Goal: Task Accomplishment & Management: Complete application form

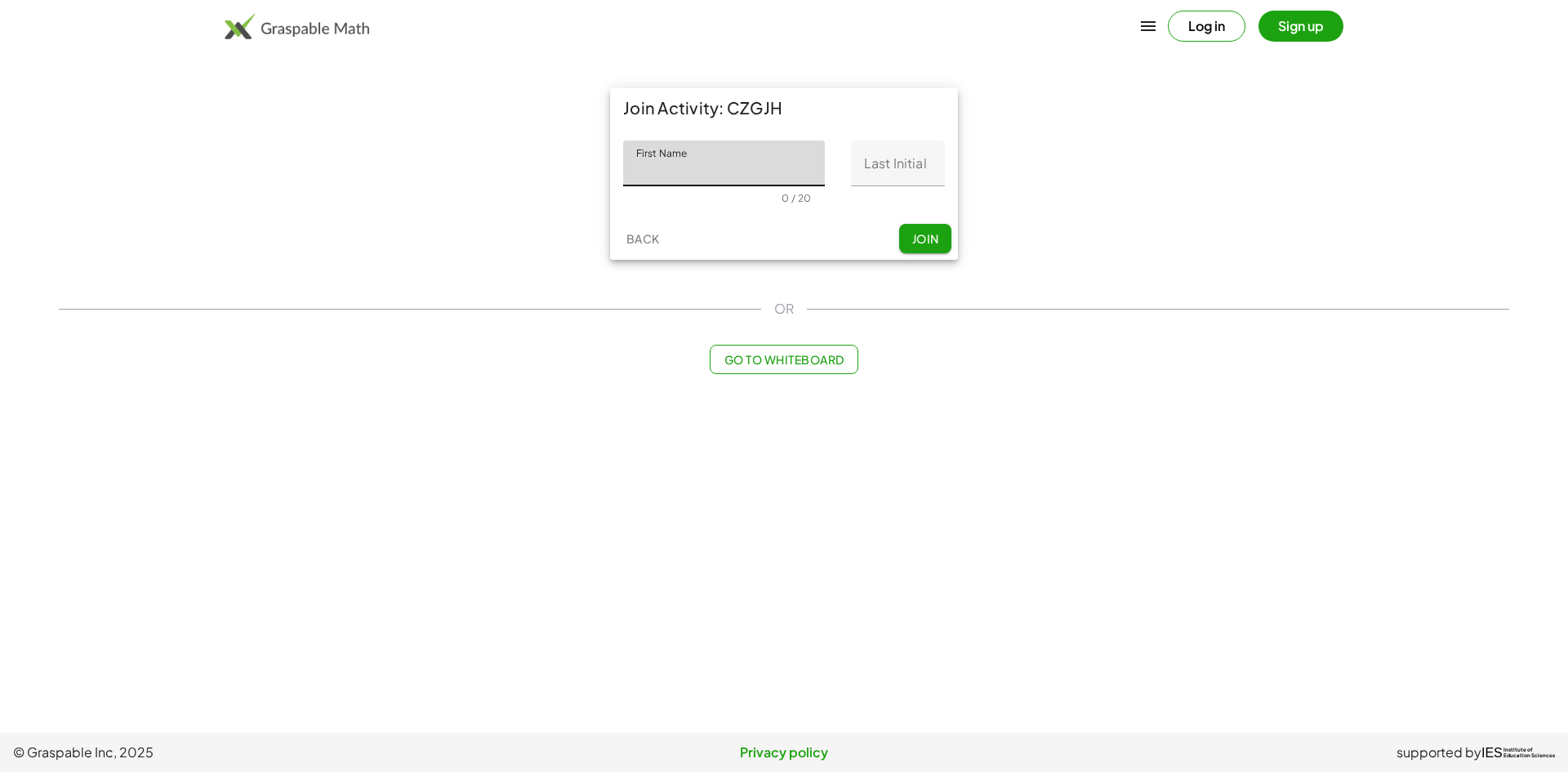
click at [794, 175] on input "First Name" at bounding box center [724, 163] width 202 height 45
click at [1205, 34] on button "Log in" at bounding box center [1207, 25] width 78 height 31
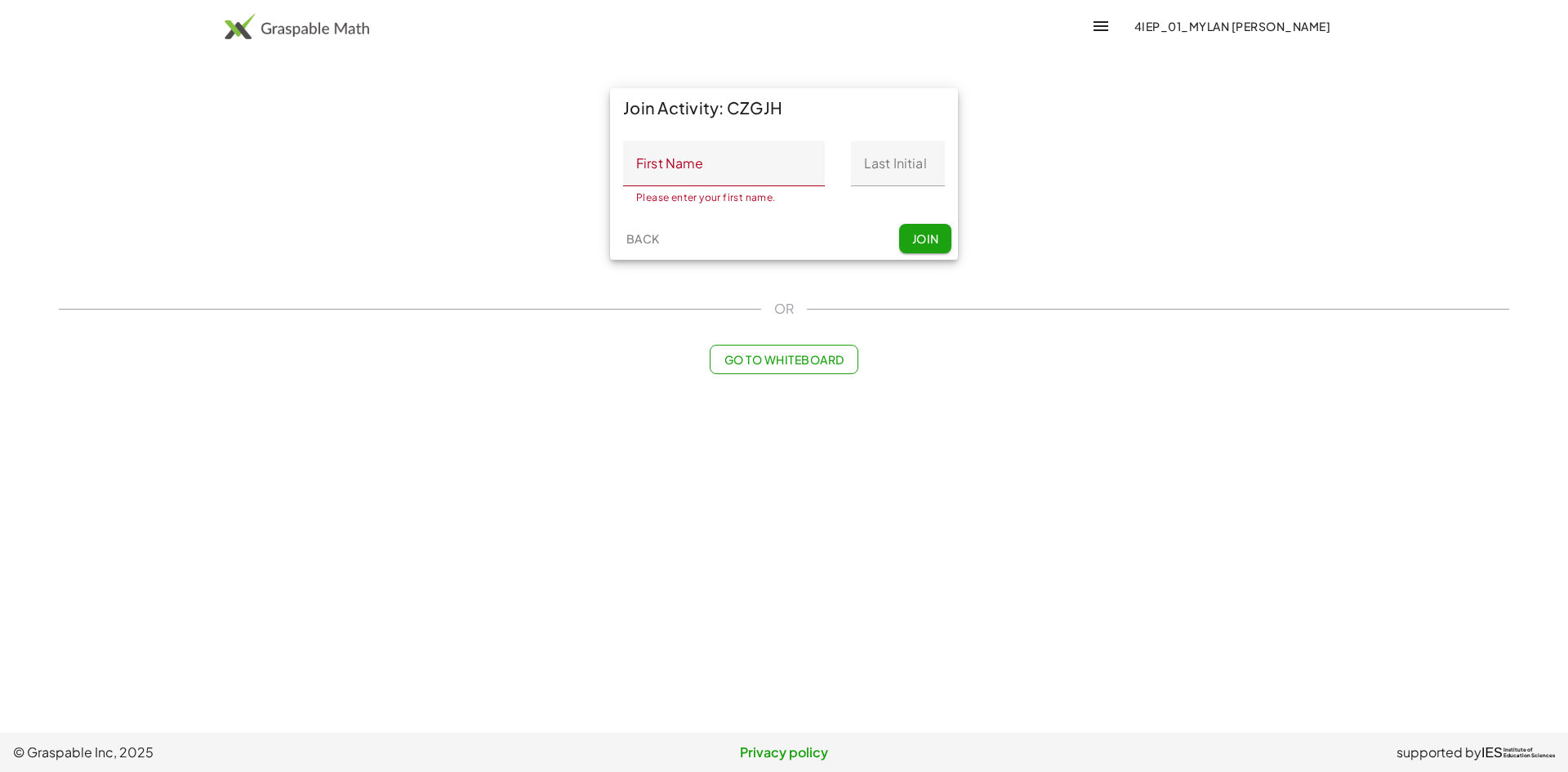
click at [781, 155] on input "First Name" at bounding box center [724, 163] width 202 height 45
click at [752, 176] on input "First Name" at bounding box center [724, 163] width 202 height 45
click at [744, 182] on input "*****" at bounding box center [724, 163] width 202 height 45
type input "**********"
click at [913, 168] on input "Last Initial" at bounding box center [897, 163] width 94 height 45
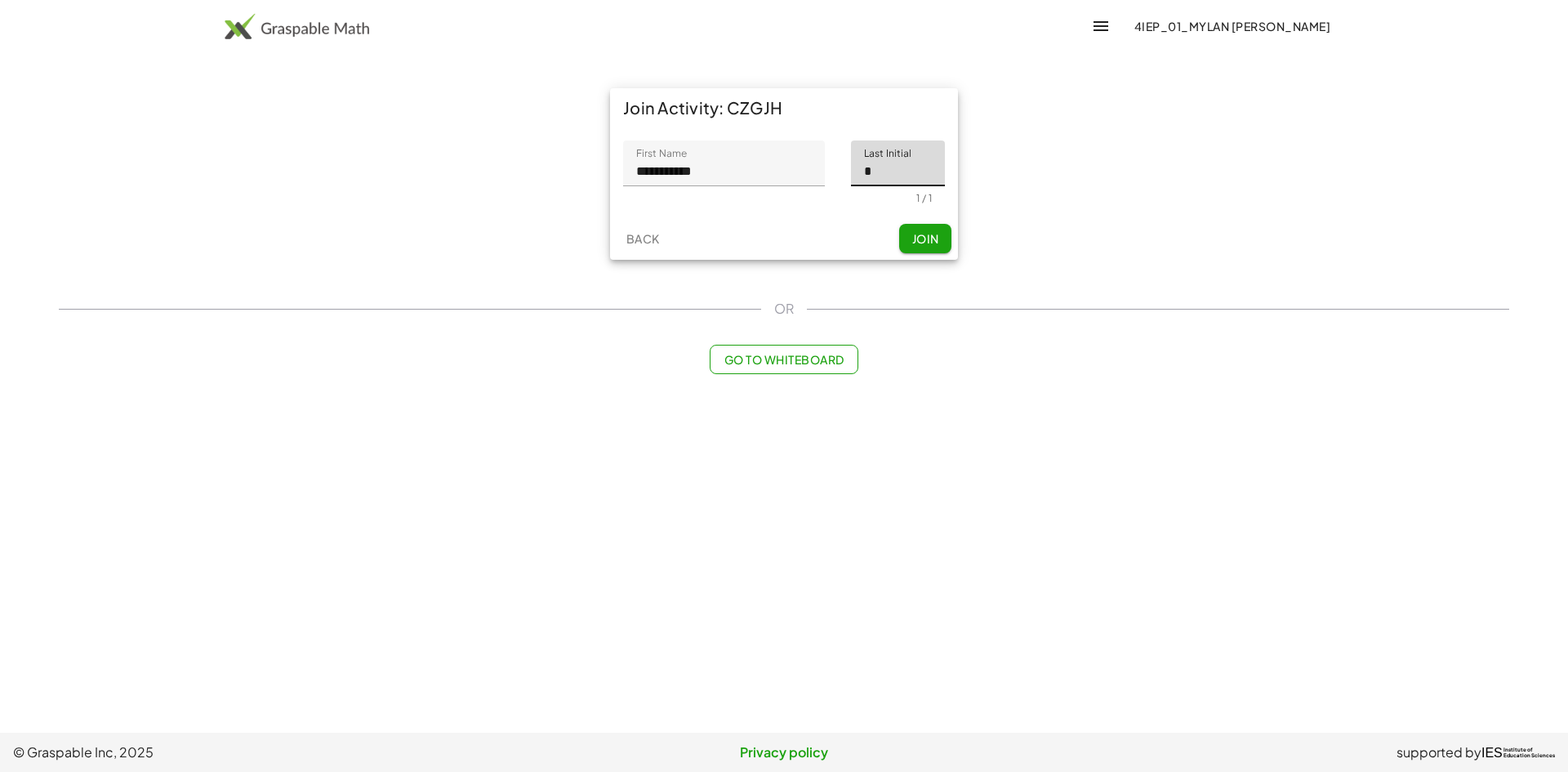
type input "*"
click at [932, 231] on span "Join" at bounding box center [924, 238] width 27 height 15
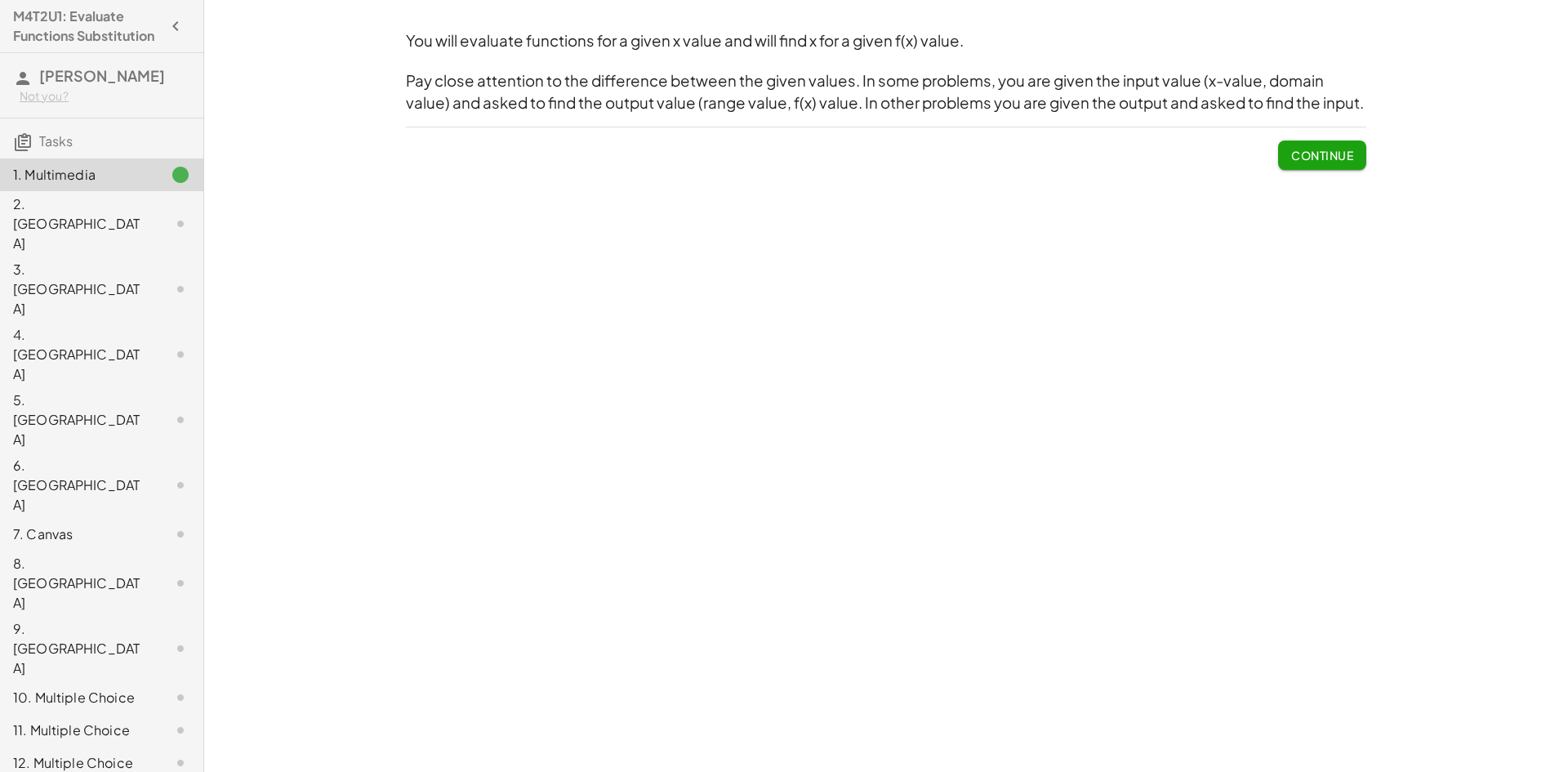
click at [1330, 154] on span "Continue" at bounding box center [1321, 155] width 62 height 15
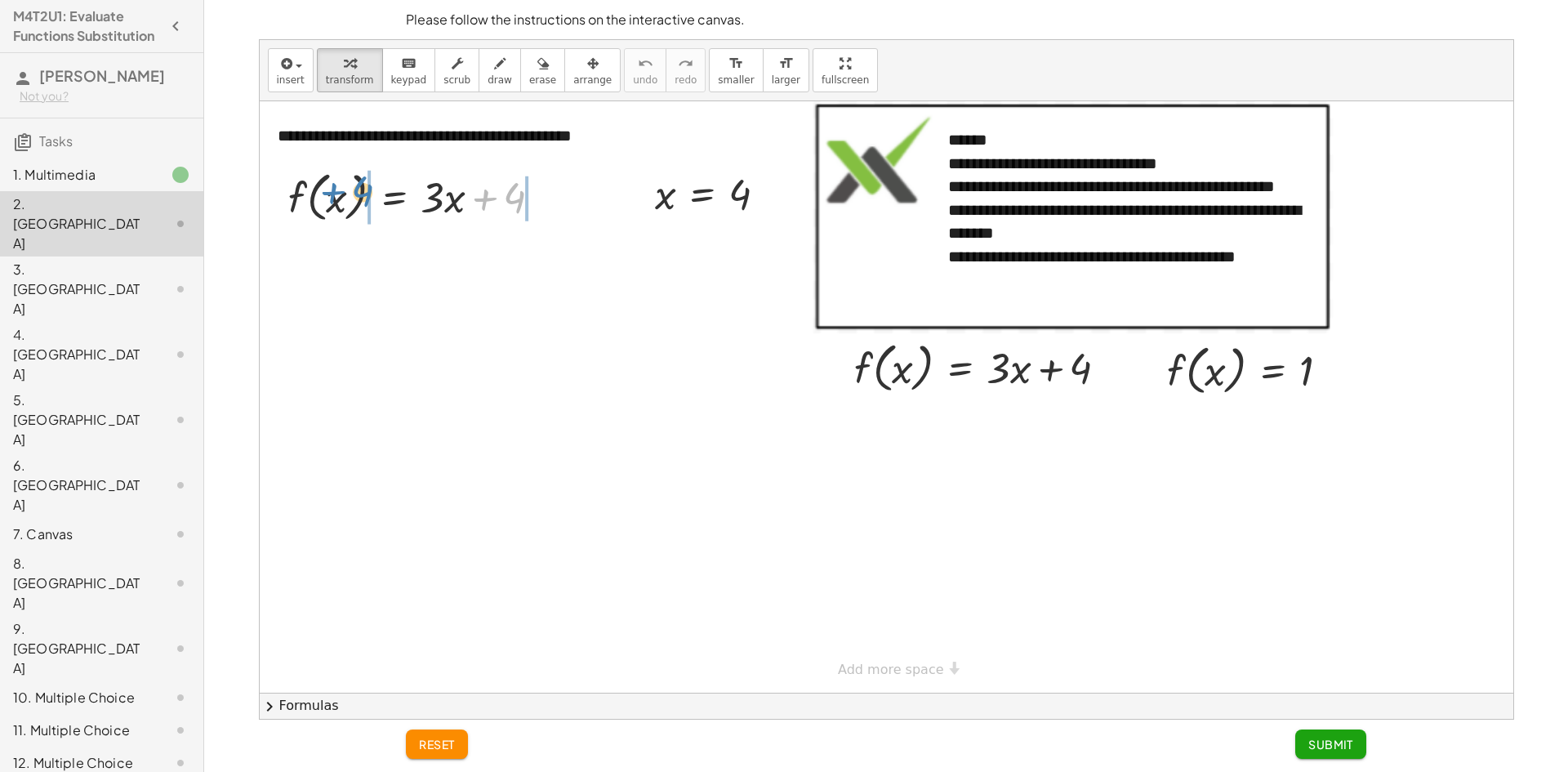
drag, startPoint x: 518, startPoint y: 196, endPoint x: 531, endPoint y: 195, distance: 13.0
click at [531, 195] on div at bounding box center [421, 196] width 283 height 62
drag, startPoint x: 1204, startPoint y: 371, endPoint x: 897, endPoint y: 380, distance: 307.1
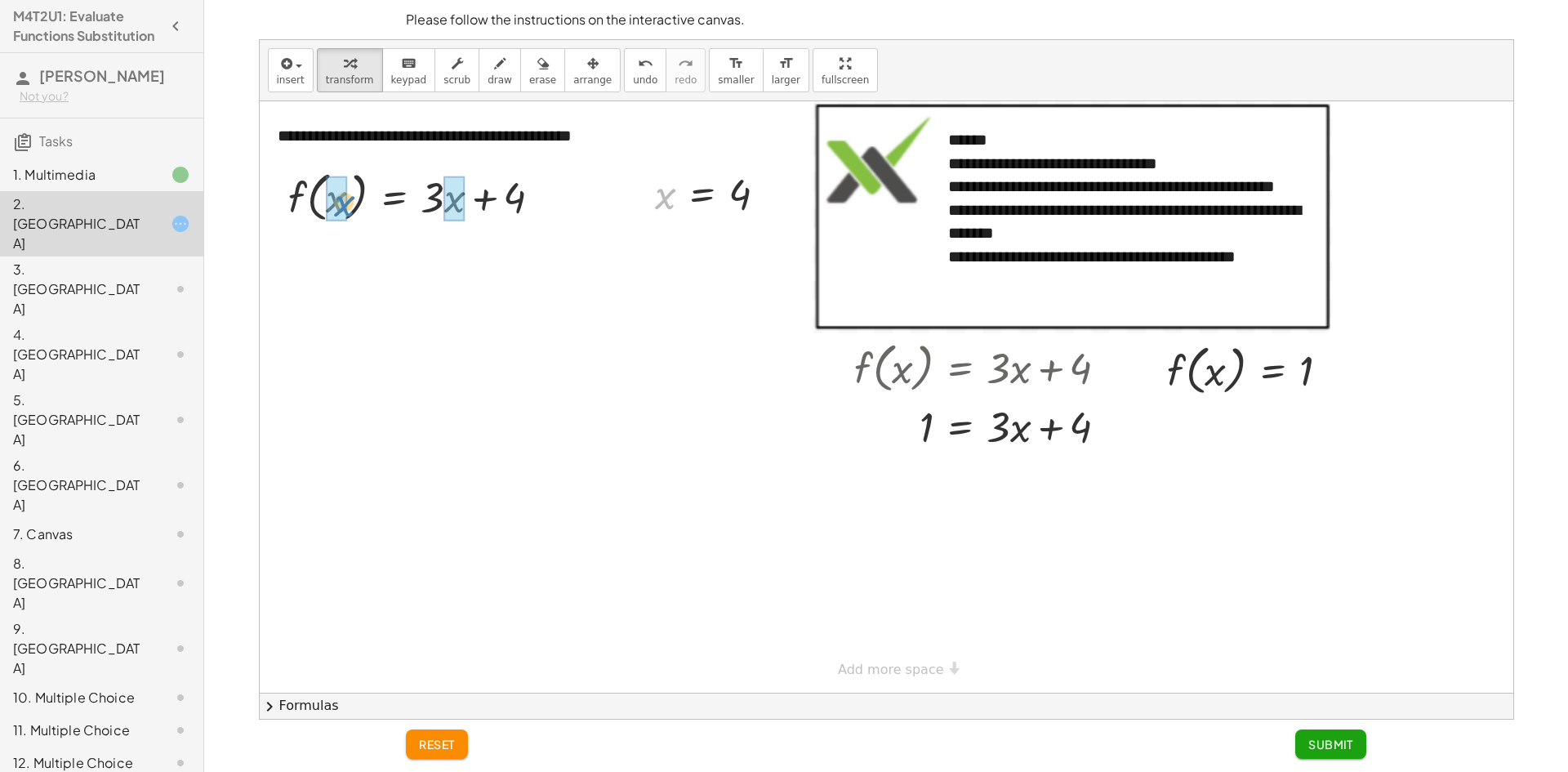
drag, startPoint x: 660, startPoint y: 204, endPoint x: 344, endPoint y: 213, distance: 316.1
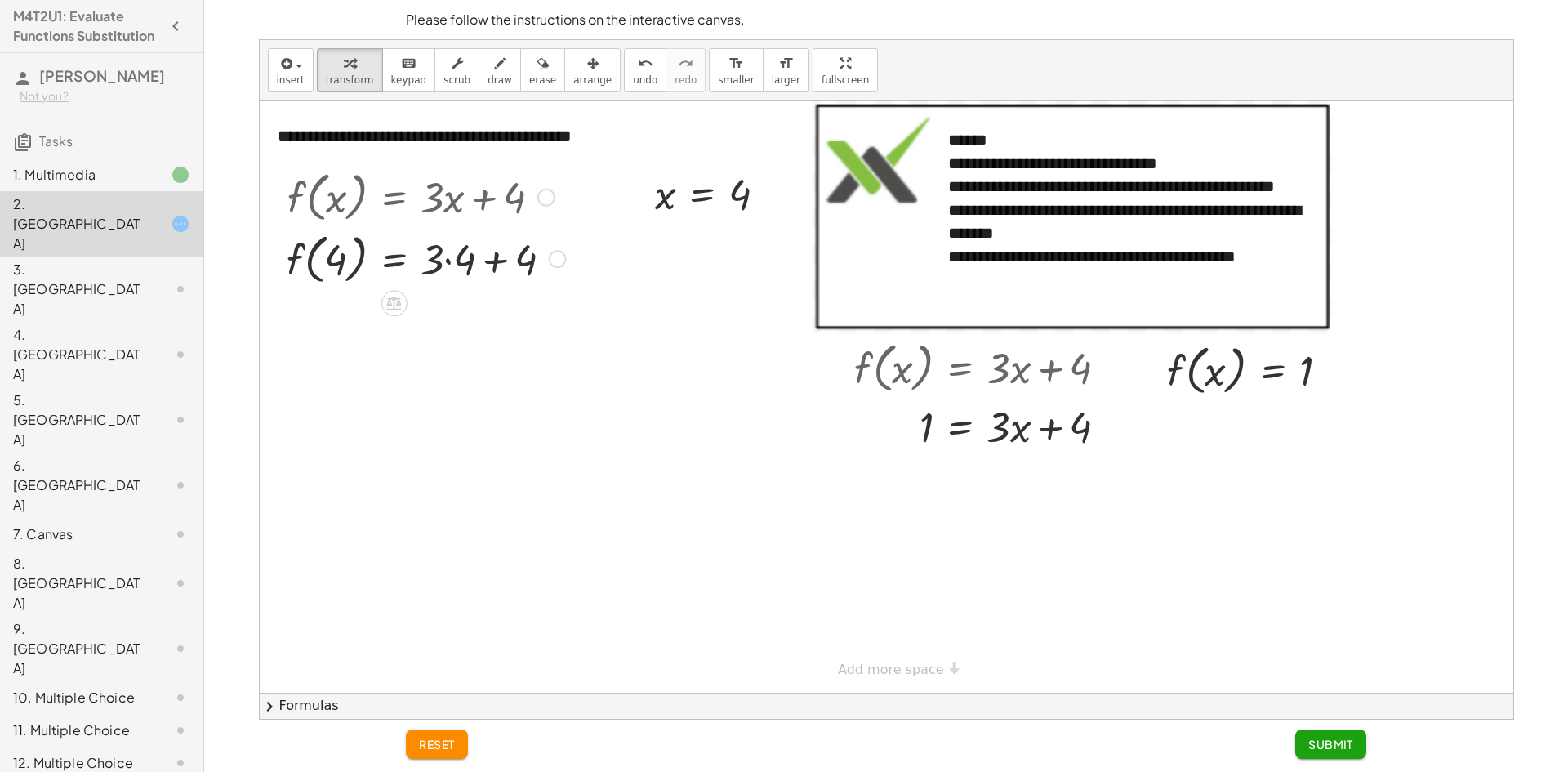
click at [461, 259] on div at bounding box center [425, 258] width 296 height 62
click at [455, 323] on div at bounding box center [425, 319] width 296 height 62
click at [467, 321] on div at bounding box center [425, 319] width 296 height 62
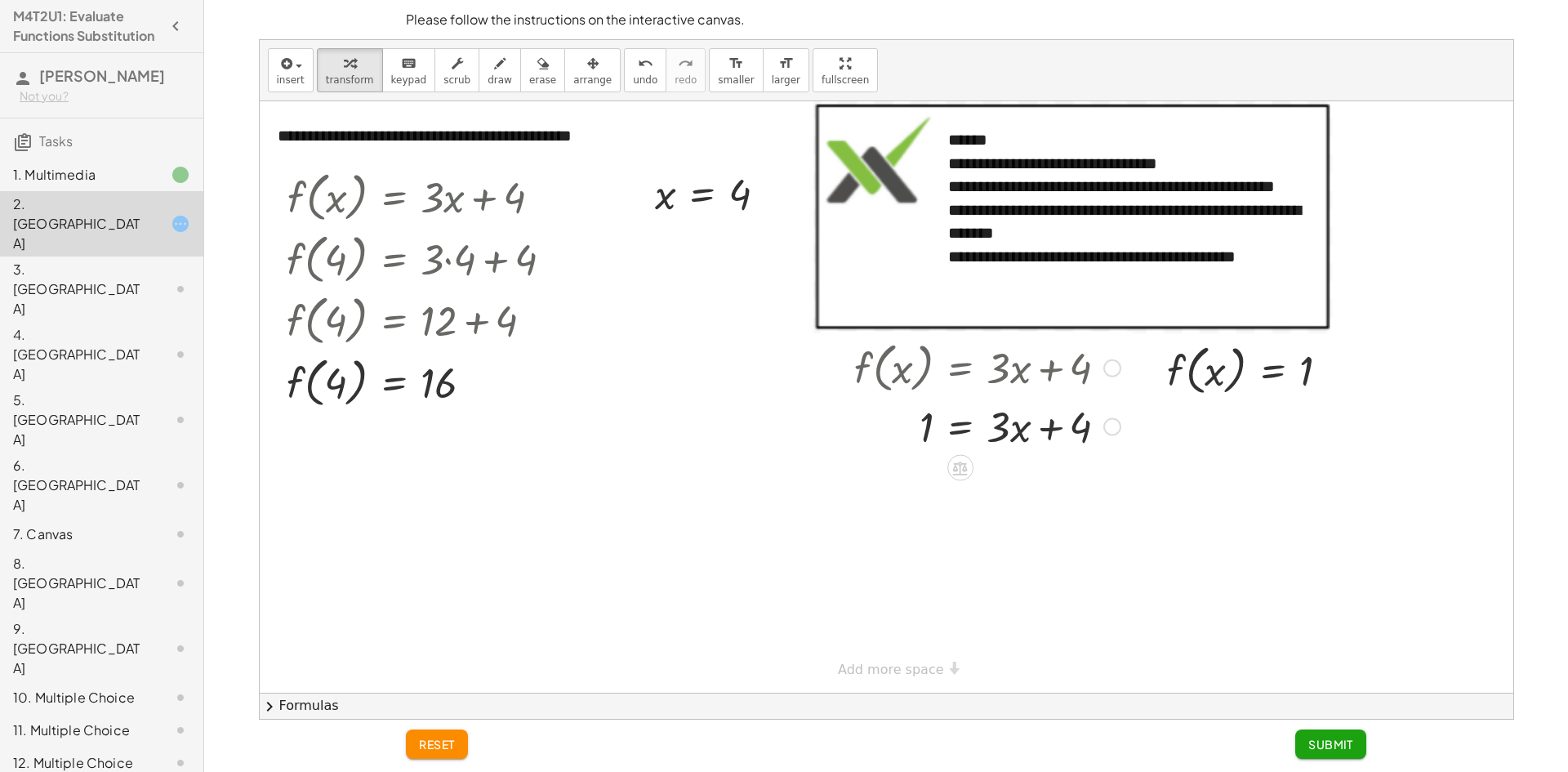
click at [1014, 432] on div at bounding box center [987, 425] width 283 height 56
click at [1027, 435] on div at bounding box center [987, 425] width 283 height 56
click at [1013, 425] on div at bounding box center [987, 425] width 283 height 56
drag, startPoint x: 1085, startPoint y: 430, endPoint x: 953, endPoint y: 430, distance: 132.0
click at [953, 430] on div at bounding box center [987, 425] width 283 height 56
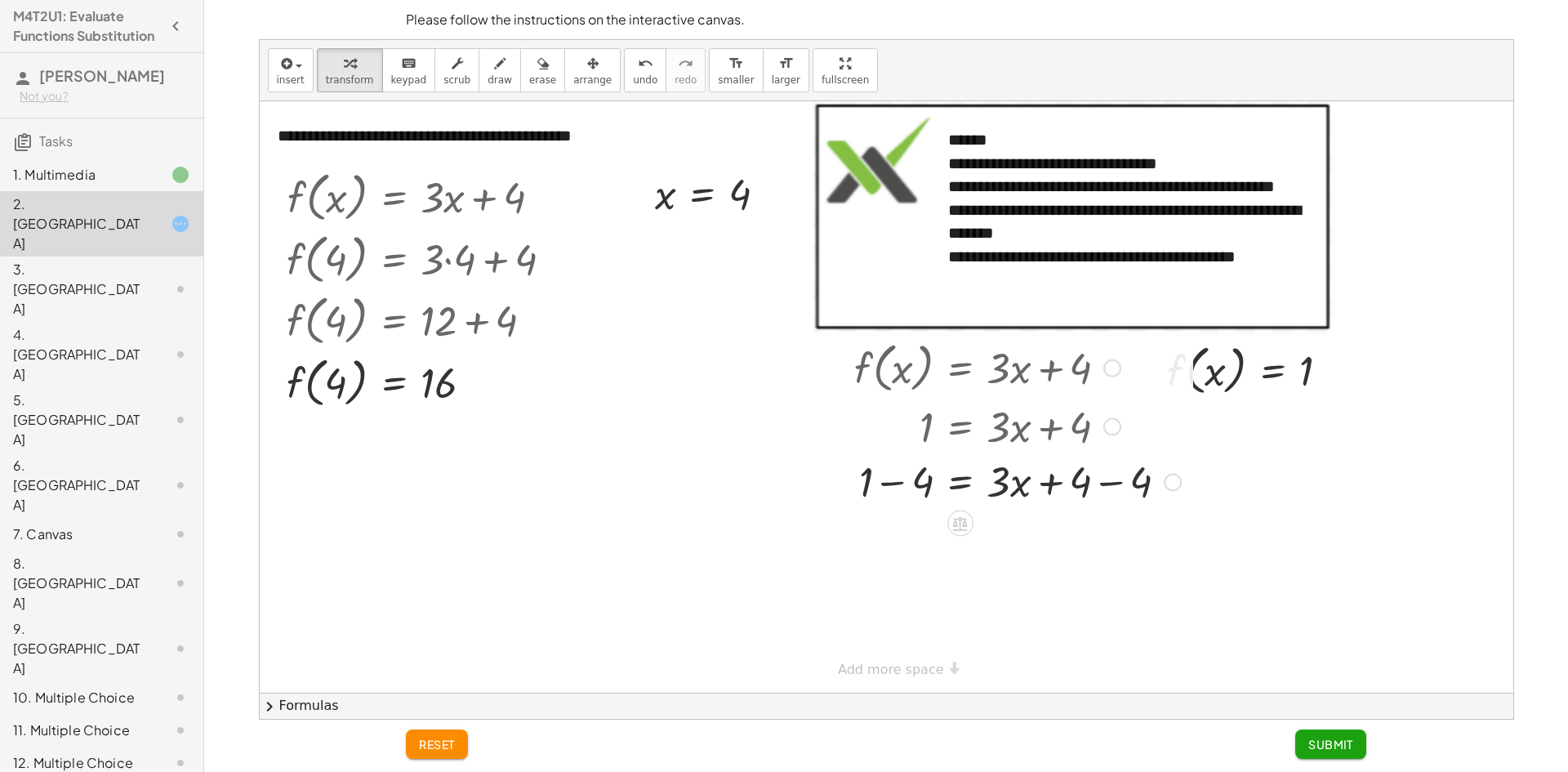
click at [917, 429] on div at bounding box center [1018, 425] width 343 height 56
click at [893, 481] on div at bounding box center [1018, 481] width 343 height 56
click at [1000, 484] on div at bounding box center [1018, 481] width 343 height 56
click at [906, 477] on div at bounding box center [1018, 481] width 343 height 56
click at [1054, 536] on div at bounding box center [1018, 537] width 343 height 56
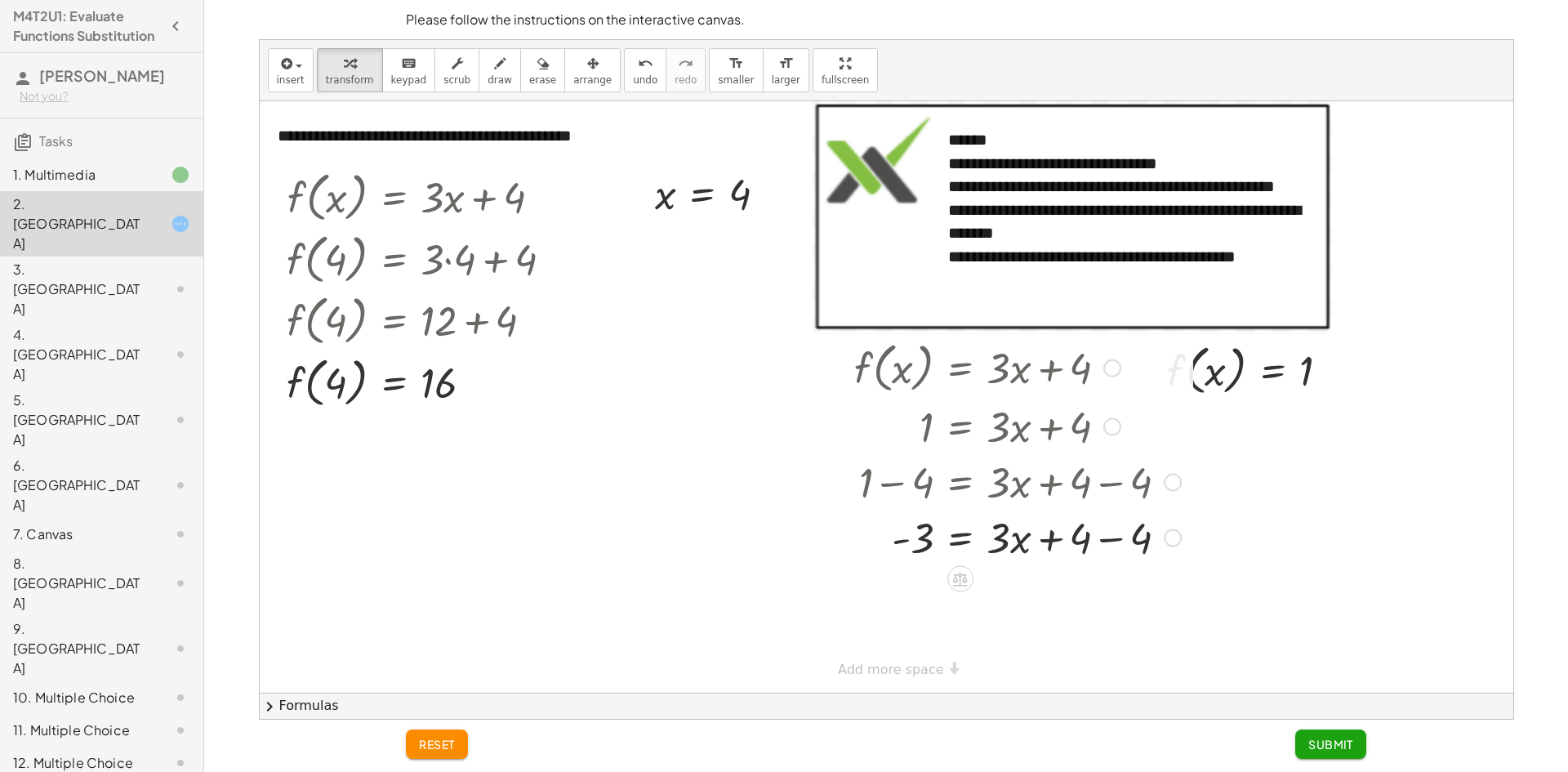
click at [1083, 539] on div at bounding box center [1018, 537] width 343 height 56
click at [1131, 537] on div at bounding box center [1018, 537] width 343 height 56
click at [1007, 551] on div at bounding box center [1018, 537] width 343 height 56
click at [996, 538] on div at bounding box center [1018, 537] width 343 height 56
click at [938, 544] on div at bounding box center [1018, 537] width 343 height 56
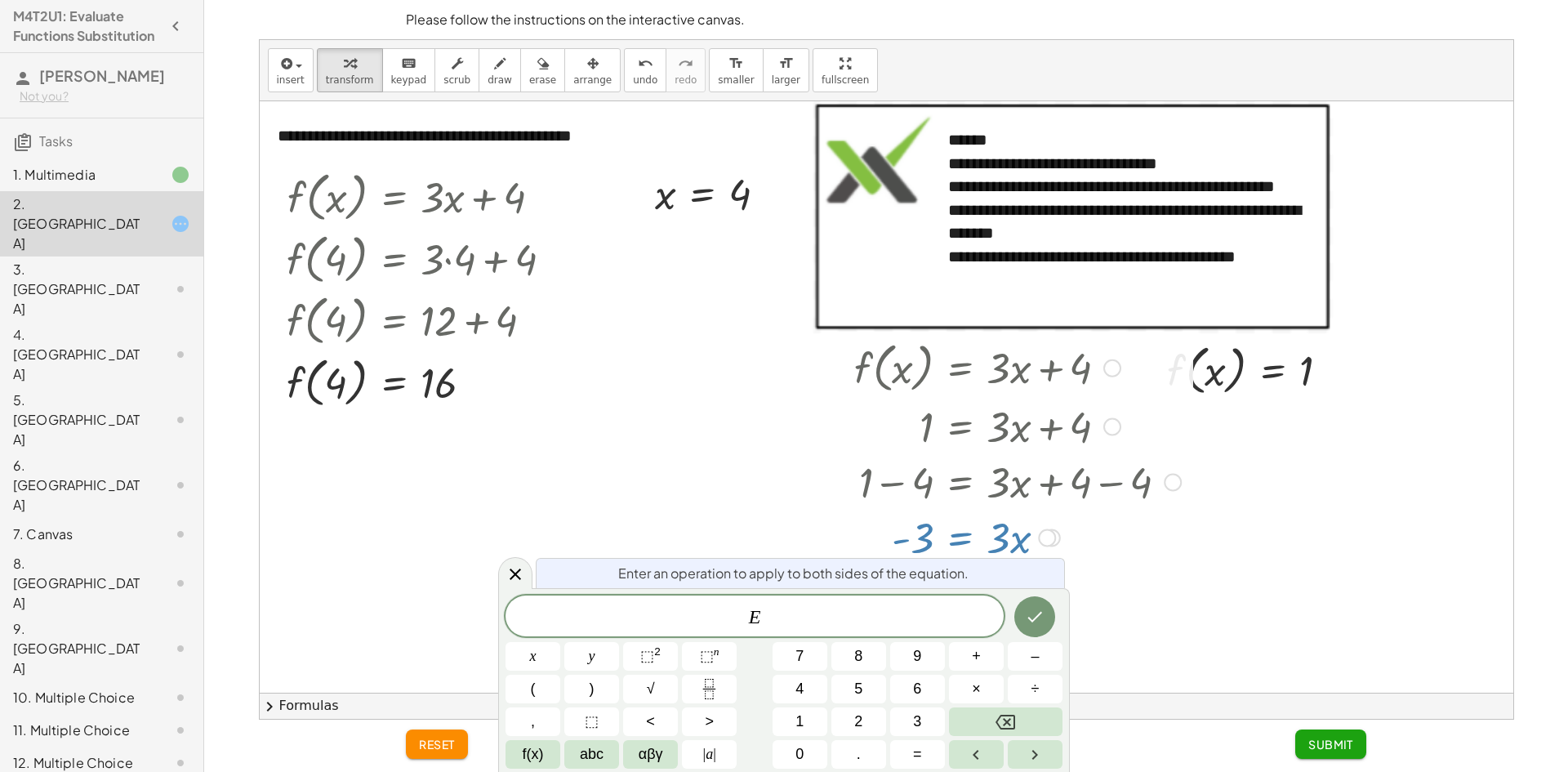
click at [919, 534] on div at bounding box center [1018, 537] width 343 height 56
click at [875, 526] on div at bounding box center [1018, 537] width 343 height 56
click at [1091, 517] on div at bounding box center [1018, 537] width 343 height 56
click at [1043, 603] on button "Done" at bounding box center [1034, 616] width 41 height 41
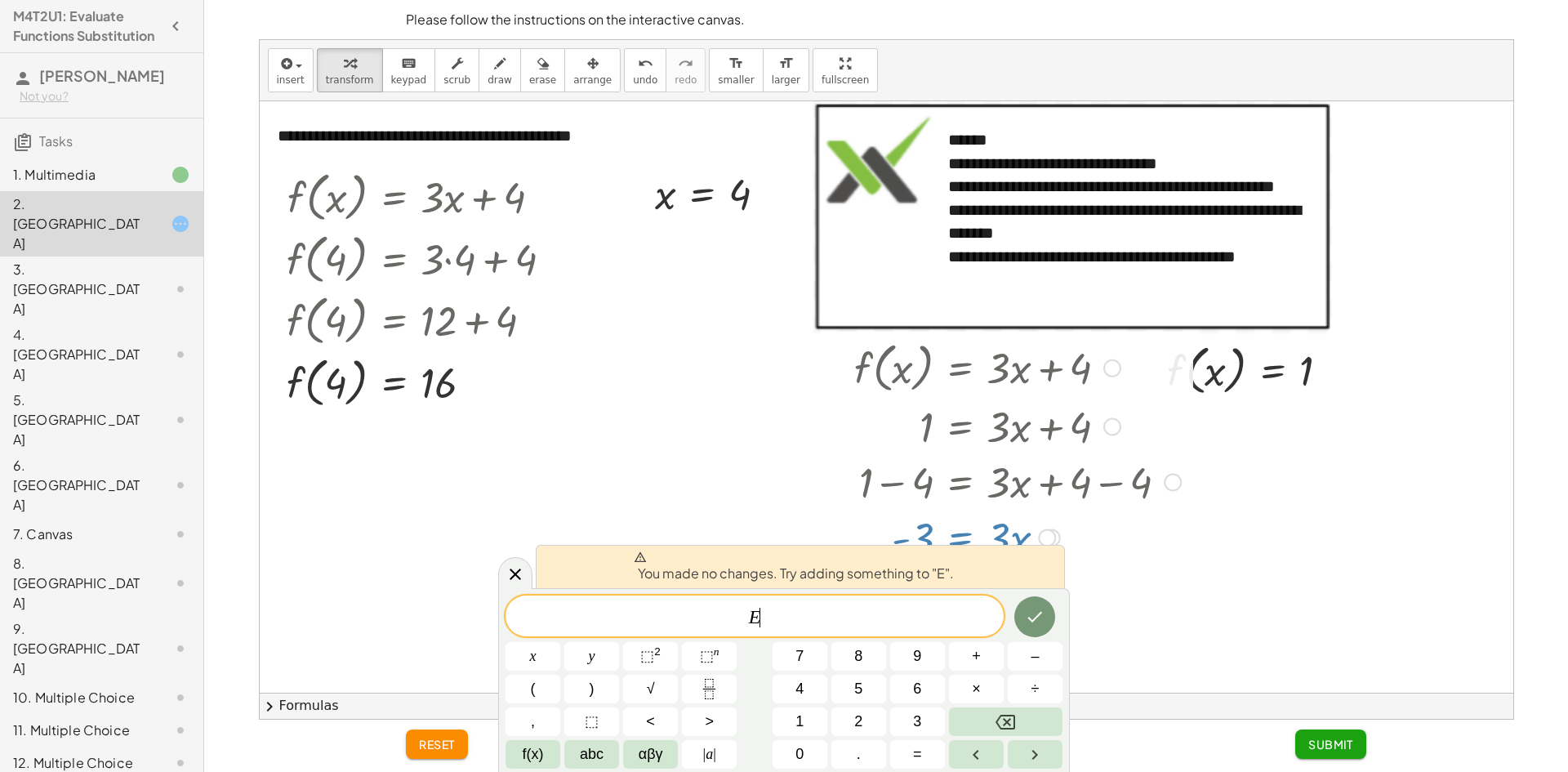
click at [525, 566] on div at bounding box center [515, 573] width 34 height 32
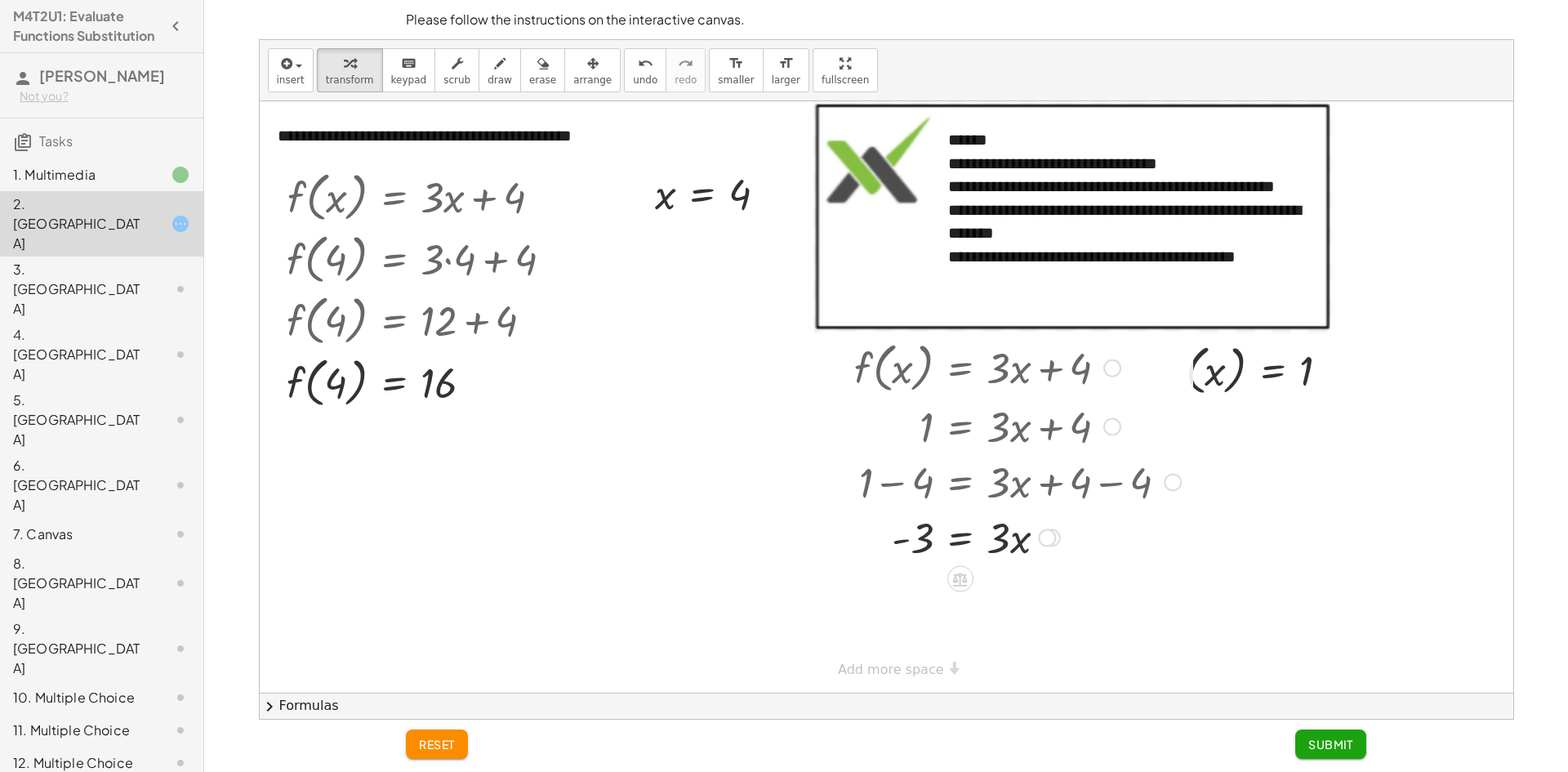
click at [1052, 537] on div at bounding box center [1046, 538] width 18 height 18
click at [1052, 537] on div "Transform line Copy line as LaTeX Copy derivation as LaTeX Expand new lines: On" at bounding box center [1046, 538] width 18 height 18
click at [1031, 569] on div at bounding box center [886, 397] width 1254 height 591
click at [1001, 537] on div at bounding box center [1018, 537] width 343 height 56
click at [1001, 540] on div at bounding box center [1018, 537] width 343 height 56
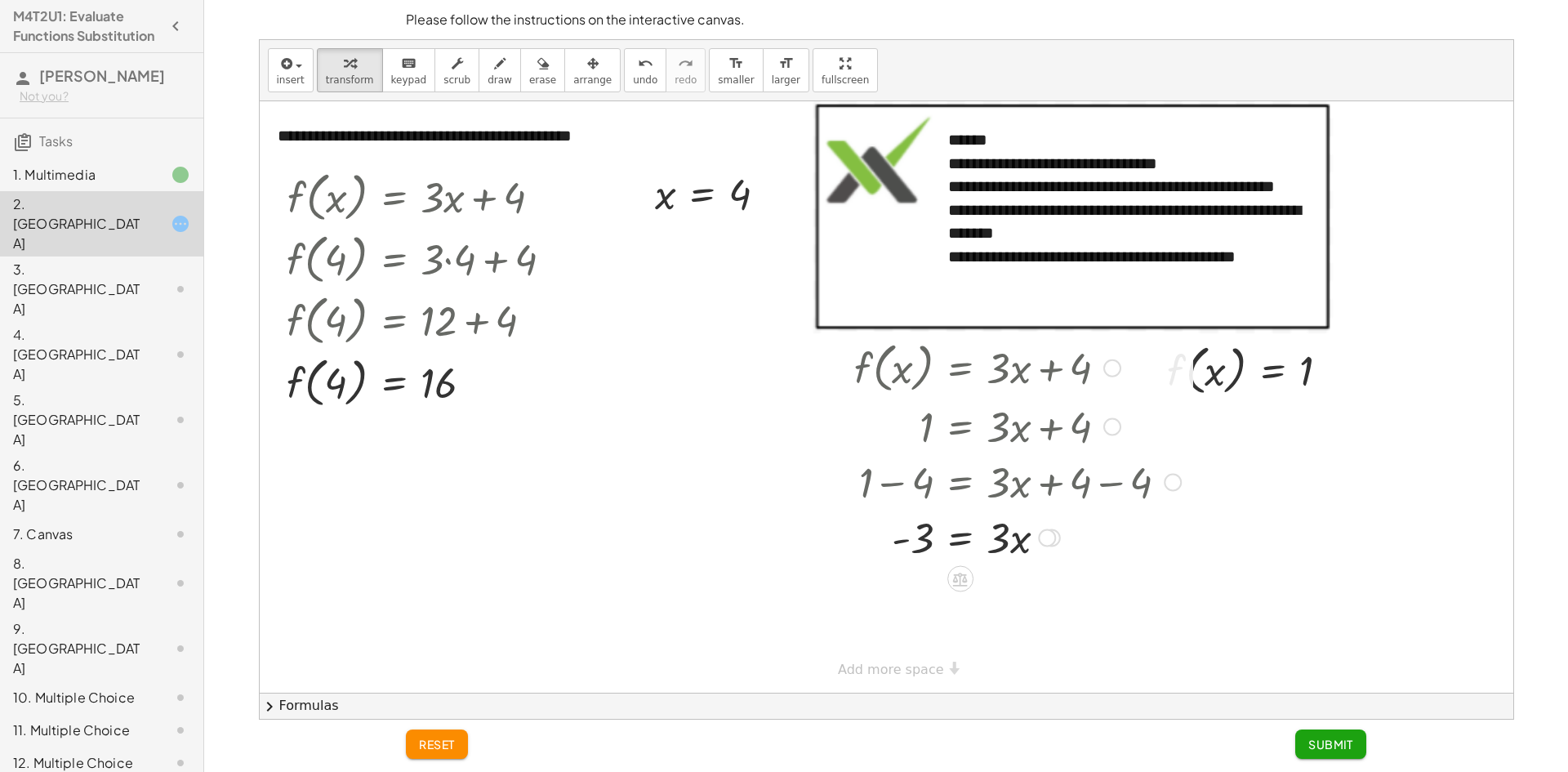
click at [918, 538] on div at bounding box center [1018, 537] width 343 height 56
click at [925, 538] on div at bounding box center [1018, 537] width 343 height 56
drag, startPoint x: 1000, startPoint y: 538, endPoint x: 971, endPoint y: 543, distance: 29.4
click at [1000, 541] on div at bounding box center [1018, 537] width 343 height 56
drag, startPoint x: 922, startPoint y: 538, endPoint x: 1000, endPoint y: 550, distance: 78.9
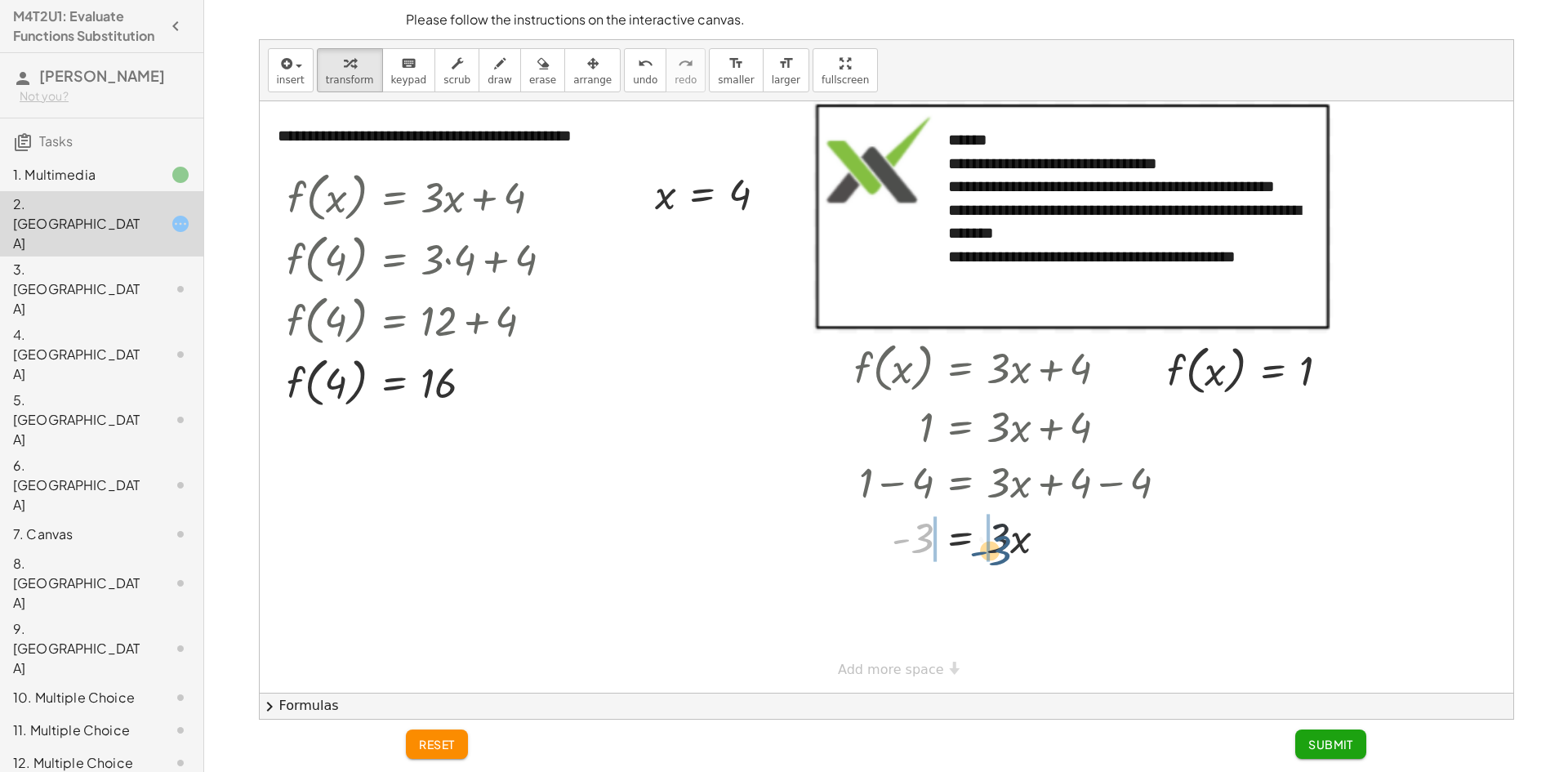
click at [1000, 550] on div at bounding box center [1018, 537] width 343 height 56
click at [1014, 588] on div at bounding box center [995, 592] width 386 height 56
click at [1024, 588] on div at bounding box center [995, 592] width 386 height 56
drag, startPoint x: 1007, startPoint y: 596, endPoint x: 987, endPoint y: 595, distance: 20.0
click at [987, 595] on div at bounding box center [995, 592] width 386 height 56
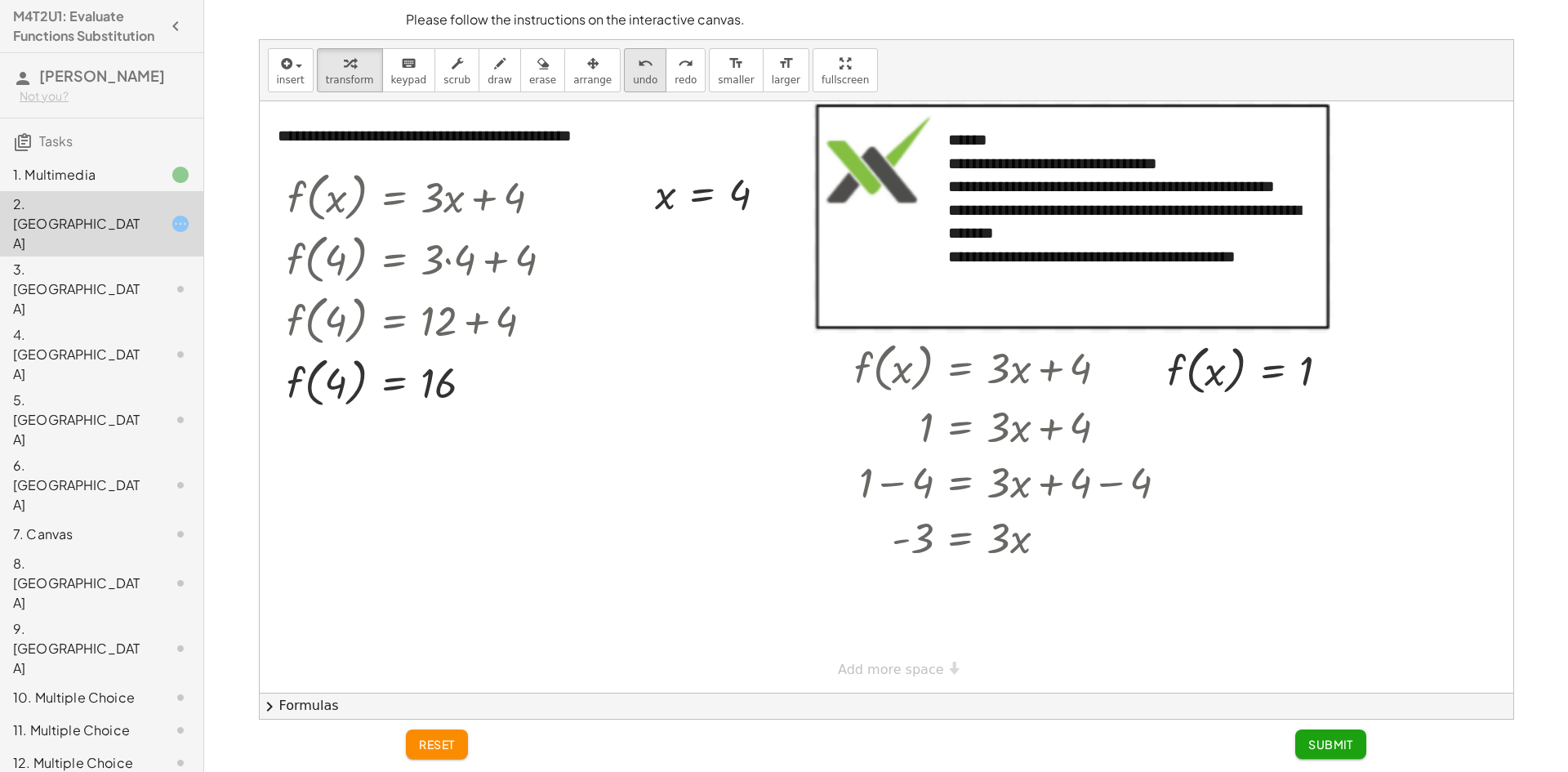
click at [638, 68] on icon "undo" at bounding box center [645, 63] width 16 height 19
drag, startPoint x: 1015, startPoint y: 546, endPoint x: 1039, endPoint y: 547, distance: 24.0
click at [1040, 547] on div at bounding box center [1018, 537] width 343 height 56
drag, startPoint x: 998, startPoint y: 542, endPoint x: 927, endPoint y: 539, distance: 71.1
click at [927, 539] on div at bounding box center [1018, 537] width 343 height 56
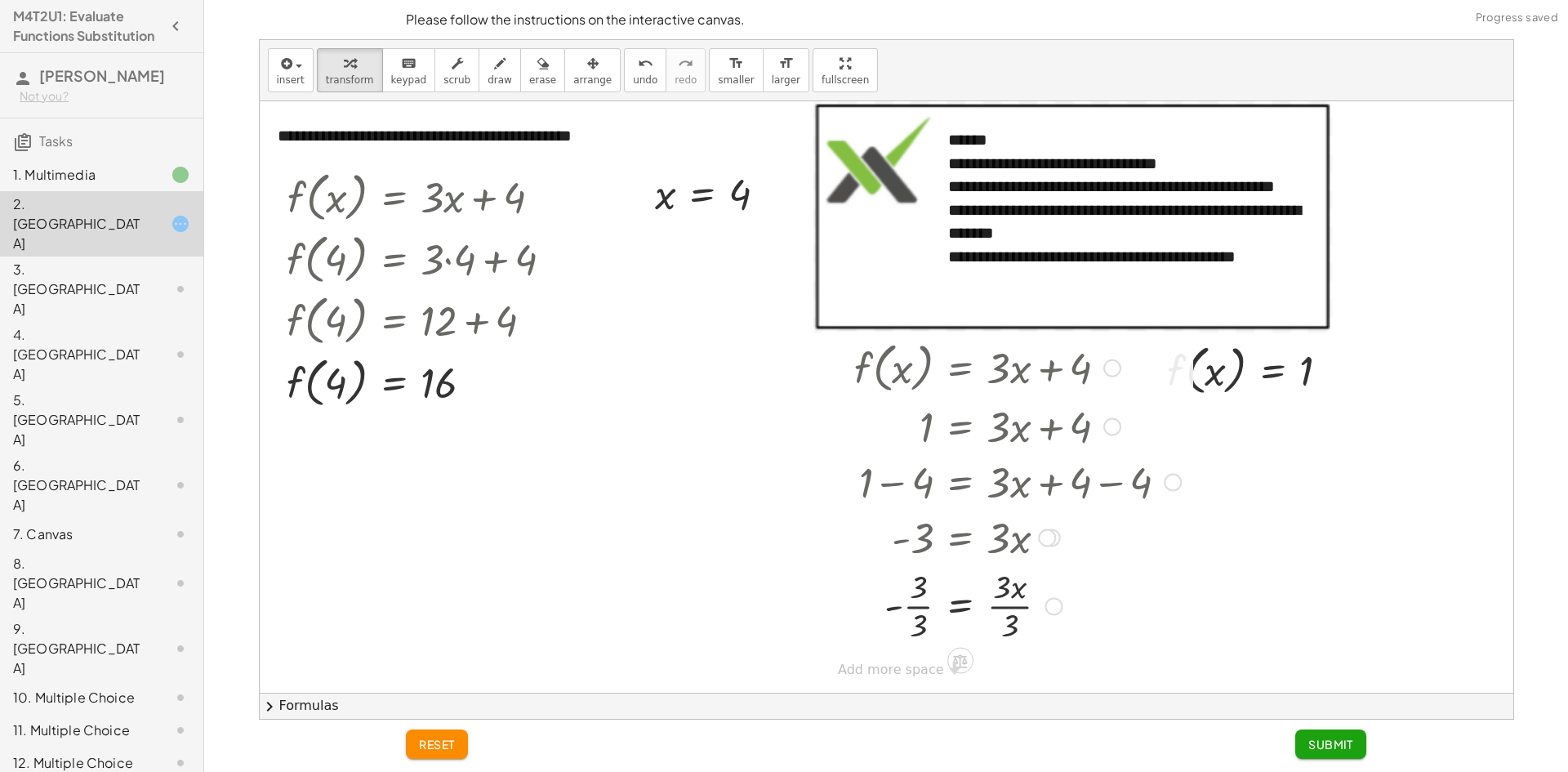
click at [920, 595] on div at bounding box center [1018, 604] width 343 height 82
click at [920, 610] on div at bounding box center [1018, 604] width 343 height 82
click at [1004, 629] on div at bounding box center [1018, 604] width 343 height 82
click at [1337, 747] on span "Submit" at bounding box center [1331, 744] width 44 height 15
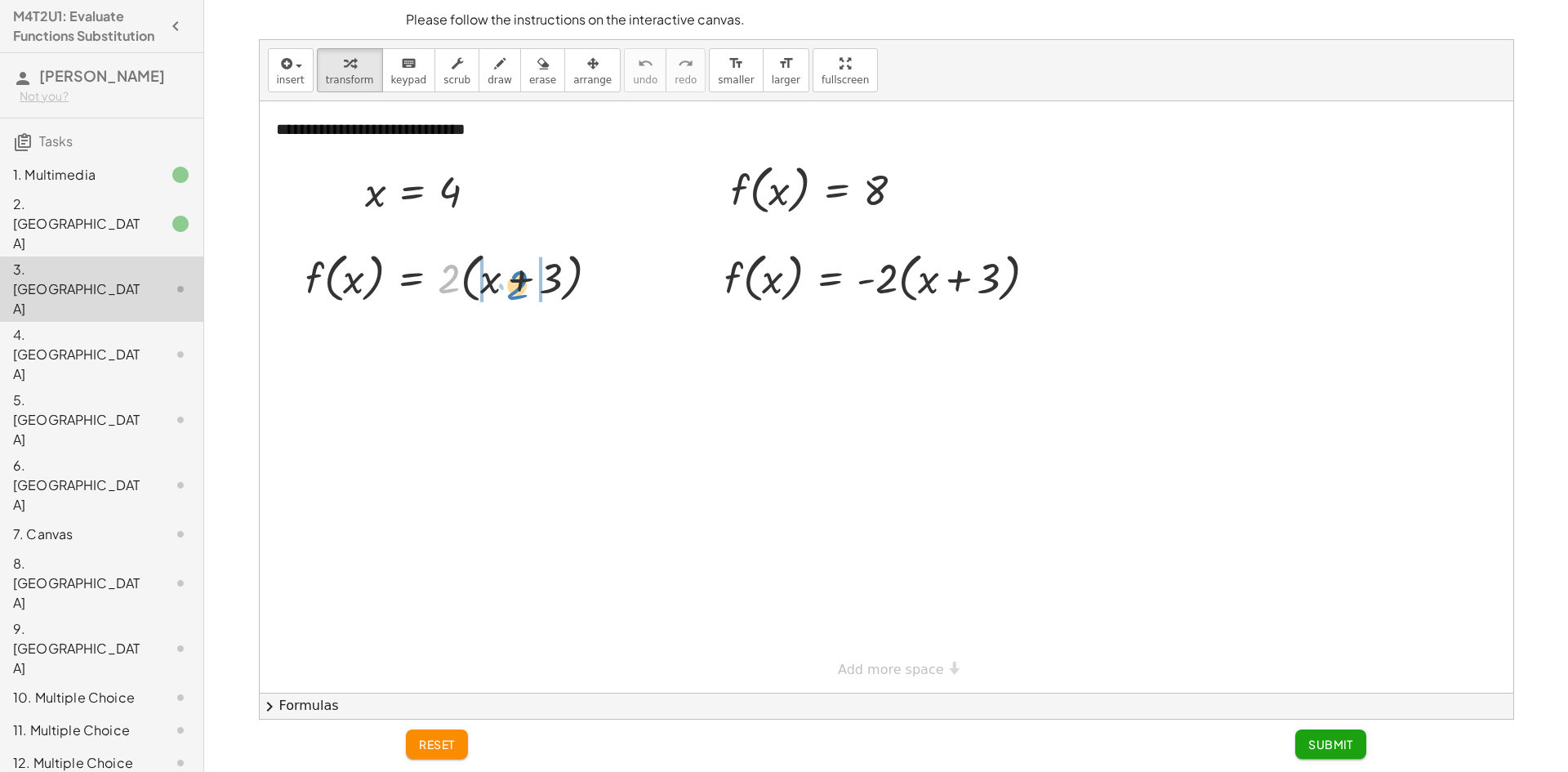
drag, startPoint x: 444, startPoint y: 282, endPoint x: 503, endPoint y: 288, distance: 59.3
click at [503, 288] on div at bounding box center [459, 276] width 322 height 62
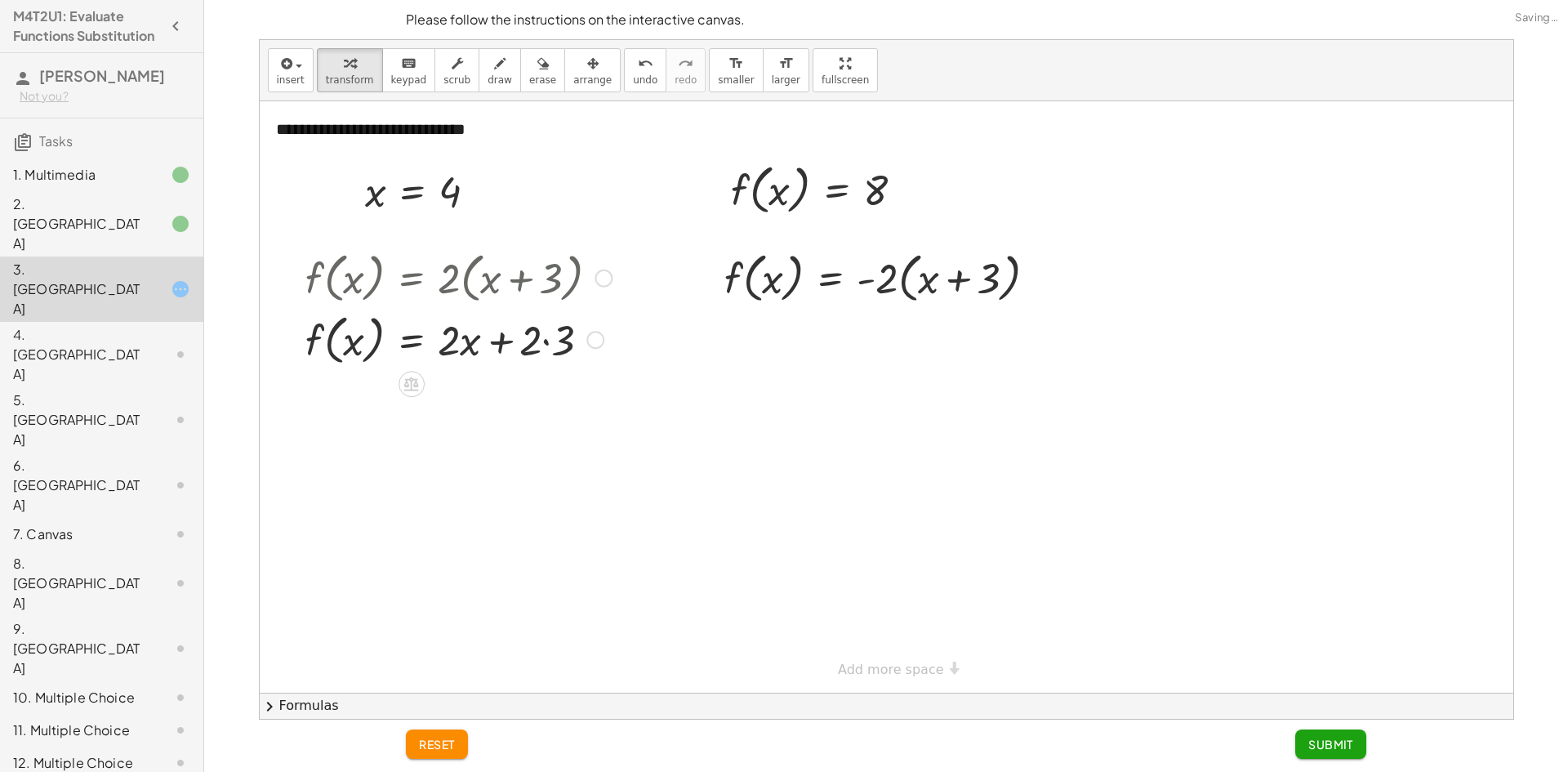
click at [533, 335] on div at bounding box center [459, 338] width 322 height 62
click at [543, 338] on div at bounding box center [459, 338] width 322 height 62
click at [463, 407] on div at bounding box center [459, 399] width 322 height 62
click at [449, 409] on div at bounding box center [459, 399] width 322 height 62
drag, startPoint x: 511, startPoint y: 410, endPoint x: 460, endPoint y: 399, distance: 52.2
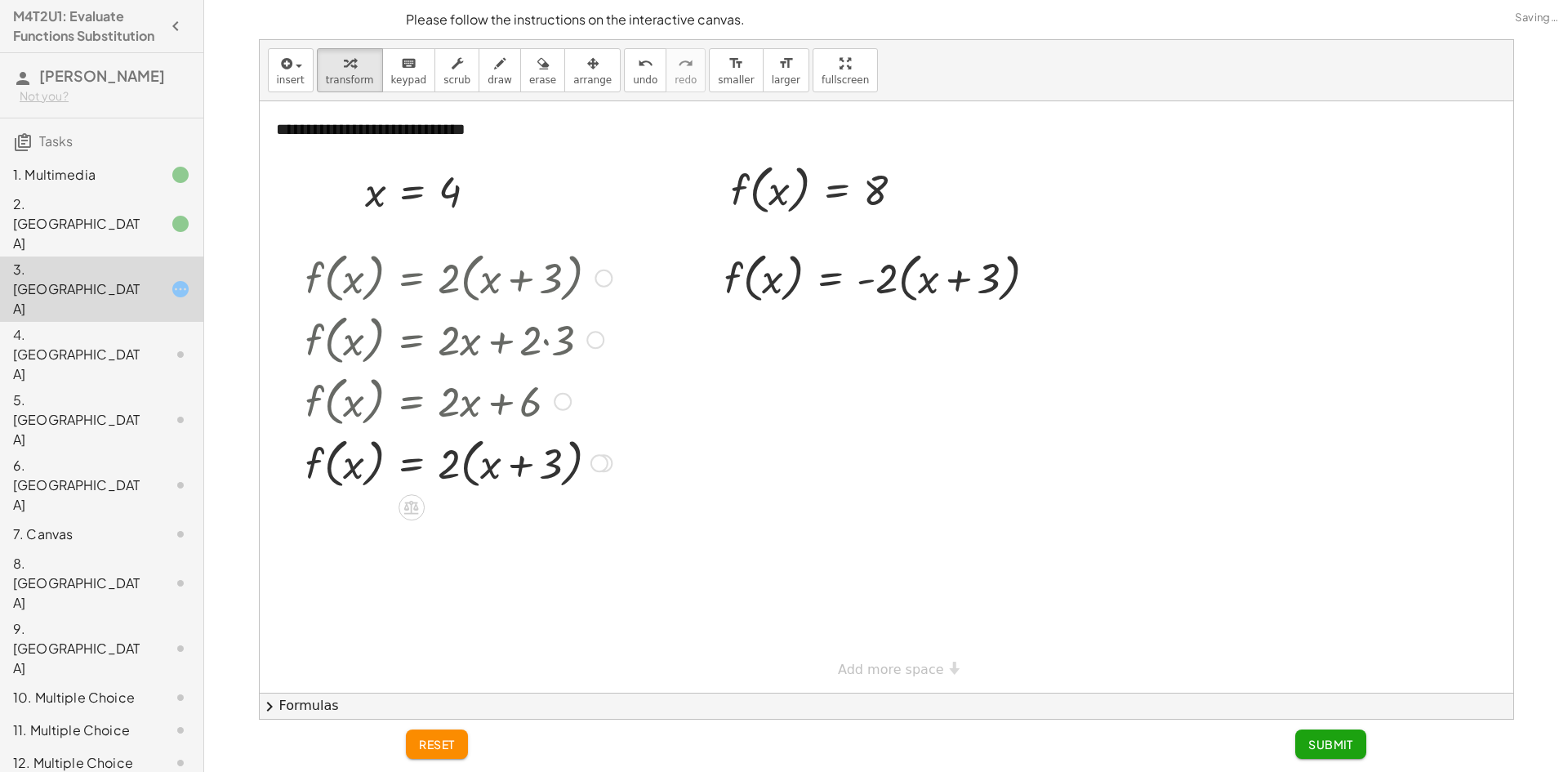
click at [517, 473] on div at bounding box center [459, 462] width 322 height 62
click at [525, 471] on div at bounding box center [459, 462] width 322 height 62
drag, startPoint x: 542, startPoint y: 462, endPoint x: 455, endPoint y: 457, distance: 87.1
click at [455, 459] on div at bounding box center [459, 462] width 322 height 62
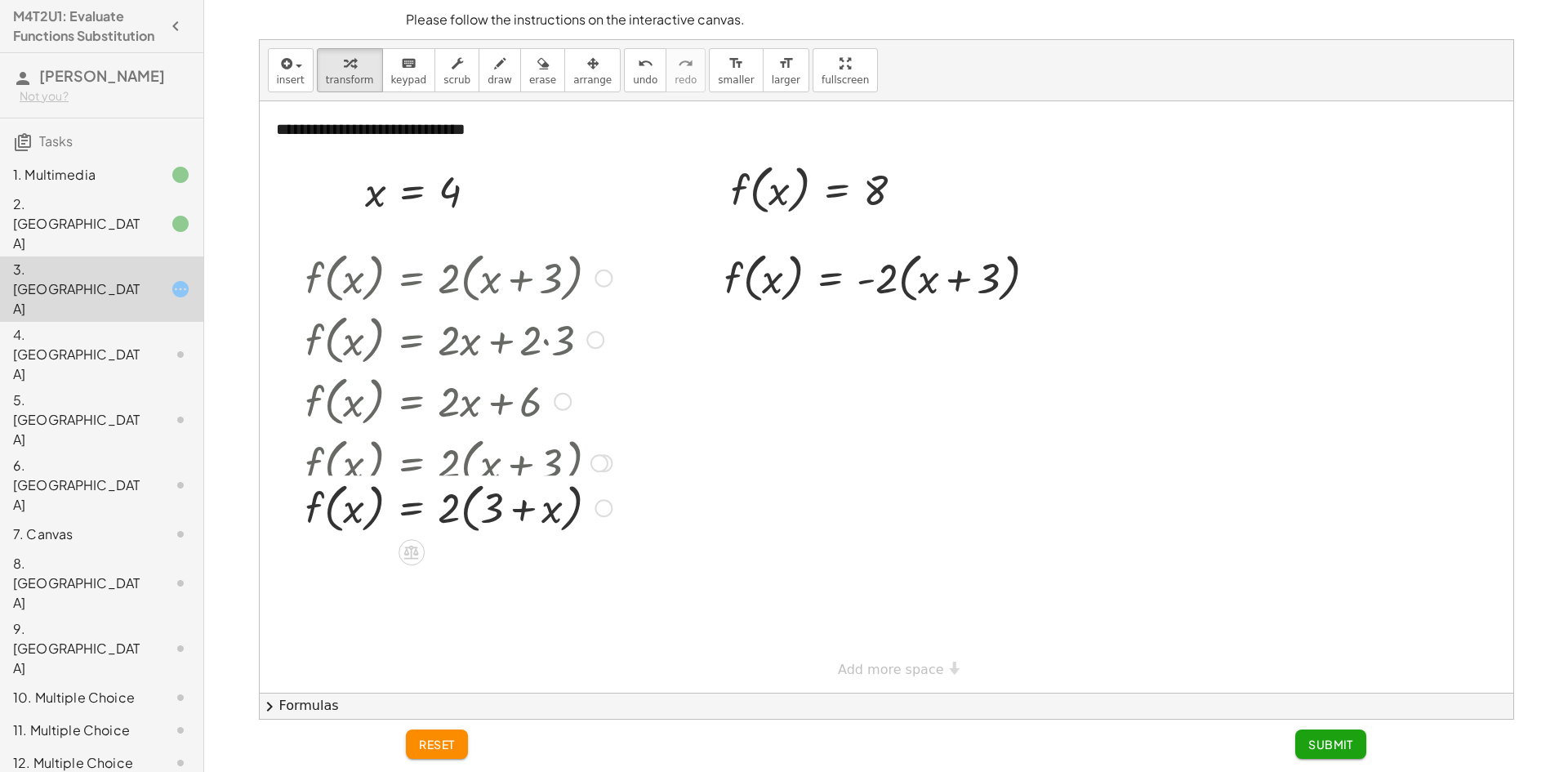
click at [411, 278] on div "f ( , x ) = · 2 · ( + x + 3 ) f ( , x ) = + · 2 · x + · 2 · 3 f ( , x ) = + · 2…" at bounding box center [411, 278] width 0 height 0
click at [514, 523] on div at bounding box center [459, 523] width 322 height 62
click at [513, 525] on div at bounding box center [459, 523] width 322 height 62
click at [508, 528] on div at bounding box center [459, 523] width 322 height 62
click at [474, 531] on div at bounding box center [459, 523] width 322 height 62
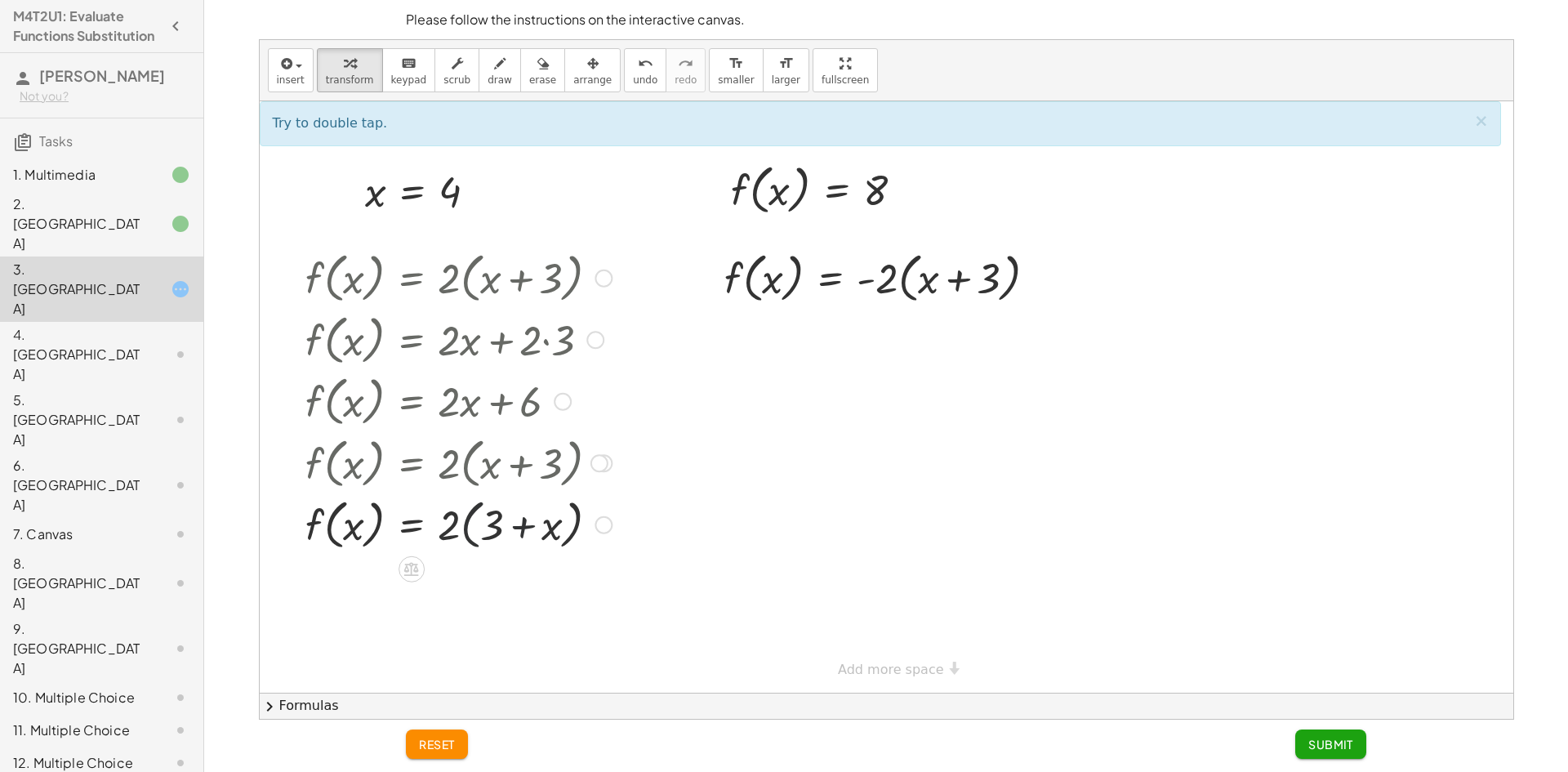
click at [435, 525] on div at bounding box center [459, 523] width 322 height 62
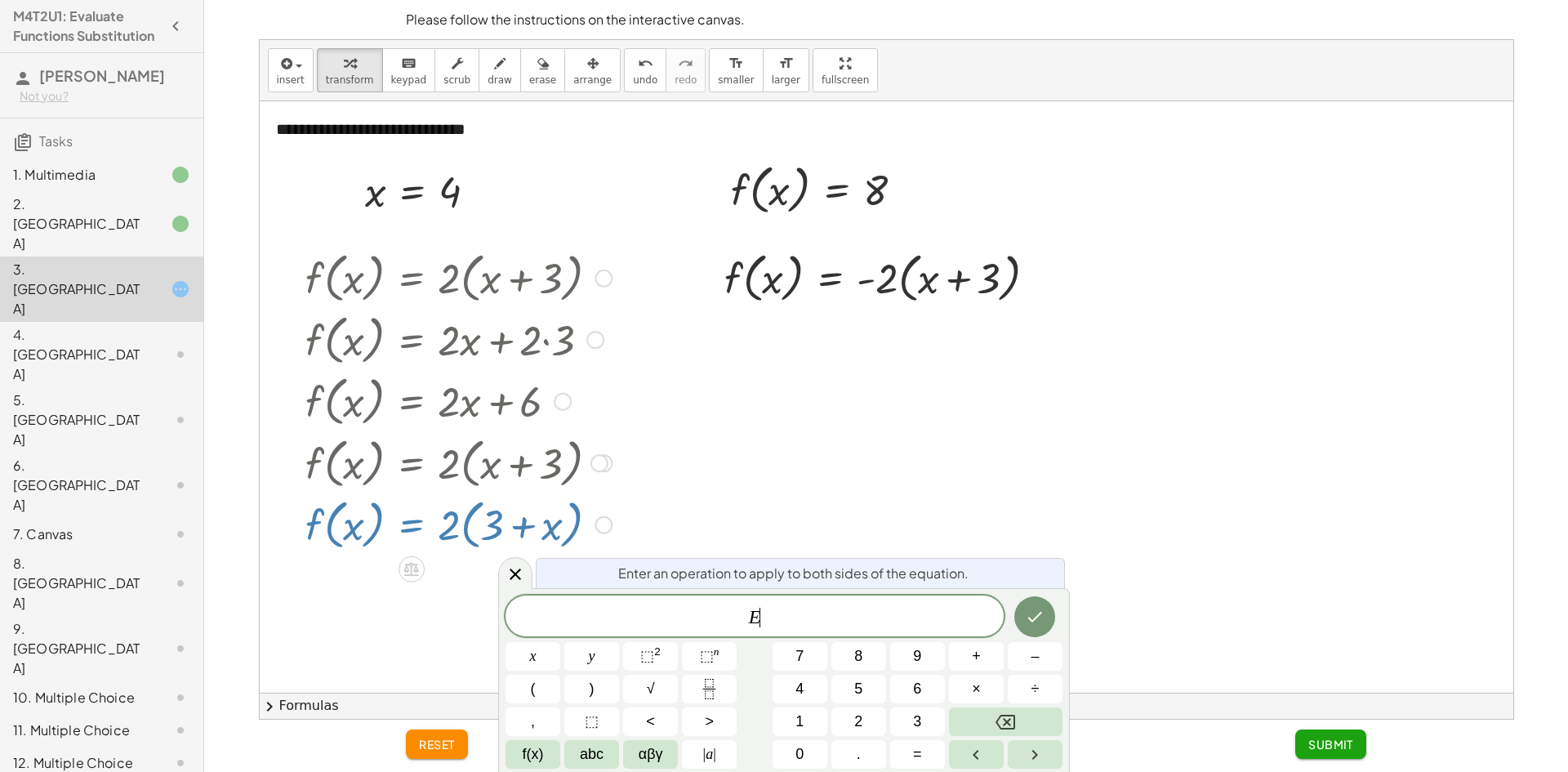
click at [448, 525] on div at bounding box center [459, 523] width 322 height 62
click at [813, 392] on div at bounding box center [886, 397] width 1254 height 591
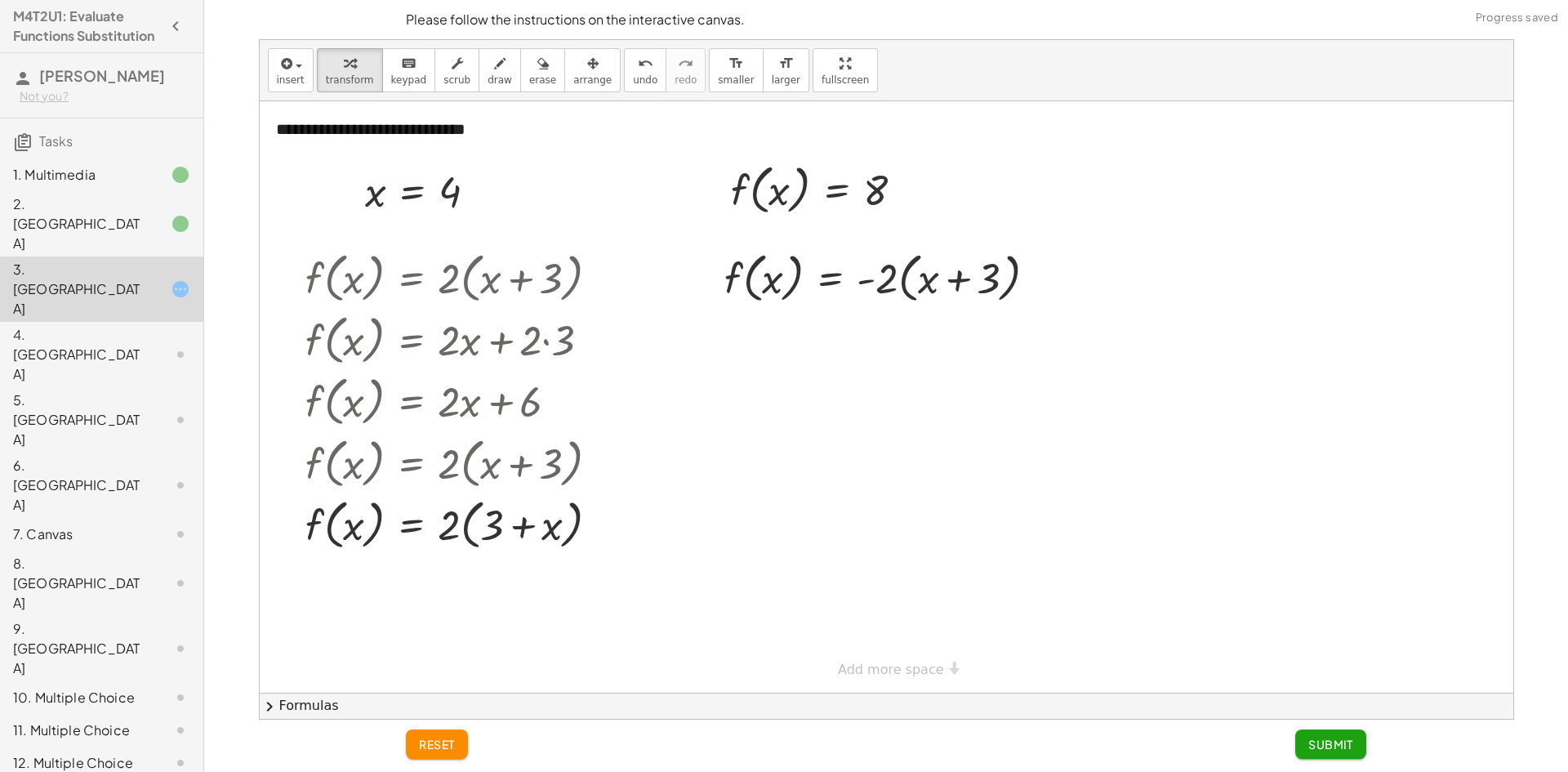
click at [428, 742] on span "reset" at bounding box center [436, 744] width 36 height 15
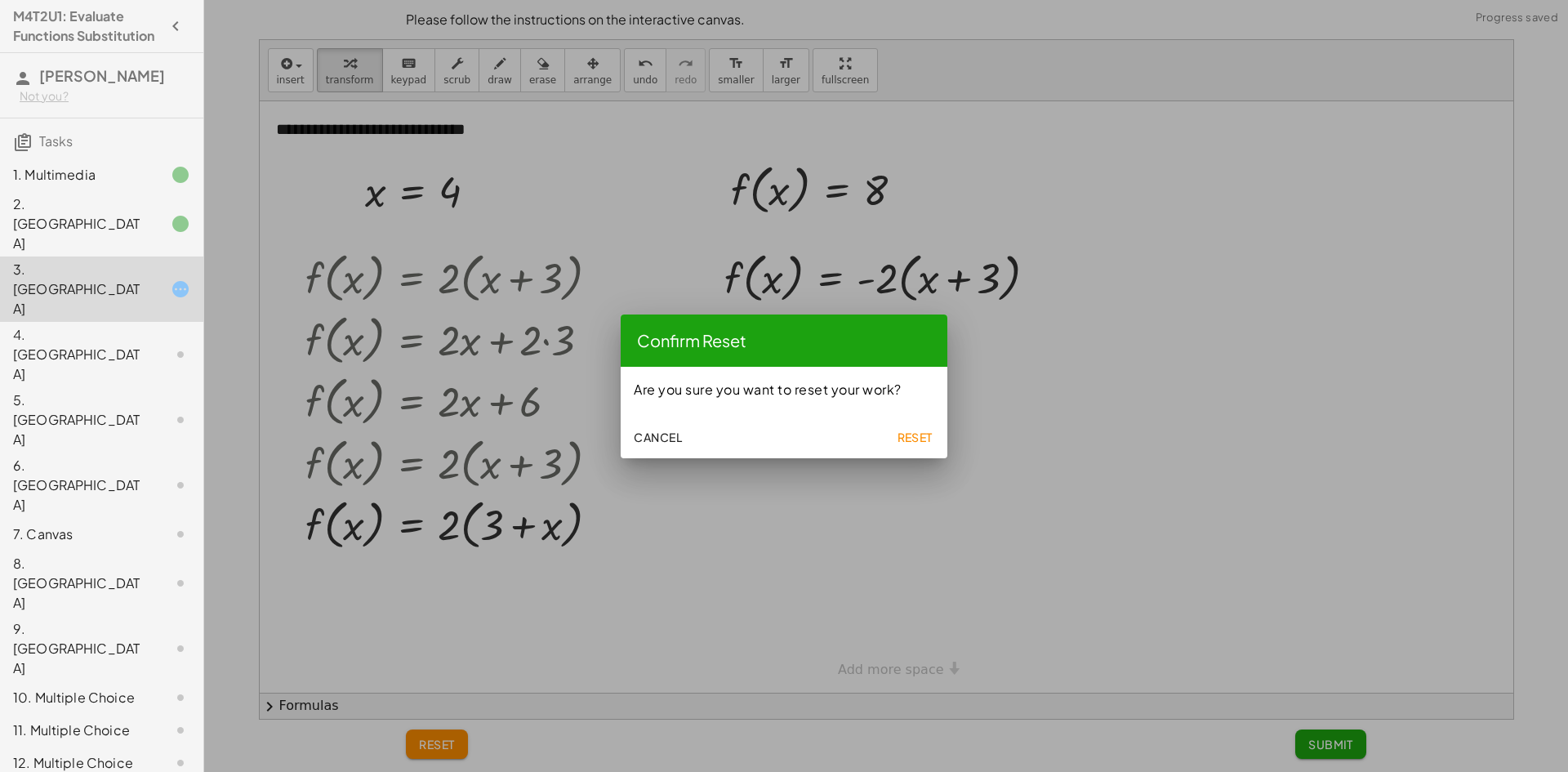
click at [907, 429] on button "Reset" at bounding box center [915, 437] width 52 height 30
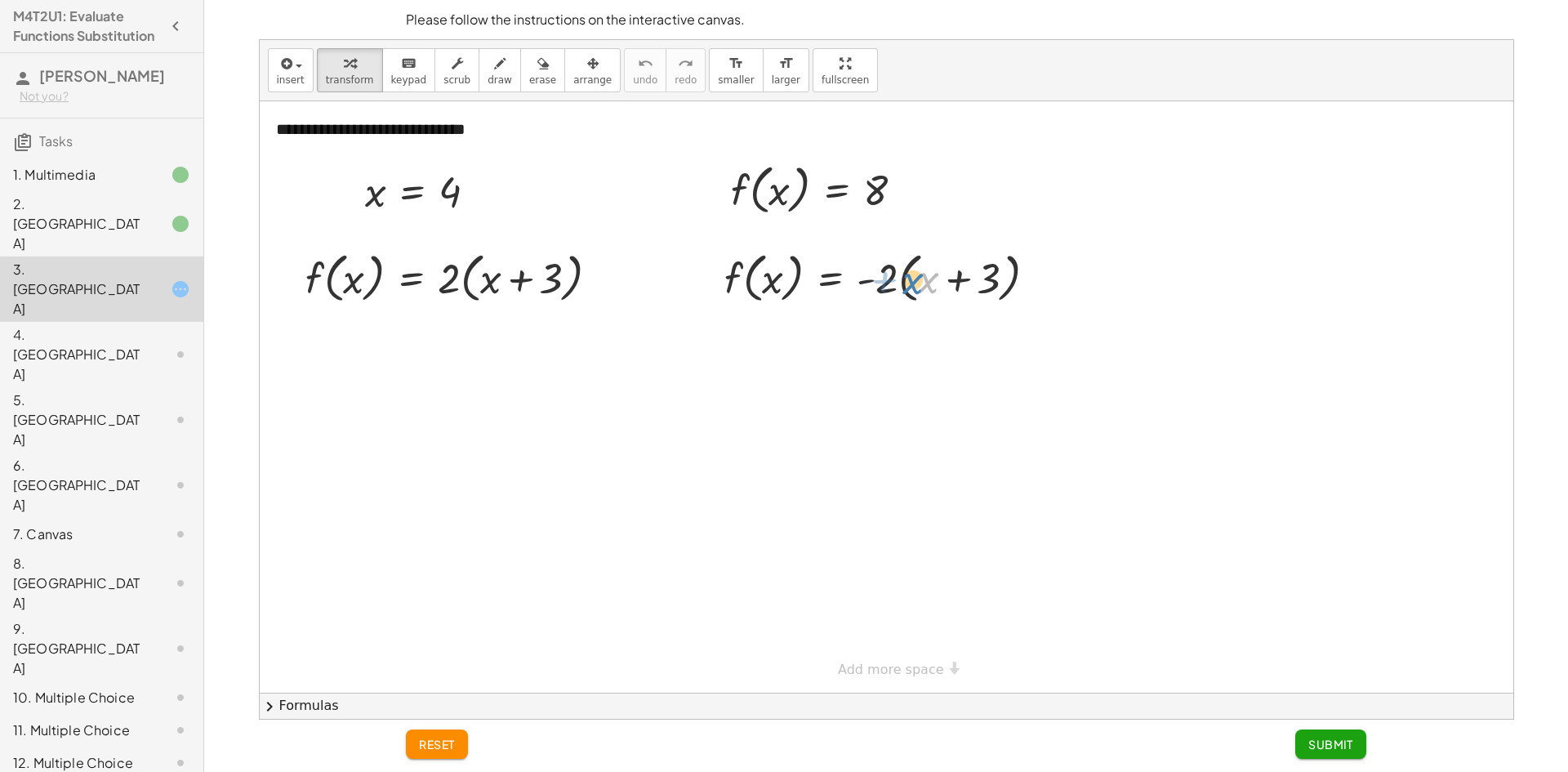
drag, startPoint x: 937, startPoint y: 285, endPoint x: 924, endPoint y: 286, distance: 13.0
click at [924, 286] on div at bounding box center [887, 276] width 341 height 62
drag, startPoint x: 908, startPoint y: 291, endPoint x: 759, endPoint y: 272, distance: 150.2
click at [759, 272] on div at bounding box center [887, 276] width 341 height 62
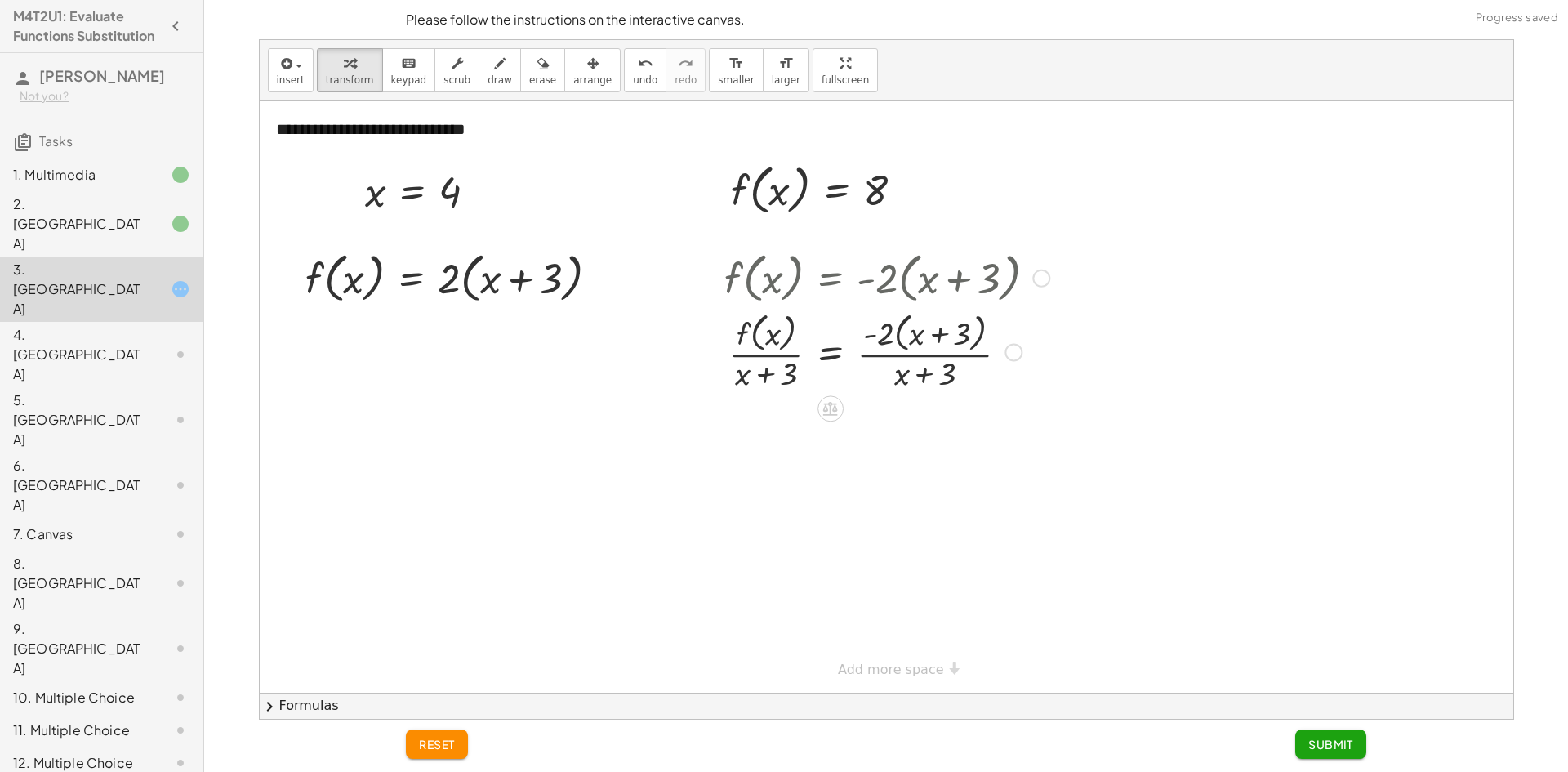
click at [772, 339] on div at bounding box center [887, 350] width 341 height 86
click at [783, 373] on div at bounding box center [887, 350] width 341 height 86
click at [757, 380] on div at bounding box center [887, 350] width 341 height 86
drag, startPoint x: 931, startPoint y: 375, endPoint x: 937, endPoint y: 331, distance: 44.4
drag, startPoint x: 790, startPoint y: 460, endPoint x: 792, endPoint y: 471, distance: 11.2
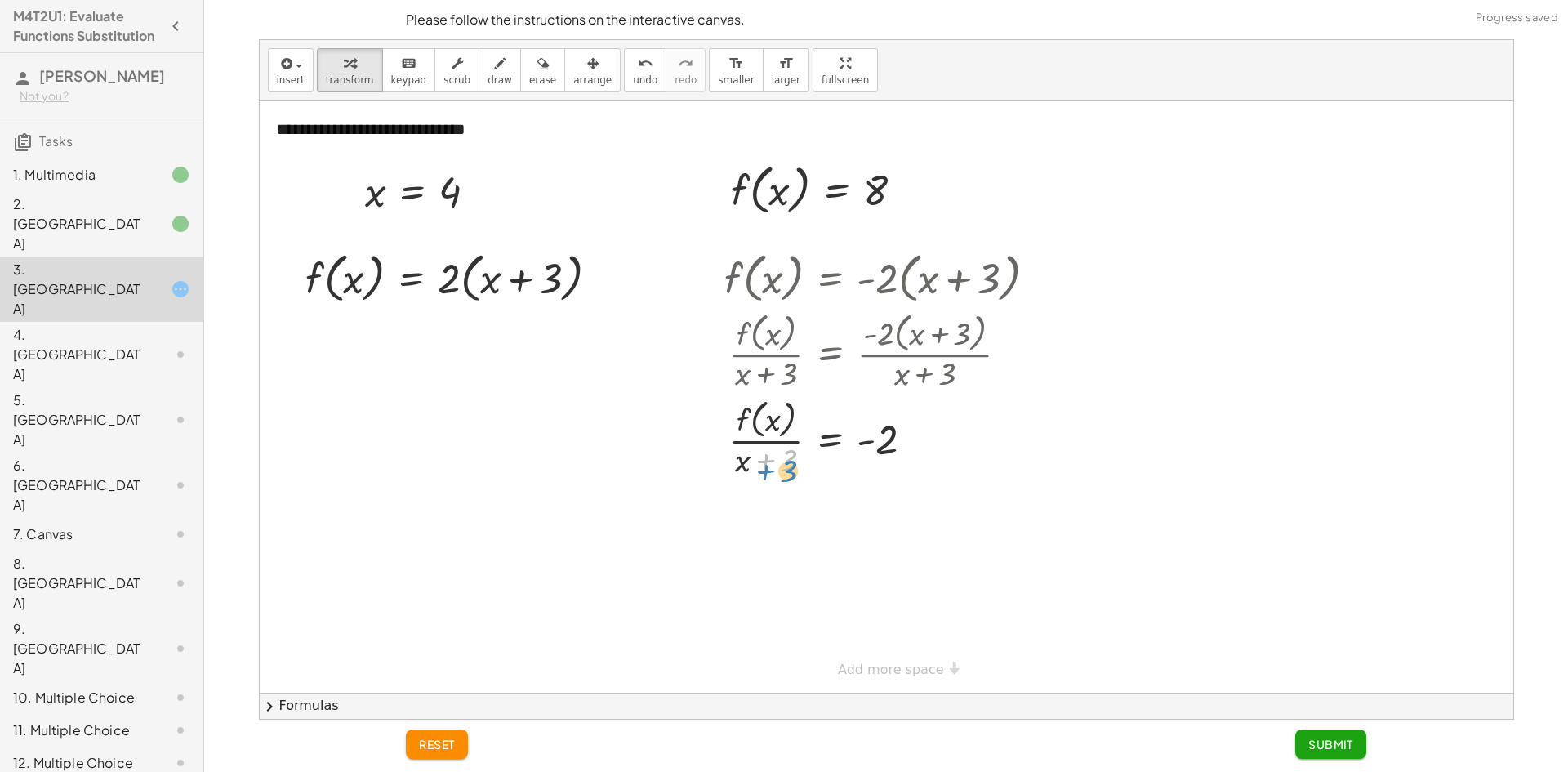
click at [792, 471] on div at bounding box center [887, 437] width 341 height 86
drag, startPoint x: 746, startPoint y: 459, endPoint x: 872, endPoint y: 437, distance: 127.9
click at [872, 441] on div at bounding box center [887, 437] width 341 height 86
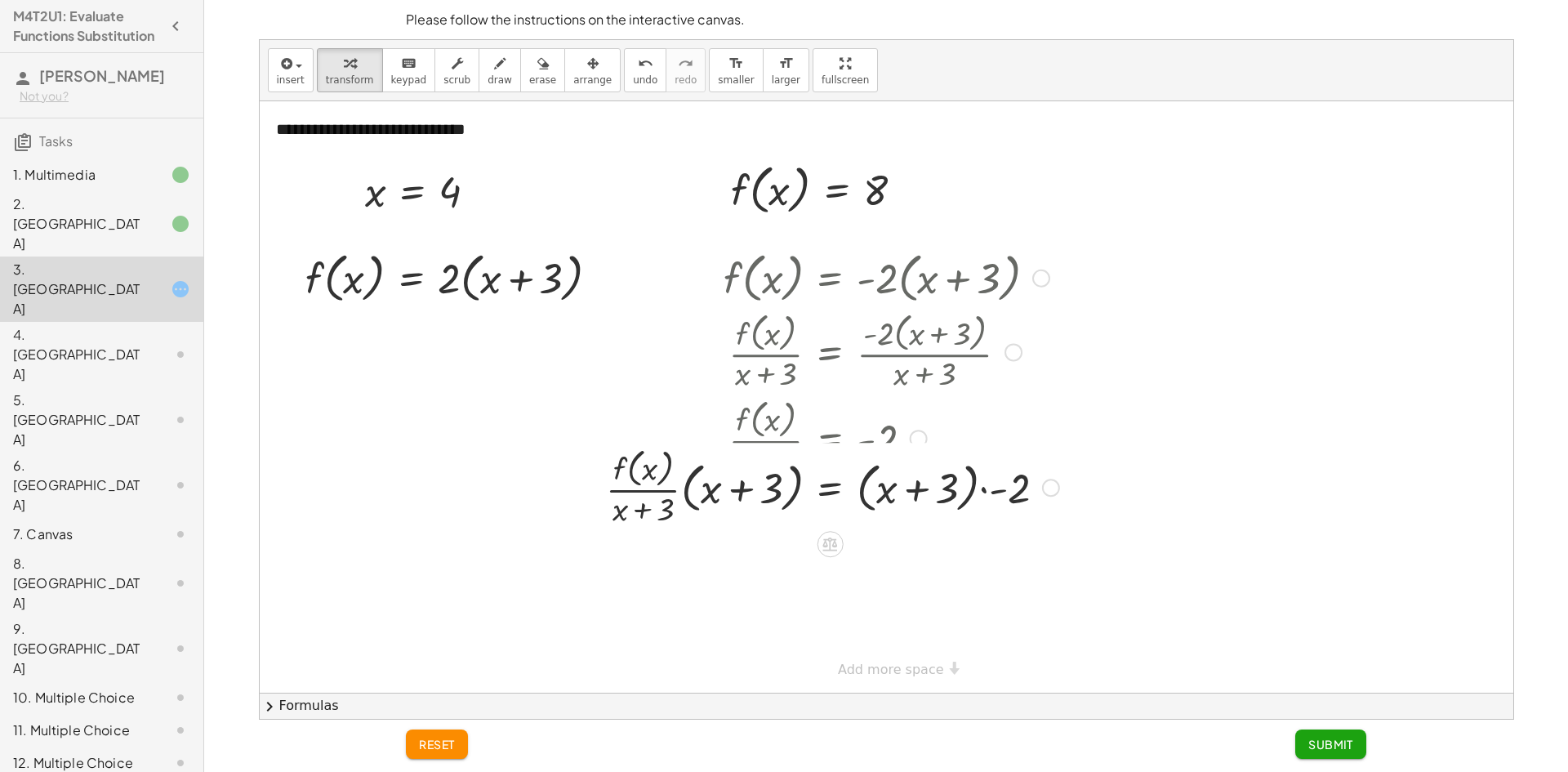
click at [894, 445] on div at bounding box center [832, 437] width 470 height 86
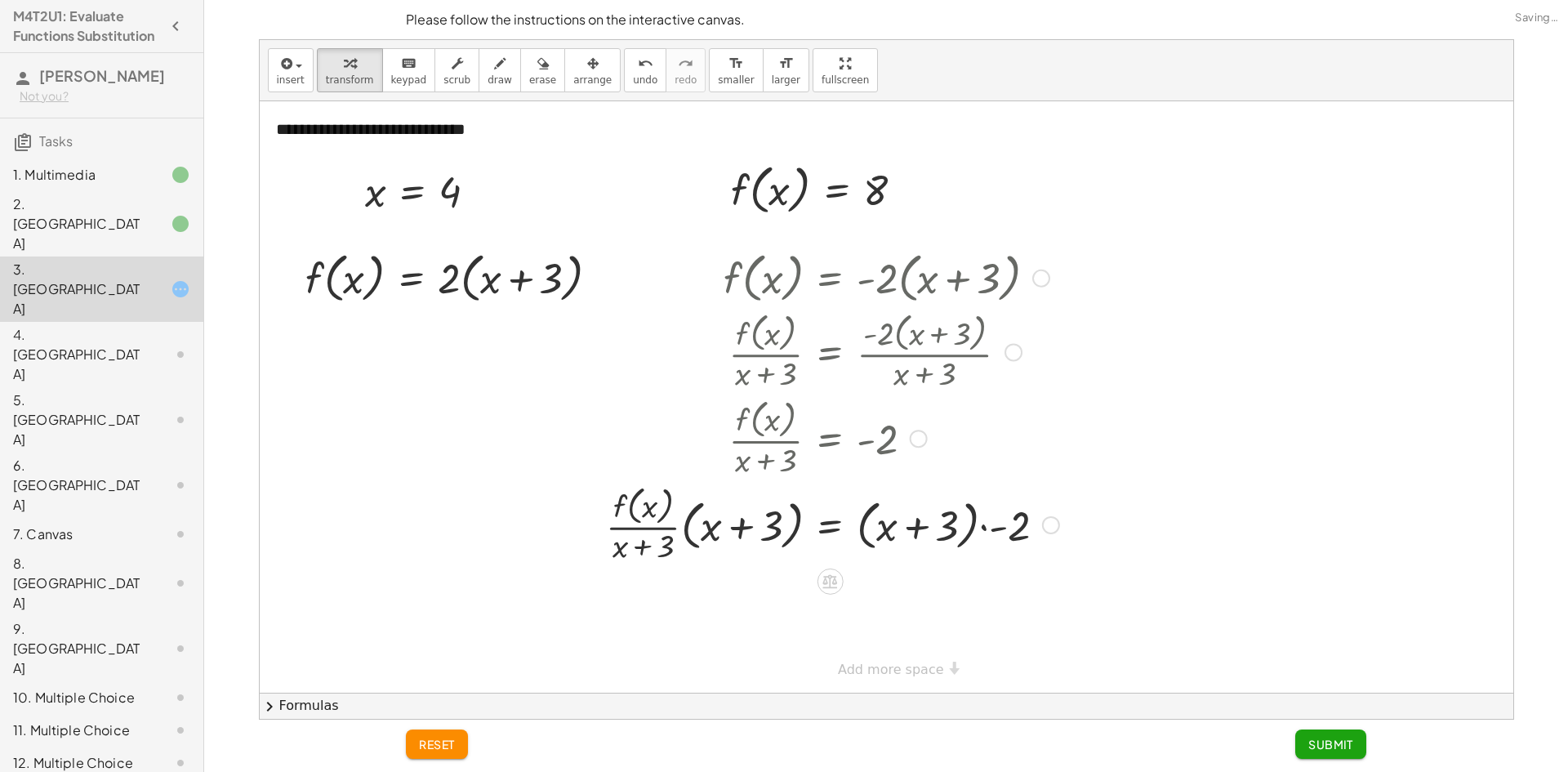
click at [903, 519] on div at bounding box center [832, 523] width 470 height 86
click at [416, 744] on button "reset" at bounding box center [436, 744] width 62 height 30
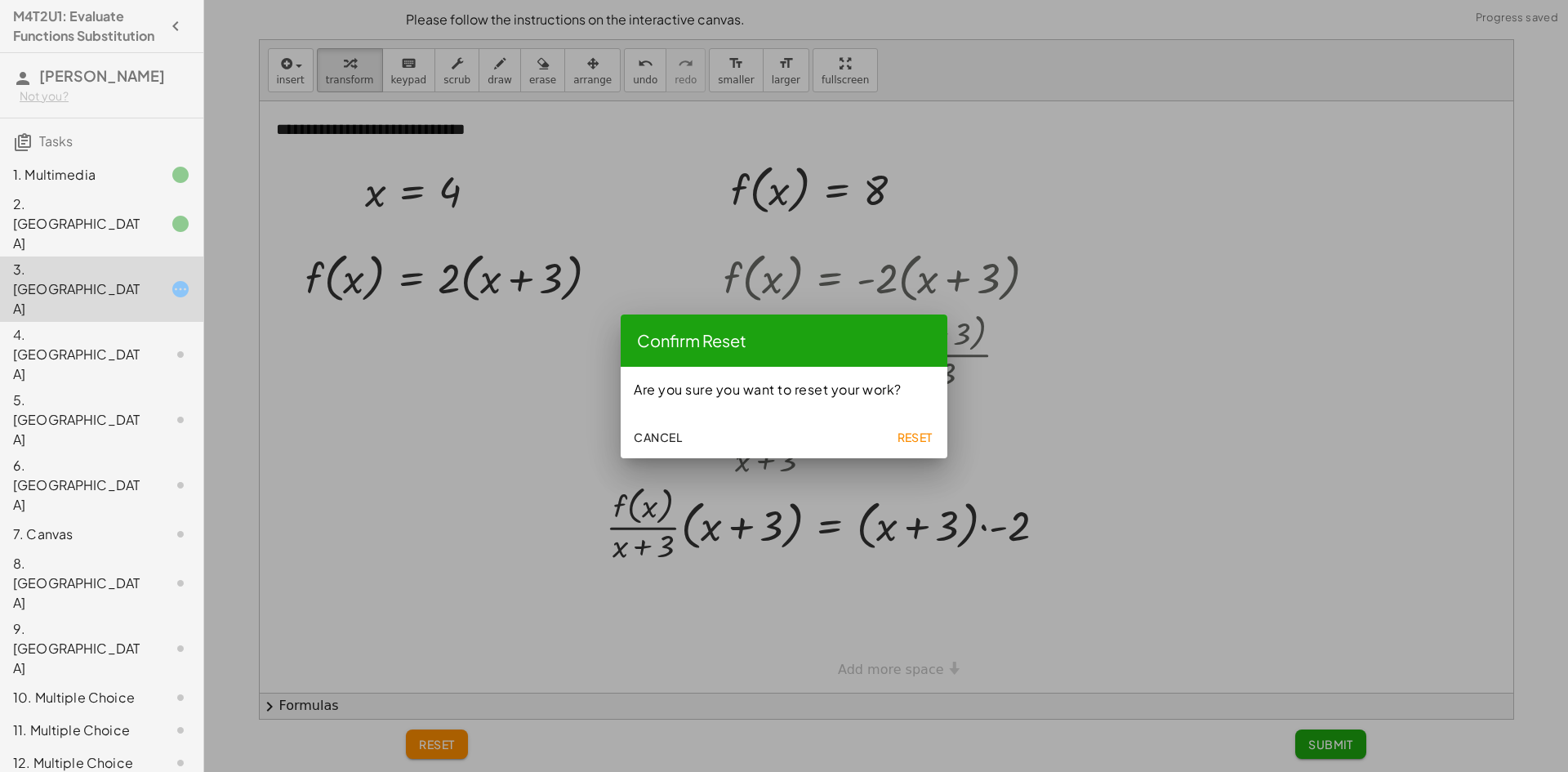
click at [915, 428] on button "Reset" at bounding box center [915, 437] width 52 height 30
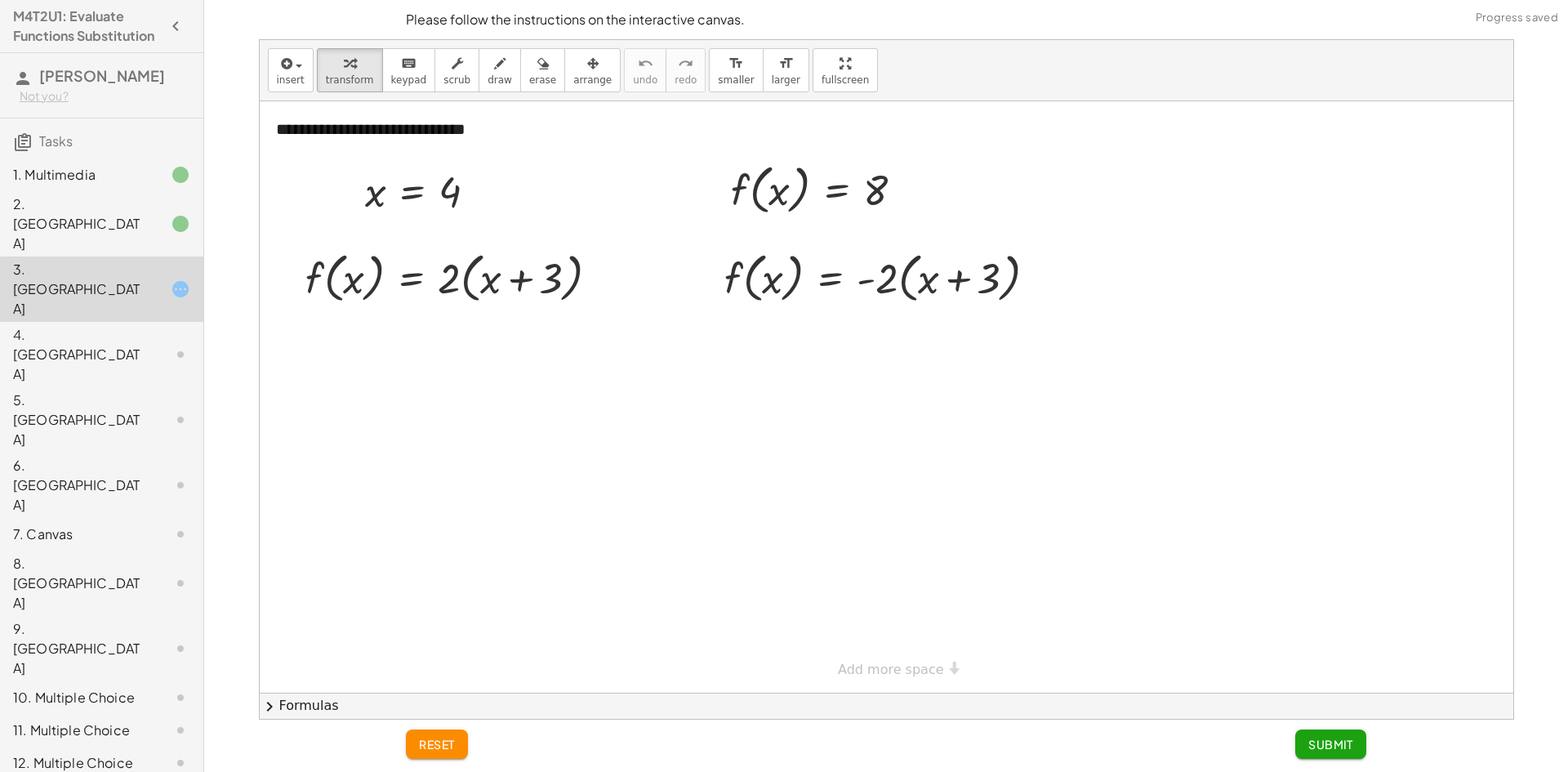
click at [117, 219] on div "2. [GEOGRAPHIC_DATA]" at bounding box center [79, 223] width 132 height 58
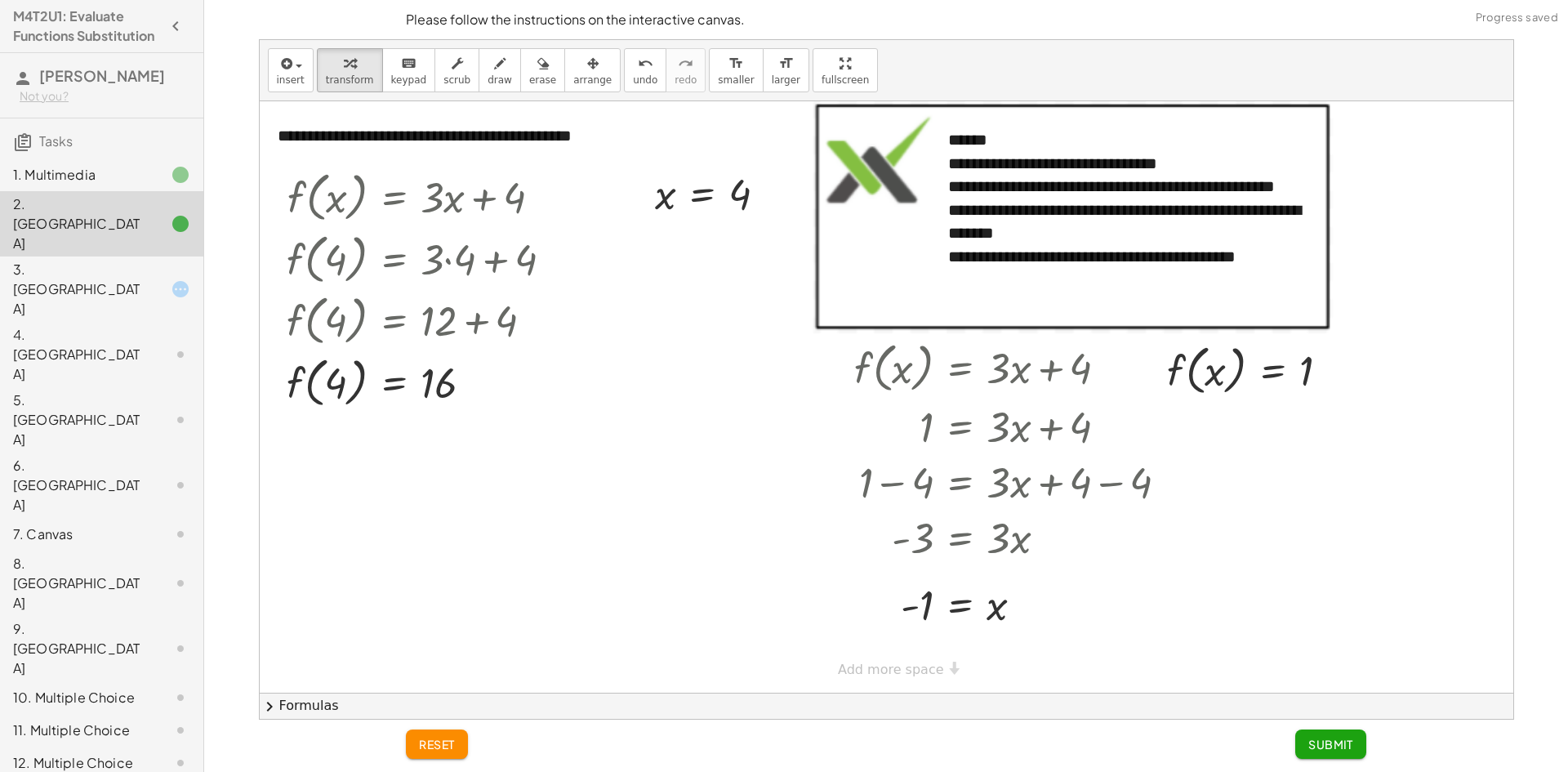
click at [87, 261] on div "3. [GEOGRAPHIC_DATA]" at bounding box center [79, 288] width 132 height 58
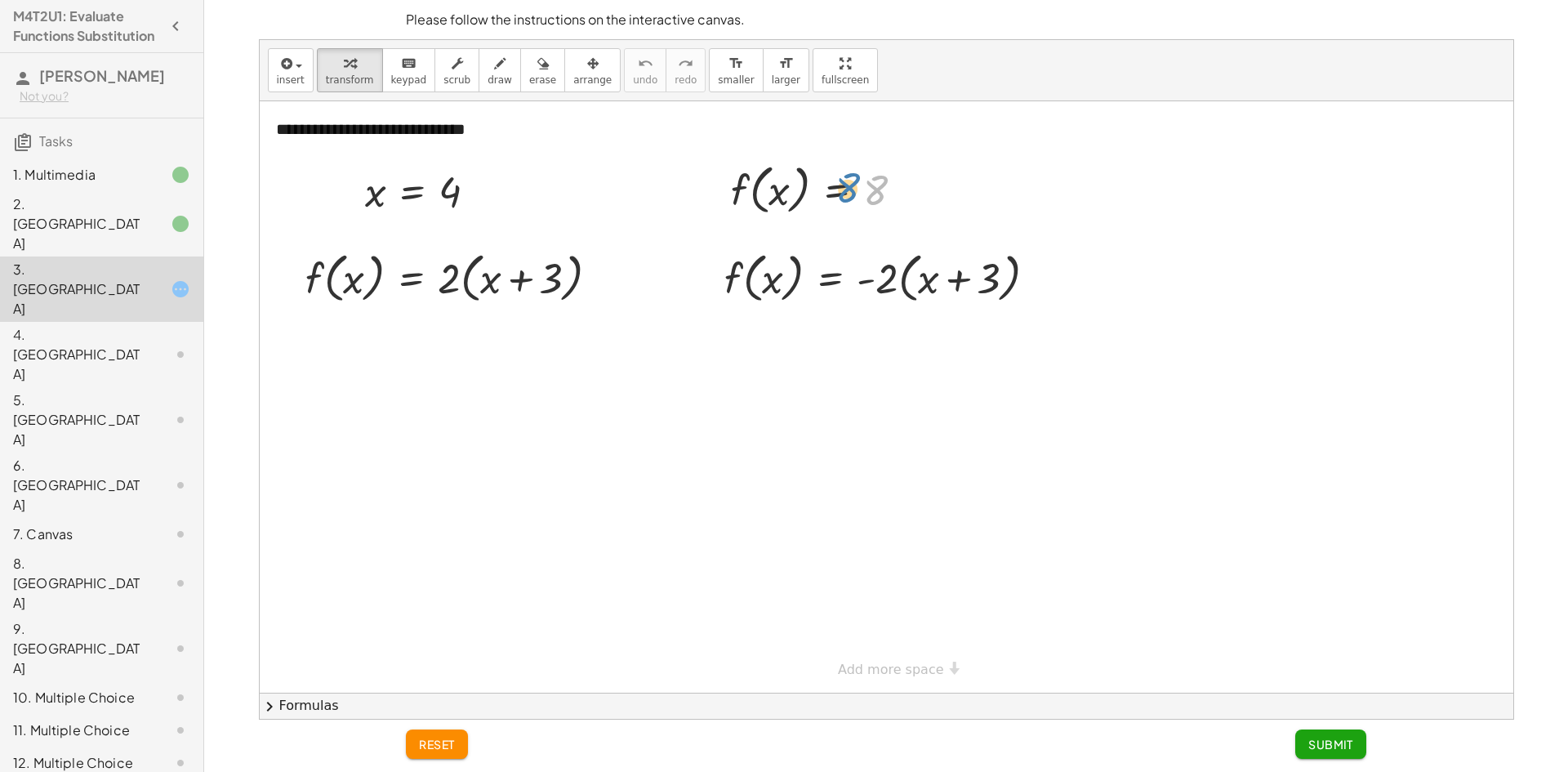
drag, startPoint x: 879, startPoint y: 195, endPoint x: 869, endPoint y: 192, distance: 10.4
click at [866, 192] on div at bounding box center [824, 188] width 203 height 62
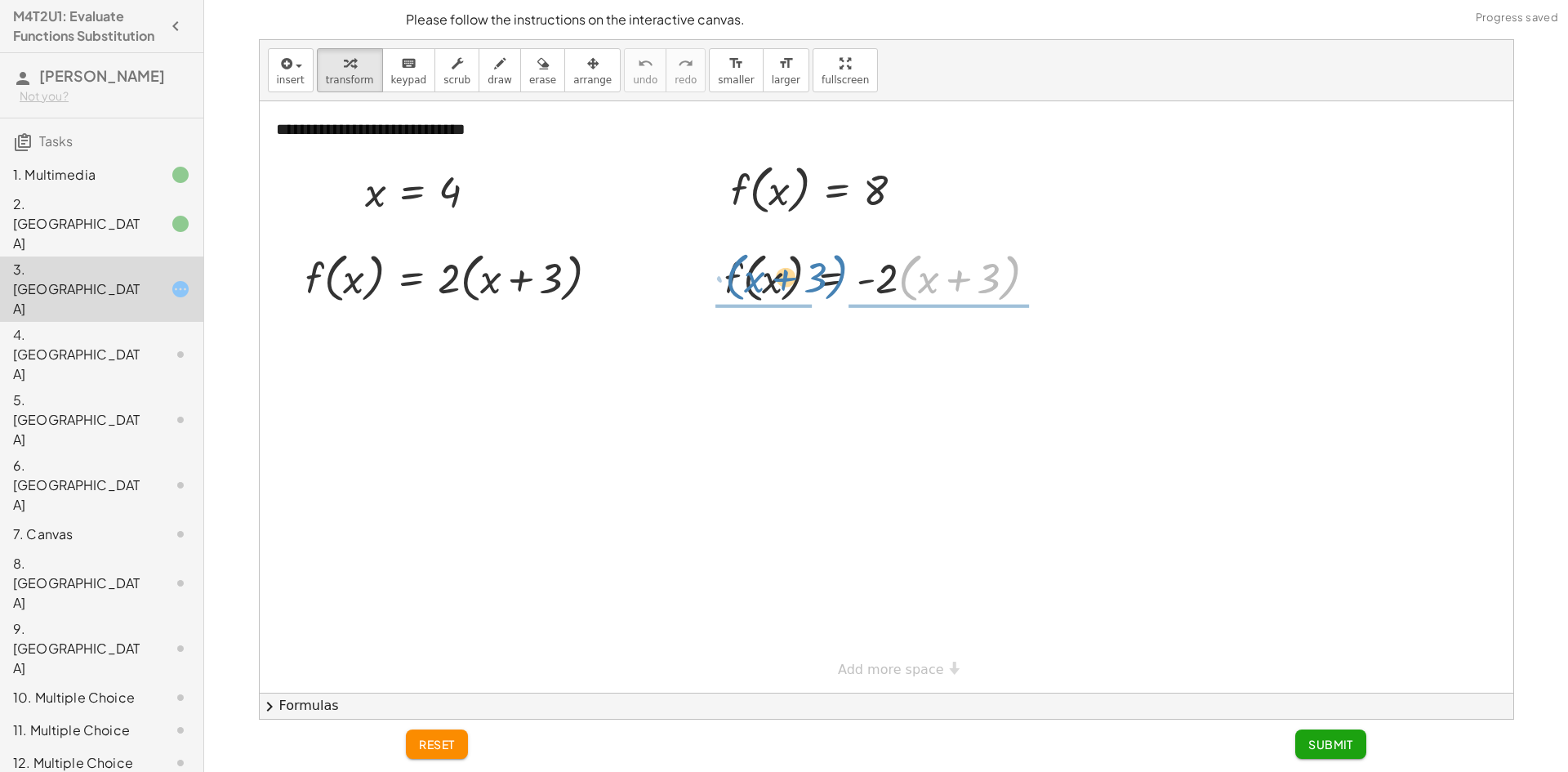
drag, startPoint x: 903, startPoint y: 278, endPoint x: 728, endPoint y: 278, distance: 175.0
click at [728, 278] on div at bounding box center [887, 276] width 341 height 62
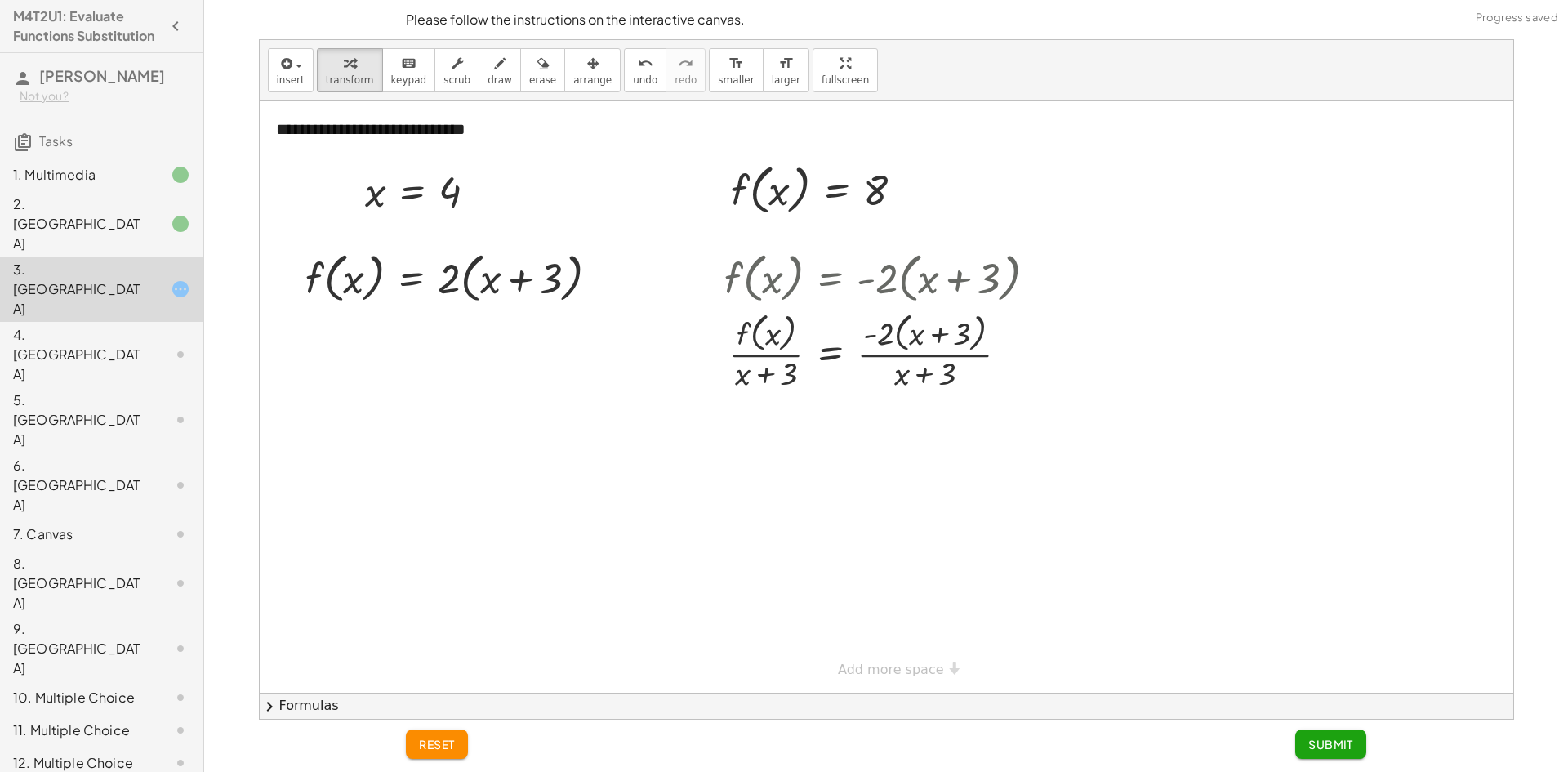
click at [436, 744] on span "reset" at bounding box center [436, 744] width 36 height 15
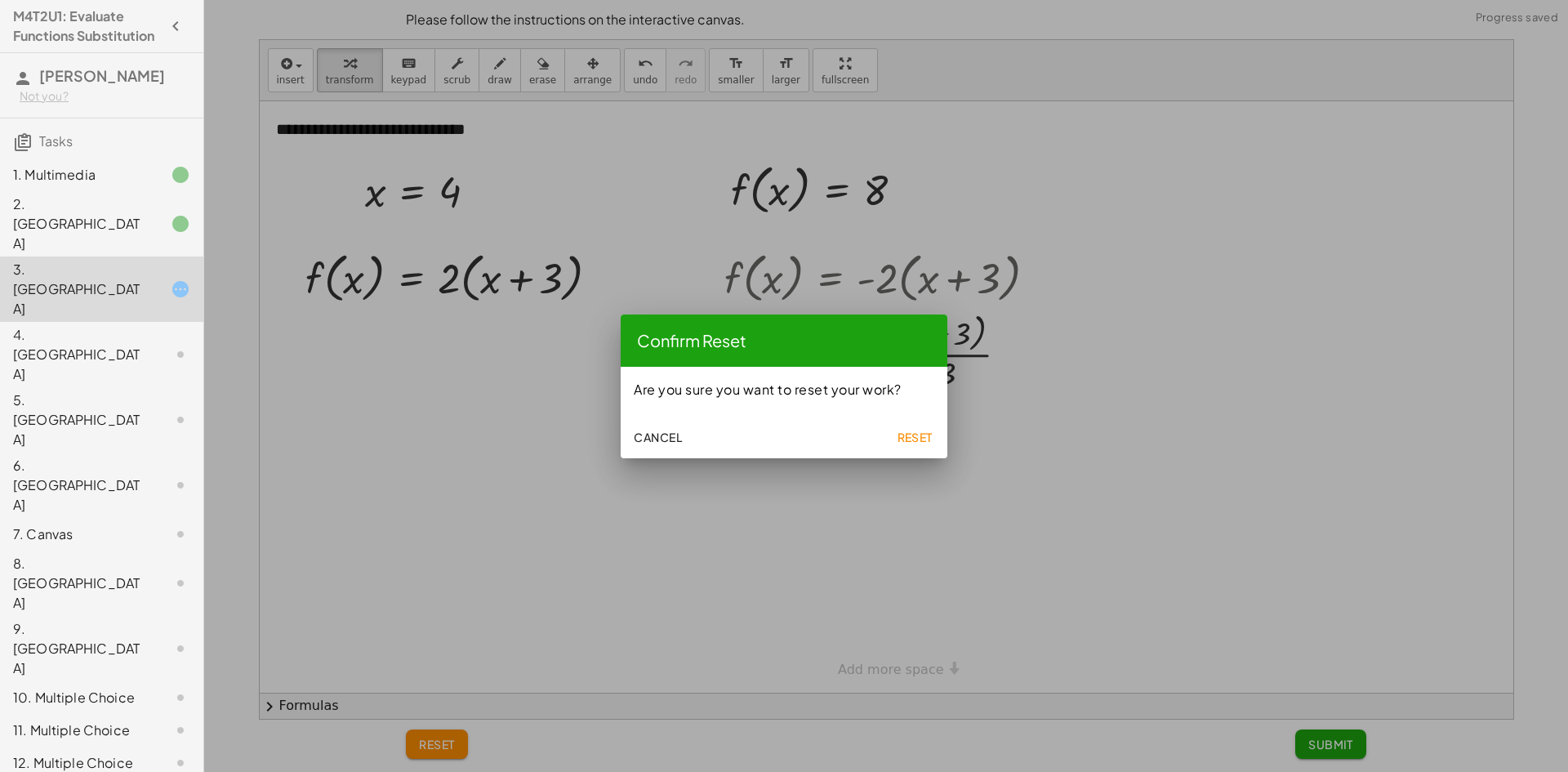
click at [900, 430] on span "Reset" at bounding box center [915, 437] width 36 height 15
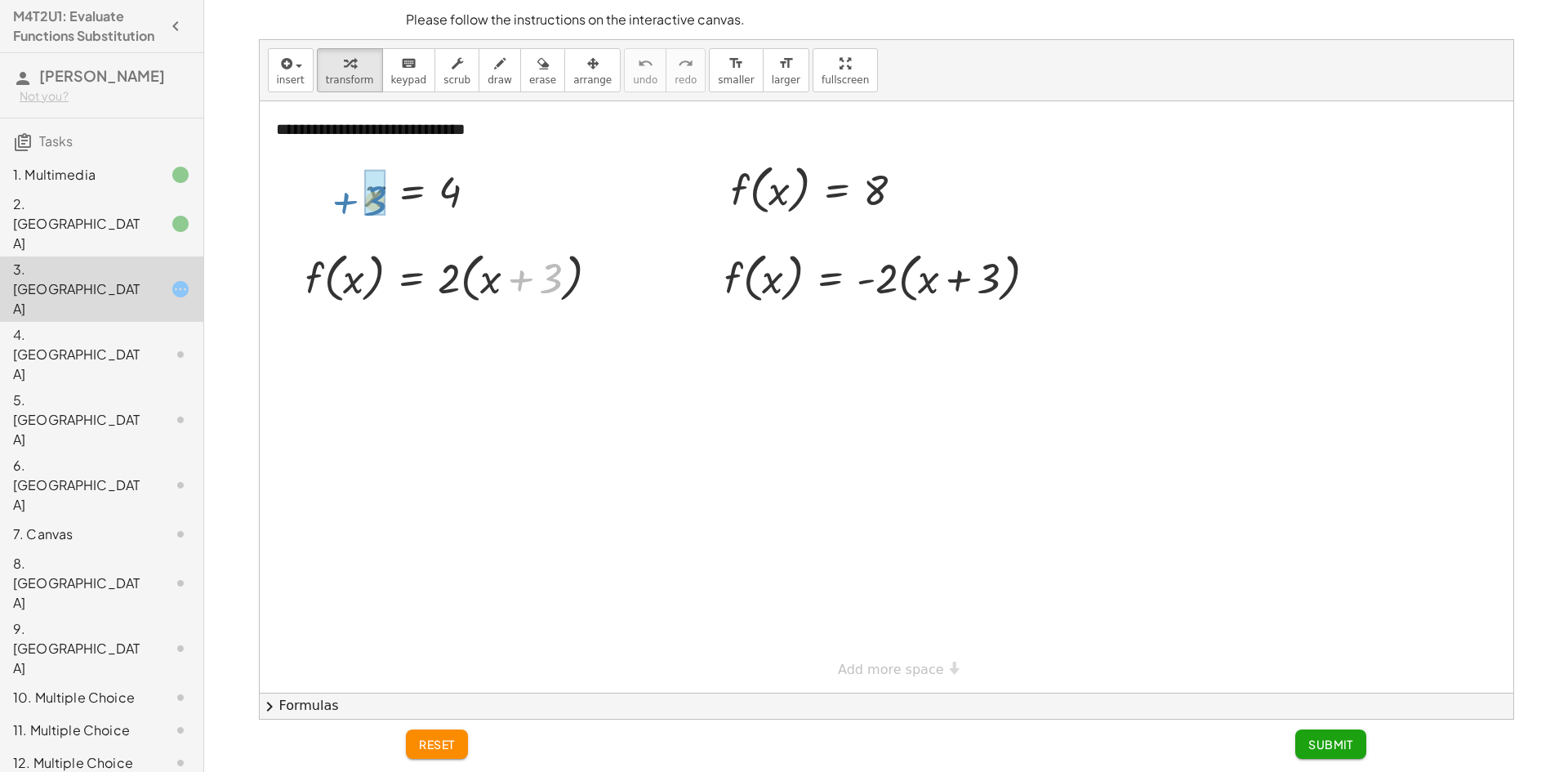
drag, startPoint x: 547, startPoint y: 280, endPoint x: 371, endPoint y: 203, distance: 192.1
click at [386, 191] on div at bounding box center [425, 191] width 144 height 54
click at [379, 192] on div at bounding box center [425, 191] width 144 height 54
click at [398, 191] on div at bounding box center [425, 191] width 144 height 54
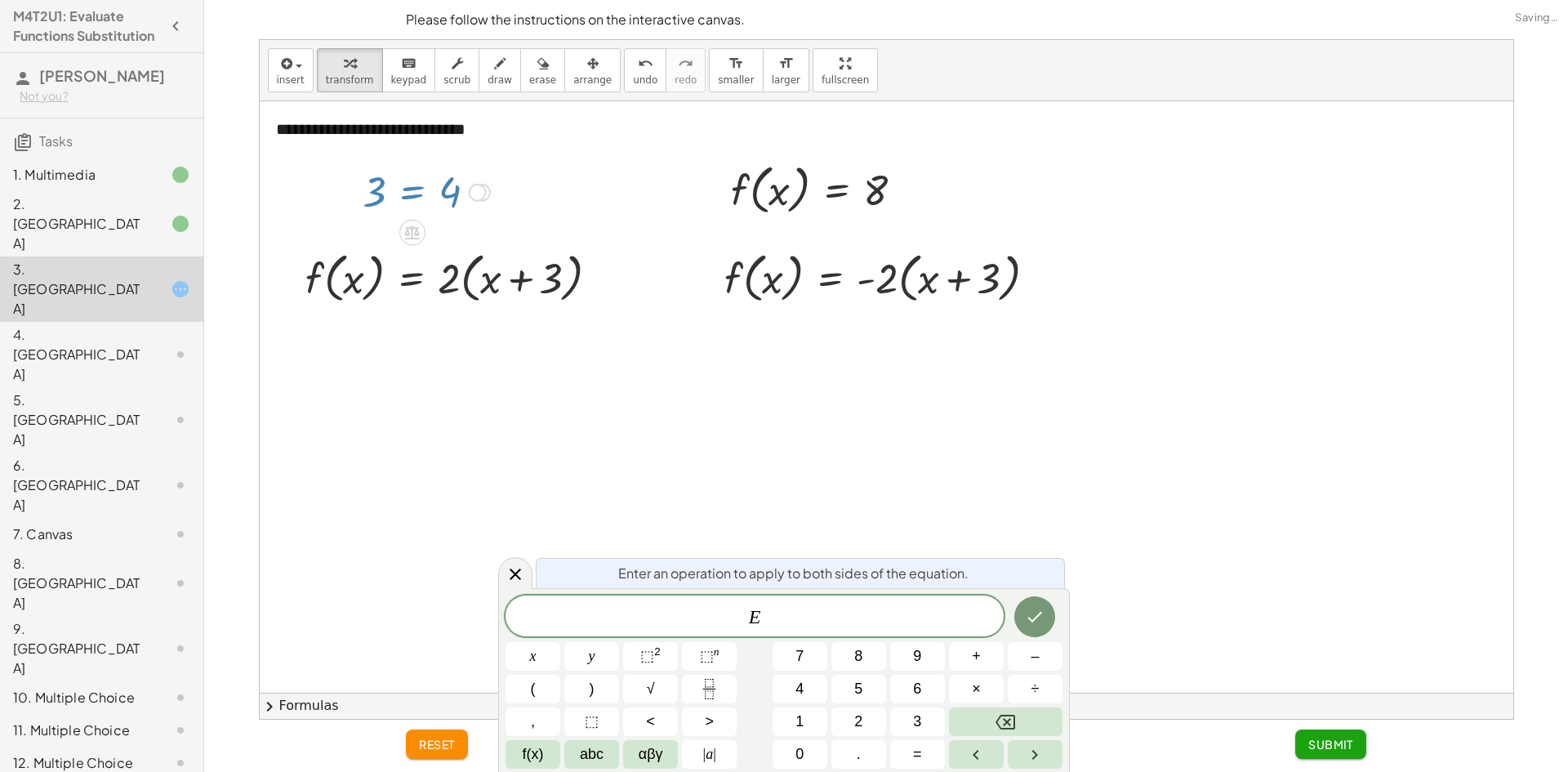
click at [534, 421] on div at bounding box center [886, 397] width 1254 height 591
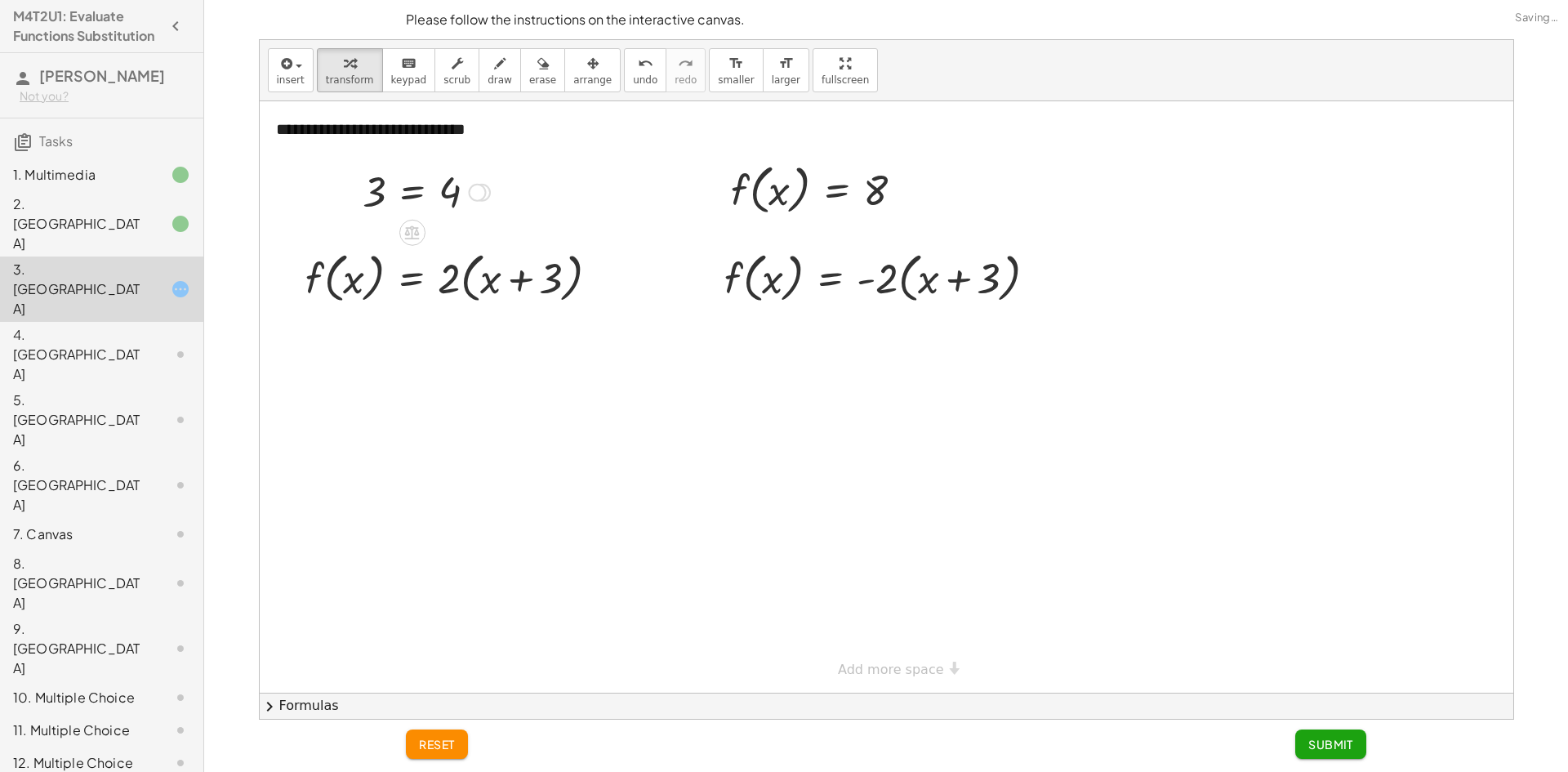
click at [406, 742] on button "reset" at bounding box center [436, 744] width 62 height 30
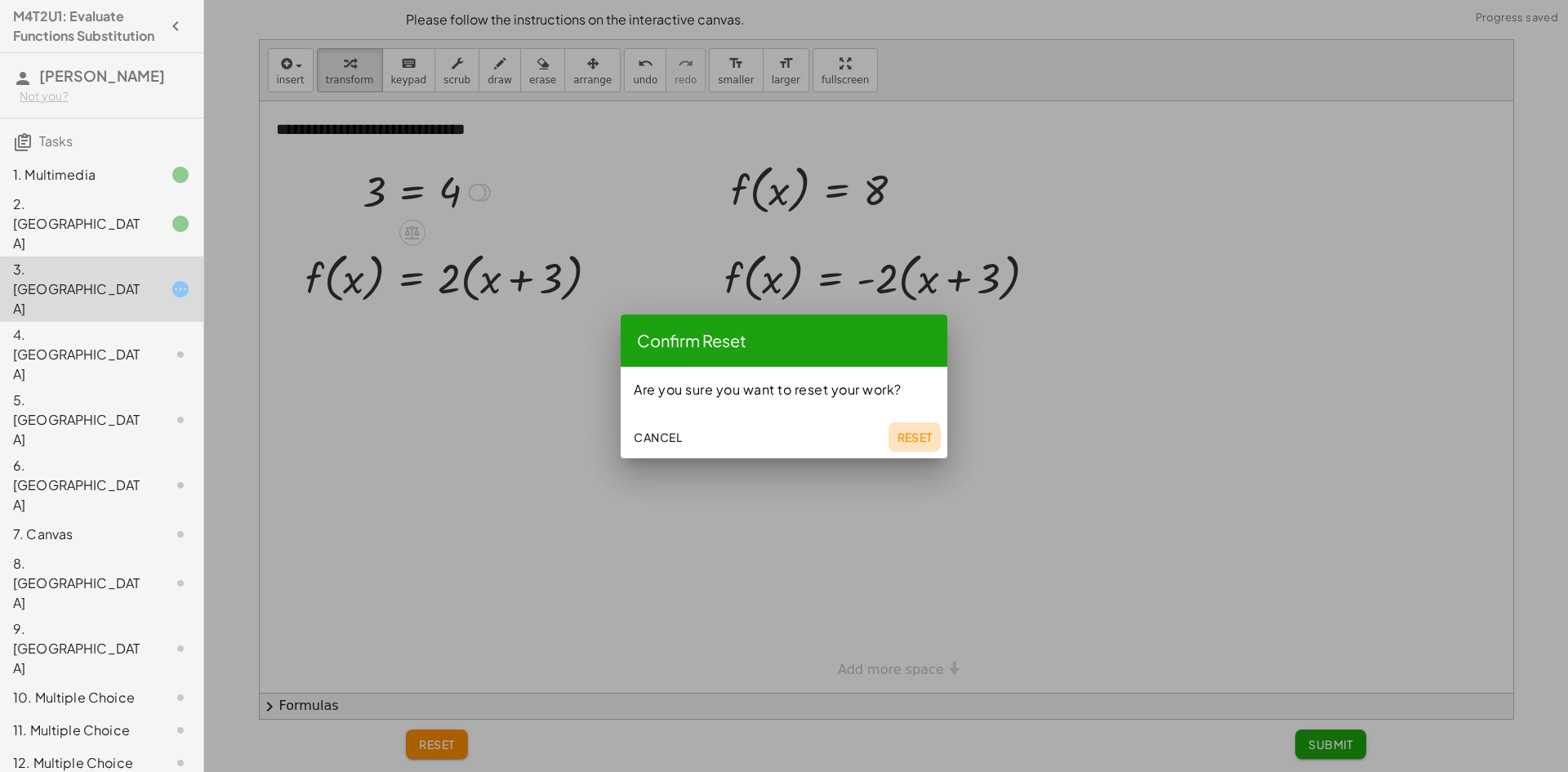
click at [917, 437] on span "Reset" at bounding box center [915, 437] width 36 height 15
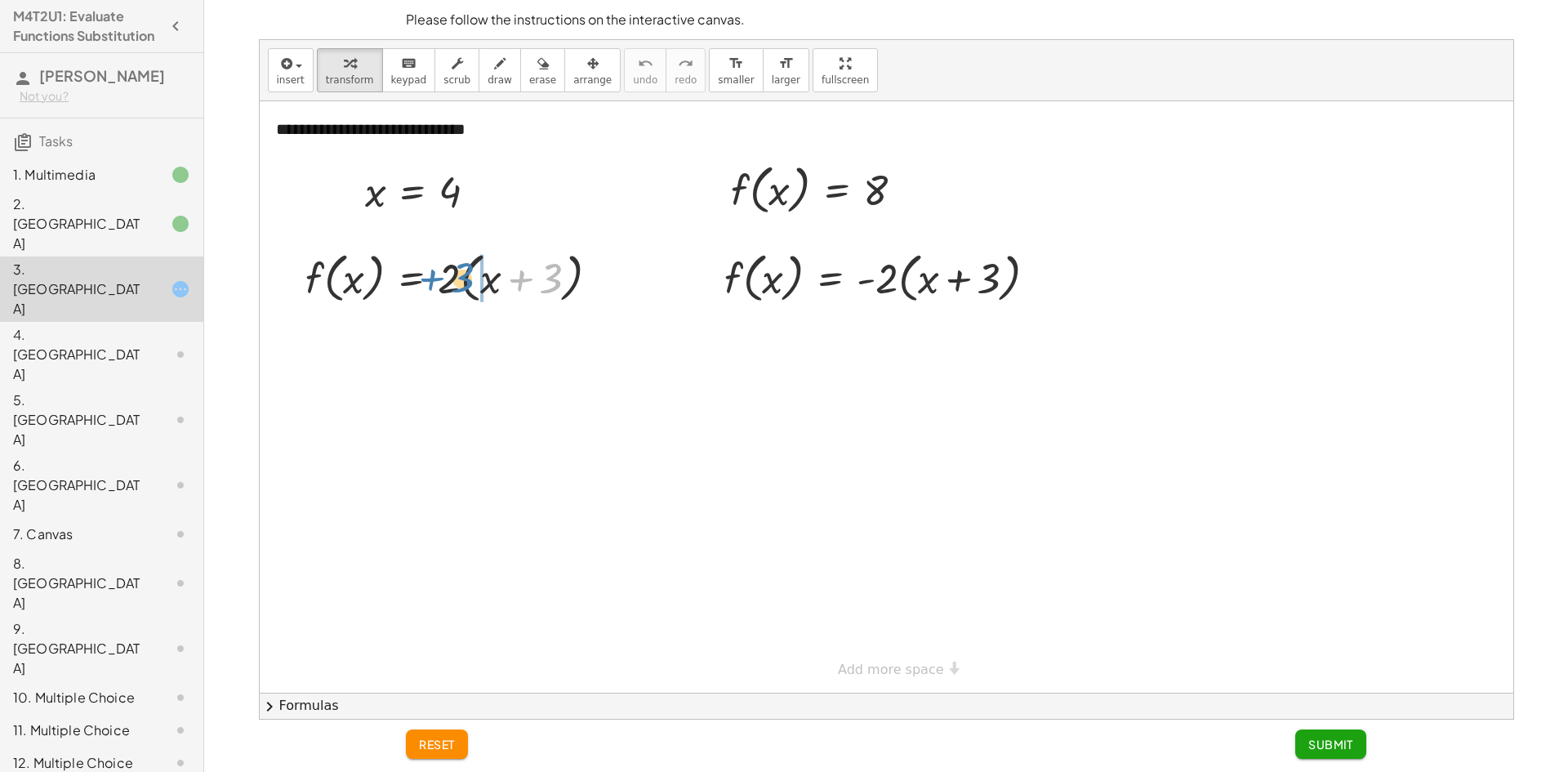
drag, startPoint x: 546, startPoint y: 275, endPoint x: 464, endPoint y: 276, distance: 82.0
click at [464, 276] on div at bounding box center [459, 276] width 322 height 62
click at [411, 278] on div "f ( , x ) = · 2 · ( + x + 3 ) f ( , x ) = · 2 · ( + x + 3 )" at bounding box center [411, 278] width 0 height 0
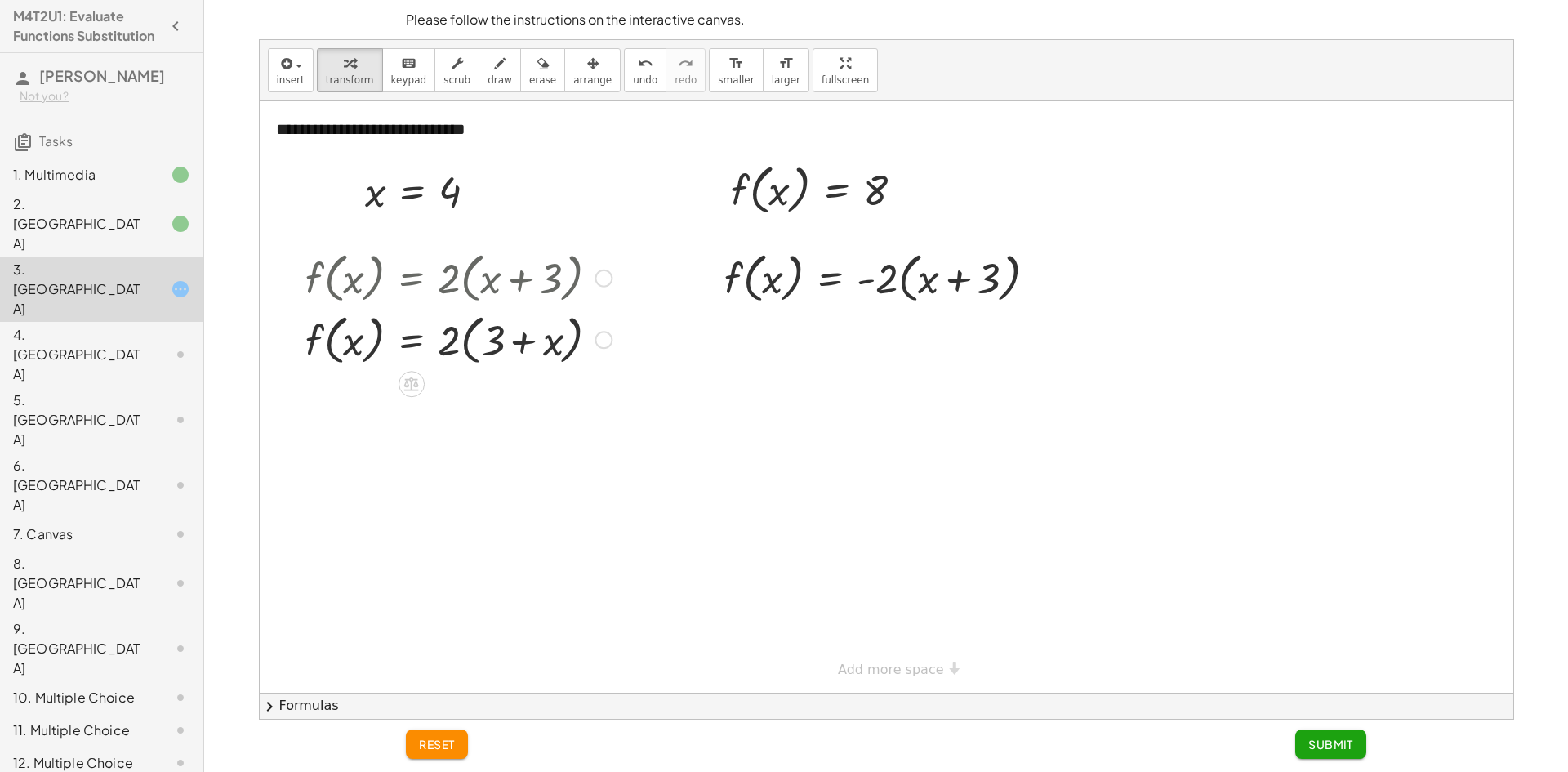
click at [496, 354] on div at bounding box center [459, 338] width 322 height 62
click at [509, 343] on div at bounding box center [459, 338] width 322 height 62
click at [550, 348] on div at bounding box center [459, 338] width 322 height 62
drag, startPoint x: 457, startPoint y: 189, endPoint x: 457, endPoint y: 341, distance: 152.0
click at [441, 766] on div "reset Submit" at bounding box center [885, 745] width 980 height 52
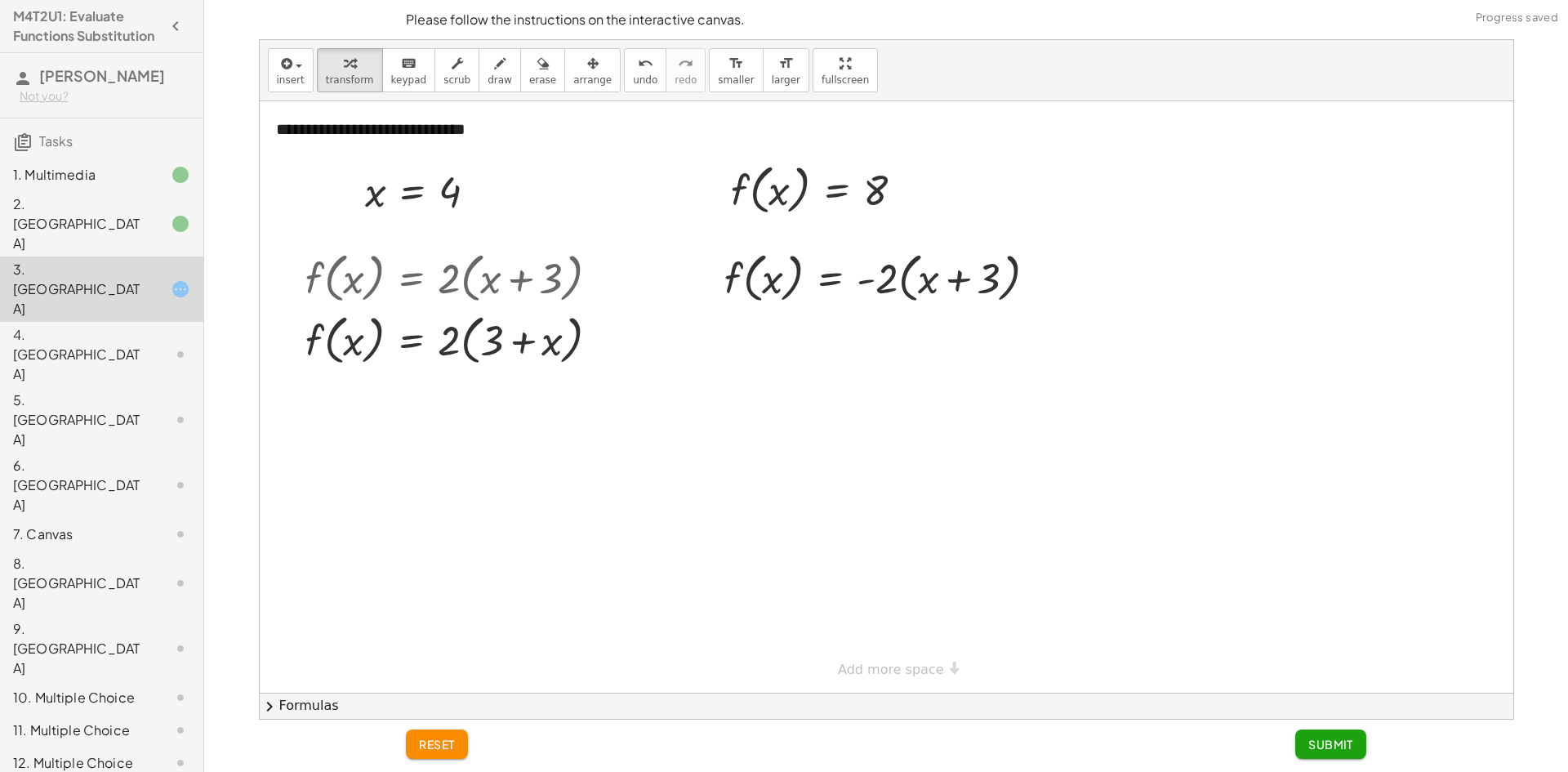
click at [446, 746] on span "reset" at bounding box center [436, 744] width 36 height 15
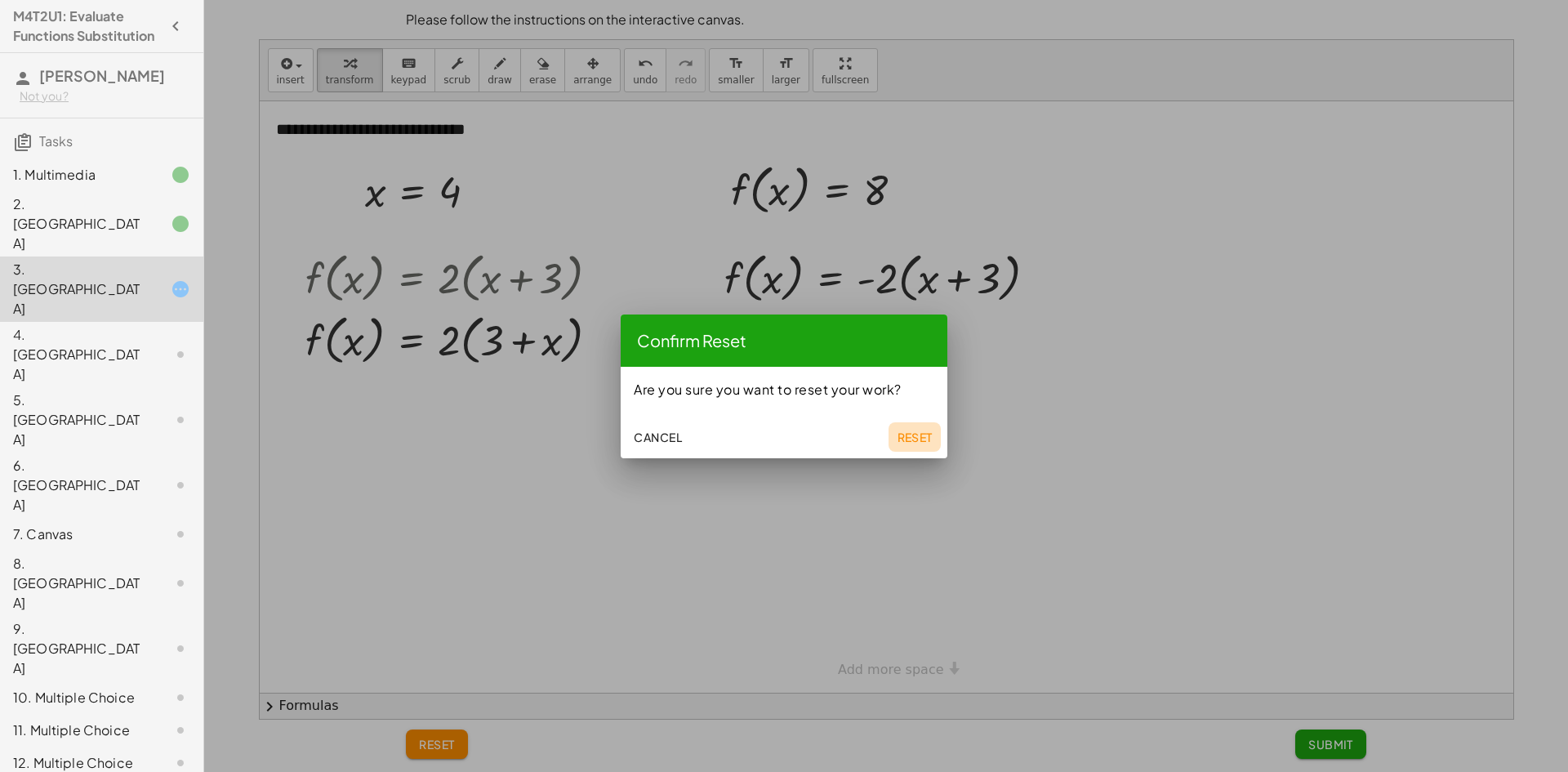
click at [916, 437] on span "Reset" at bounding box center [915, 437] width 36 height 15
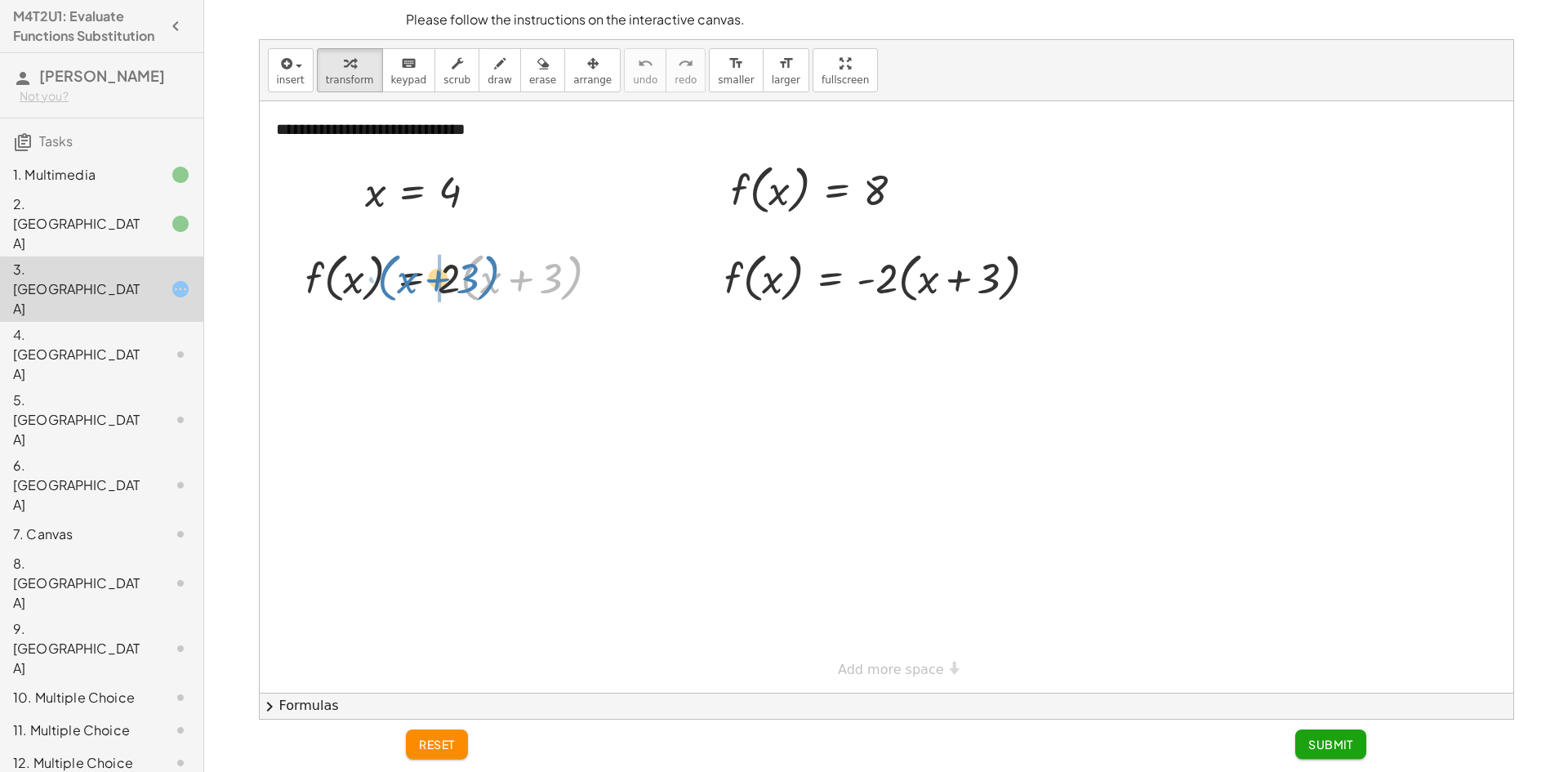
drag, startPoint x: 470, startPoint y: 287, endPoint x: 386, endPoint y: 287, distance: 84.0
click at [386, 287] on div at bounding box center [459, 276] width 322 height 62
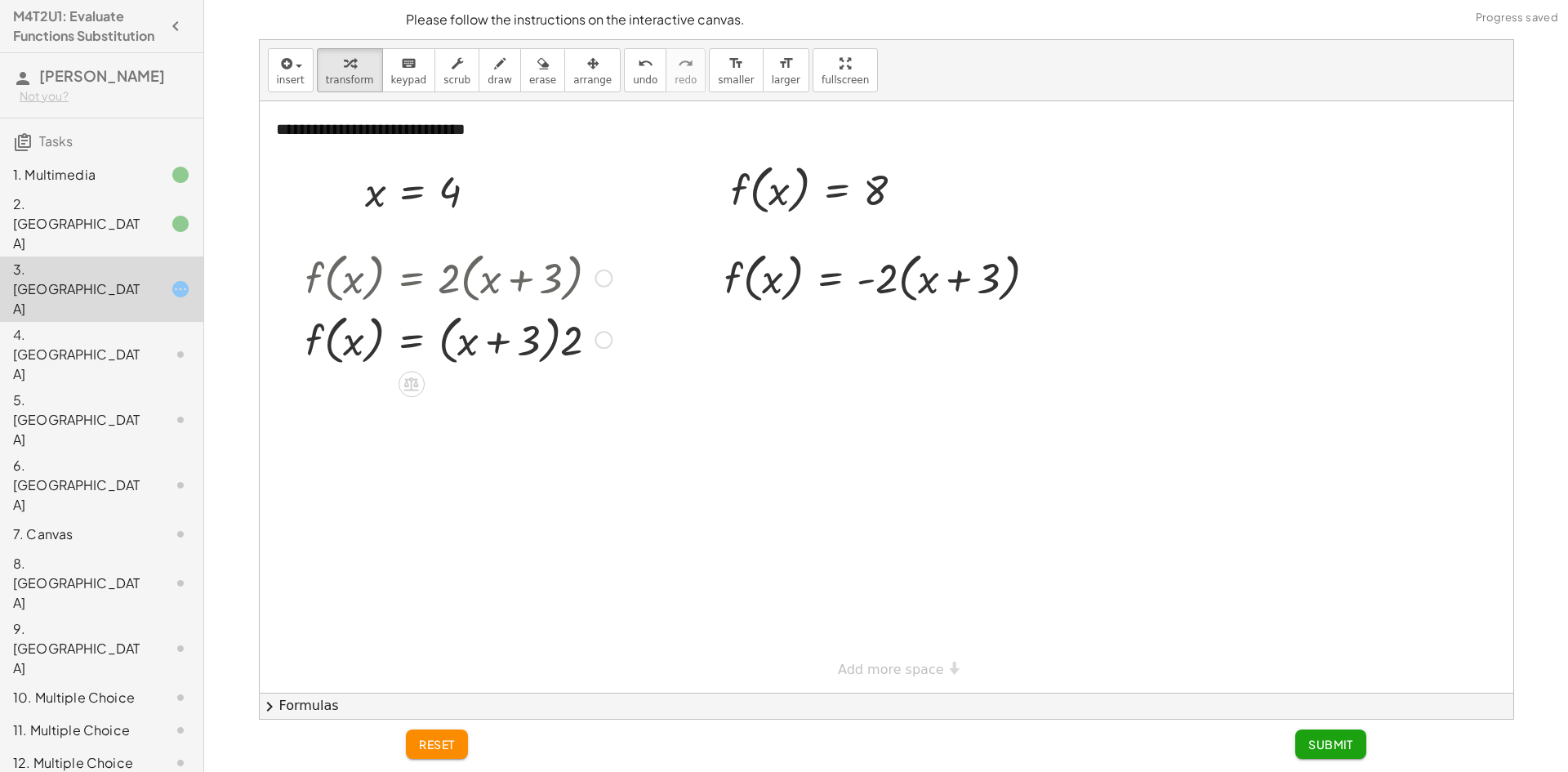
click at [571, 348] on div at bounding box center [459, 338] width 322 height 62
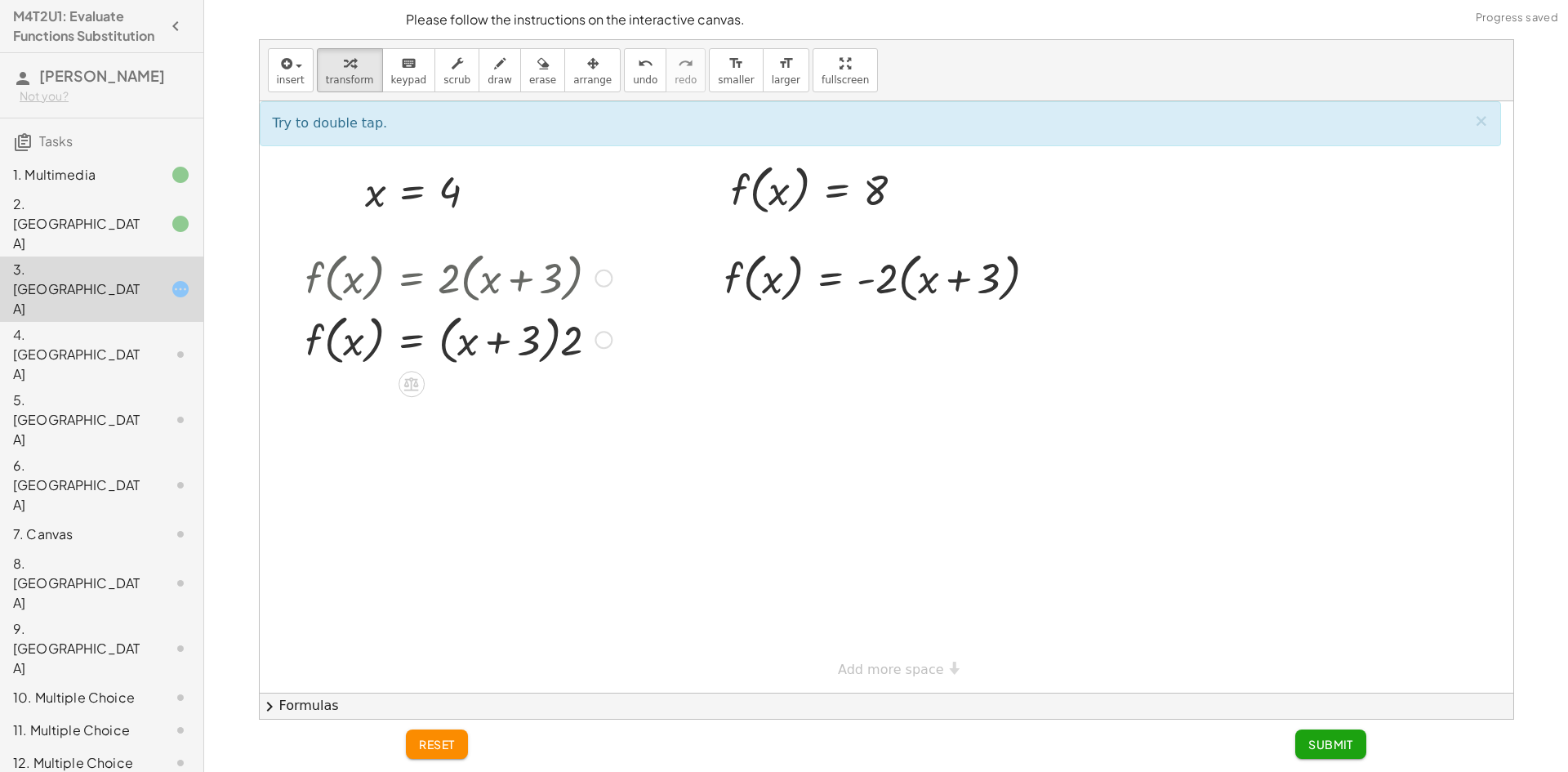
click at [550, 348] on div at bounding box center [459, 338] width 322 height 62
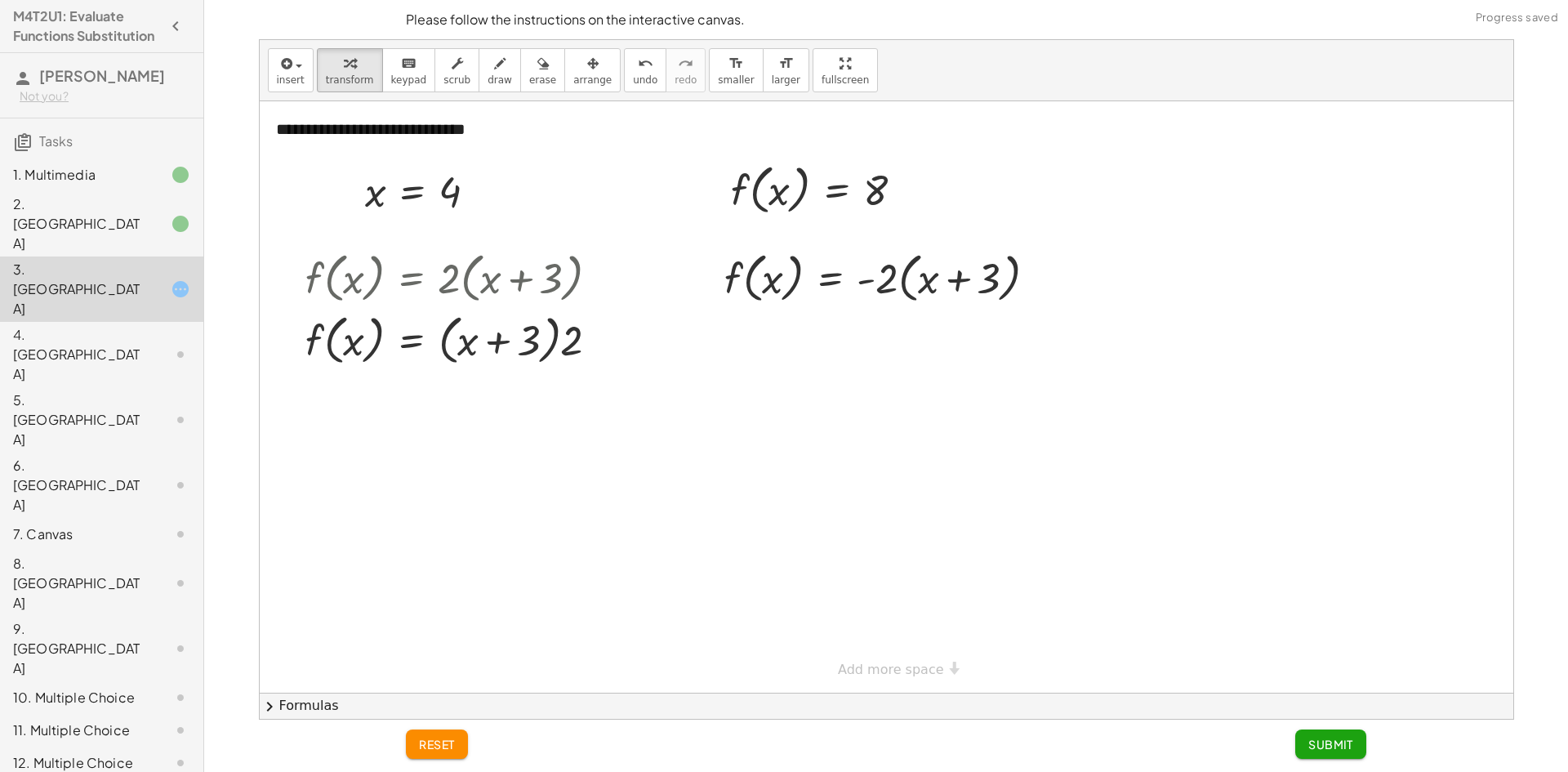
click at [430, 764] on div "reset Submit" at bounding box center [885, 745] width 980 height 52
click at [434, 753] on button "reset" at bounding box center [436, 744] width 62 height 30
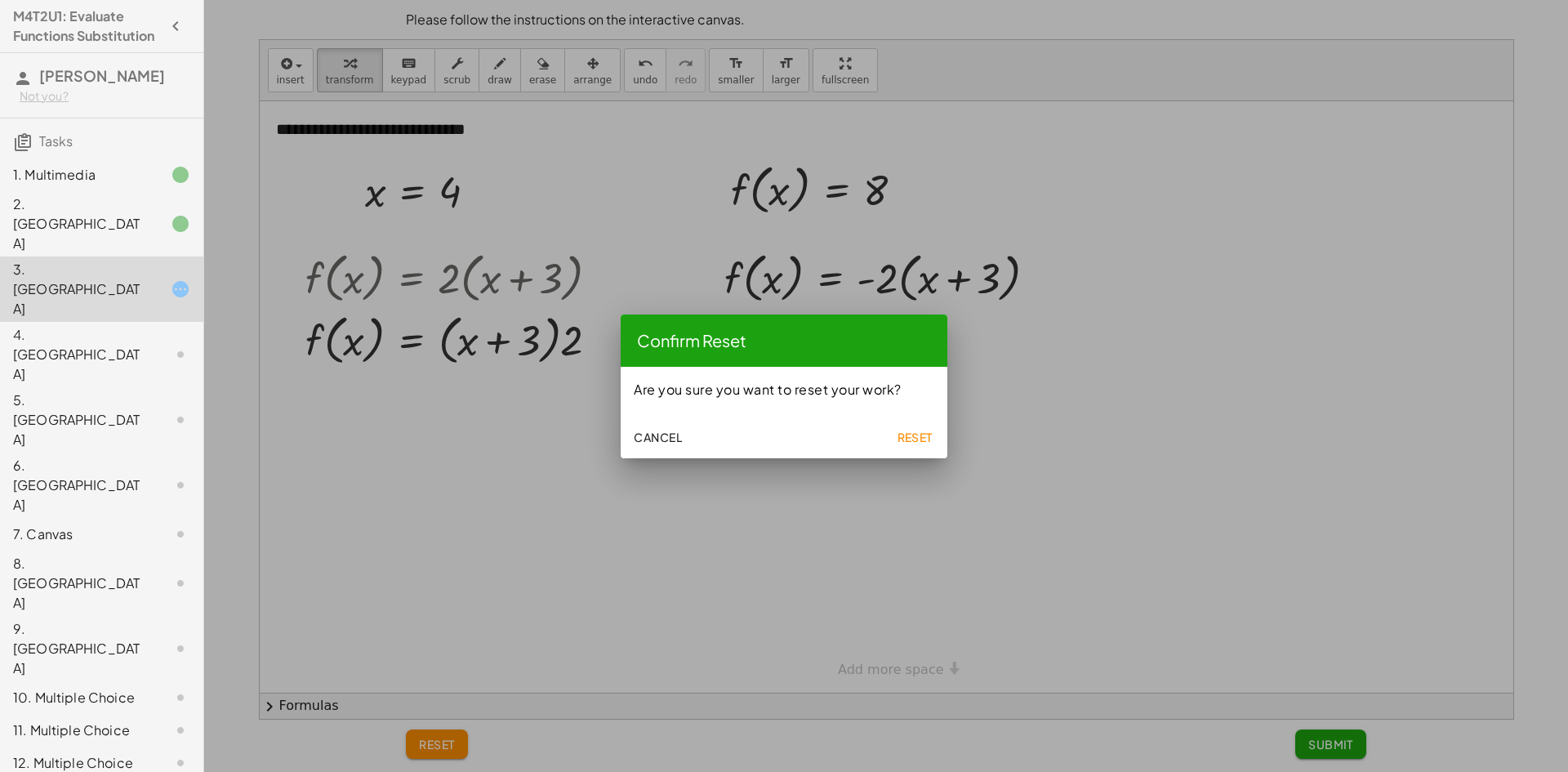
click at [917, 442] on span "Reset" at bounding box center [915, 437] width 36 height 15
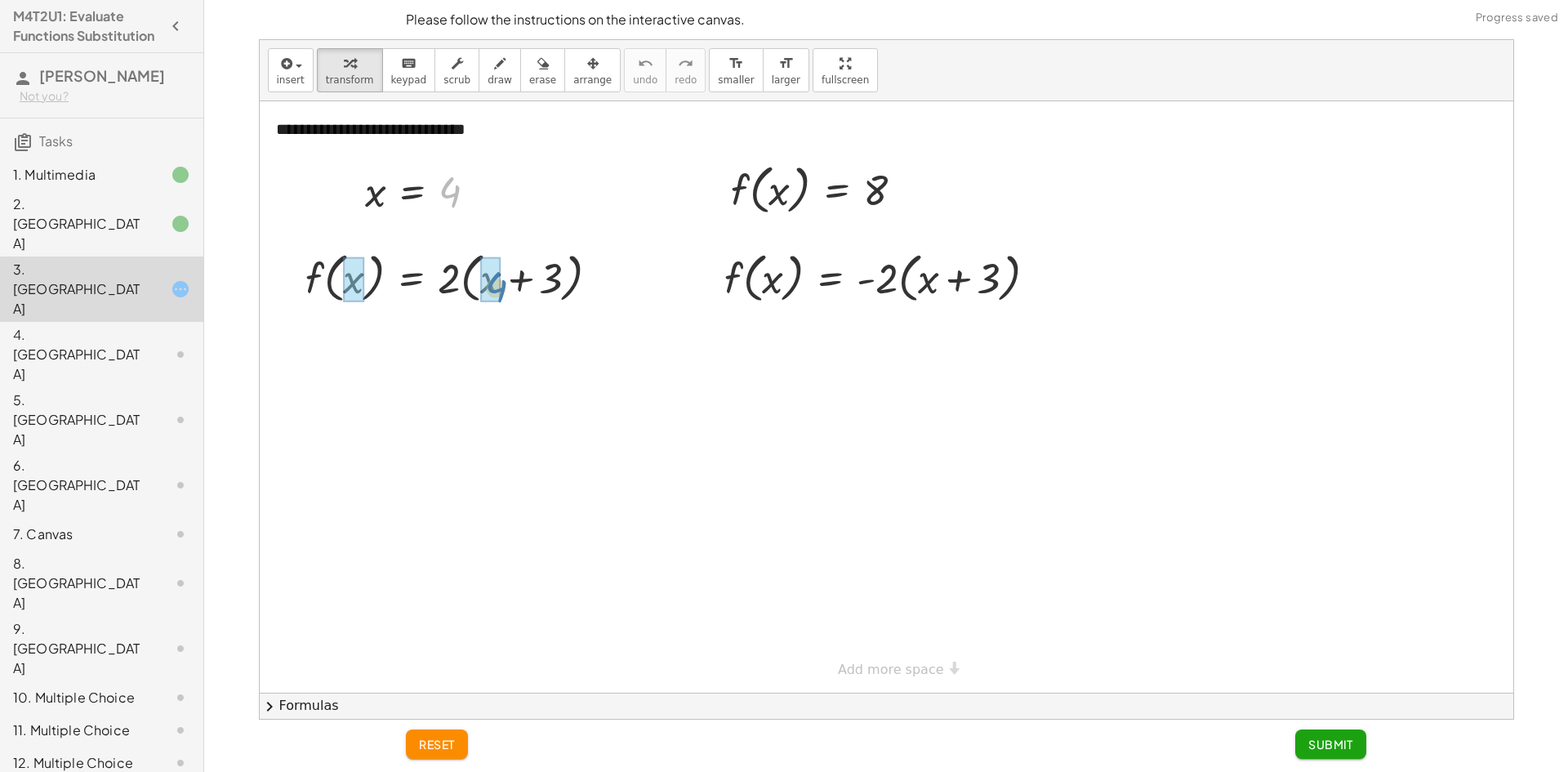
drag, startPoint x: 466, startPoint y: 207, endPoint x: 513, endPoint y: 302, distance: 106.0
click at [513, 302] on div "**********" at bounding box center [886, 397] width 1254 height 591
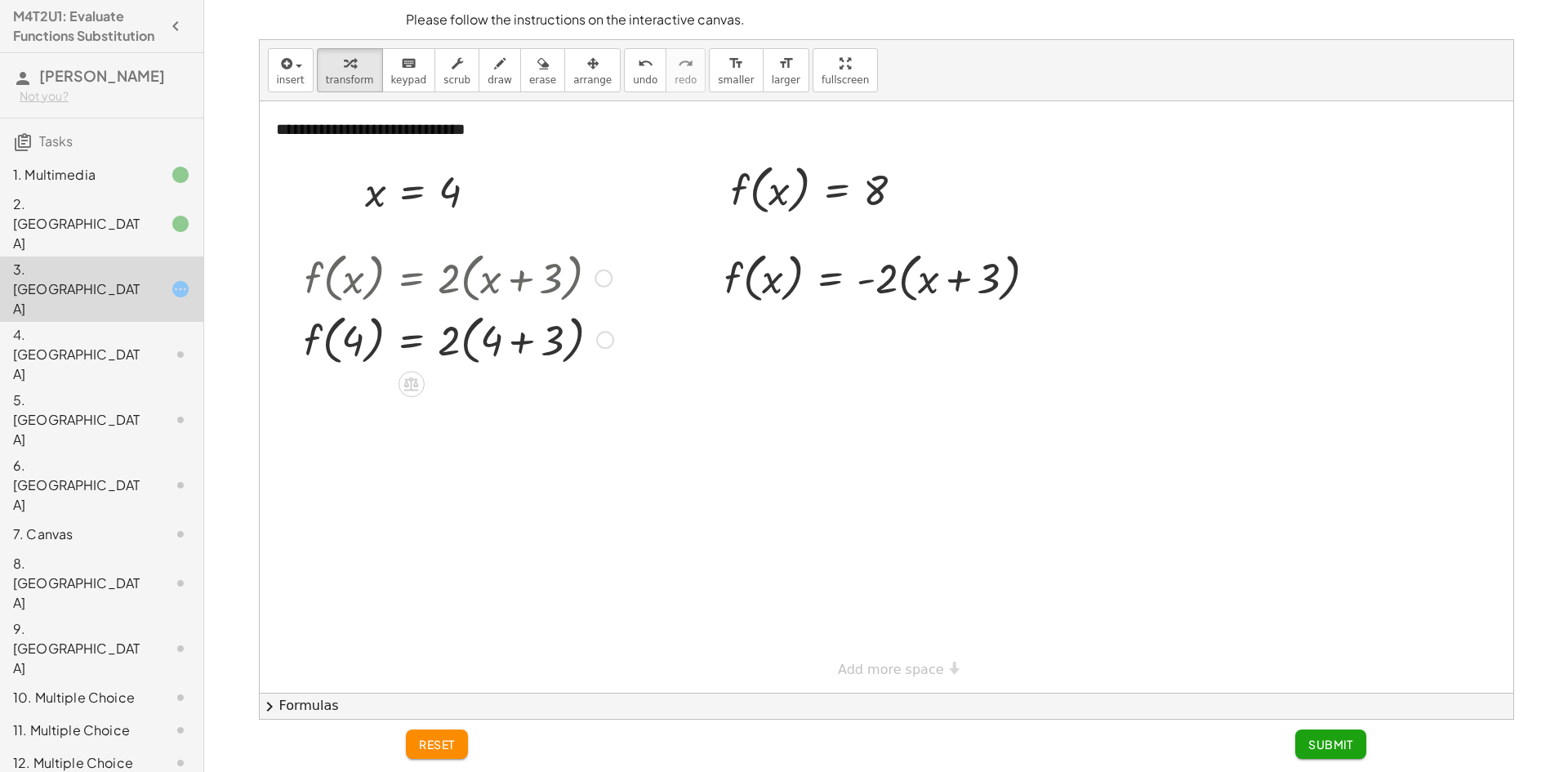
click at [508, 347] on div at bounding box center [459, 338] width 326 height 62
click at [478, 409] on div at bounding box center [459, 399] width 326 height 62
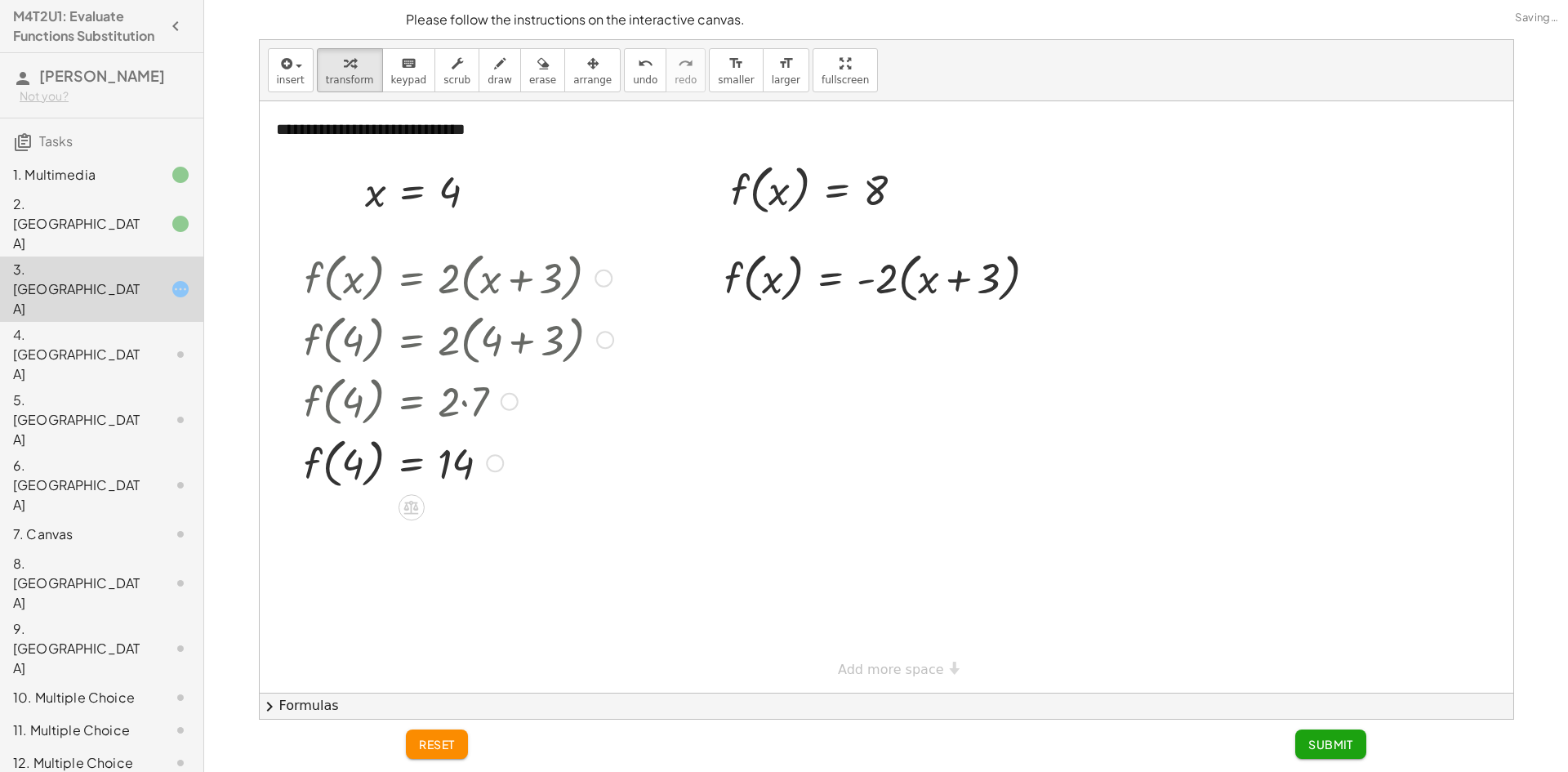
click at [354, 457] on div at bounding box center [459, 462] width 326 height 62
click at [330, 467] on div at bounding box center [459, 462] width 326 height 62
drag, startPoint x: 879, startPoint y: 196, endPoint x: 774, endPoint y: 284, distance: 137.0
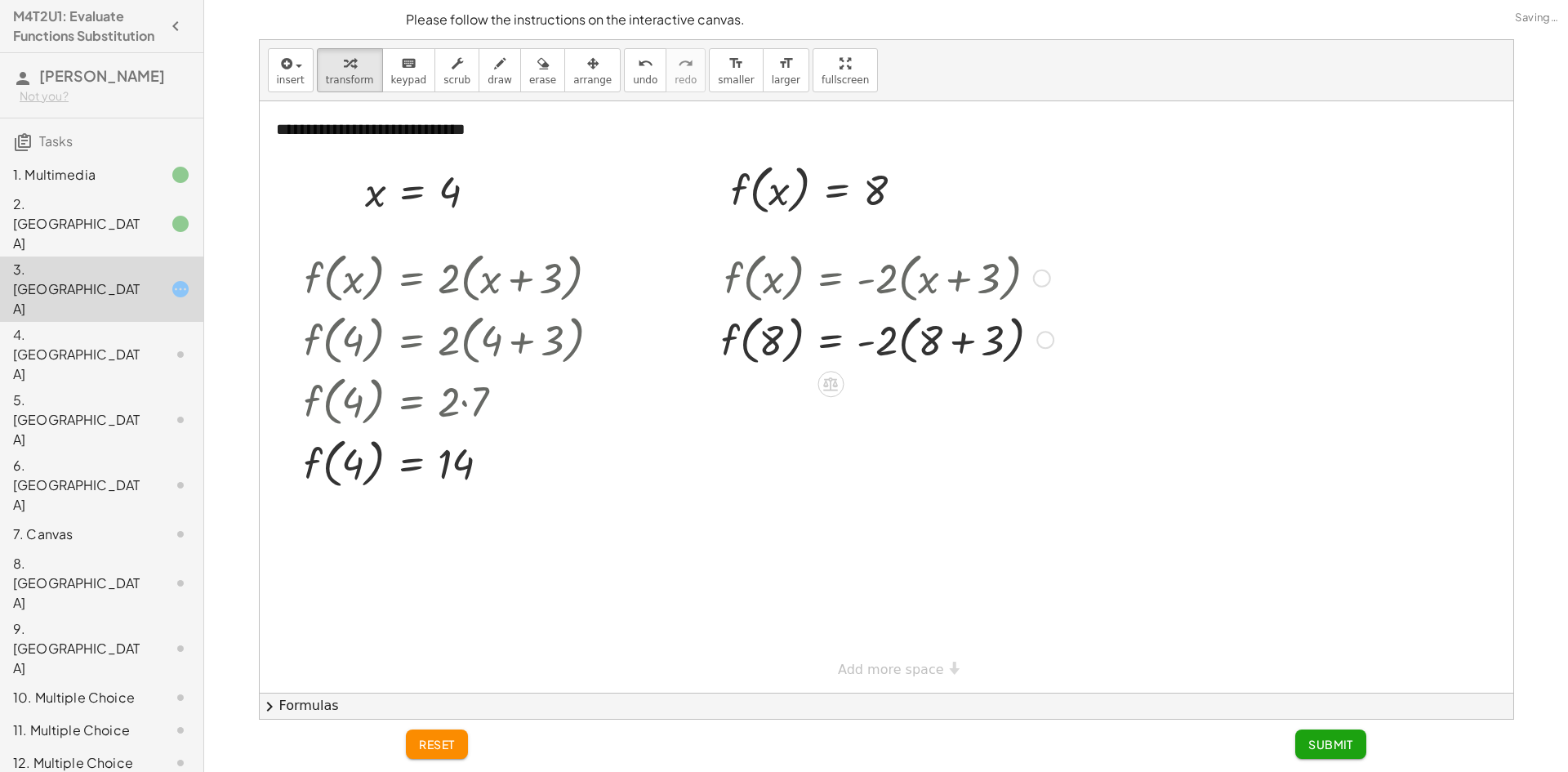
click at [946, 344] on div at bounding box center [887, 338] width 348 height 62
click at [899, 398] on div at bounding box center [887, 399] width 348 height 62
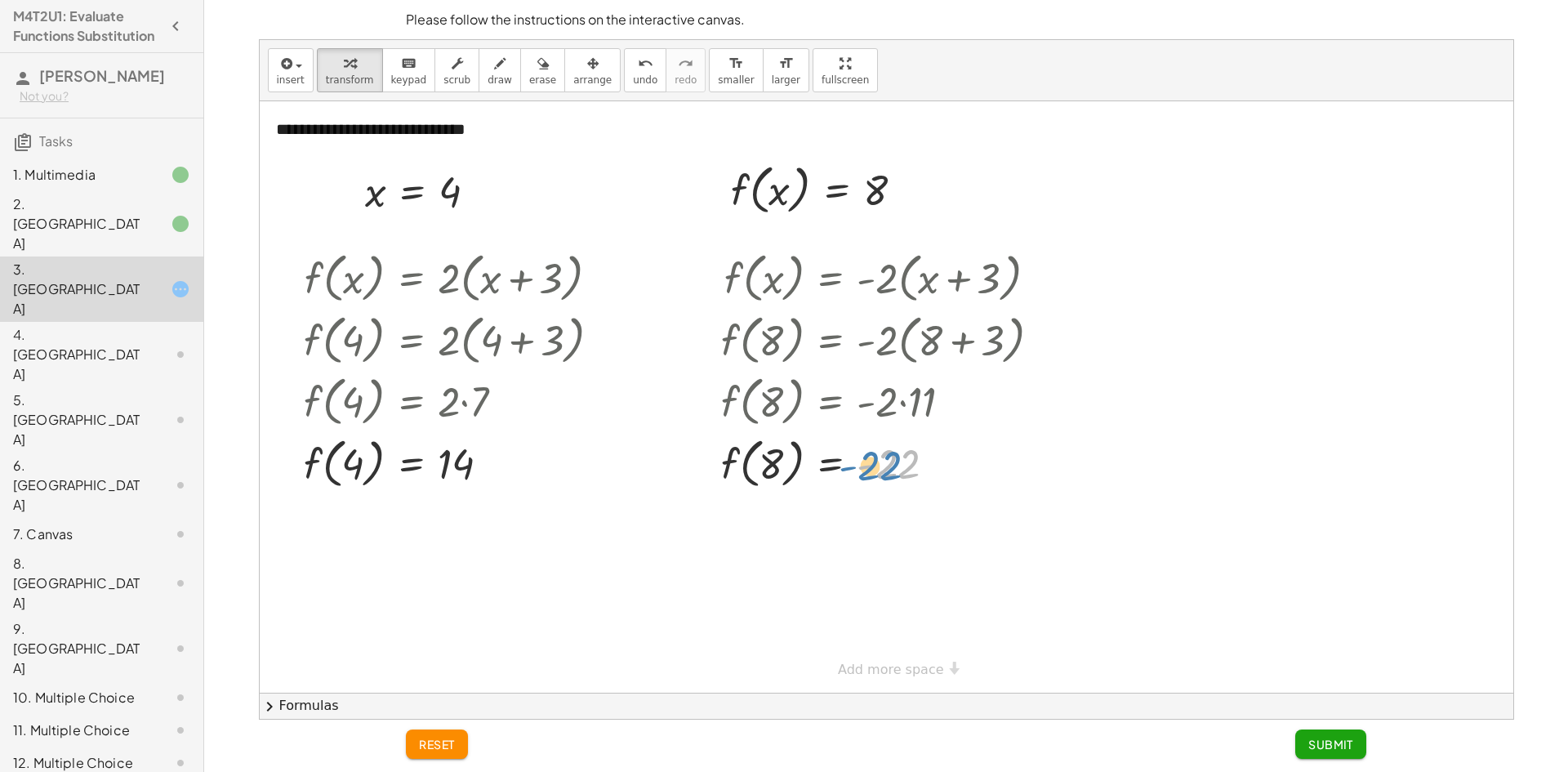
click at [885, 464] on div at bounding box center [887, 462] width 348 height 62
click at [764, 463] on div at bounding box center [887, 462] width 348 height 62
drag, startPoint x: 752, startPoint y: 478, endPoint x: 723, endPoint y: 465, distance: 31.8
click at [722, 465] on div at bounding box center [887, 462] width 348 height 62
click at [633, 80] on span "undo" at bounding box center [645, 80] width 24 height 11
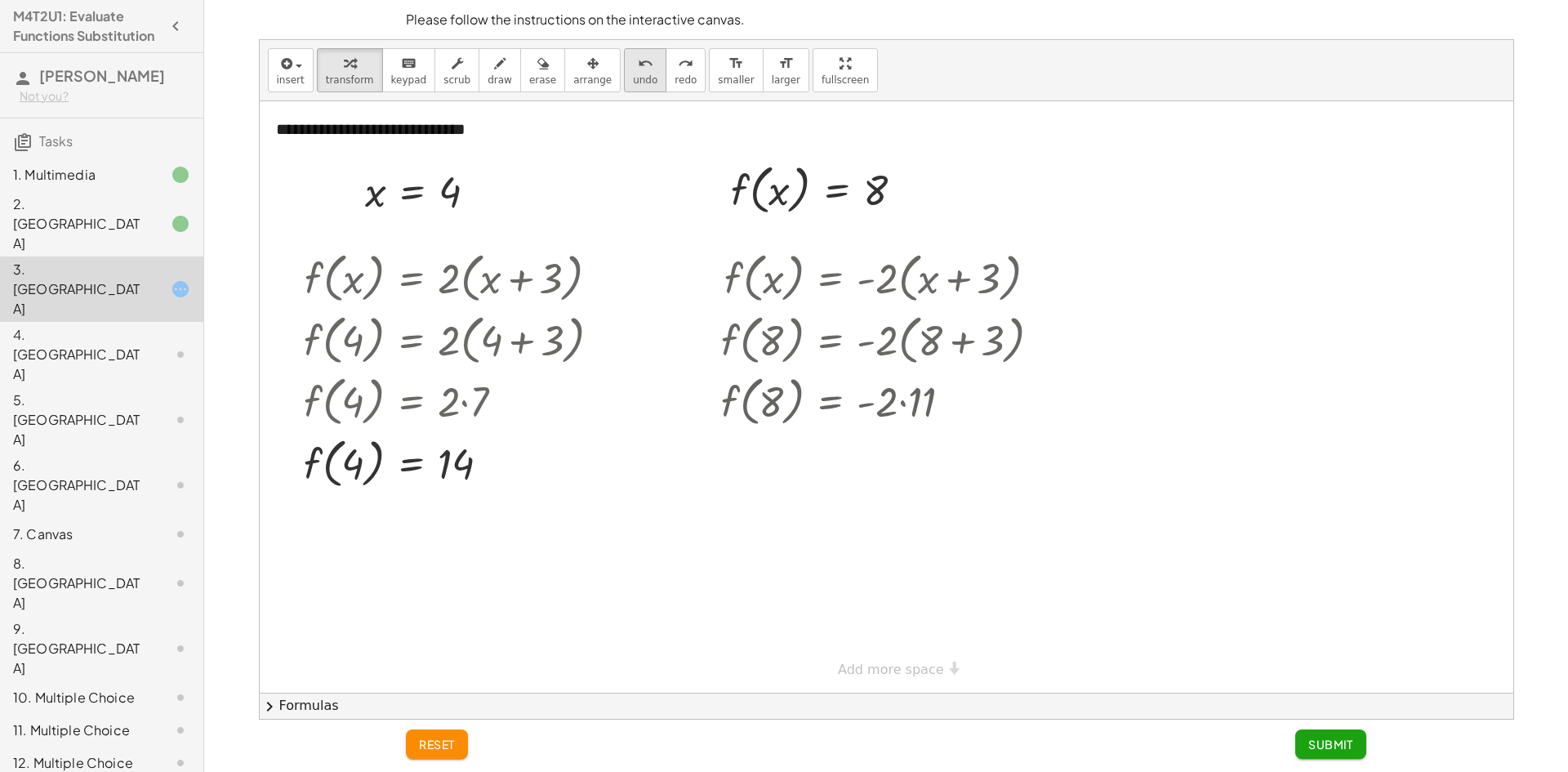
click at [633, 81] on span "undo" at bounding box center [645, 80] width 24 height 11
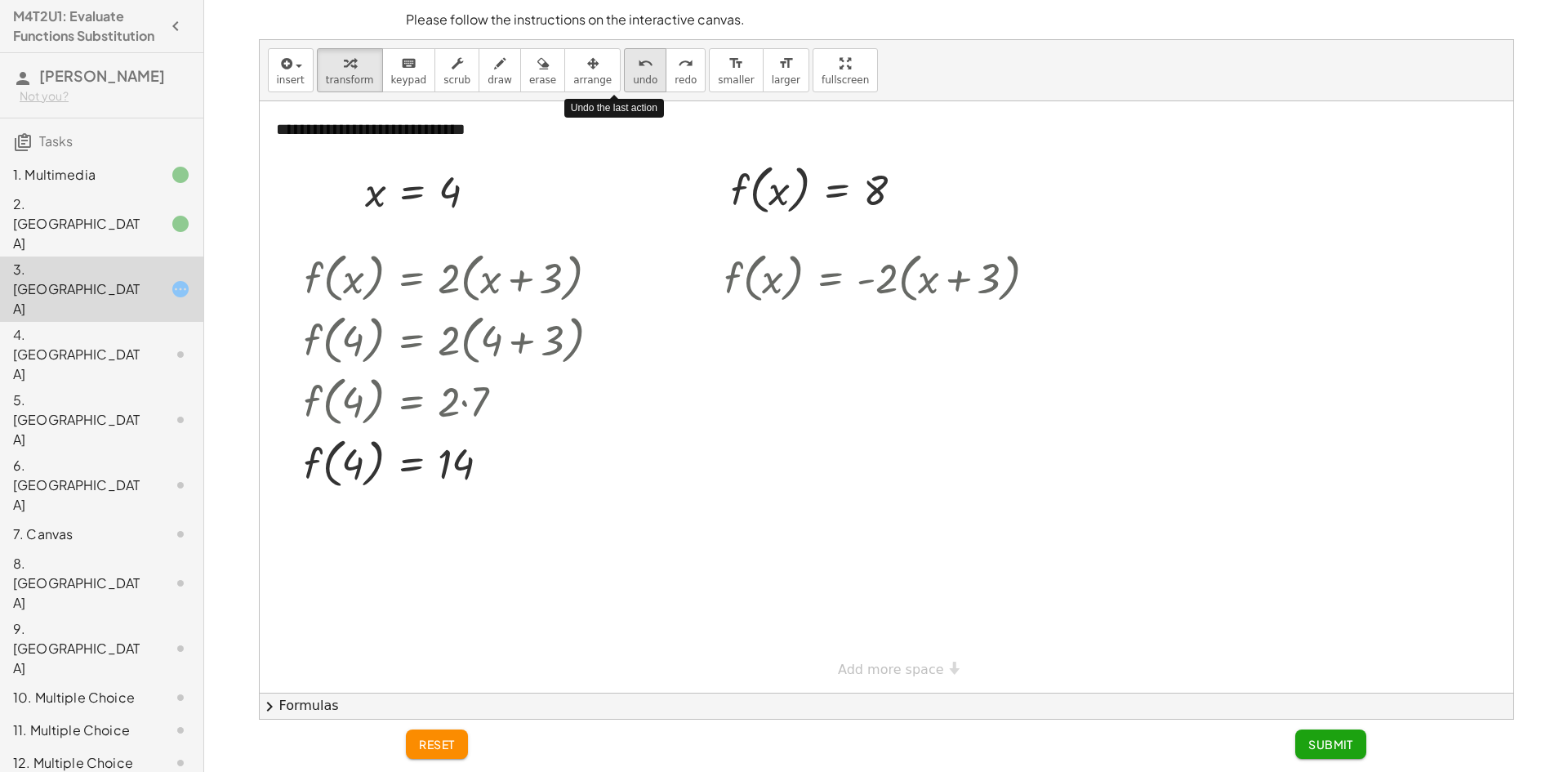
click at [633, 81] on span "undo" at bounding box center [645, 80] width 24 height 11
click at [633, 83] on span "undo" at bounding box center [645, 80] width 24 height 11
click at [633, 76] on span "undo" at bounding box center [645, 80] width 24 height 11
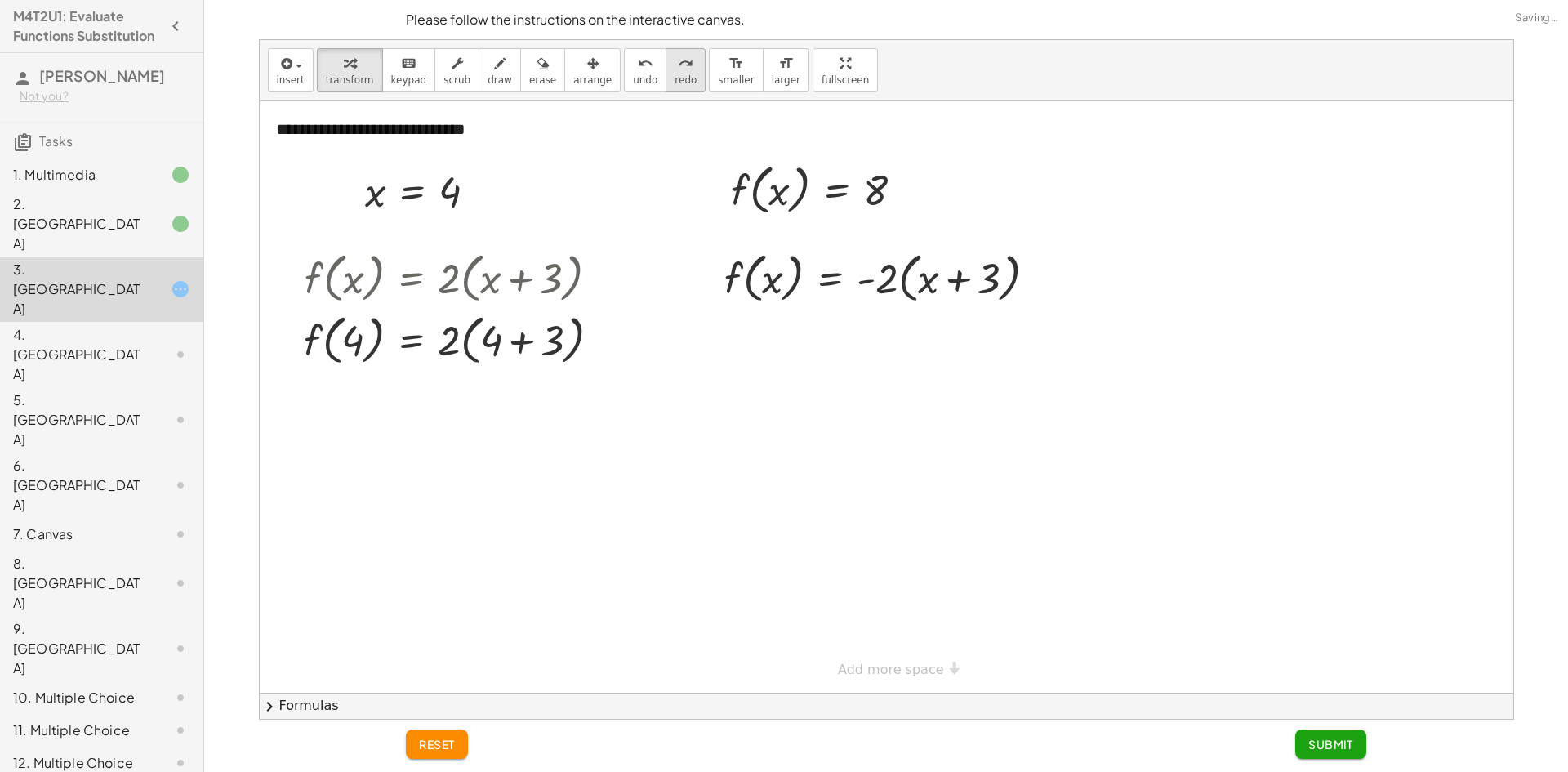
click at [665, 68] on button "redo redo" at bounding box center [685, 70] width 40 height 44
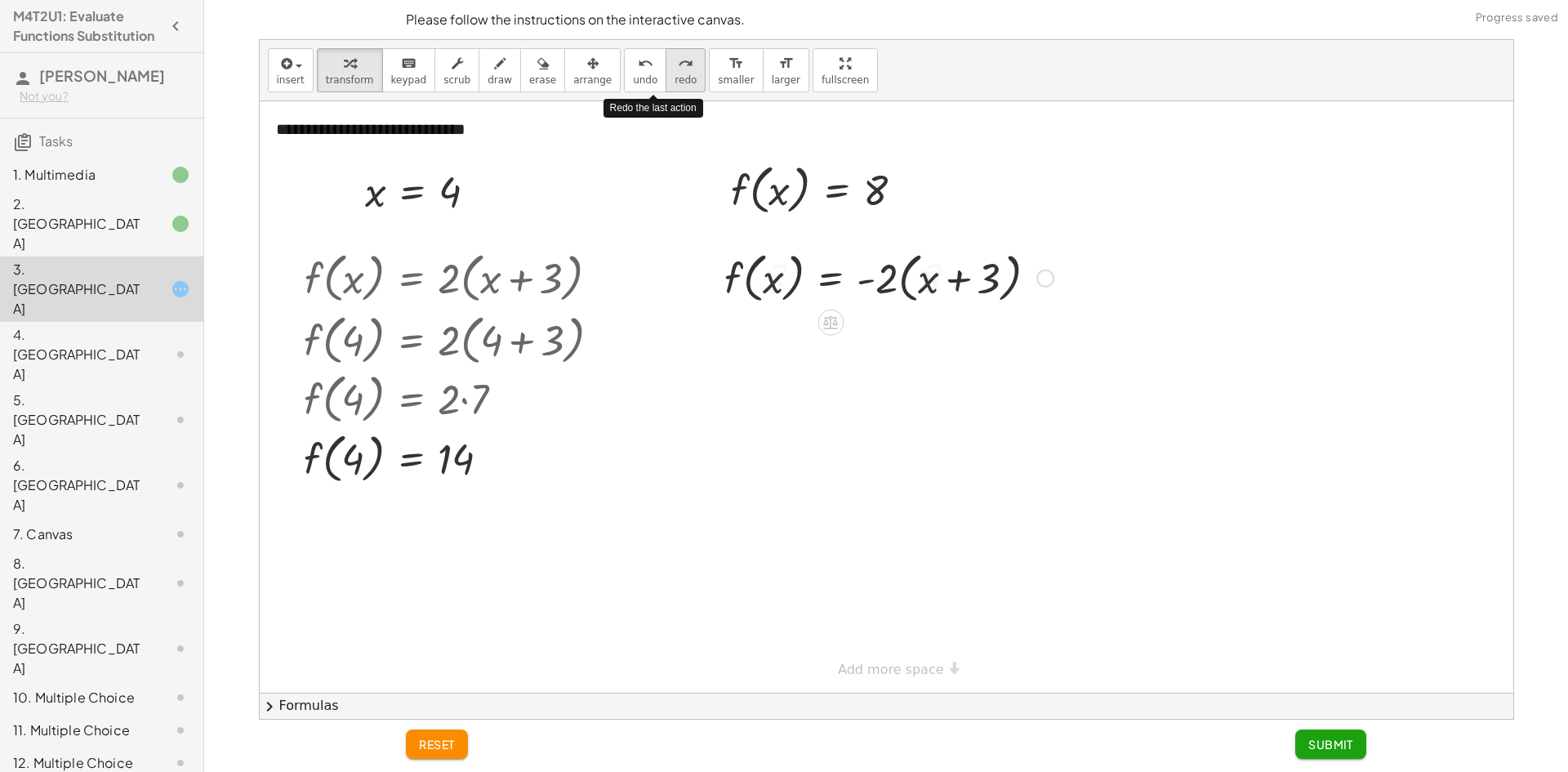
click at [665, 69] on button "redo redo" at bounding box center [685, 70] width 40 height 44
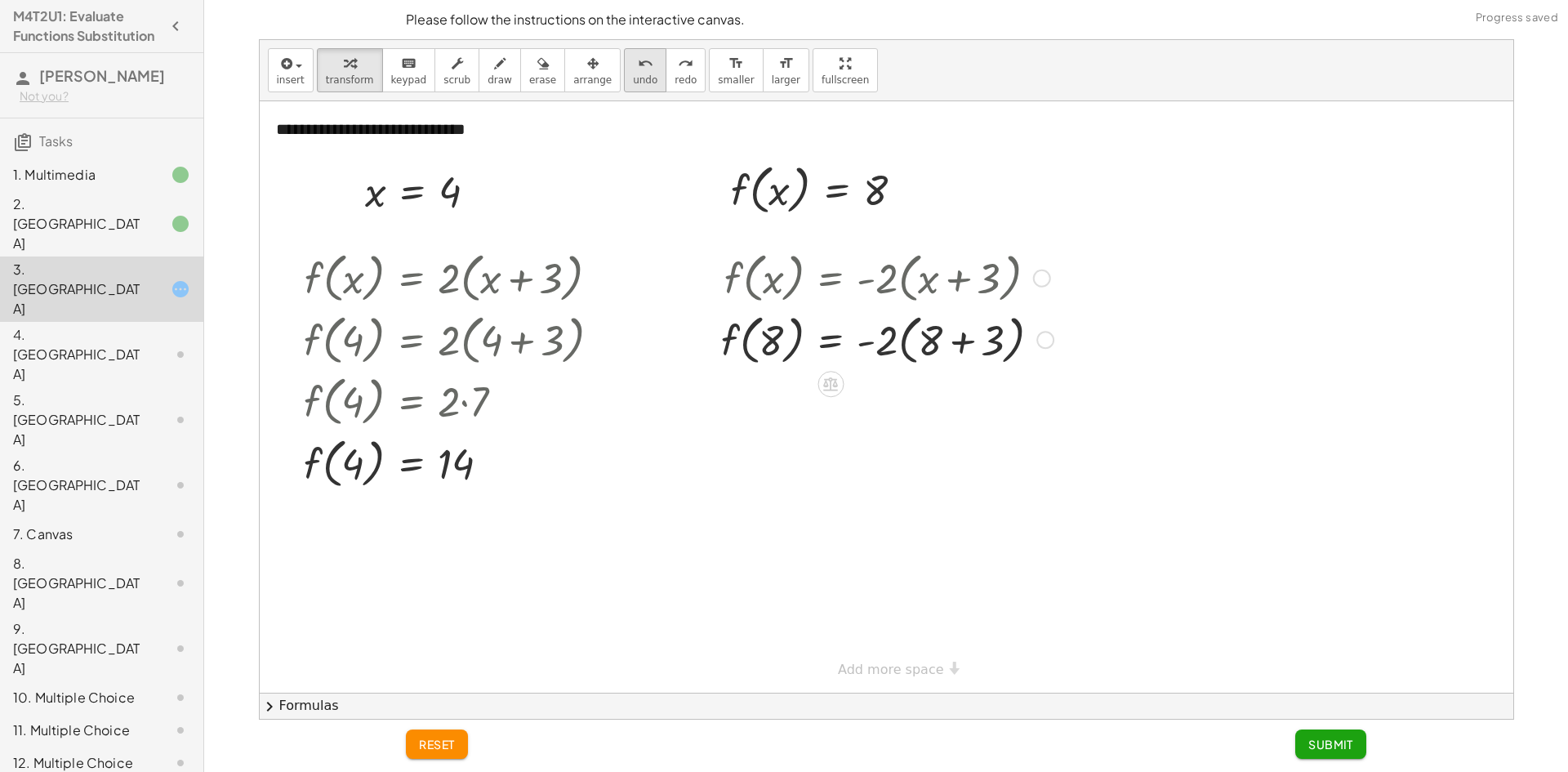
click at [638, 70] on icon "undo" at bounding box center [645, 63] width 16 height 19
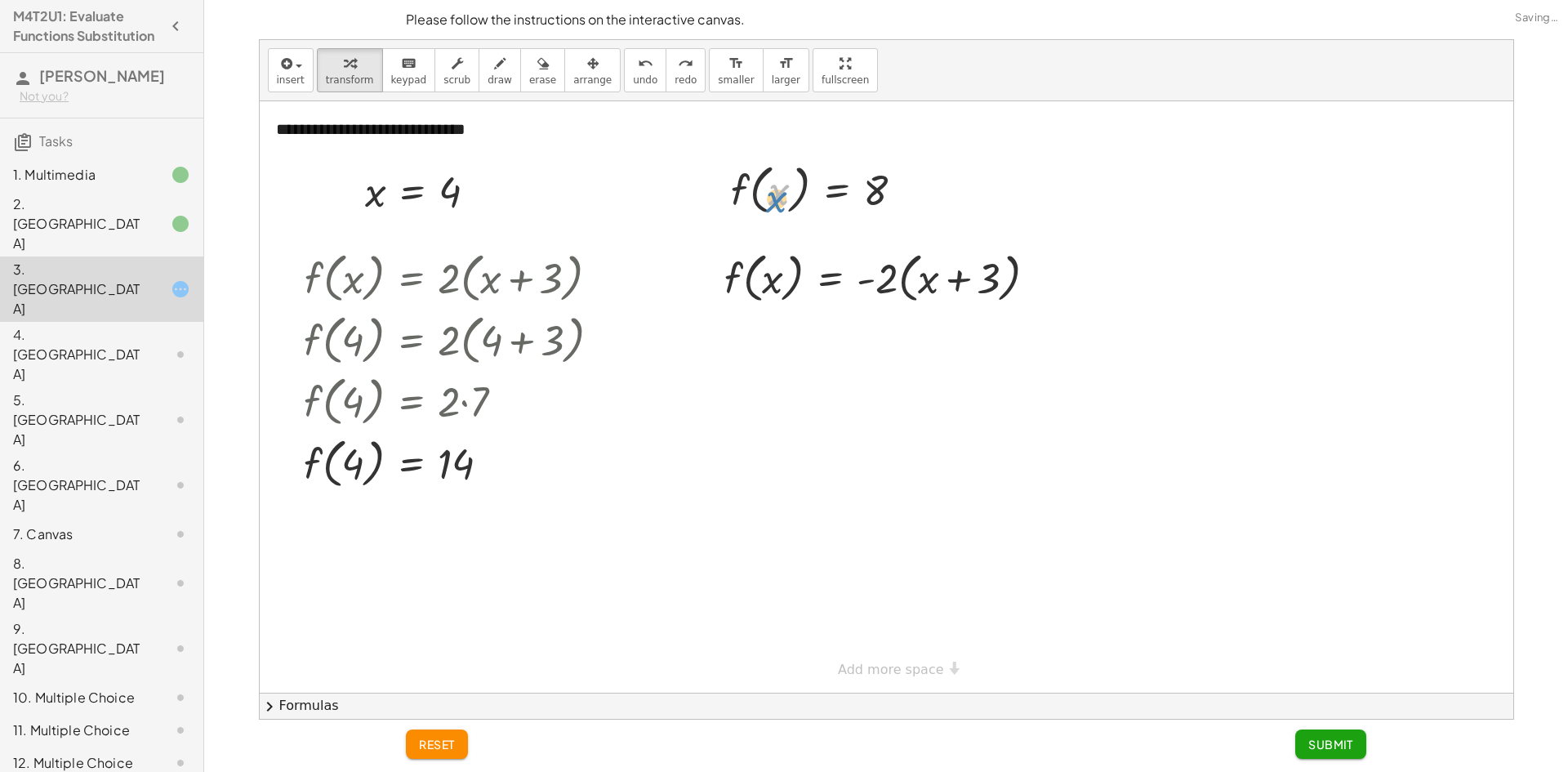
drag, startPoint x: 779, startPoint y: 260, endPoint x: 772, endPoint y: 183, distance: 77.3
click at [772, 183] on div at bounding box center [824, 188] width 203 height 62
drag, startPoint x: 745, startPoint y: 189, endPoint x: 739, endPoint y: 248, distance: 59.3
click at [946, 341] on div at bounding box center [887, 338] width 341 height 62
click at [966, 344] on div at bounding box center [887, 338] width 341 height 62
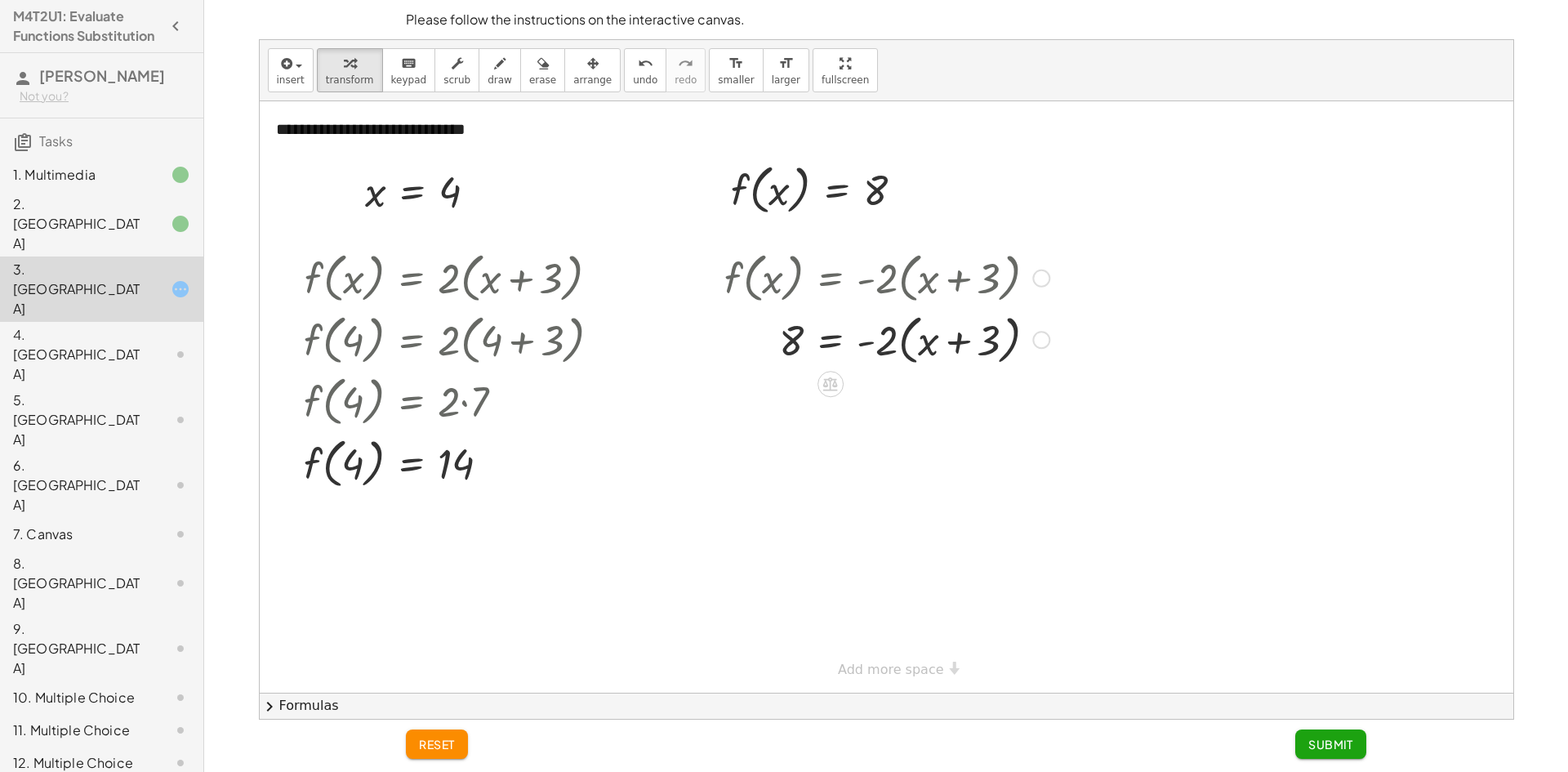
click at [880, 346] on div at bounding box center [887, 338] width 341 height 62
drag, startPoint x: 979, startPoint y: 346, endPoint x: 990, endPoint y: 342, distance: 11.7
click at [990, 342] on div at bounding box center [887, 338] width 341 height 62
drag, startPoint x: 884, startPoint y: 226, endPoint x: 933, endPoint y: 361, distance: 143.6
click at [958, 349] on div at bounding box center [889, 338] width 346 height 62
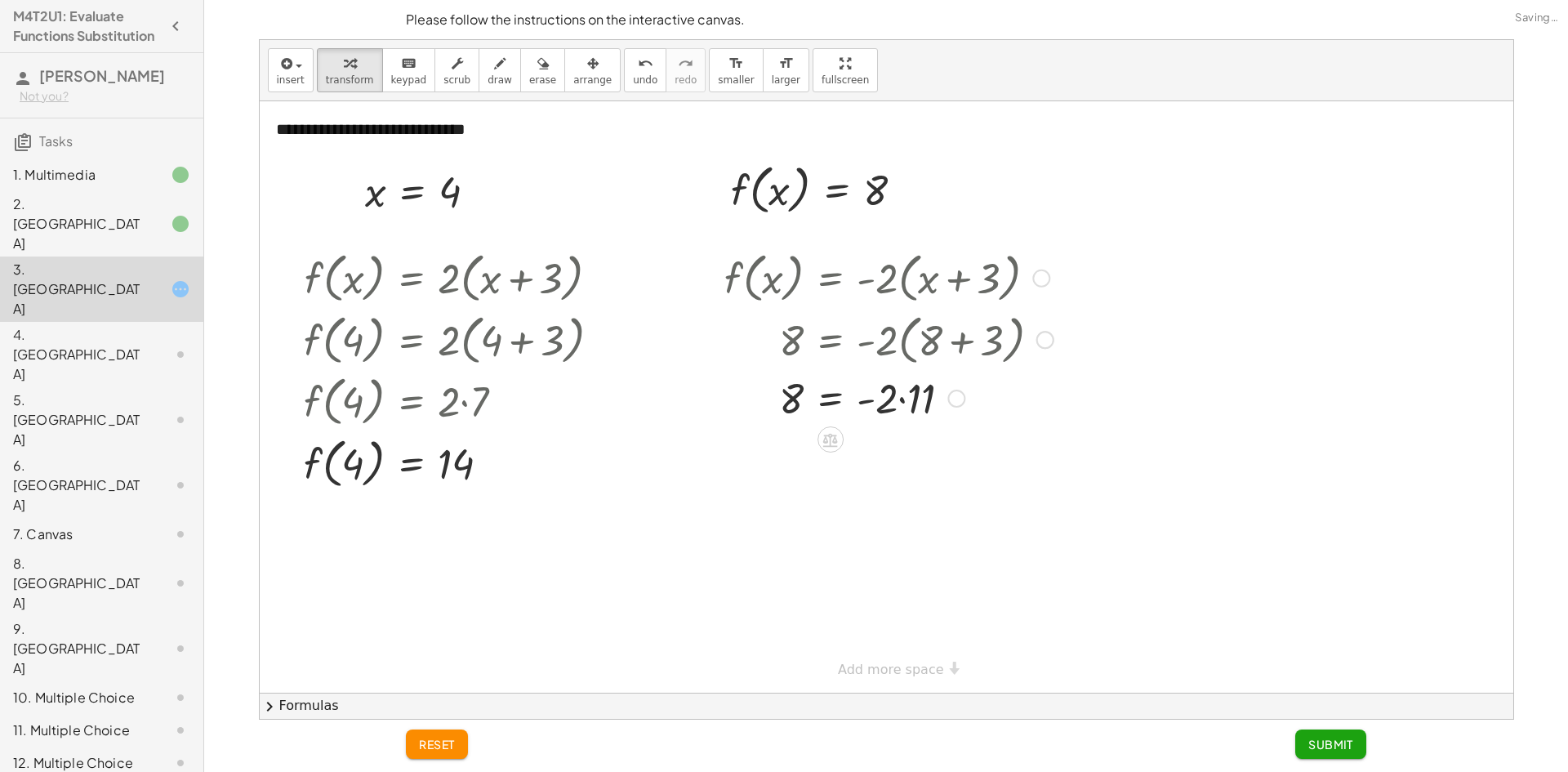
click at [901, 391] on div at bounding box center [889, 397] width 346 height 56
click at [897, 456] on div at bounding box center [889, 451] width 346 height 54
click at [633, 82] on span "undo" at bounding box center [645, 80] width 24 height 11
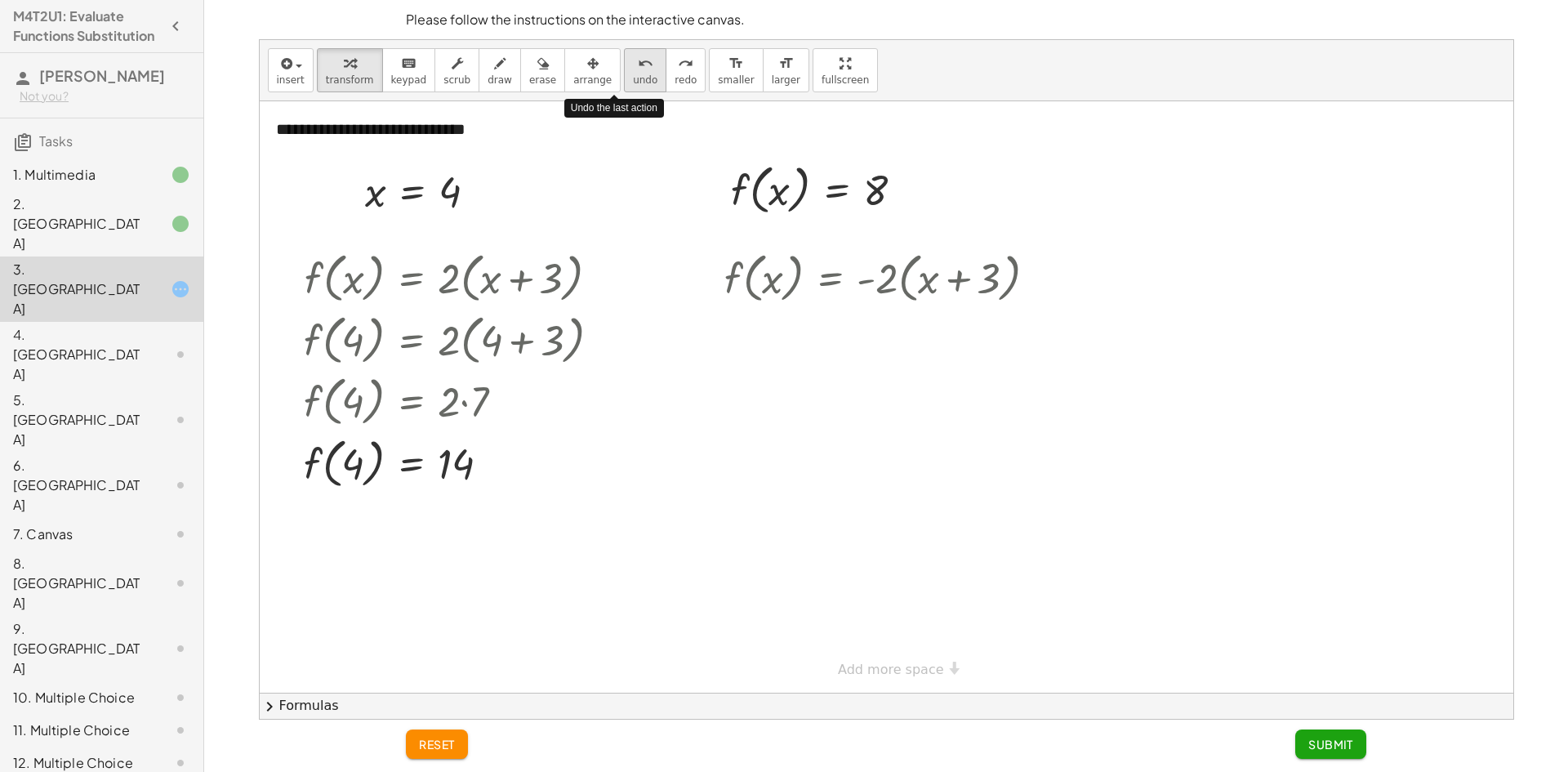
click at [633, 82] on span "undo" at bounding box center [645, 80] width 24 height 11
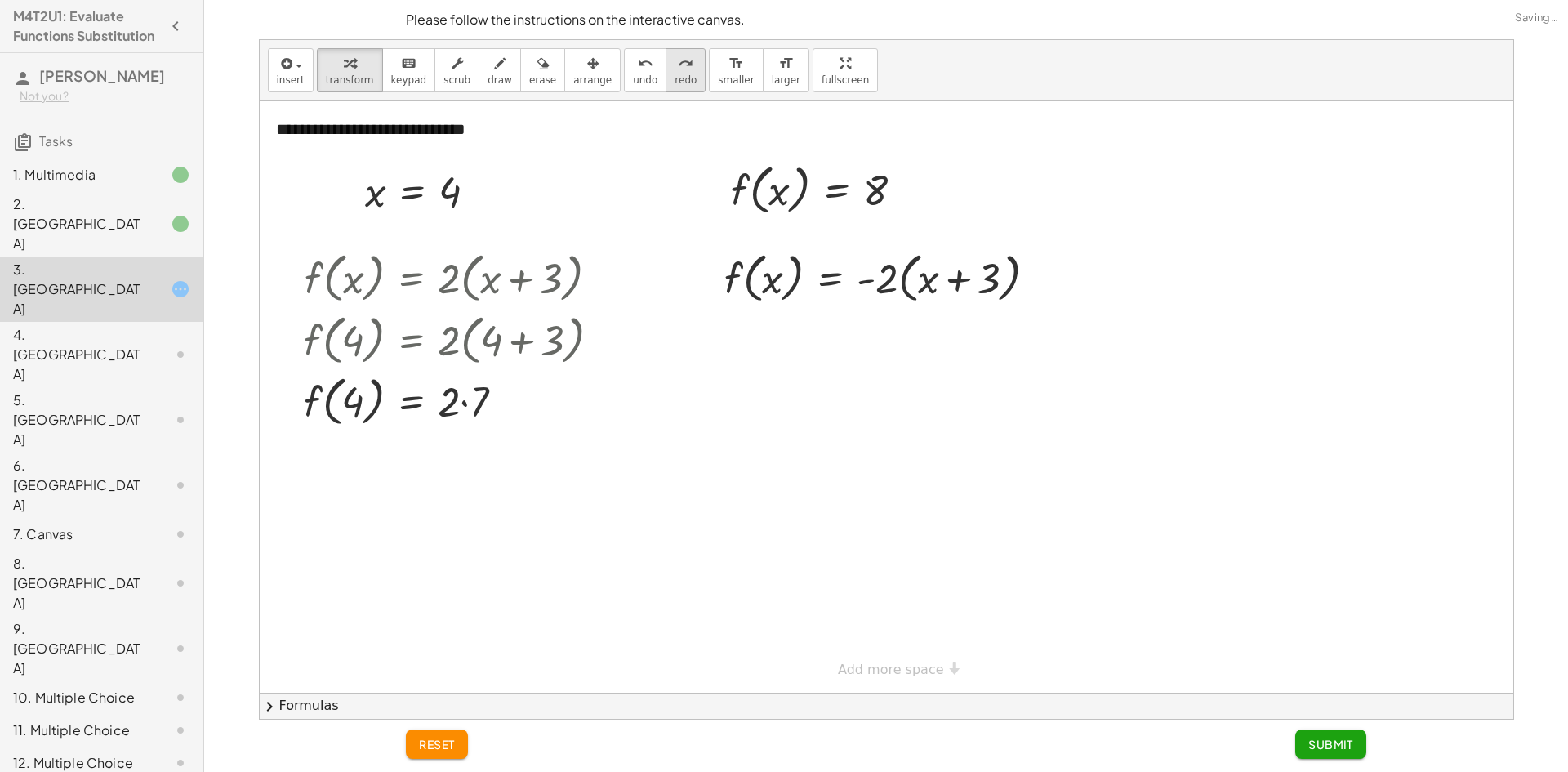
click at [677, 71] on icon "redo" at bounding box center [685, 63] width 16 height 19
click at [675, 75] on span "redo" at bounding box center [686, 80] width 22 height 11
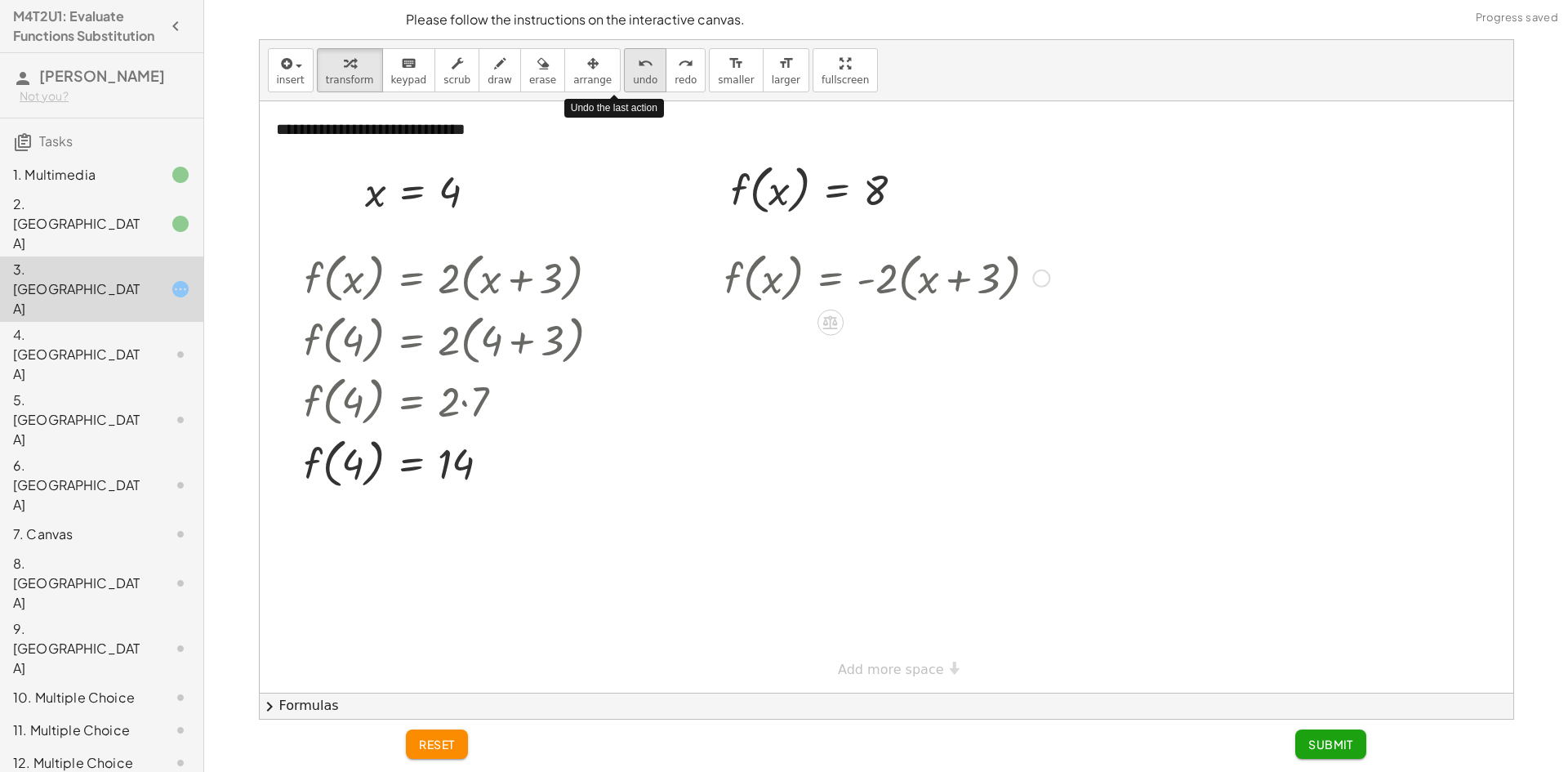
click at [624, 81] on button "undo undo" at bounding box center [645, 70] width 43 height 44
click at [779, 195] on div at bounding box center [824, 188] width 203 height 62
drag, startPoint x: 877, startPoint y: 190, endPoint x: 784, endPoint y: 282, distance: 130.8
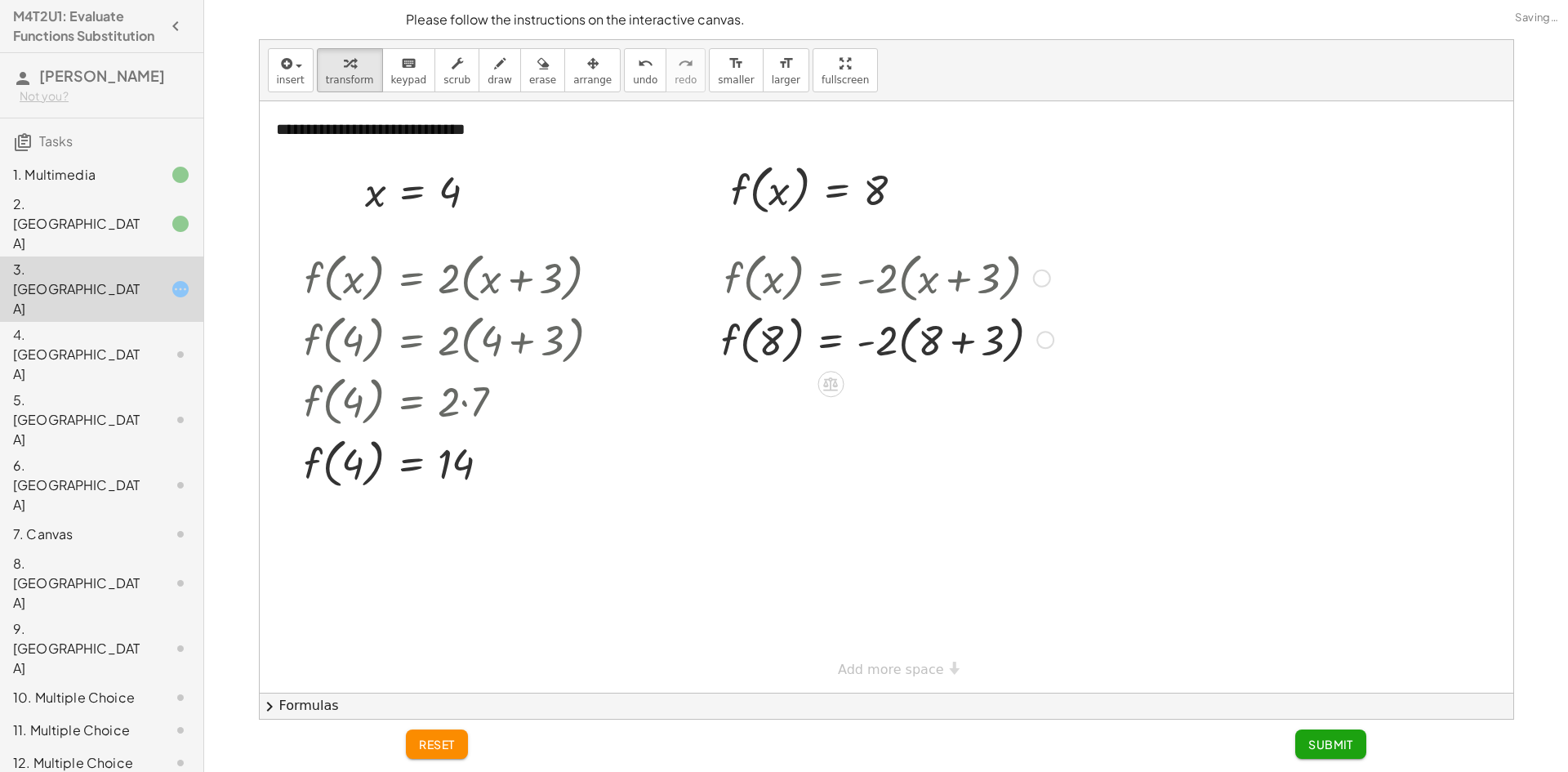
click at [780, 340] on div at bounding box center [887, 338] width 348 height 62
click at [908, 337] on div at bounding box center [887, 338] width 348 height 62
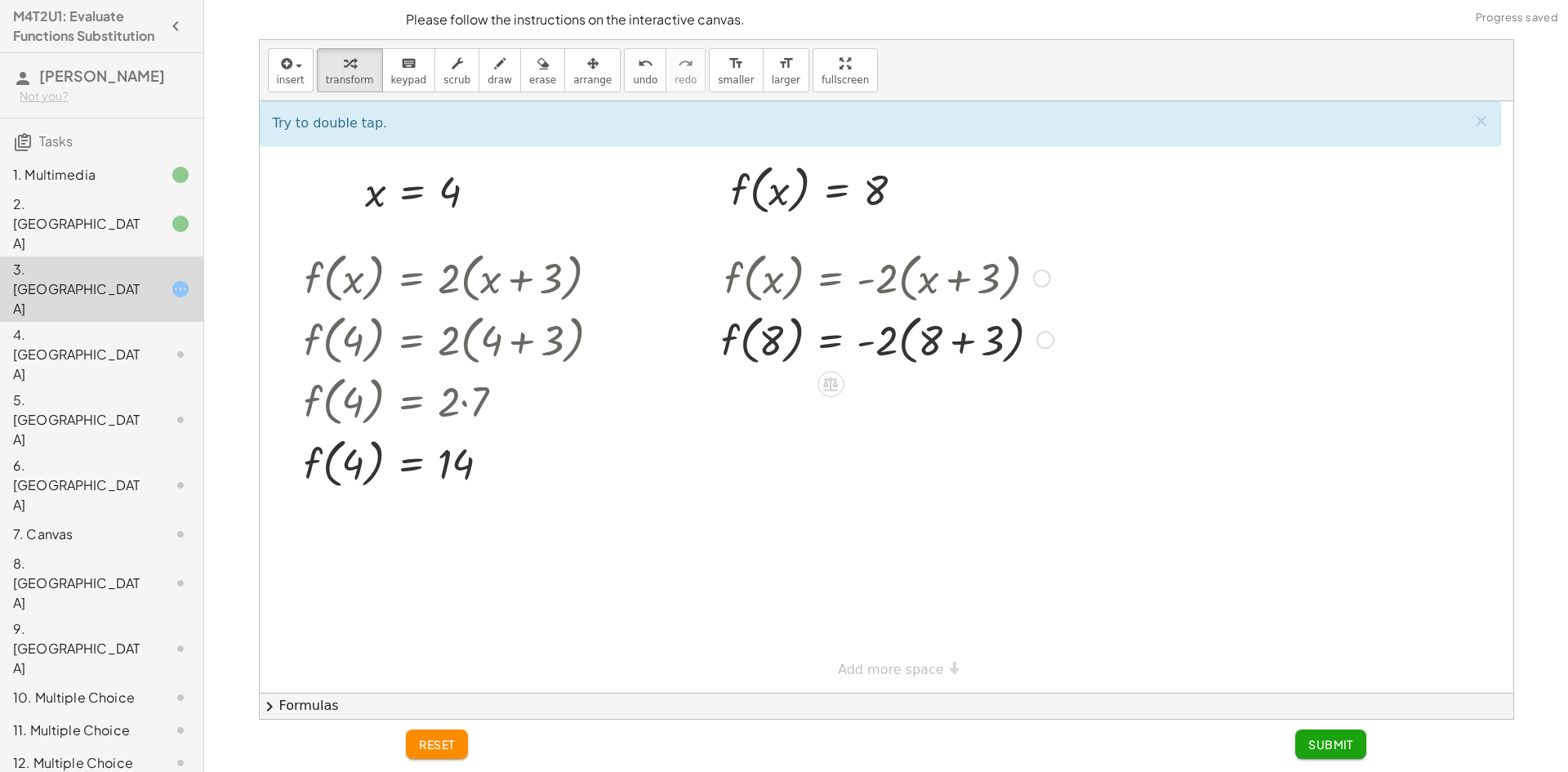
click at [966, 348] on div at bounding box center [887, 338] width 348 height 62
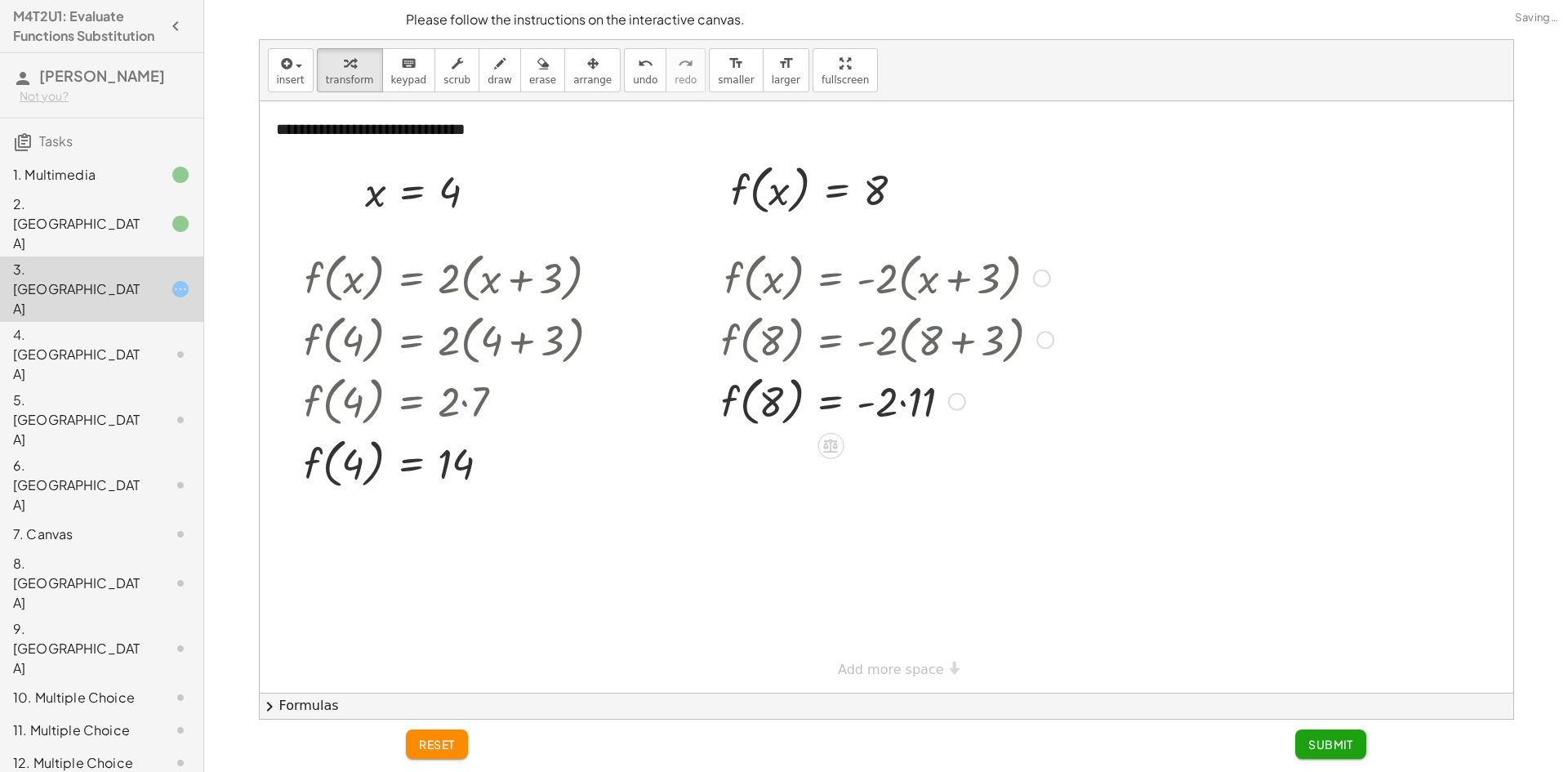
drag, startPoint x: 891, startPoint y: 436, endPoint x: 895, endPoint y: 426, distance: 10.8
click at [891, 437] on div at bounding box center [886, 397] width 1254 height 591
click at [907, 401] on div at bounding box center [887, 399] width 348 height 62
click at [778, 464] on div at bounding box center [887, 462] width 348 height 62
click at [892, 470] on div at bounding box center [887, 462] width 348 height 62
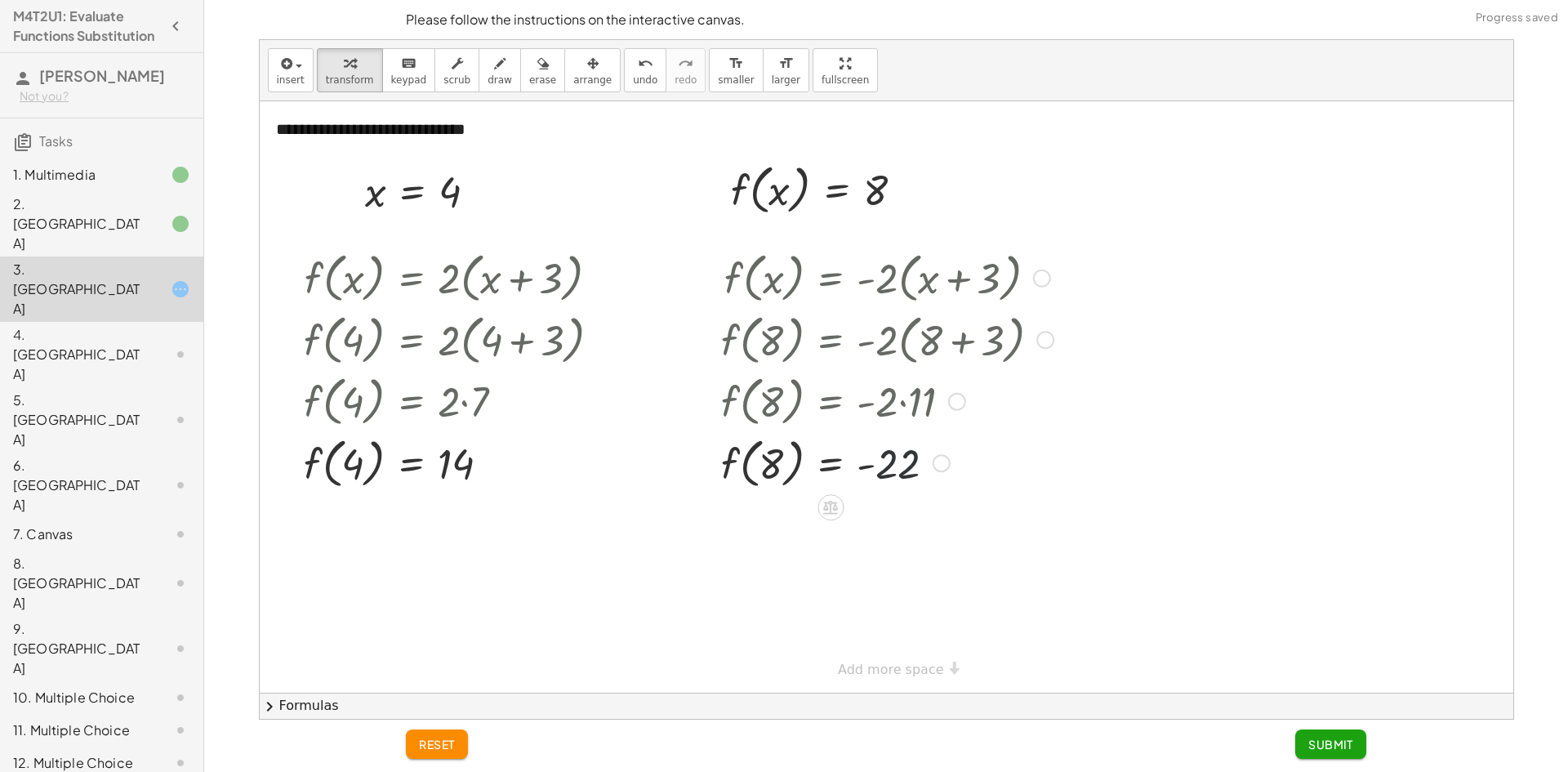
click at [880, 472] on div at bounding box center [887, 462] width 348 height 62
click at [633, 82] on span "undo" at bounding box center [645, 80] width 24 height 11
click at [633, 84] on span "undo" at bounding box center [645, 80] width 24 height 11
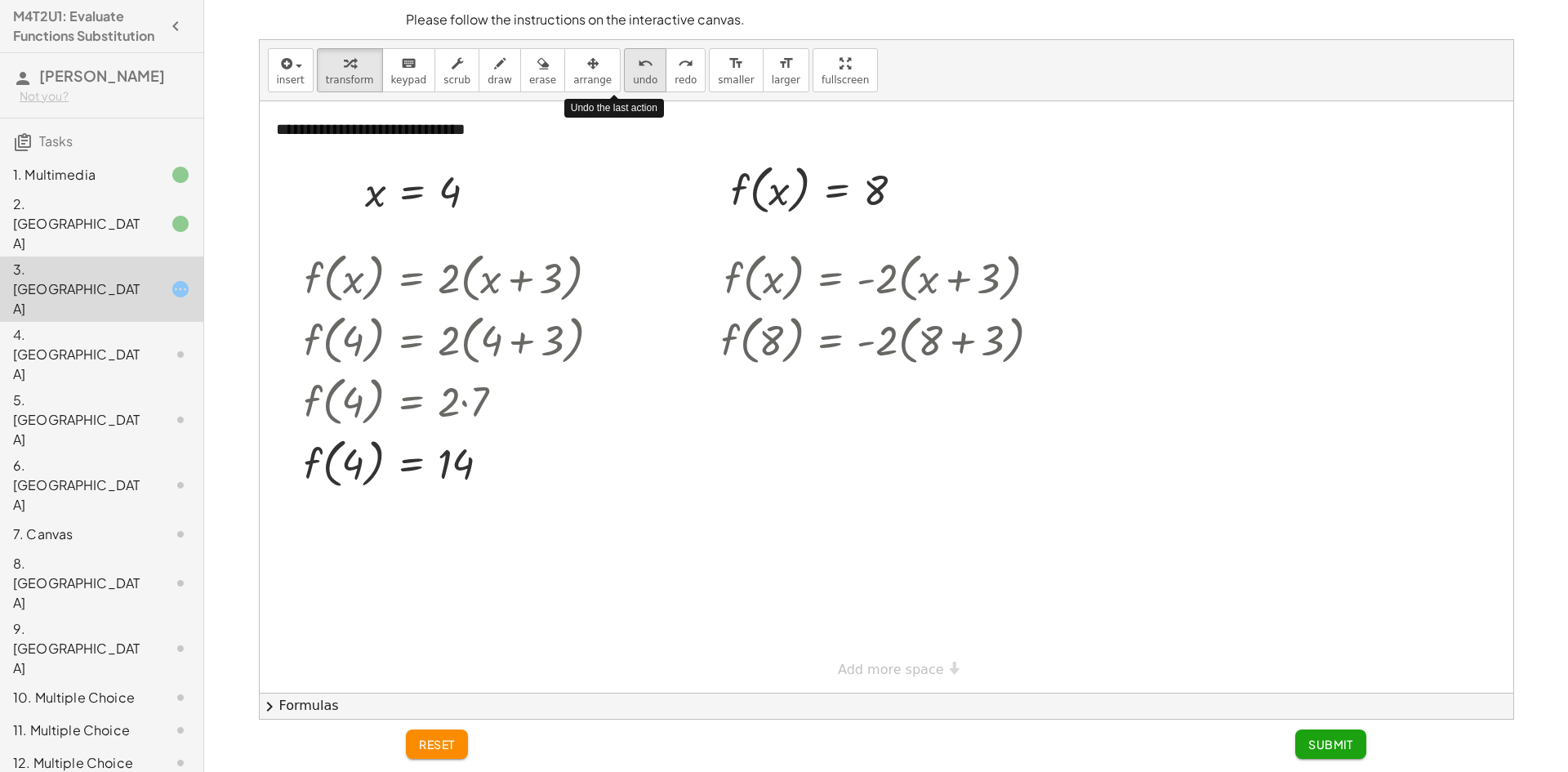
click at [633, 84] on span "undo" at bounding box center [645, 80] width 24 height 11
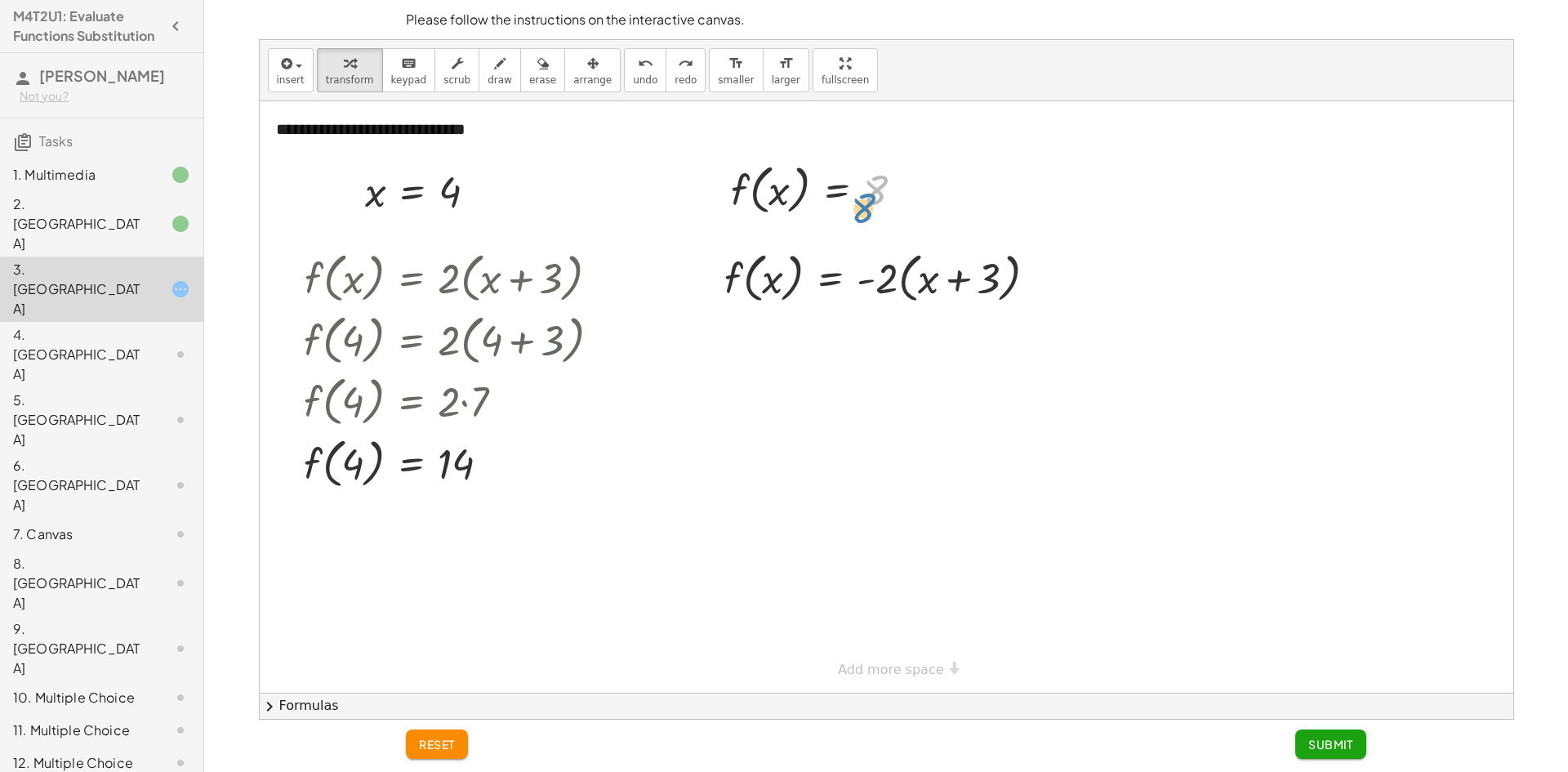
drag, startPoint x: 876, startPoint y: 196, endPoint x: 869, endPoint y: 207, distance: 13.0
click at [869, 209] on div at bounding box center [824, 188] width 203 height 62
drag, startPoint x: 739, startPoint y: 189, endPoint x: 738, endPoint y: 296, distance: 107.0
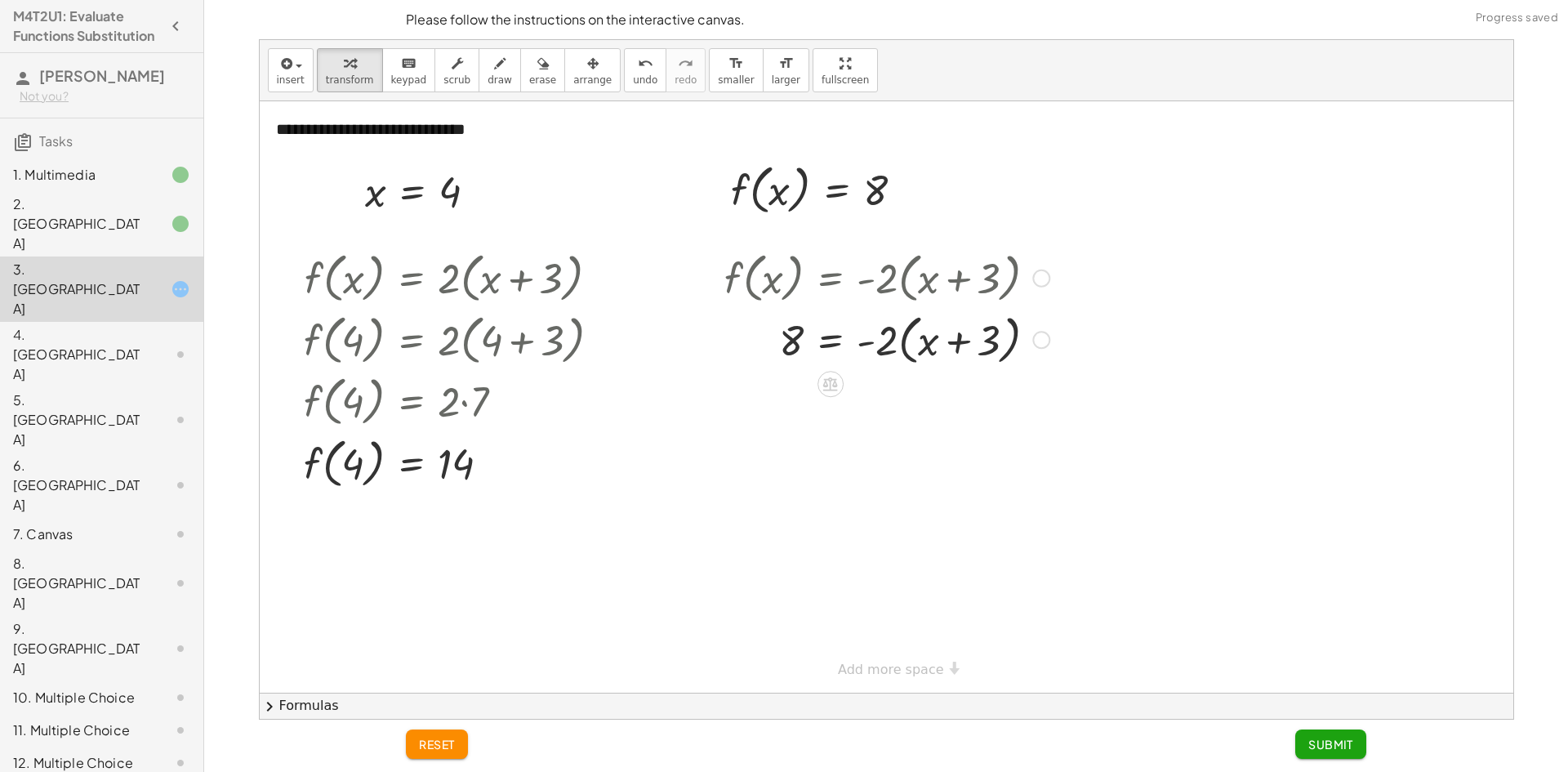
click at [932, 335] on div at bounding box center [887, 338] width 341 height 62
drag, startPoint x: 904, startPoint y: 352, endPoint x: 945, endPoint y: 347, distance: 41.3
click at [945, 347] on div at bounding box center [887, 338] width 341 height 62
click at [993, 402] on div at bounding box center [892, 397] width 352 height 56
click at [998, 405] on div at bounding box center [892, 397] width 352 height 56
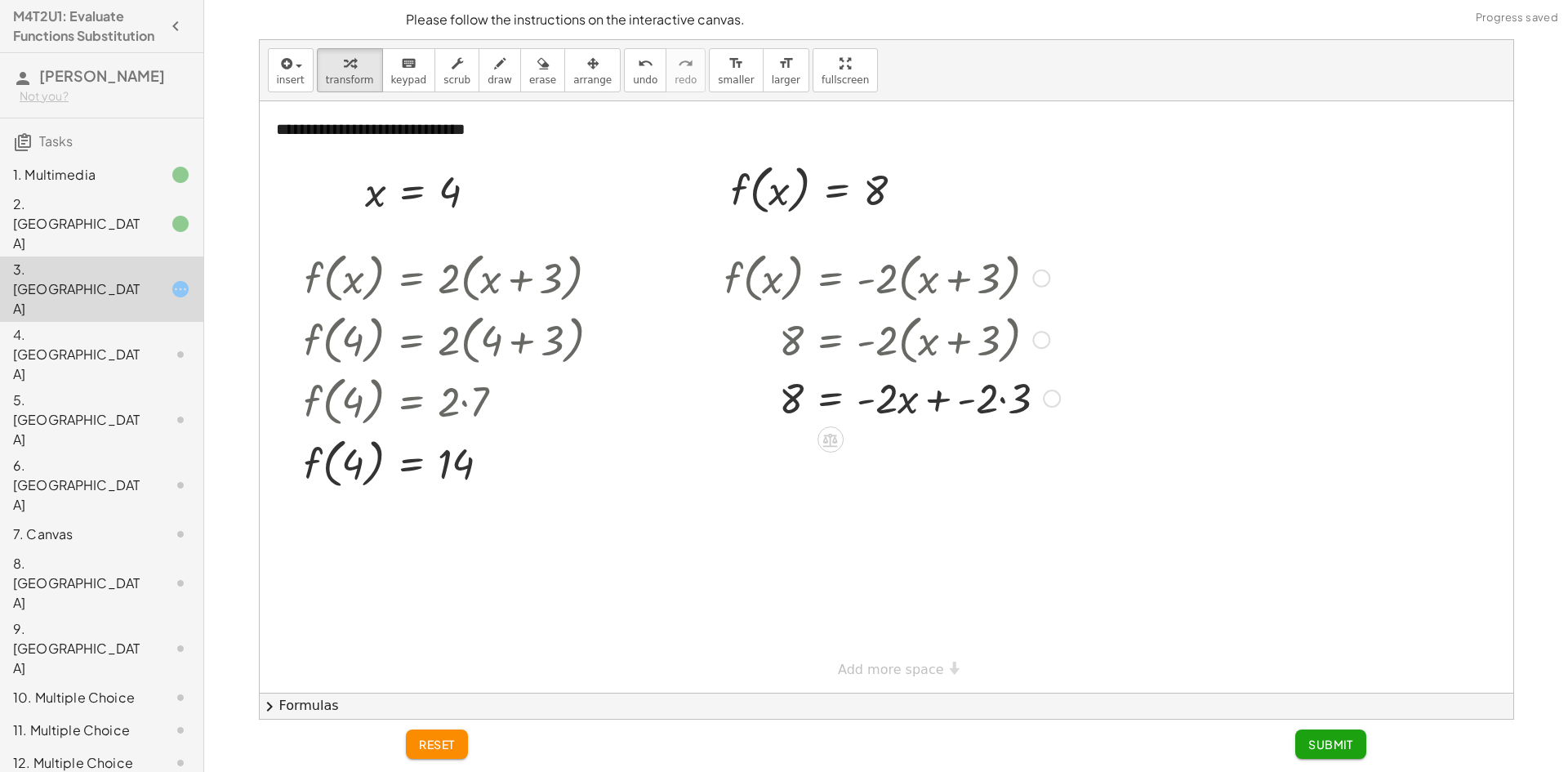
click at [1003, 400] on div at bounding box center [892, 397] width 352 height 56
click at [912, 455] on div at bounding box center [892, 452] width 352 height 56
drag, startPoint x: 979, startPoint y: 460, endPoint x: 898, endPoint y: 459, distance: 81.0
click at [898, 459] on div at bounding box center [892, 452] width 352 height 56
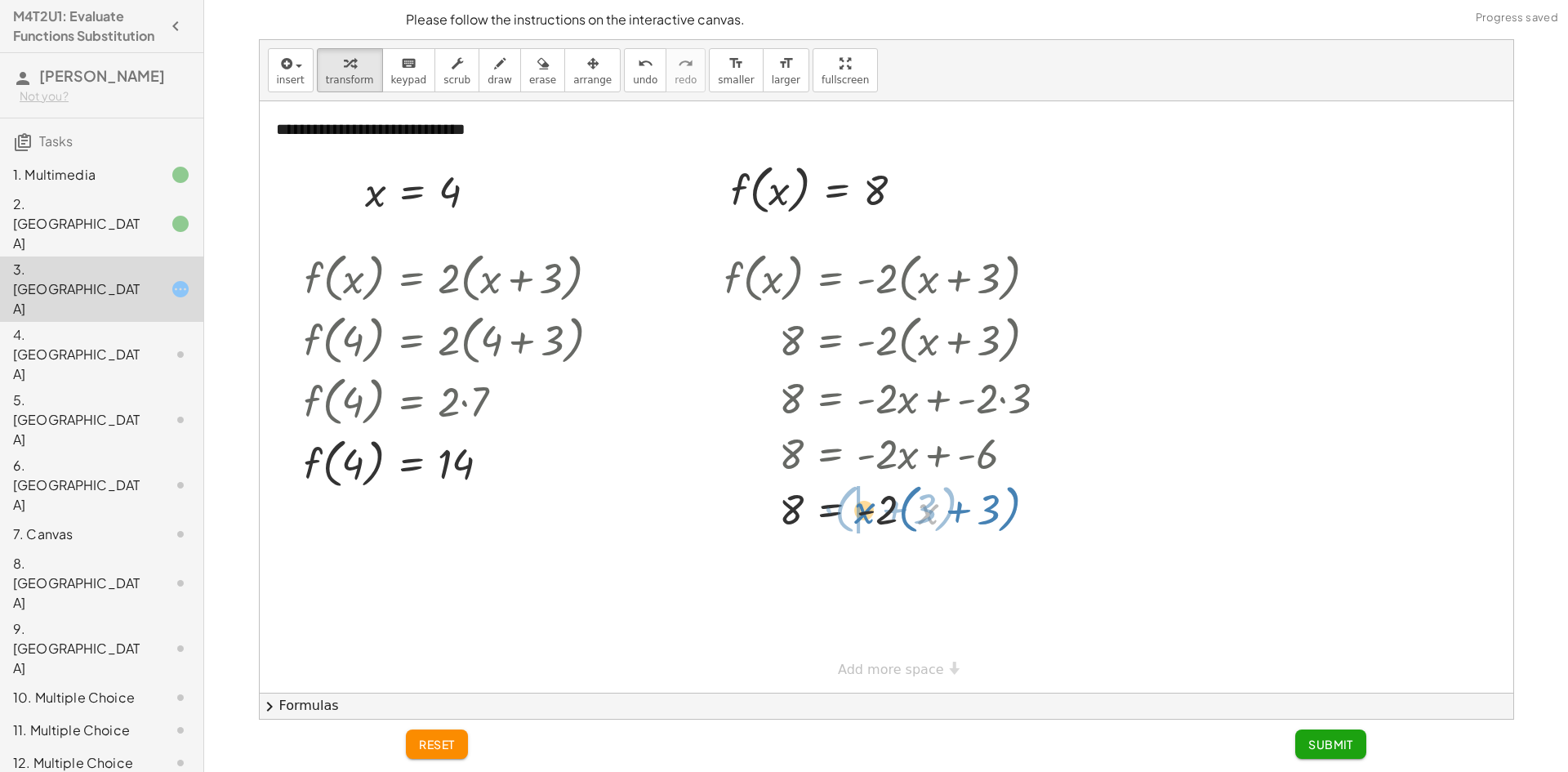
drag, startPoint x: 922, startPoint y: 524, endPoint x: 860, endPoint y: 516, distance: 62.5
click at [1007, 577] on div at bounding box center [892, 570] width 352 height 62
click at [967, 579] on div at bounding box center [892, 570] width 352 height 62
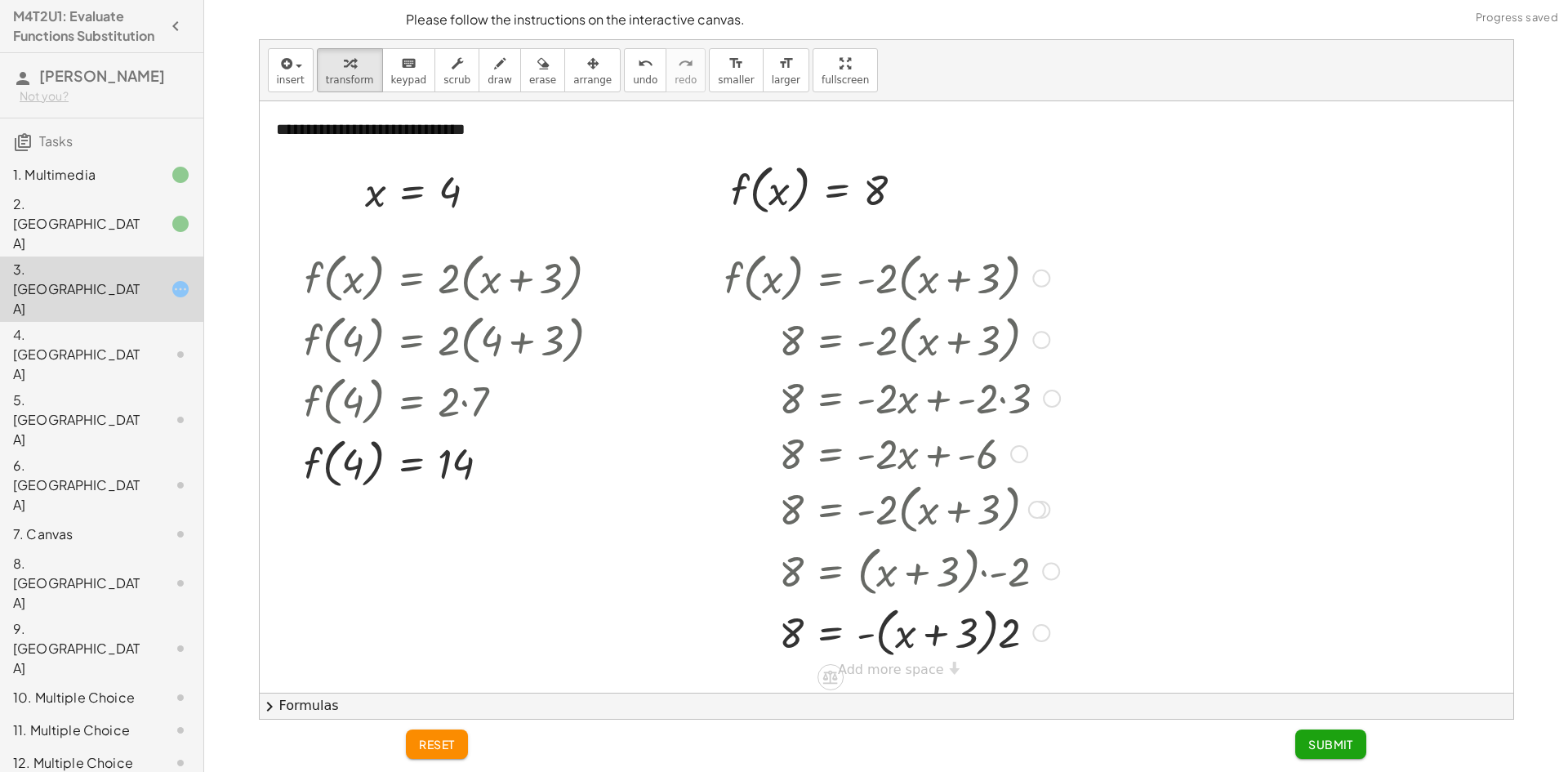
click at [910, 566] on div at bounding box center [897, 570] width 361 height 62
click at [936, 642] on div at bounding box center [892, 631] width 352 height 62
drag, startPoint x: 901, startPoint y: 636, endPoint x: 765, endPoint y: 630, distance: 136.1
click at [765, 630] on div at bounding box center [892, 631] width 352 height 62
drag, startPoint x: 794, startPoint y: 632, endPoint x: 984, endPoint y: 634, distance: 190.0
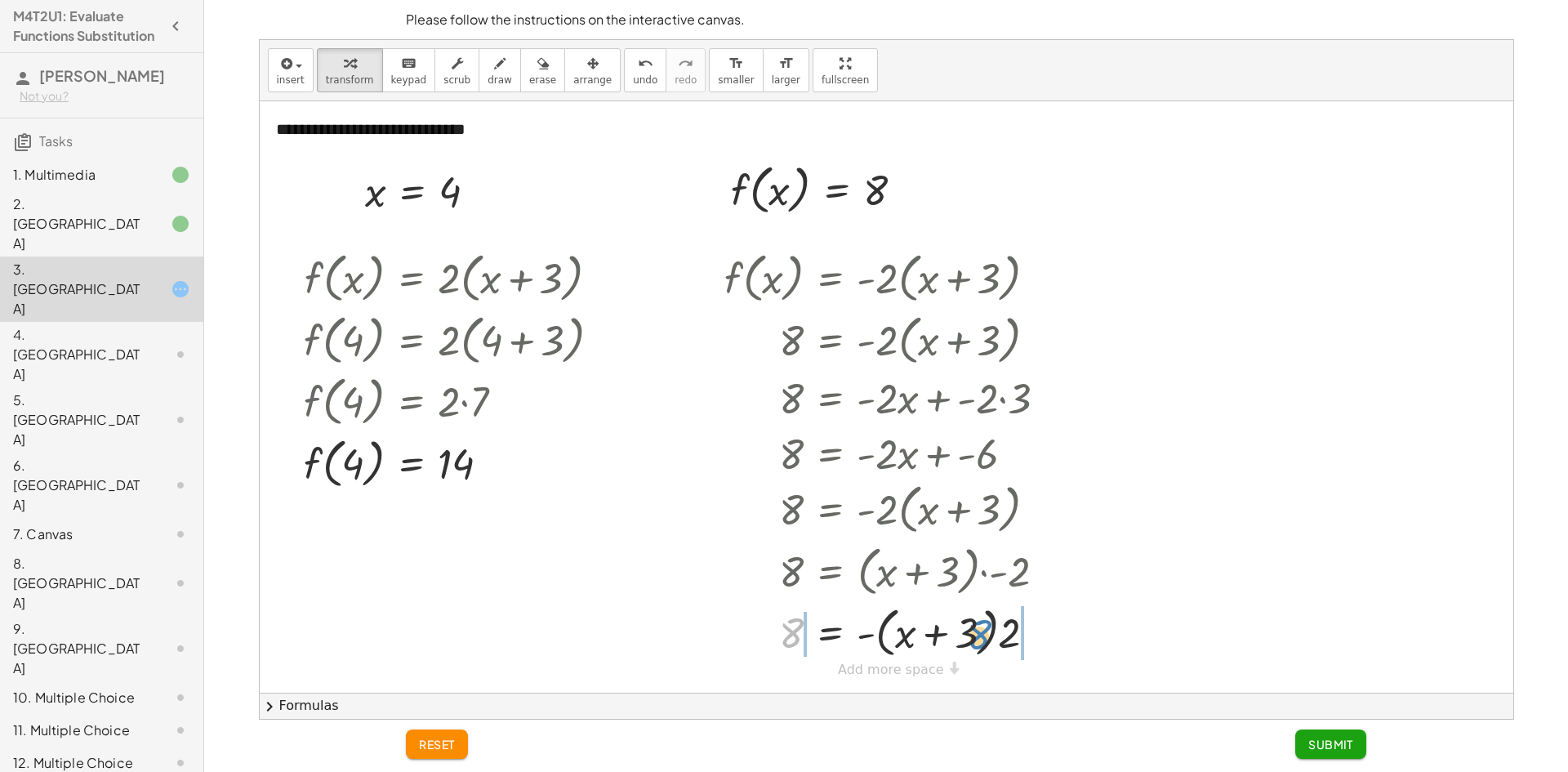
click at [984, 634] on div at bounding box center [892, 631] width 352 height 62
click at [638, 66] on icon "undo" at bounding box center [645, 63] width 16 height 19
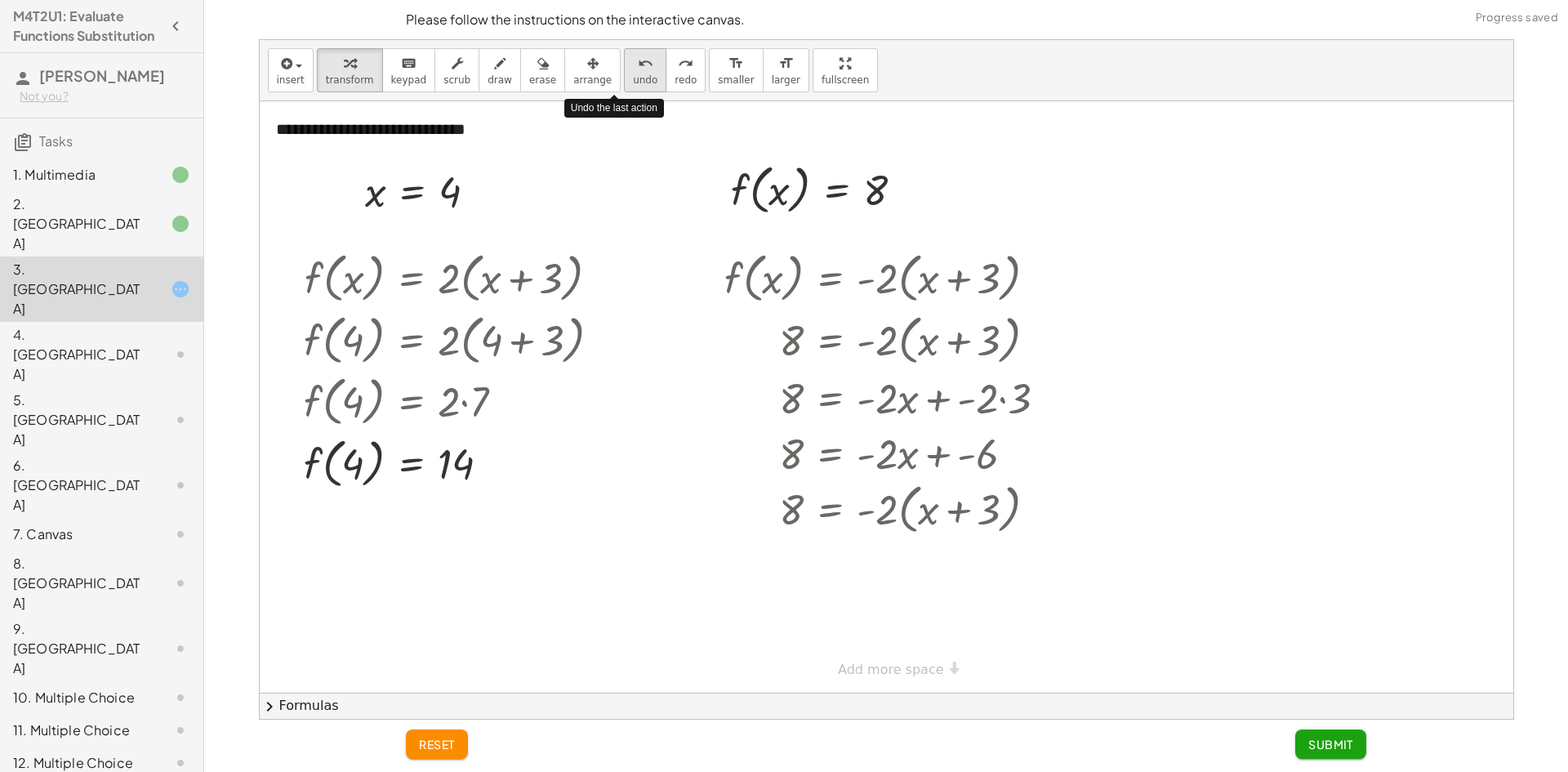
click at [638, 66] on icon "undo" at bounding box center [645, 63] width 16 height 19
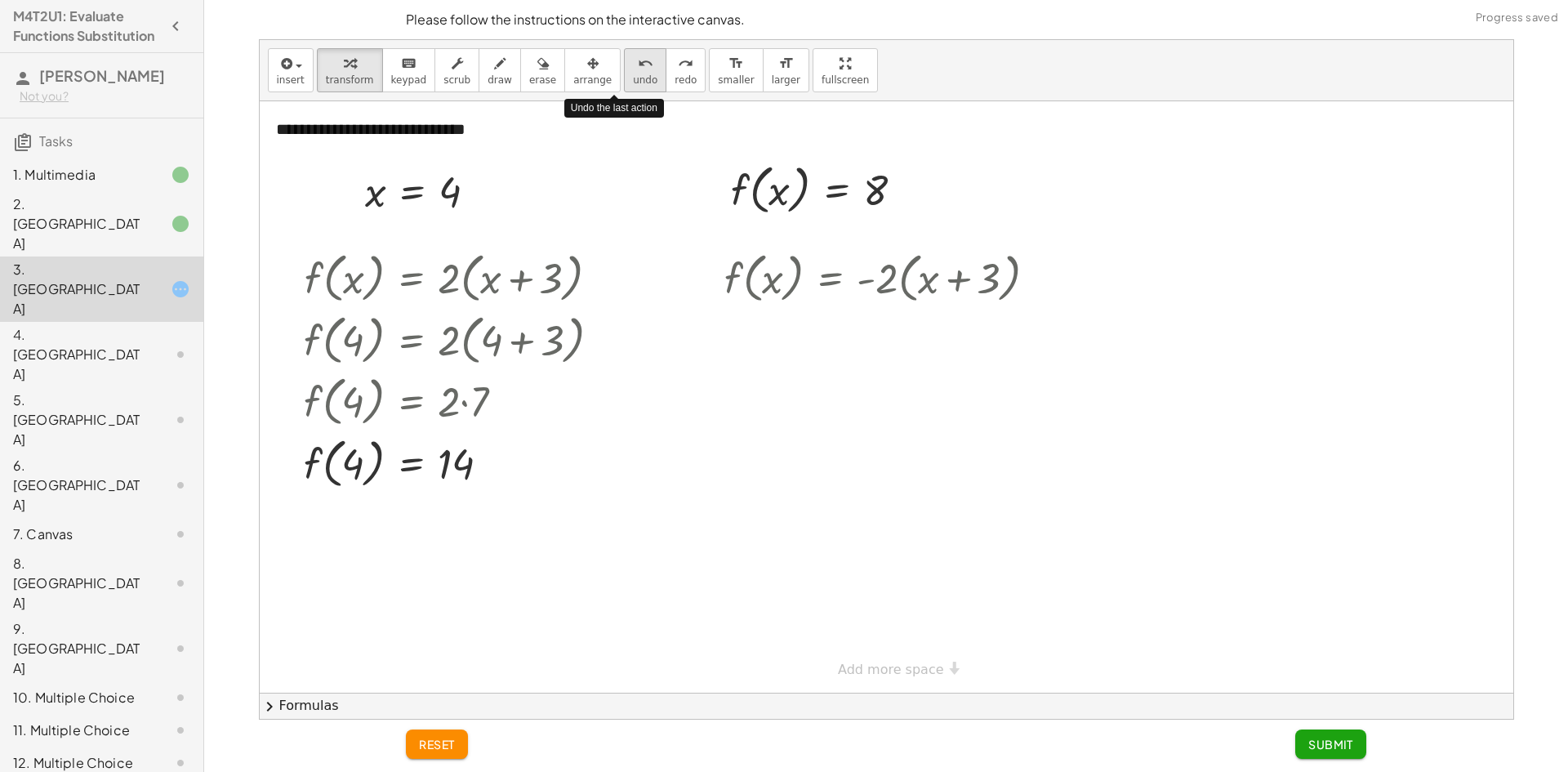
click at [638, 66] on icon "undo" at bounding box center [645, 63] width 16 height 19
click at [74, 325] on div "4. [GEOGRAPHIC_DATA]" at bounding box center [79, 354] width 132 height 58
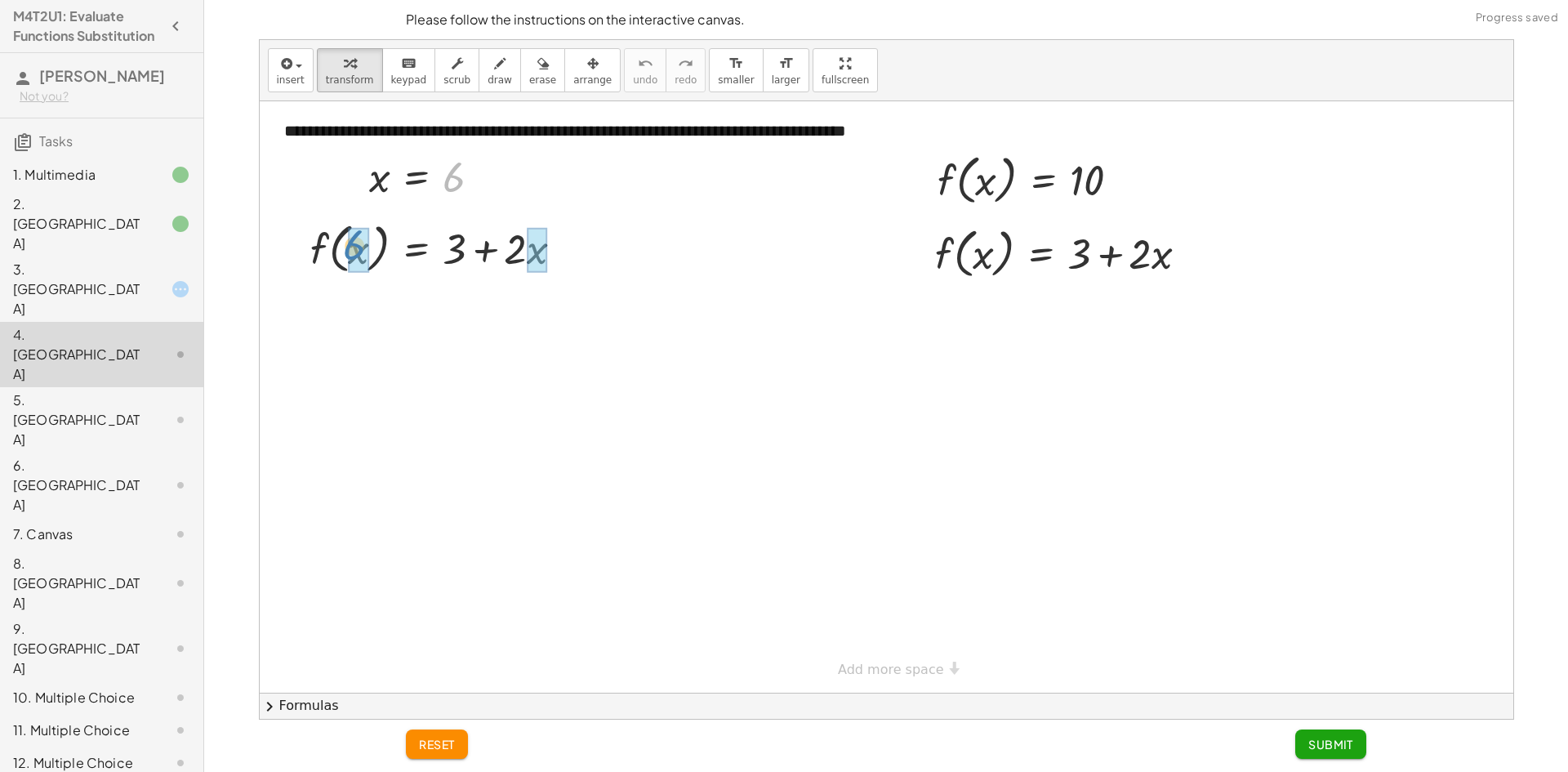
drag, startPoint x: 450, startPoint y: 182, endPoint x: 351, endPoint y: 250, distance: 120.1
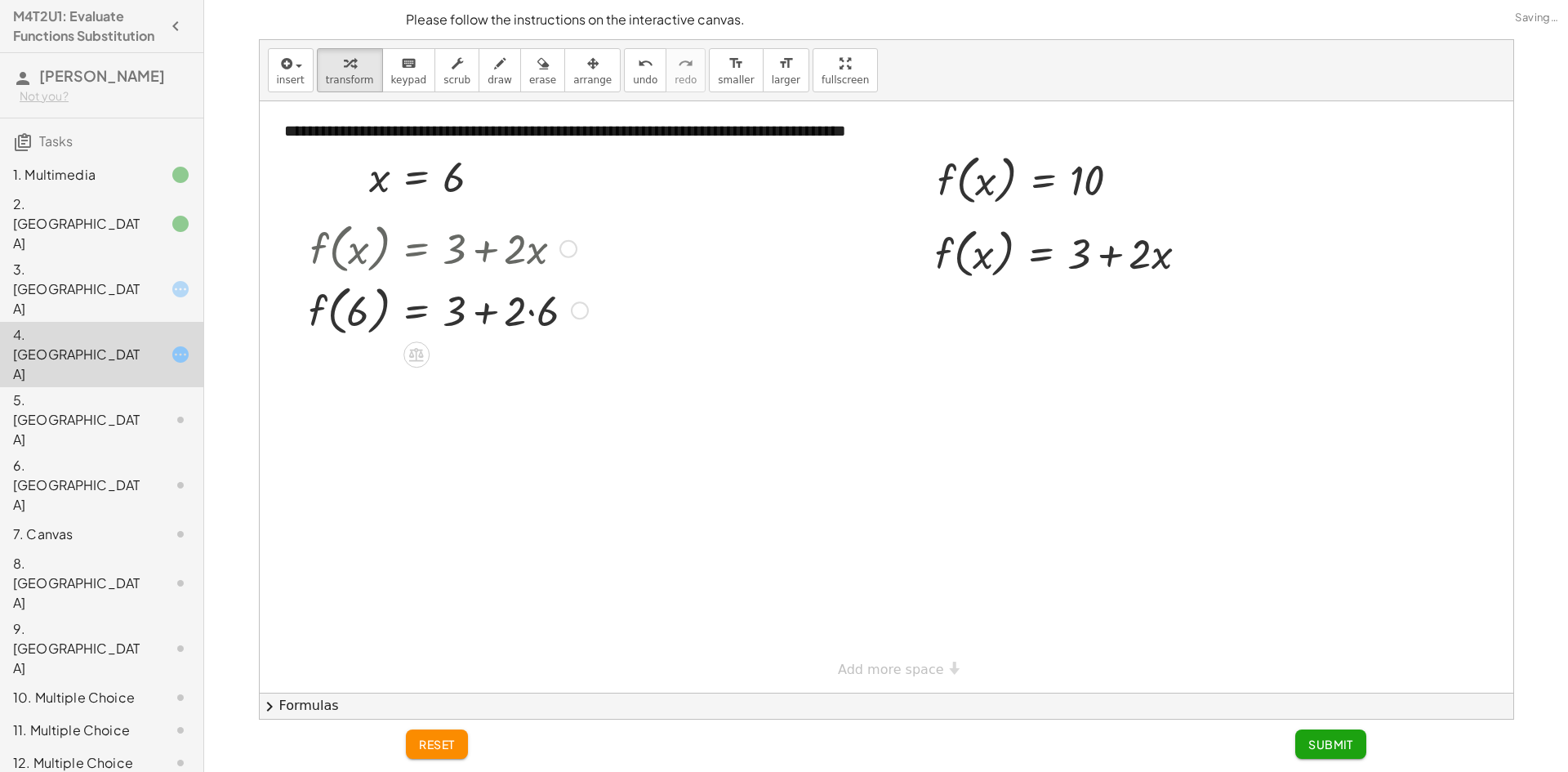
click at [528, 312] on div at bounding box center [448, 309] width 296 height 62
click at [478, 365] on div at bounding box center [448, 371] width 296 height 62
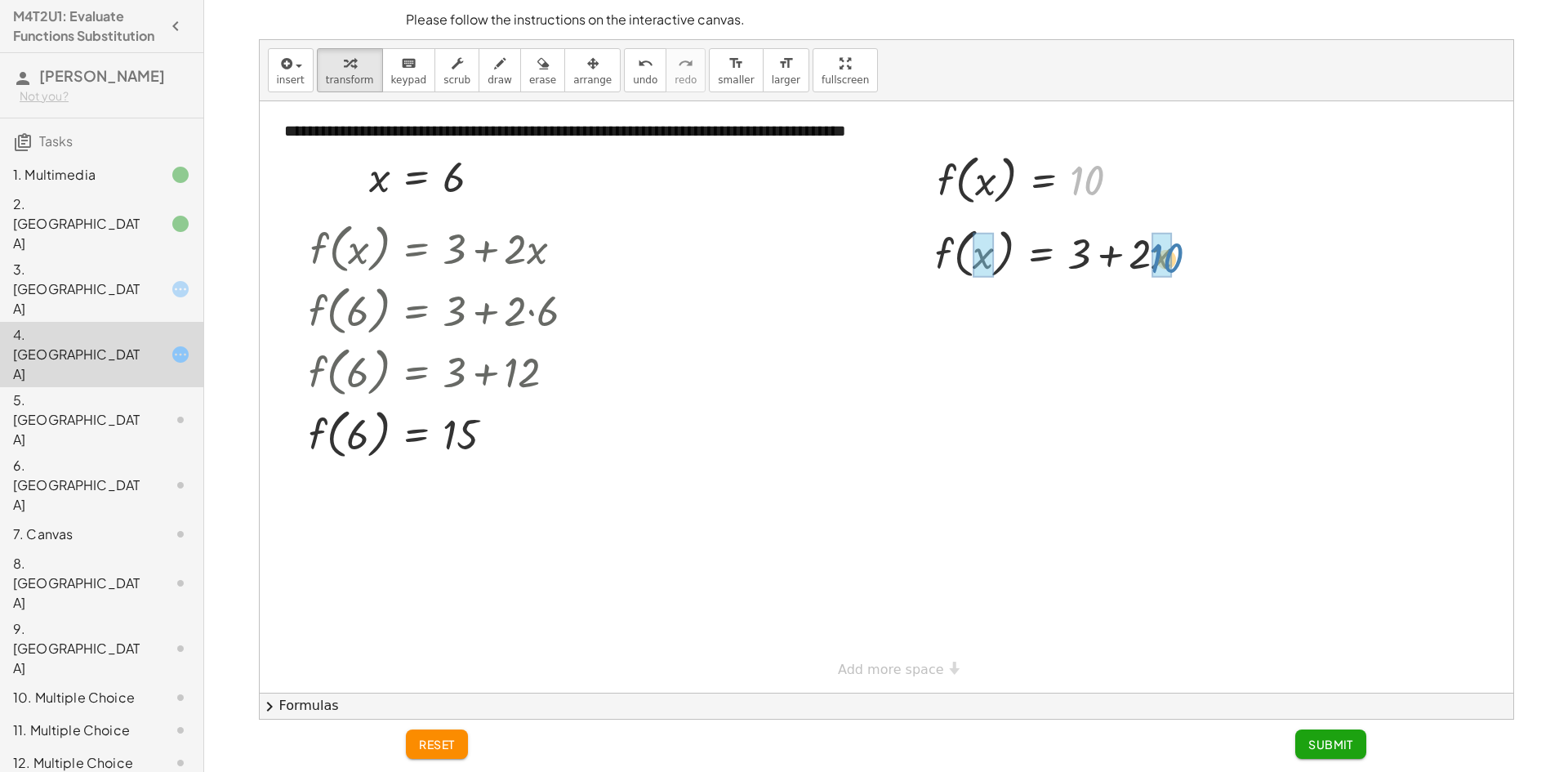
drag, startPoint x: 1083, startPoint y: 180, endPoint x: 1164, endPoint y: 257, distance: 111.8
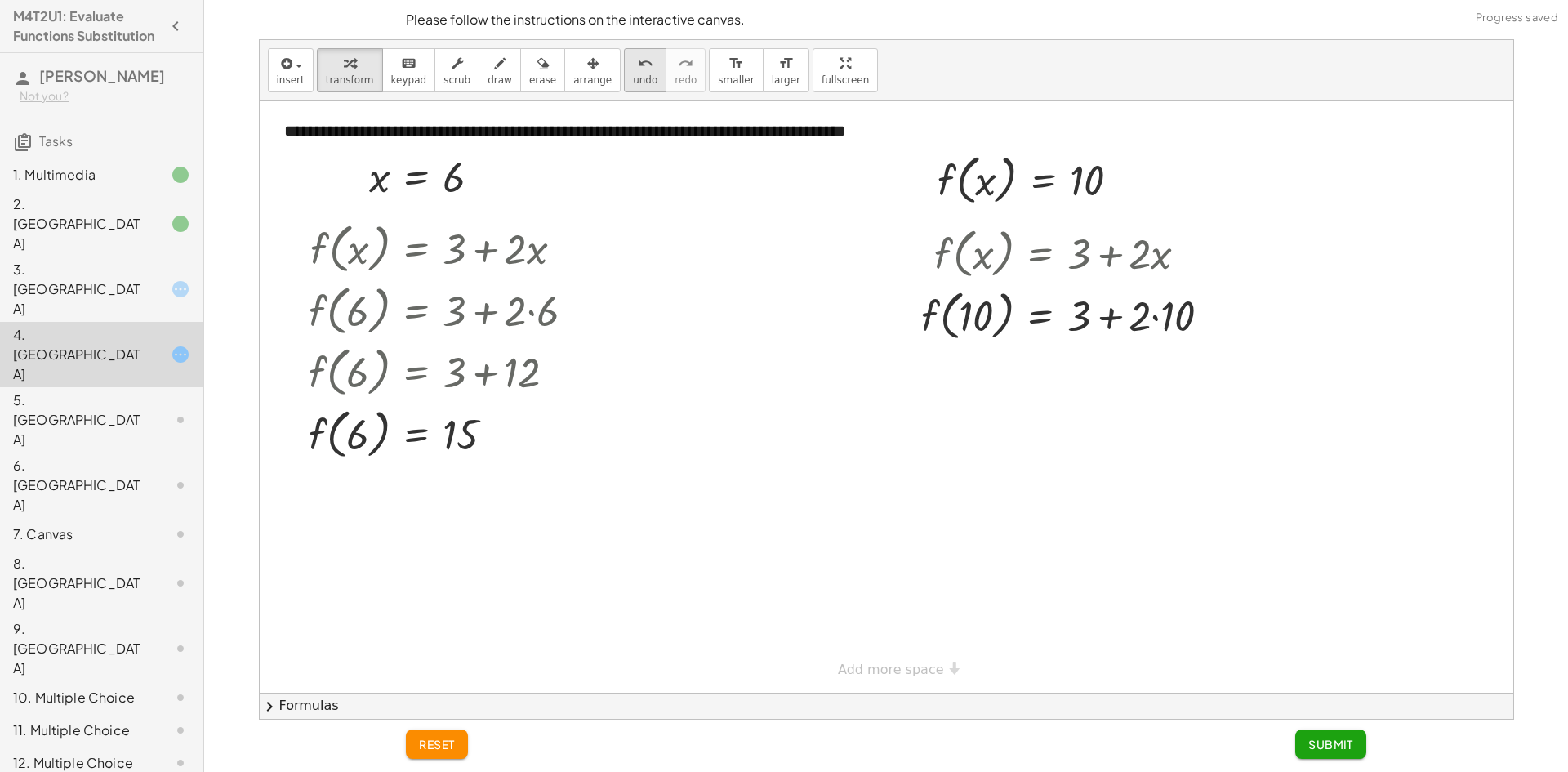
click at [638, 70] on icon "undo" at bounding box center [645, 63] width 16 height 19
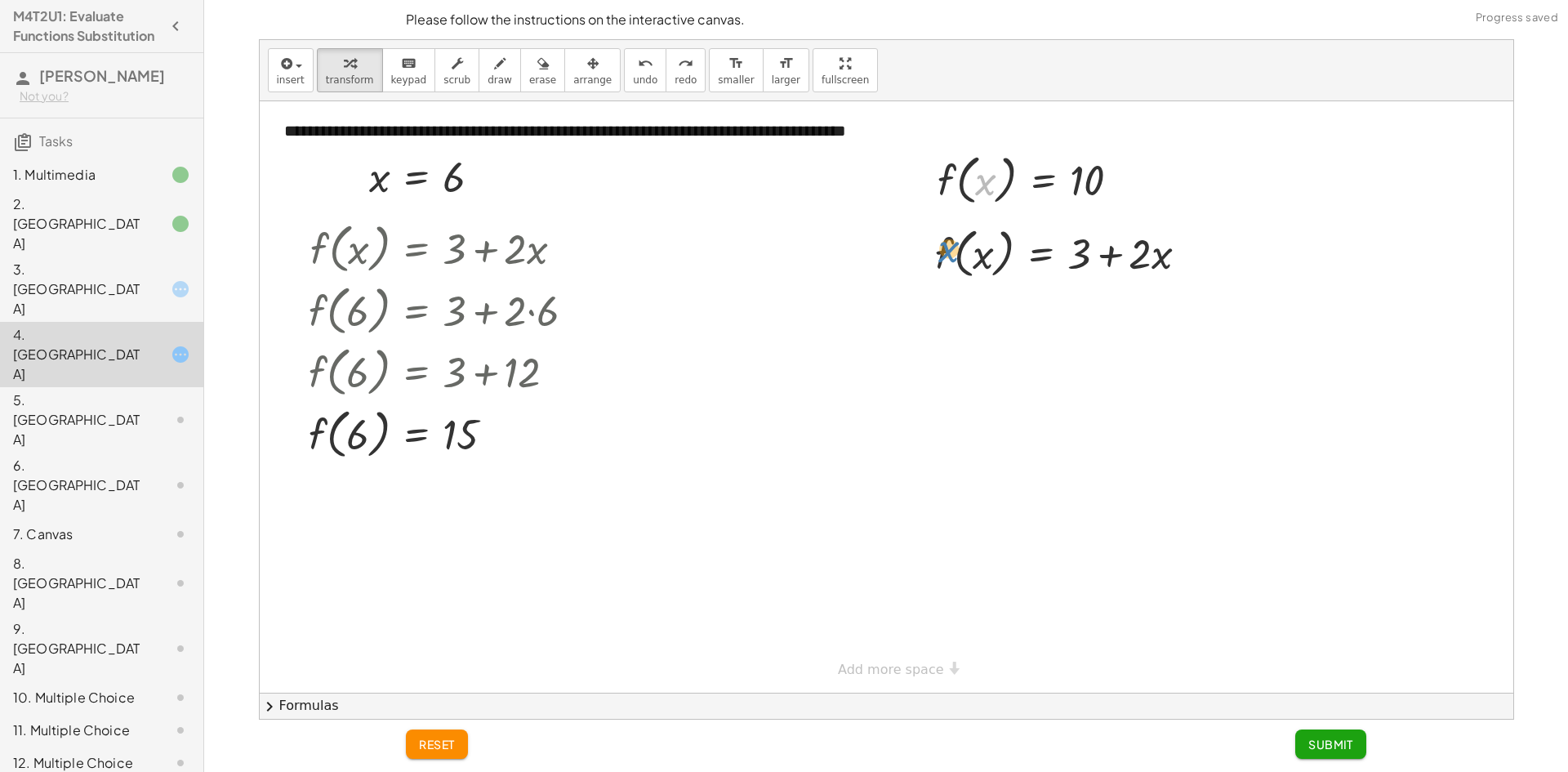
drag, startPoint x: 987, startPoint y: 209, endPoint x: 992, endPoint y: 188, distance: 21.6
click at [987, 212] on div "x f ( , x ) = 10" at bounding box center [1029, 179] width 233 height 70
drag, startPoint x: 954, startPoint y: 203, endPoint x: 950, endPoint y: 244, distance: 41.2
drag, startPoint x: 1147, startPoint y: 324, endPoint x: 1159, endPoint y: 317, distance: 13.9
click at [1159, 317] on div at bounding box center [1068, 311] width 283 height 56
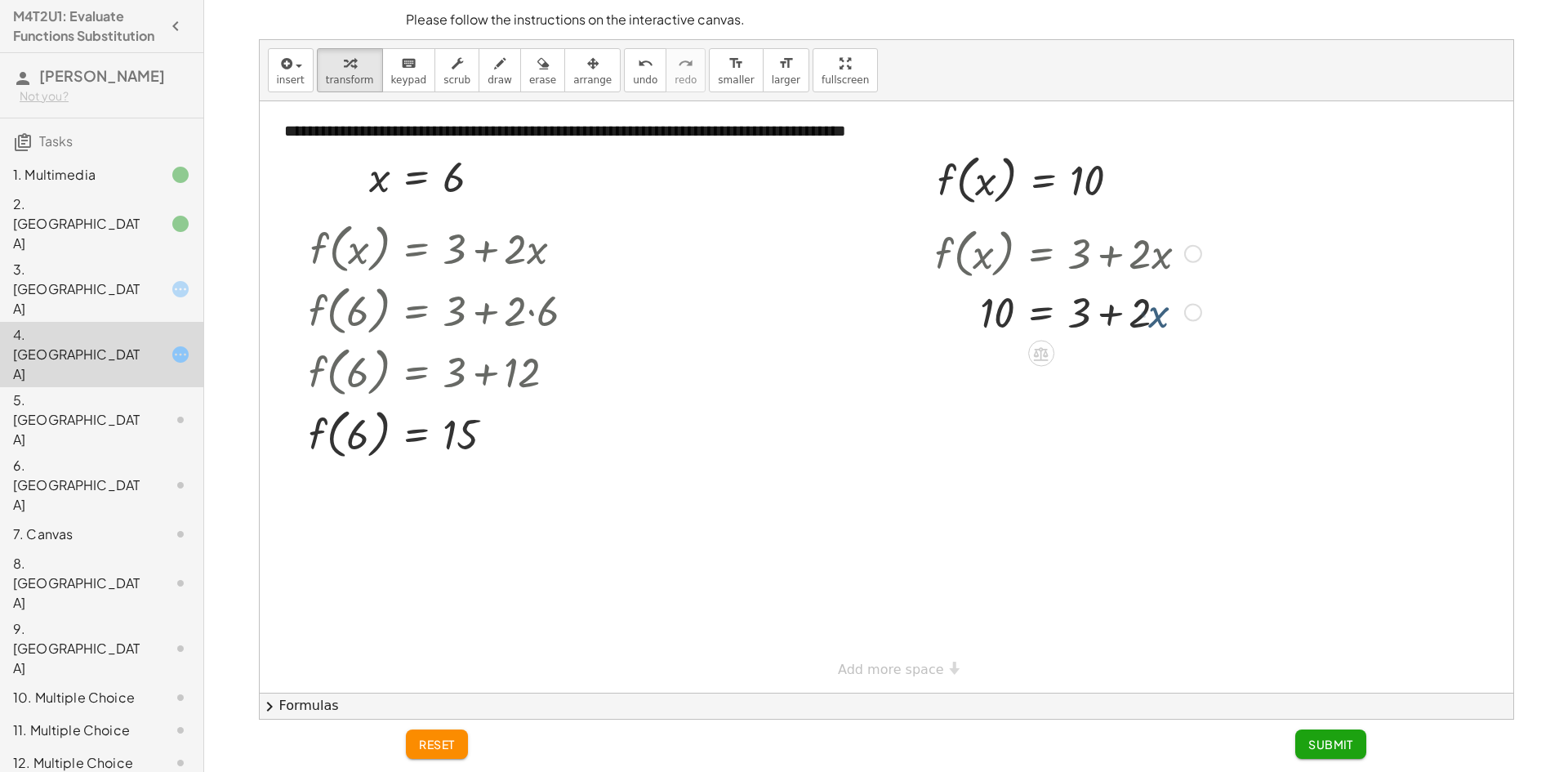
click at [1120, 312] on div at bounding box center [1068, 311] width 283 height 56
click at [1110, 313] on div at bounding box center [1068, 311] width 283 height 56
drag, startPoint x: 1083, startPoint y: 307, endPoint x: 1100, endPoint y: 312, distance: 17.7
click at [1100, 312] on div at bounding box center [1068, 311] width 283 height 56
drag, startPoint x: 1110, startPoint y: 314, endPoint x: 1144, endPoint y: 317, distance: 34.1
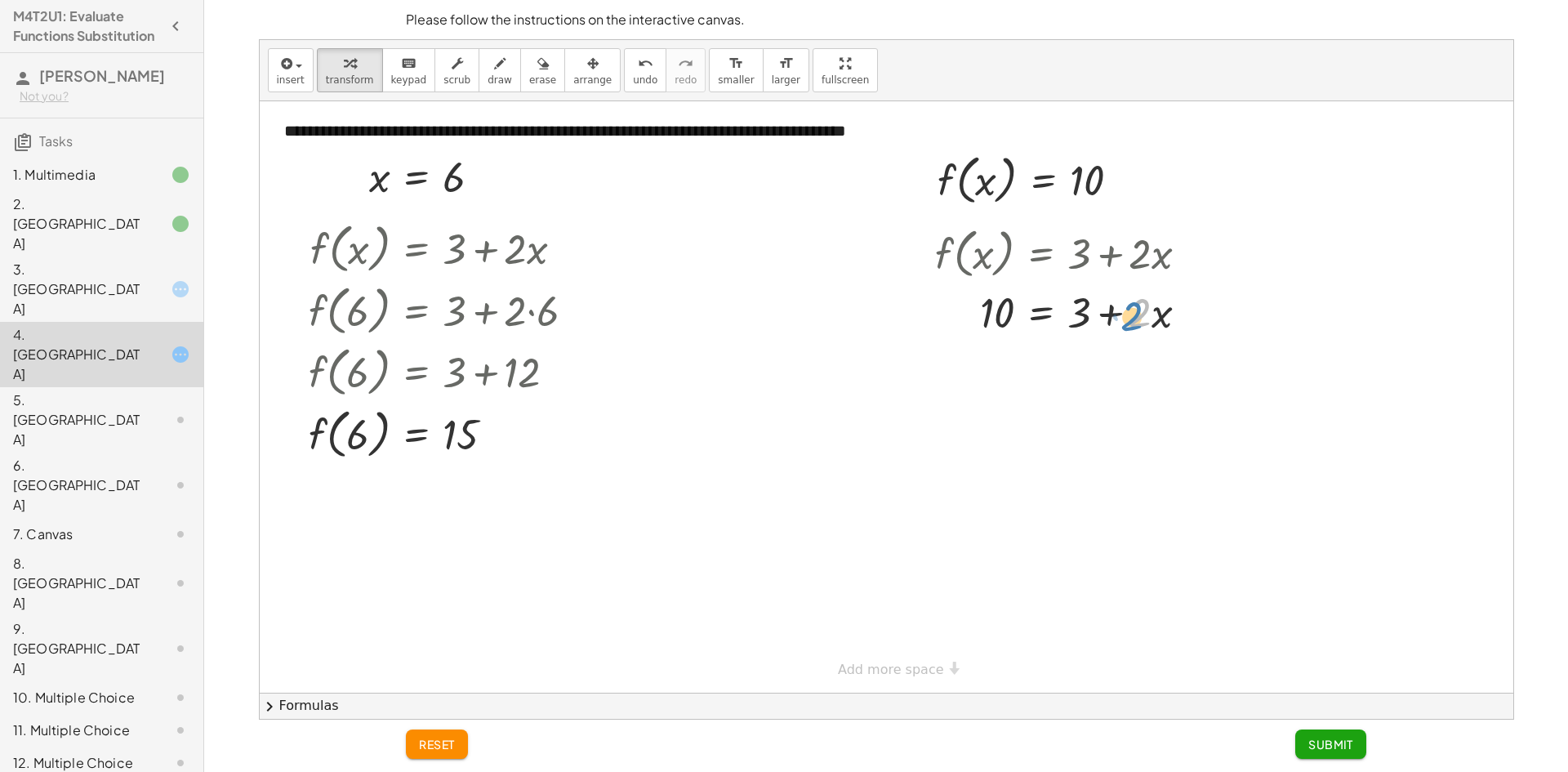
click at [1144, 317] on div at bounding box center [1068, 311] width 283 height 56
click at [1079, 309] on div at bounding box center [1068, 311] width 283 height 56
click at [1119, 318] on div at bounding box center [1068, 311] width 283 height 56
drag, startPoint x: 1162, startPoint y: 319, endPoint x: 1055, endPoint y: 320, distance: 107.0
click at [1055, 320] on div at bounding box center [1068, 311] width 283 height 56
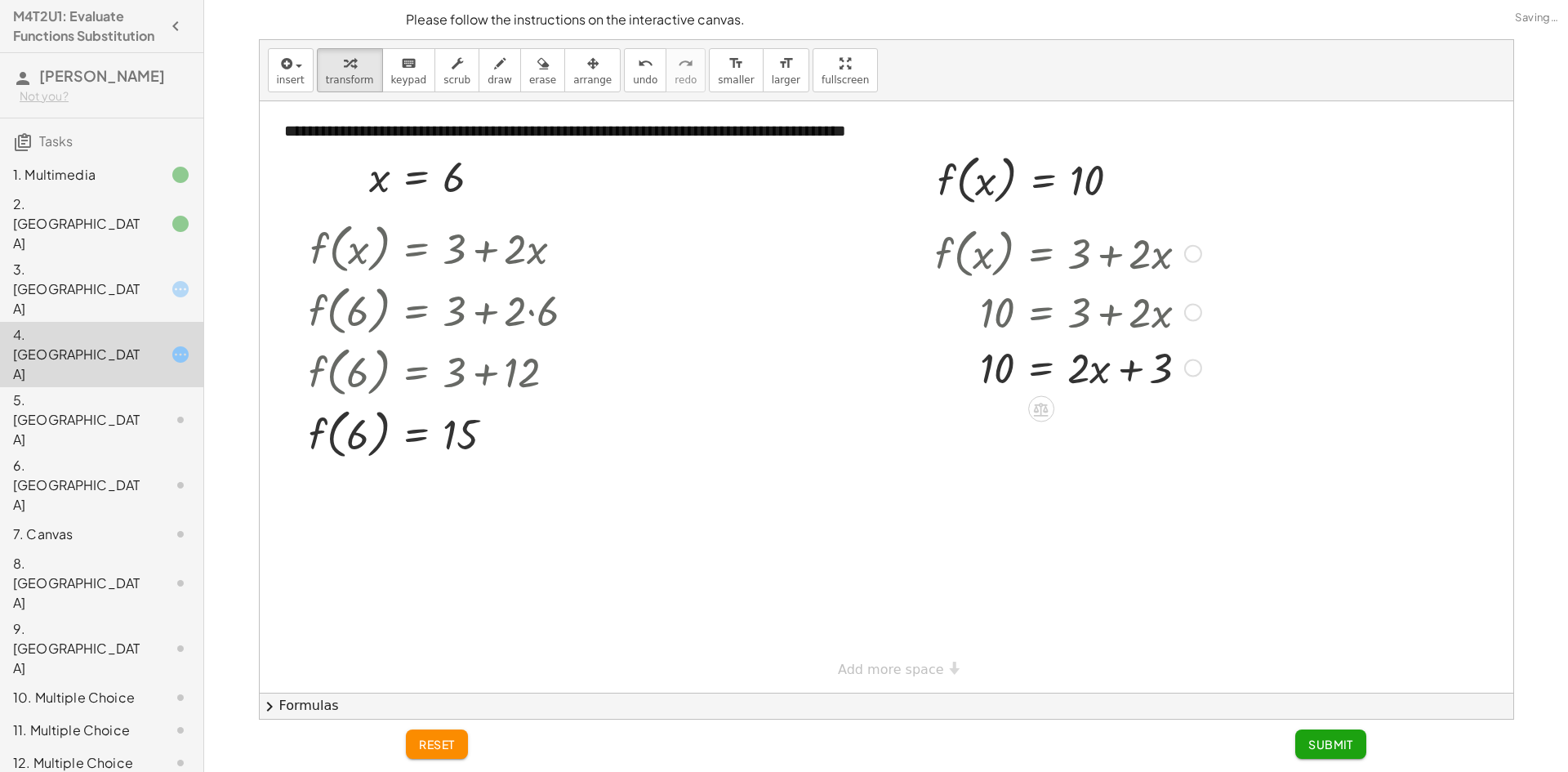
click at [1134, 367] on div at bounding box center [1068, 367] width 283 height 56
drag, startPoint x: 1152, startPoint y: 363, endPoint x: 1072, endPoint y: 364, distance: 80.0
click at [1072, 364] on div at bounding box center [1068, 367] width 283 height 56
click at [1140, 382] on div at bounding box center [1068, 367] width 283 height 56
click at [633, 82] on span "undo" at bounding box center [645, 80] width 24 height 11
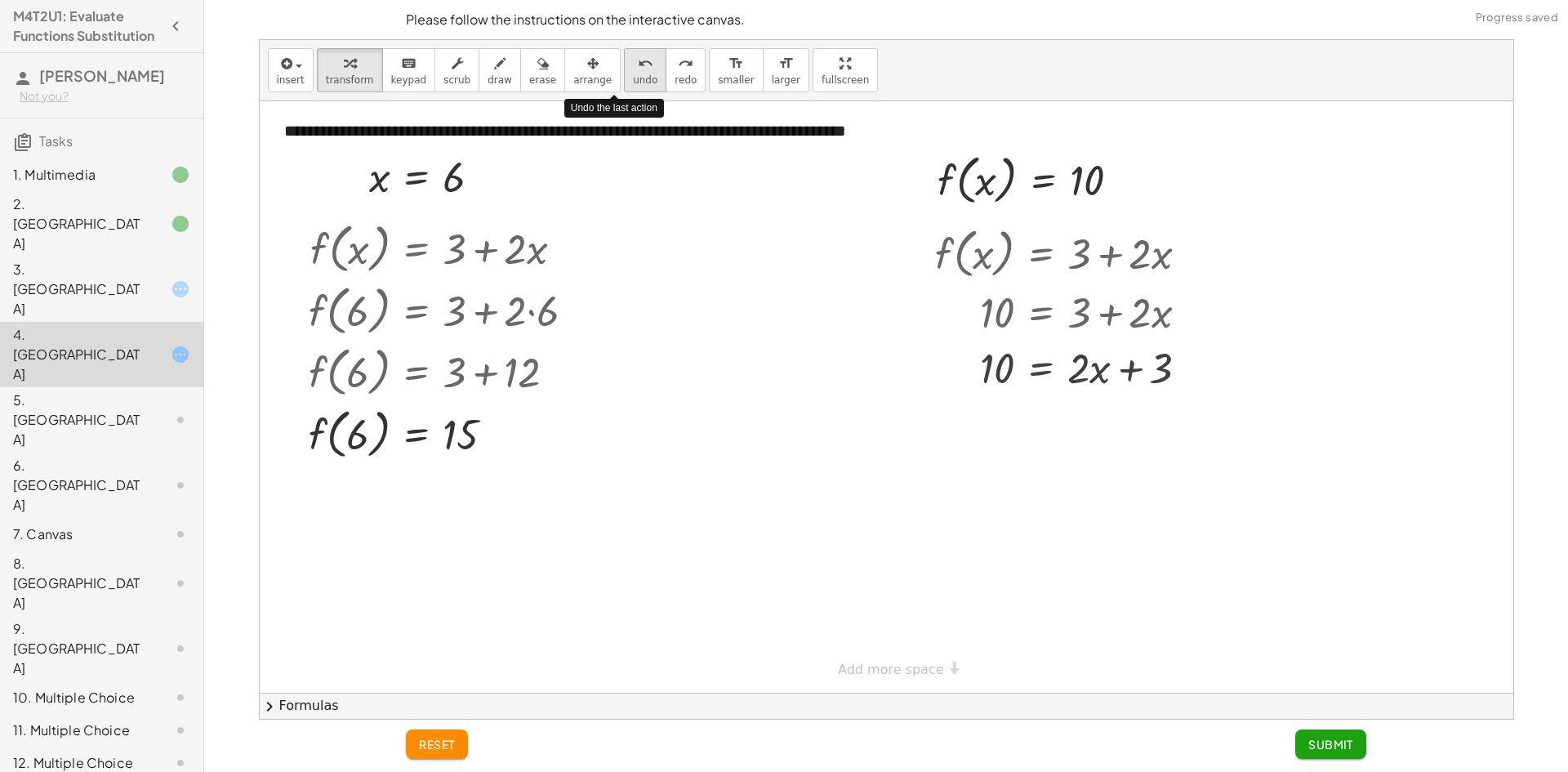
click at [633, 82] on span "undo" at bounding box center [645, 80] width 24 height 11
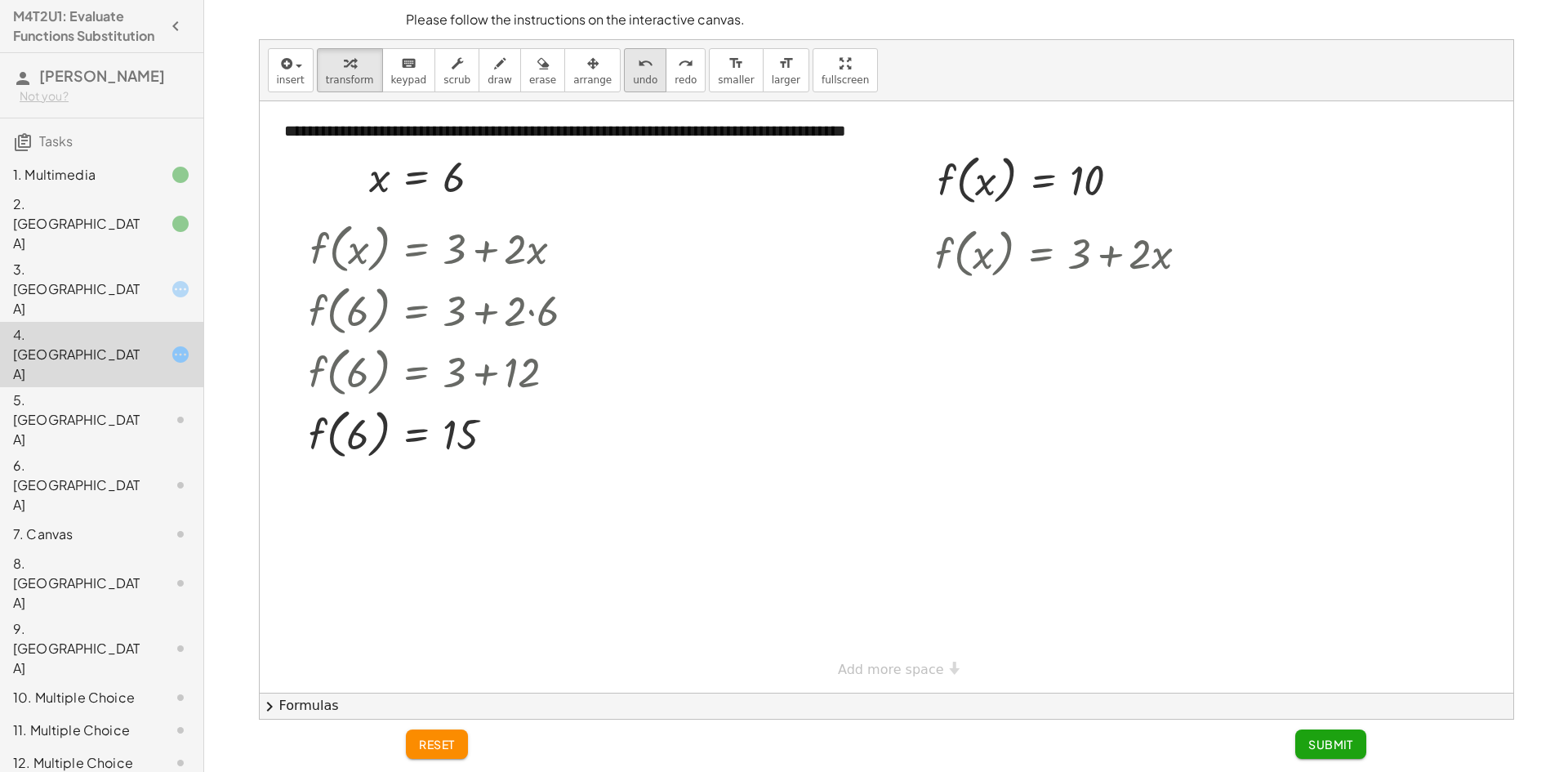
click at [633, 78] on span "undo" at bounding box center [645, 80] width 24 height 11
click at [665, 74] on button "redo redo" at bounding box center [685, 70] width 40 height 44
drag, startPoint x: 1145, startPoint y: 321, endPoint x: 1078, endPoint y: 320, distance: 67.0
click at [1078, 320] on div at bounding box center [1068, 311] width 283 height 56
drag, startPoint x: 1157, startPoint y: 367, endPoint x: 1132, endPoint y: 386, distance: 31.4
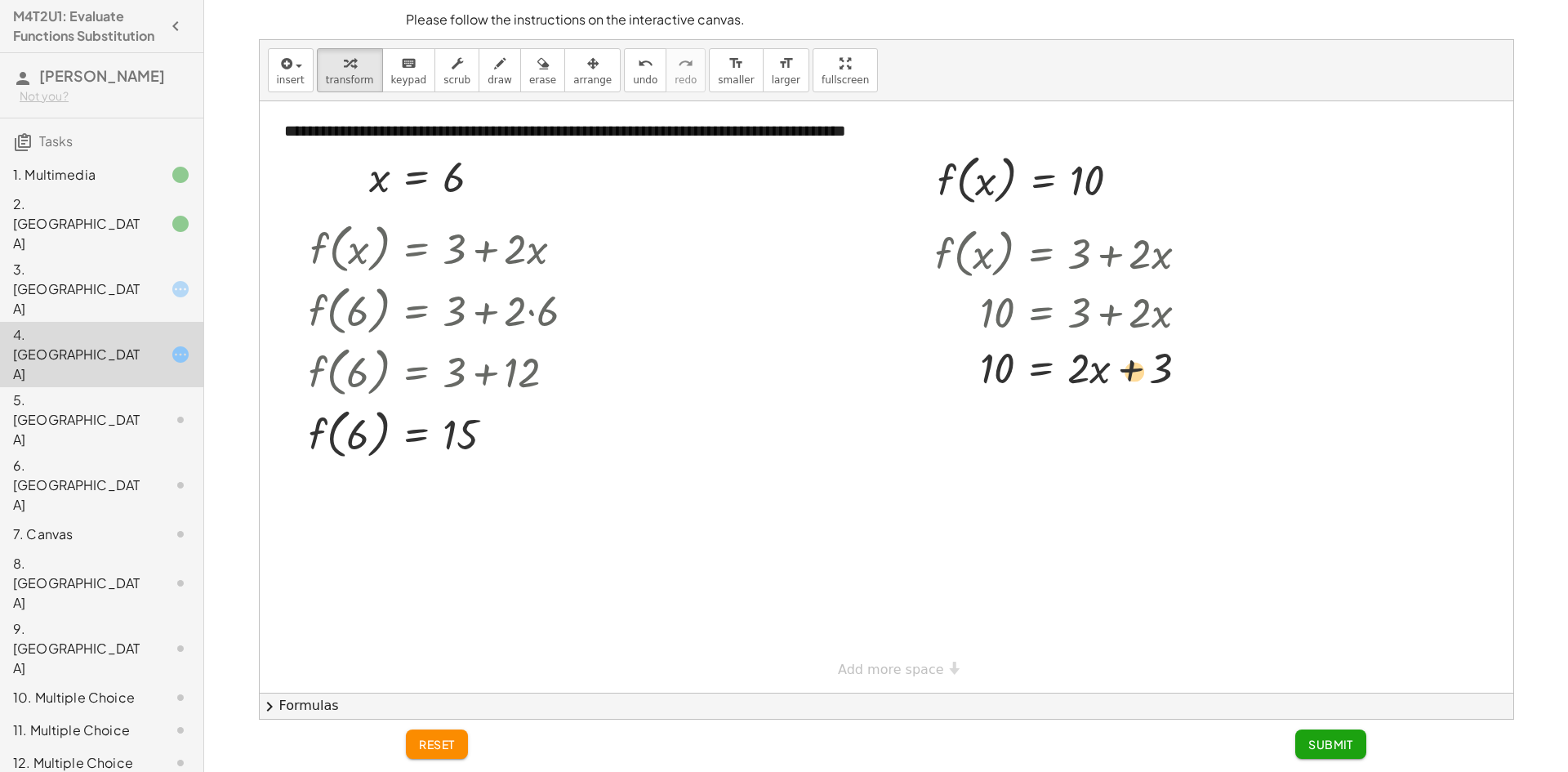
click at [1132, 384] on div at bounding box center [1068, 367] width 283 height 56
click at [633, 62] on div "undo" at bounding box center [645, 62] width 24 height 19
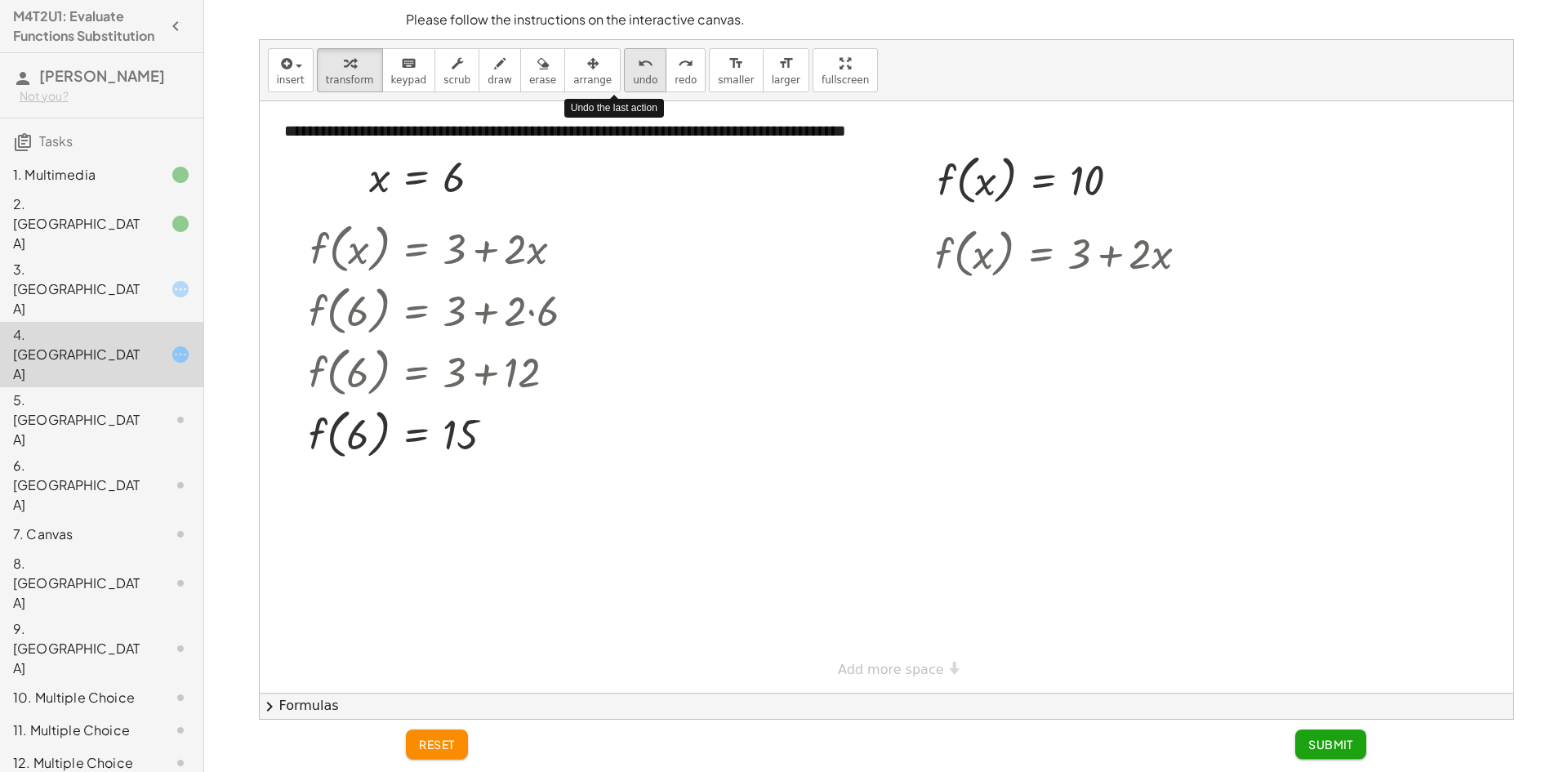
click at [633, 62] on div "undo" at bounding box center [645, 62] width 24 height 19
drag, startPoint x: 1085, startPoint y: 179, endPoint x: 995, endPoint y: 247, distance: 112.8
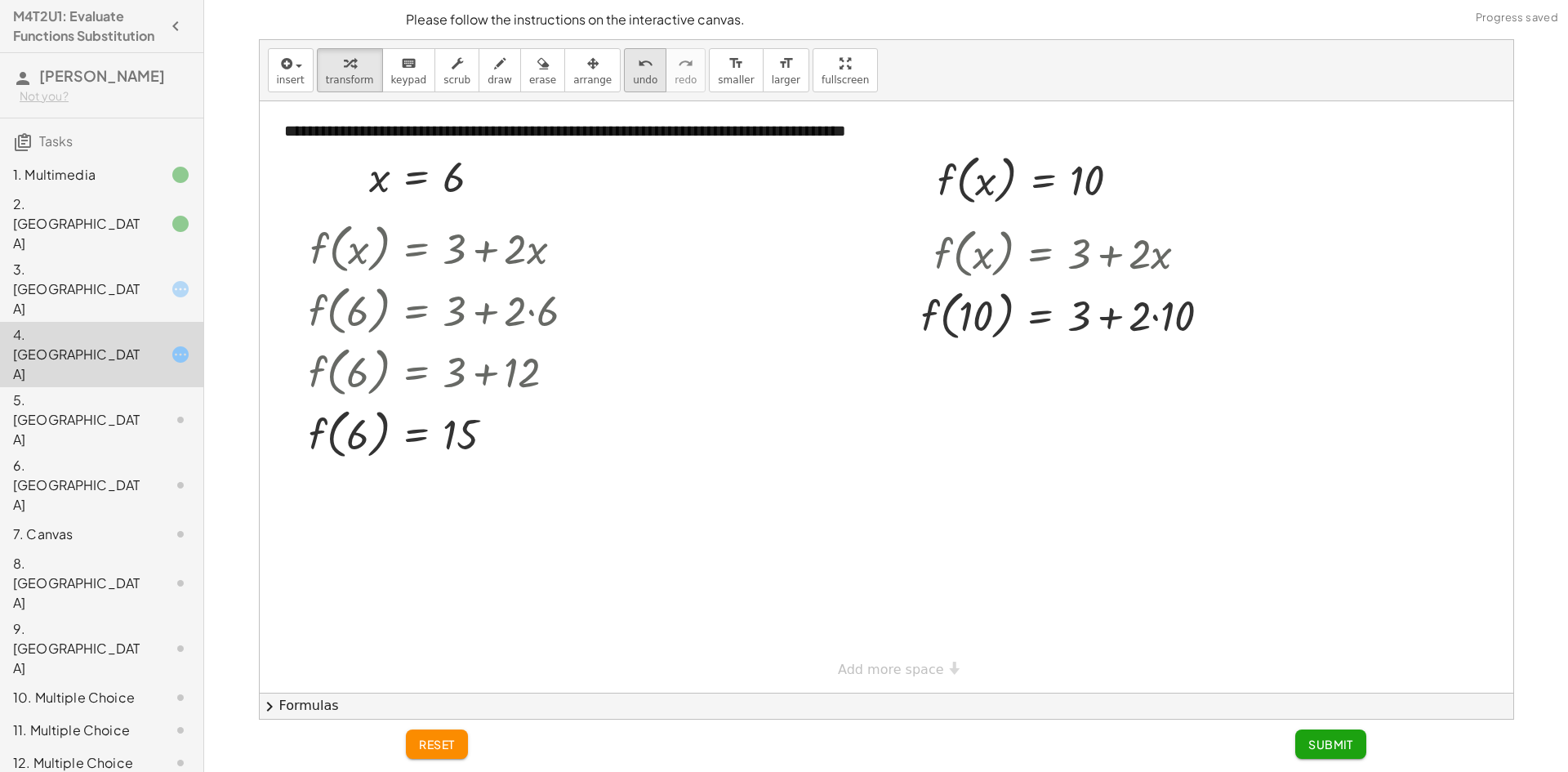
click at [633, 80] on span "undo" at bounding box center [645, 80] width 24 height 11
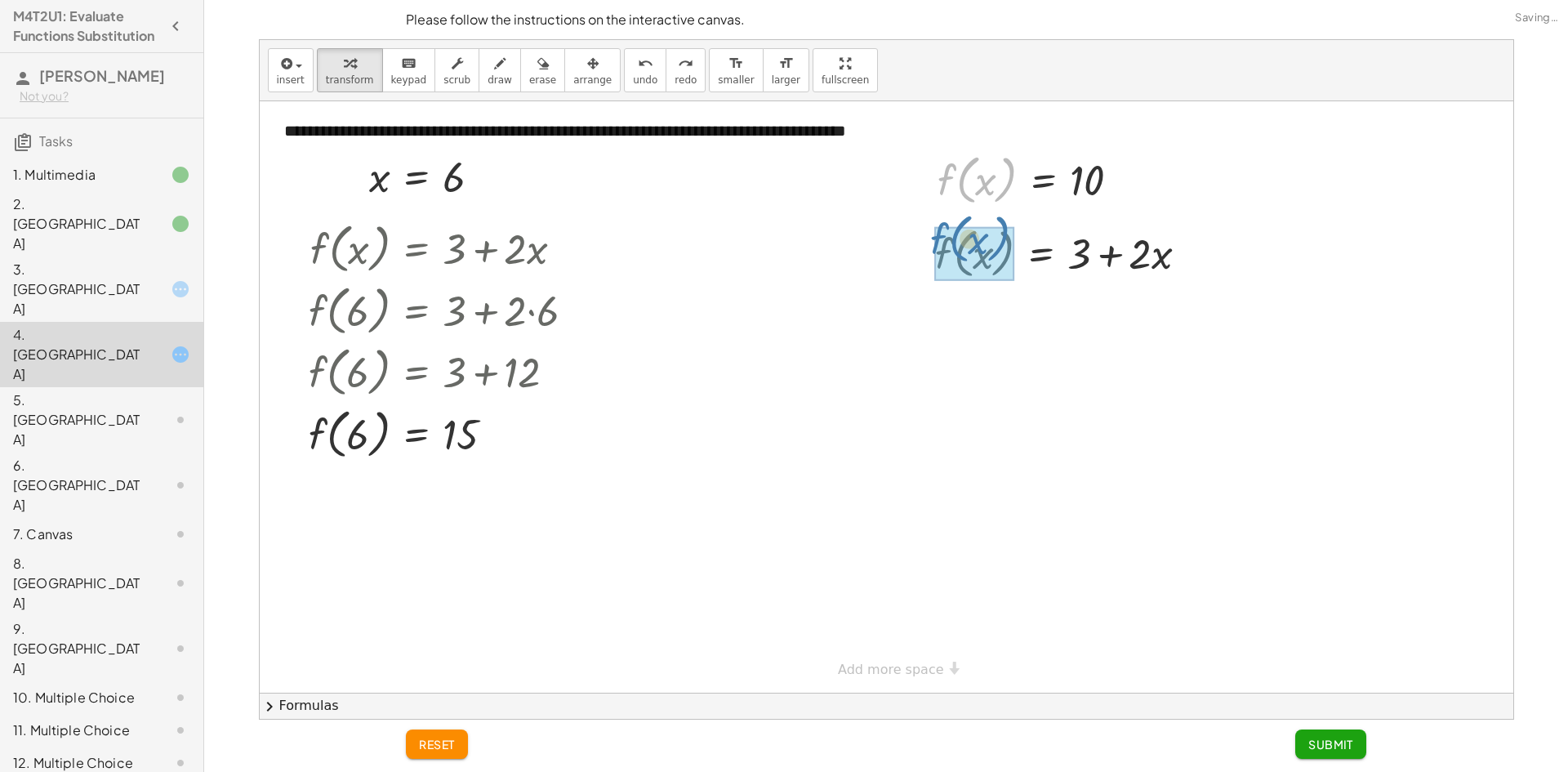
drag, startPoint x: 945, startPoint y: 200, endPoint x: 939, endPoint y: 244, distance: 44.4
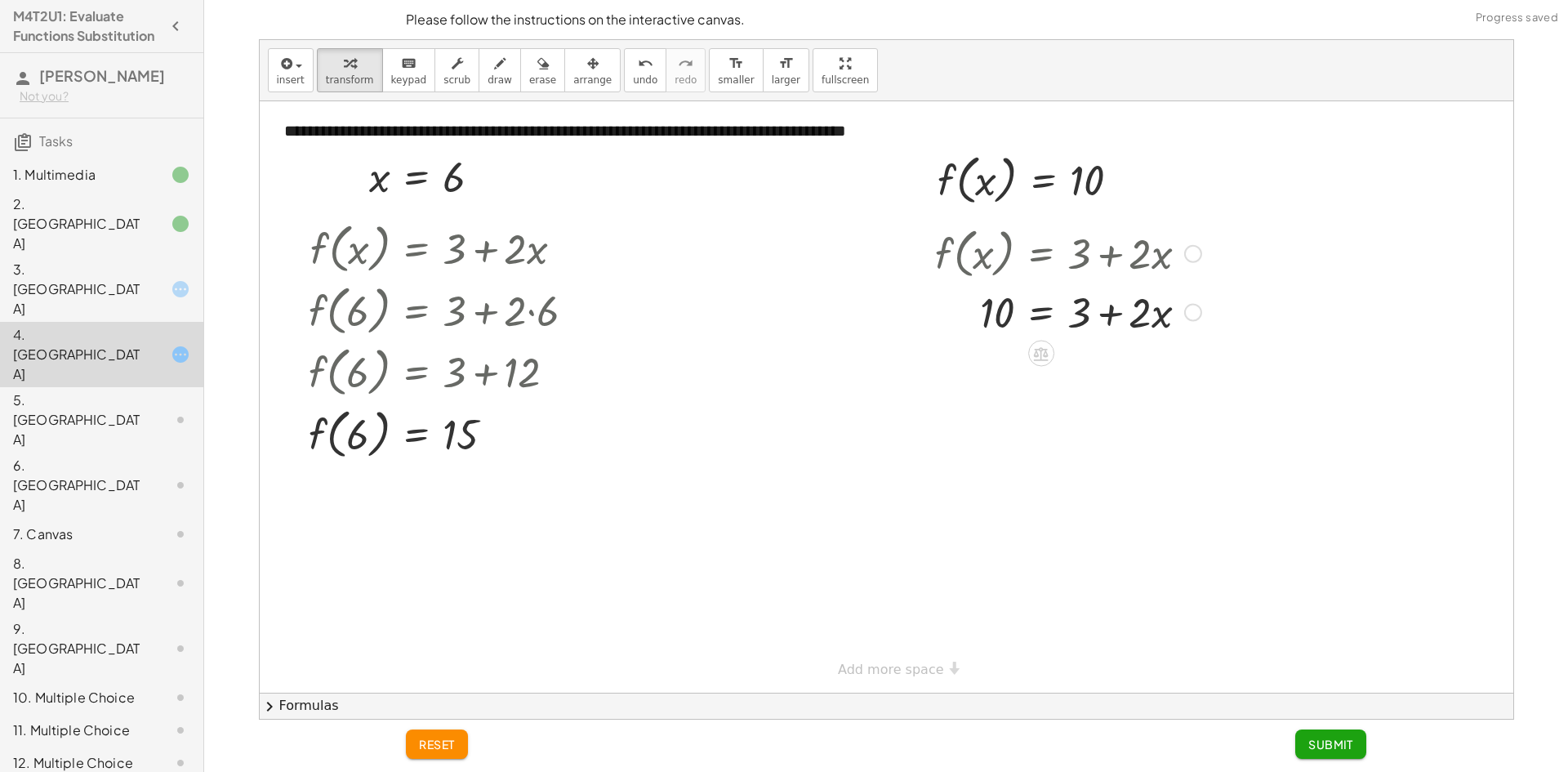
click at [1080, 312] on div at bounding box center [1068, 311] width 283 height 56
drag, startPoint x: 1057, startPoint y: 321, endPoint x: 1005, endPoint y: 313, distance: 52.6
click at [1003, 313] on div at bounding box center [1068, 311] width 283 height 56
click at [61, 259] on div "3. [GEOGRAPHIC_DATA]" at bounding box center [79, 288] width 132 height 58
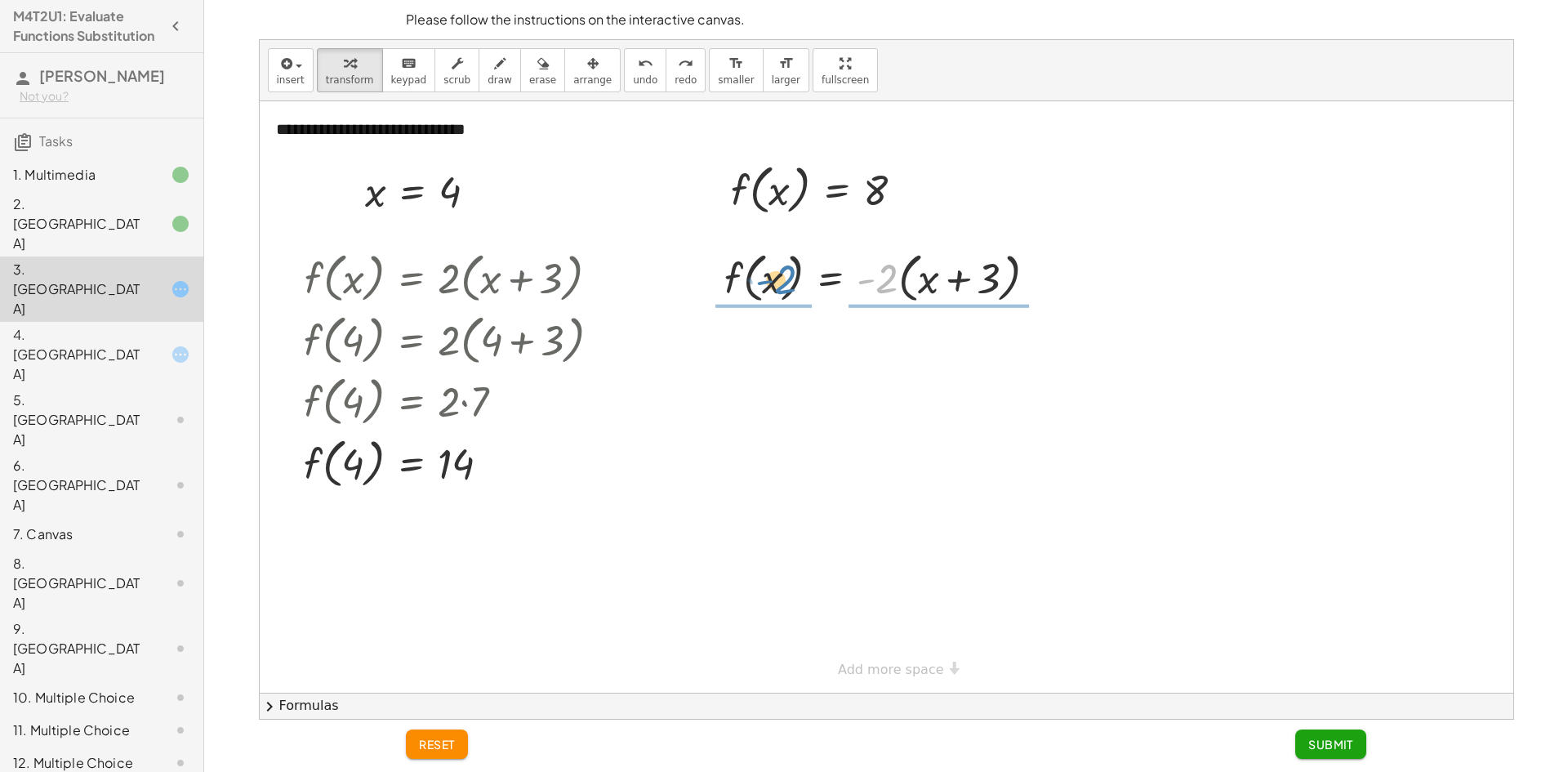
drag, startPoint x: 886, startPoint y: 283, endPoint x: 784, endPoint y: 284, distance: 102.0
click at [784, 284] on div at bounding box center [887, 276] width 341 height 62
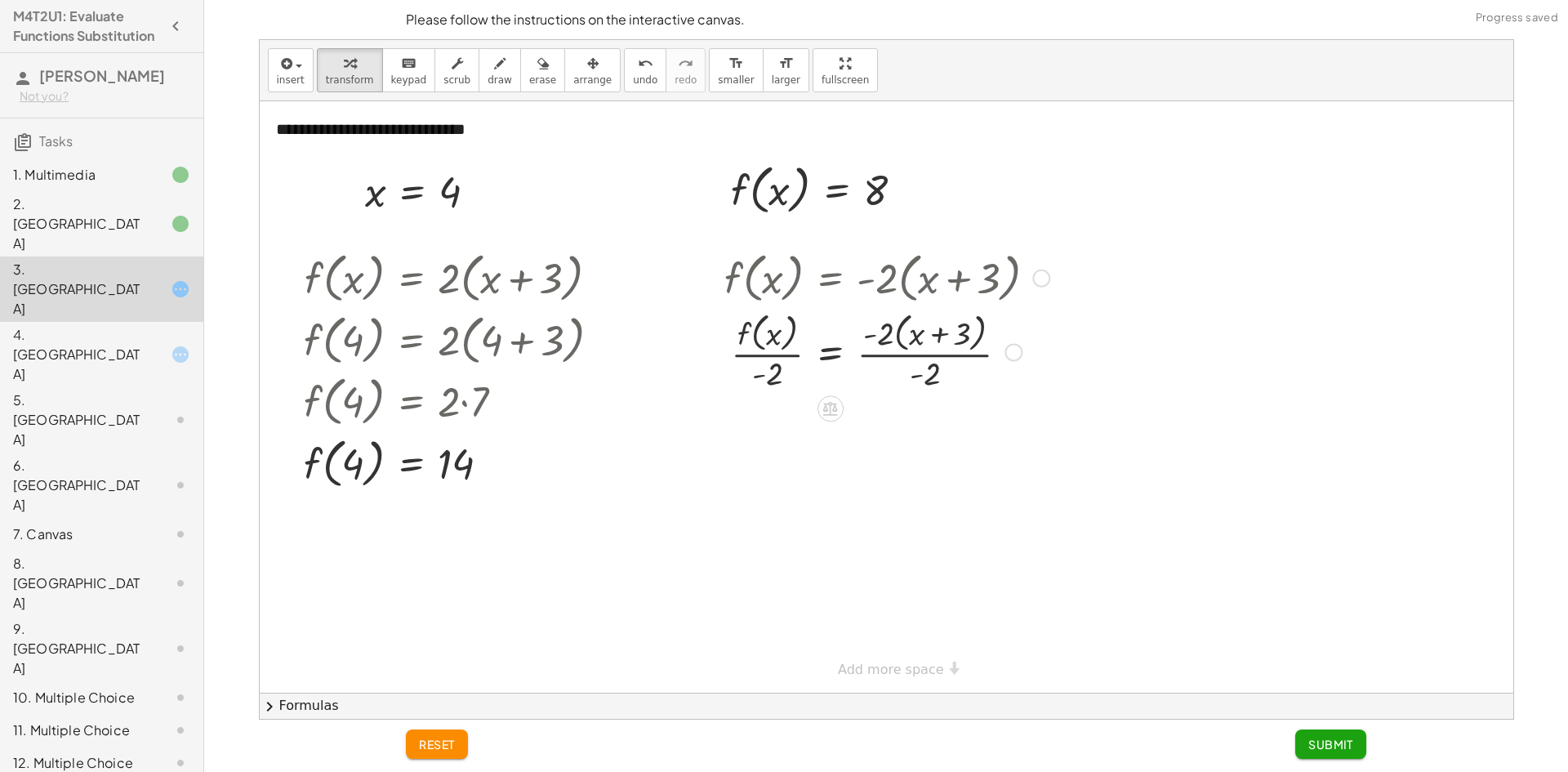
click at [765, 355] on div at bounding box center [887, 350] width 341 height 86
click at [929, 361] on div at bounding box center [887, 350] width 341 height 86
click at [770, 434] on div at bounding box center [887, 437] width 341 height 86
click at [763, 445] on div at bounding box center [887, 437] width 341 height 86
drag, startPoint x: 767, startPoint y: 457, endPoint x: 879, endPoint y: 437, distance: 113.8
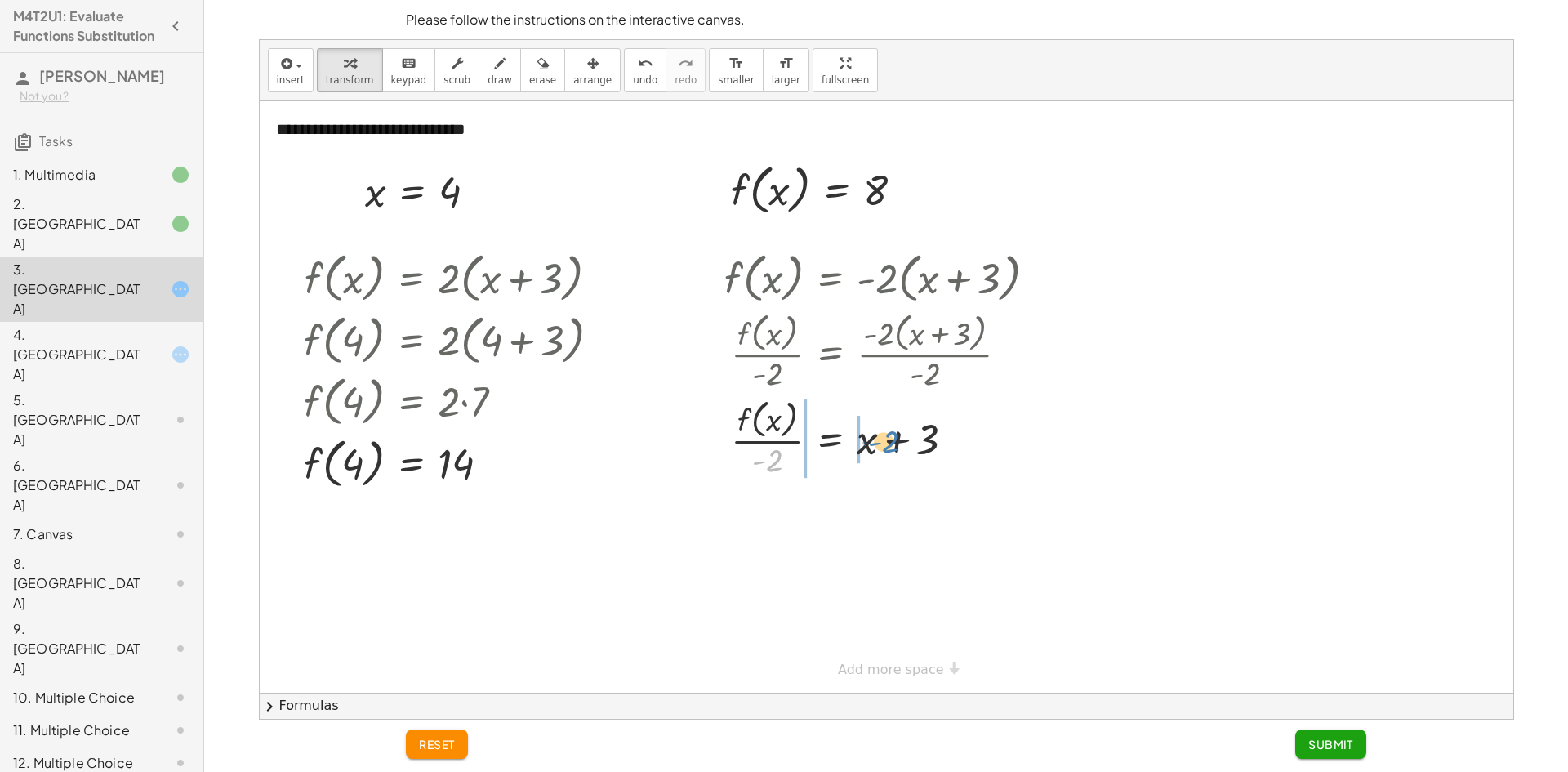
click at [879, 437] on div at bounding box center [887, 437] width 341 height 86
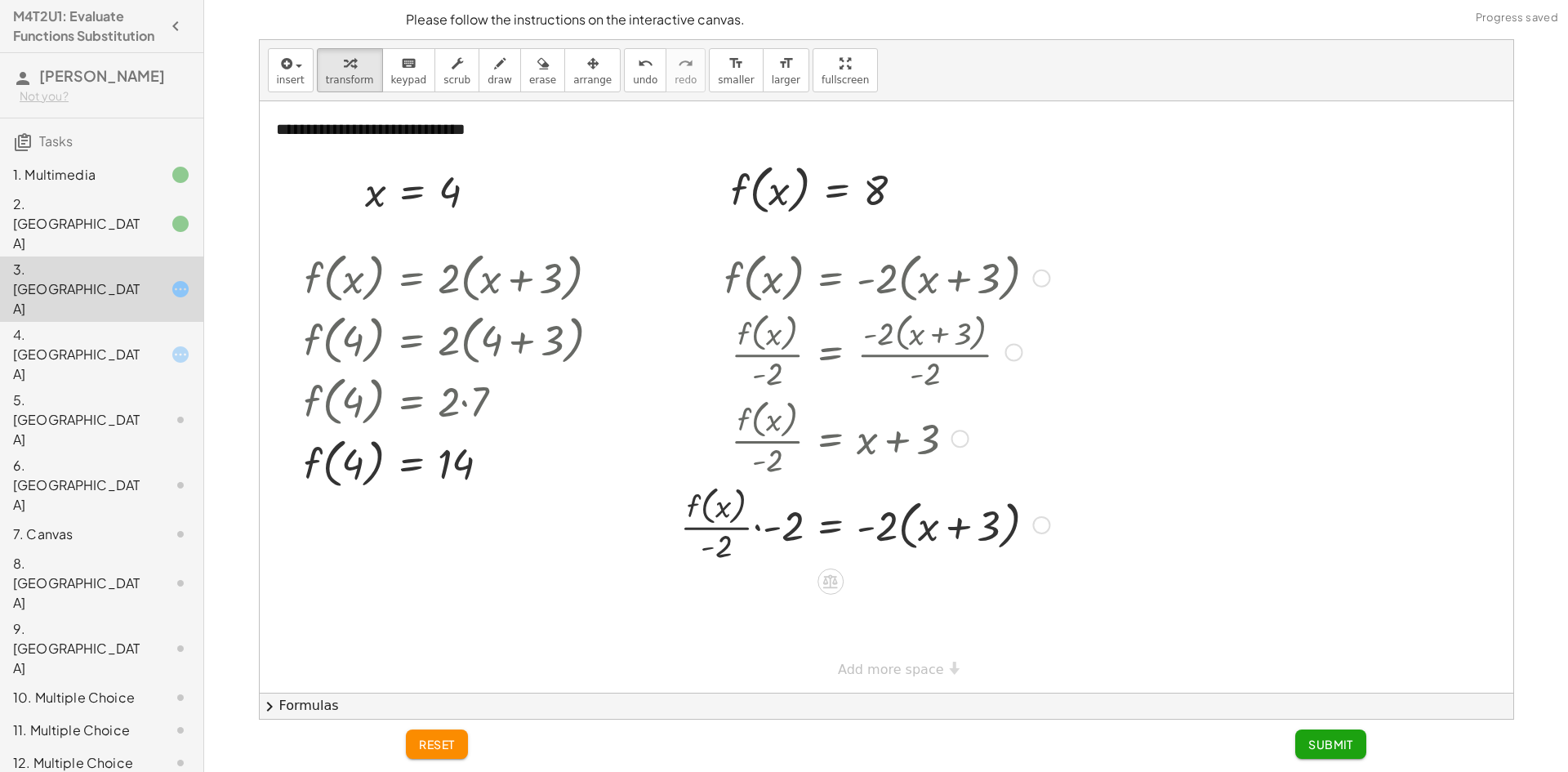
click at [784, 518] on div at bounding box center [865, 523] width 386 height 86
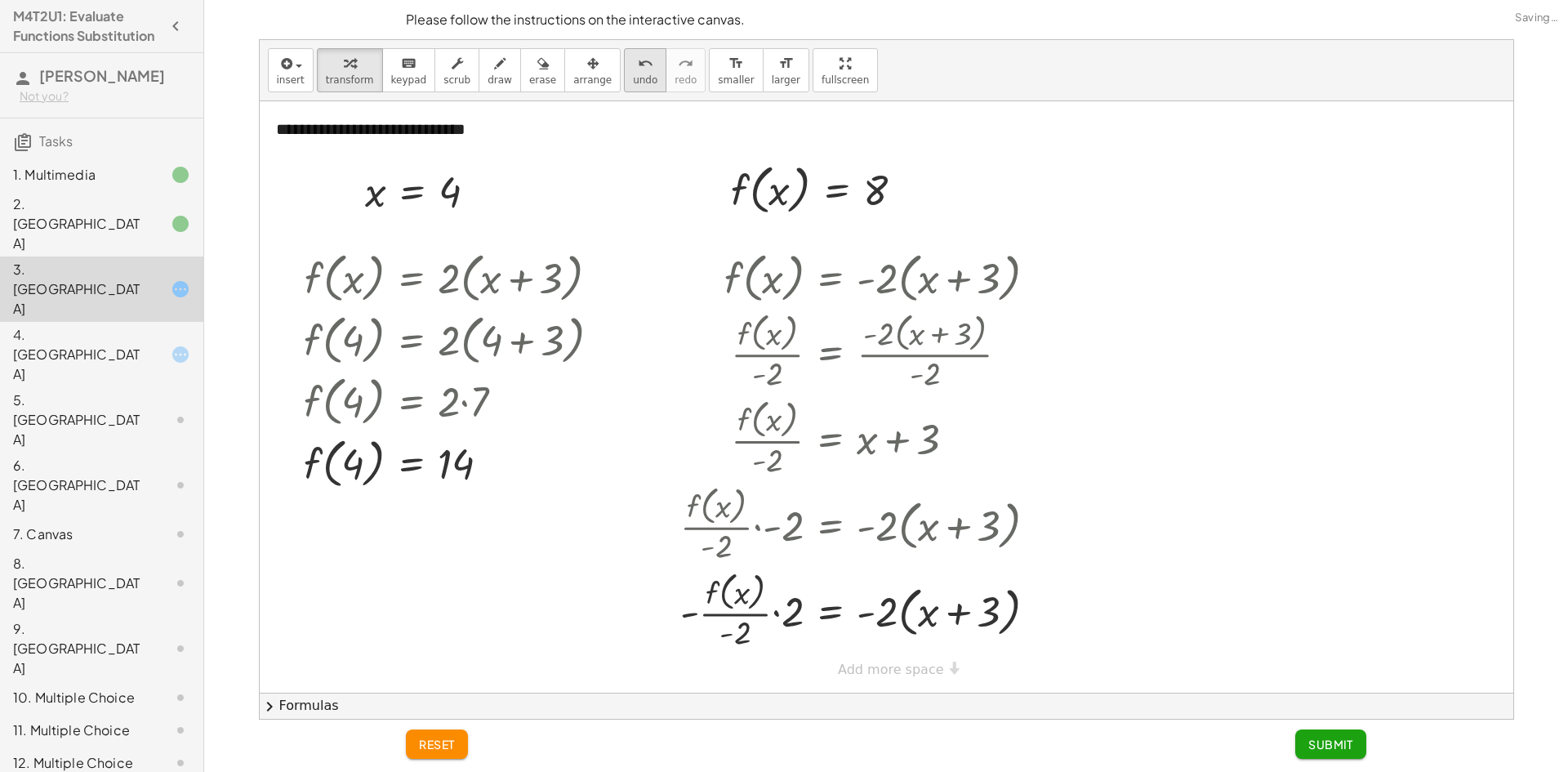
click at [633, 83] on span "undo" at bounding box center [645, 80] width 24 height 11
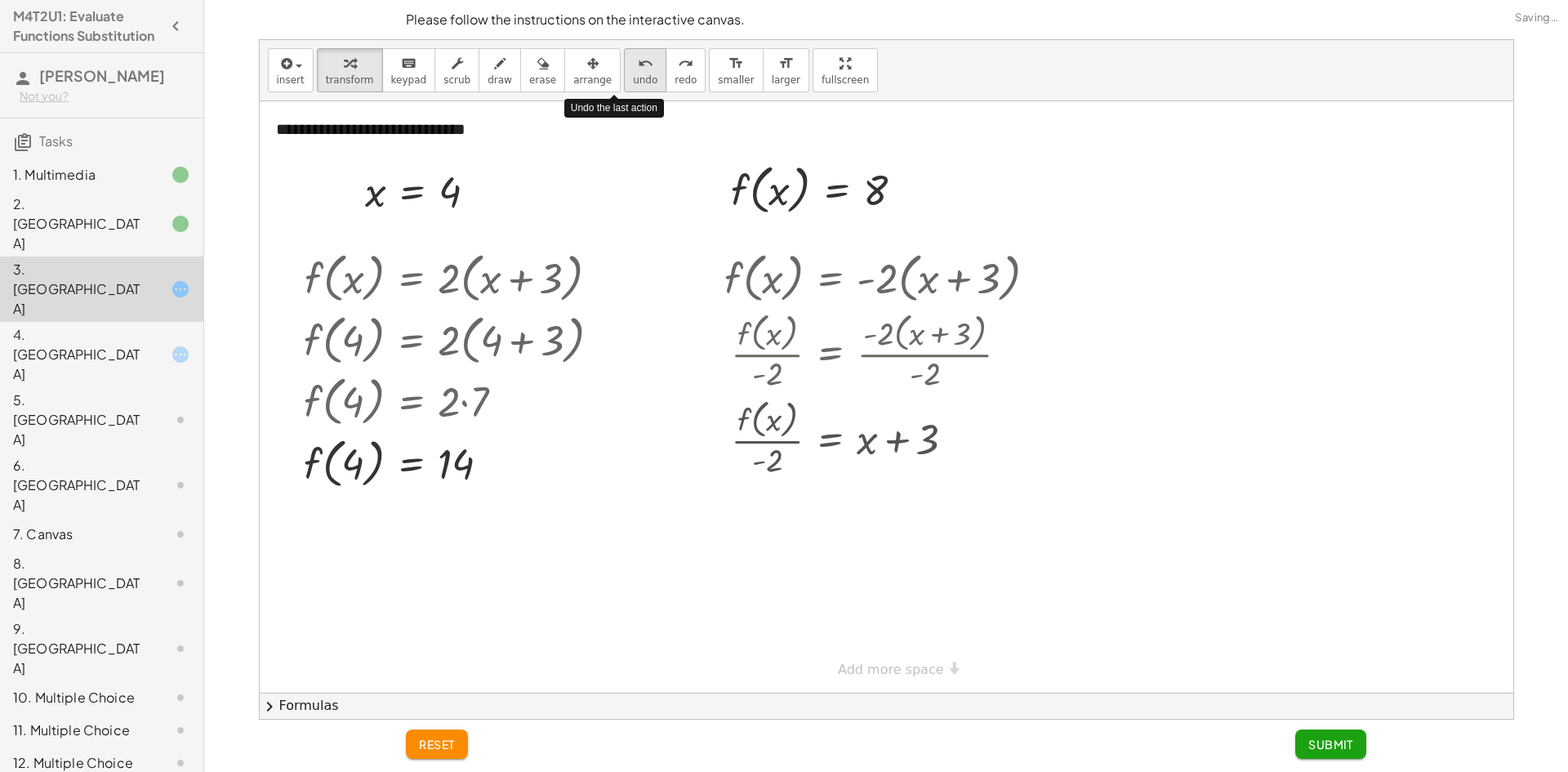
click at [633, 83] on span "undo" at bounding box center [645, 80] width 24 height 11
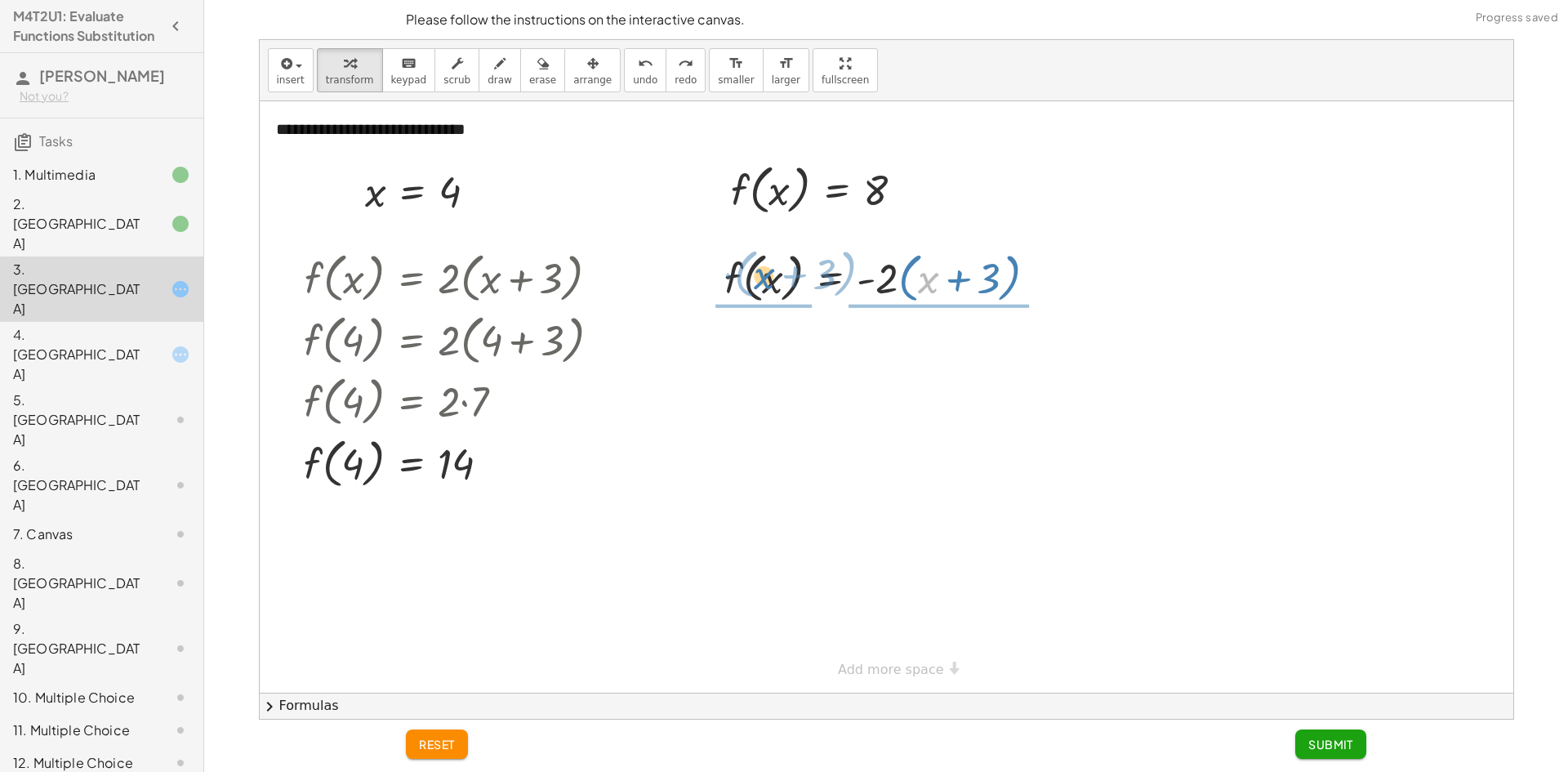
drag, startPoint x: 938, startPoint y: 285, endPoint x: 908, endPoint y: 275, distance: 31.6
click at [778, 285] on div at bounding box center [887, 276] width 341 height 62
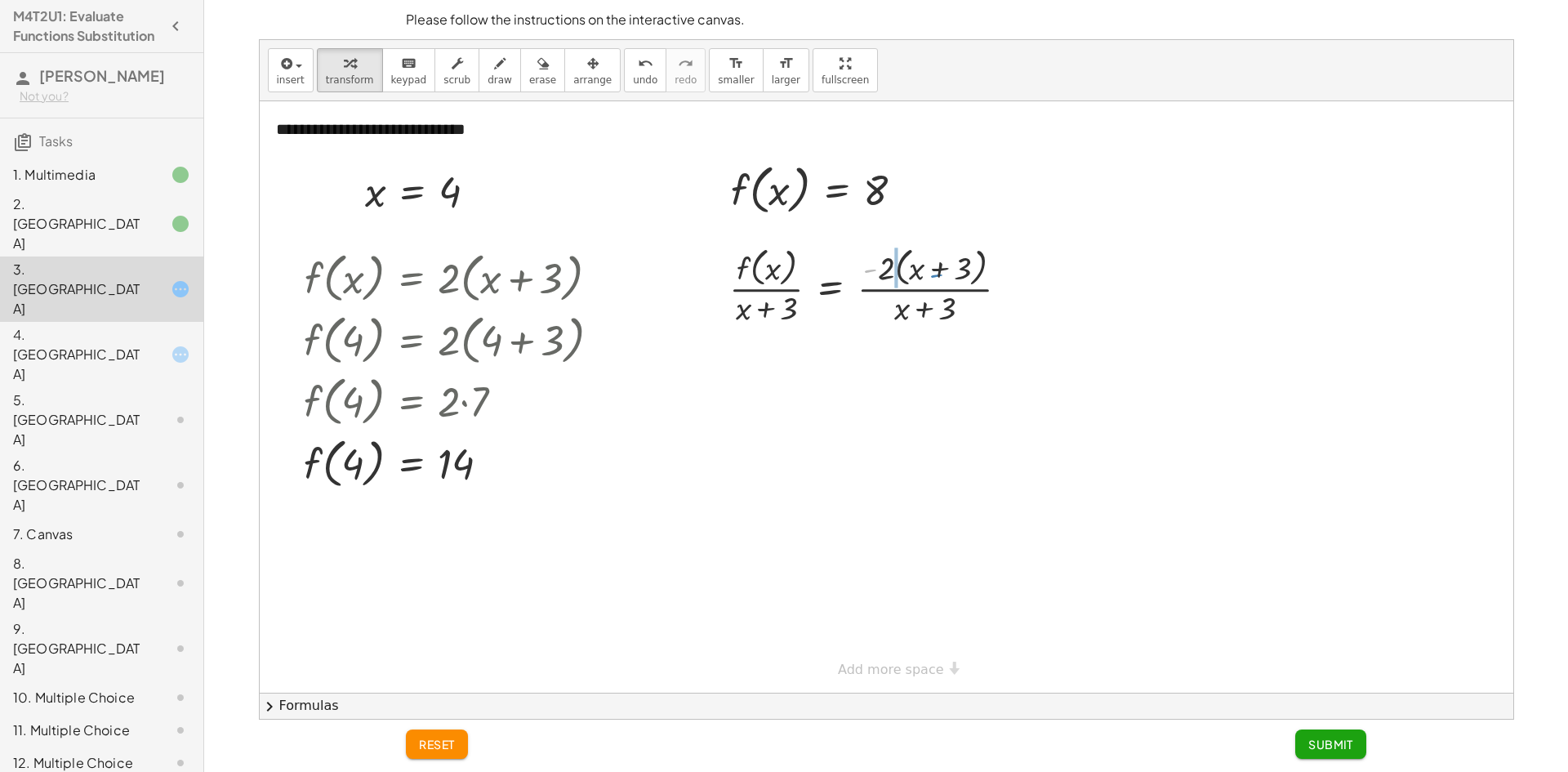
drag, startPoint x: 908, startPoint y: 275, endPoint x: 942, endPoint y: 281, distance: 34.5
click at [942, 281] on div at bounding box center [876, 285] width 310 height 86
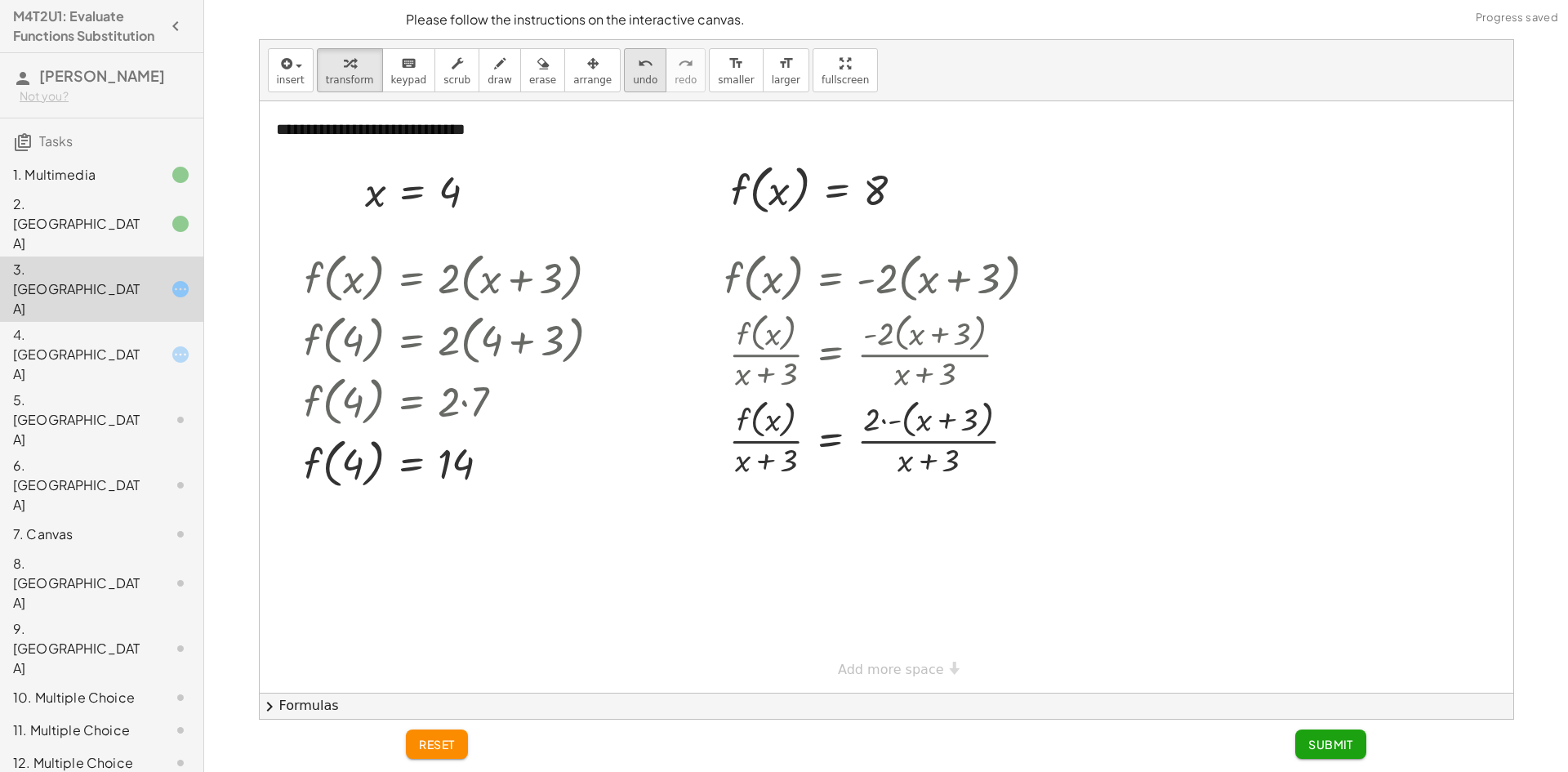
click at [633, 74] on span "undo" at bounding box center [645, 80] width 24 height 11
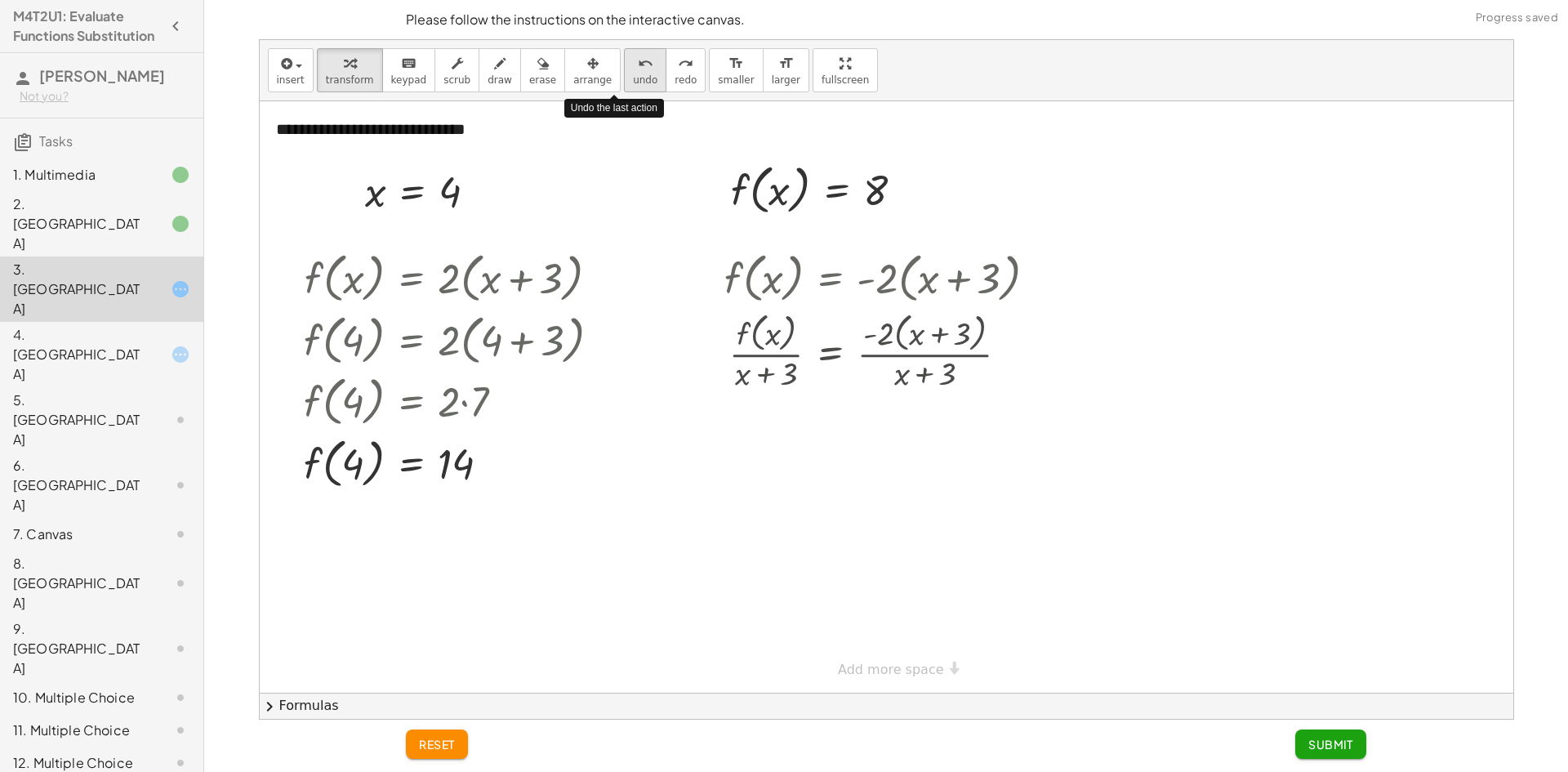
click at [633, 74] on span "undo" at bounding box center [645, 80] width 24 height 11
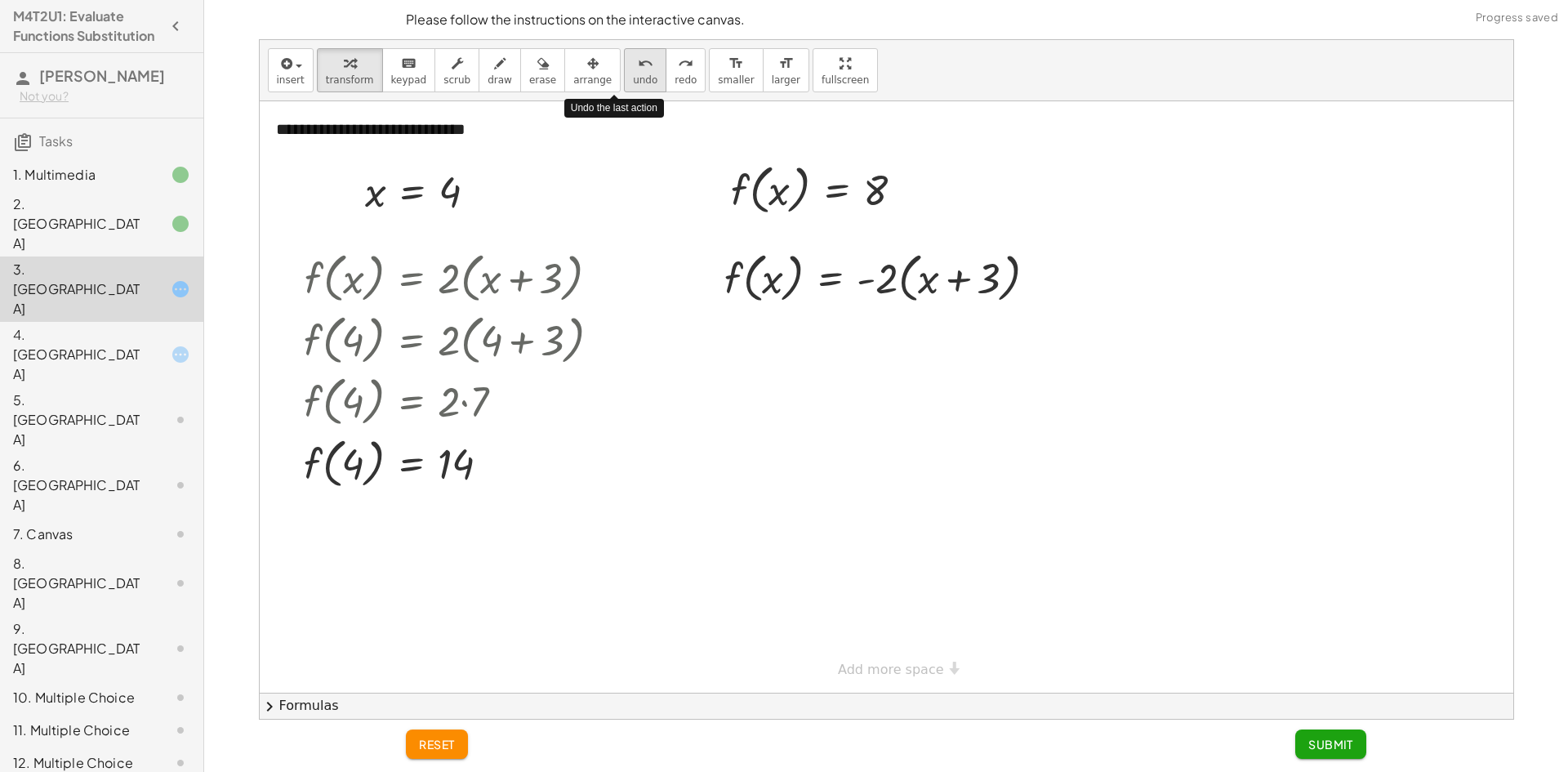
click at [633, 74] on span "undo" at bounding box center [645, 80] width 24 height 11
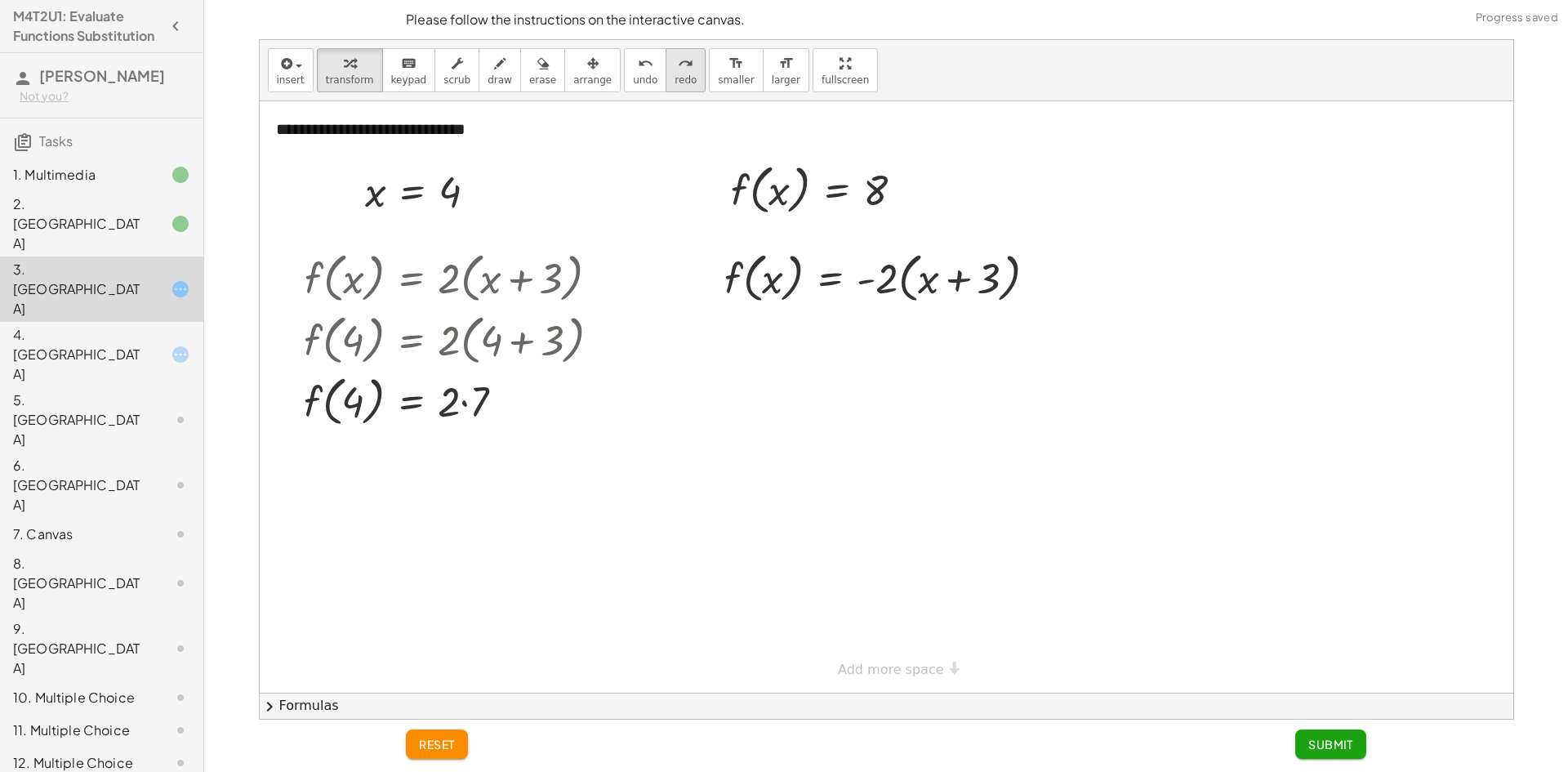
click at [677, 67] on icon "redo" at bounding box center [685, 63] width 16 height 19
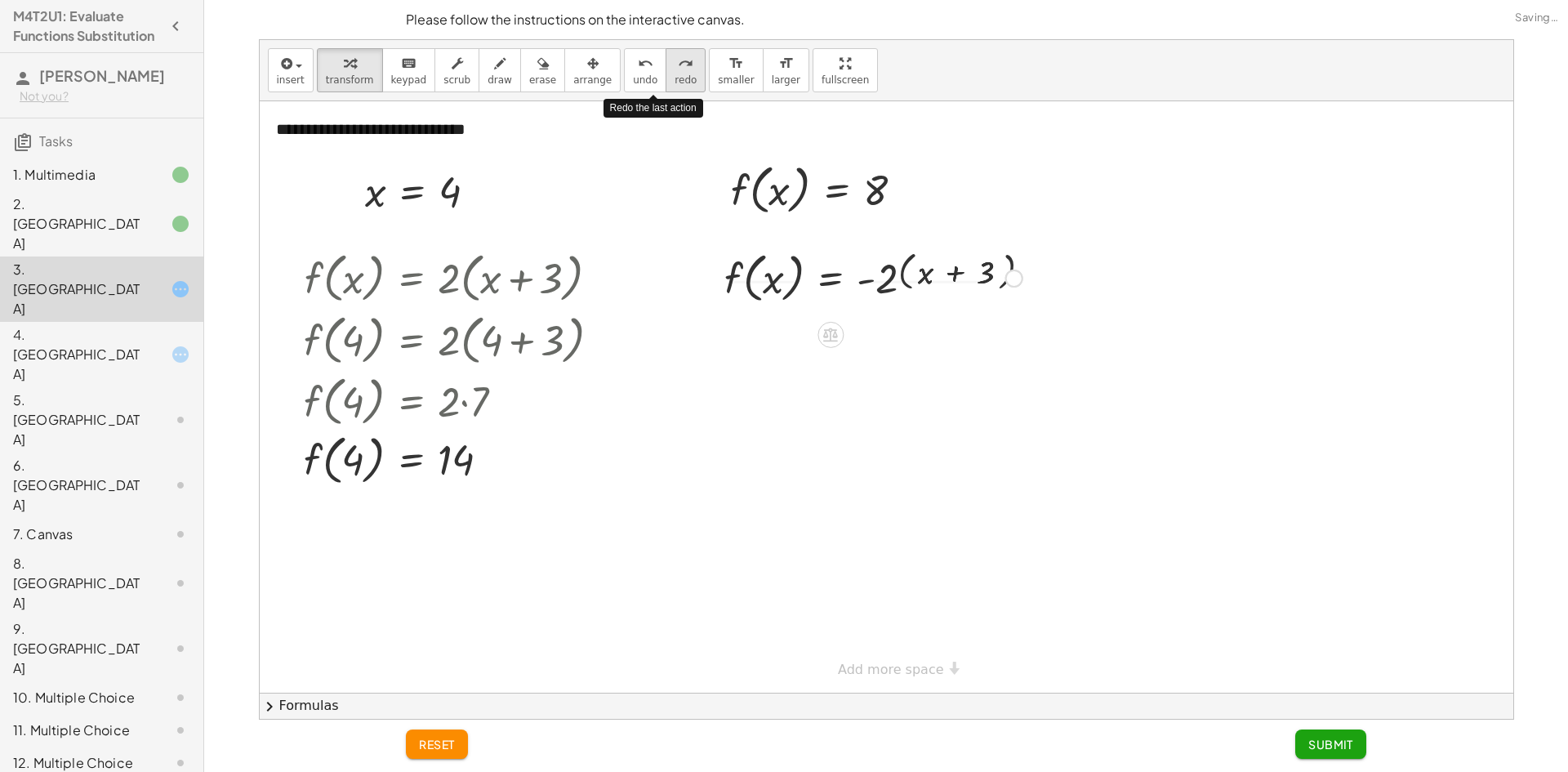
click at [677, 67] on icon "redo" at bounding box center [685, 63] width 16 height 19
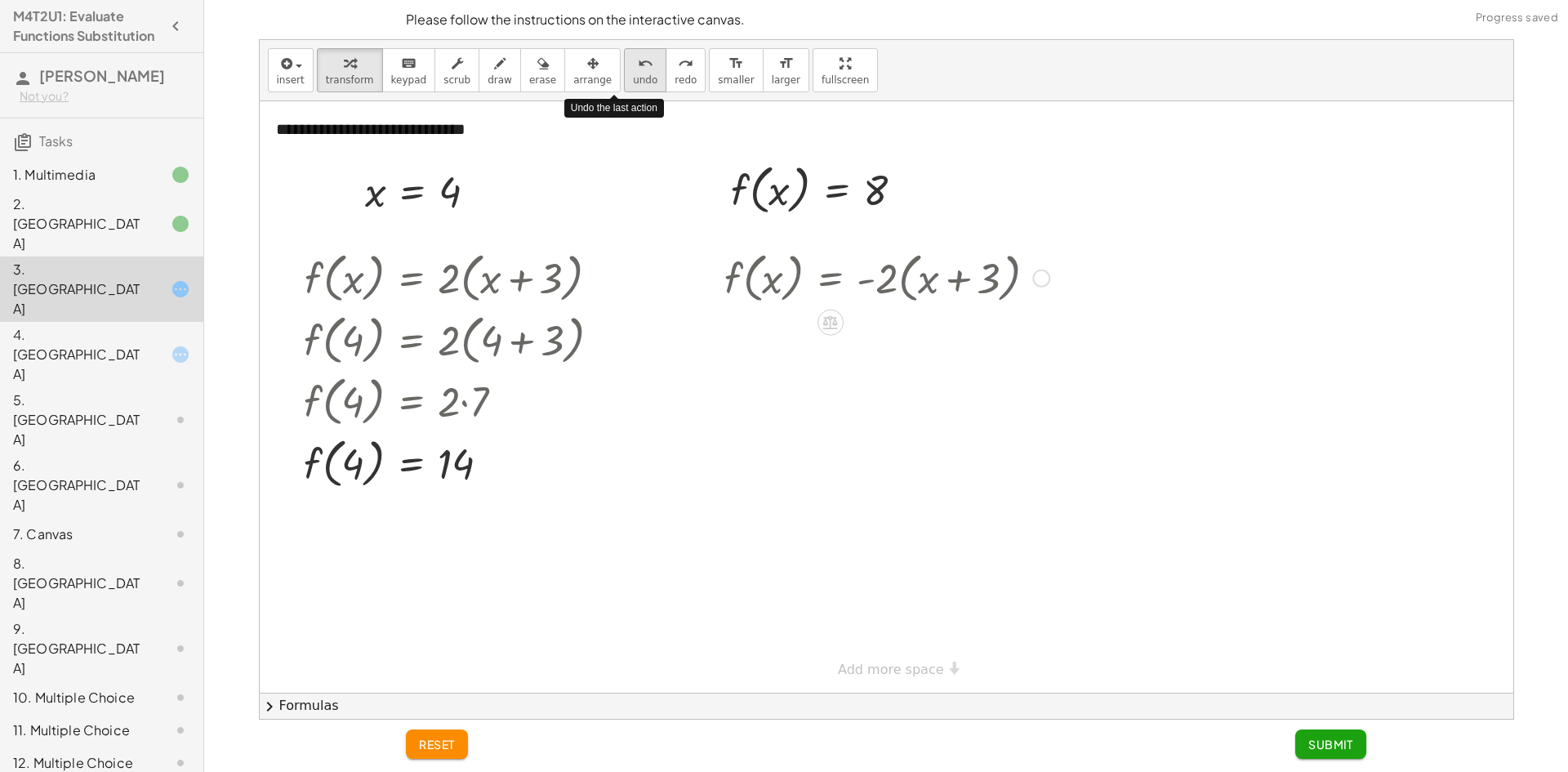
click at [633, 74] on span "undo" at bounding box center [645, 80] width 24 height 11
click at [82, 390] on div "5. [GEOGRAPHIC_DATA]" at bounding box center [79, 419] width 132 height 58
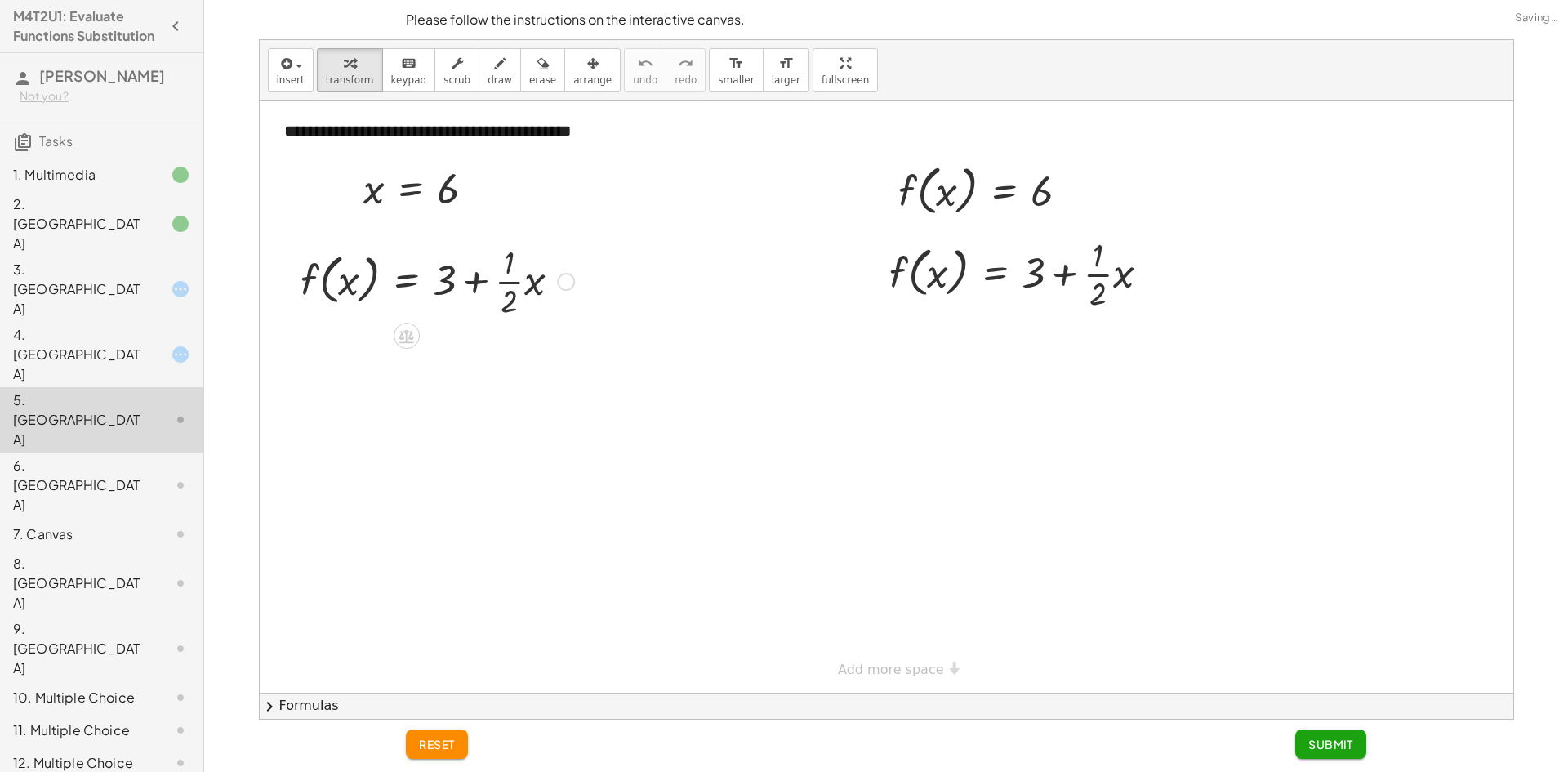
click at [507, 272] on div at bounding box center [436, 280] width 290 height 82
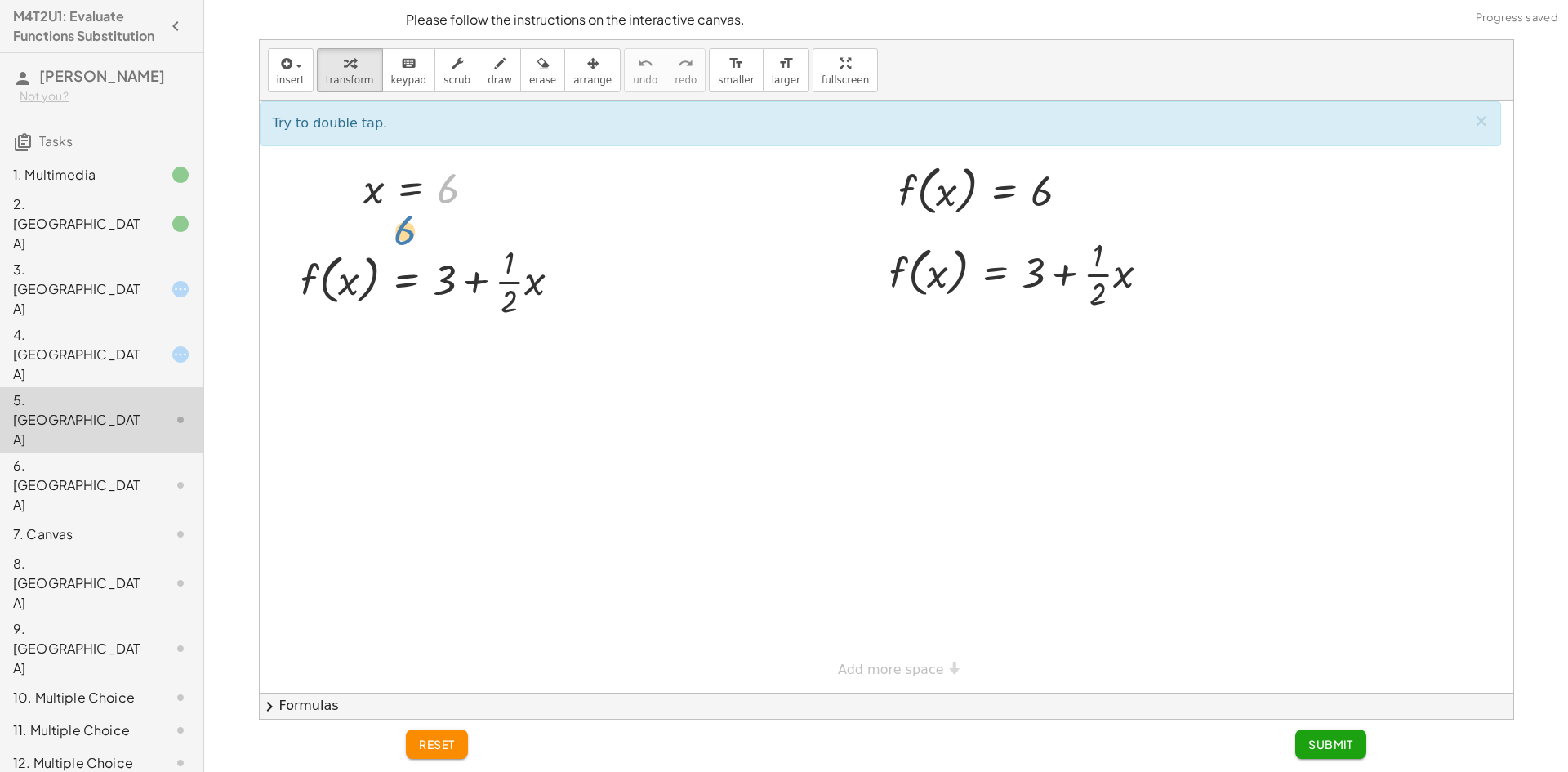
drag, startPoint x: 448, startPoint y: 189, endPoint x: 436, endPoint y: 202, distance: 17.7
click at [430, 209] on div at bounding box center [425, 188] width 141 height 54
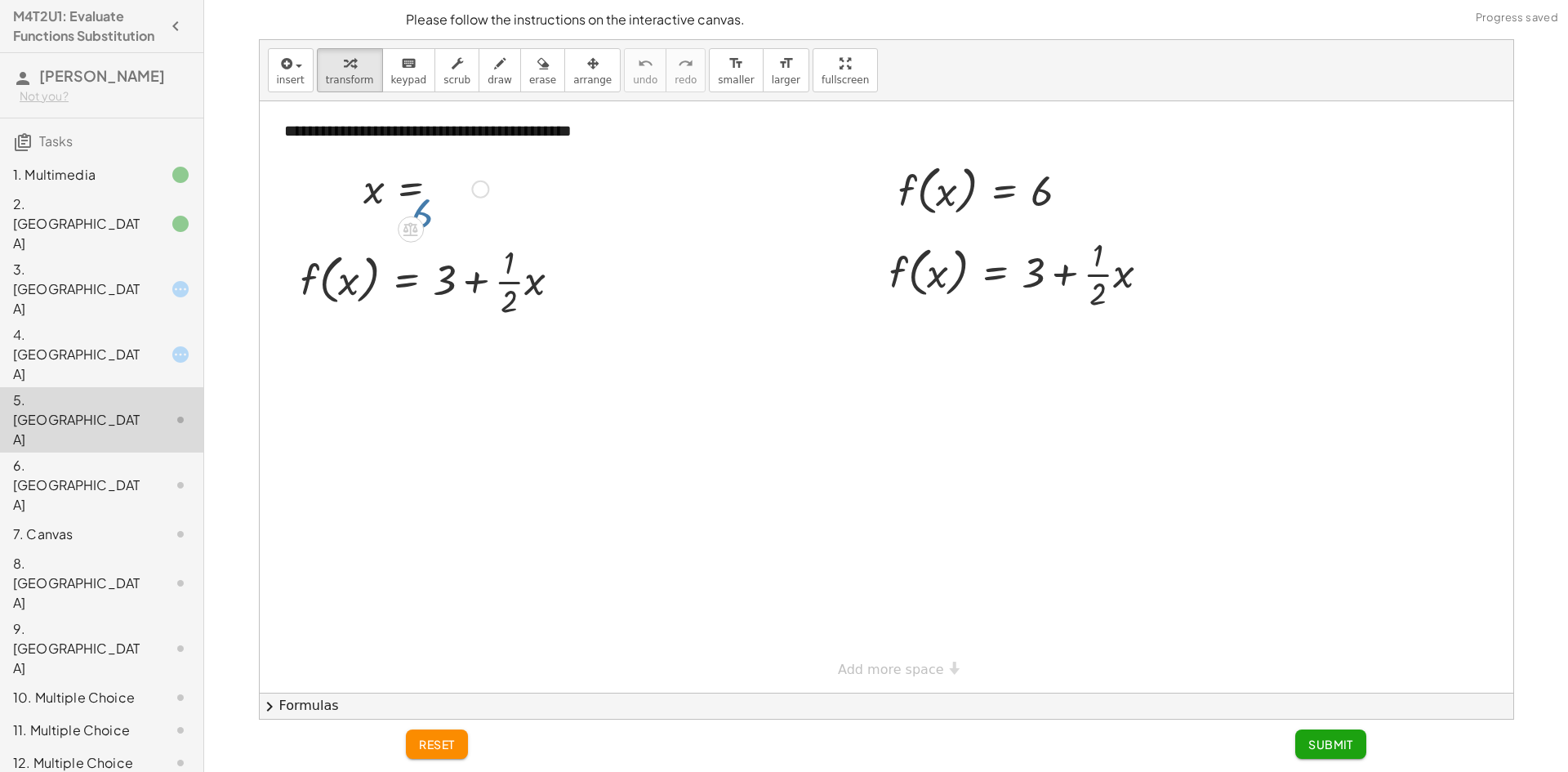
click at [437, 199] on div at bounding box center [425, 188] width 141 height 54
drag, startPoint x: 372, startPoint y: 189, endPoint x: 354, endPoint y: 281, distance: 93.7
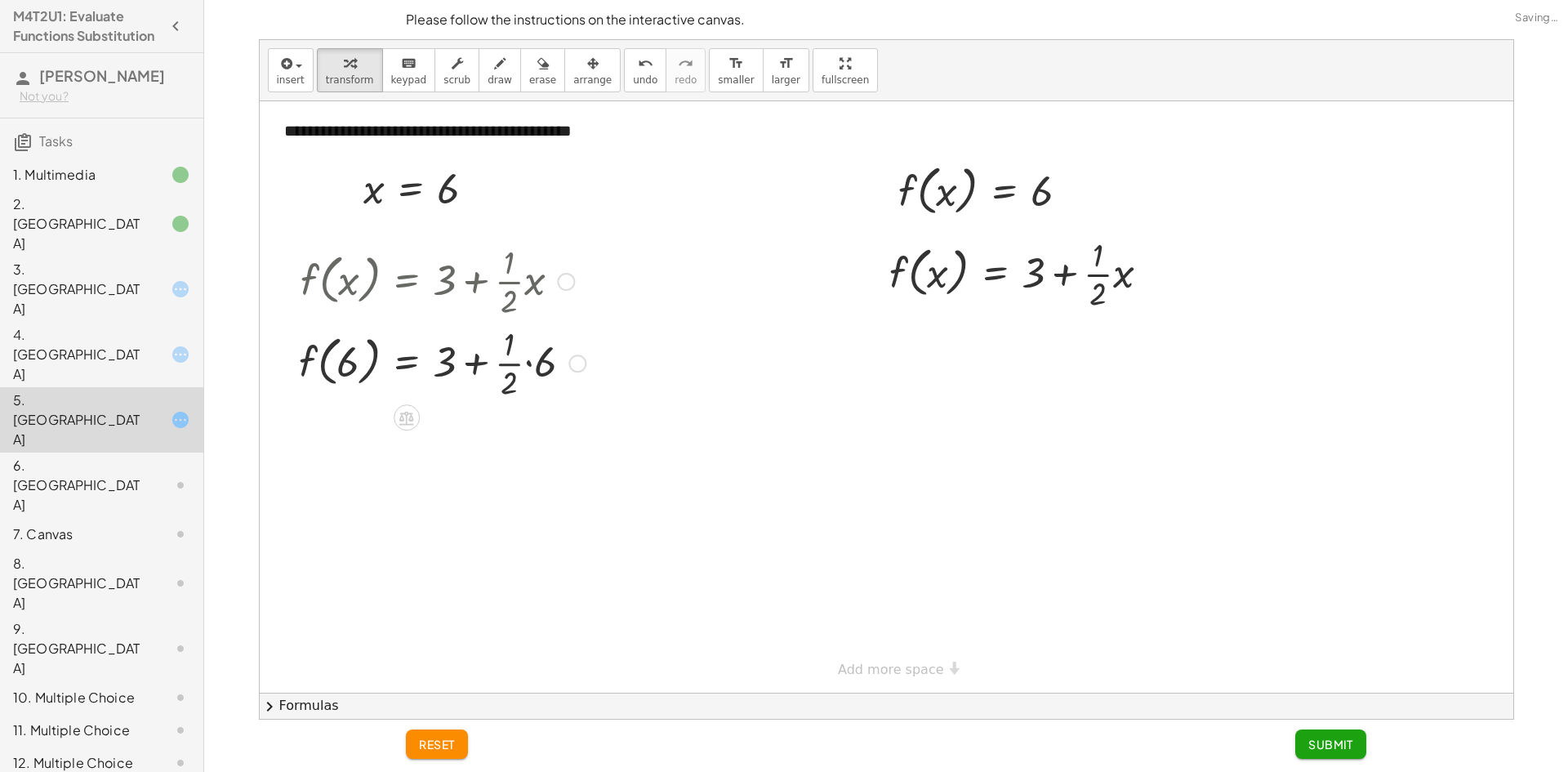
click at [528, 364] on div at bounding box center [442, 361] width 303 height 82
click at [511, 434] on div at bounding box center [442, 443] width 303 height 82
drag, startPoint x: 512, startPoint y: 431, endPoint x: 461, endPoint y: 443, distance: 52.4
click at [461, 443] on div at bounding box center [442, 443] width 303 height 82
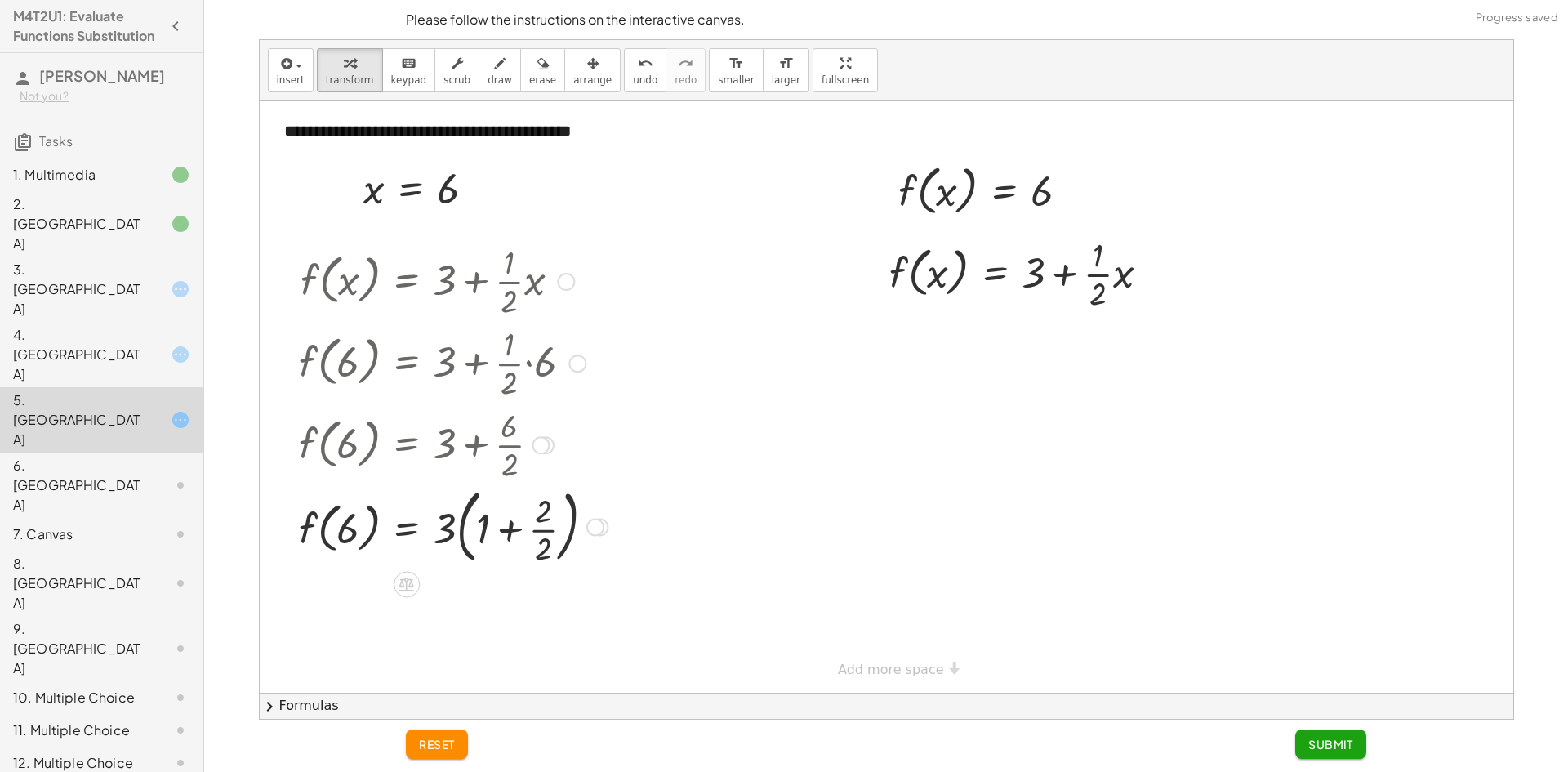
click at [491, 522] on div at bounding box center [453, 525] width 325 height 88
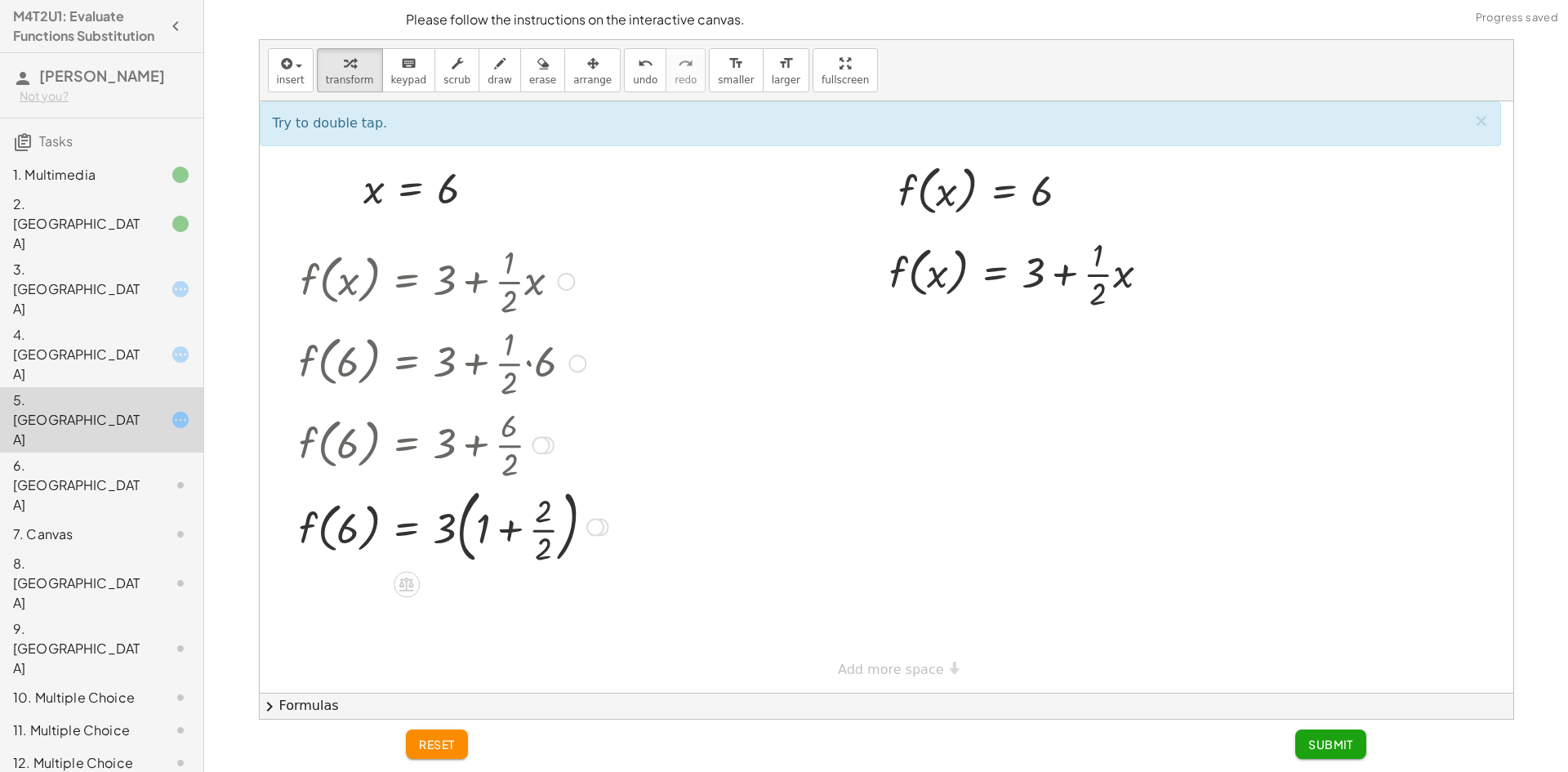
click at [512, 525] on div at bounding box center [453, 525] width 325 height 88
drag, startPoint x: 485, startPoint y: 530, endPoint x: 499, endPoint y: 529, distance: 14.0
click at [499, 529] on div at bounding box center [453, 525] width 325 height 88
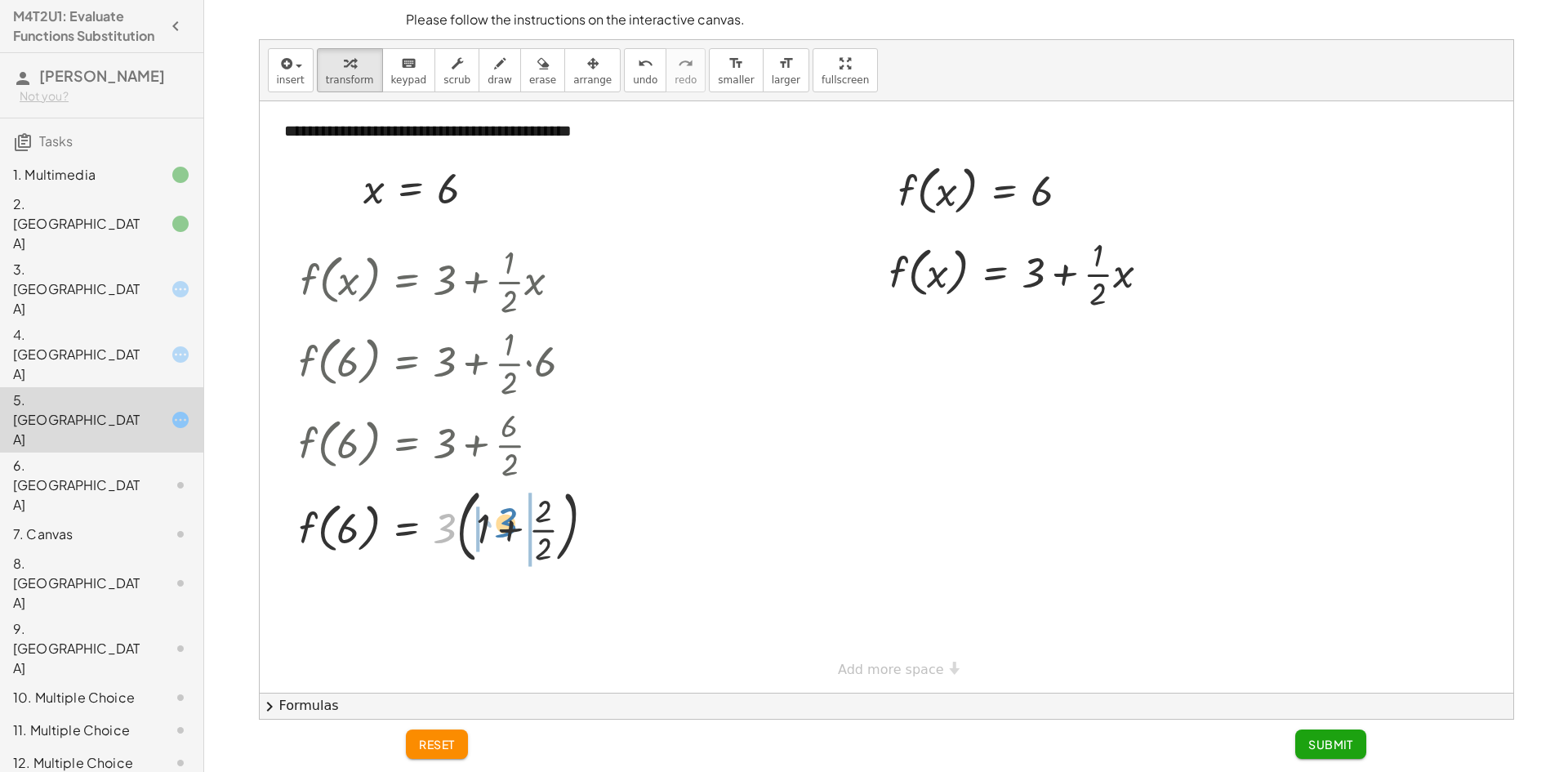
drag, startPoint x: 444, startPoint y: 532, endPoint x: 505, endPoint y: 524, distance: 61.5
click at [505, 524] on div at bounding box center [453, 525] width 325 height 88
click at [533, 526] on div at bounding box center [454, 525] width 327 height 88
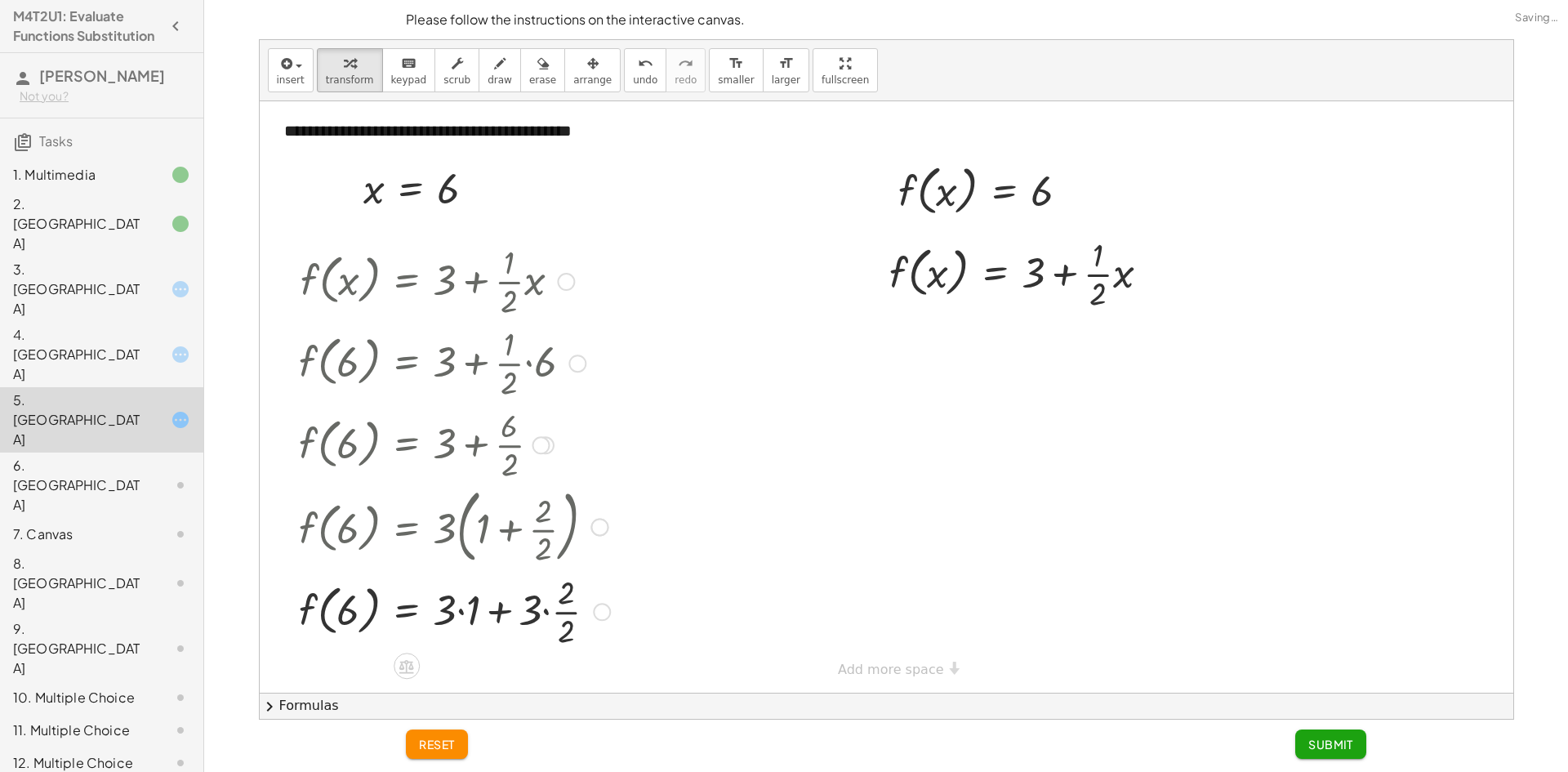
click at [532, 606] on div at bounding box center [454, 610] width 327 height 82
click at [544, 607] on div at bounding box center [454, 610] width 327 height 82
click at [460, 613] on div at bounding box center [453, 610] width 325 height 82
click at [460, 612] on div at bounding box center [453, 610] width 325 height 82
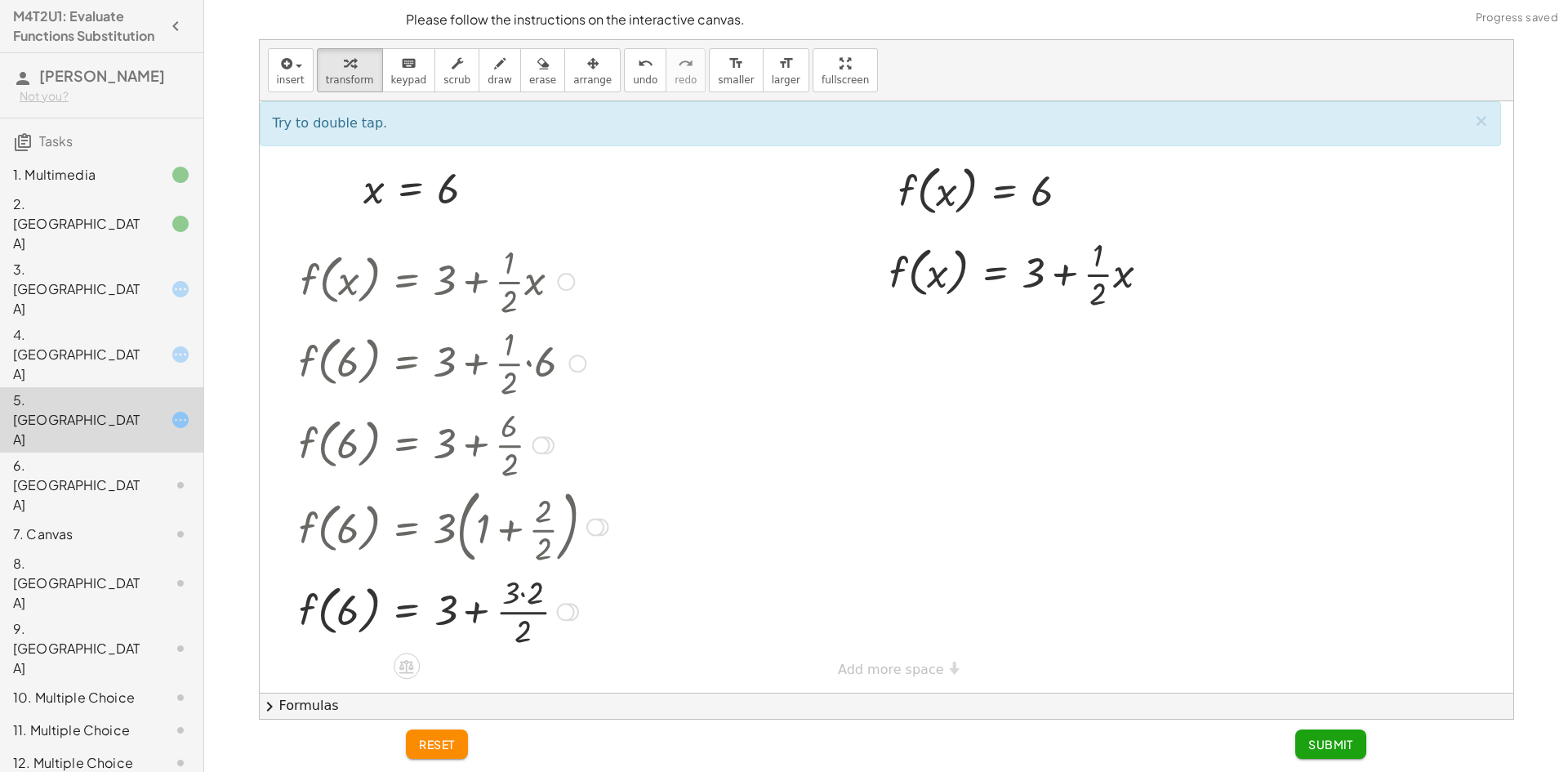
click at [506, 609] on div at bounding box center [453, 610] width 325 height 82
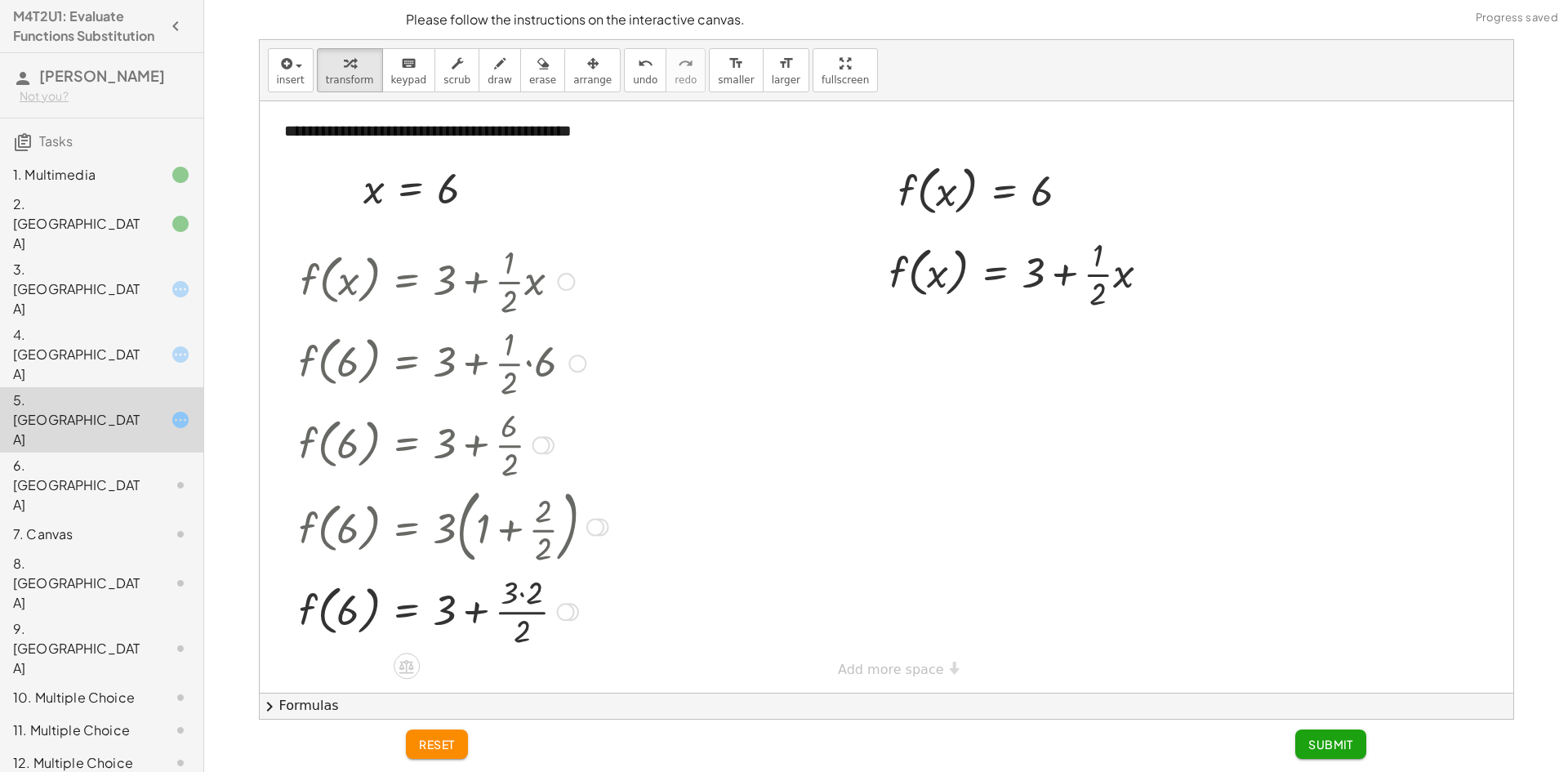
click at [521, 593] on div at bounding box center [453, 610] width 325 height 82
click at [514, 615] on div at bounding box center [453, 610] width 325 height 82
click at [499, 617] on div at bounding box center [453, 611] width 325 height 62
drag, startPoint x: 924, startPoint y: 193, endPoint x: 914, endPoint y: 283, distance: 90.6
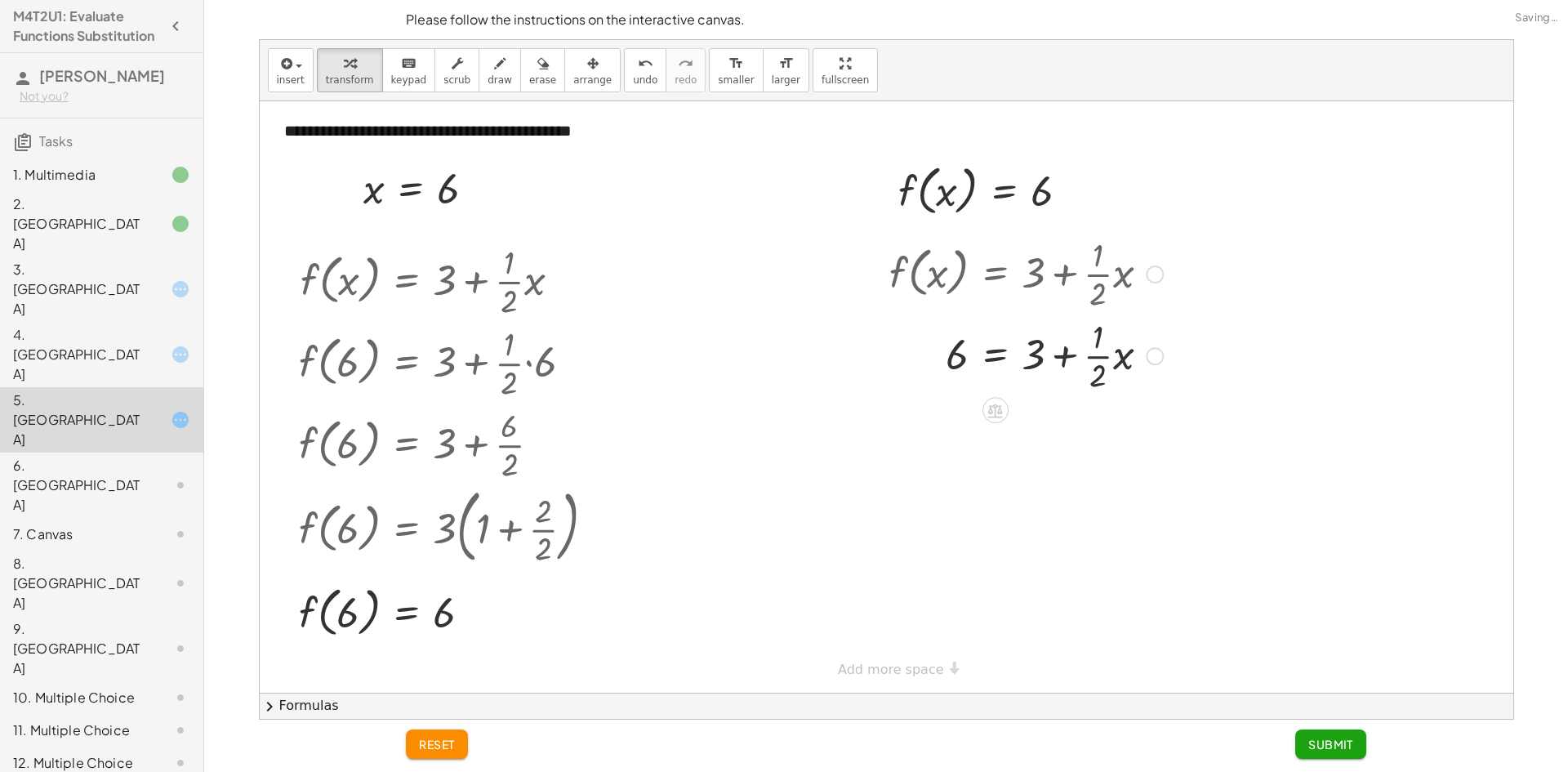
click at [1091, 344] on div at bounding box center [1026, 354] width 290 height 82
click at [1104, 361] on div at bounding box center [1026, 354] width 290 height 82
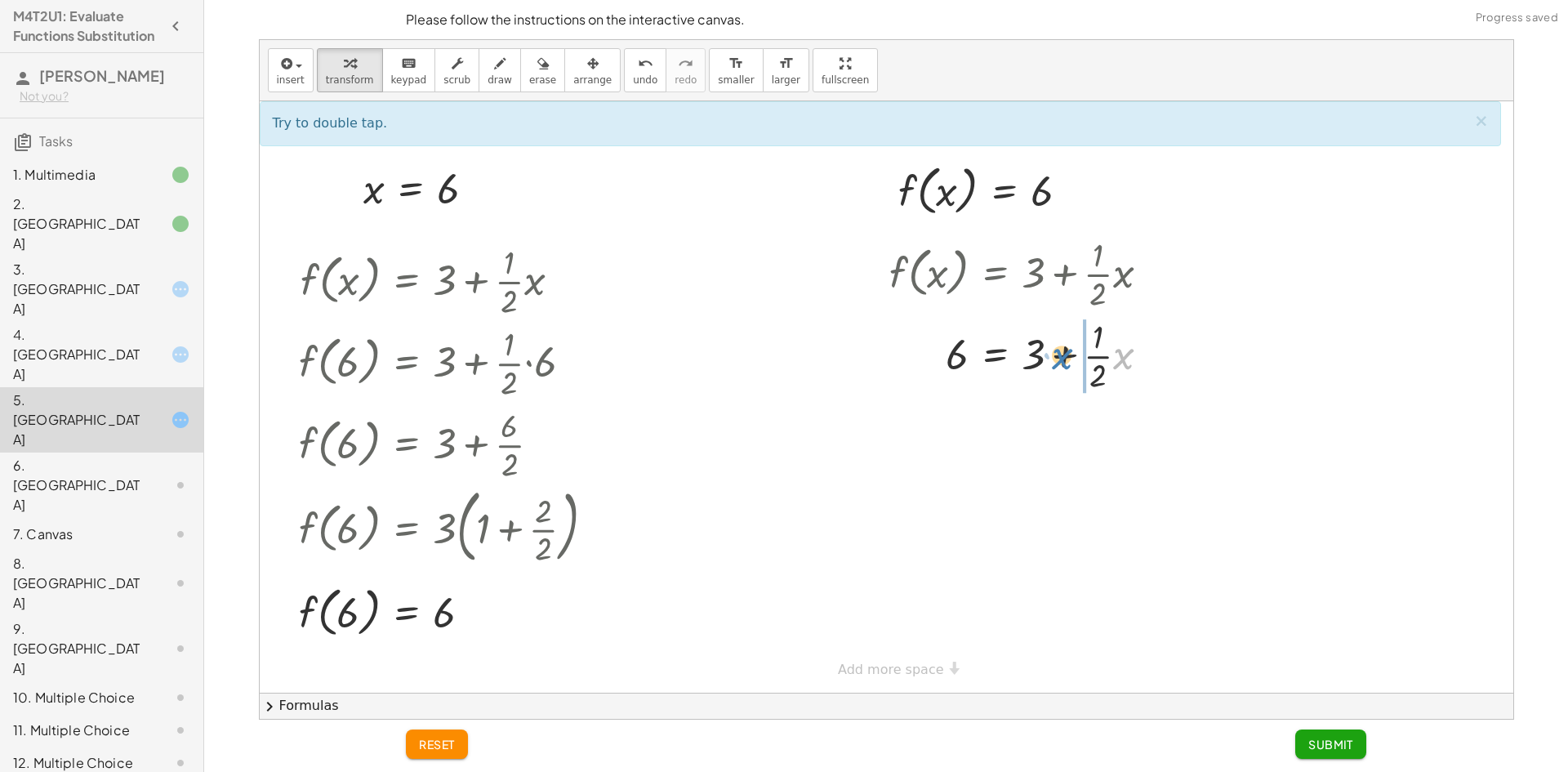
drag, startPoint x: 1119, startPoint y: 359, endPoint x: 1058, endPoint y: 358, distance: 61.0
click at [1058, 358] on div at bounding box center [1026, 354] width 290 height 82
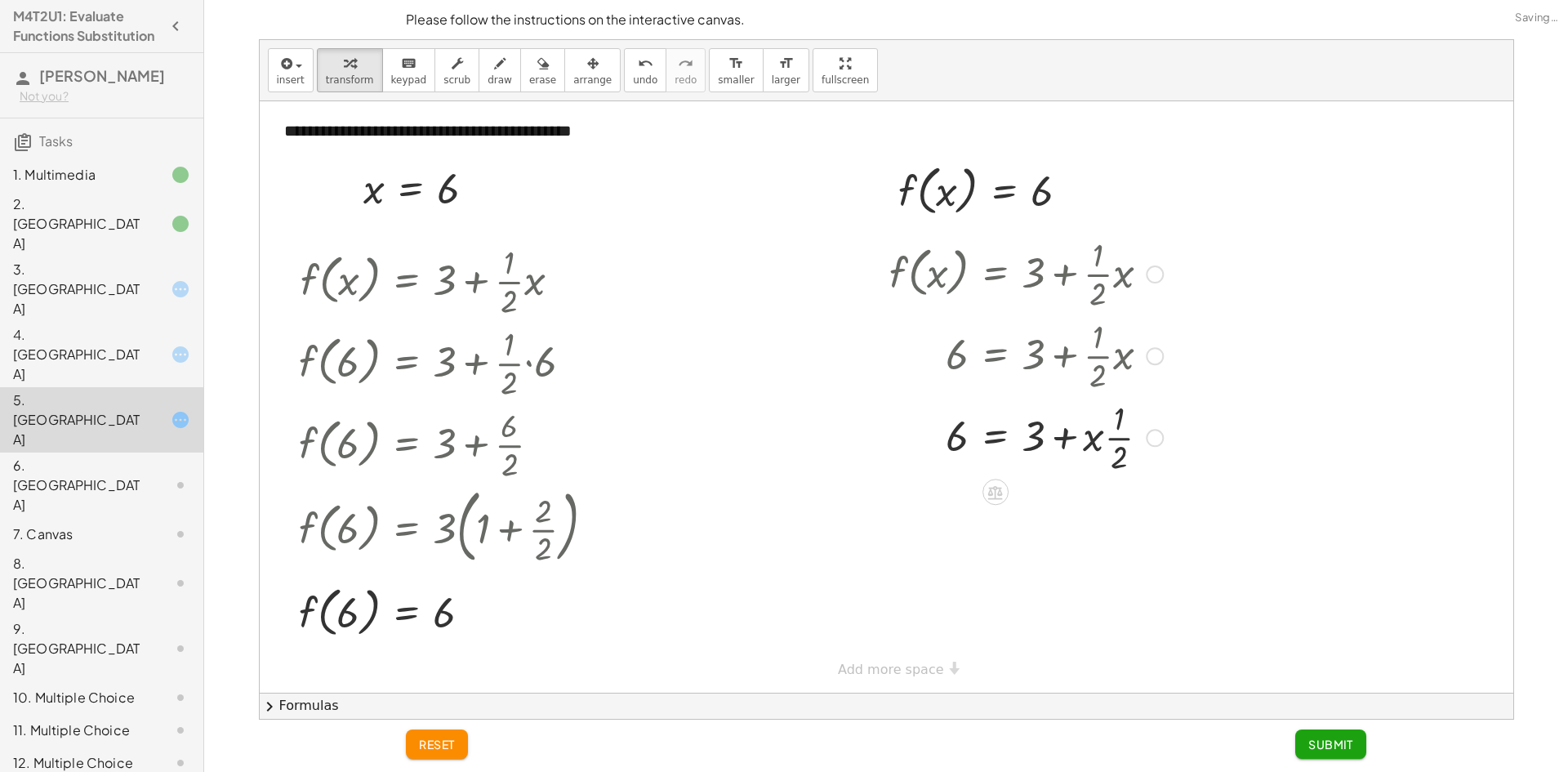
click at [1110, 426] on div at bounding box center [1026, 437] width 290 height 82
click at [1115, 438] on div at bounding box center [1026, 437] width 290 height 82
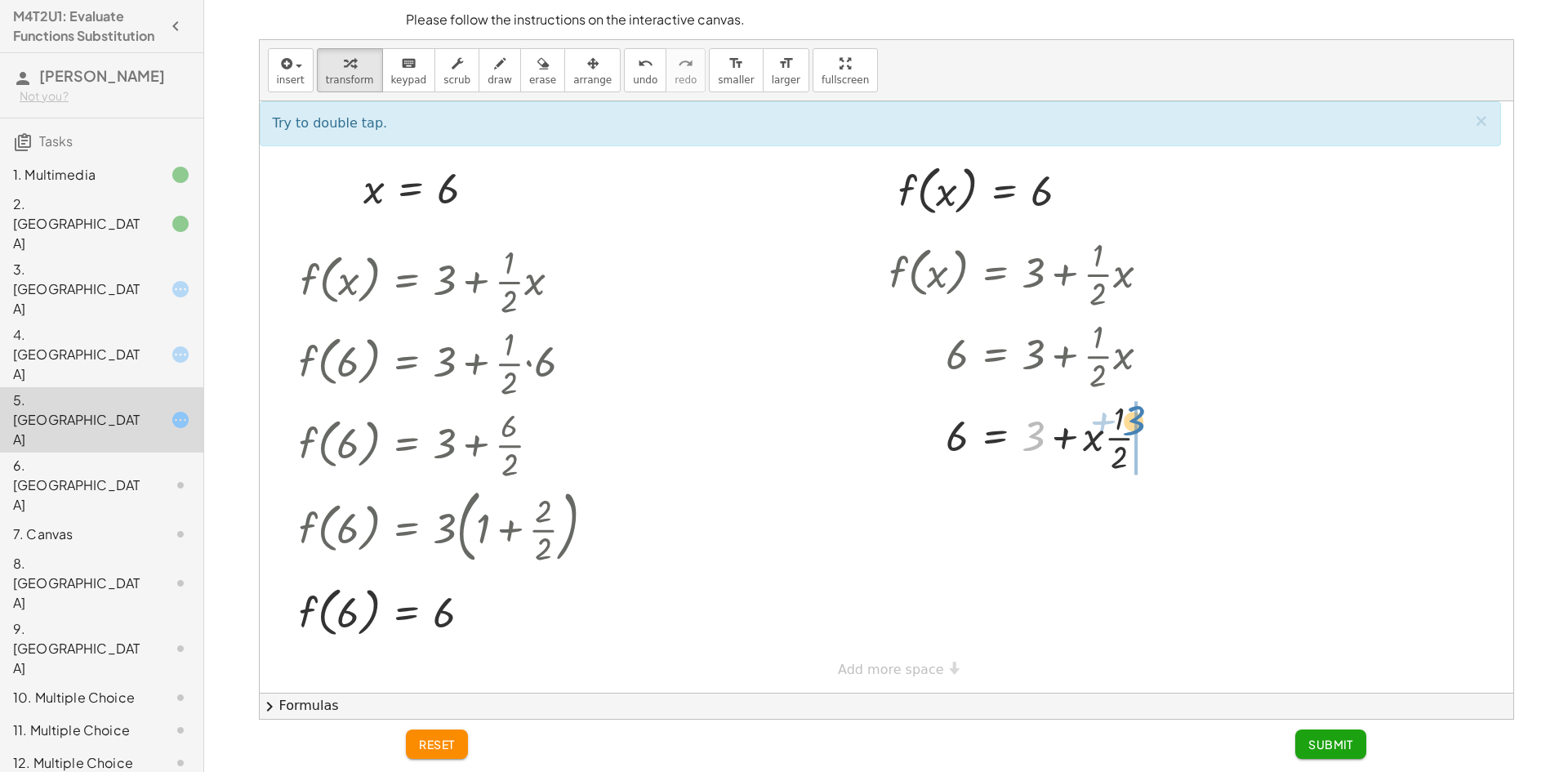
drag, startPoint x: 1035, startPoint y: 437, endPoint x: 1131, endPoint y: 424, distance: 96.9
click at [1131, 424] on div at bounding box center [1026, 437] width 290 height 82
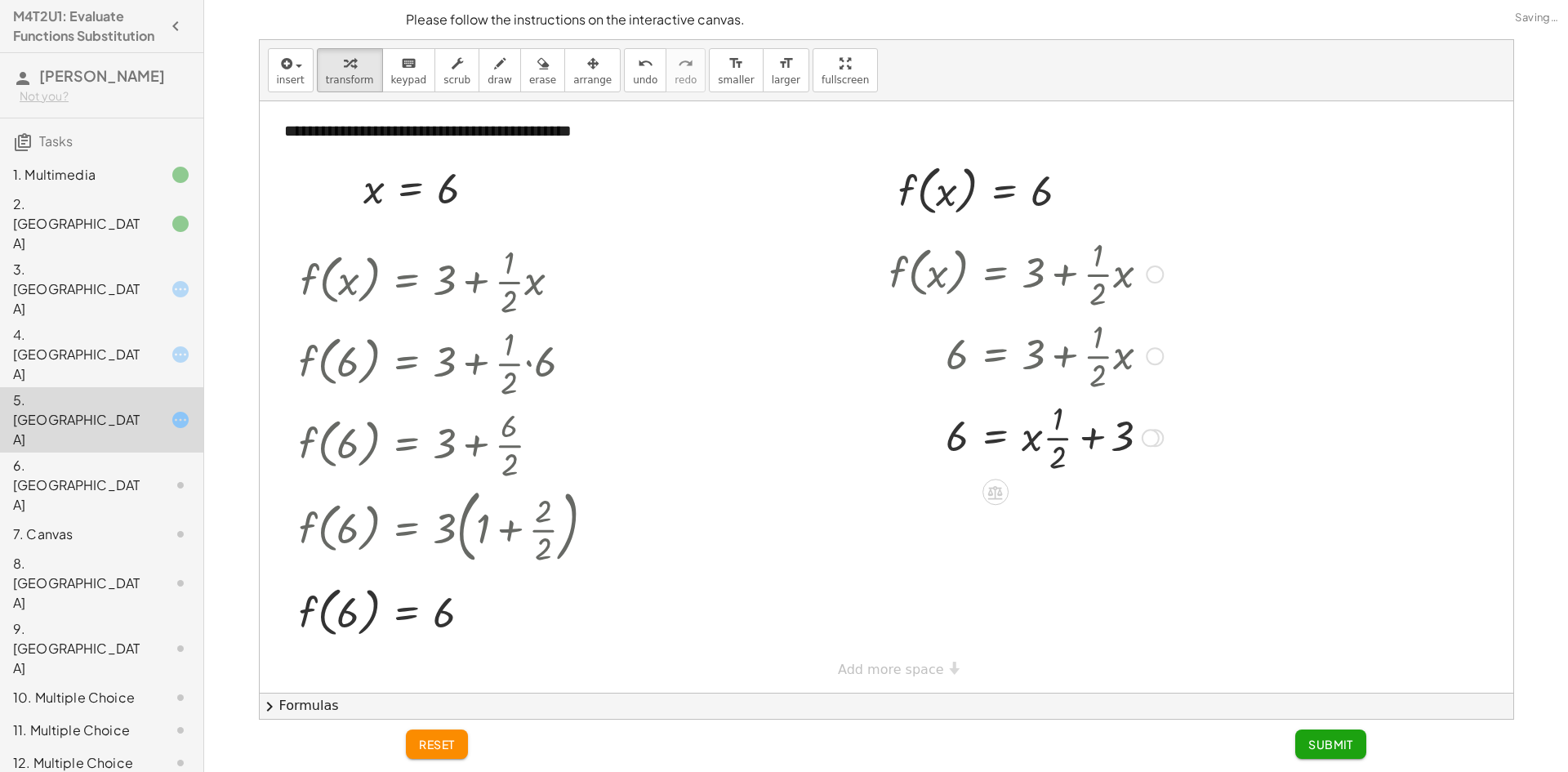
drag, startPoint x: 1062, startPoint y: 448, endPoint x: 1090, endPoint y: 449, distance: 28.0
click at [1069, 450] on div at bounding box center [1026, 437] width 290 height 82
click at [1095, 445] on div at bounding box center [1026, 437] width 290 height 82
click at [1094, 437] on div at bounding box center [1026, 437] width 290 height 82
drag, startPoint x: 1018, startPoint y: 450, endPoint x: 1069, endPoint y: 426, distance: 56.4
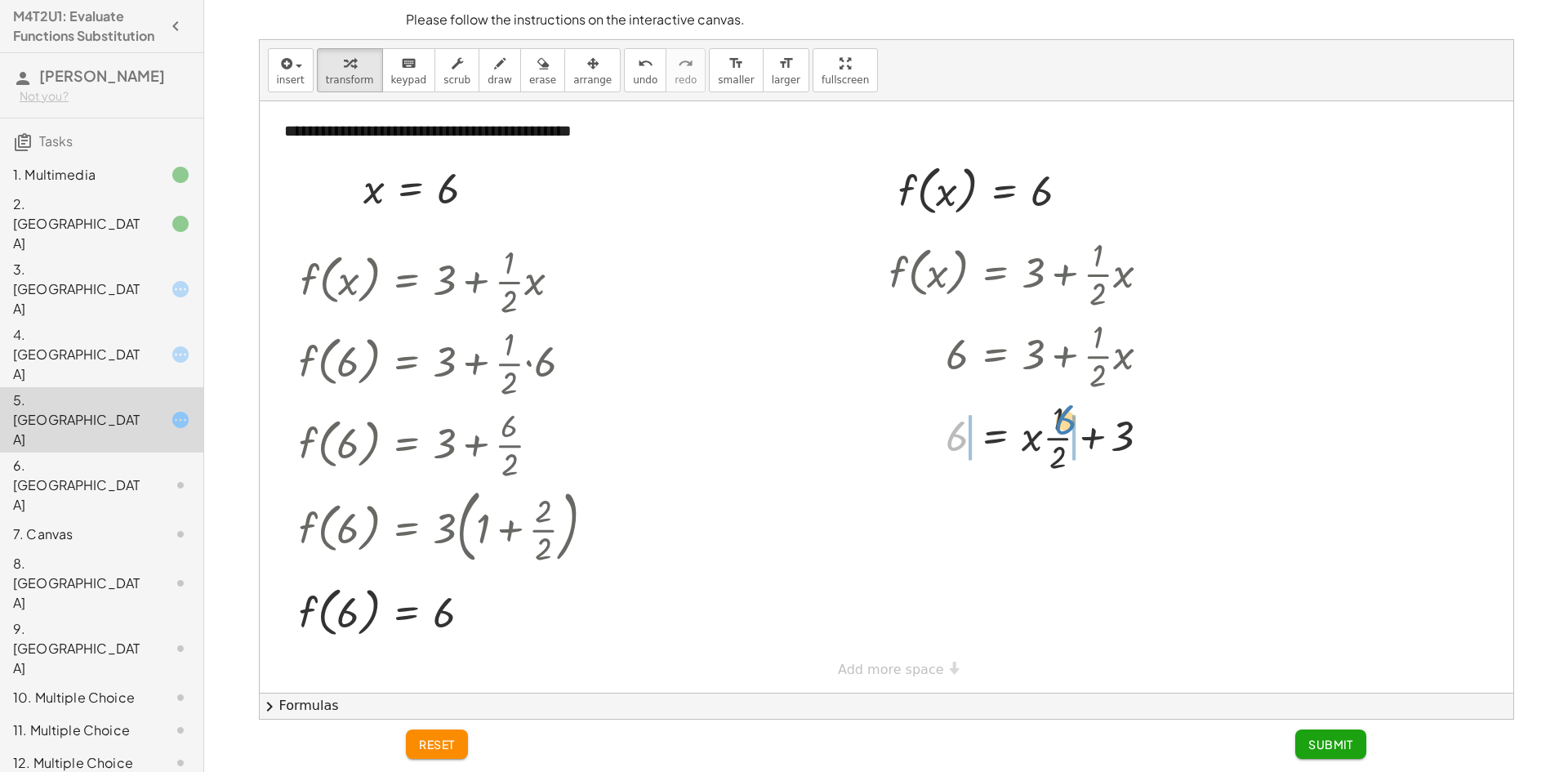
click at [1069, 426] on div at bounding box center [1026, 437] width 290 height 82
click at [1086, 520] on div at bounding box center [1054, 518] width 354 height 82
click at [1087, 518] on div at bounding box center [1054, 518] width 354 height 82
drag, startPoint x: 1055, startPoint y: 524, endPoint x: 1132, endPoint y: 517, distance: 77.3
click at [1115, 530] on div at bounding box center [1069, 518] width 386 height 82
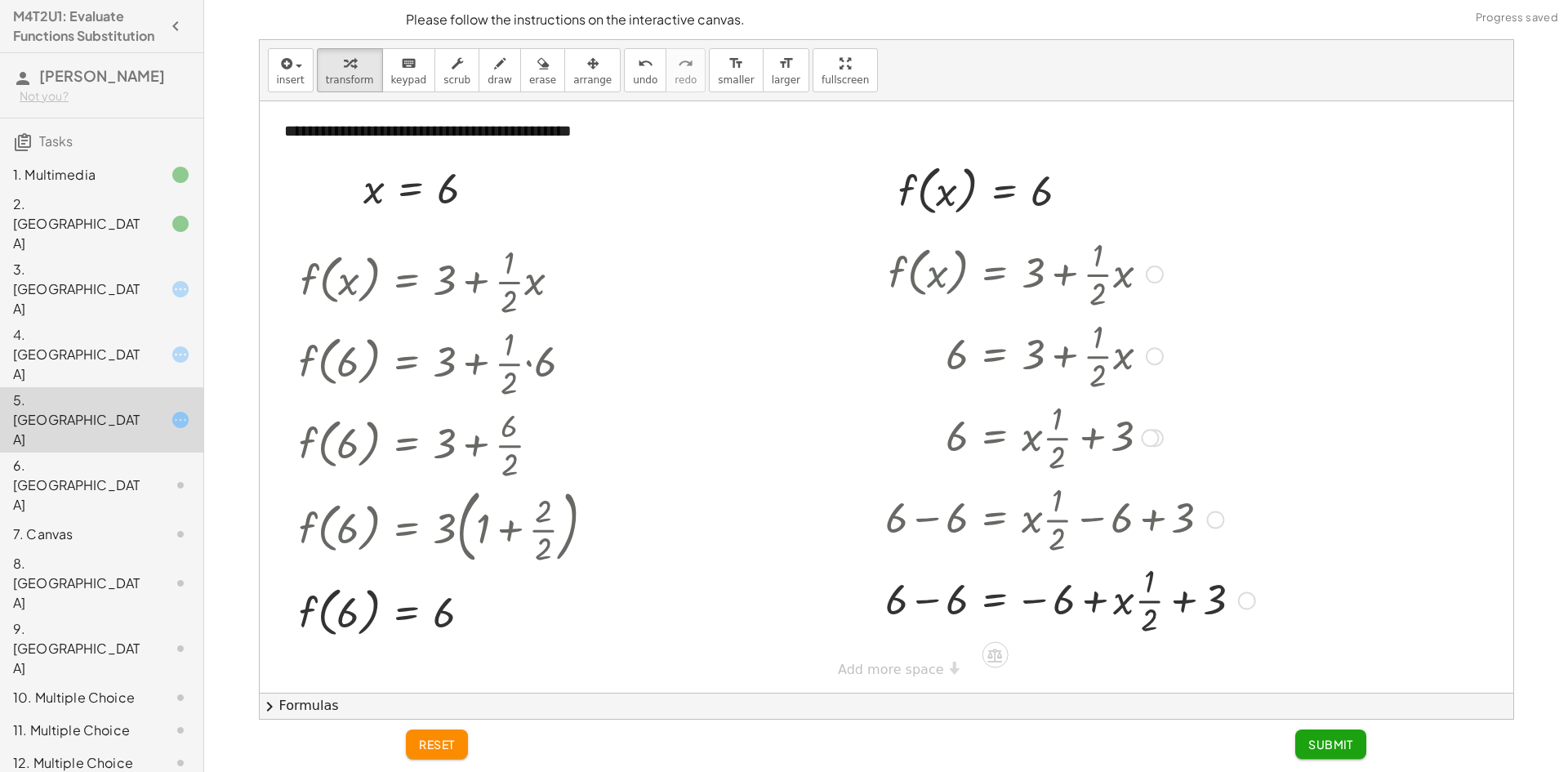
click at [1118, 530] on div at bounding box center [1069, 518] width 386 height 82
click at [1065, 598] on div at bounding box center [1069, 601] width 386 height 82
click at [1063, 596] on div at bounding box center [1069, 601] width 386 height 82
click at [1056, 594] on div at bounding box center [1069, 601] width 386 height 82
click at [633, 61] on div "undo" at bounding box center [645, 62] width 24 height 19
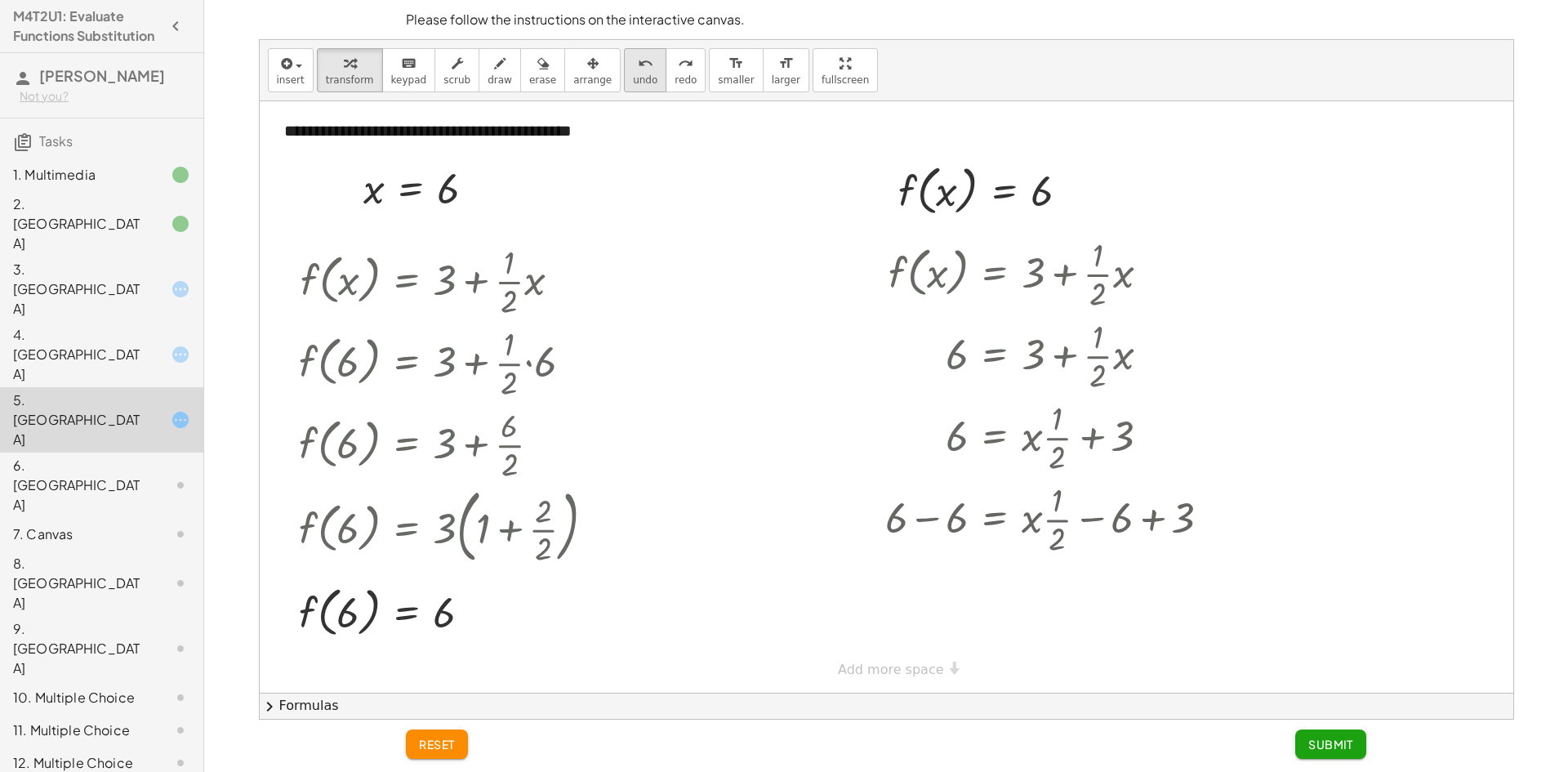
click at [633, 64] on div "undo" at bounding box center [645, 62] width 24 height 19
click at [638, 68] on icon "undo" at bounding box center [645, 63] width 16 height 19
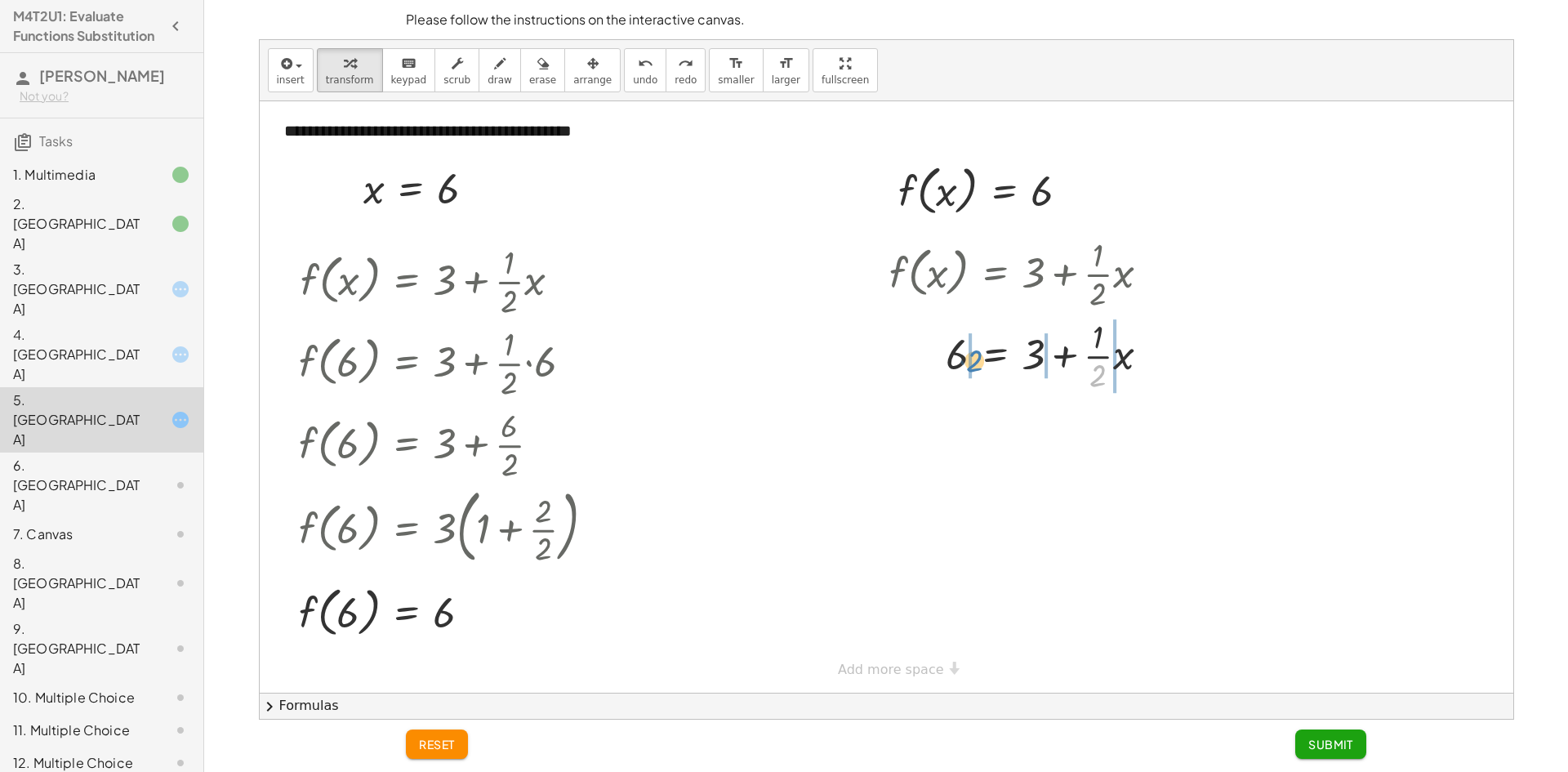
drag, startPoint x: 1101, startPoint y: 377, endPoint x: 977, endPoint y: 362, distance: 124.9
click at [977, 362] on div at bounding box center [1026, 354] width 290 height 82
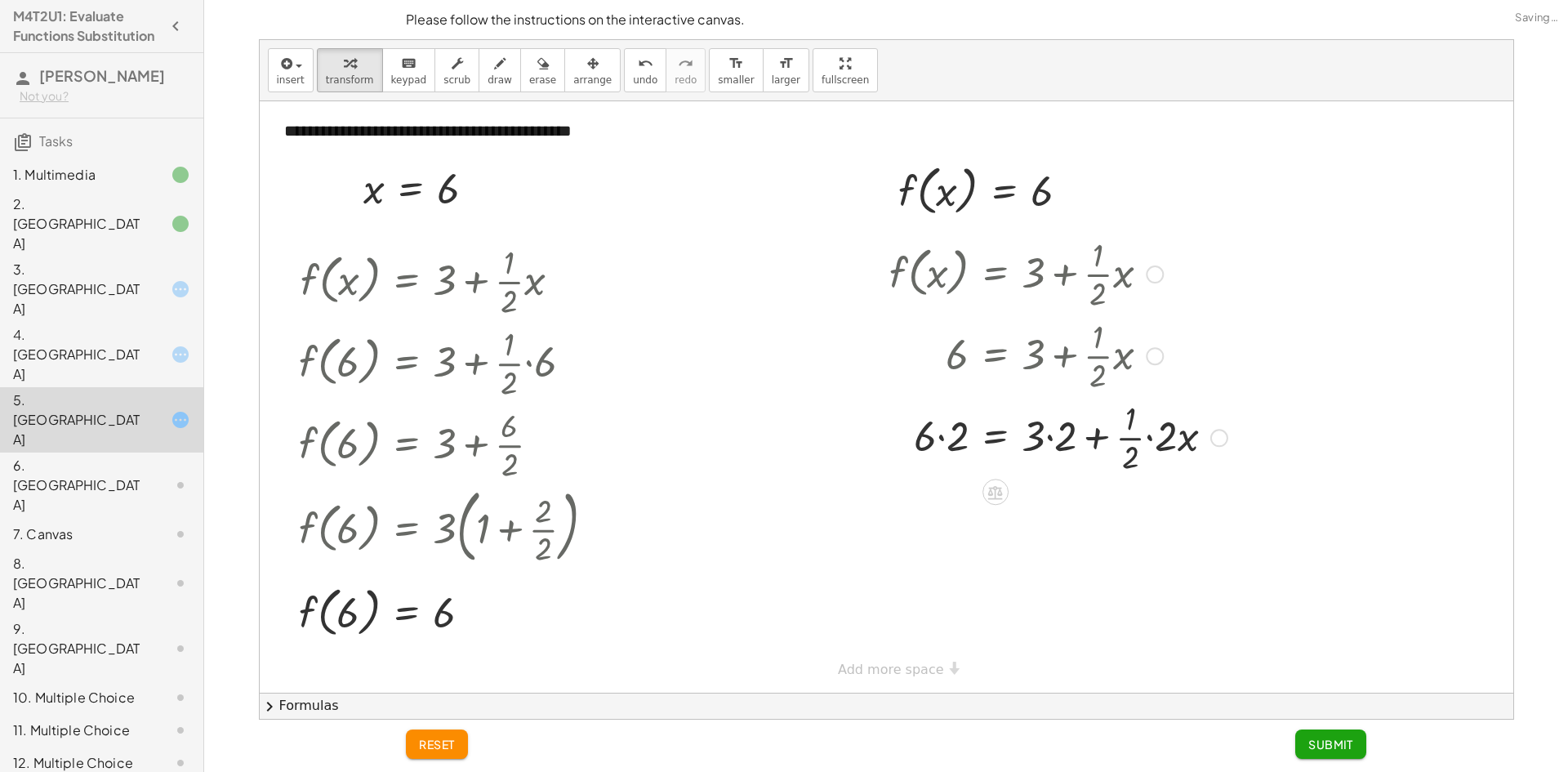
click at [948, 437] on div at bounding box center [1058, 437] width 354 height 82
click at [1047, 513] on div at bounding box center [1058, 518] width 354 height 82
click at [1129, 521] on div at bounding box center [1058, 518] width 354 height 82
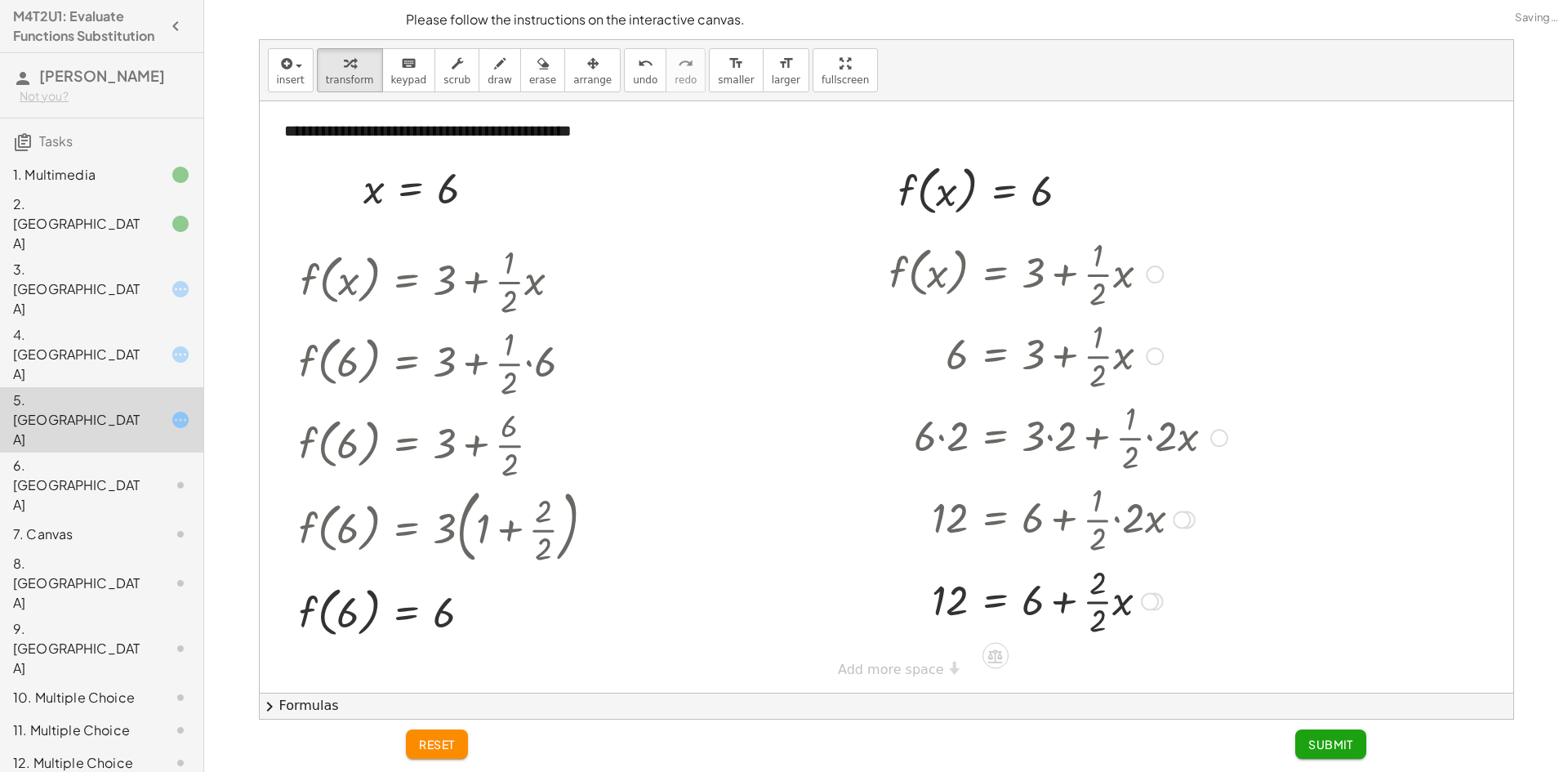
click at [1102, 596] on div at bounding box center [1058, 601] width 354 height 82
click at [1064, 614] on div at bounding box center [1058, 601] width 354 height 56
click at [1037, 601] on div at bounding box center [1058, 601] width 354 height 56
drag, startPoint x: 939, startPoint y: 599, endPoint x: 1081, endPoint y: 606, distance: 142.2
click at [1081, 606] on div at bounding box center [1058, 601] width 354 height 56
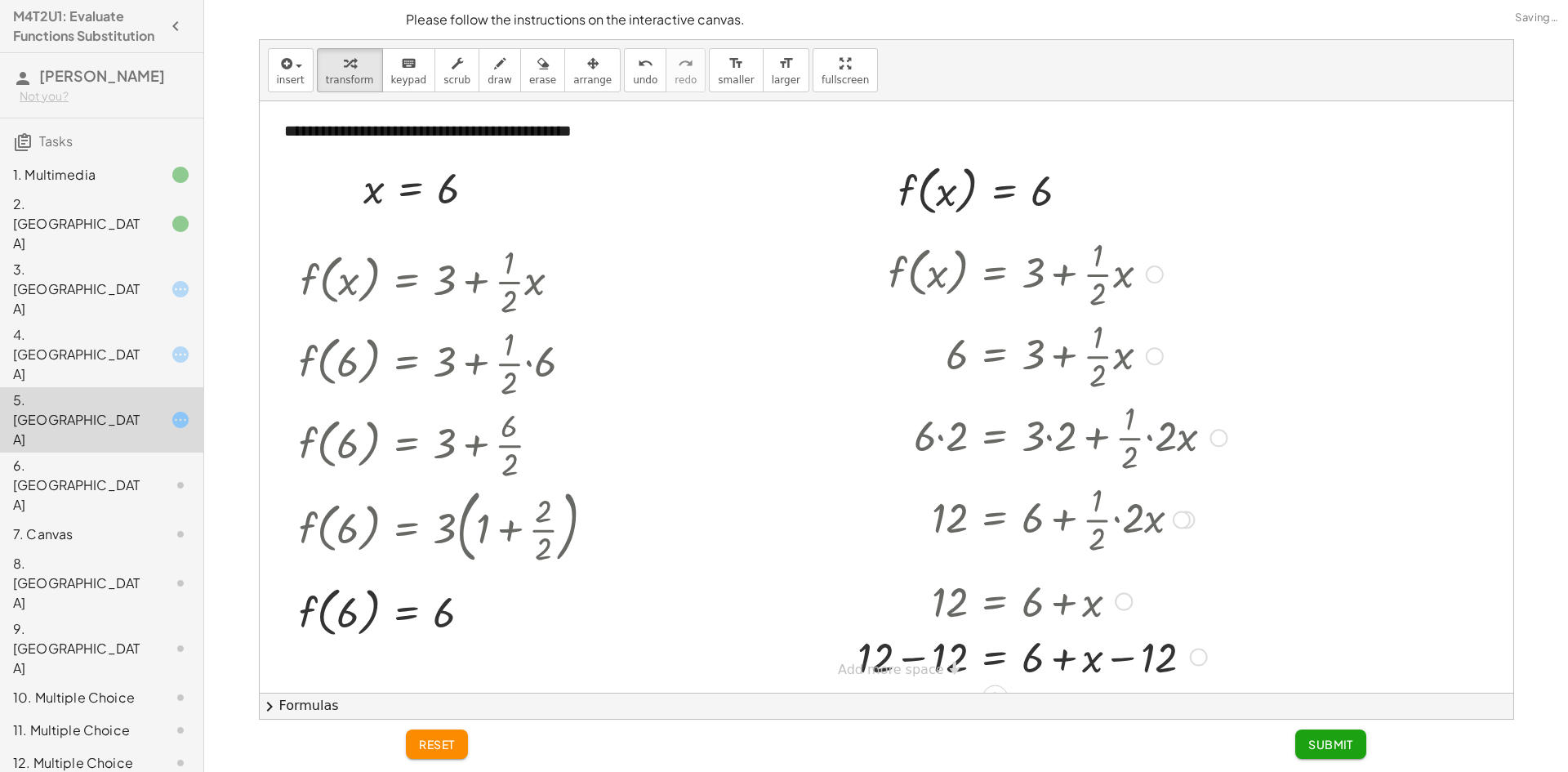
click at [920, 656] on div at bounding box center [1042, 656] width 386 height 56
click at [1141, 666] on div at bounding box center [1058, 656] width 354 height 56
drag, startPoint x: 1062, startPoint y: 661, endPoint x: 955, endPoint y: 659, distance: 107.0
click at [943, 663] on div at bounding box center [1058, 656] width 354 height 56
click at [1087, 668] on div at bounding box center [1078, 656] width 394 height 56
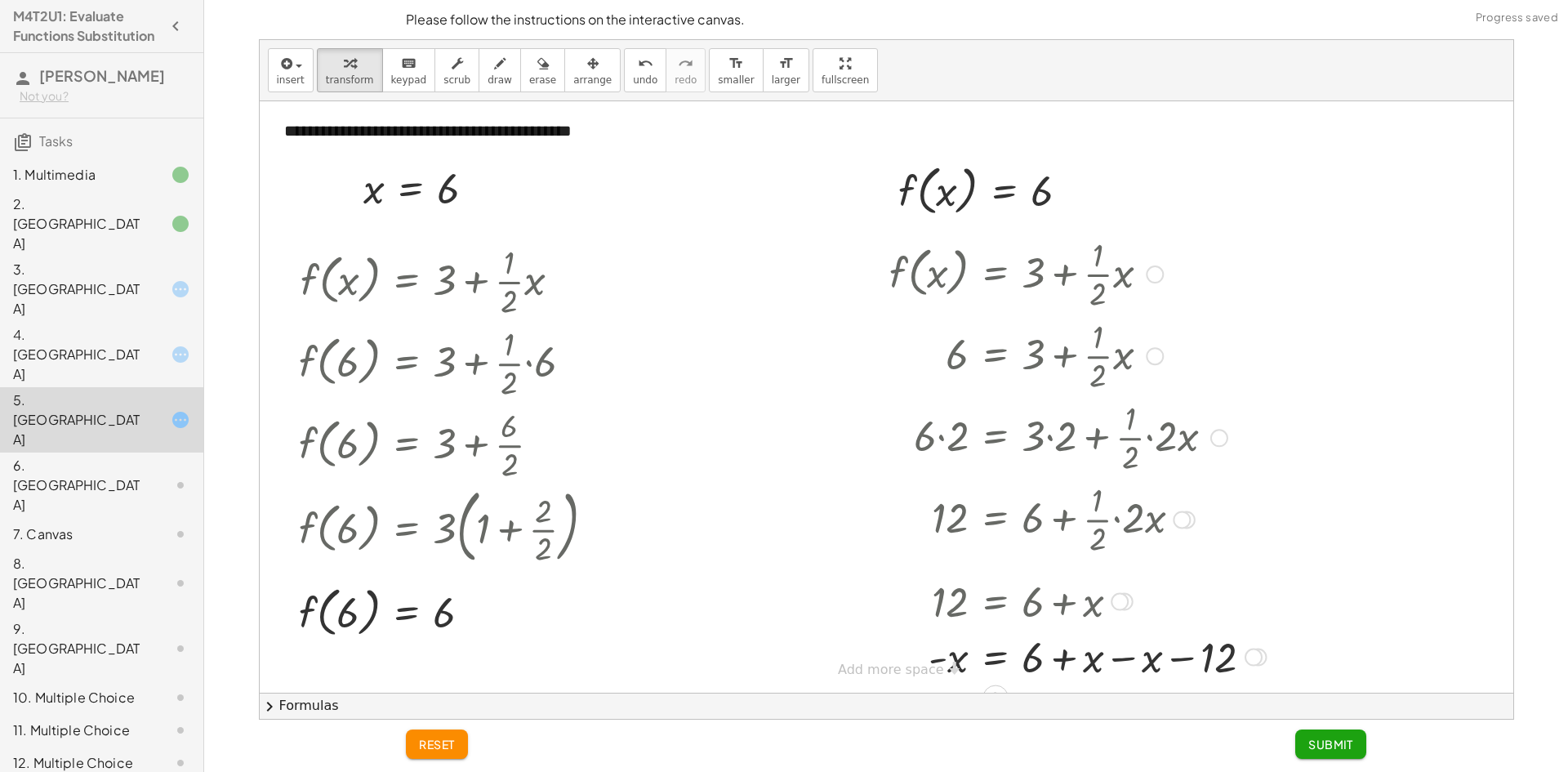
click at [1060, 662] on div at bounding box center [1078, 656] width 394 height 56
click at [1117, 653] on div at bounding box center [1078, 656] width 394 height 56
click at [1080, 664] on div at bounding box center [1058, 656] width 354 height 56
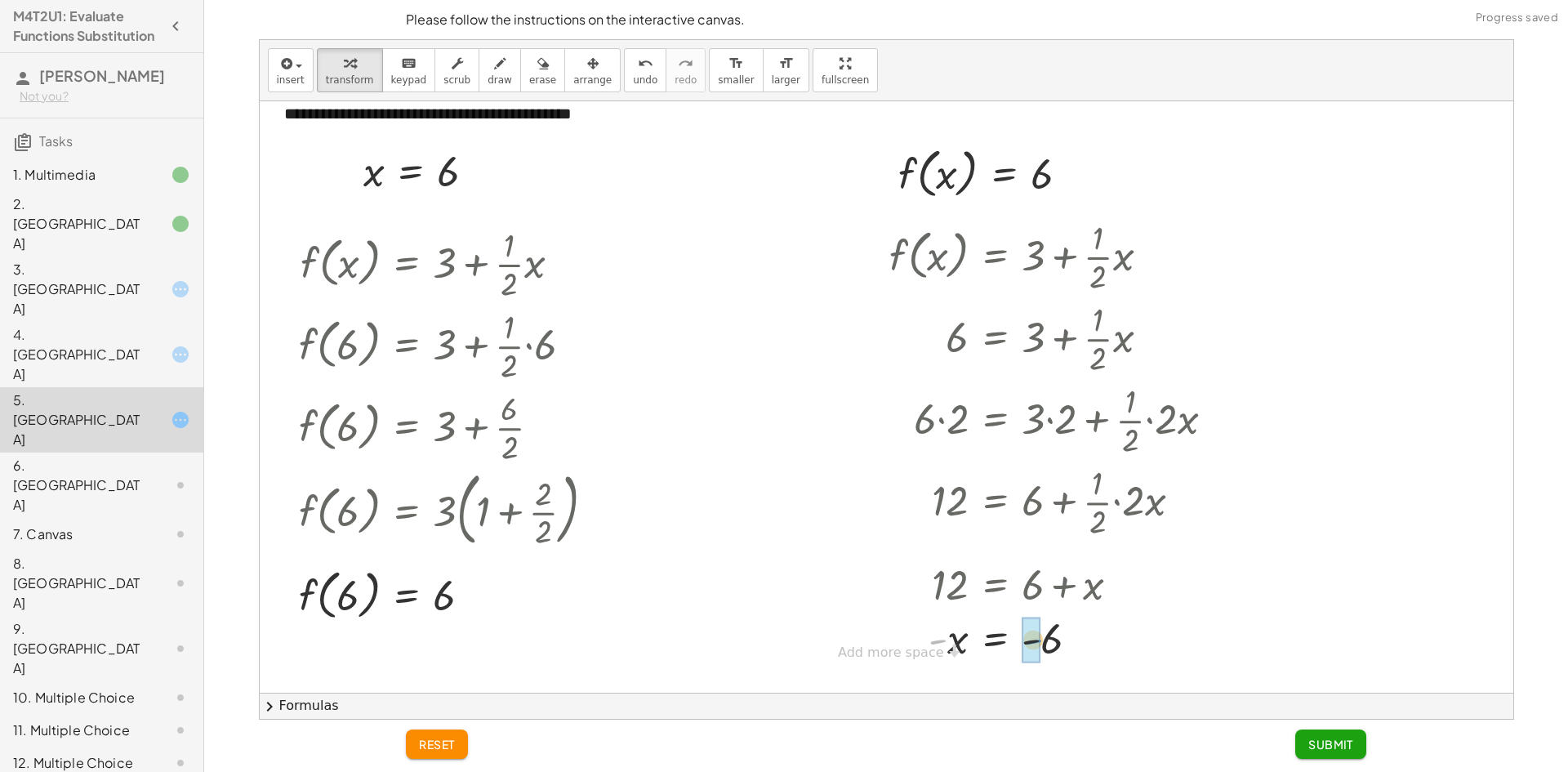
drag, startPoint x: 931, startPoint y: 640, endPoint x: 1028, endPoint y: 639, distance: 97.0
click at [897, 651] on div "**********" at bounding box center [886, 676] width 1254 height 1183
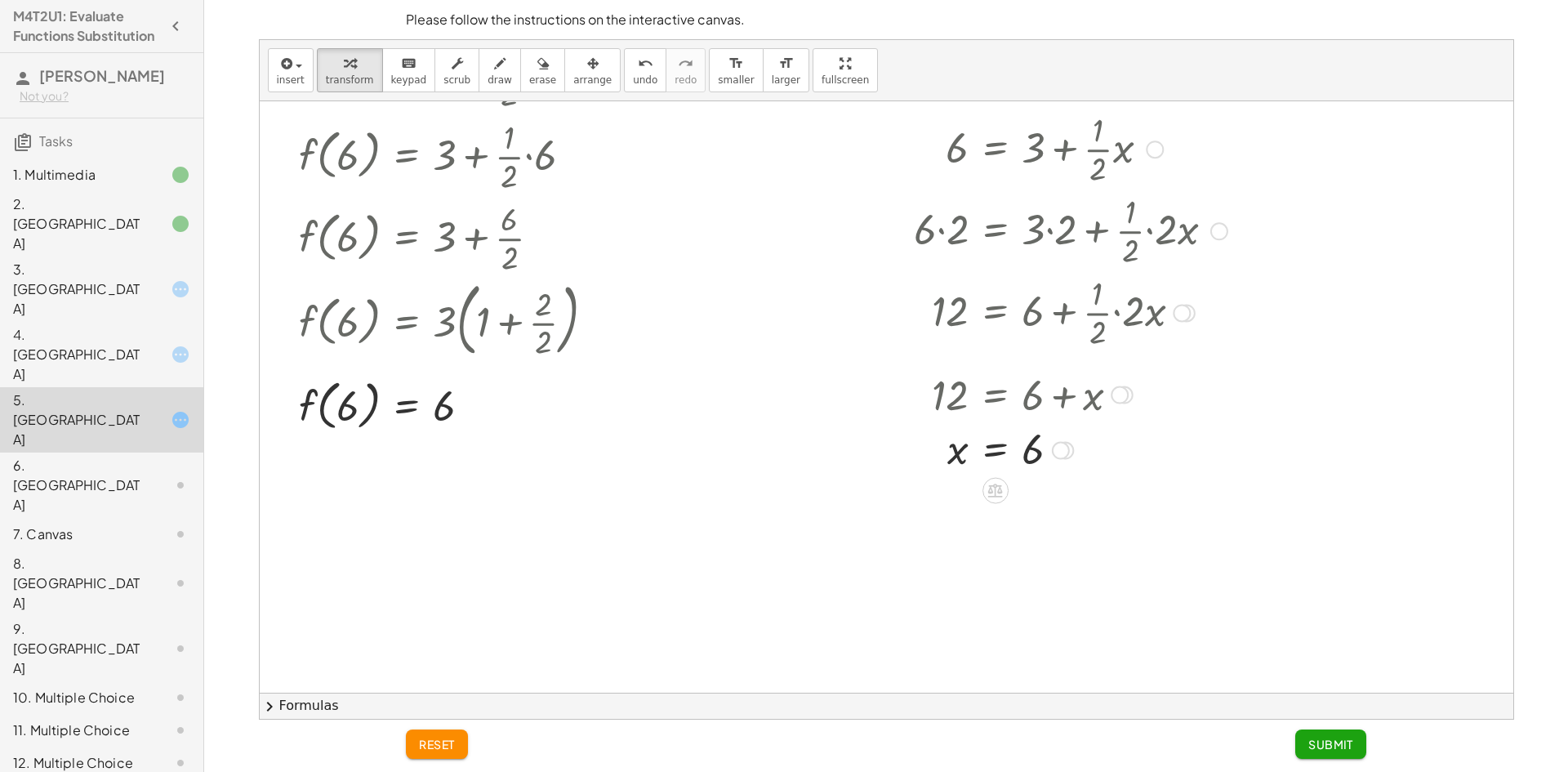
scroll to position [181, 0]
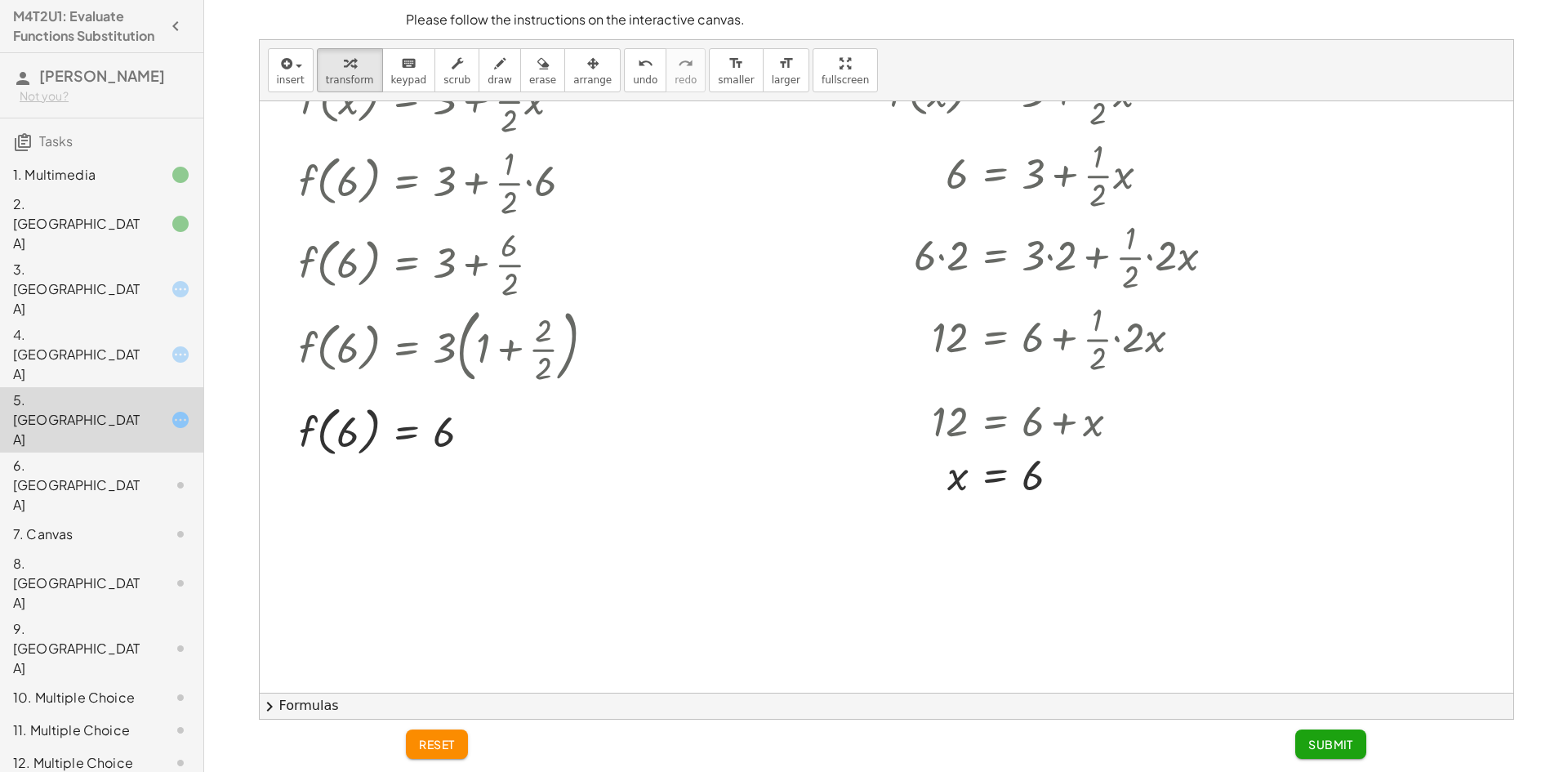
click at [1344, 745] on span "Submit" at bounding box center [1331, 744] width 44 height 15
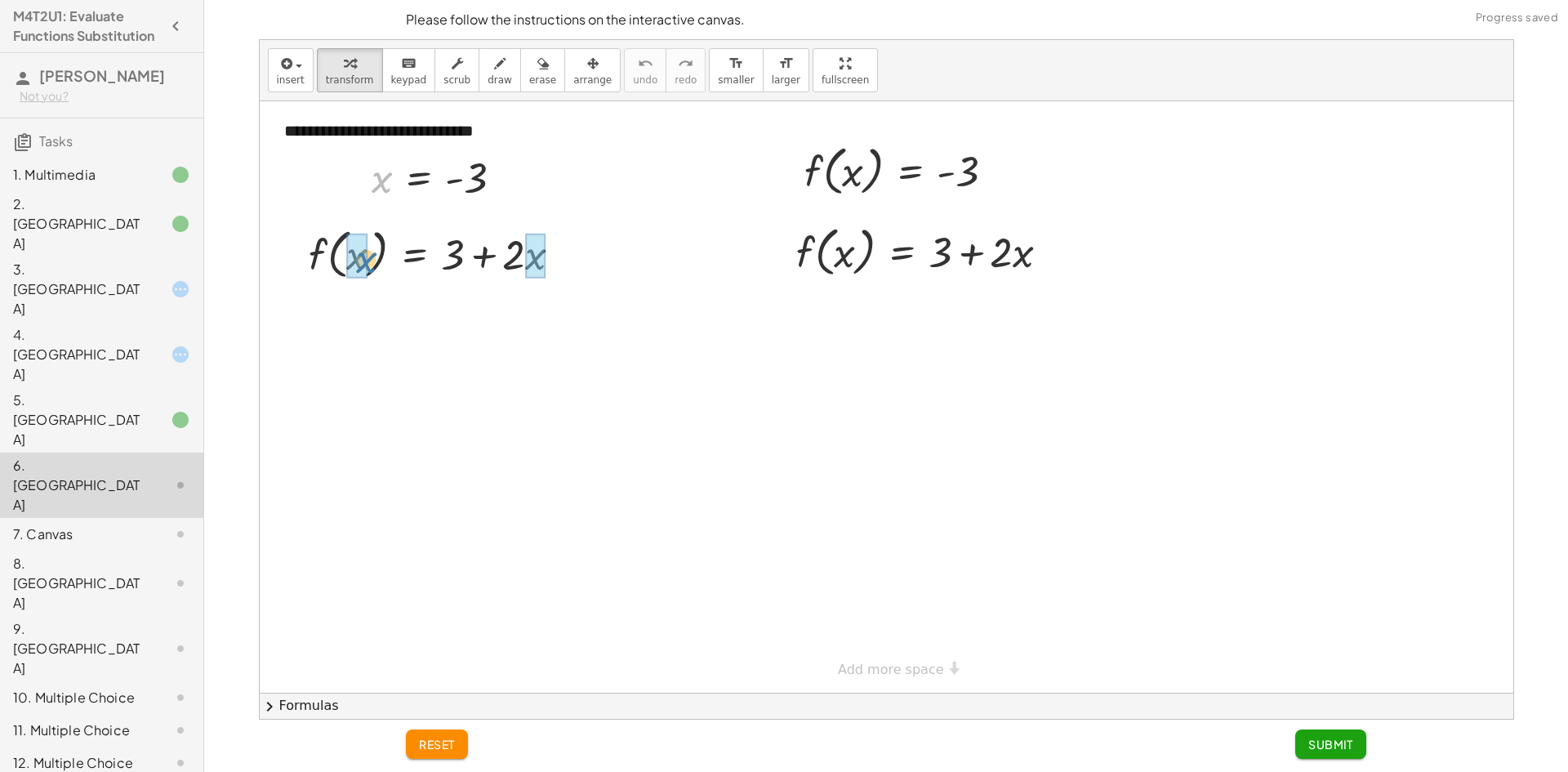
drag, startPoint x: 385, startPoint y: 181, endPoint x: 369, endPoint y: 261, distance: 81.6
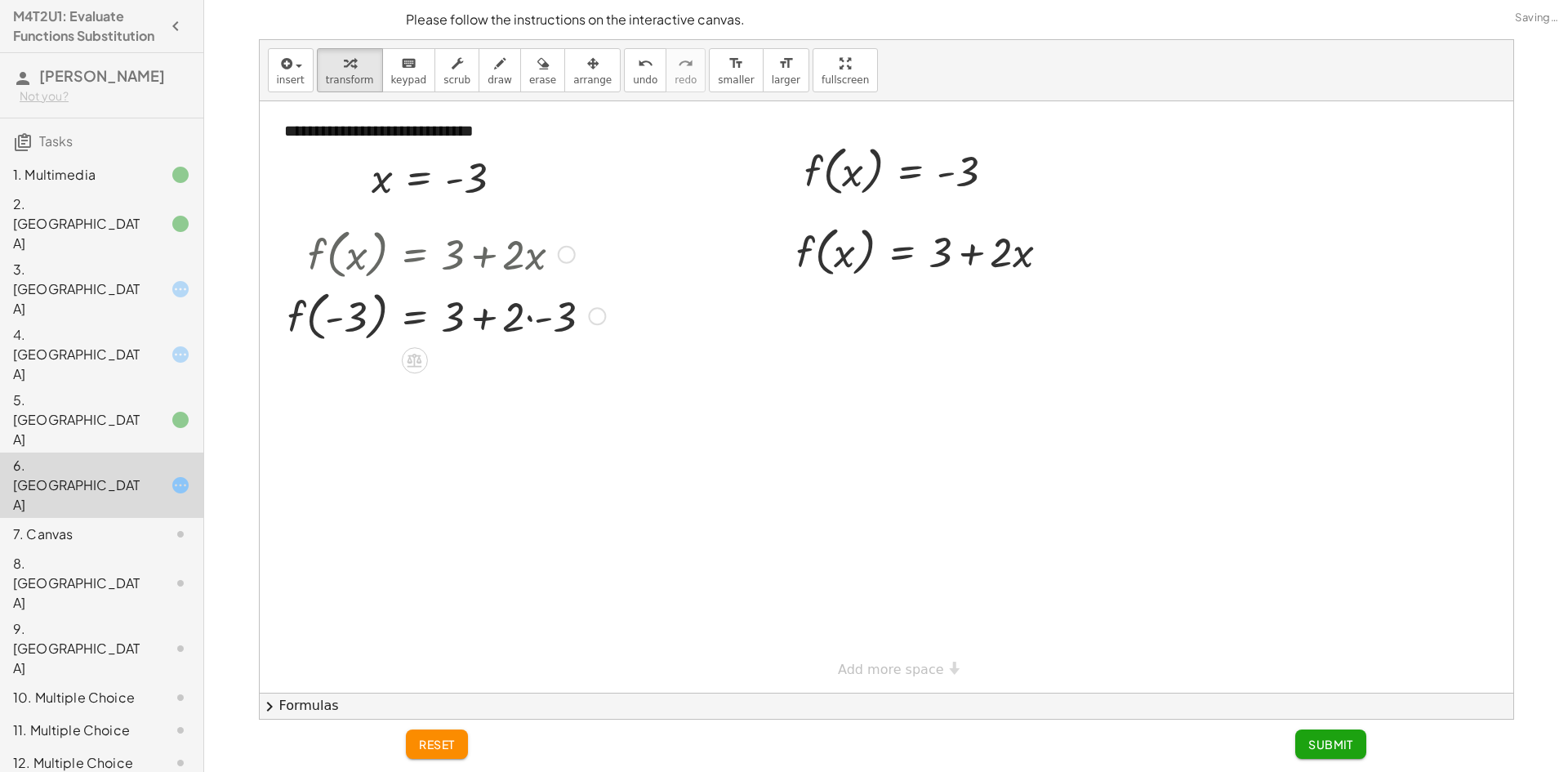
click at [536, 321] on div at bounding box center [446, 315] width 334 height 62
click at [499, 388] on div at bounding box center [446, 376] width 334 height 62
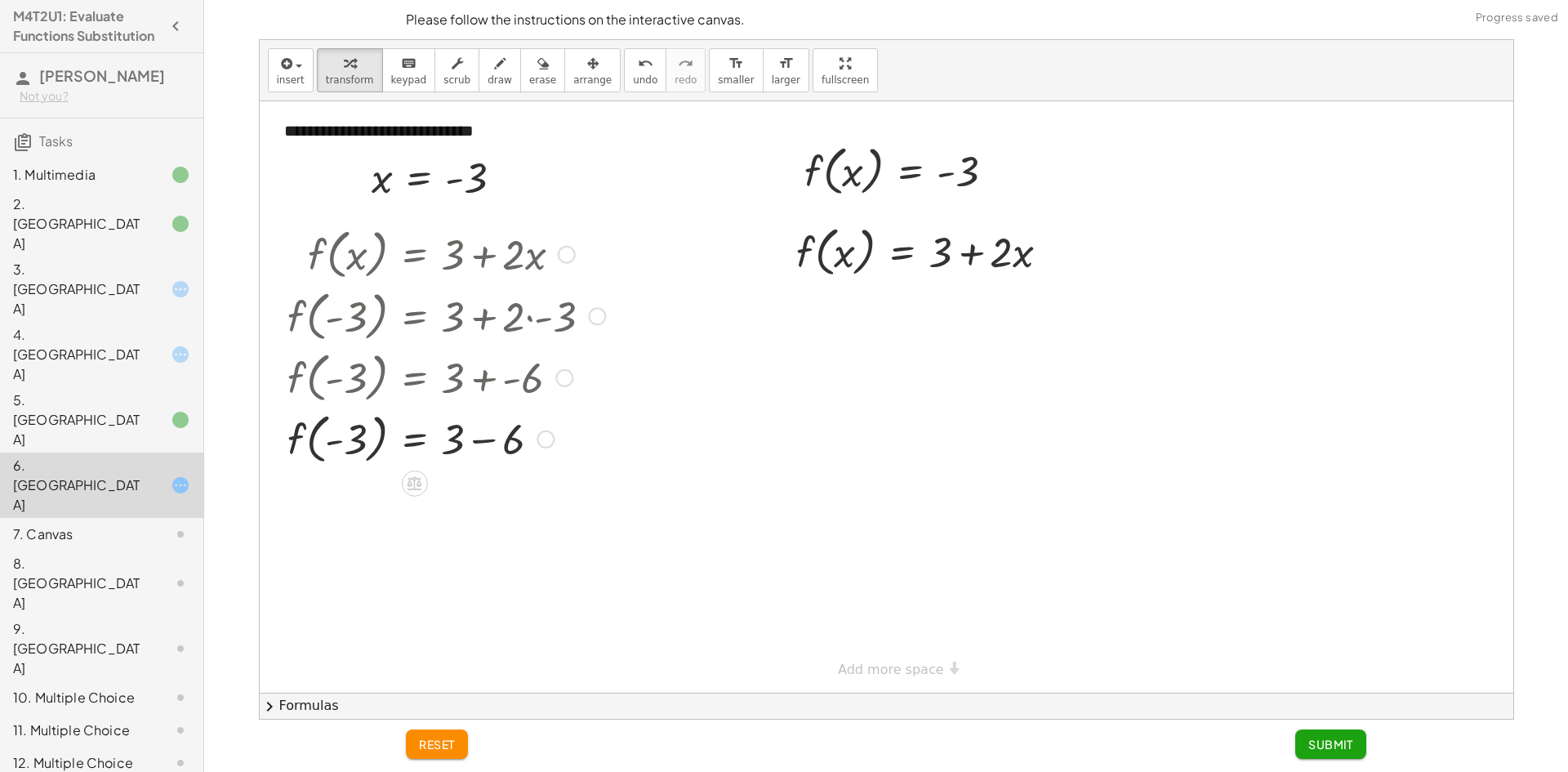
click at [489, 386] on div at bounding box center [455, 376] width 353 height 62
click at [479, 438] on div at bounding box center [446, 438] width 334 height 62
click at [456, 505] on div at bounding box center [446, 500] width 334 height 62
click at [354, 504] on div at bounding box center [446, 500] width 334 height 62
drag, startPoint x: 860, startPoint y: 200, endPoint x: 853, endPoint y: 180, distance: 21.2
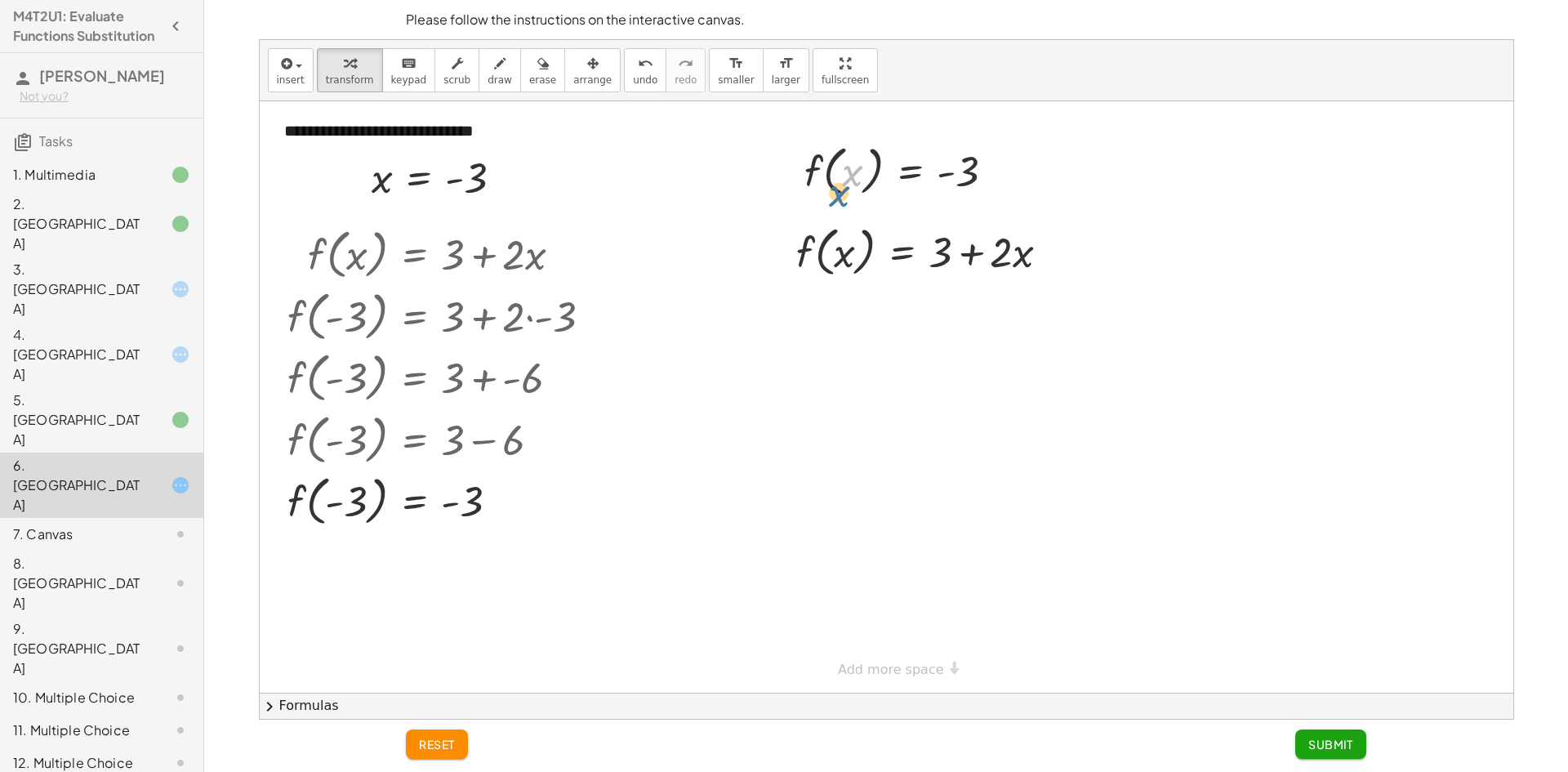
click at [852, 183] on div at bounding box center [905, 170] width 220 height 62
drag, startPoint x: 821, startPoint y: 173, endPoint x: 816, endPoint y: 245, distance: 72.2
click at [966, 309] on div at bounding box center [929, 310] width 283 height 56
drag, startPoint x: 1021, startPoint y: 311, endPoint x: 927, endPoint y: 306, distance: 94.1
click at [927, 306] on div at bounding box center [929, 310] width 283 height 56
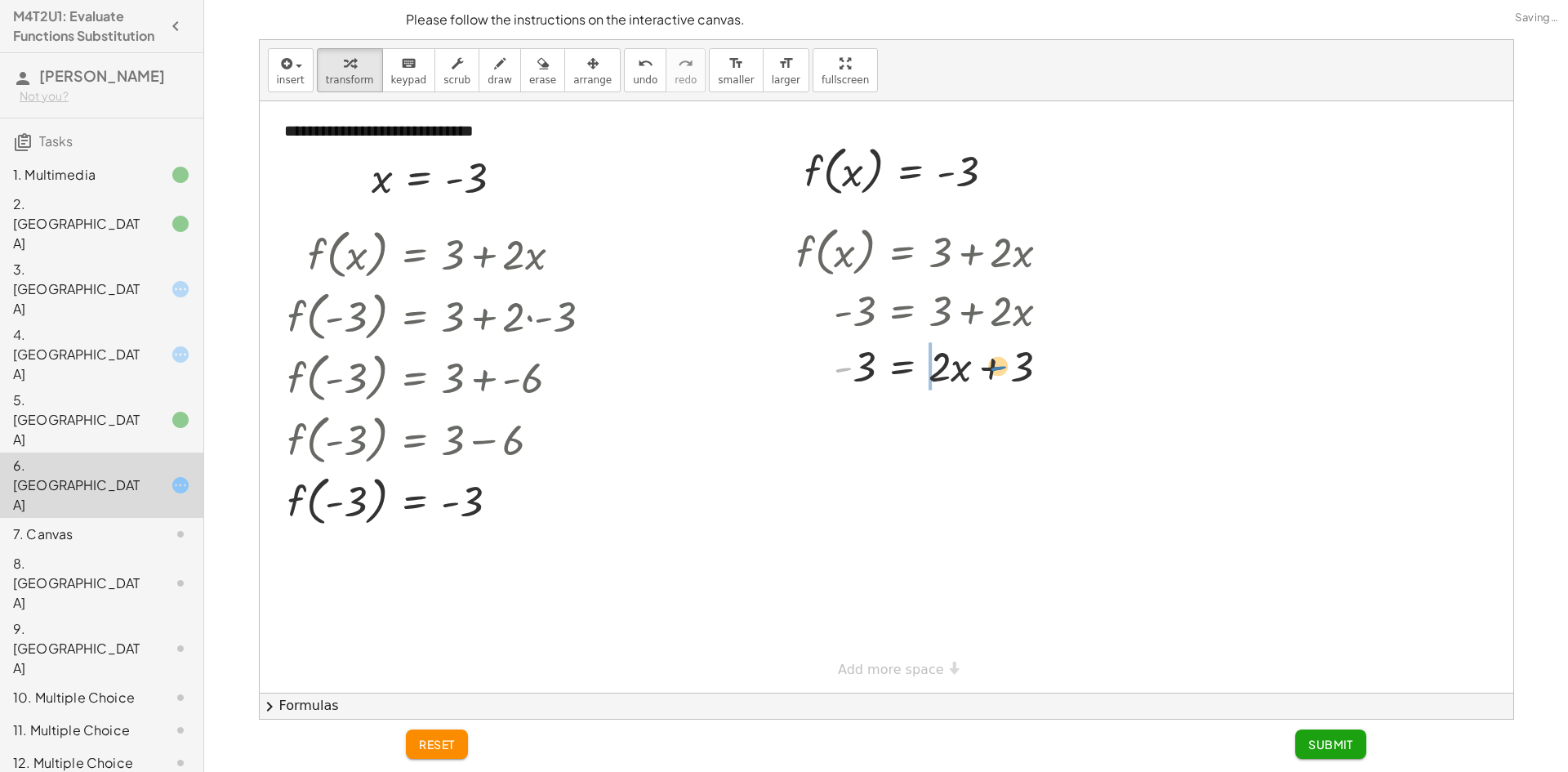
drag, startPoint x: 843, startPoint y: 374, endPoint x: 995, endPoint y: 370, distance: 152.1
click at [995, 370] on div at bounding box center [929, 365] width 283 height 56
click at [965, 421] on div at bounding box center [944, 421] width 313 height 56
click at [949, 422] on div at bounding box center [944, 421] width 313 height 56
click at [939, 422] on div at bounding box center [944, 421] width 313 height 56
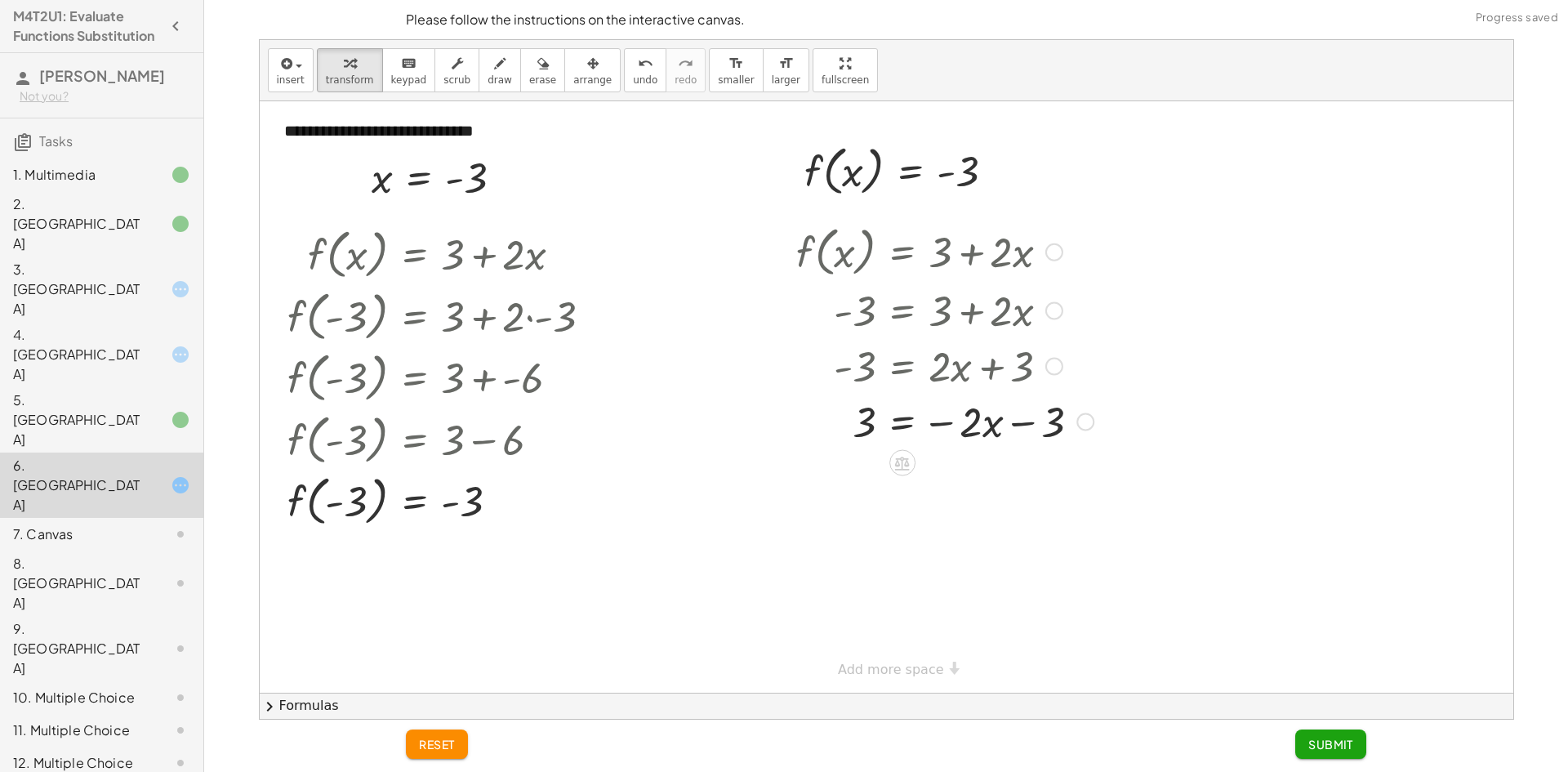
click at [1023, 420] on div at bounding box center [944, 421] width 313 height 56
click at [1040, 420] on div at bounding box center [944, 421] width 313 height 56
click at [1060, 424] on div at bounding box center [944, 421] width 313 height 56
click at [624, 72] on button "undo undo" at bounding box center [645, 70] width 43 height 44
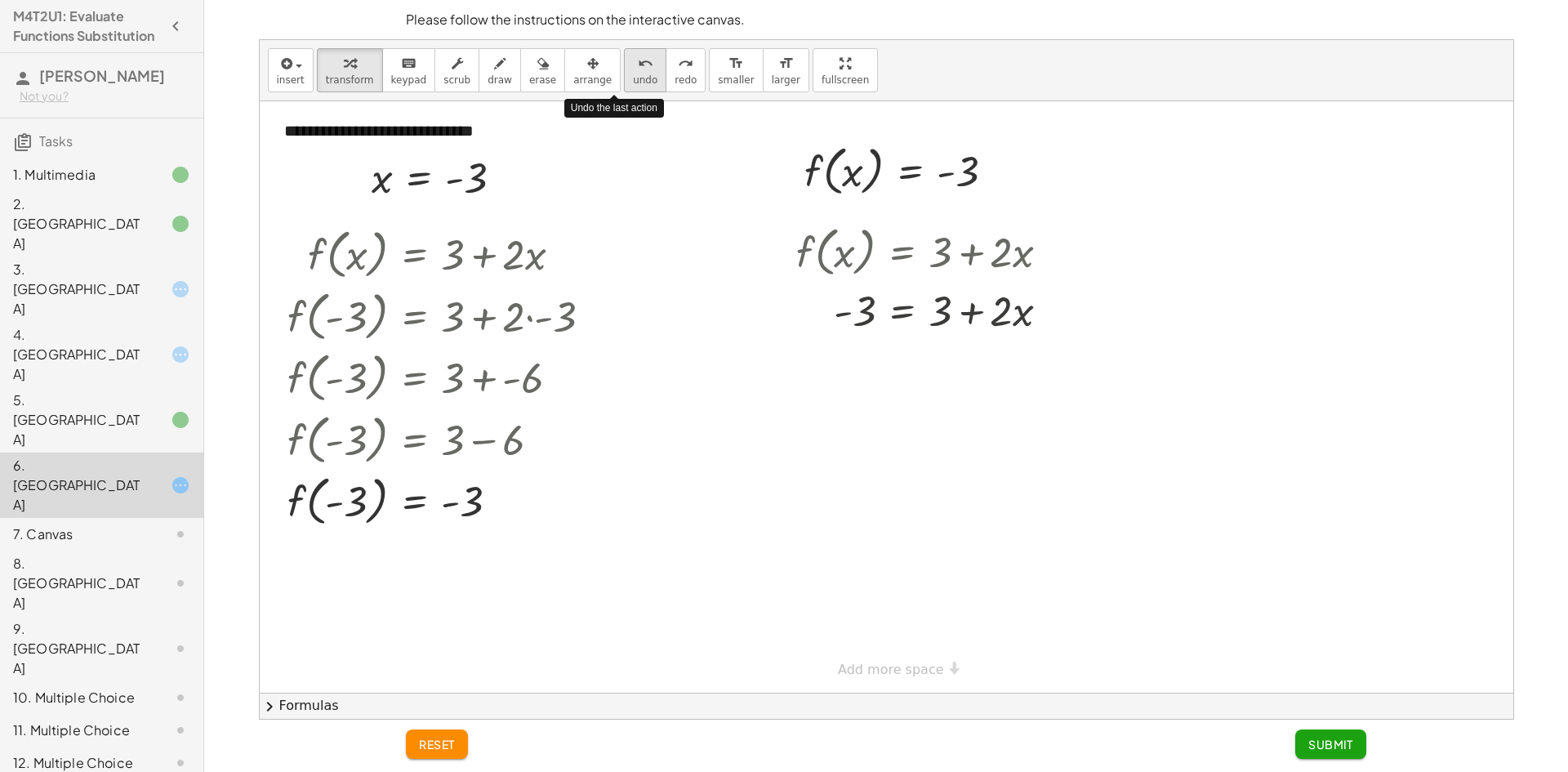
click at [624, 72] on button "undo undo" at bounding box center [645, 70] width 43 height 44
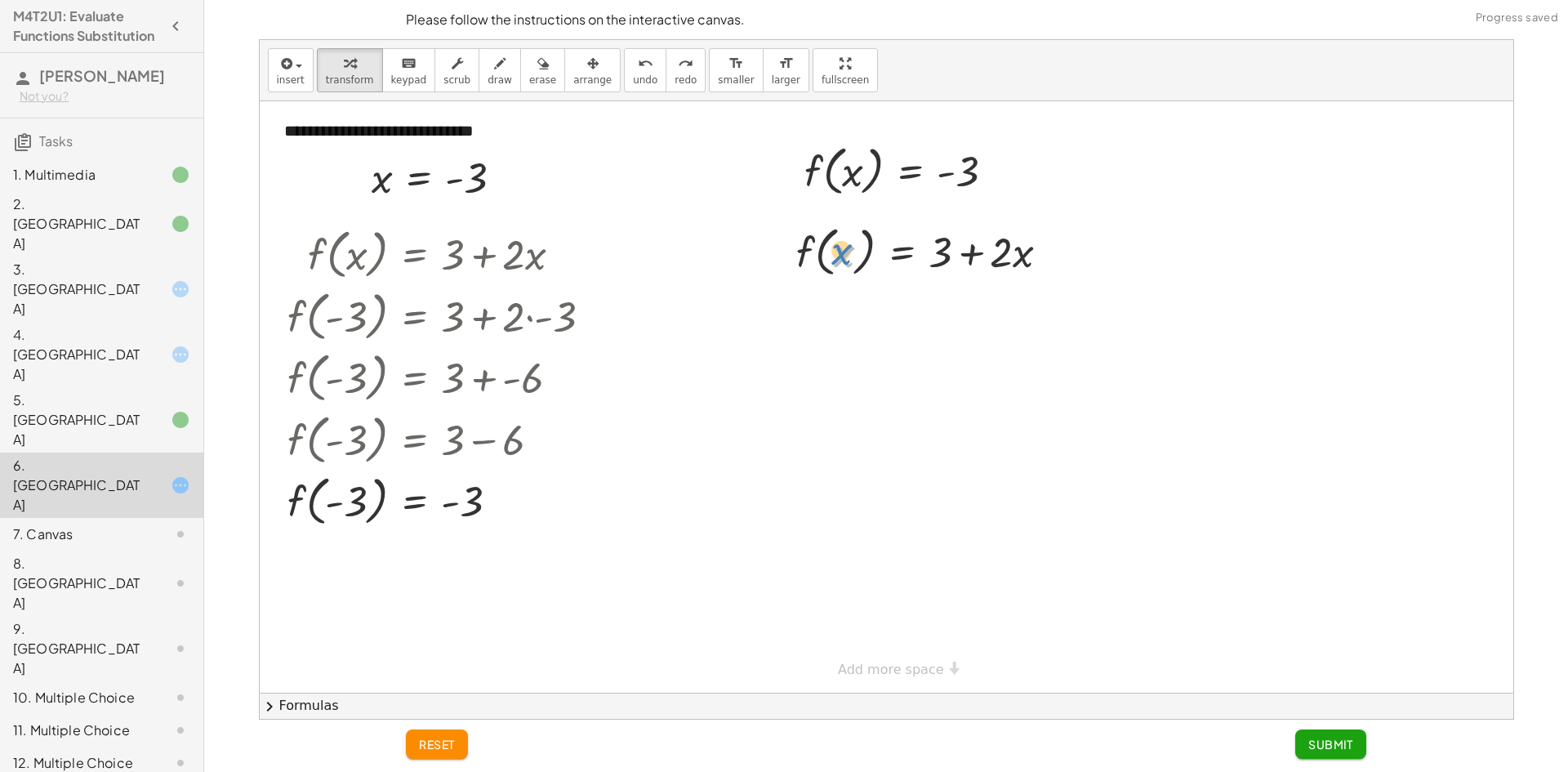
click at [842, 252] on div at bounding box center [929, 250] width 283 height 62
drag, startPoint x: 821, startPoint y: 168, endPoint x: 815, endPoint y: 245, distance: 77.2
drag, startPoint x: 857, startPoint y: 313, endPoint x: 980, endPoint y: 313, distance: 123.0
click at [980, 313] on div at bounding box center [929, 310] width 283 height 56
click at [969, 325] on div at bounding box center [935, 310] width 381 height 56
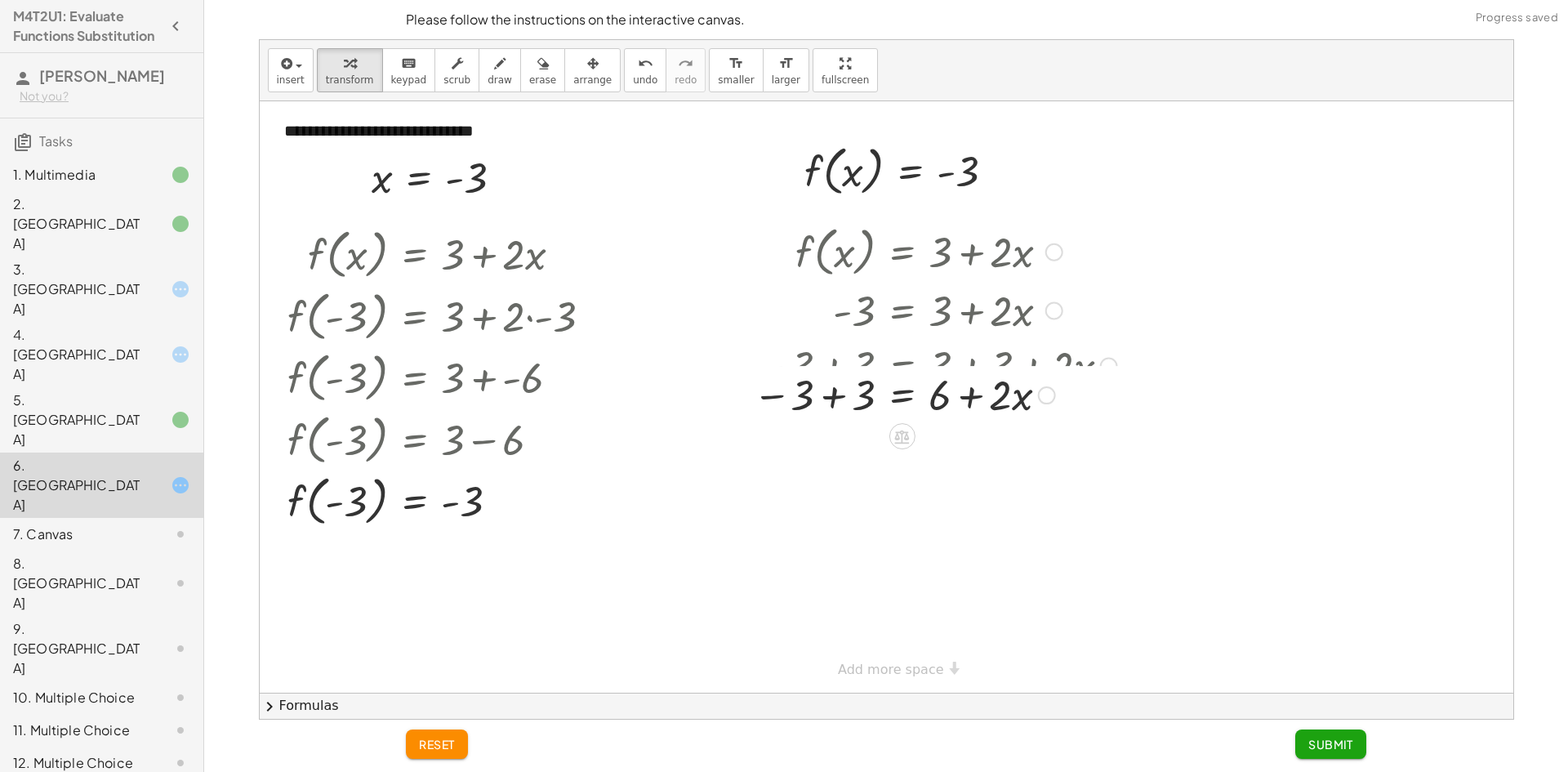
click at [902, 252] on div "f ( , x ) = + 3 + · 2 · x - 3 = + 3 + · 2 · x − 3 + 3 = + 3 + 3 + · 2 · x = + +…" at bounding box center [902, 252] width 0 height 0
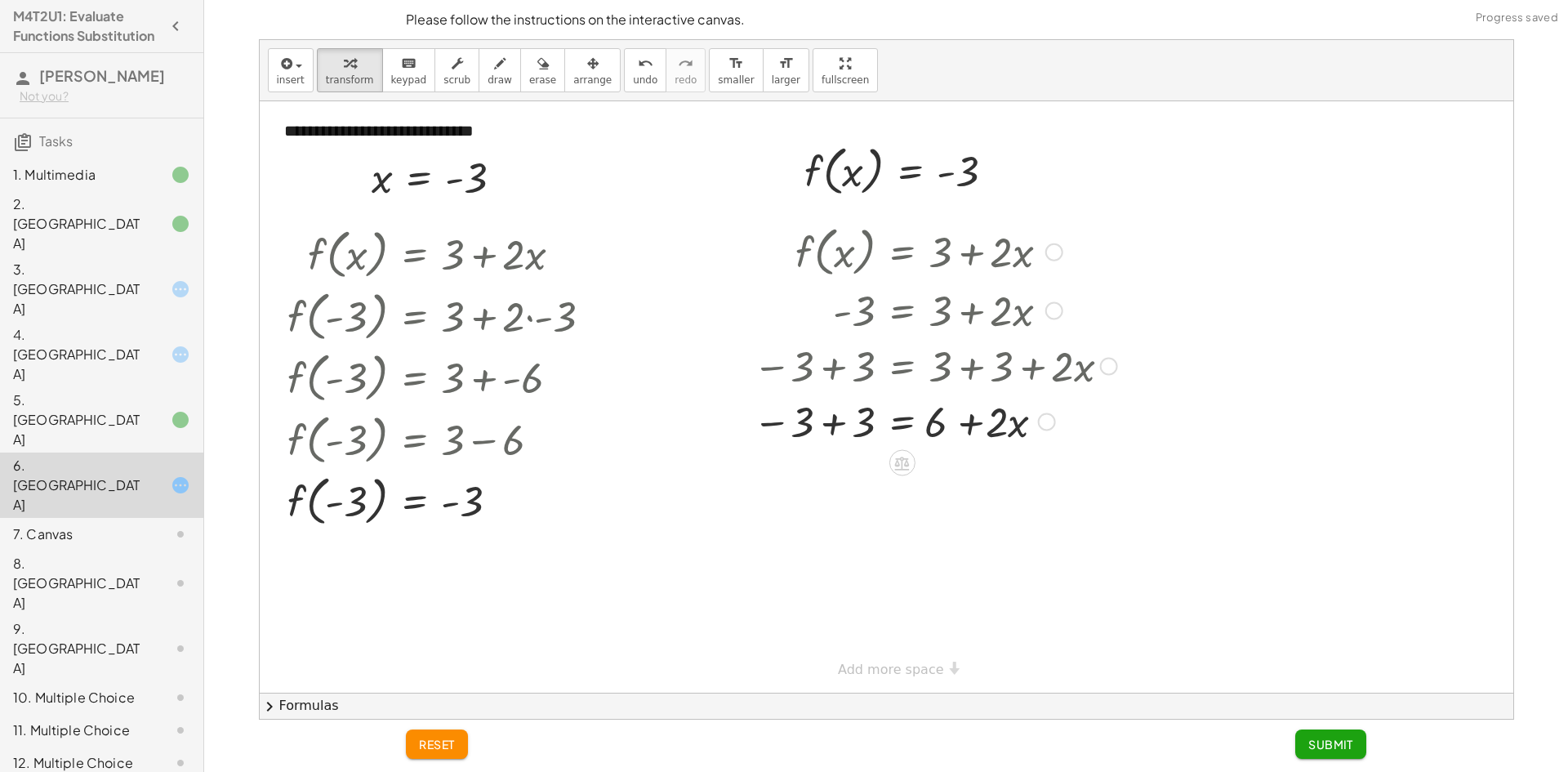
click at [959, 418] on div at bounding box center [935, 421] width 381 height 56
drag, startPoint x: 1006, startPoint y: 422, endPoint x: 952, endPoint y: 426, distance: 54.1
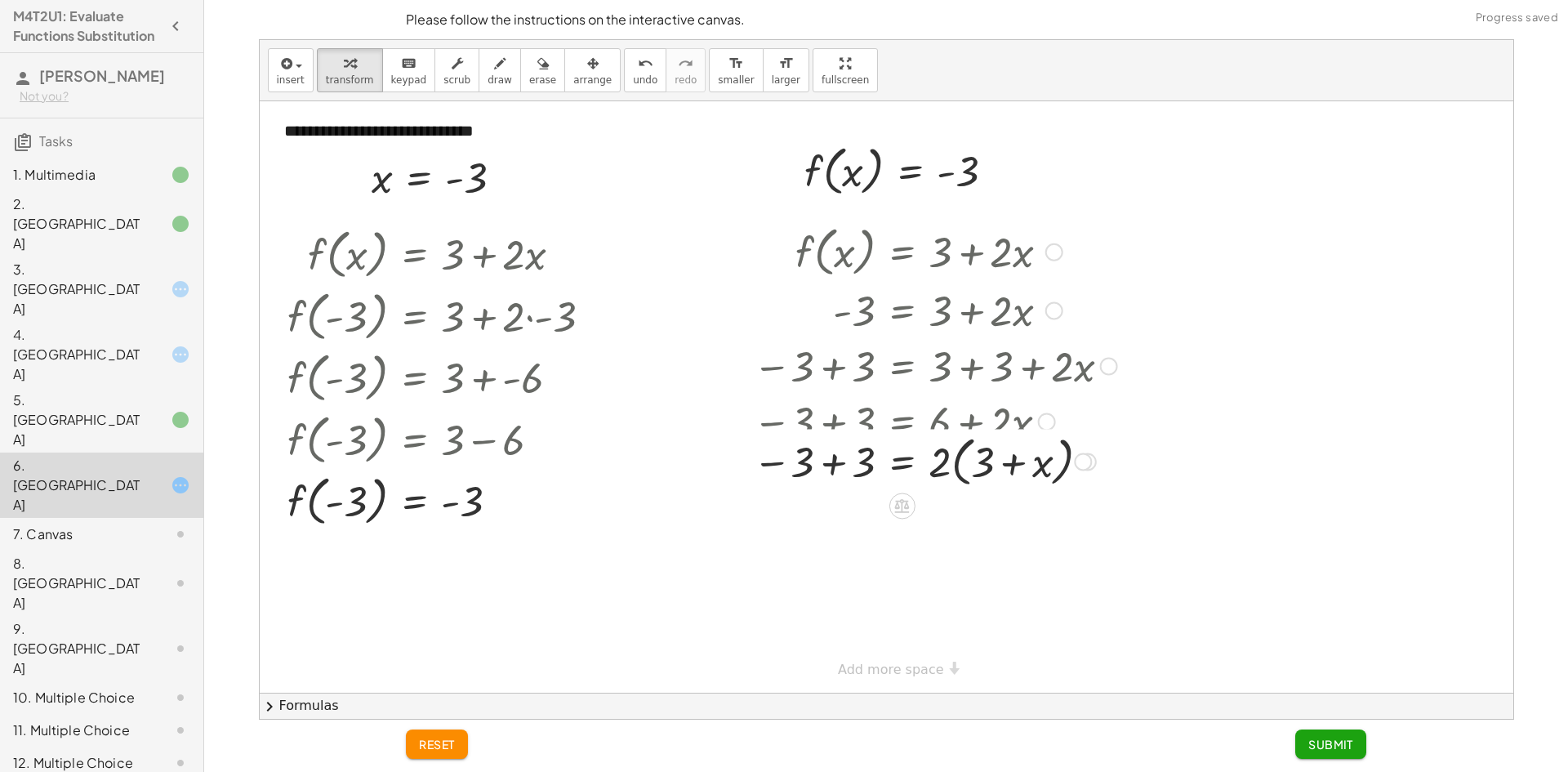
click at [902, 252] on div "f ( , x ) = + 3 + · 2 · x - 3 = + 3 + · 2 · x − 3 + 3 = + 3 + 3 + · 2 · x − 3 +…" at bounding box center [902, 252] width 0 height 0
click at [917, 471] on div at bounding box center [935, 475] width 381 height 62
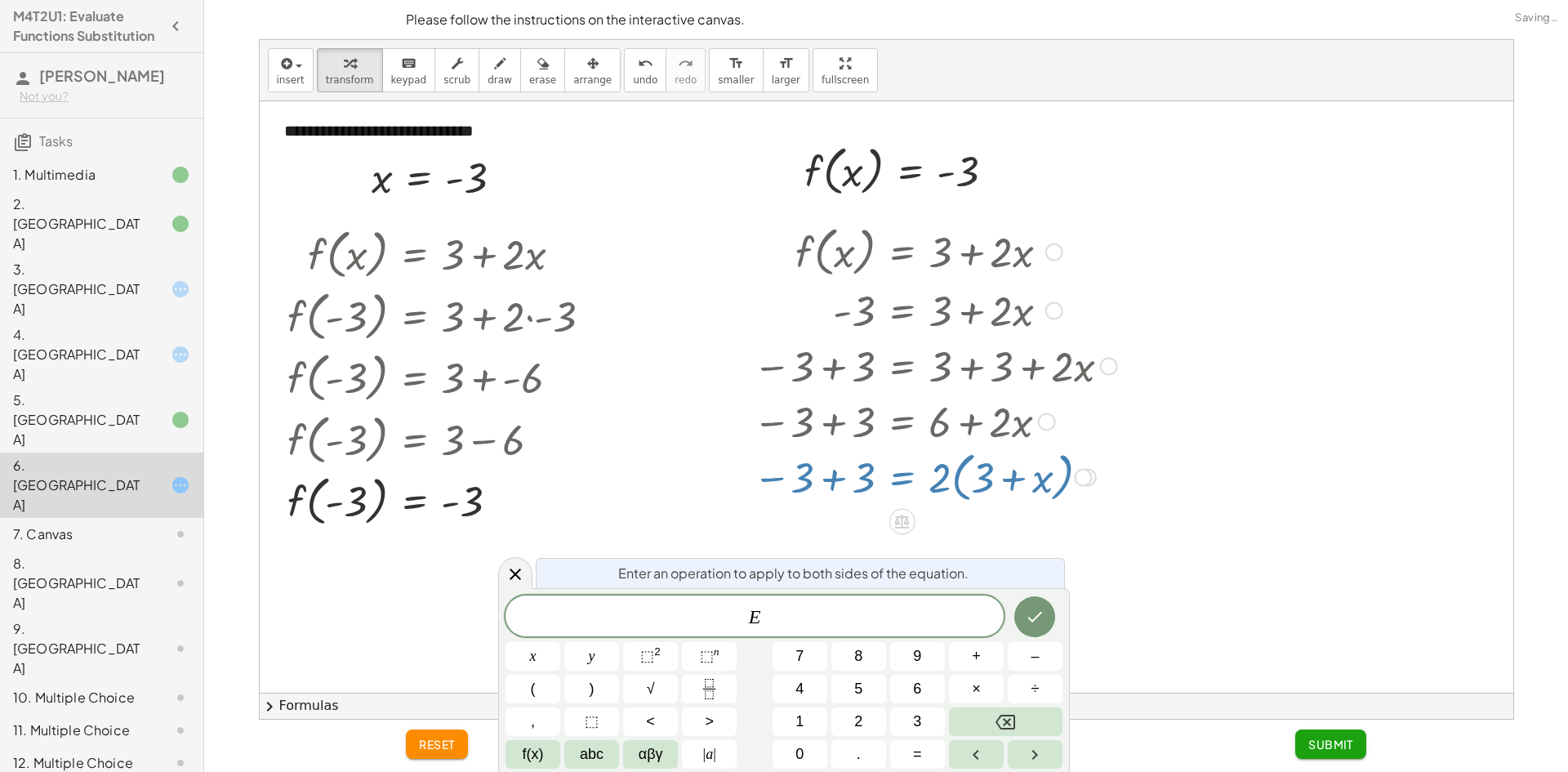
click at [945, 484] on div at bounding box center [935, 475] width 381 height 62
click at [833, 505] on div at bounding box center [935, 475] width 381 height 62
click at [807, 517] on div at bounding box center [886, 397] width 1254 height 591
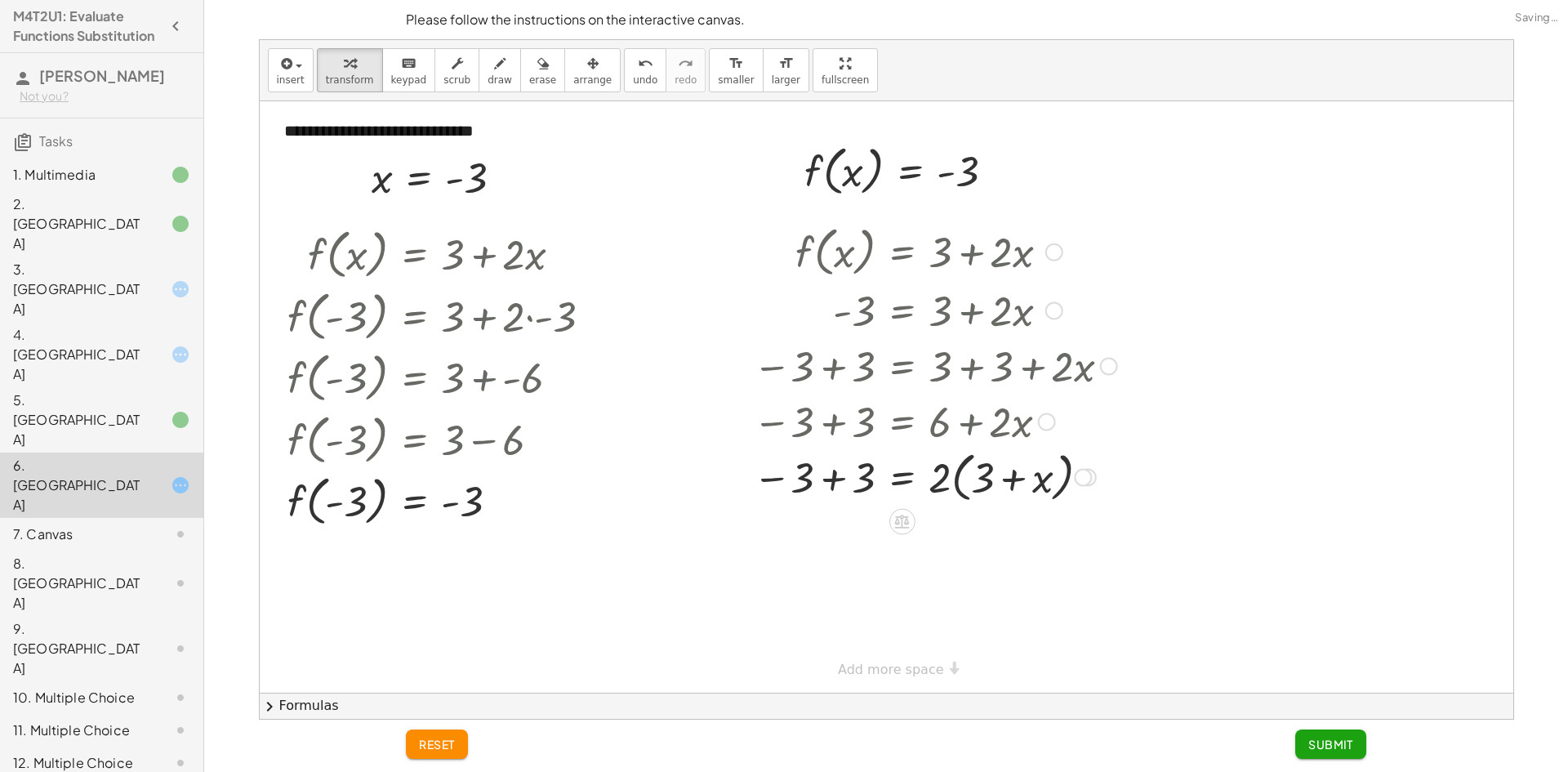
click at [849, 478] on div at bounding box center [935, 475] width 381 height 62
click at [931, 539] on div at bounding box center [935, 537] width 381 height 62
drag, startPoint x: 1032, startPoint y: 543, endPoint x: 965, endPoint y: 538, distance: 67.2
click at [965, 538] on div at bounding box center [935, 537] width 381 height 62
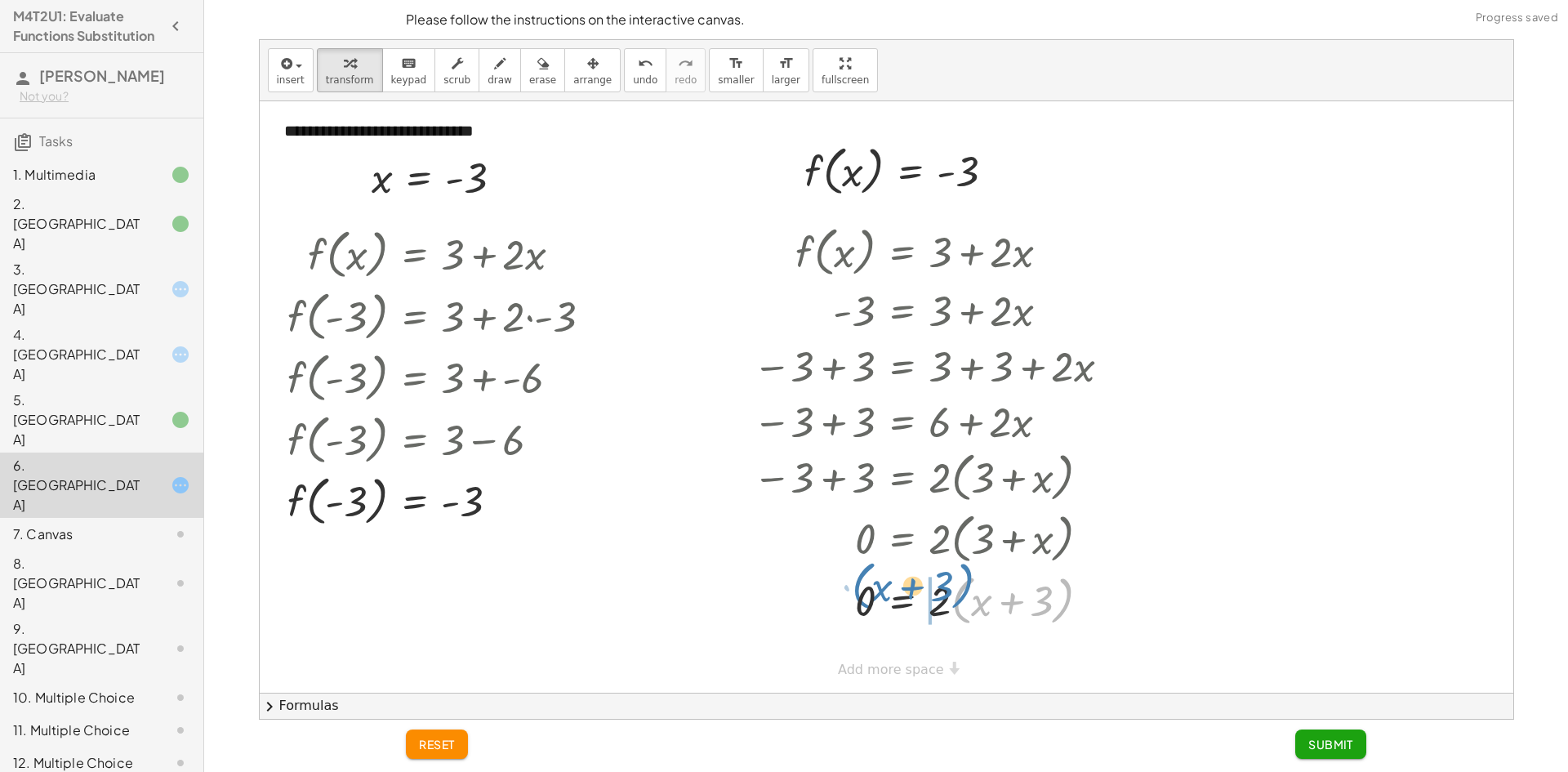
drag, startPoint x: 964, startPoint y: 594, endPoint x: 863, endPoint y: 579, distance: 102.1
click at [863, 579] on div at bounding box center [935, 599] width 381 height 62
click at [1018, 613] on div at bounding box center [935, 599] width 381 height 62
click at [1031, 610] on div at bounding box center [935, 599] width 381 height 62
drag, startPoint x: 1043, startPoint y: 613, endPoint x: 1022, endPoint y: 610, distance: 21.2
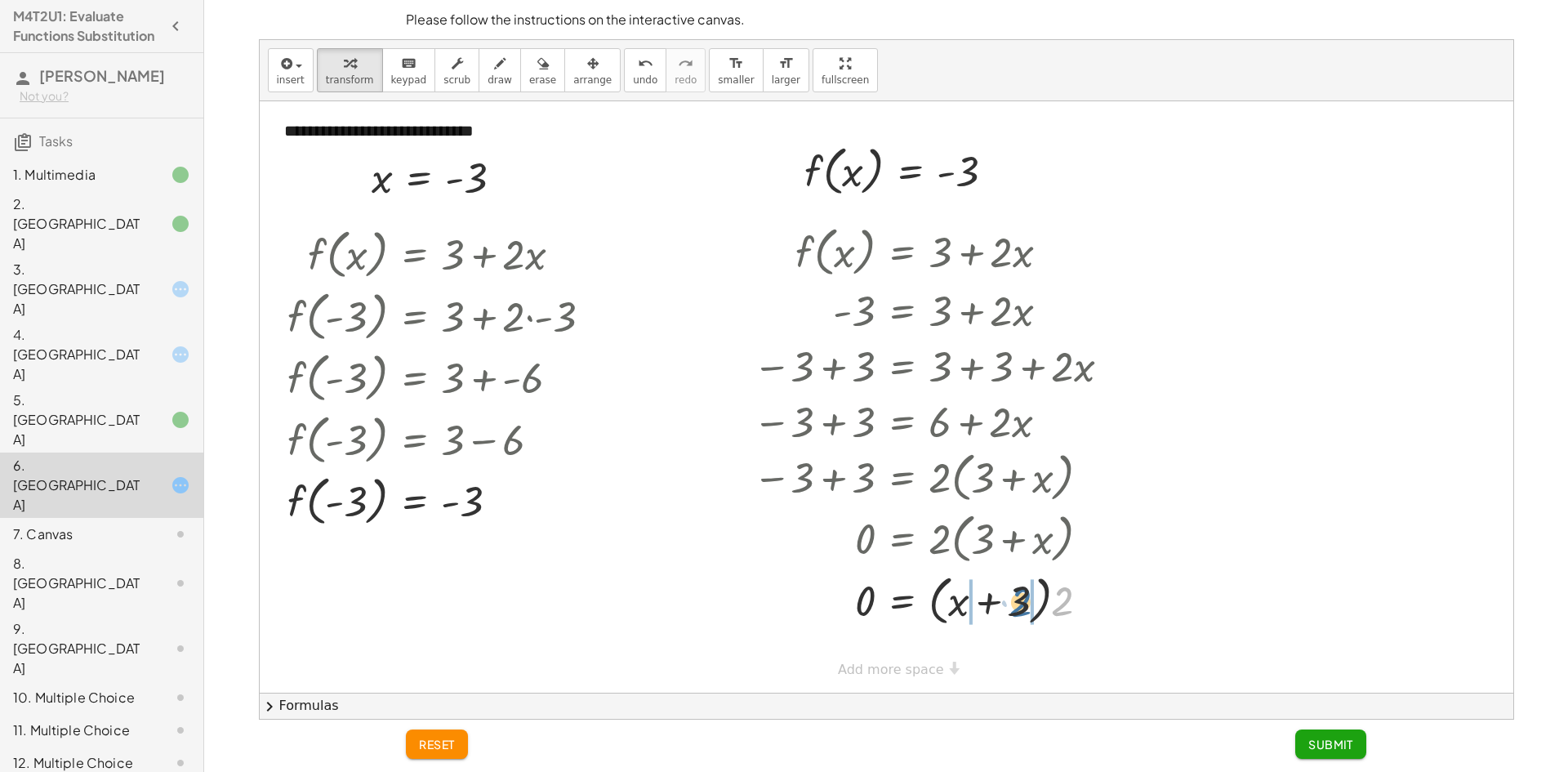
click at [1022, 610] on div at bounding box center [935, 599] width 381 height 62
click at [1034, 652] on div at bounding box center [935, 657] width 381 height 56
click at [967, 655] on div at bounding box center [935, 657] width 381 height 56
click at [951, 656] on div at bounding box center [935, 657] width 381 height 56
click at [986, 664] on div at bounding box center [935, 657] width 381 height 56
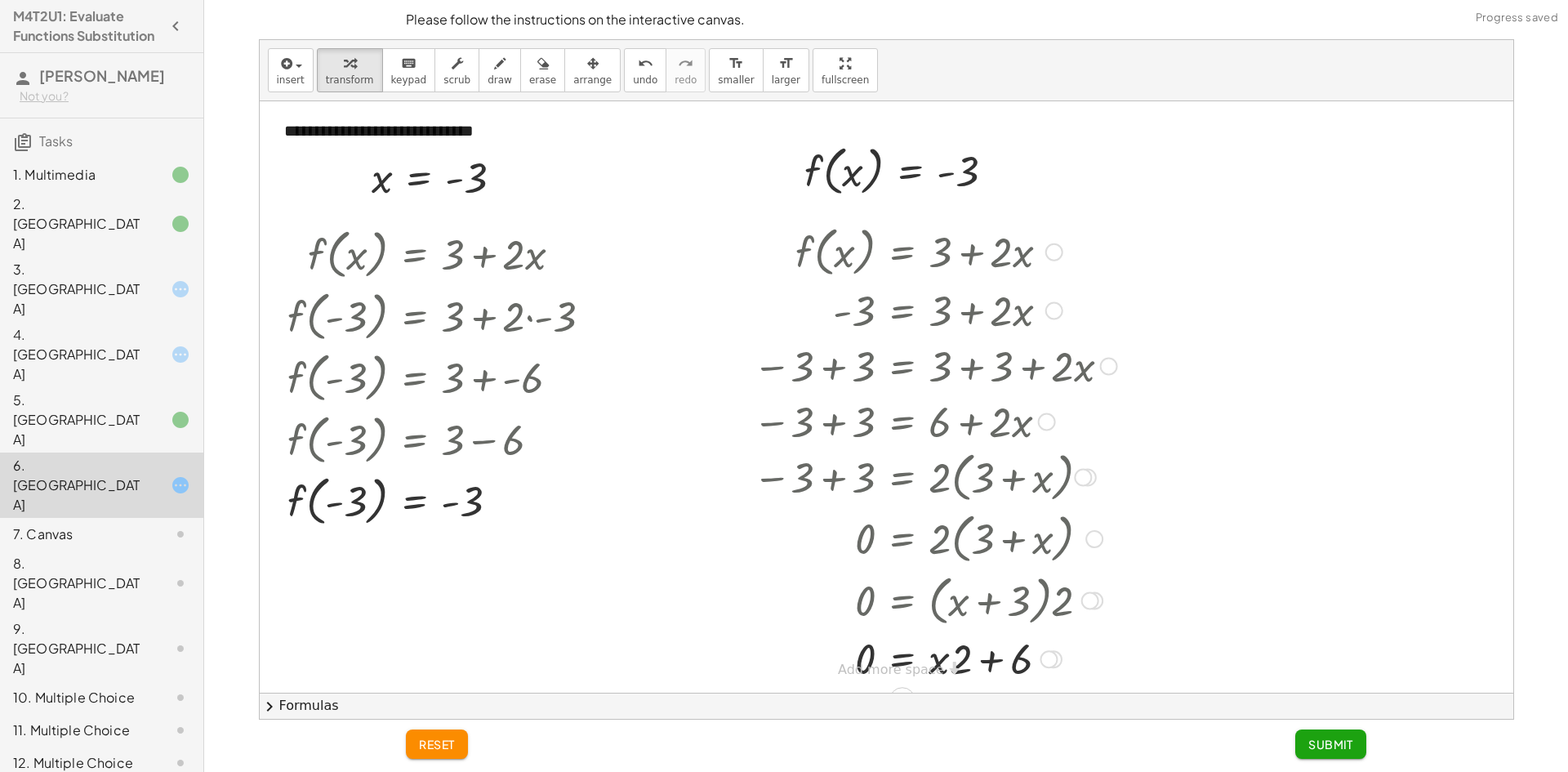
click at [988, 656] on div at bounding box center [935, 657] width 381 height 56
click at [988, 658] on div at bounding box center [935, 657] width 381 height 56
drag, startPoint x: 960, startPoint y: 657, endPoint x: 1021, endPoint y: 656, distance: 61.0
click at [1025, 666] on div at bounding box center [935, 658] width 381 height 62
click at [1008, 665] on div at bounding box center [935, 658] width 381 height 62
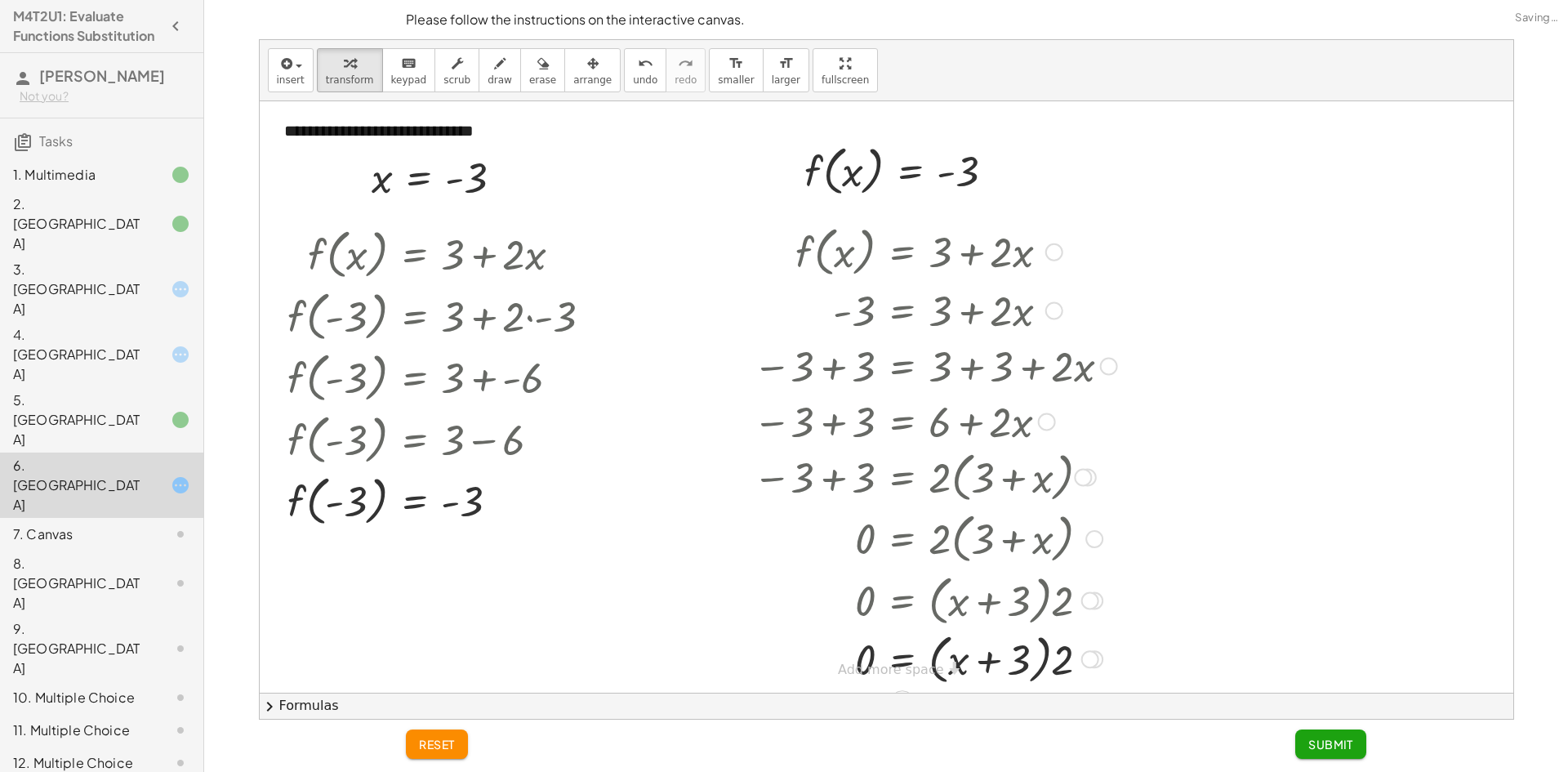
click at [1056, 662] on div at bounding box center [935, 658] width 381 height 62
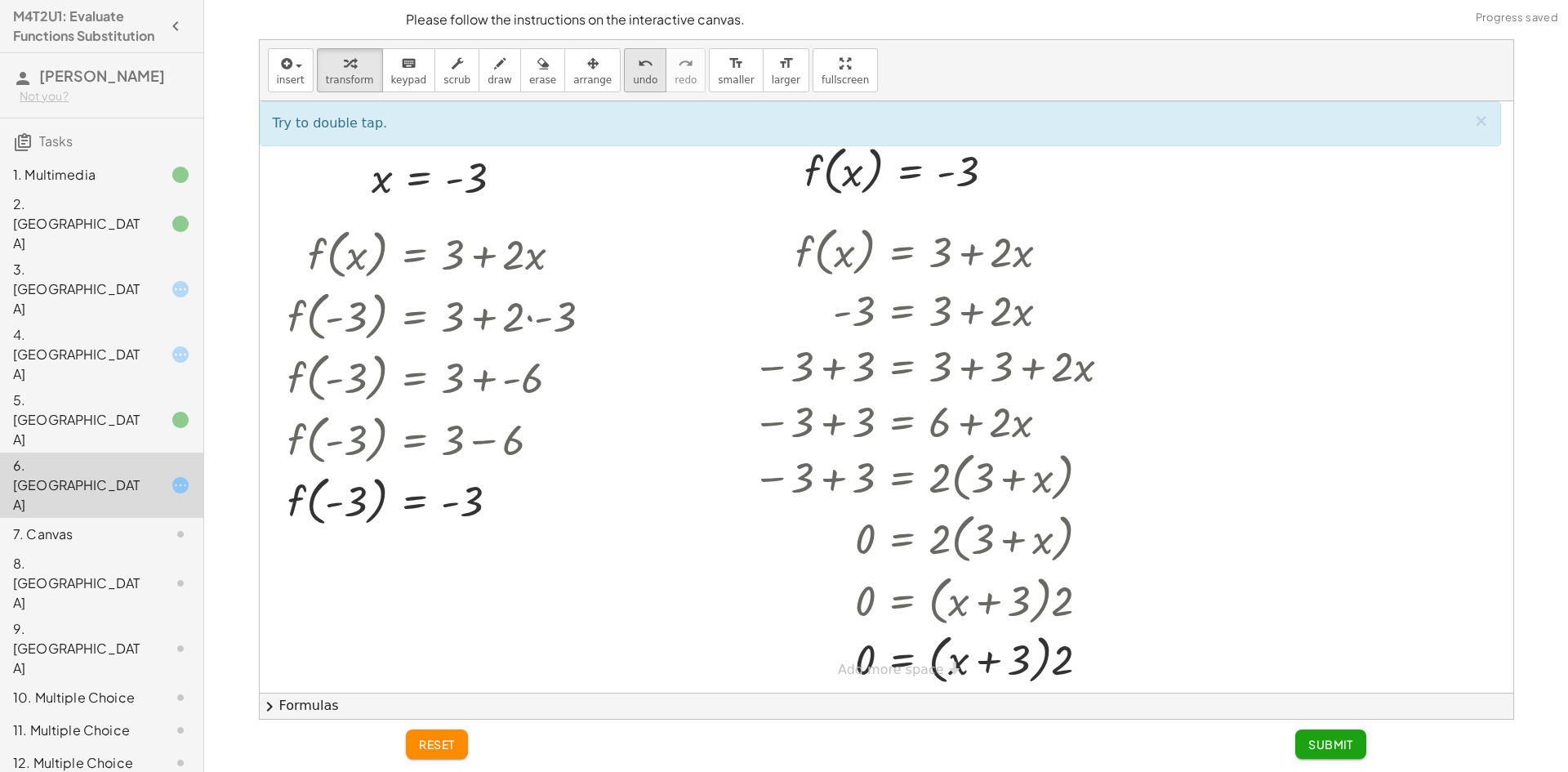
click at [624, 76] on button "undo undo" at bounding box center [645, 70] width 43 height 44
click at [624, 72] on button "undo undo" at bounding box center [645, 70] width 43 height 44
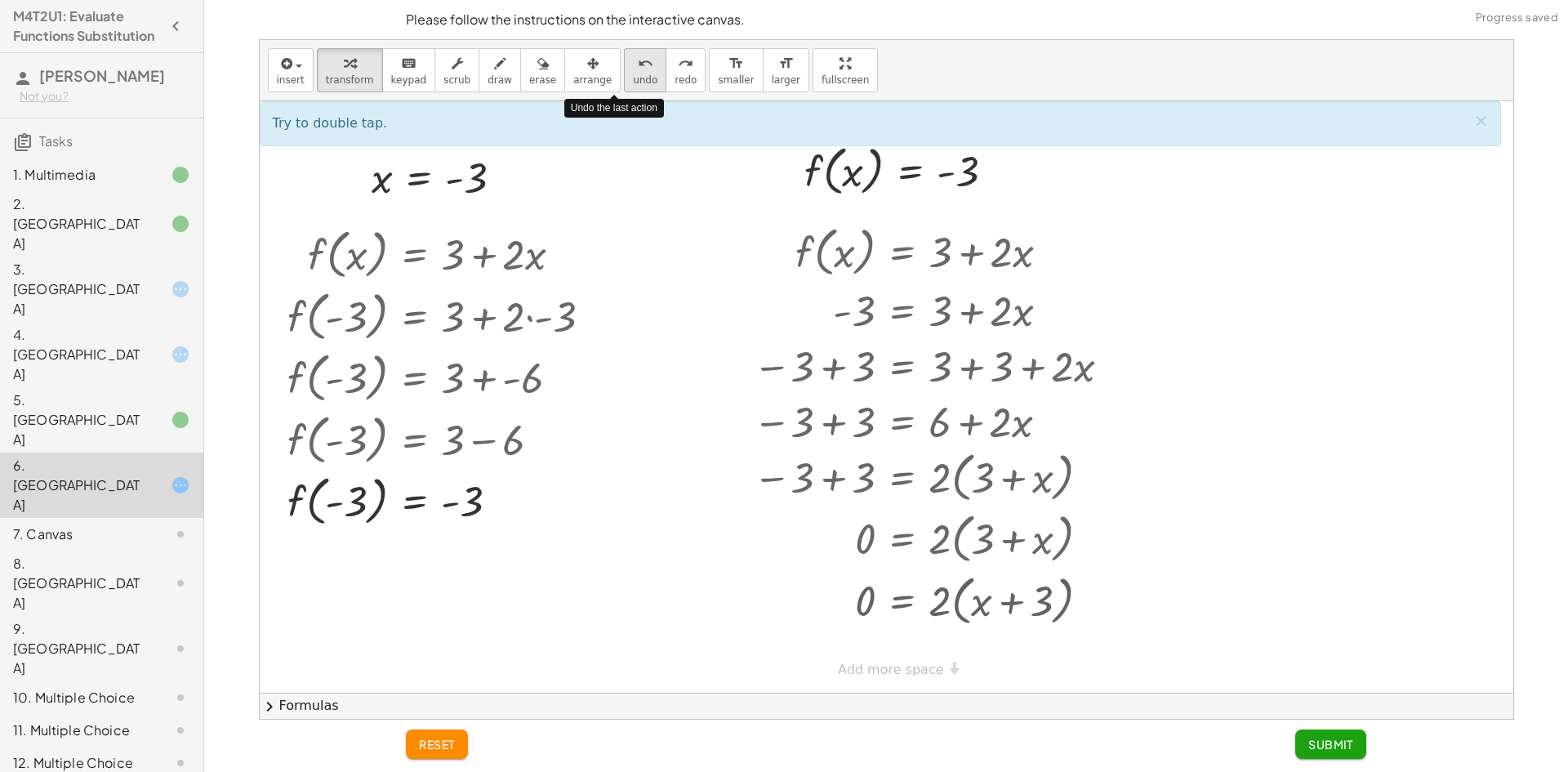
click at [633, 71] on div "undo" at bounding box center [645, 62] width 24 height 19
click at [638, 70] on icon "undo" at bounding box center [645, 63] width 16 height 19
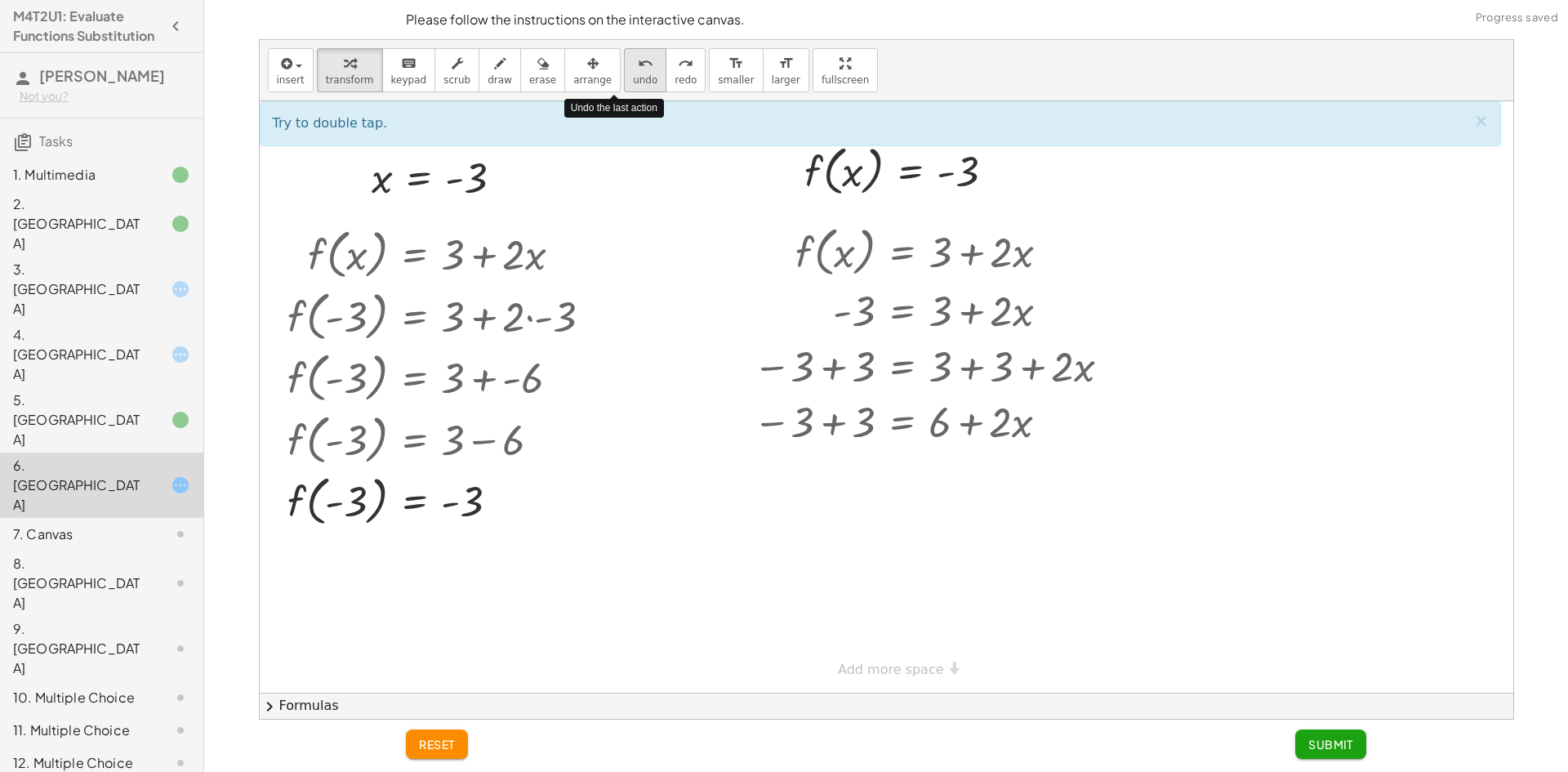
click at [638, 70] on icon "undo" at bounding box center [645, 63] width 16 height 19
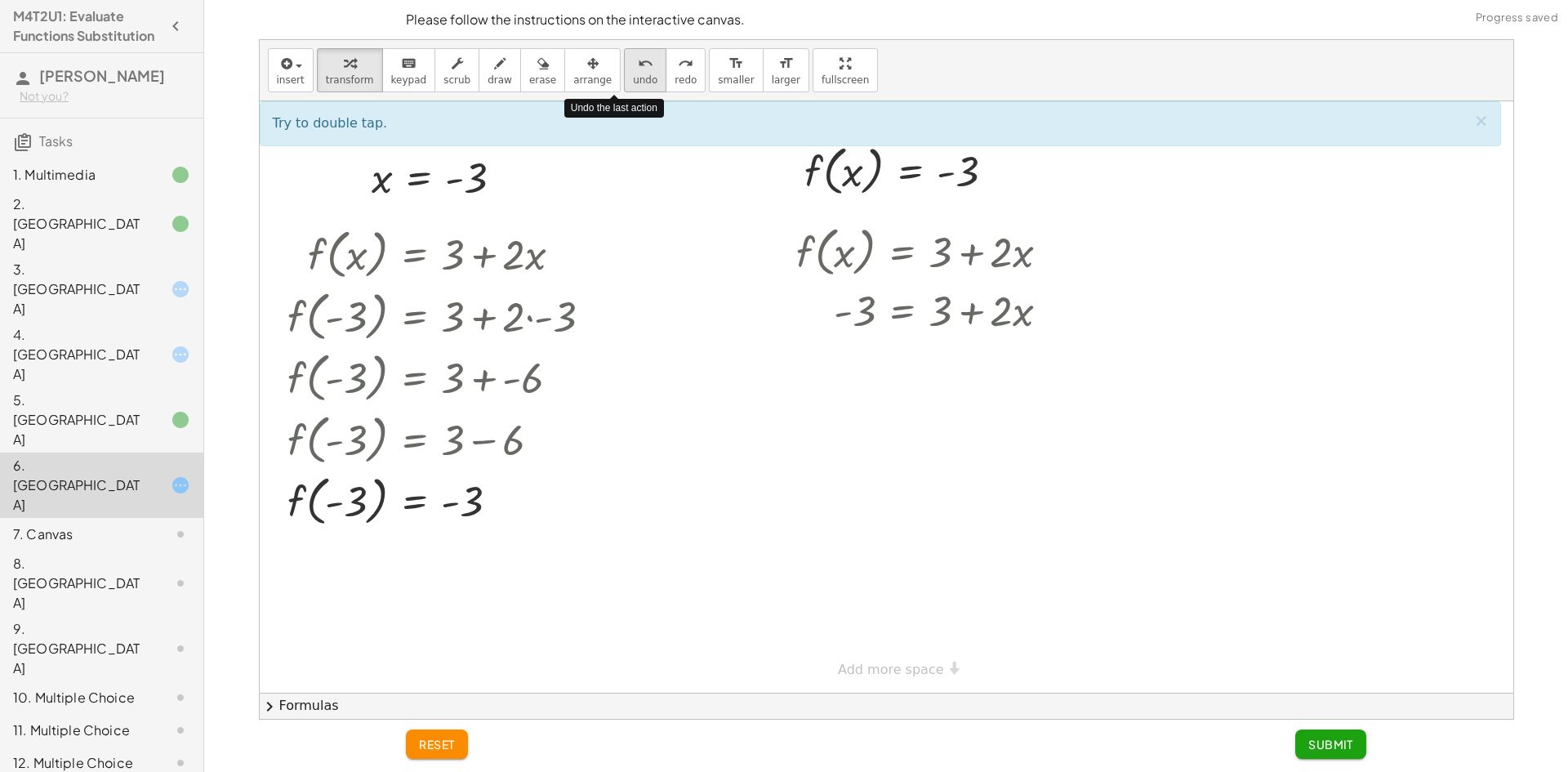
click at [638, 70] on icon "undo" at bounding box center [645, 63] width 16 height 19
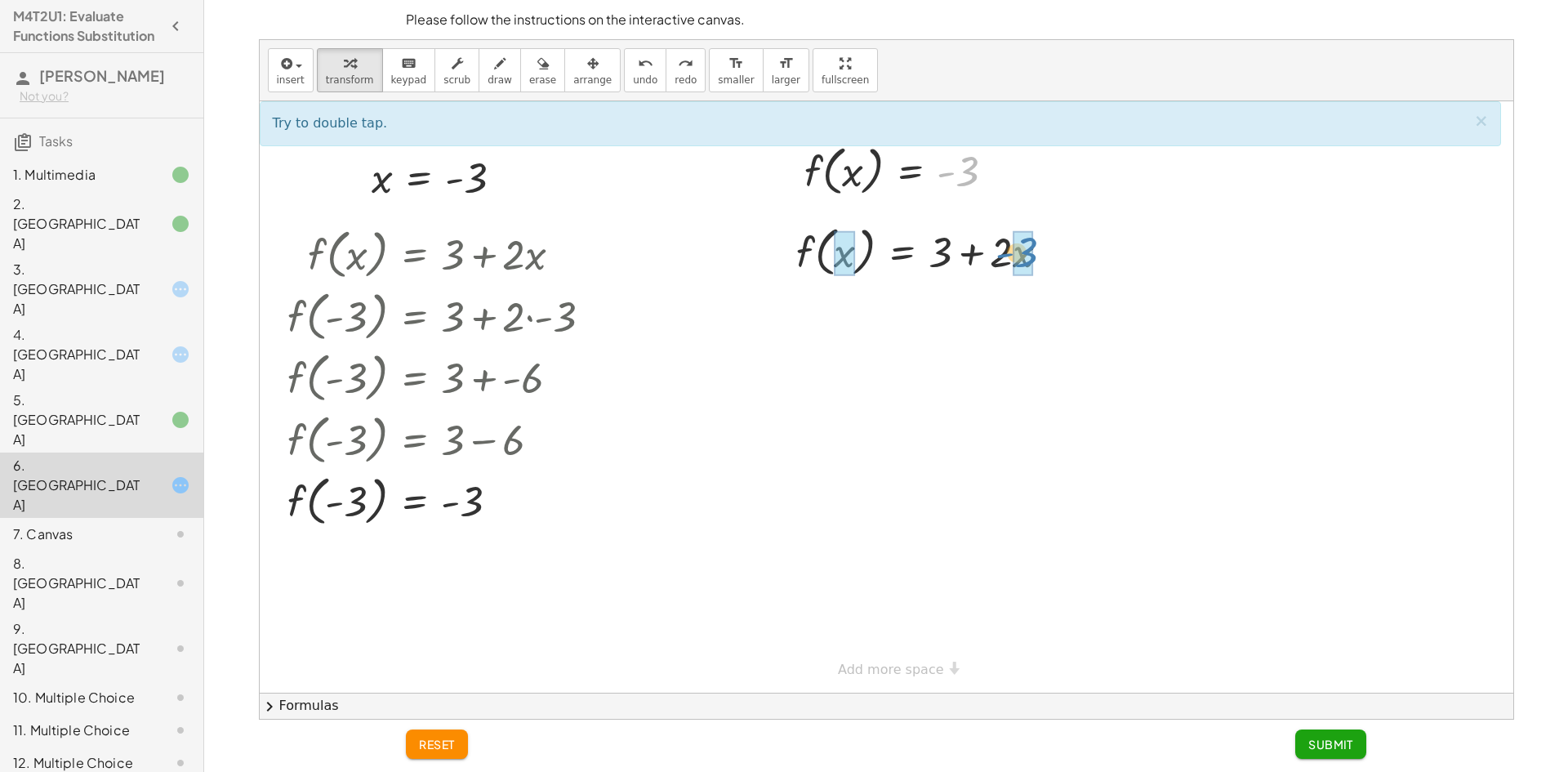
drag, startPoint x: 962, startPoint y: 182, endPoint x: 1021, endPoint y: 258, distance: 96.2
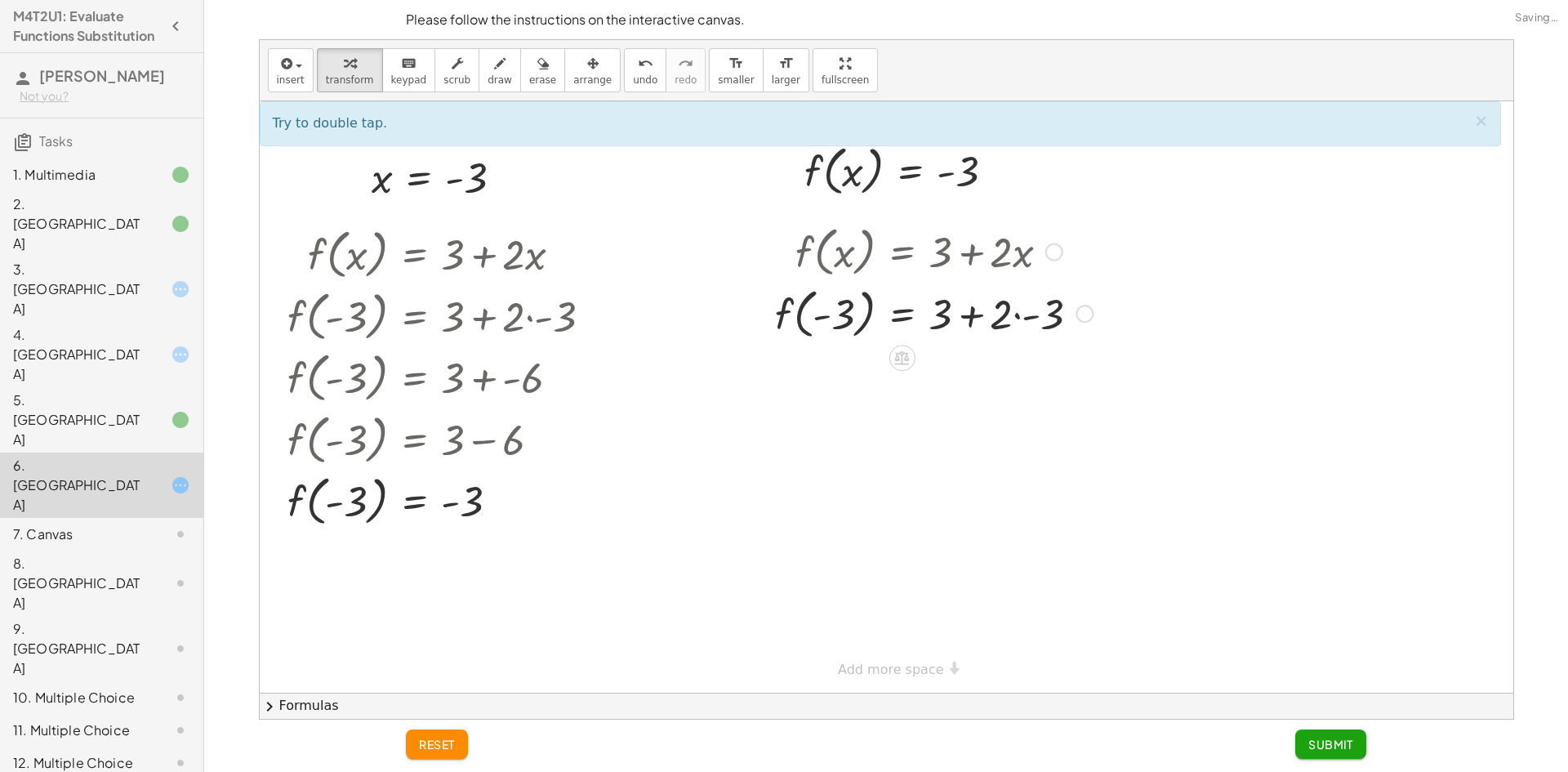
click at [1012, 321] on div at bounding box center [933, 312] width 334 height 62
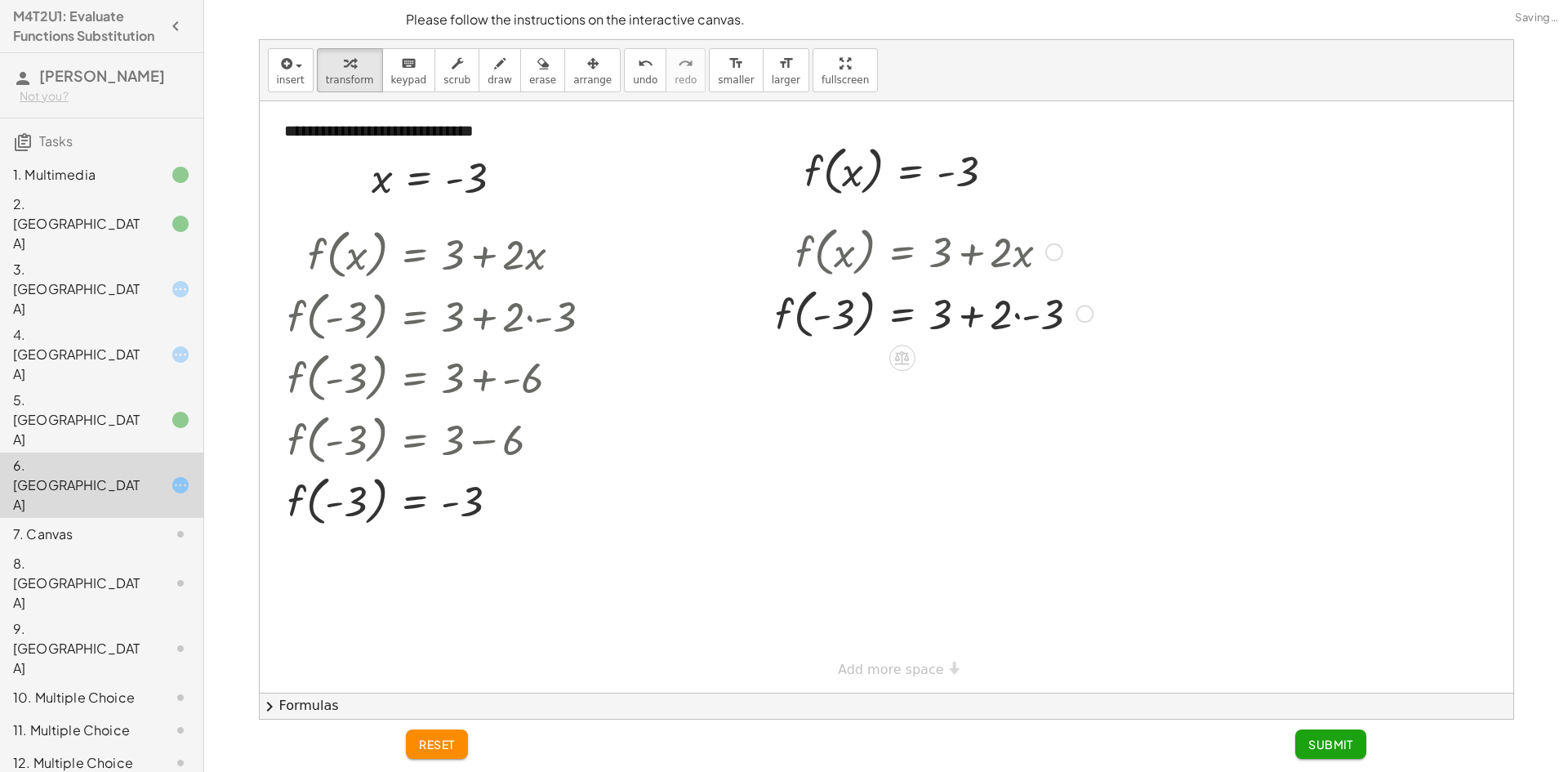
click at [1020, 316] on div at bounding box center [933, 312] width 334 height 62
click at [1002, 372] on div at bounding box center [933, 373] width 334 height 62
click at [978, 382] on div at bounding box center [942, 373] width 353 height 62
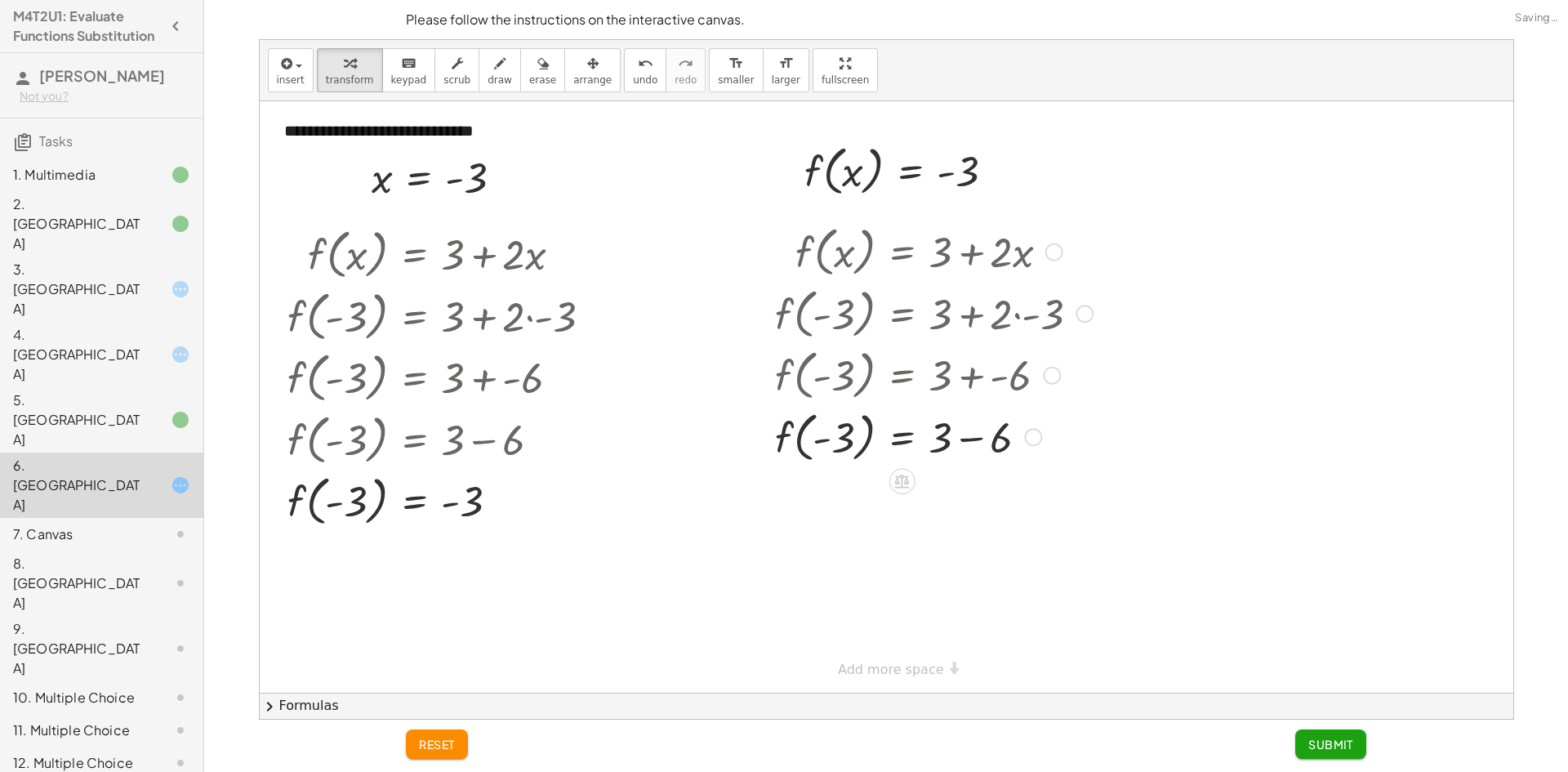
click at [967, 435] on div at bounding box center [933, 436] width 334 height 62
click at [945, 508] on div at bounding box center [933, 497] width 334 height 62
click at [1351, 748] on span "Submit" at bounding box center [1331, 744] width 44 height 15
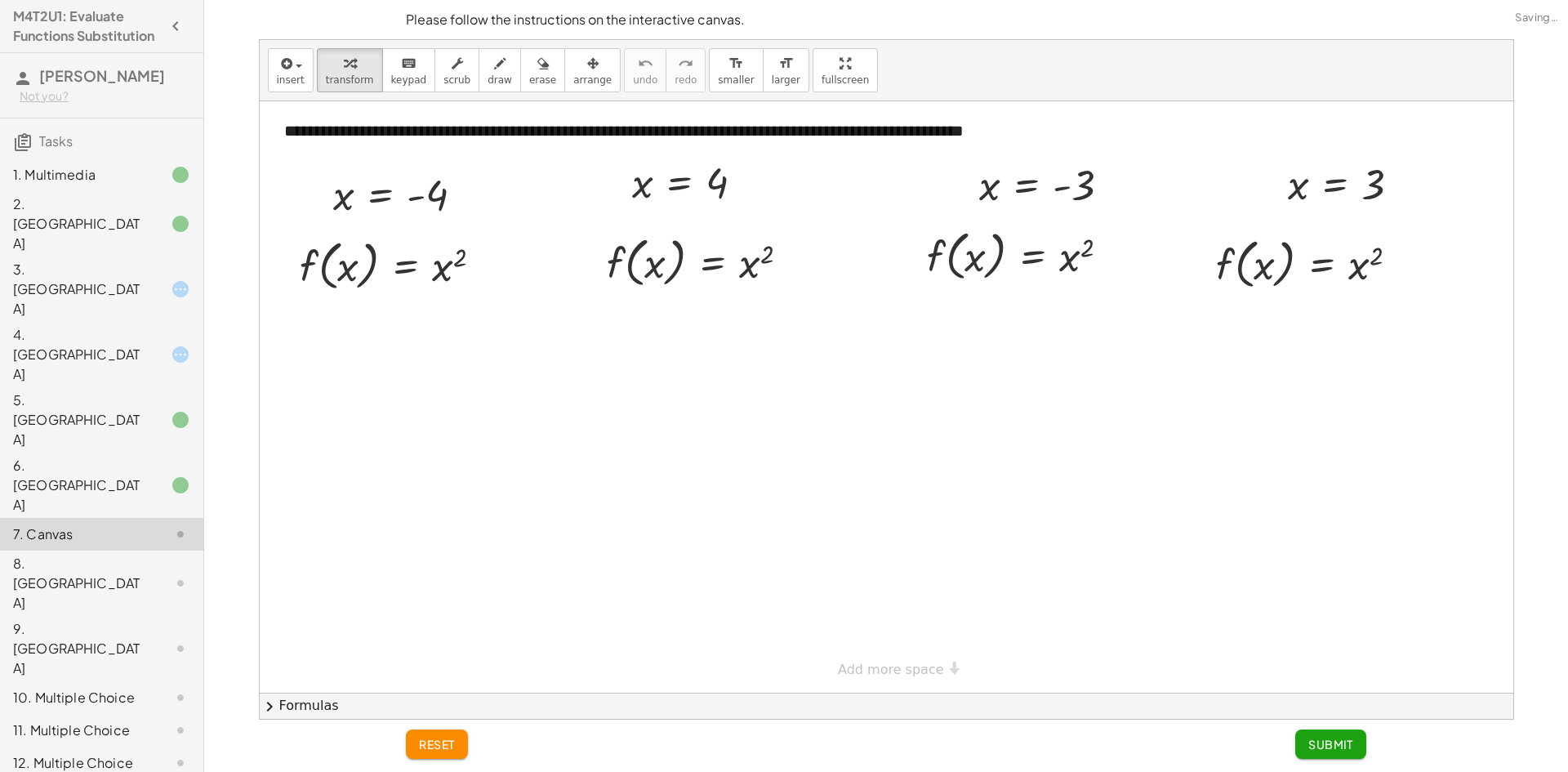
click at [124, 452] on div "4. [GEOGRAPHIC_DATA]" at bounding box center [101, 485] width 203 height 65
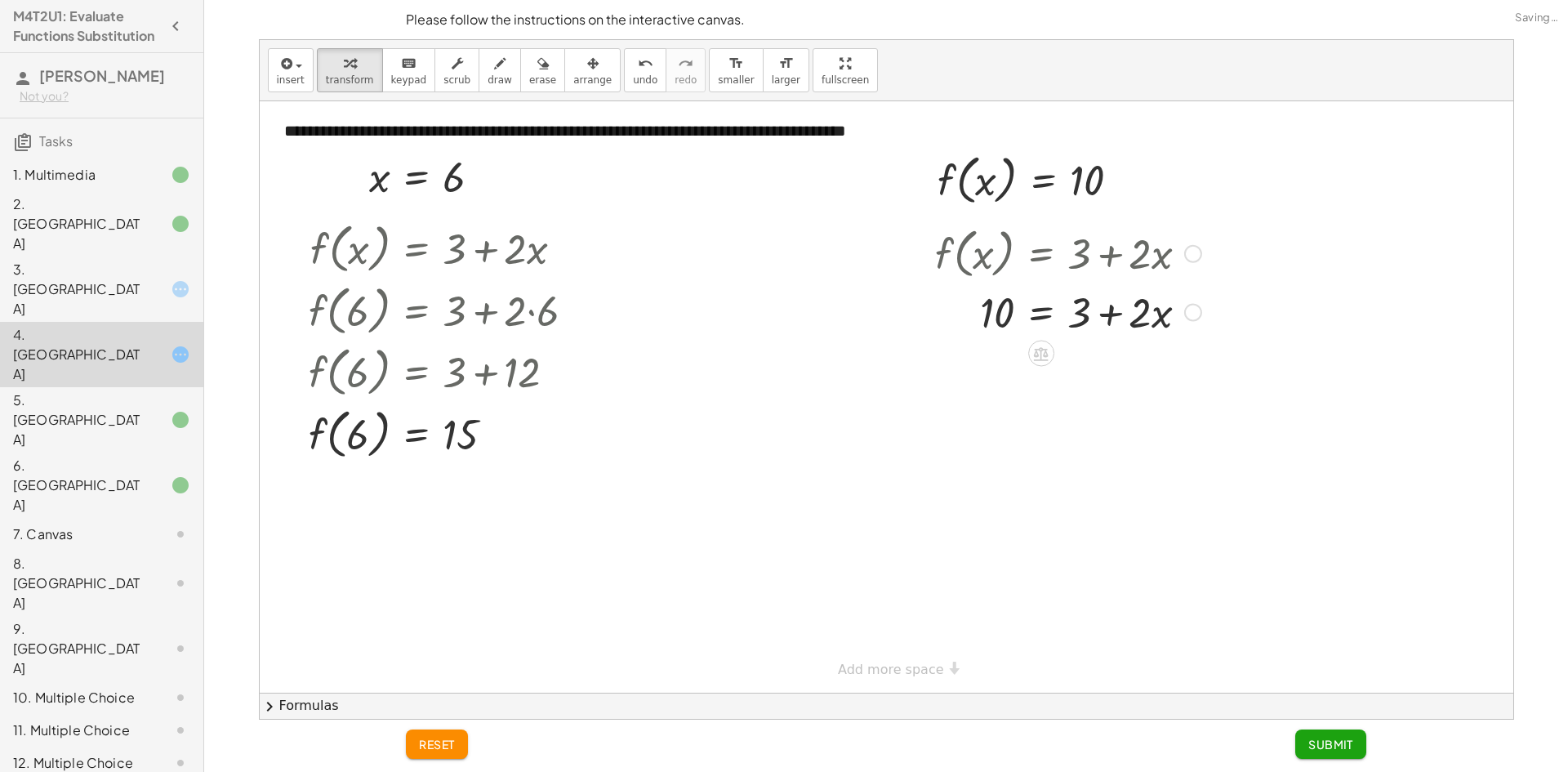
click at [1127, 309] on div at bounding box center [1068, 311] width 283 height 56
drag, startPoint x: 1151, startPoint y: 321, endPoint x: 1110, endPoint y: 323, distance: 41.0
click at [1110, 323] on div at bounding box center [1068, 311] width 283 height 56
click at [1130, 314] on div at bounding box center [1068, 311] width 283 height 56
click at [1110, 313] on div at bounding box center [1068, 311] width 283 height 56
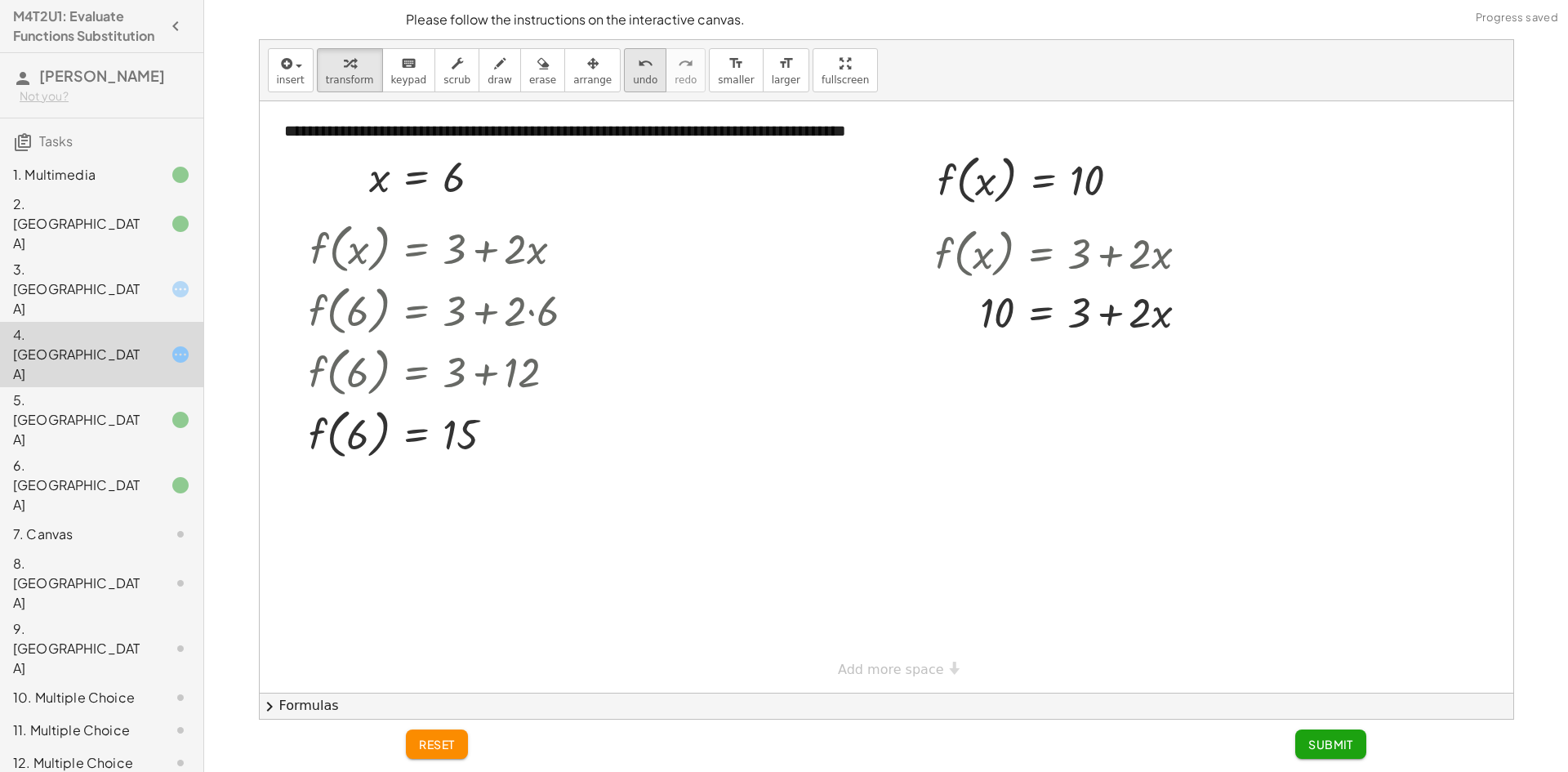
click at [638, 67] on icon "undo" at bounding box center [645, 63] width 16 height 19
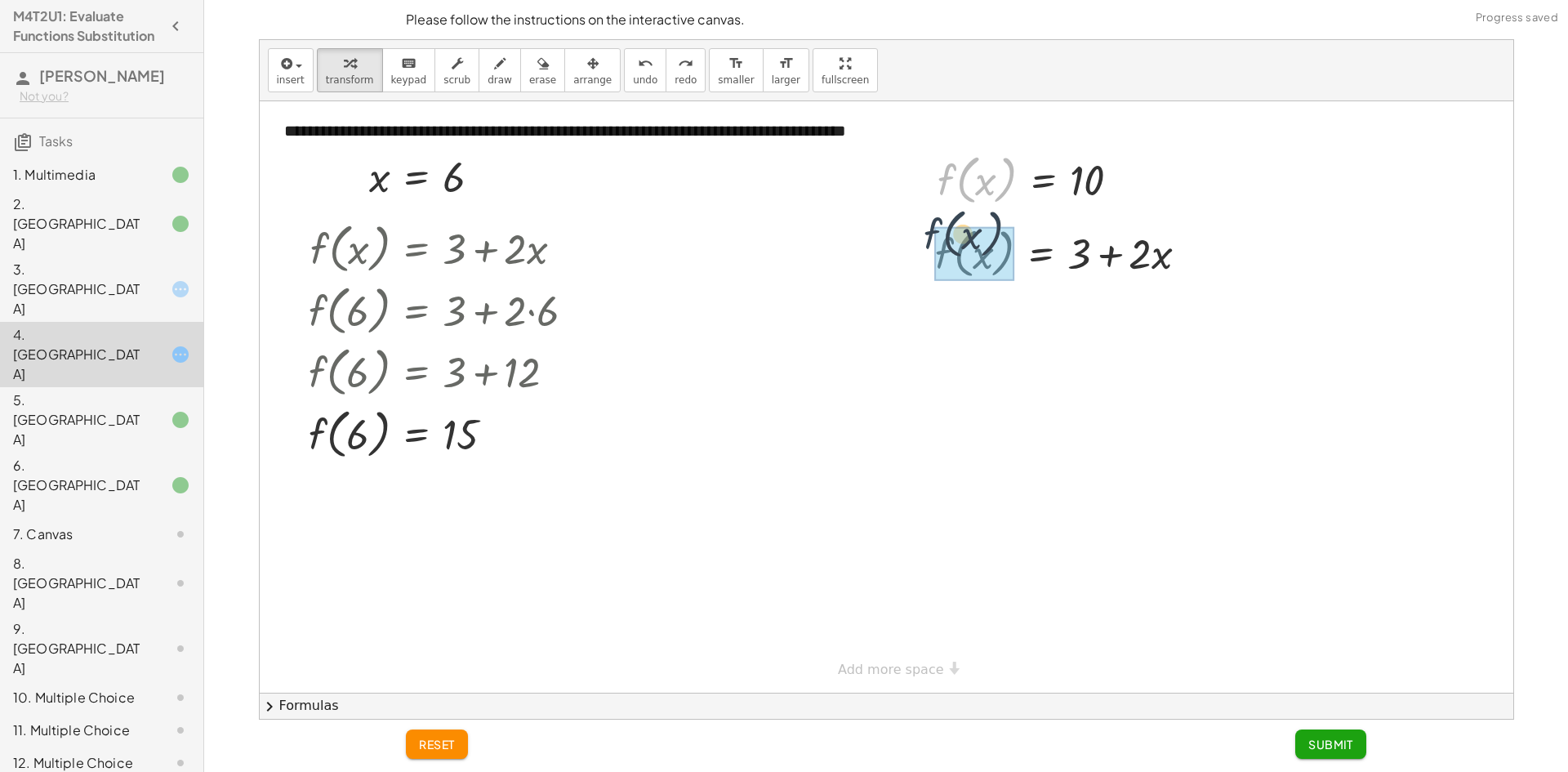
drag, startPoint x: 958, startPoint y: 181, endPoint x: 945, endPoint y: 244, distance: 64.3
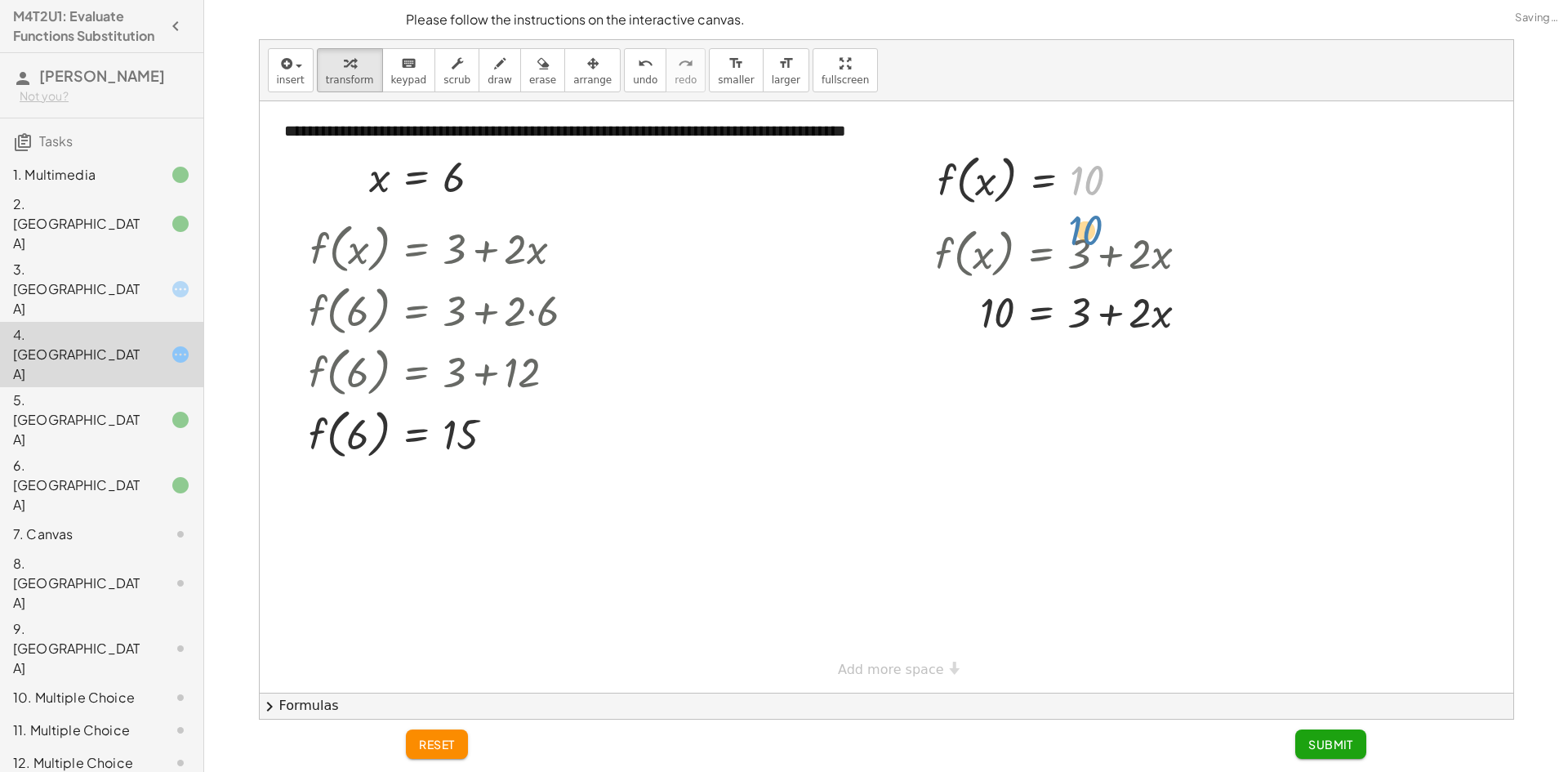
drag, startPoint x: 1094, startPoint y: 184, endPoint x: 1094, endPoint y: 175, distance: 9.0
click at [1094, 175] on div at bounding box center [1035, 178] width 212 height 62
drag, startPoint x: 1056, startPoint y: 319, endPoint x: 1095, endPoint y: 310, distance: 40.0
click at [1095, 310] on div at bounding box center [1068, 311] width 283 height 56
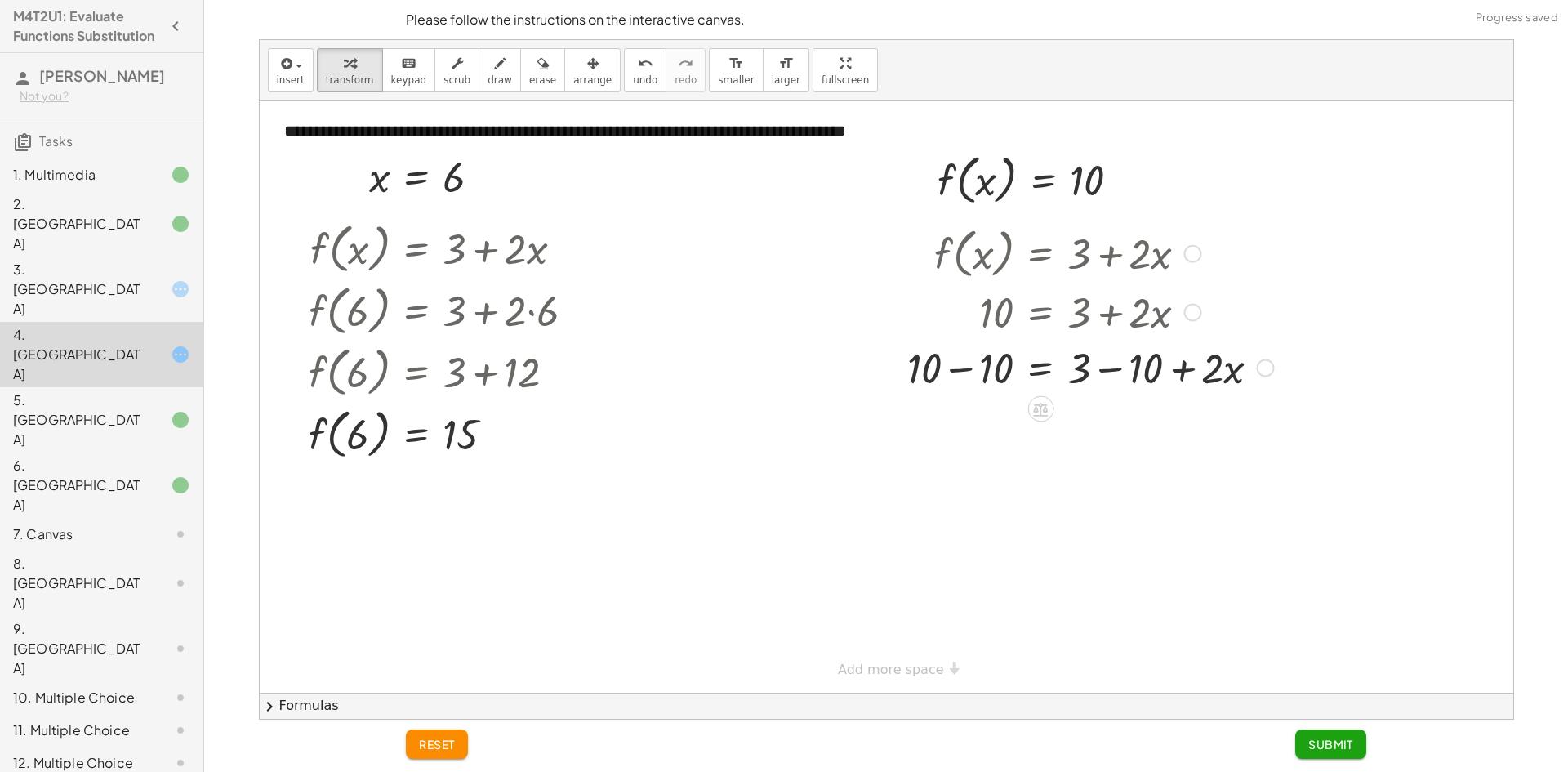
click at [979, 381] on div at bounding box center [1090, 367] width 383 height 56
click at [1111, 368] on div at bounding box center [1104, 367] width 355 height 56
click at [1150, 437] on div at bounding box center [1090, 423] width 383 height 56
click at [1165, 428] on div at bounding box center [1090, 423] width 383 height 56
drag, startPoint x: 1105, startPoint y: 424, endPoint x: 1094, endPoint y: 430, distance: 12.5
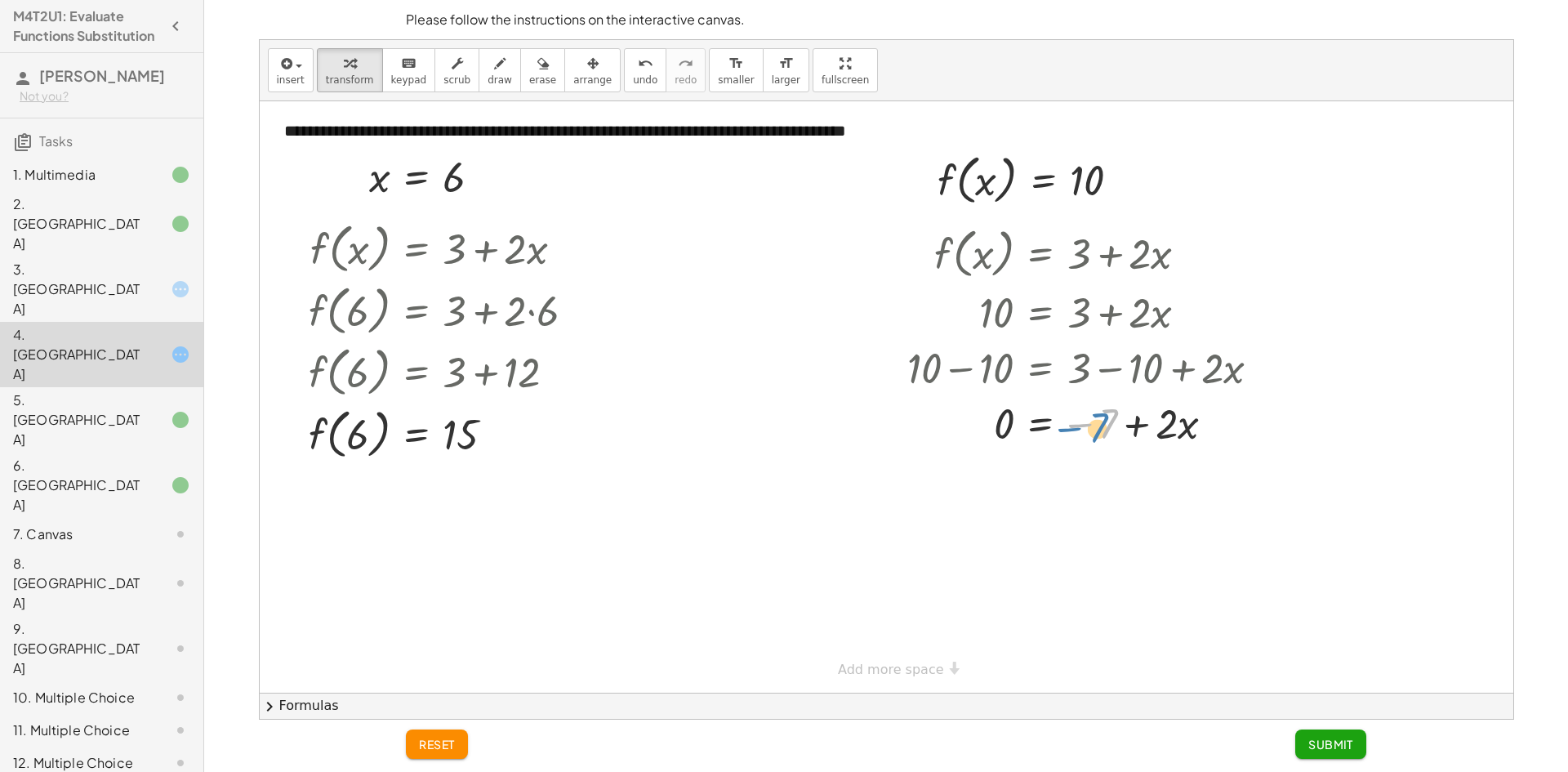
click at [1094, 430] on div at bounding box center [1090, 423] width 383 height 56
drag, startPoint x: 1076, startPoint y: 423, endPoint x: 1051, endPoint y: 423, distance: 25.0
click at [1046, 423] on div at bounding box center [1090, 423] width 383 height 56
drag, startPoint x: 1132, startPoint y: 427, endPoint x: 1044, endPoint y: 423, distance: 88.1
click at [1044, 423] on div at bounding box center [1090, 423] width 383 height 56
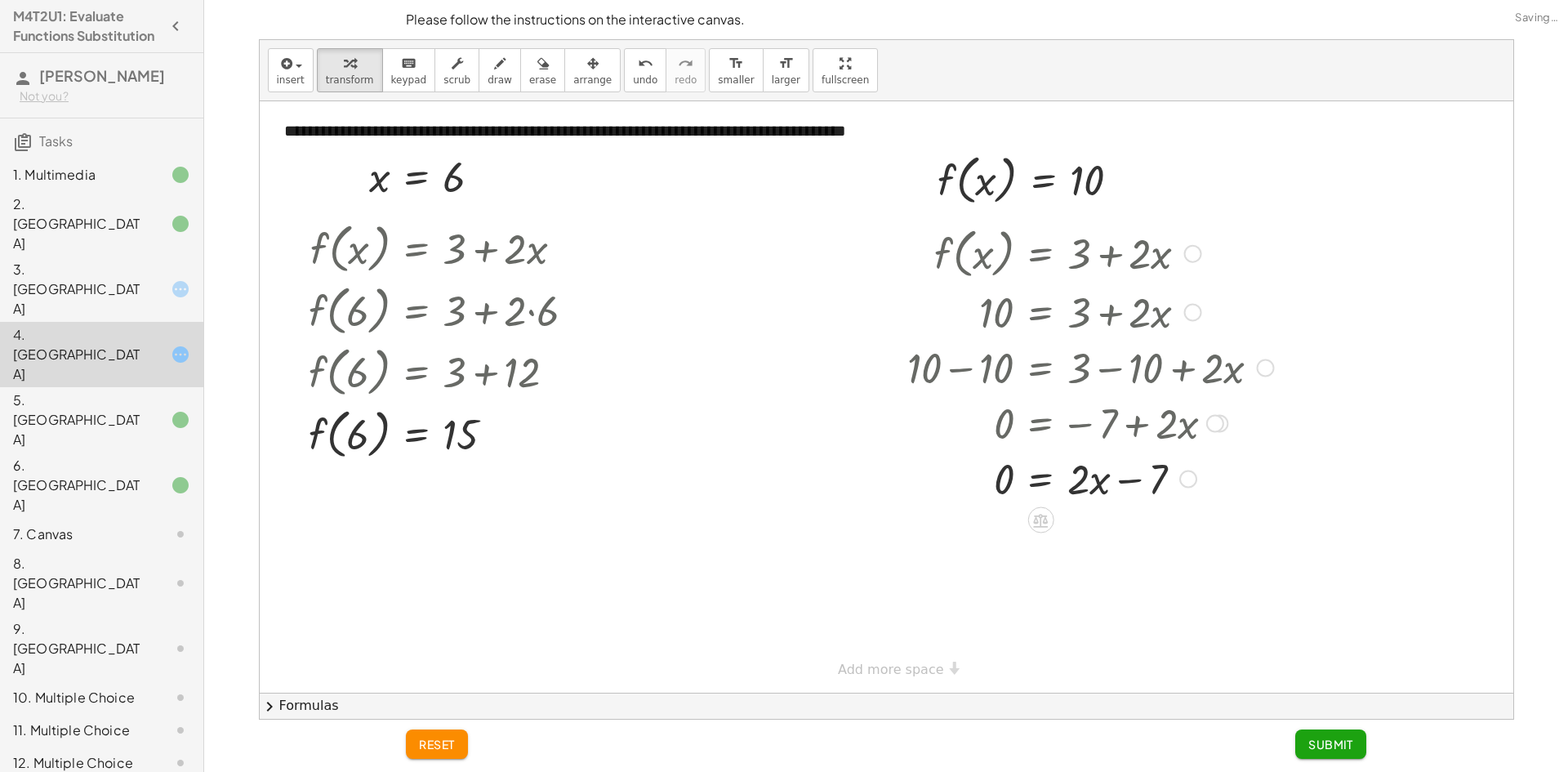
click at [1081, 477] on div at bounding box center [1090, 478] width 383 height 56
drag, startPoint x: 1150, startPoint y: 483, endPoint x: 1071, endPoint y: 485, distance: 79.0
click at [1071, 485] on div at bounding box center [1090, 478] width 383 height 56
click at [1150, 484] on div at bounding box center [1090, 478] width 383 height 56
click at [1129, 488] on div at bounding box center [1090, 478] width 383 height 56
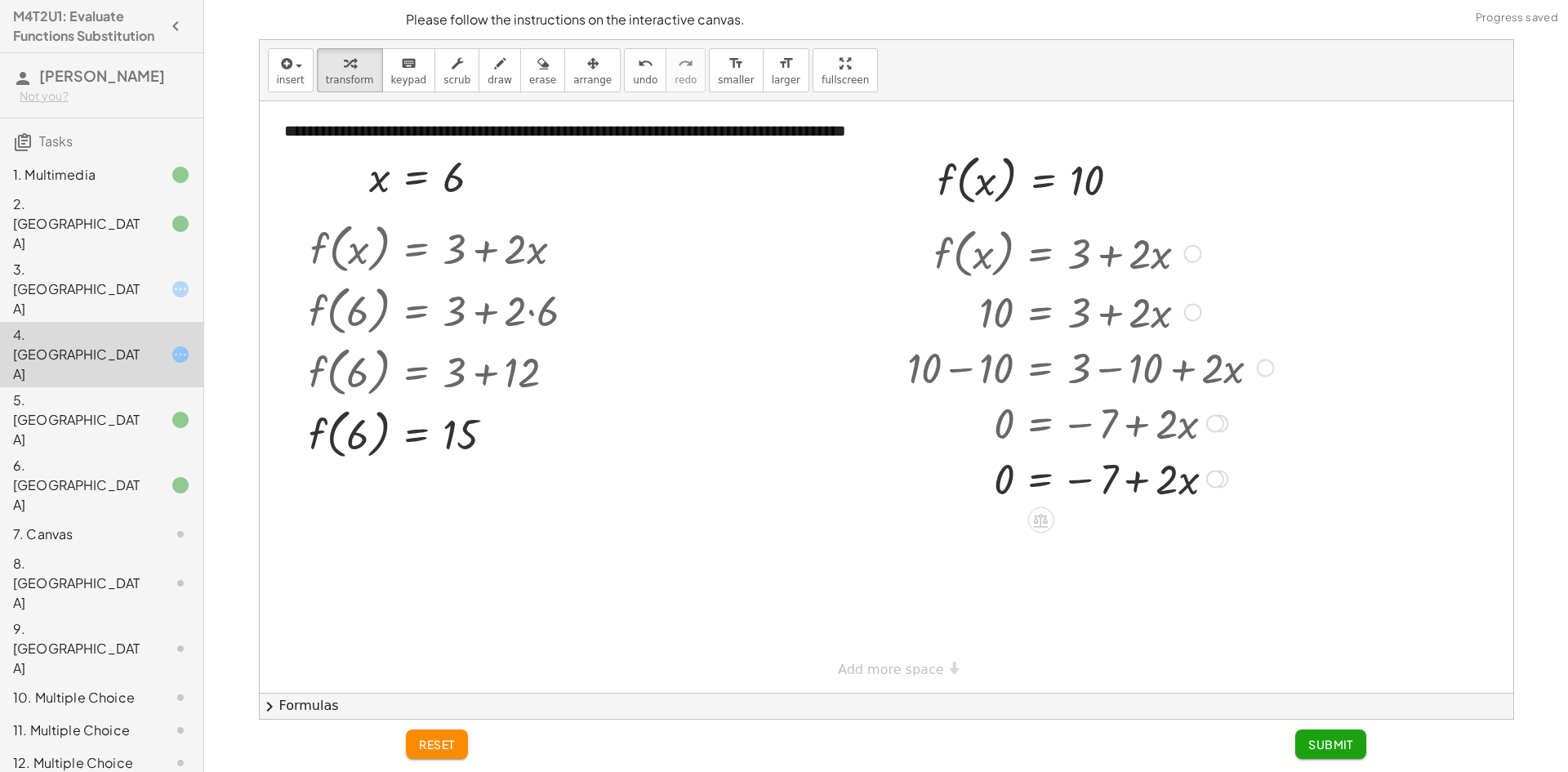
click at [1129, 488] on div at bounding box center [1090, 478] width 383 height 56
drag, startPoint x: 1071, startPoint y: 478, endPoint x: 1086, endPoint y: 493, distance: 21.2
click at [1086, 493] on div at bounding box center [1090, 478] width 383 height 56
drag, startPoint x: 1080, startPoint y: 479, endPoint x: 1062, endPoint y: 484, distance: 18.7
click at [1062, 484] on div at bounding box center [1090, 478] width 383 height 56
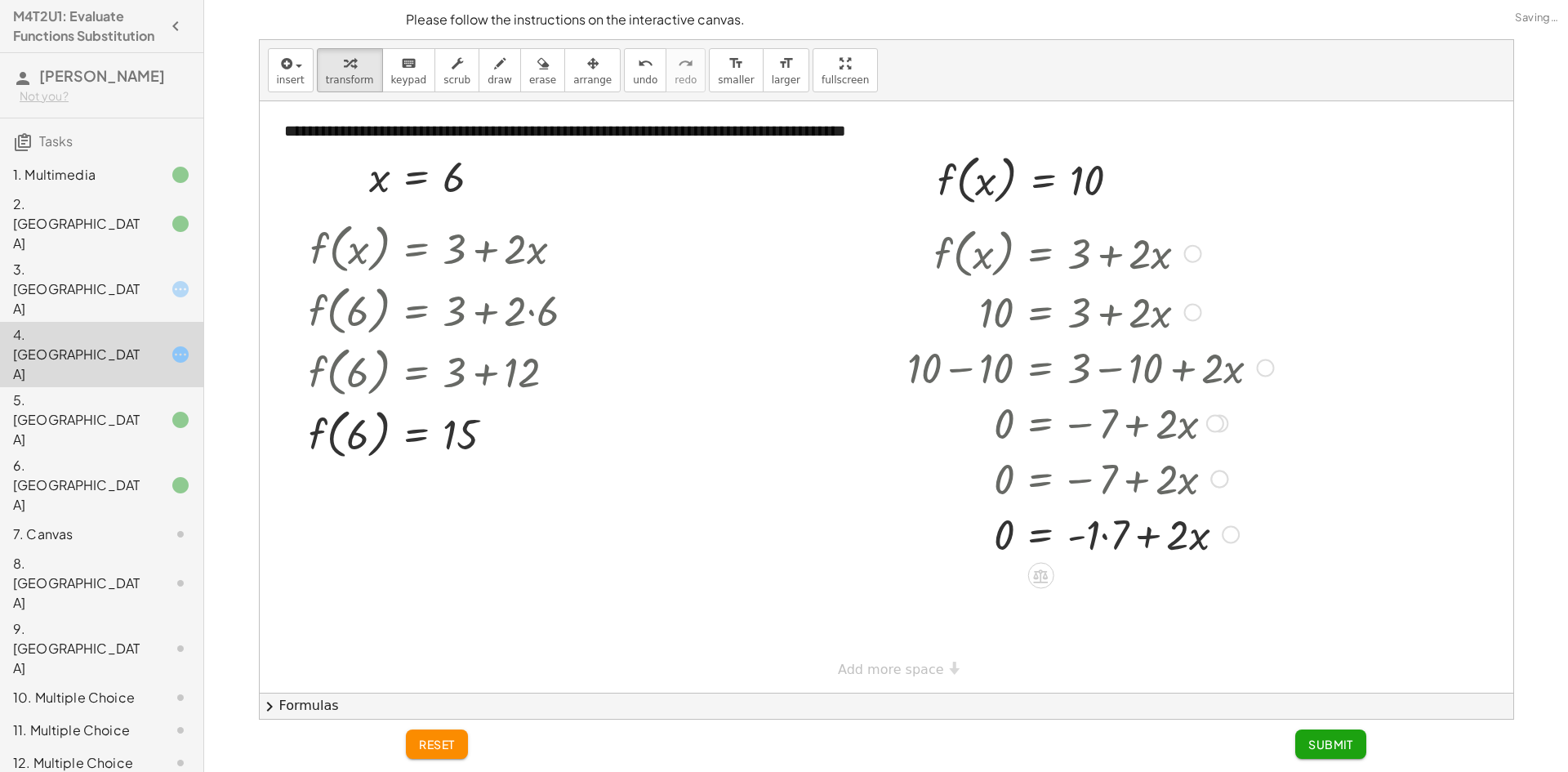
click at [1097, 496] on div at bounding box center [1084, 478] width 372 height 56
click at [1094, 522] on div at bounding box center [1090, 533] width 383 height 56
click at [1144, 542] on div at bounding box center [1102, 533] width 407 height 56
click at [638, 67] on icon "undo" at bounding box center [645, 63] width 16 height 19
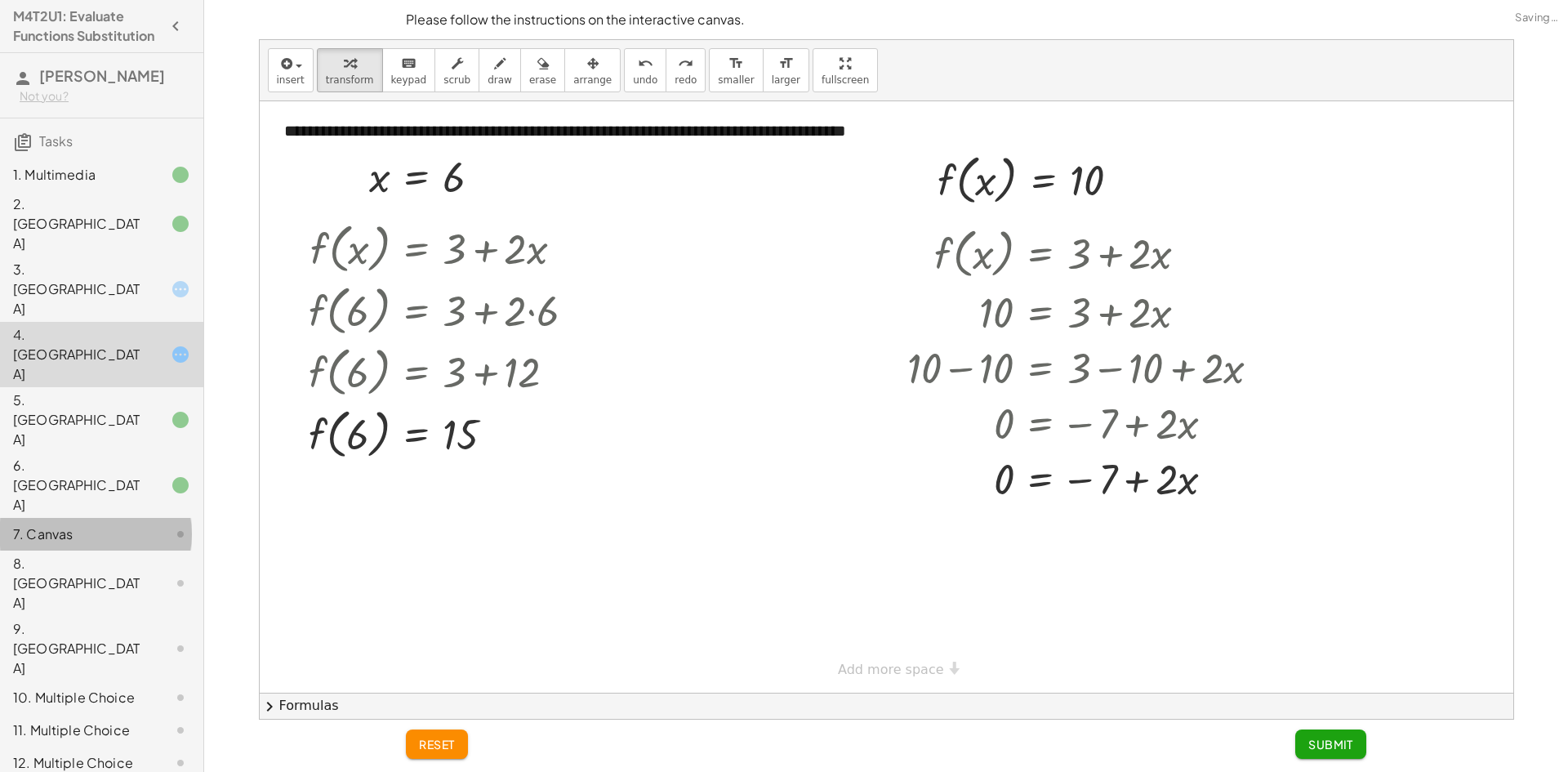
click at [87, 615] on div "7. Canvas" at bounding box center [101, 648] width 203 height 65
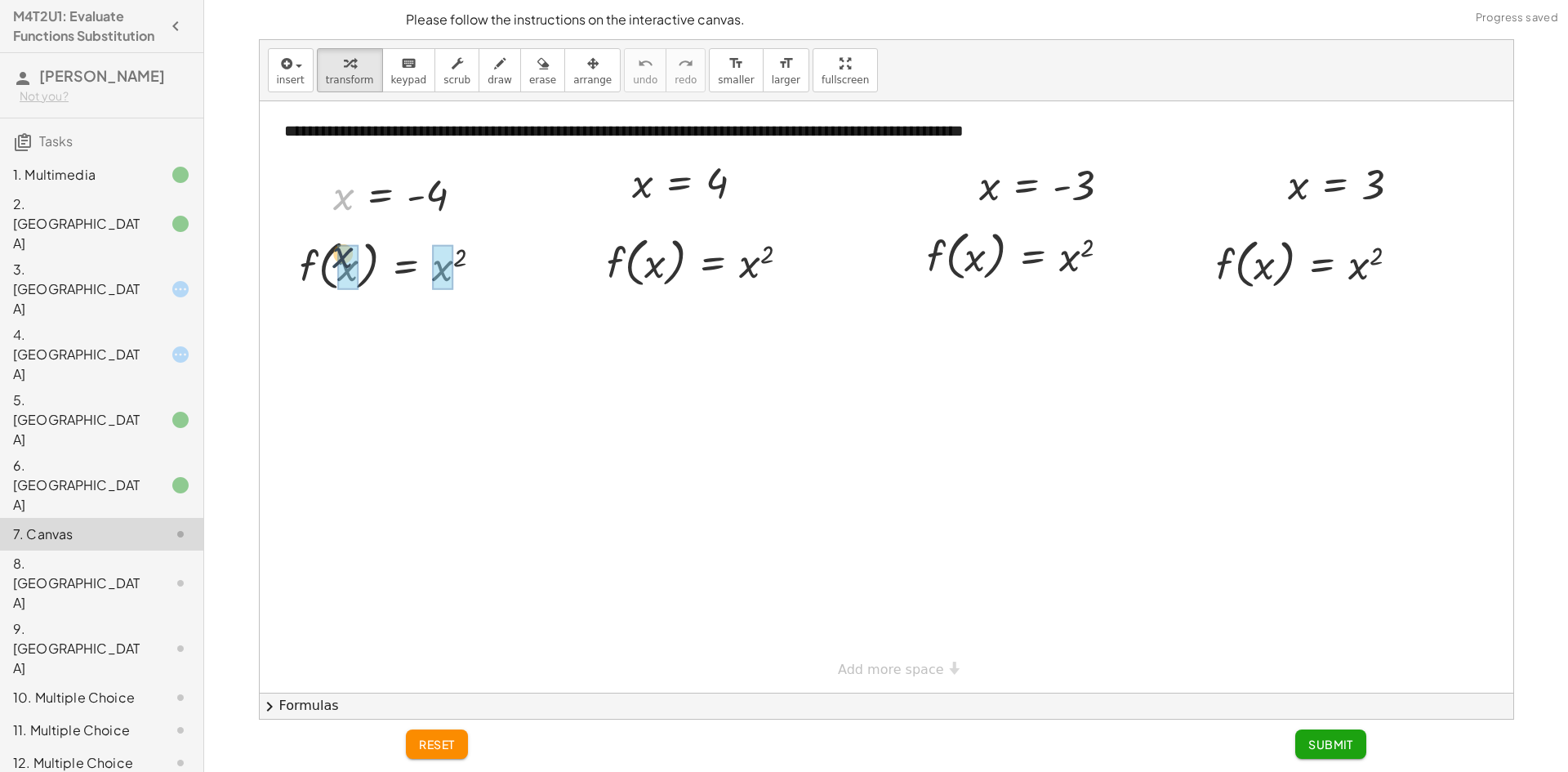
drag, startPoint x: 343, startPoint y: 244, endPoint x: 343, endPoint y: 263, distance: 19.0
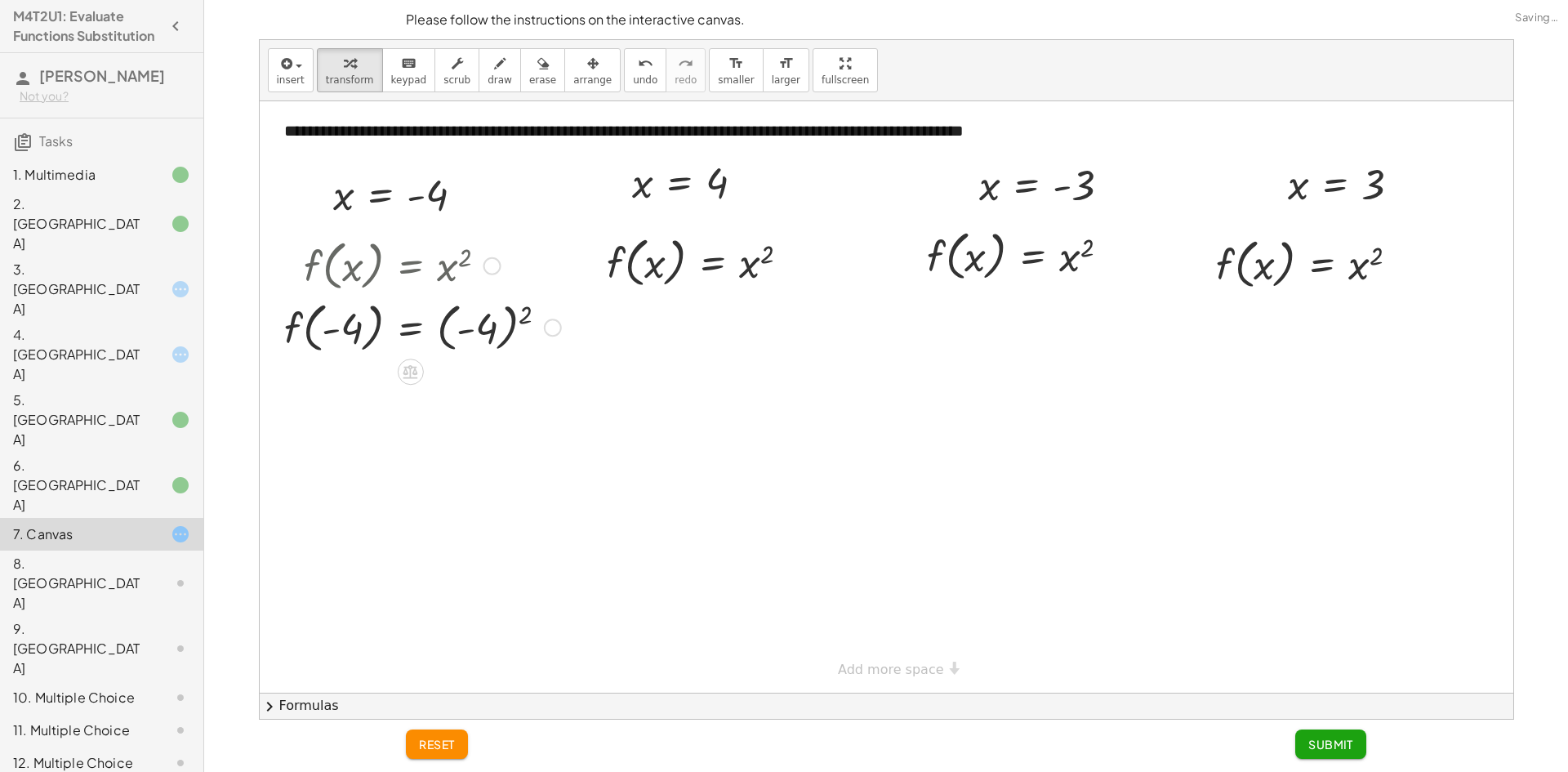
click at [478, 336] on div at bounding box center [423, 326] width 293 height 62
click at [450, 379] on div at bounding box center [423, 387] width 293 height 62
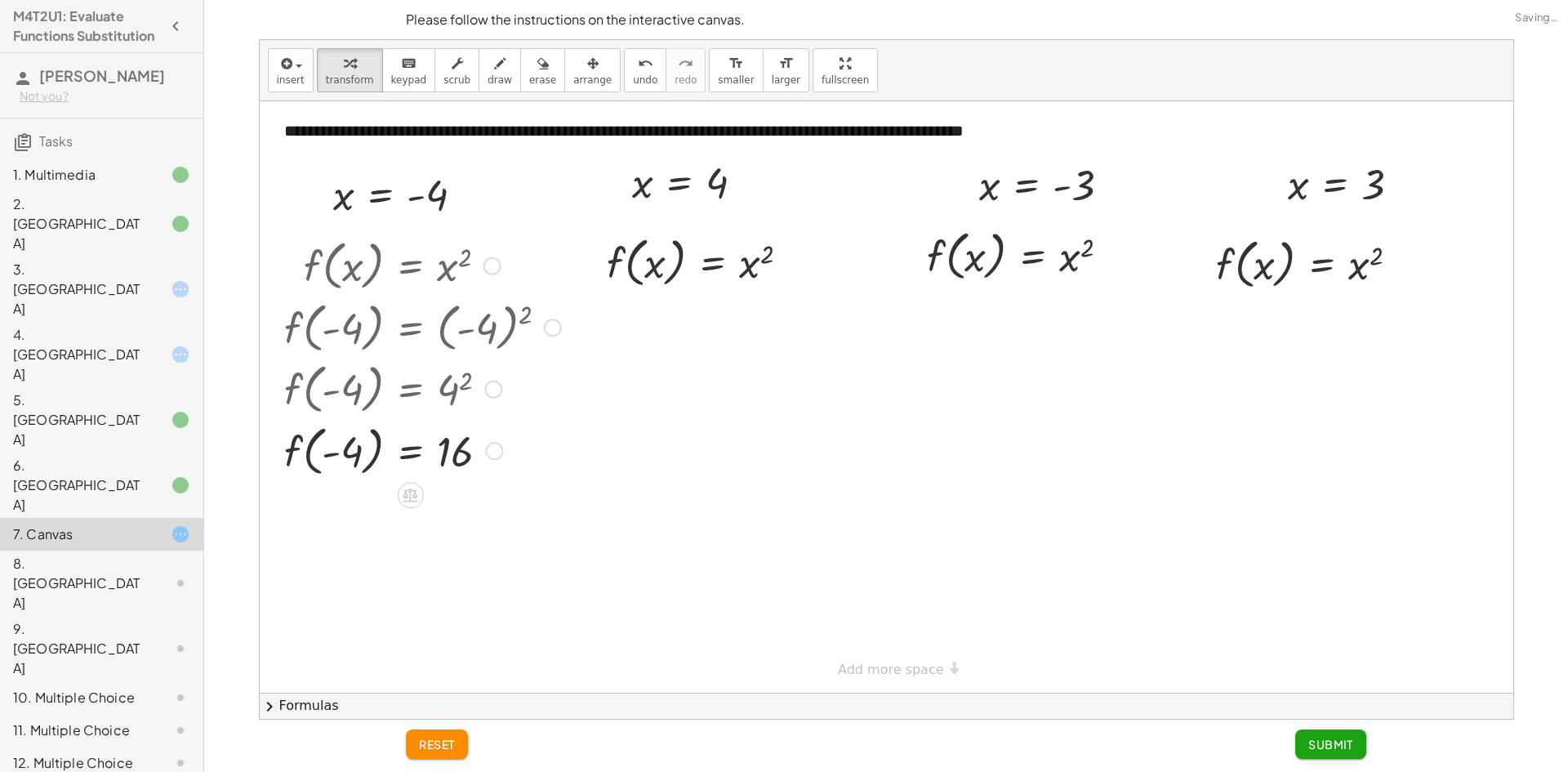
click at [344, 449] on div at bounding box center [423, 449] width 293 height 62
drag, startPoint x: 644, startPoint y: 234, endPoint x: 656, endPoint y: 273, distance: 40.8
click at [645, 338] on div at bounding box center [704, 323] width 215 height 62
click at [729, 335] on div at bounding box center [704, 323] width 215 height 62
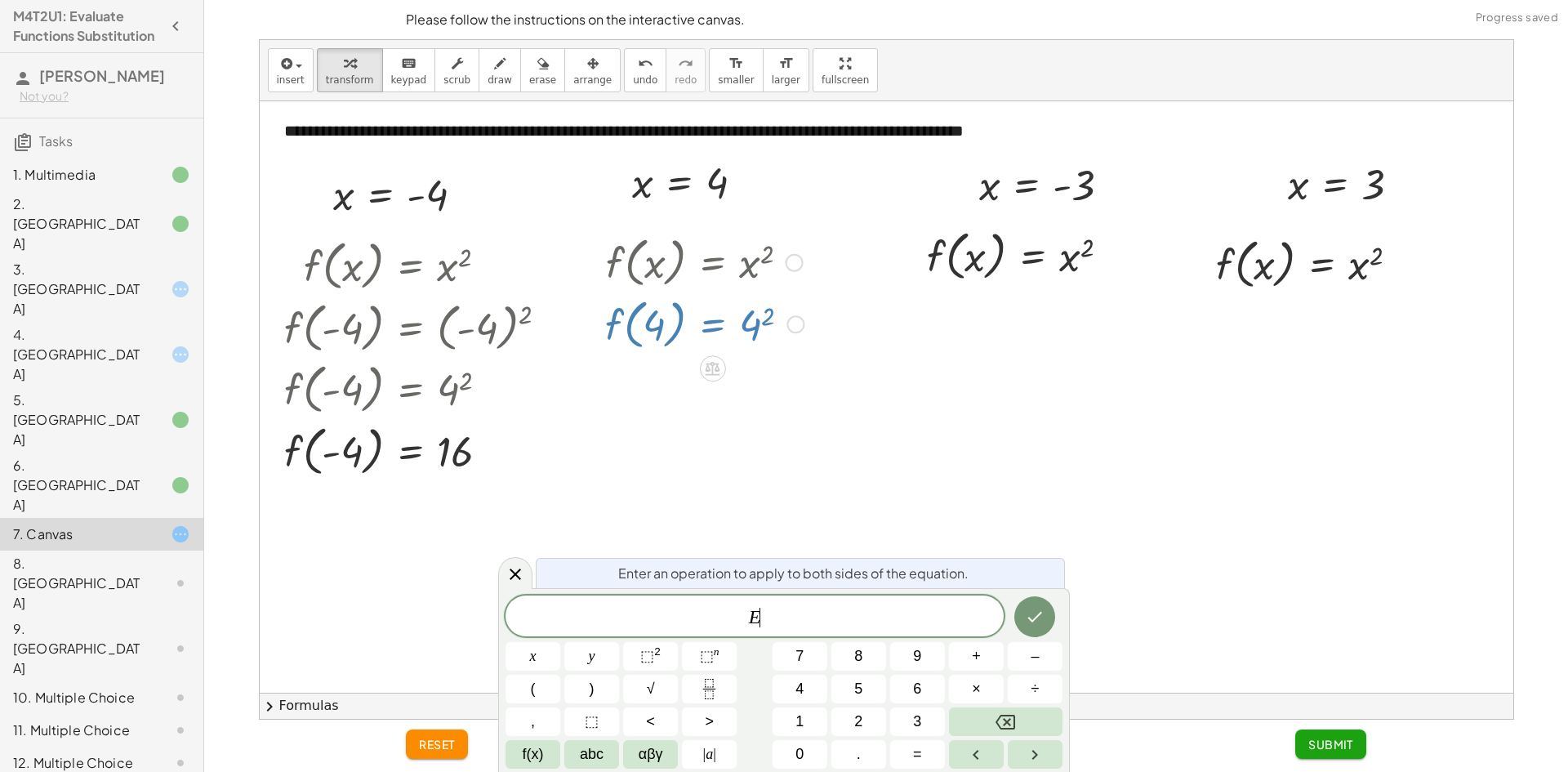
click at [756, 326] on div at bounding box center [704, 323] width 215 height 62
click at [755, 374] on div at bounding box center [886, 397] width 1254 height 591
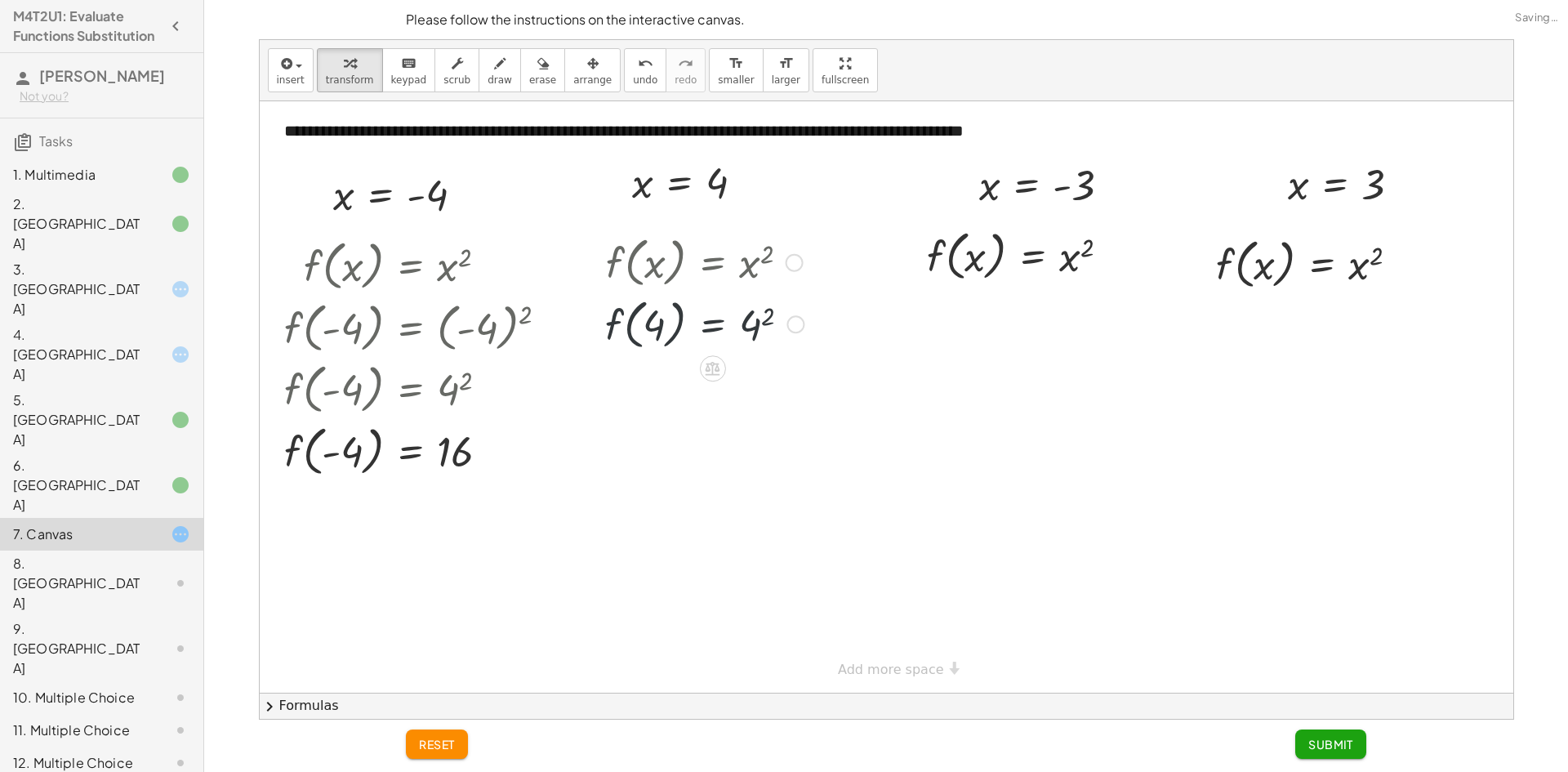
click at [765, 338] on div at bounding box center [704, 323] width 215 height 62
drag, startPoint x: 983, startPoint y: 231, endPoint x: 971, endPoint y: 260, distance: 31.4
click at [1104, 258] on div at bounding box center [1044, 254] width 295 height 62
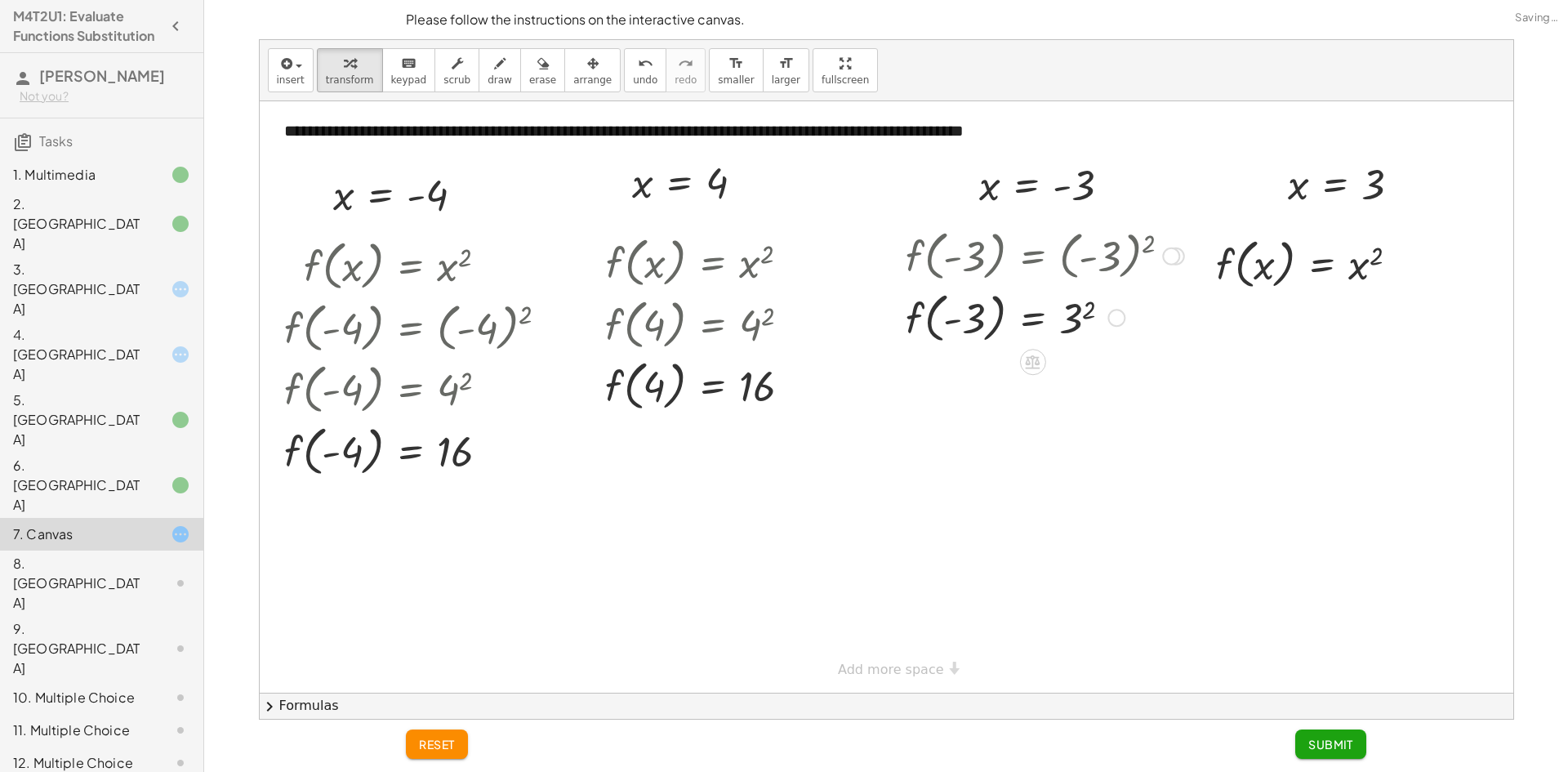
click at [1072, 323] on div at bounding box center [1044, 316] width 295 height 62
click at [959, 378] on div at bounding box center [1044, 378] width 295 height 62
drag, startPoint x: 1298, startPoint y: 189, endPoint x: 1248, endPoint y: 264, distance: 90.1
drag, startPoint x: 1303, startPoint y: 200, endPoint x: 1269, endPoint y: 265, distance: 73.4
click at [1361, 273] on div at bounding box center [1314, 262] width 217 height 62
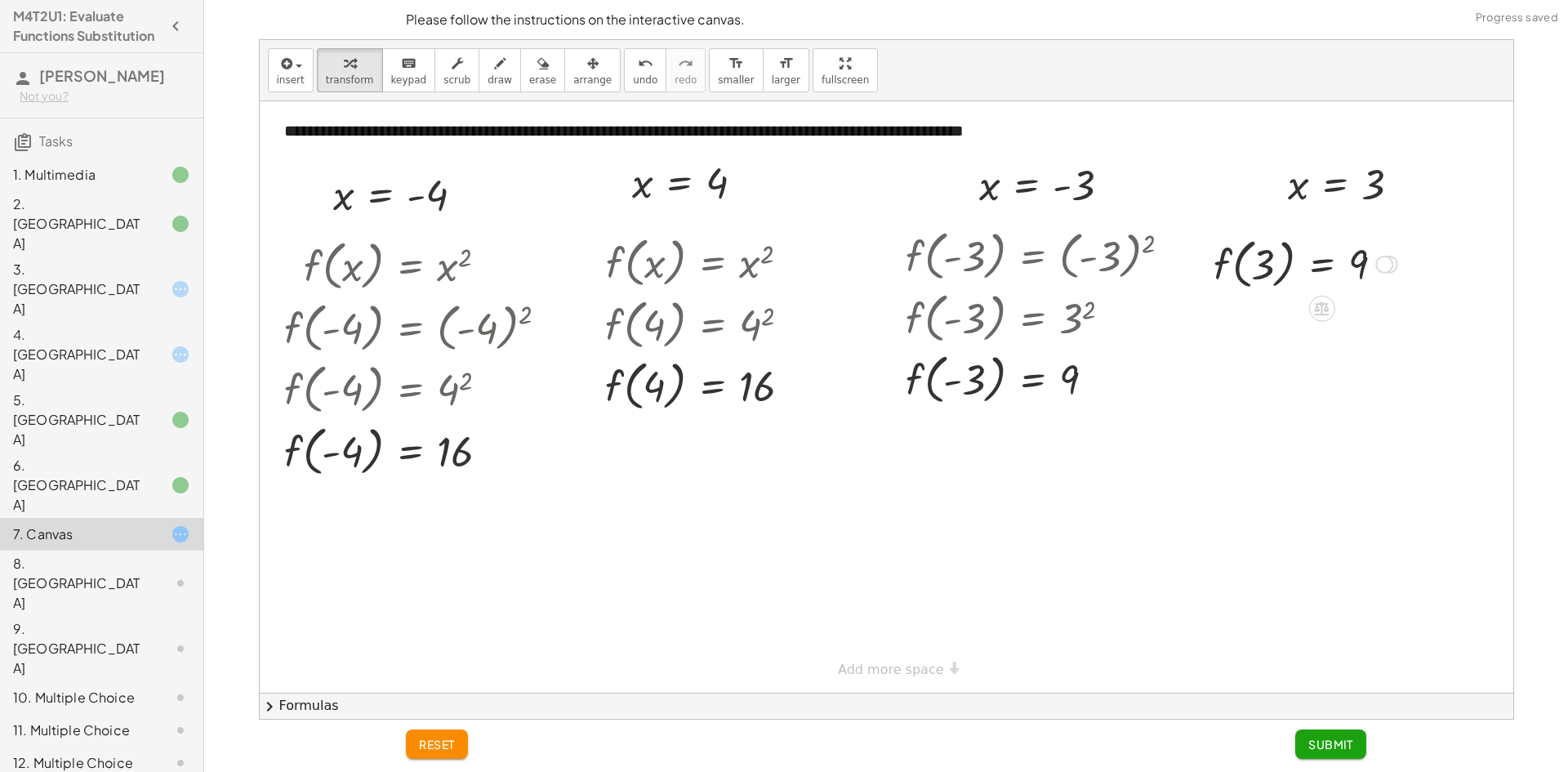
click at [1269, 265] on div at bounding box center [1306, 262] width 200 height 62
click at [1352, 744] on span "Submit" at bounding box center [1331, 744] width 44 height 15
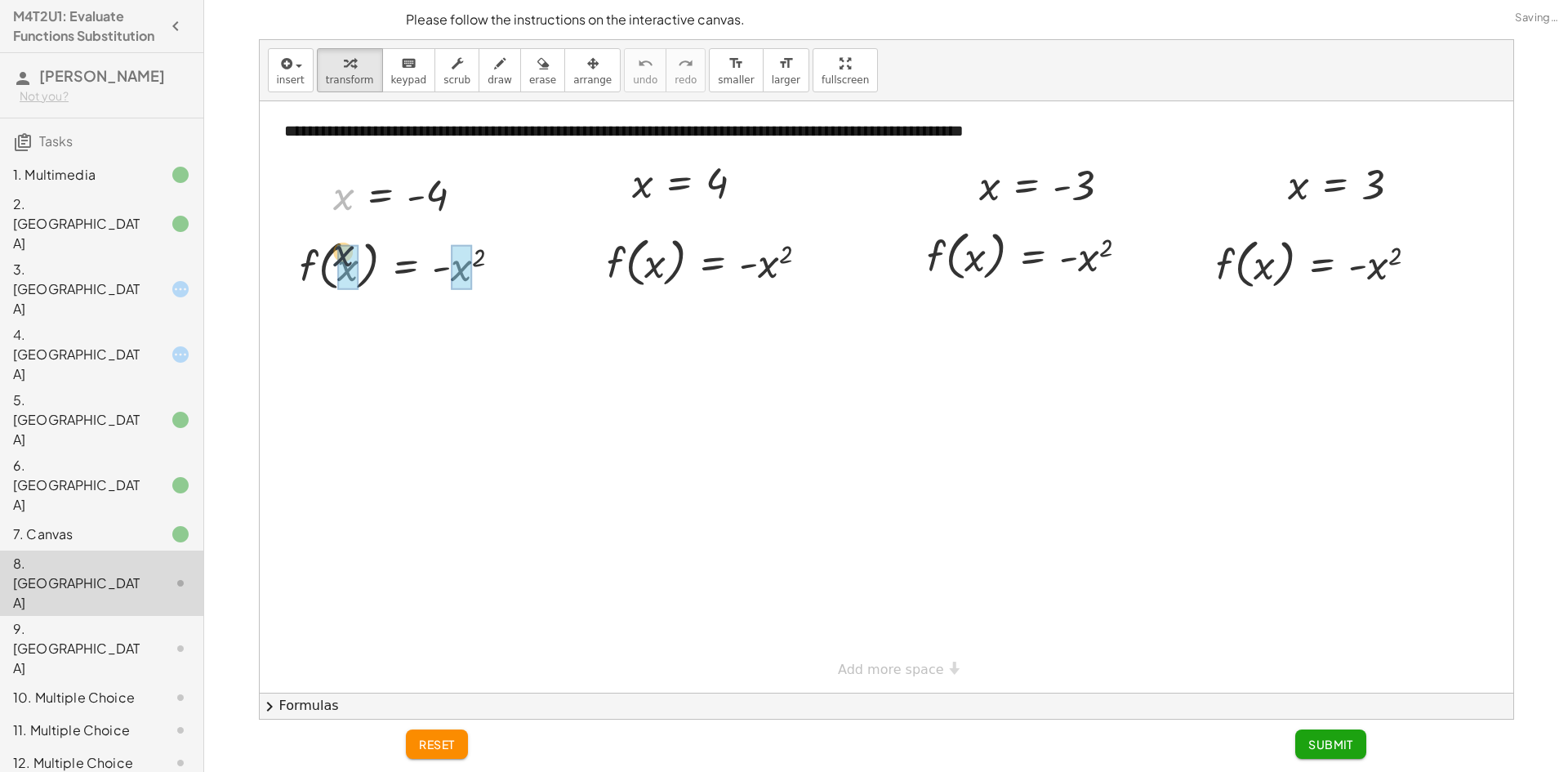
drag, startPoint x: 348, startPoint y: 203, endPoint x: 347, endPoint y: 270, distance: 67.0
click at [484, 280] on div at bounding box center [432, 264] width 312 height 62
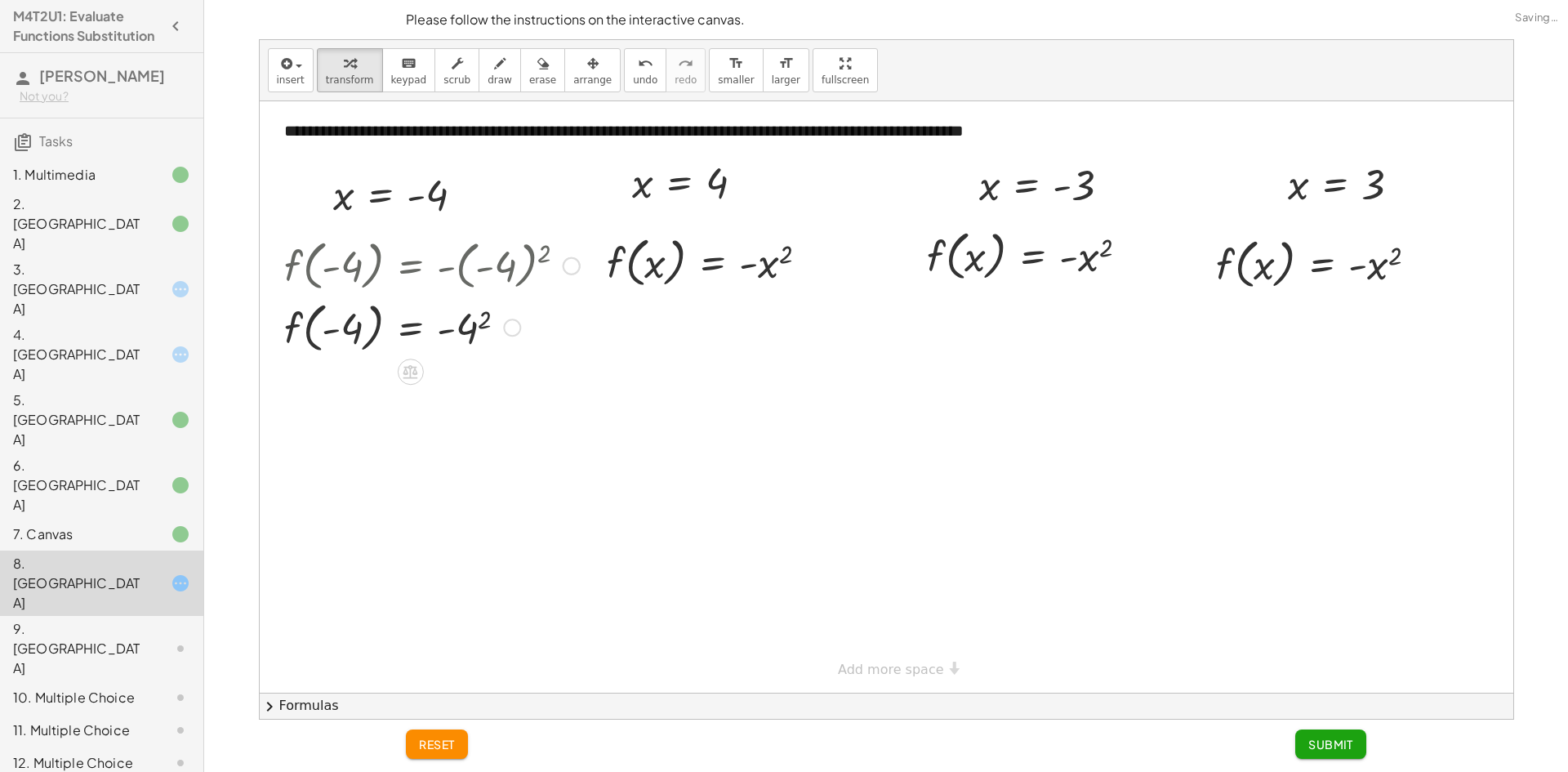
click at [482, 272] on div at bounding box center [432, 264] width 312 height 62
click at [471, 321] on div at bounding box center [432, 326] width 312 height 62
click at [454, 390] on div at bounding box center [432, 387] width 312 height 62
click at [334, 397] on div at bounding box center [432, 387] width 312 height 62
click at [325, 399] on div at bounding box center [432, 387] width 312 height 62
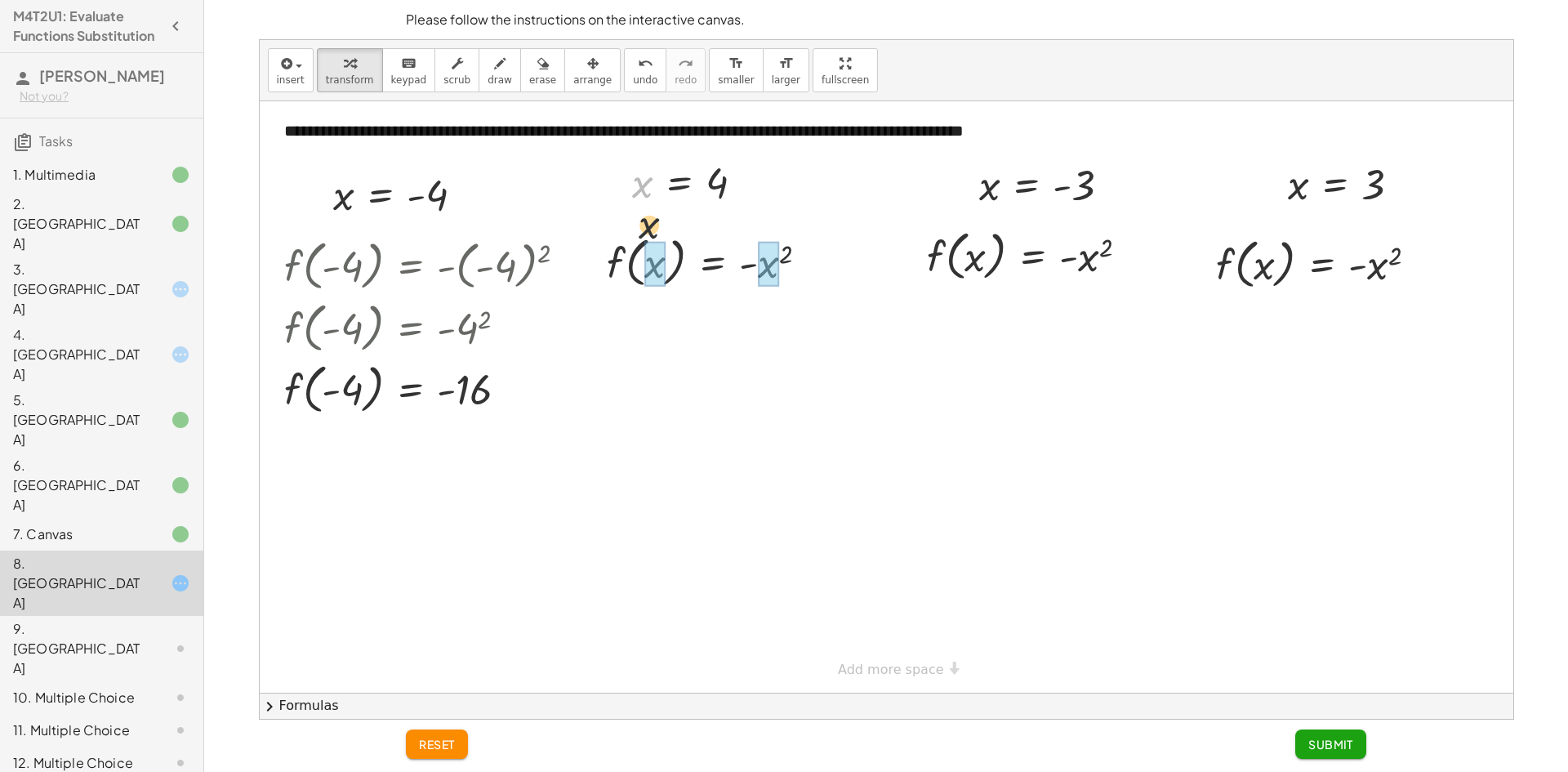
drag, startPoint x: 650, startPoint y: 256, endPoint x: 654, endPoint y: 278, distance: 22.4
click at [739, 267] on div at bounding box center [714, 261] width 234 height 62
click at [768, 268] on div at bounding box center [714, 261] width 234 height 62
click at [771, 272] on div at bounding box center [714, 261] width 234 height 62
drag, startPoint x: 986, startPoint y: 221, endPoint x: 985, endPoint y: 265, distance: 44.0
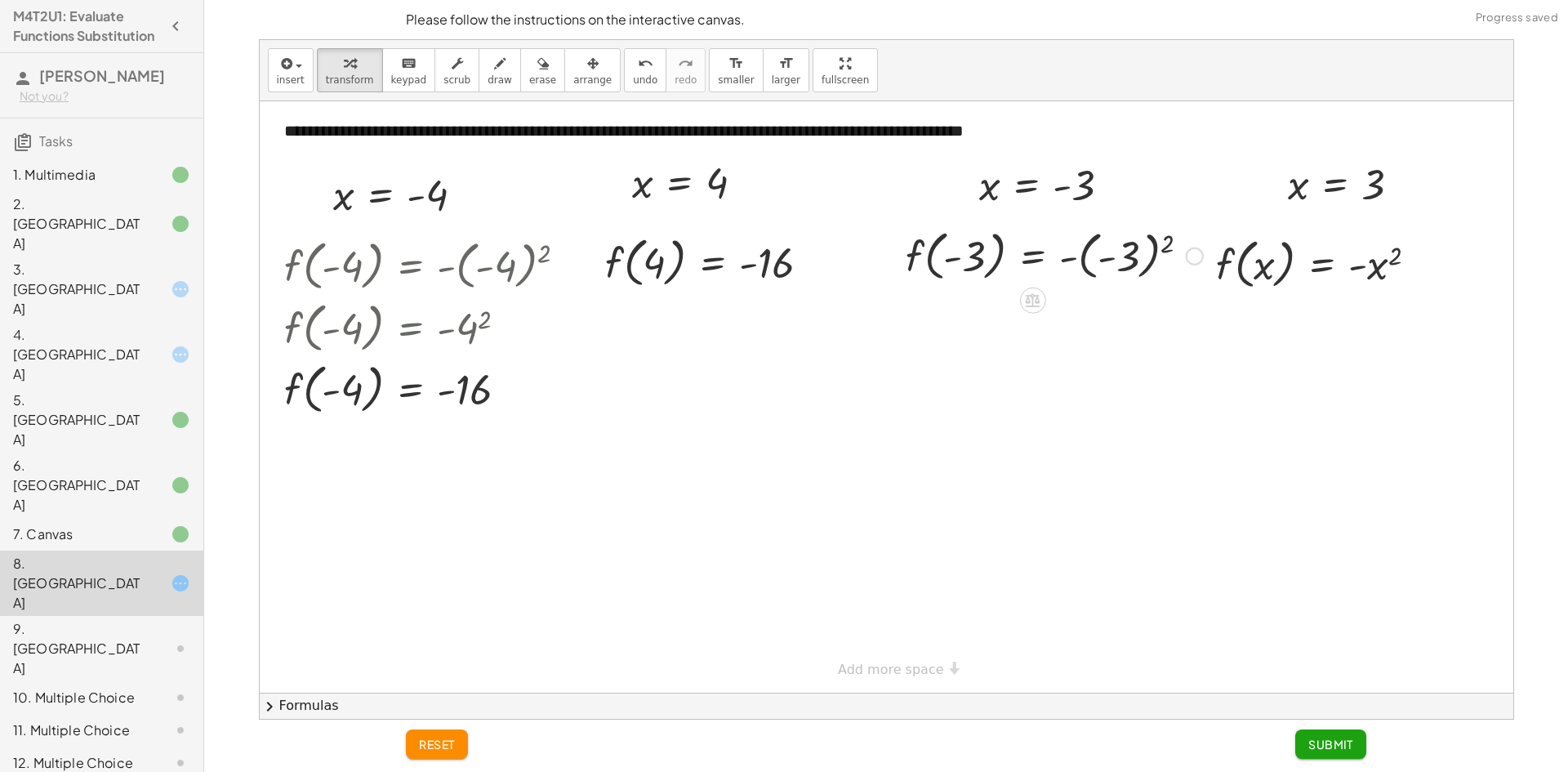
click at [1115, 260] on div at bounding box center [1054, 254] width 313 height 62
click at [1091, 270] on div at bounding box center [1054, 254] width 313 height 62
click at [1085, 309] on div at bounding box center [1054, 316] width 313 height 62
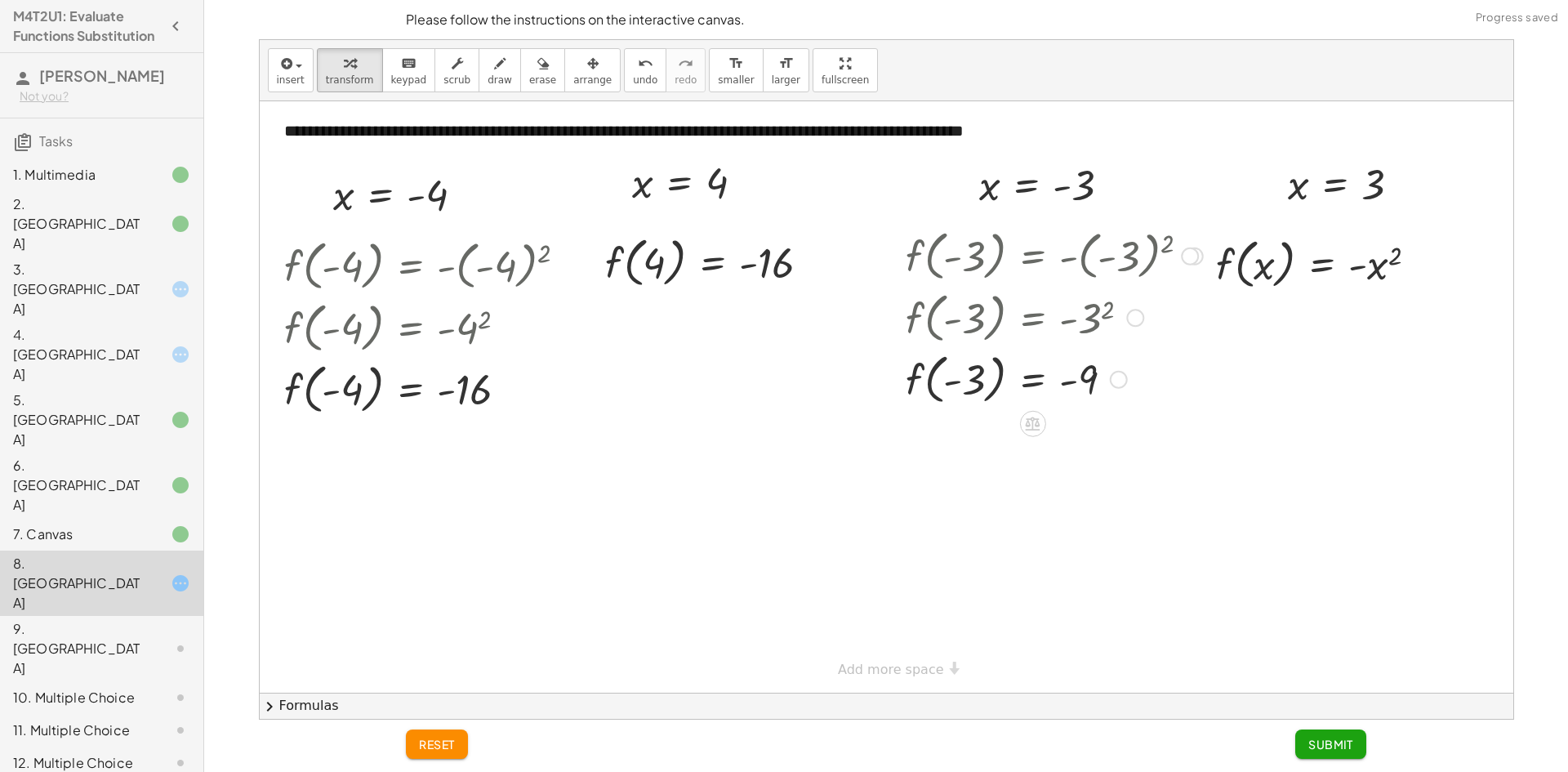
click at [975, 382] on div at bounding box center [1054, 378] width 313 height 62
click at [1076, 384] on div at bounding box center [1054, 378] width 313 height 62
drag, startPoint x: 1296, startPoint y: 207, endPoint x: 1264, endPoint y: 269, distance: 69.8
click at [1382, 269] on div at bounding box center [1323, 262] width 235 height 62
click at [1324, 741] on span "Submit" at bounding box center [1331, 744] width 44 height 15
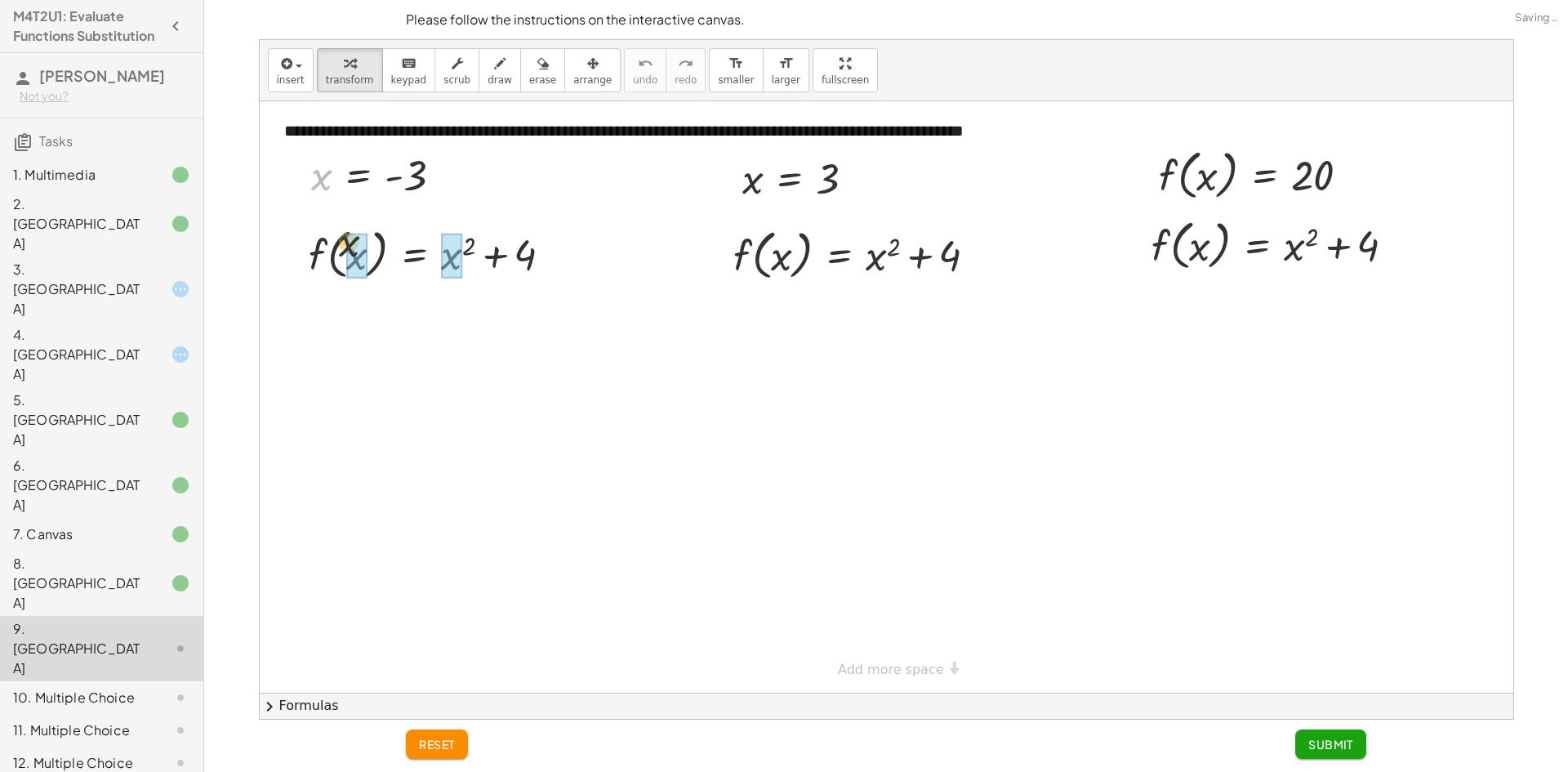
drag, startPoint x: 348, startPoint y: 251, endPoint x: 359, endPoint y: 267, distance: 19.4
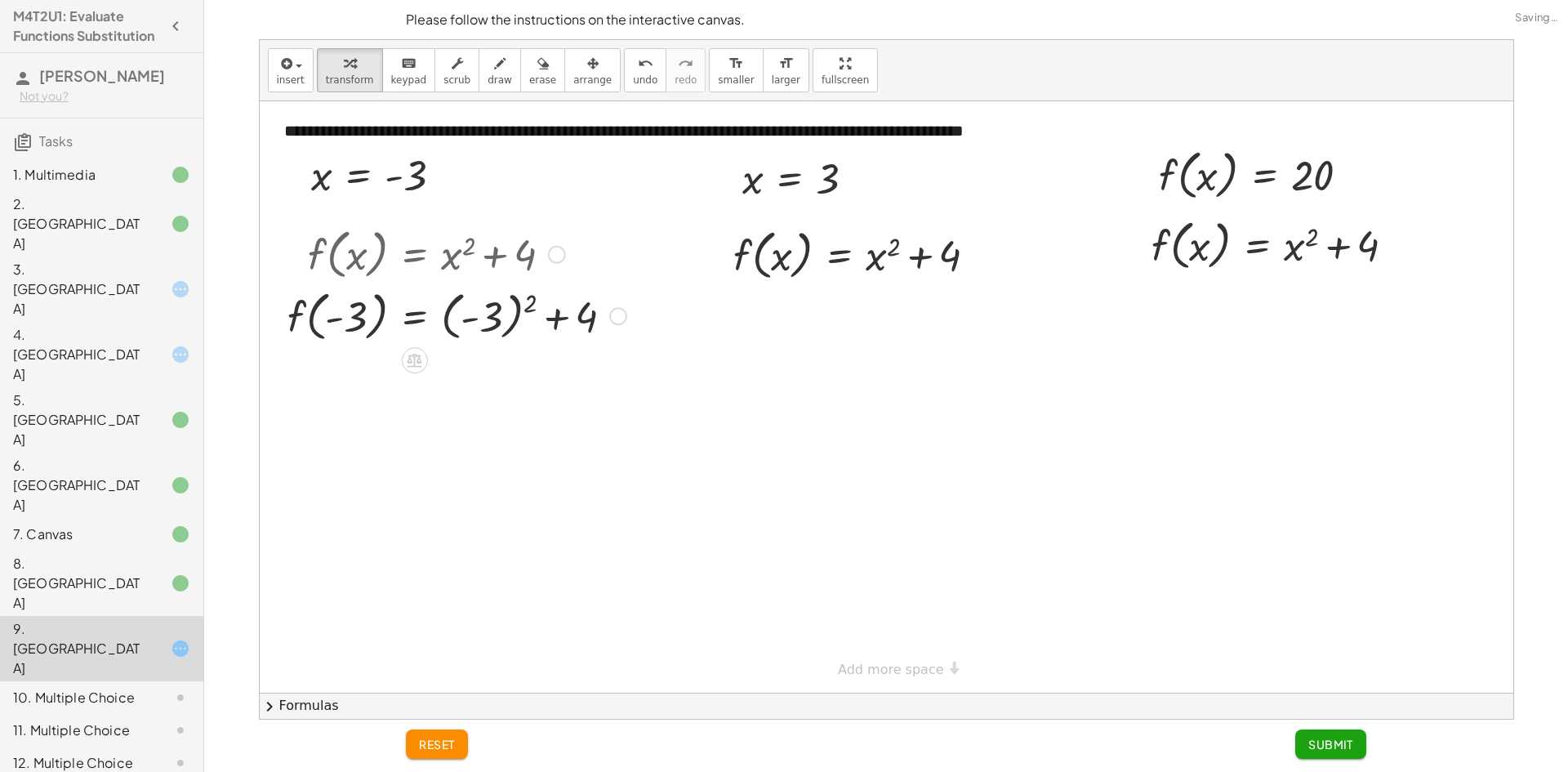
click at [507, 326] on div at bounding box center [456, 315] width 355 height 62
click at [487, 330] on div at bounding box center [456, 315] width 355 height 62
click at [479, 373] on div at bounding box center [456, 376] width 355 height 62
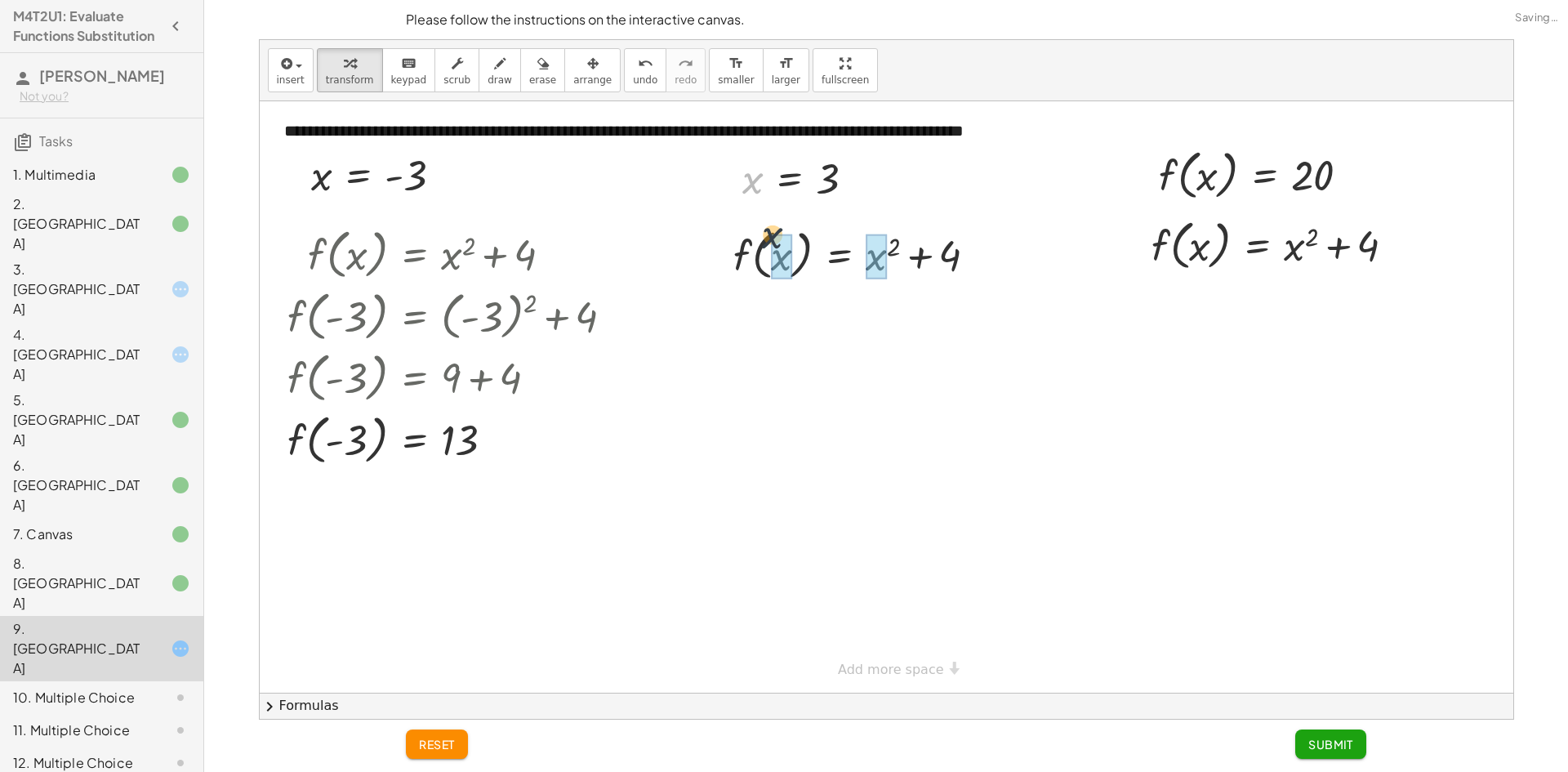
drag, startPoint x: 752, startPoint y: 196, endPoint x: 783, endPoint y: 262, distance: 72.9
click at [870, 259] on div at bounding box center [862, 254] width 278 height 62
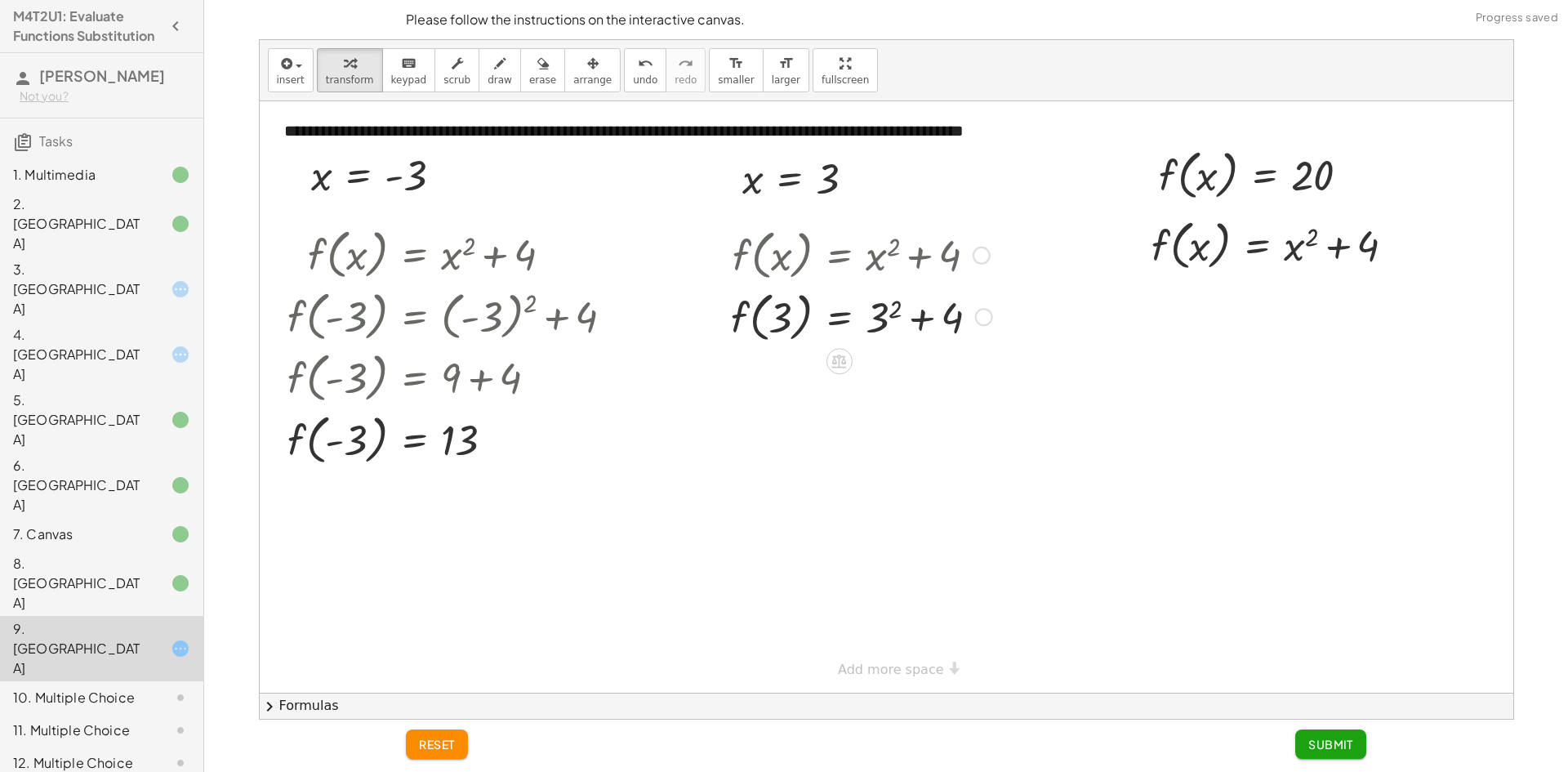
click at [883, 306] on div at bounding box center [862, 316] width 278 height 62
click at [882, 329] on div at bounding box center [860, 316] width 275 height 62
click at [883, 373] on div at bounding box center [862, 377] width 278 height 62
click at [870, 379] on div at bounding box center [862, 377] width 278 height 62
click at [901, 383] on div at bounding box center [862, 377] width 278 height 62
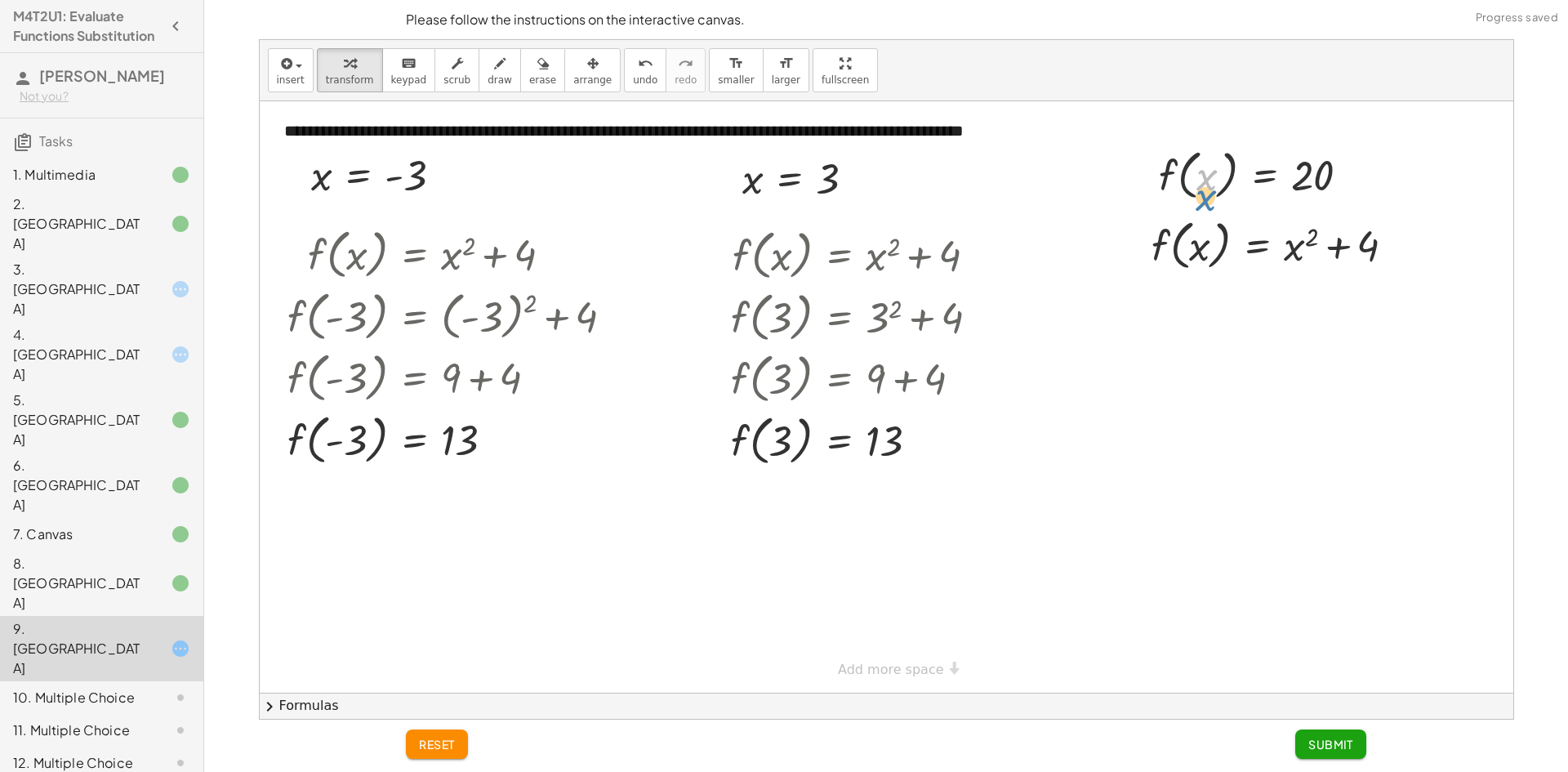
drag, startPoint x: 1204, startPoint y: 208, endPoint x: 1204, endPoint y: 177, distance: 31.0
click at [1204, 177] on div at bounding box center [1261, 173] width 221 height 62
drag, startPoint x: 1173, startPoint y: 172, endPoint x: 1170, endPoint y: 230, distance: 58.1
click at [1303, 313] on div at bounding box center [1280, 303] width 272 height 56
drag, startPoint x: 1261, startPoint y: 312, endPoint x: 1192, endPoint y: 306, distance: 69.3
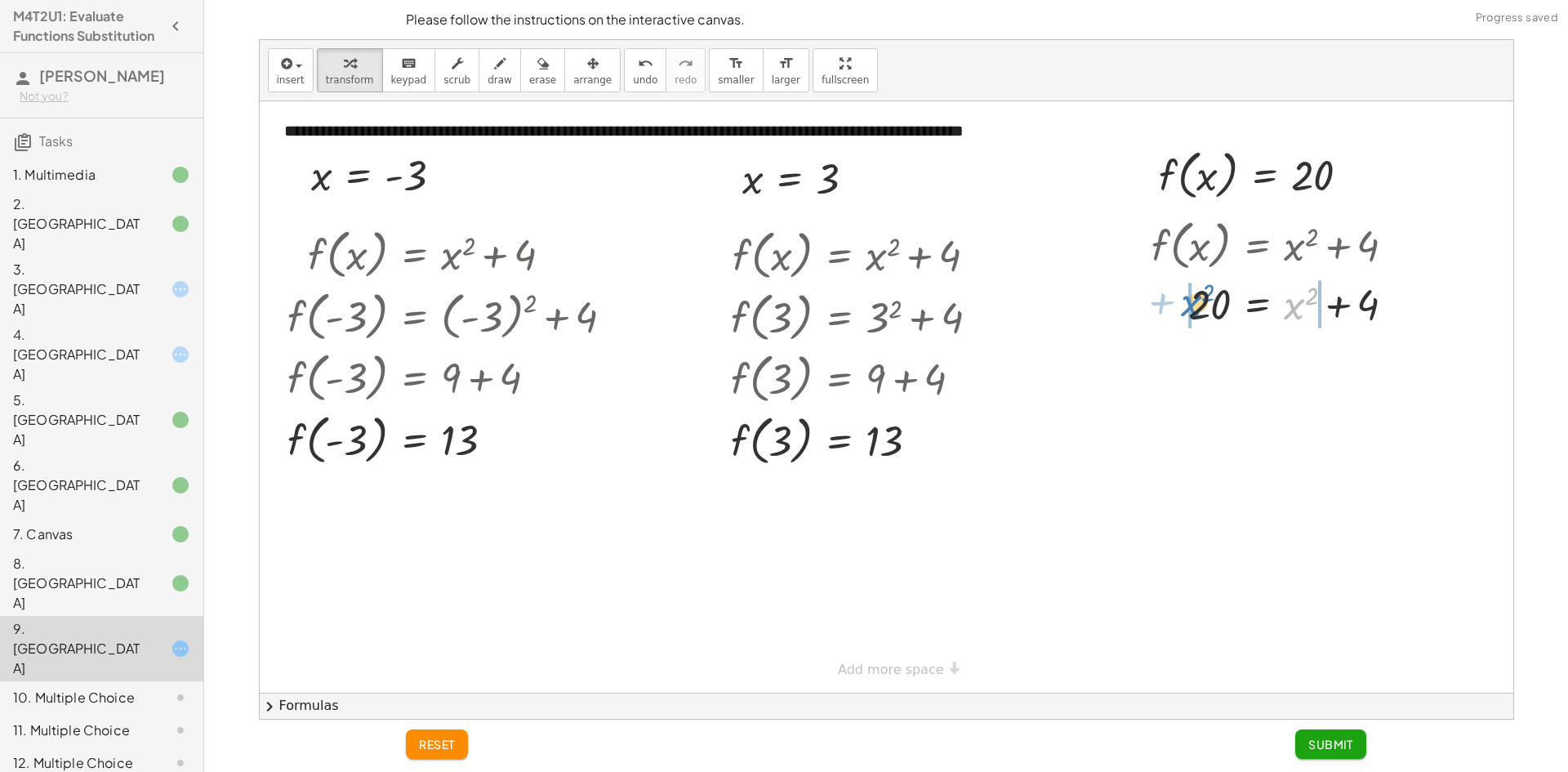
click at [1192, 306] on div at bounding box center [1280, 303] width 272 height 56
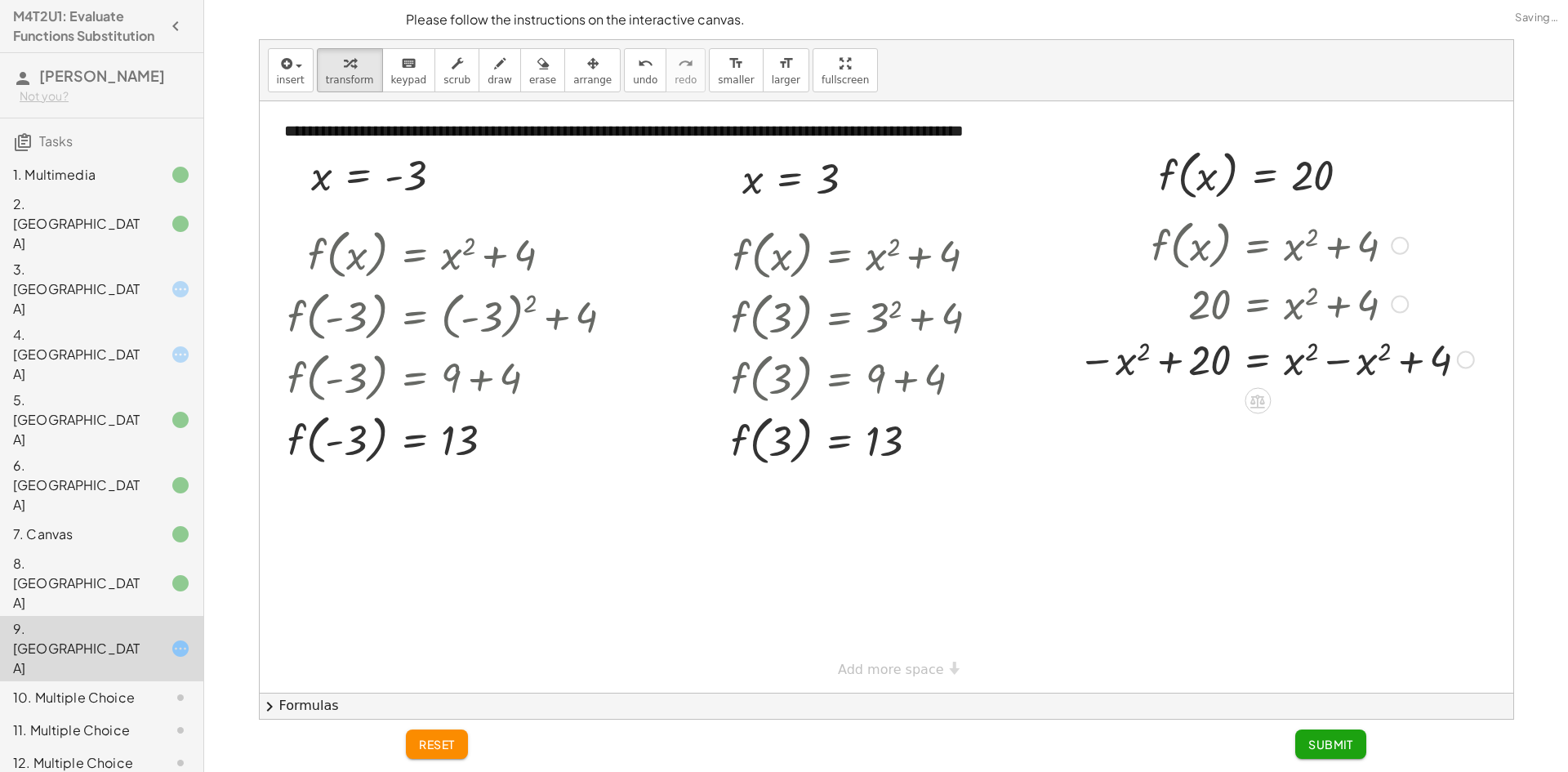
click at [1192, 367] on div at bounding box center [1275, 359] width 412 height 56
click at [1152, 362] on div at bounding box center [1275, 359] width 412 height 56
click at [1165, 362] on div at bounding box center [1275, 359] width 412 height 56
drag, startPoint x: 1145, startPoint y: 351, endPoint x: 1314, endPoint y: 348, distance: 169.0
click at [1314, 348] on div at bounding box center [1275, 359] width 412 height 56
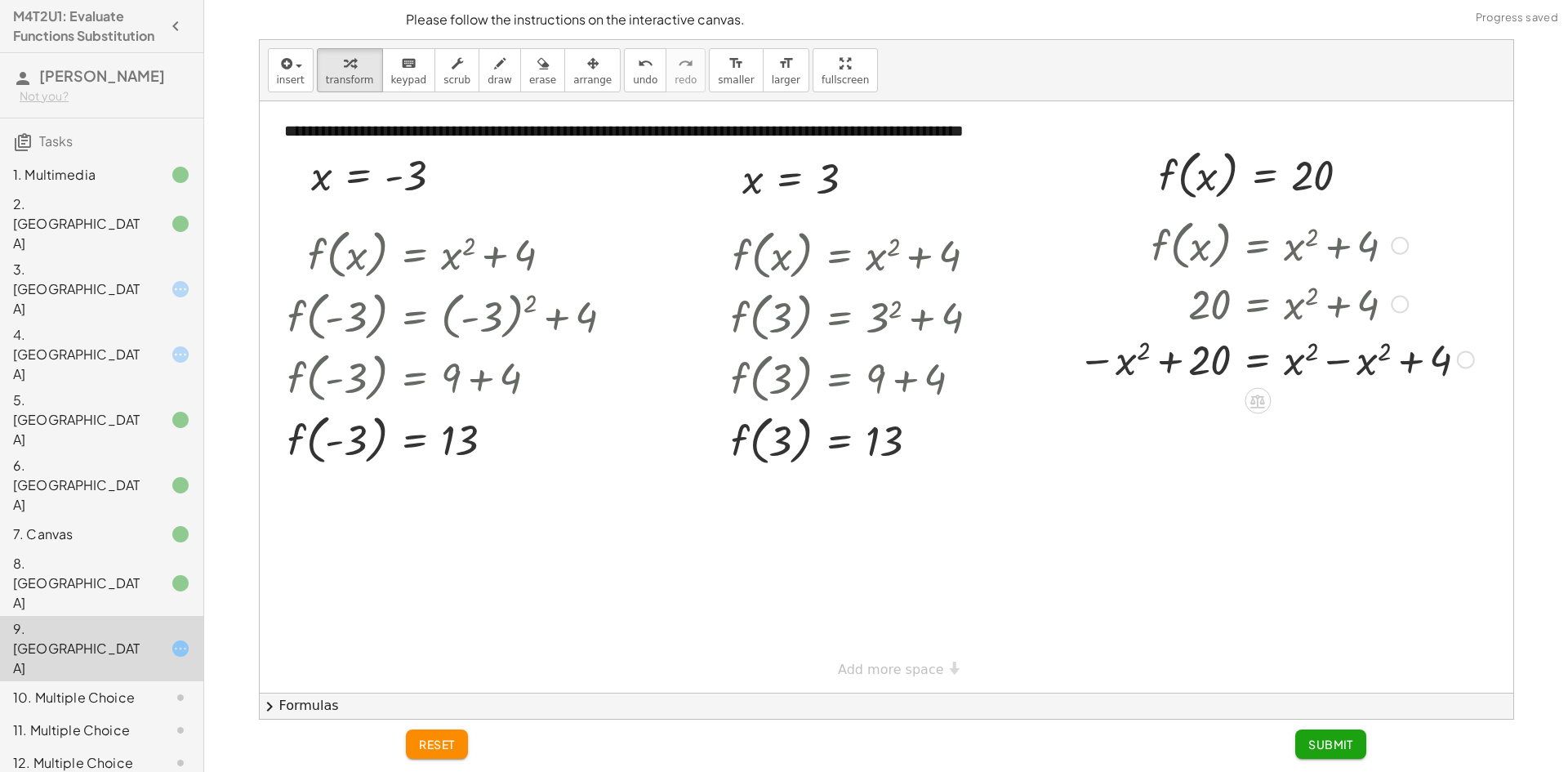
click at [1302, 363] on div at bounding box center [1275, 359] width 412 height 56
click at [1353, 361] on div at bounding box center [1275, 359] width 412 height 56
click at [1450, 370] on div at bounding box center [886, 397] width 1254 height 591
click at [1160, 402] on div at bounding box center [1275, 414] width 412 height 54
click at [1165, 414] on div at bounding box center [1275, 414] width 412 height 54
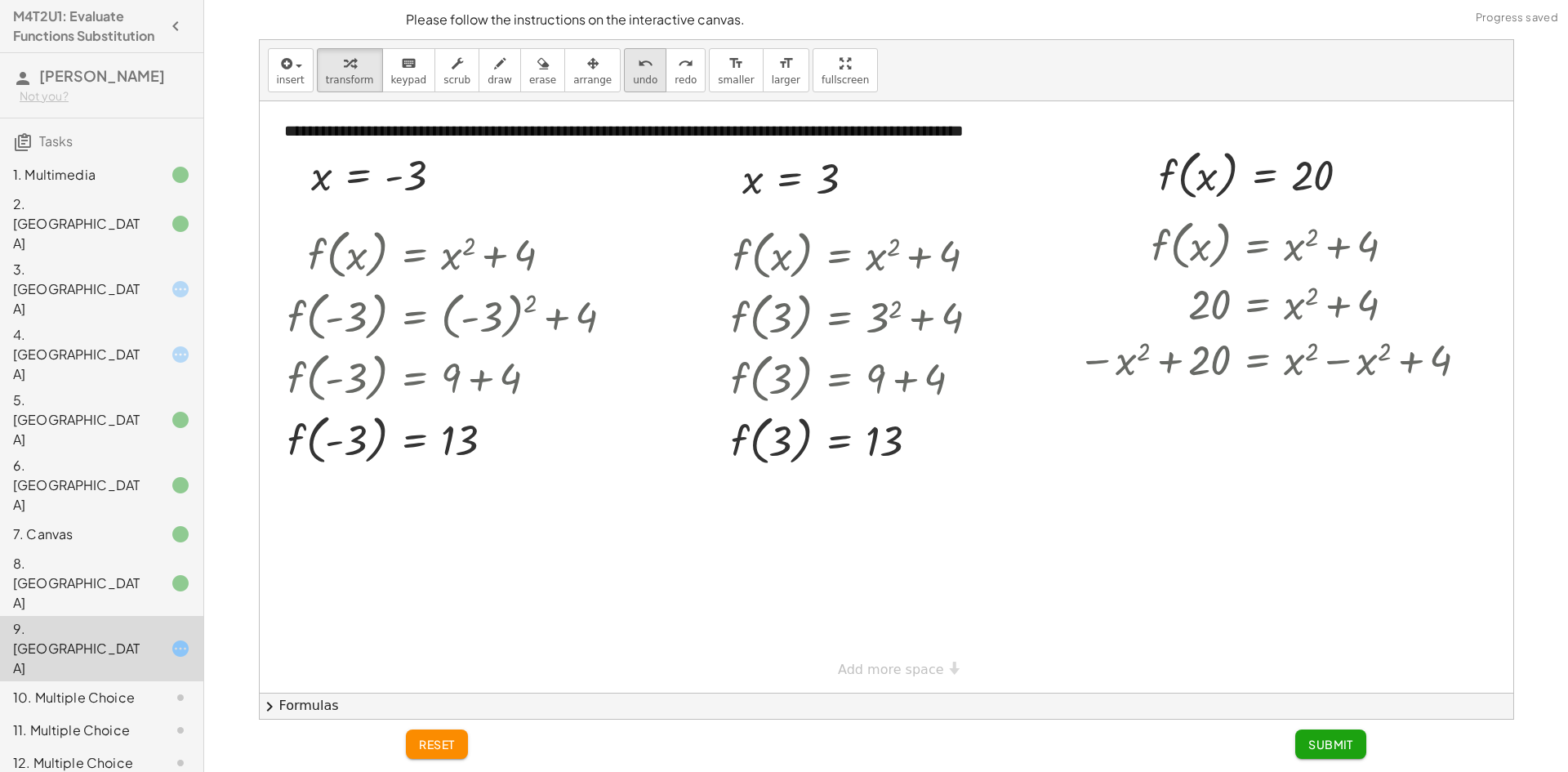
click at [633, 58] on div "undo" at bounding box center [645, 62] width 24 height 19
click at [633, 63] on div "undo" at bounding box center [645, 62] width 24 height 19
click at [1308, 307] on div at bounding box center [1280, 303] width 272 height 56
click at [1304, 292] on div at bounding box center [1280, 303] width 272 height 56
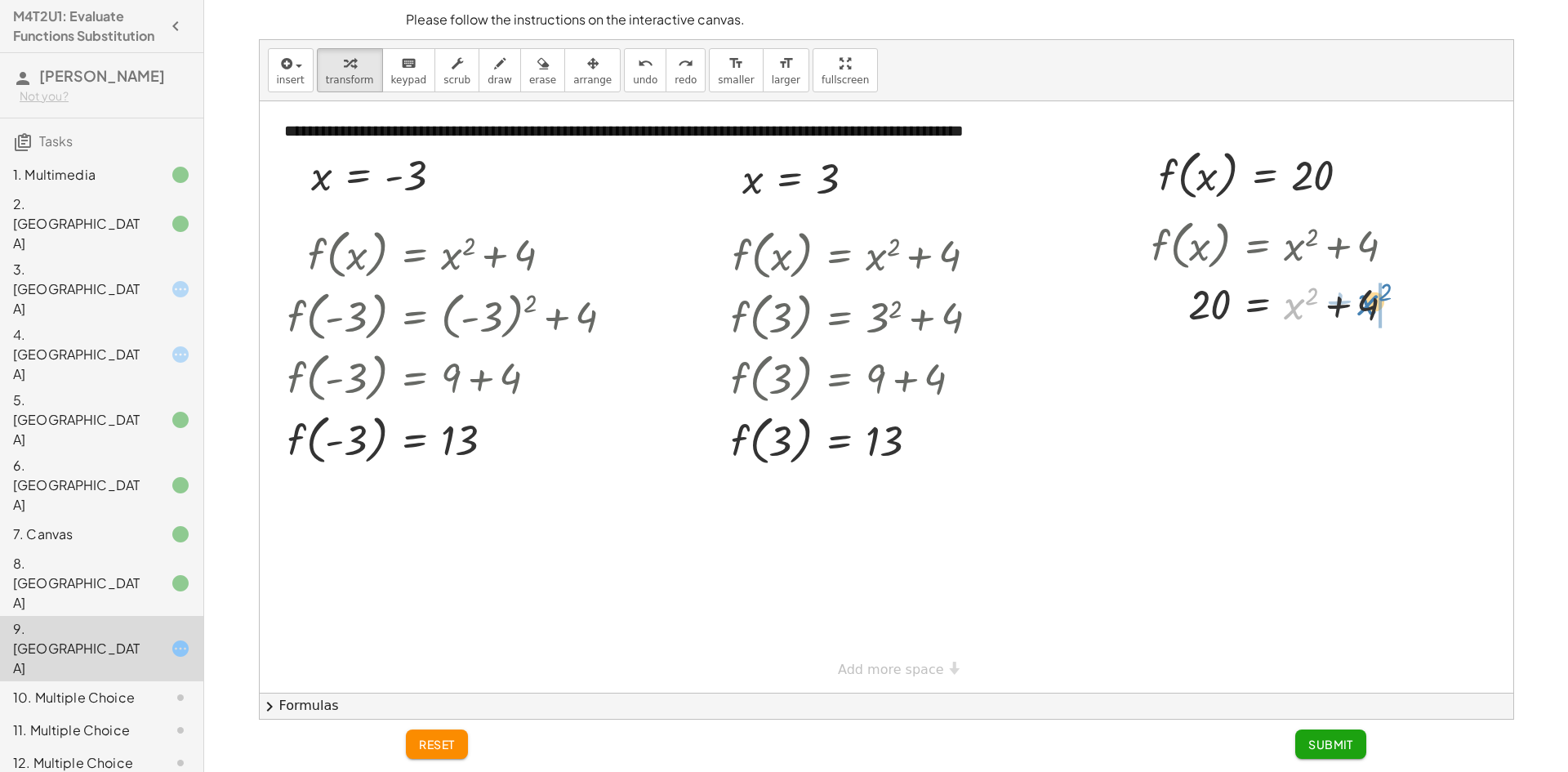
drag, startPoint x: 1296, startPoint y: 308, endPoint x: 1371, endPoint y: 305, distance: 75.1
click at [1371, 305] on div at bounding box center [1280, 303] width 272 height 56
click at [1297, 356] on div at bounding box center [1280, 359] width 272 height 56
drag, startPoint x: 1215, startPoint y: 361, endPoint x: 1309, endPoint y: 362, distance: 94.0
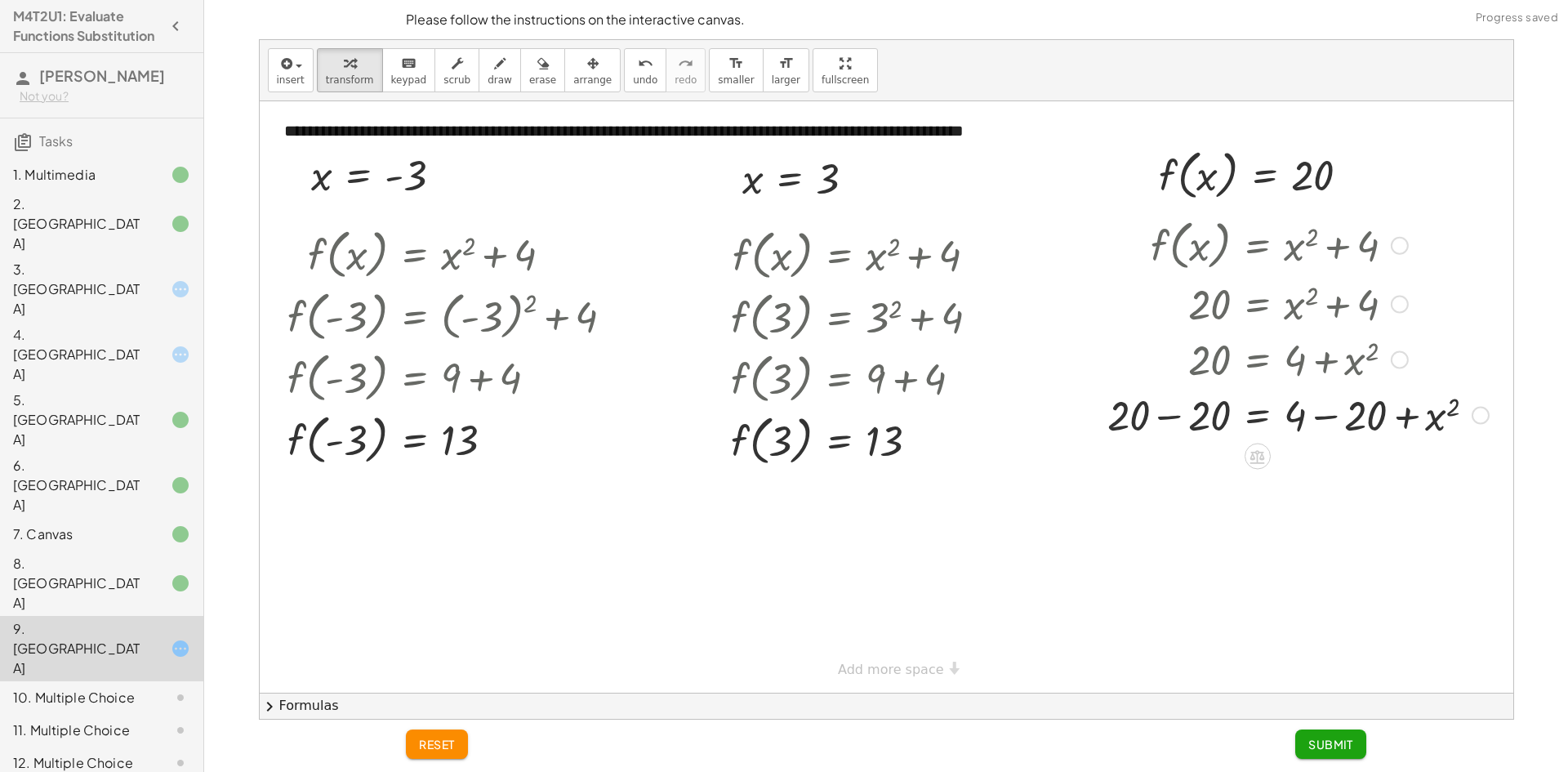
click at [1411, 417] on div at bounding box center [1297, 414] width 398 height 56
drag, startPoint x: 1435, startPoint y: 417, endPoint x: 1118, endPoint y: 416, distance: 317.0
click at [1118, 416] on div at bounding box center [1297, 414] width 398 height 56
click at [1119, 424] on div at bounding box center [1275, 414] width 574 height 56
click at [1213, 425] on div at bounding box center [1275, 414] width 574 height 56
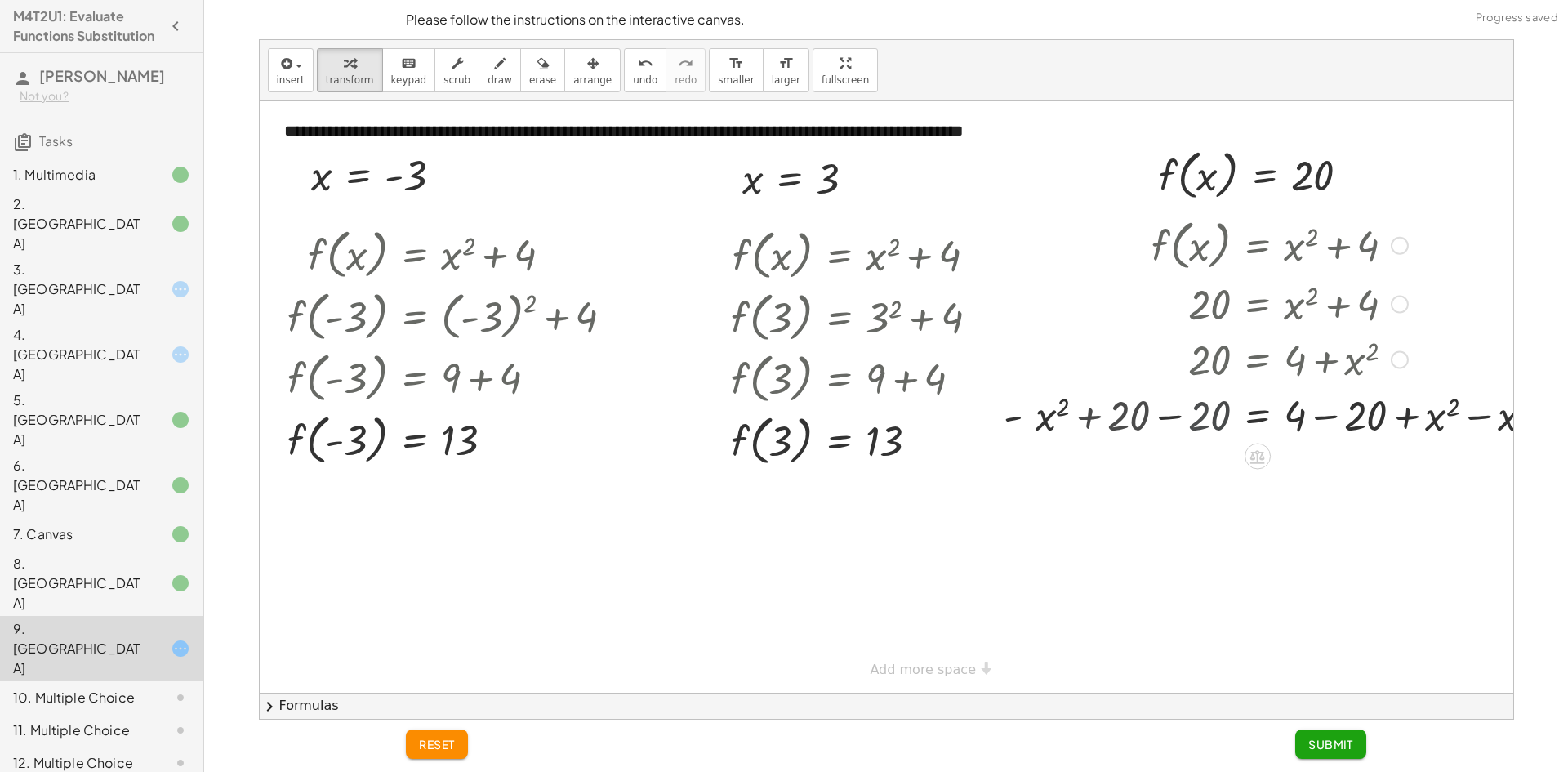
click at [1175, 415] on div at bounding box center [1357, 414] width 426 height 56
click at [1320, 473] on div at bounding box center [1279, 470] width 581 height 56
click at [1258, 246] on div "f ( , x ) = + x 2 + 4 20 = + x 2 + 4 20 = + 4 + x 2 + 20 − 20 = + 4 − 20 + x 2 …" at bounding box center [1258, 246] width 0 height 0
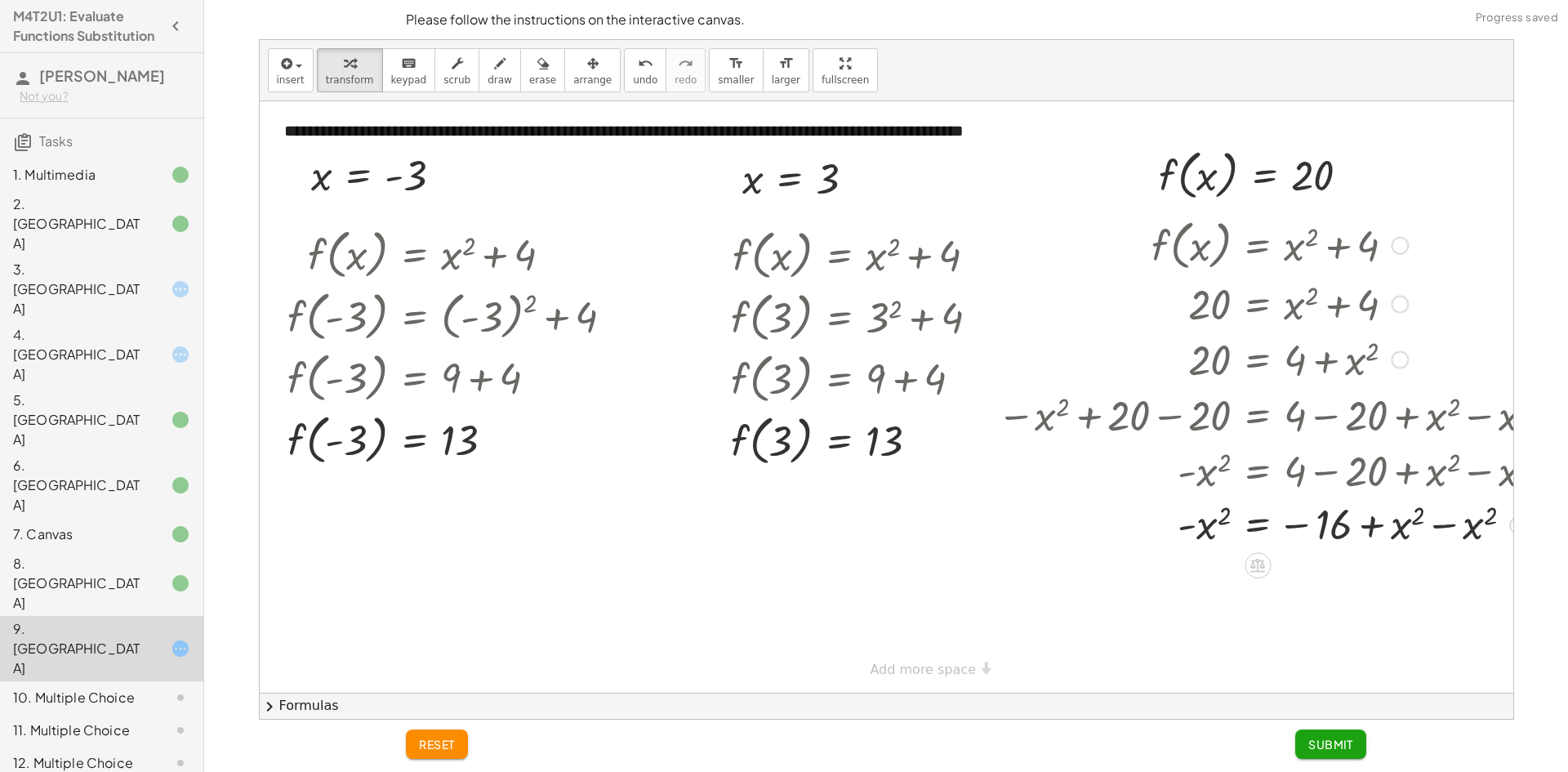
click at [1378, 524] on div at bounding box center [1279, 525] width 581 height 54
click at [1432, 524] on div at bounding box center [1279, 525] width 581 height 54
click at [1338, 746] on span "Submit" at bounding box center [1331, 744] width 44 height 15
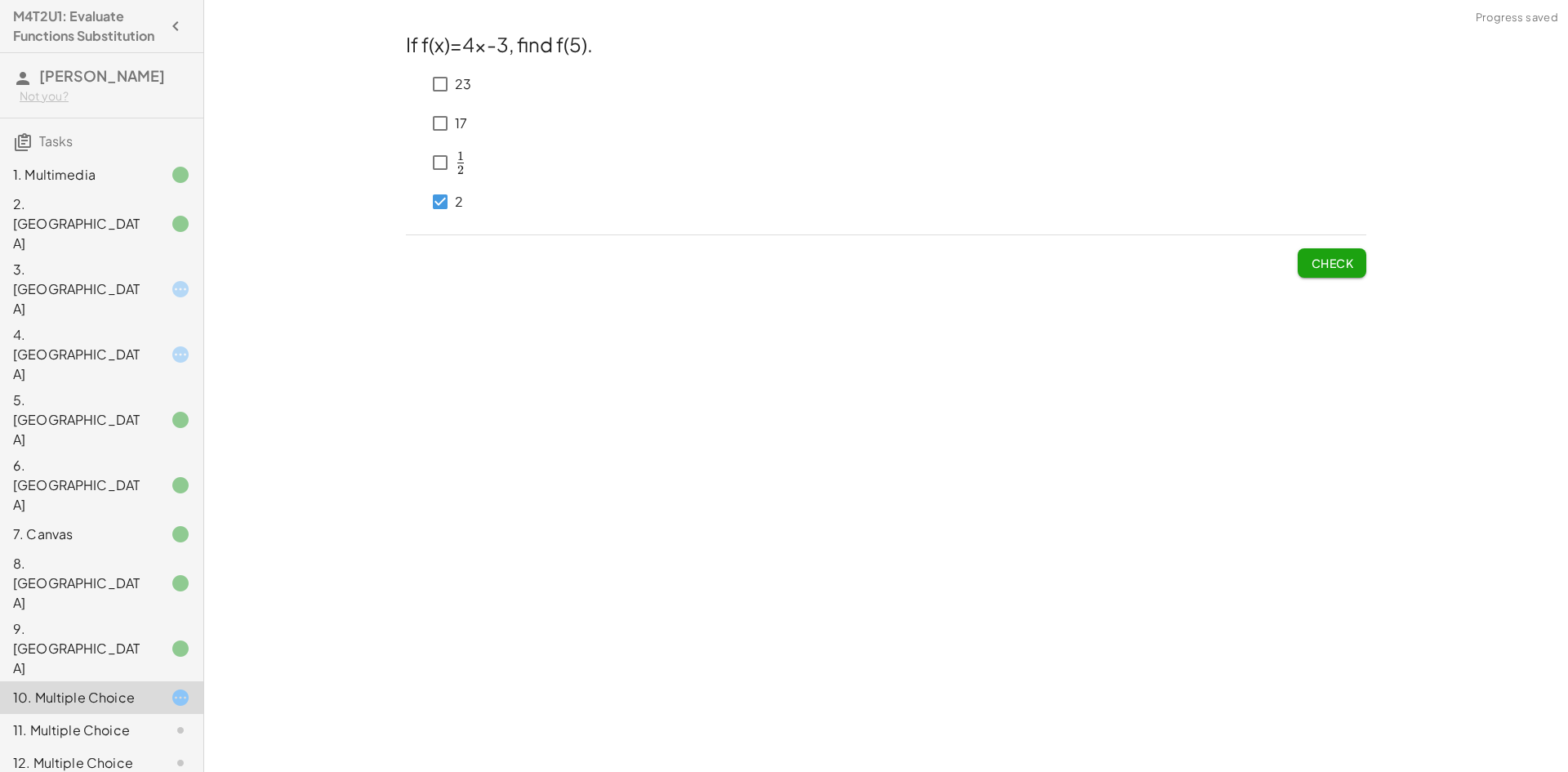
click at [1328, 254] on button "Check" at bounding box center [1332, 263] width 69 height 30
click at [1338, 272] on button "Check" at bounding box center [1332, 263] width 69 height 30
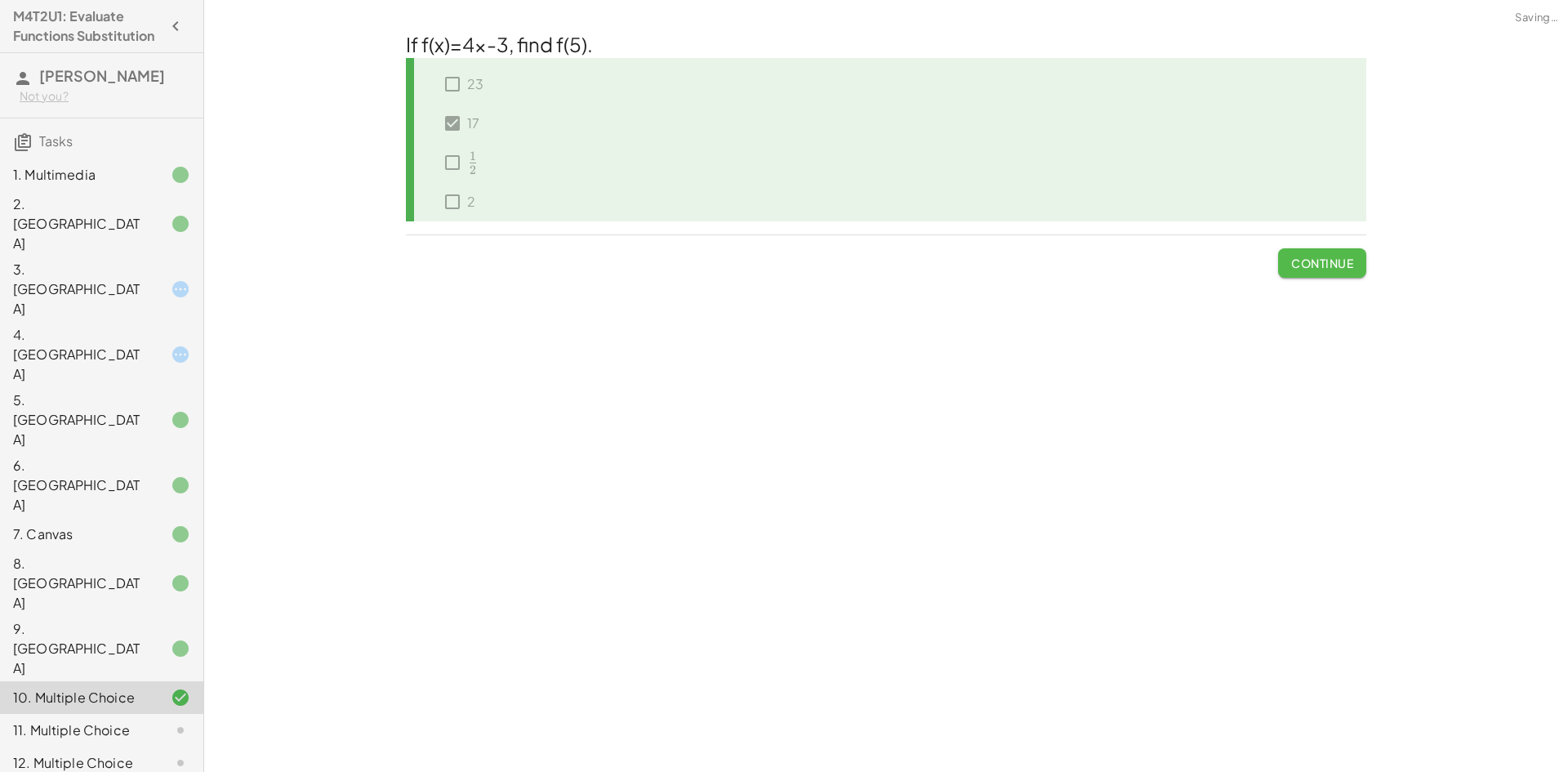
click at [1337, 265] on span "Continue" at bounding box center [1321, 263] width 62 height 15
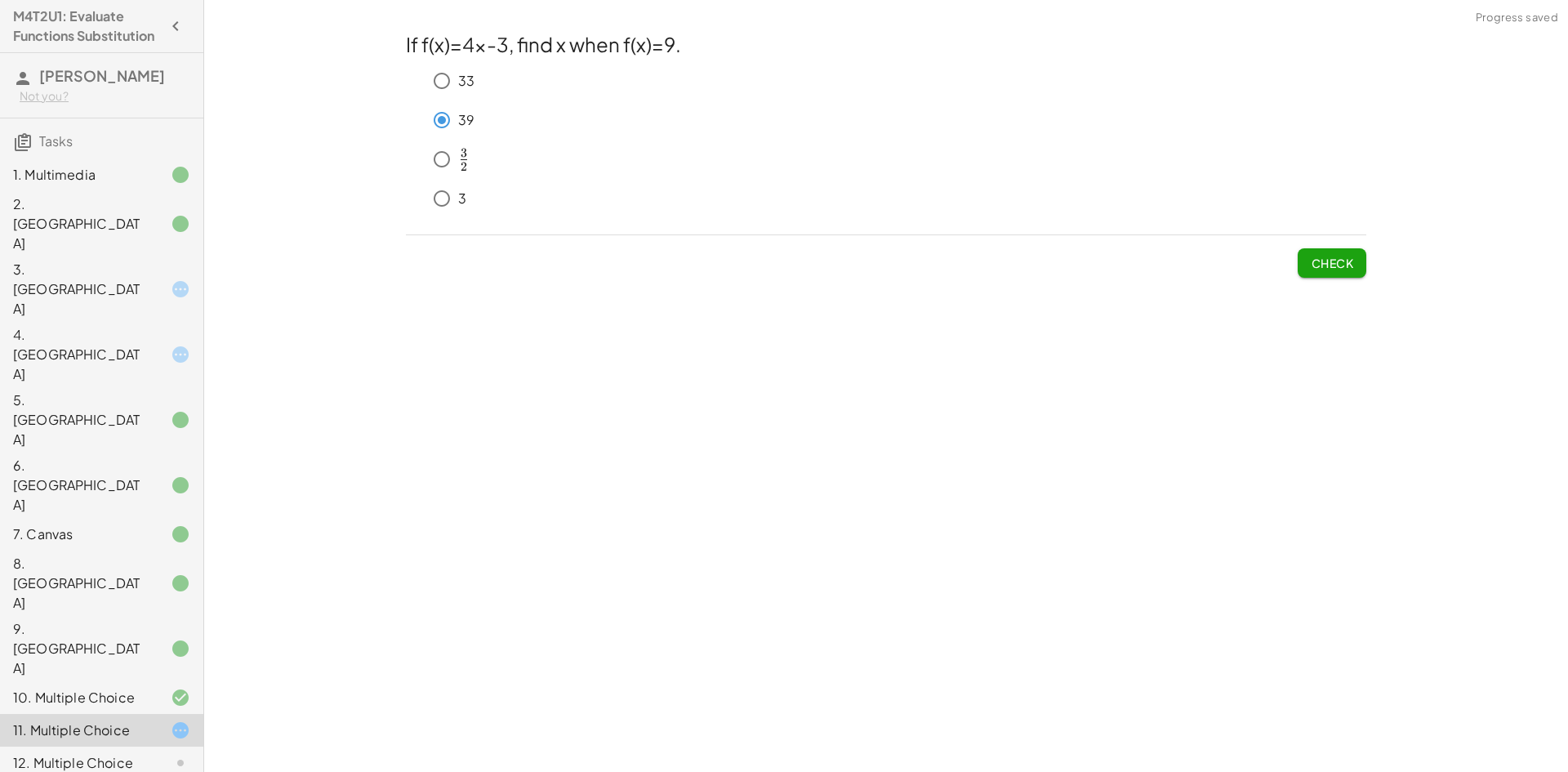
click at [1358, 274] on button "Check" at bounding box center [1332, 263] width 69 height 30
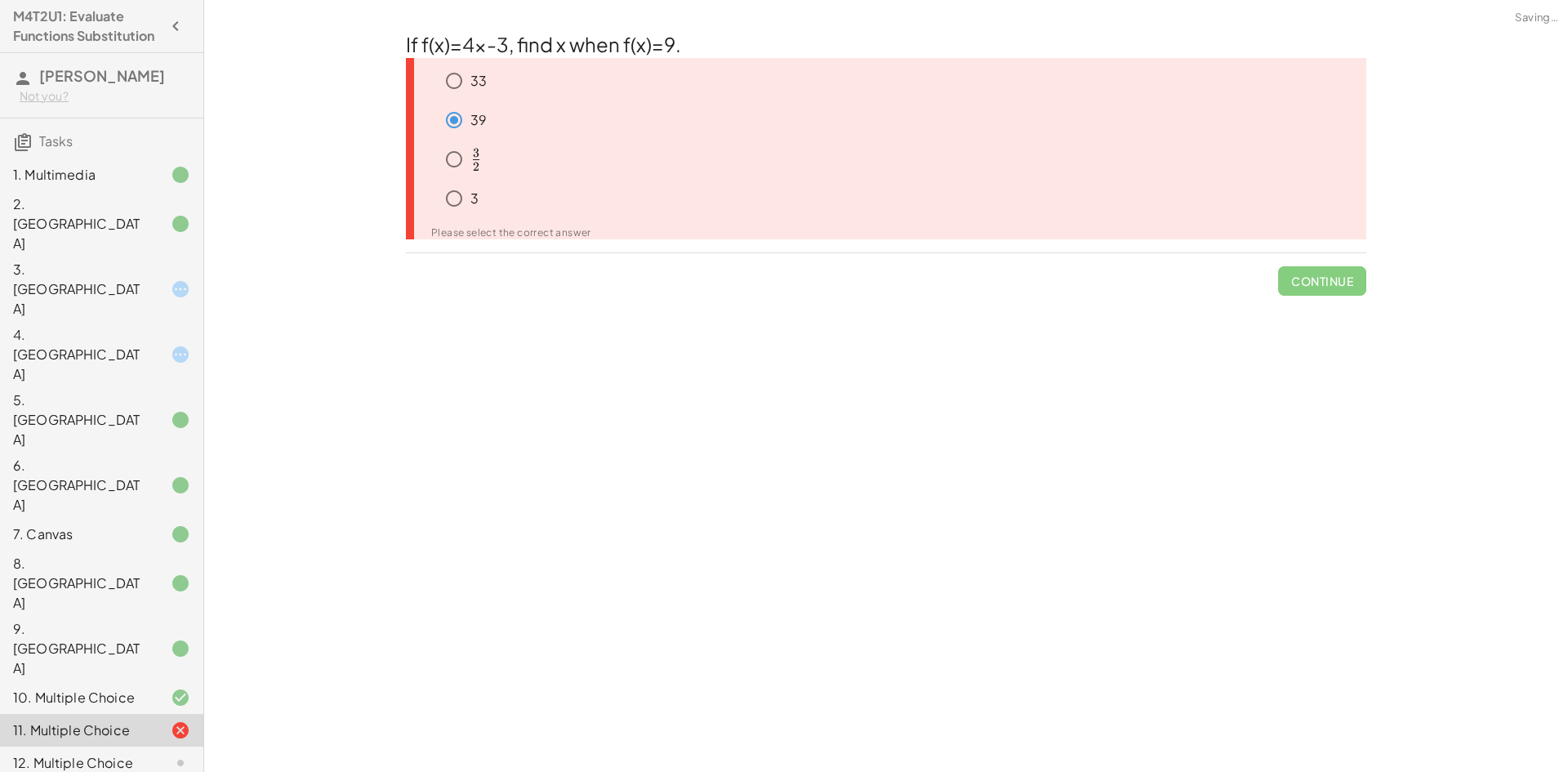
click at [1342, 288] on span "Continue" at bounding box center [1321, 274] width 88 height 43
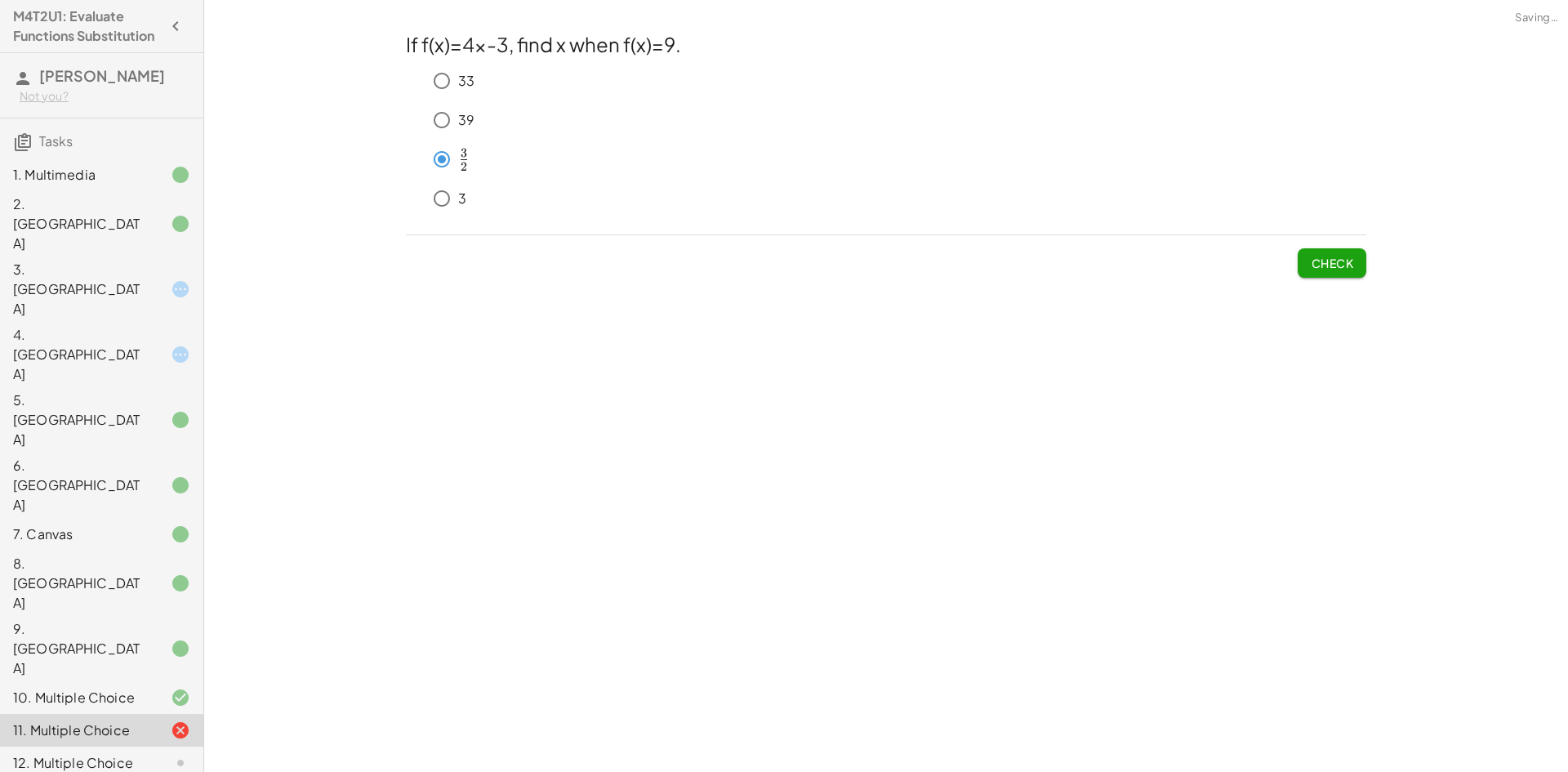
click at [1307, 260] on button "Check" at bounding box center [1332, 263] width 69 height 30
click at [1308, 278] on button "Check" at bounding box center [1332, 263] width 69 height 30
click at [1324, 277] on button "Check" at bounding box center [1332, 263] width 69 height 30
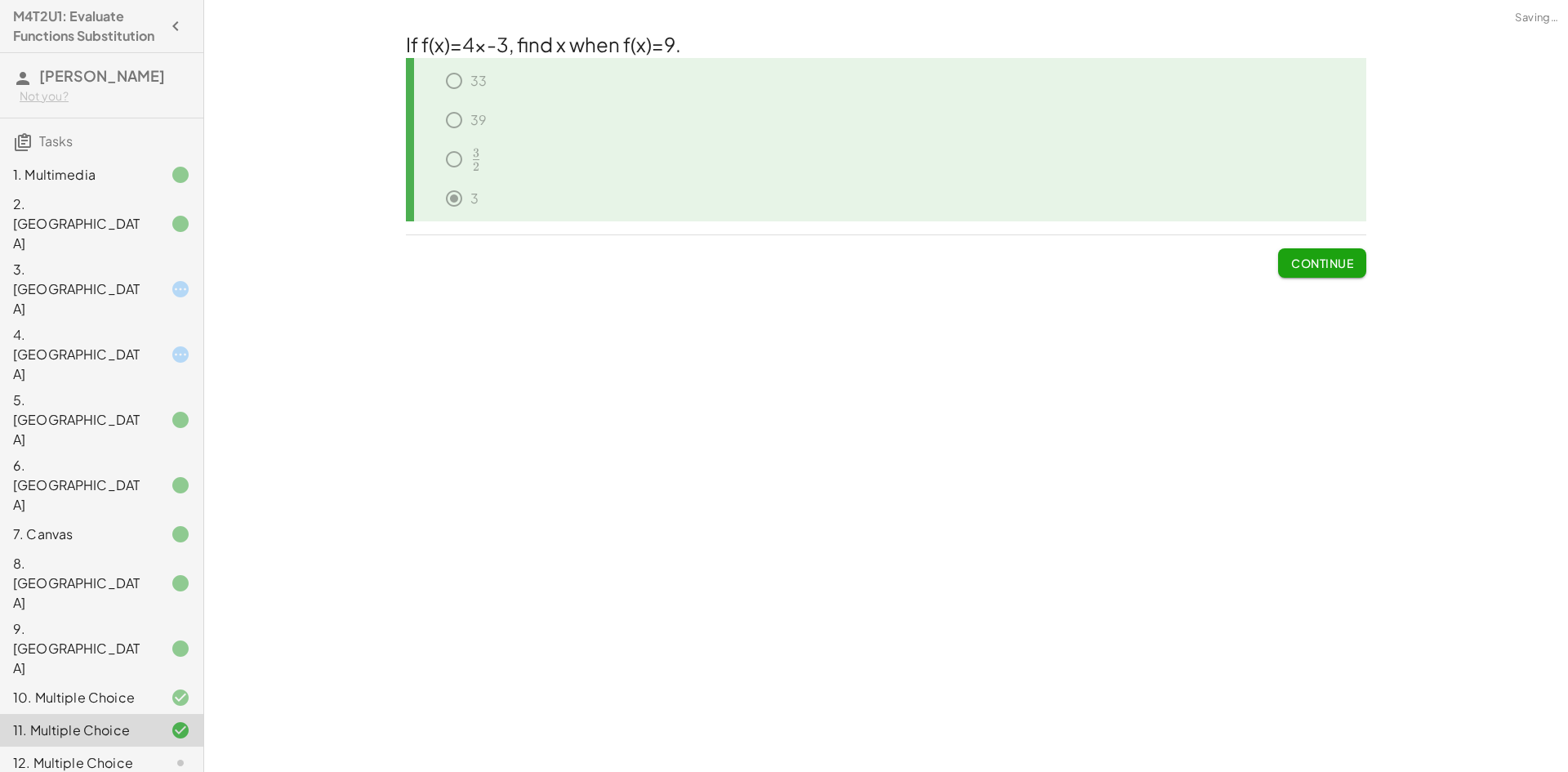
click at [1323, 271] on span "Continue" at bounding box center [1321, 263] width 62 height 15
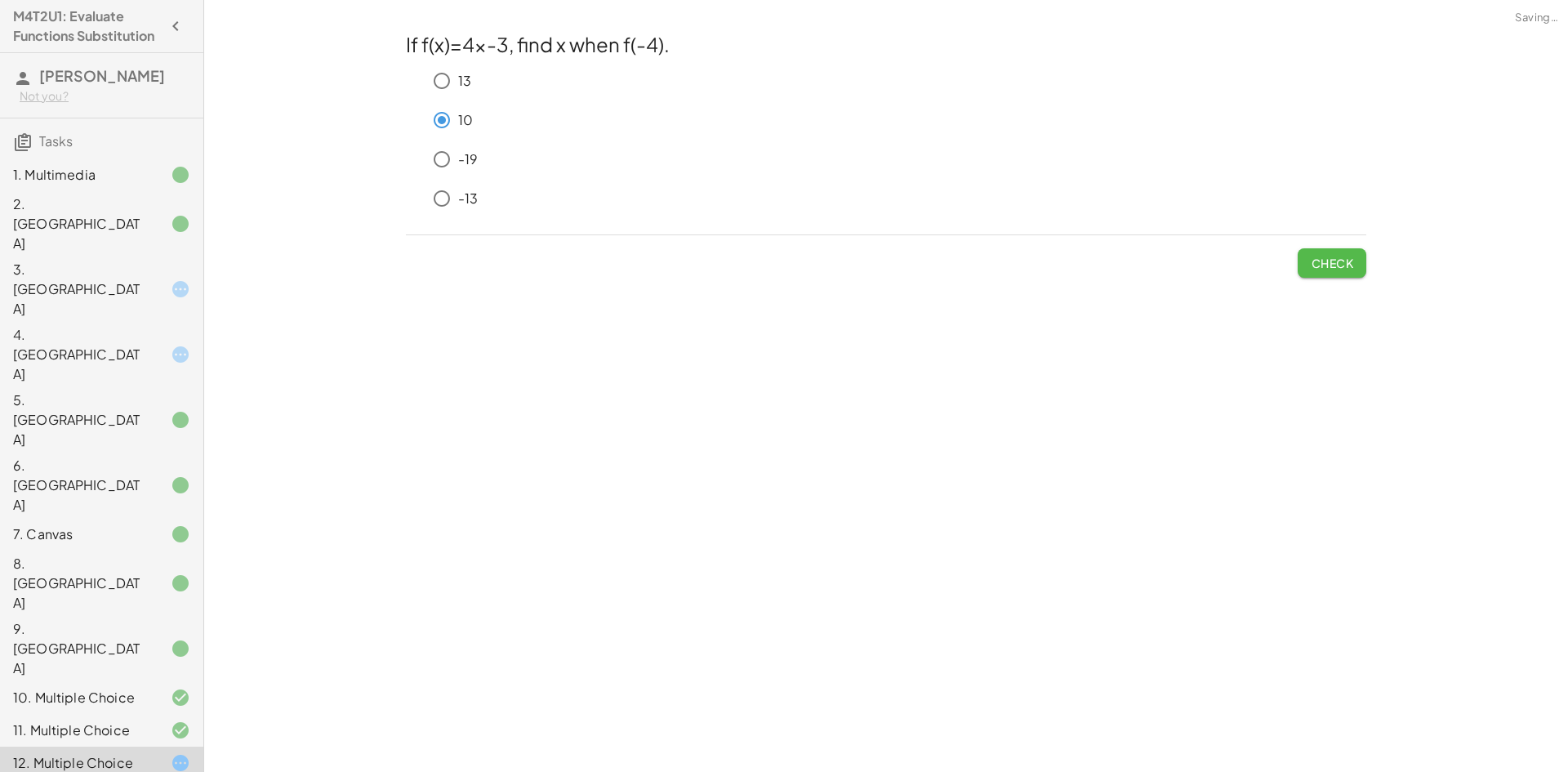
click at [1320, 259] on span "Check" at bounding box center [1332, 263] width 43 height 15
click at [1351, 271] on span "Check" at bounding box center [1332, 263] width 43 height 15
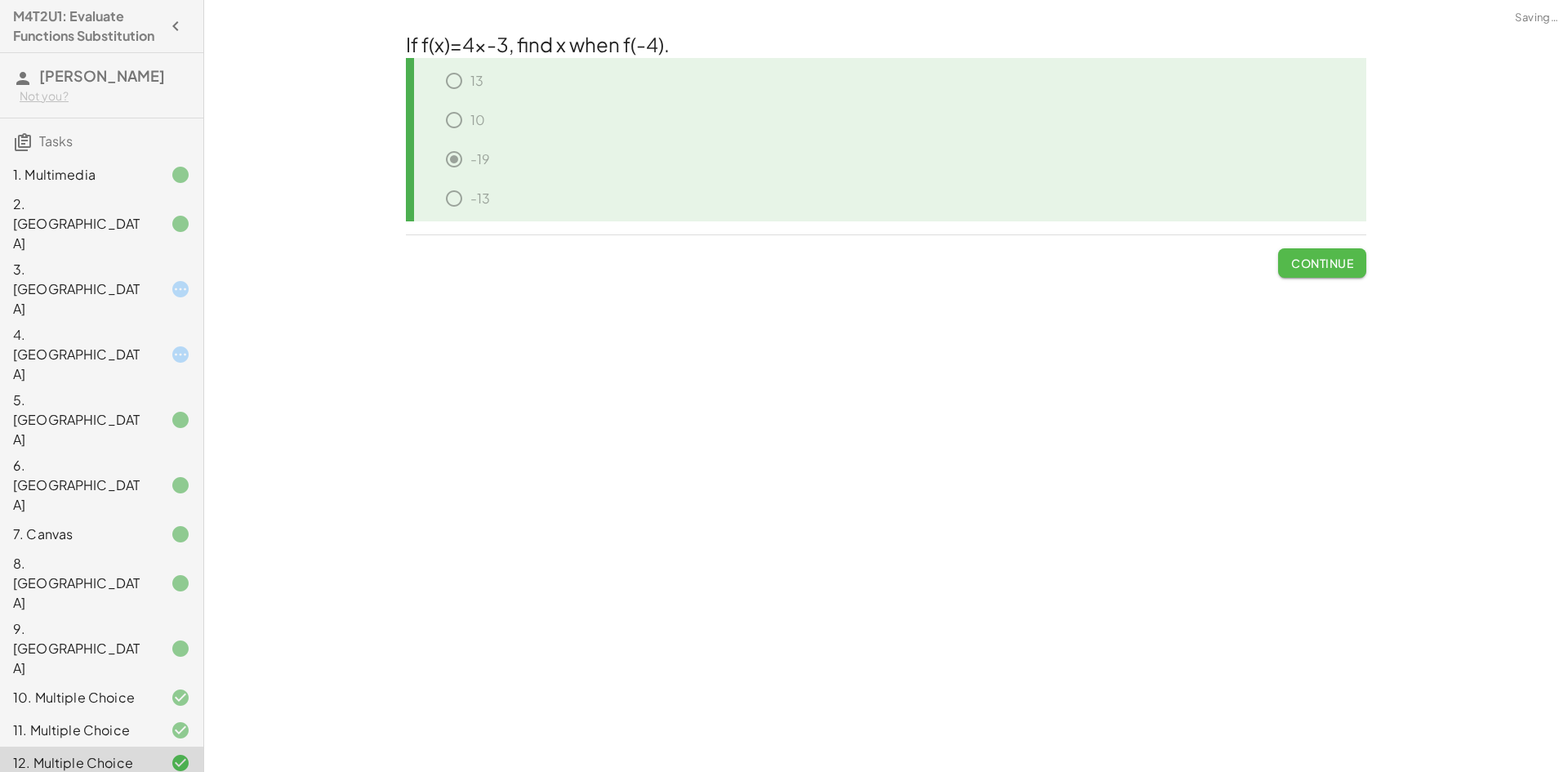
click at [1337, 271] on span "Continue" at bounding box center [1321, 263] width 62 height 15
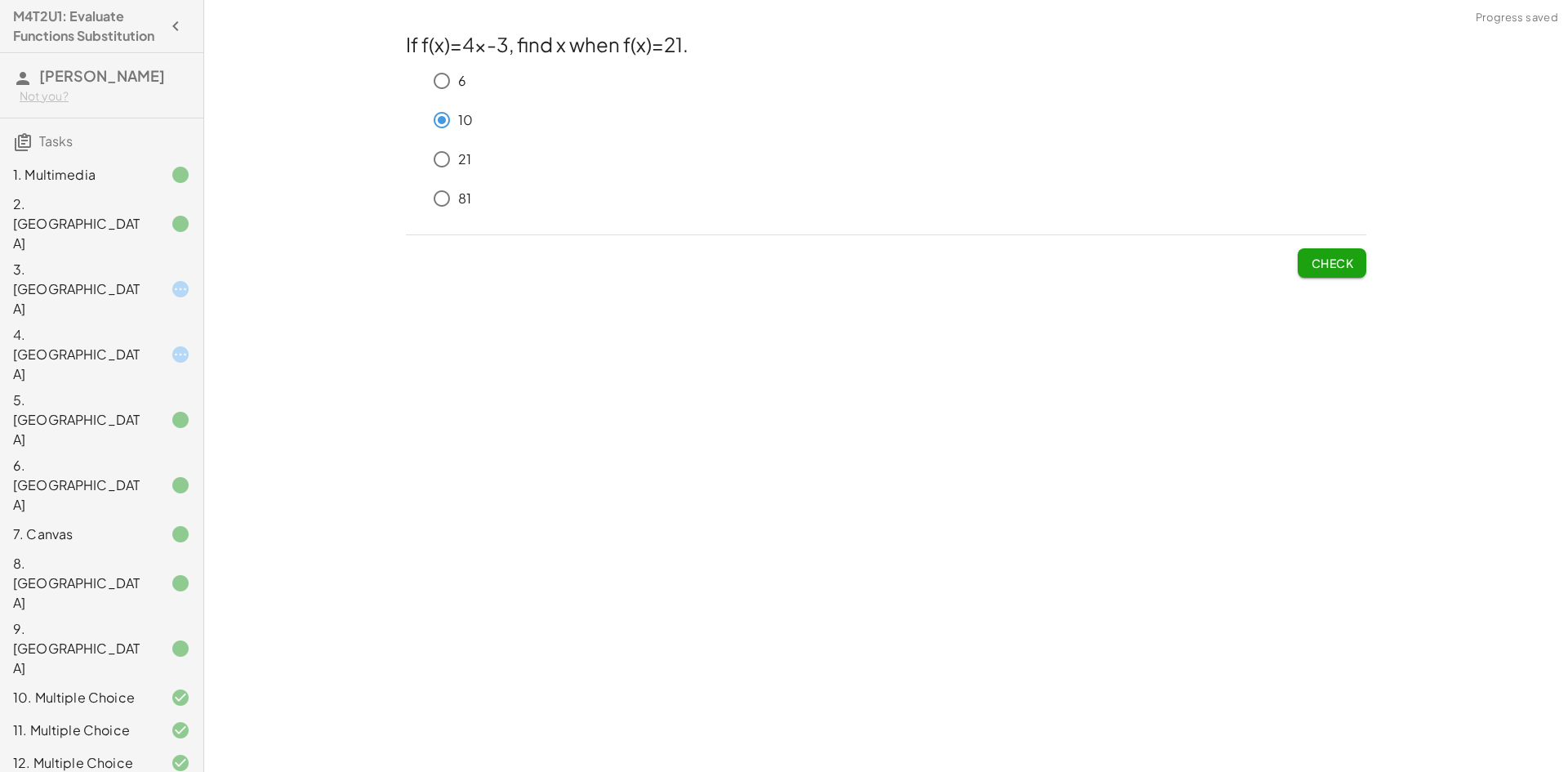
click at [1299, 256] on button "Check" at bounding box center [1332, 263] width 69 height 30
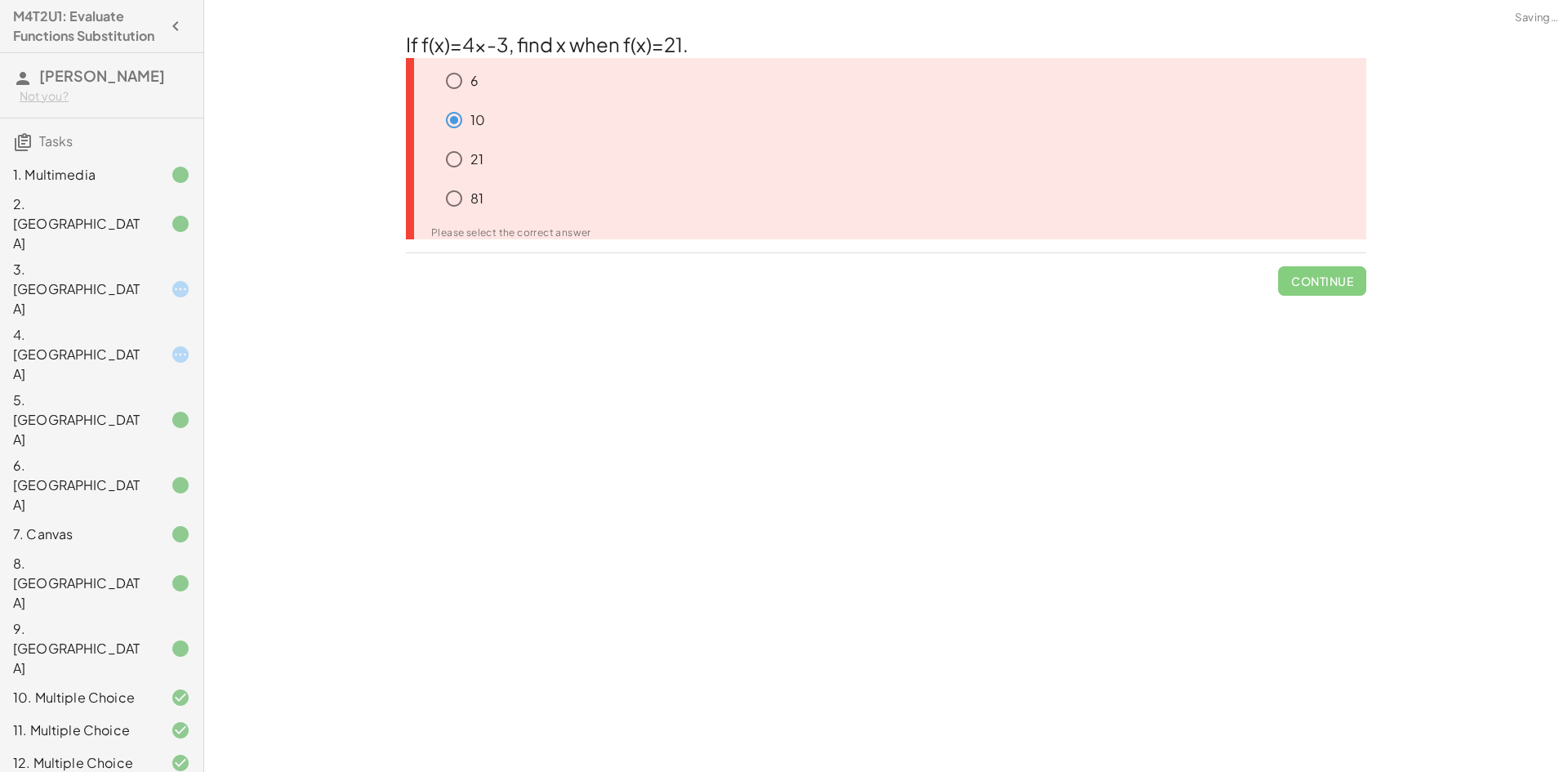
click at [1312, 282] on span "Continue" at bounding box center [1321, 274] width 88 height 43
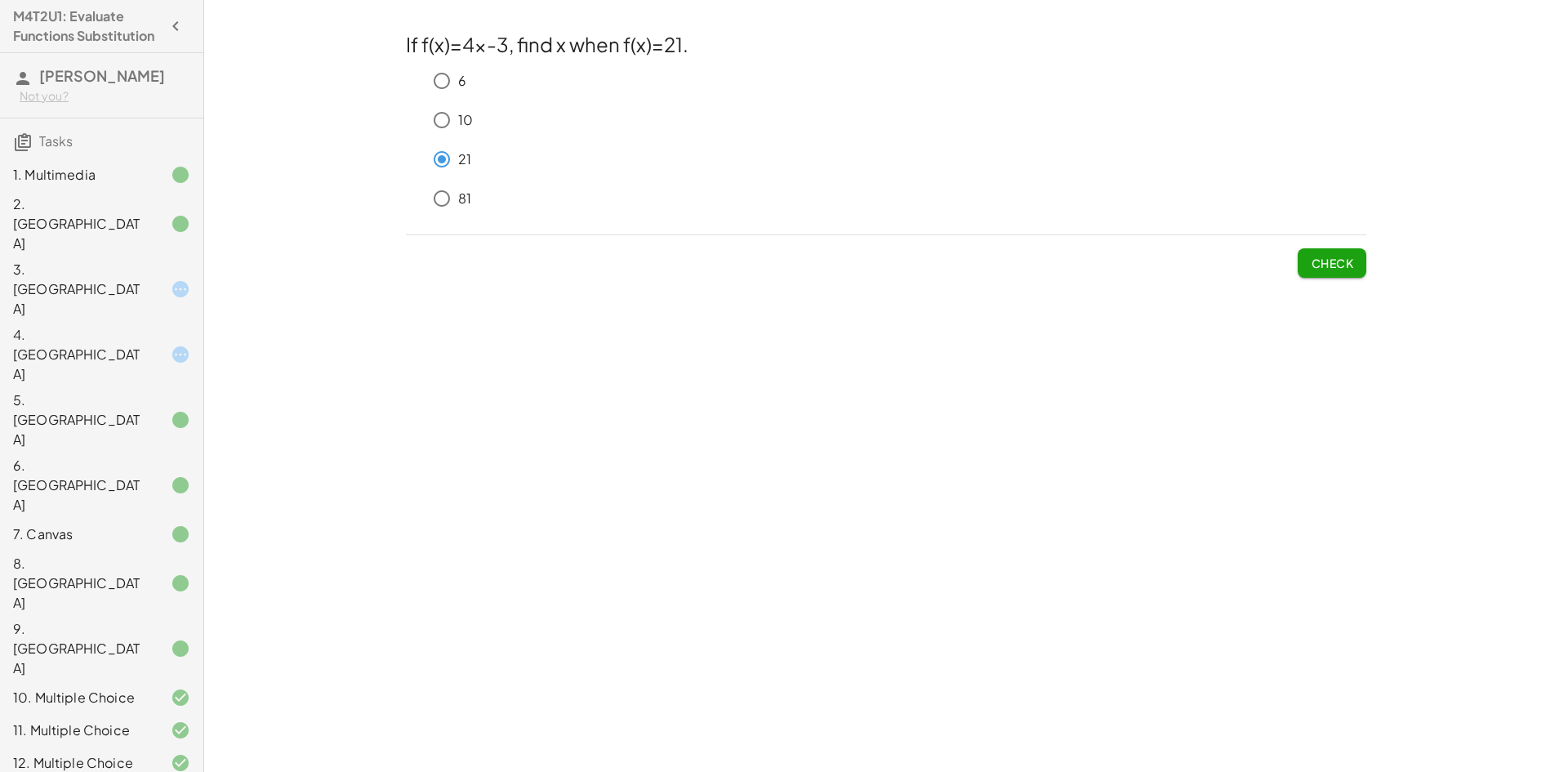
drag, startPoint x: 1367, startPoint y: 270, endPoint x: 1300, endPoint y: 258, distance: 68.1
click at [0, 0] on div "If f(x)=4x-3, find x when f(x)=21. 6 10 21 81 Check" at bounding box center [0, 0] width 0 height 0
click at [1303, 258] on button "Check" at bounding box center [1332, 263] width 69 height 30
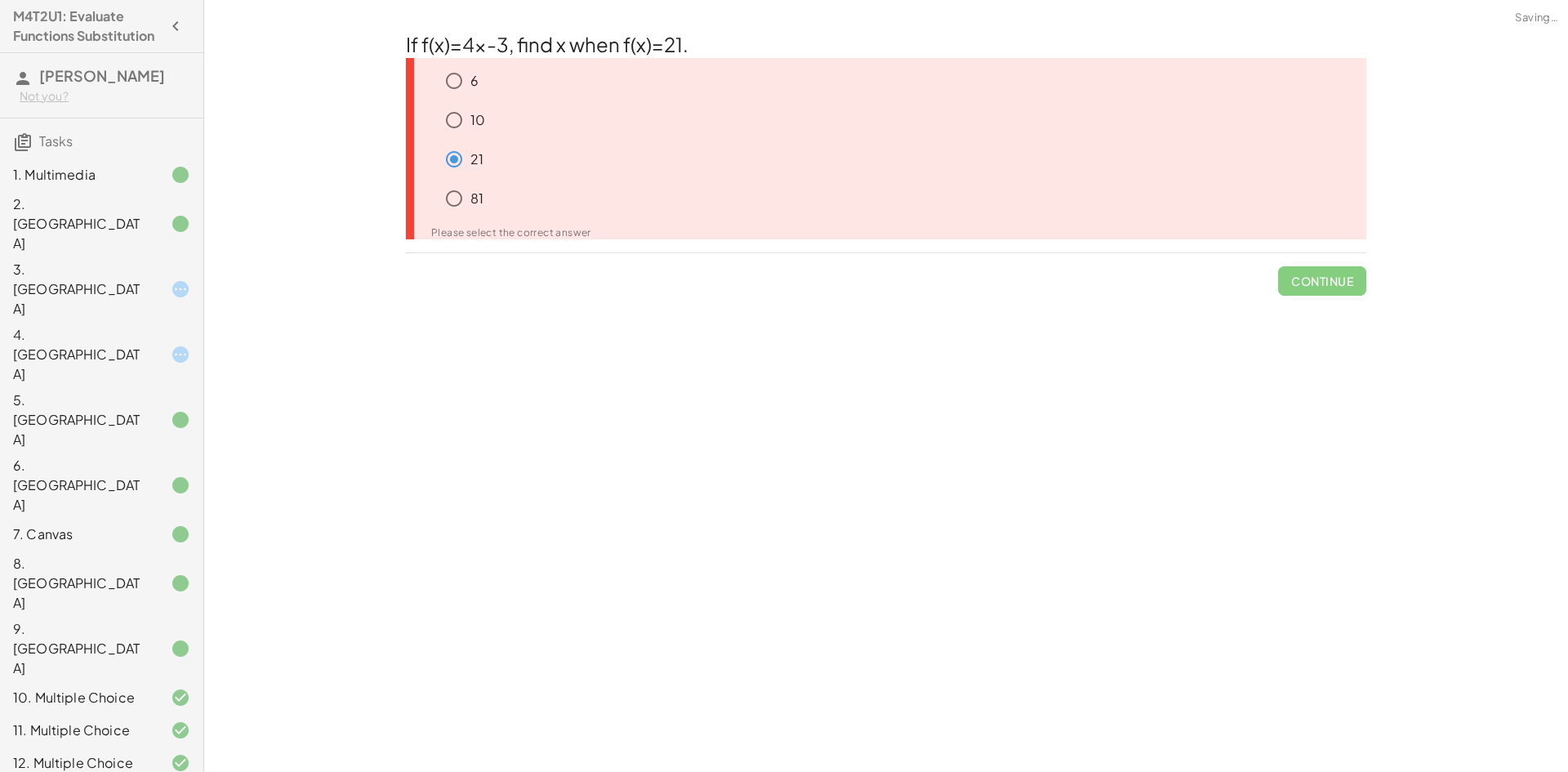
click at [1310, 287] on span "Continue" at bounding box center [1321, 274] width 88 height 43
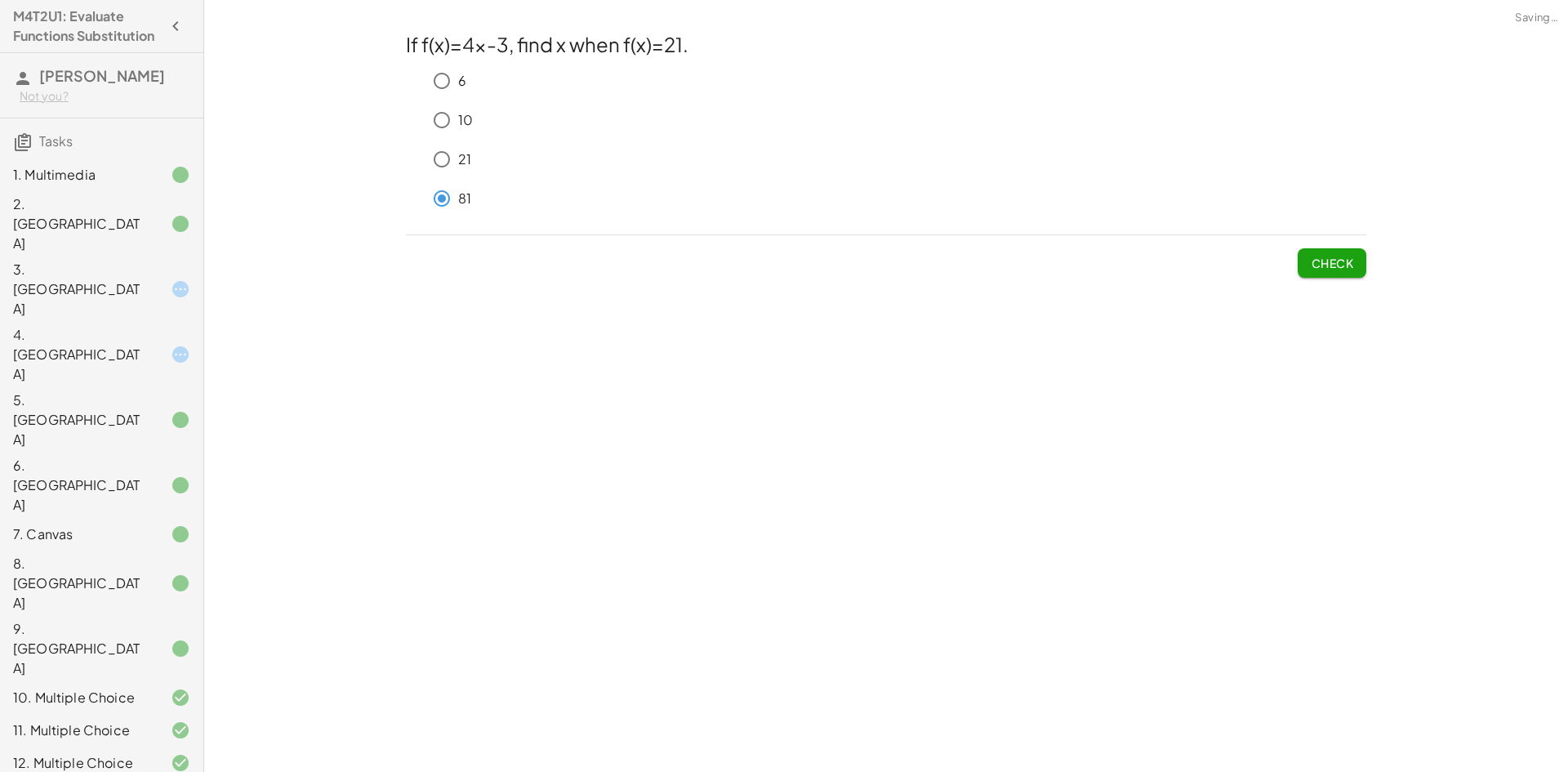
click at [1327, 261] on span "Check" at bounding box center [1332, 263] width 43 height 15
click at [1360, 272] on button "Check" at bounding box center [1332, 263] width 69 height 30
click at [0, 0] on div "If f(x)=4x-3, find x when f(x)=21. 6 10 21 81 Check" at bounding box center [0, 0] width 0 height 0
click at [1353, 274] on button "Check" at bounding box center [1332, 263] width 69 height 30
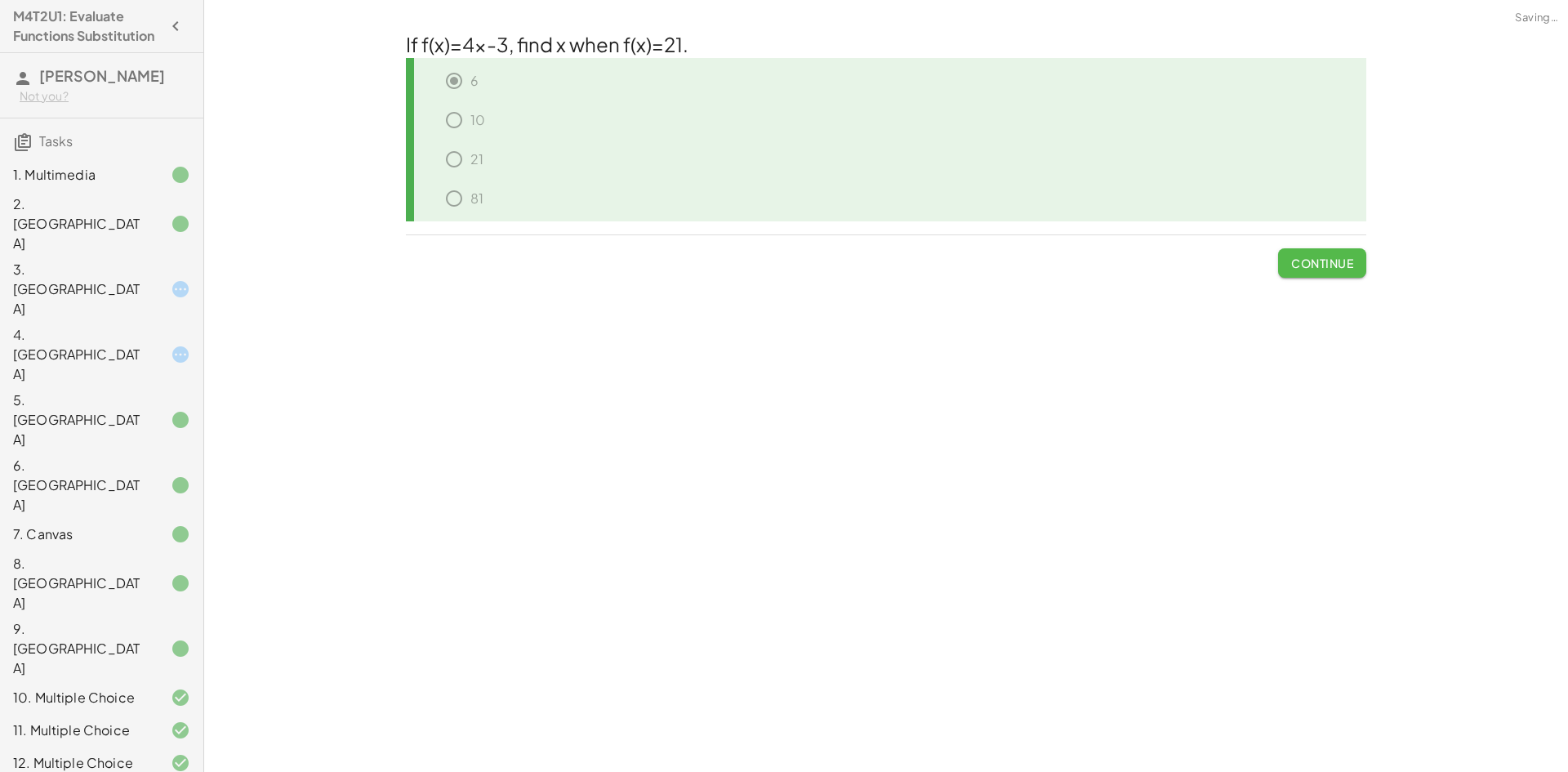
click at [1344, 275] on button "Continue" at bounding box center [1321, 263] width 88 height 30
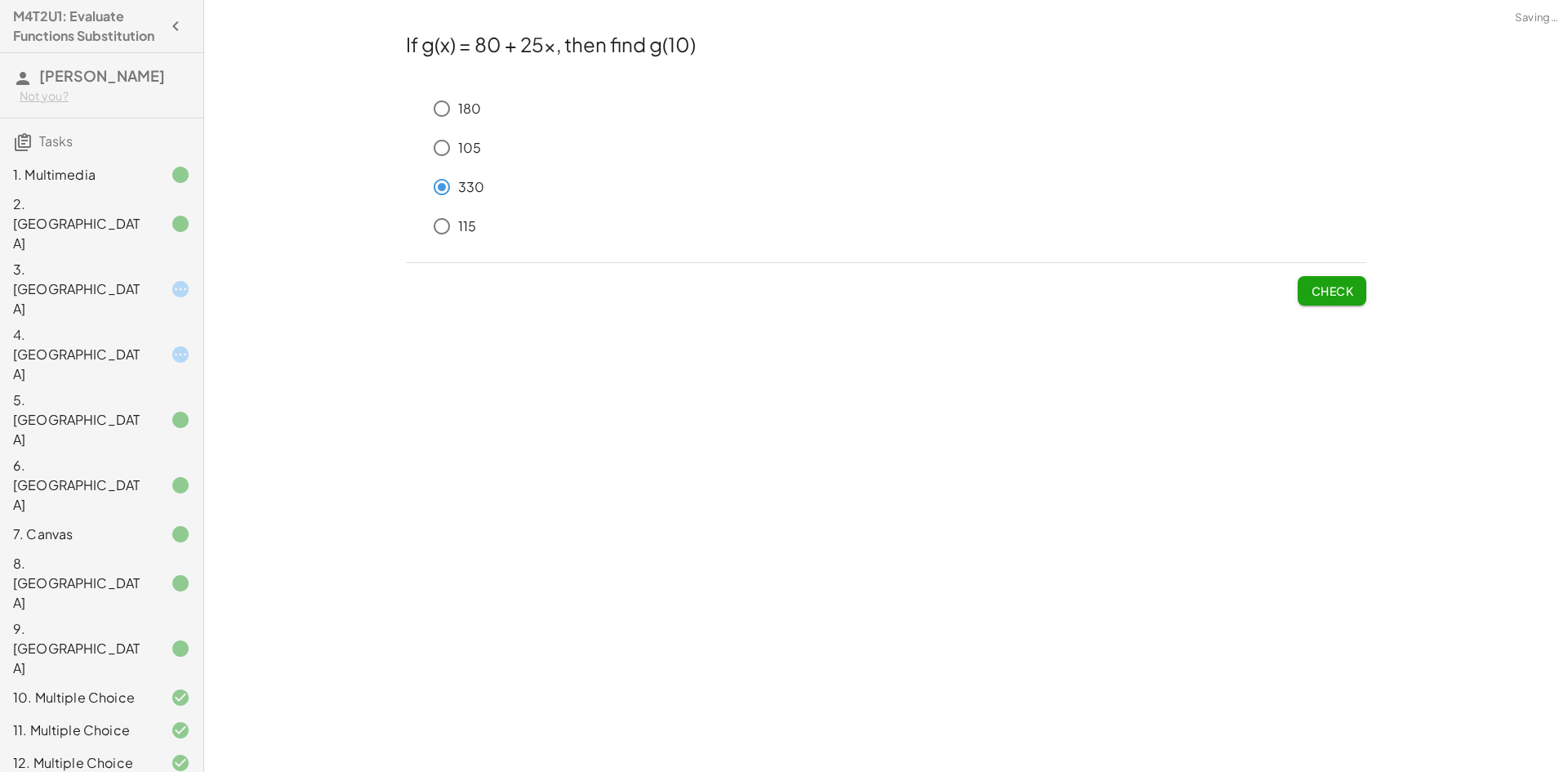
click at [424, 156] on div "105" at bounding box center [886, 151] width 960 height 39
click at [1311, 290] on span "Check" at bounding box center [1332, 291] width 43 height 15
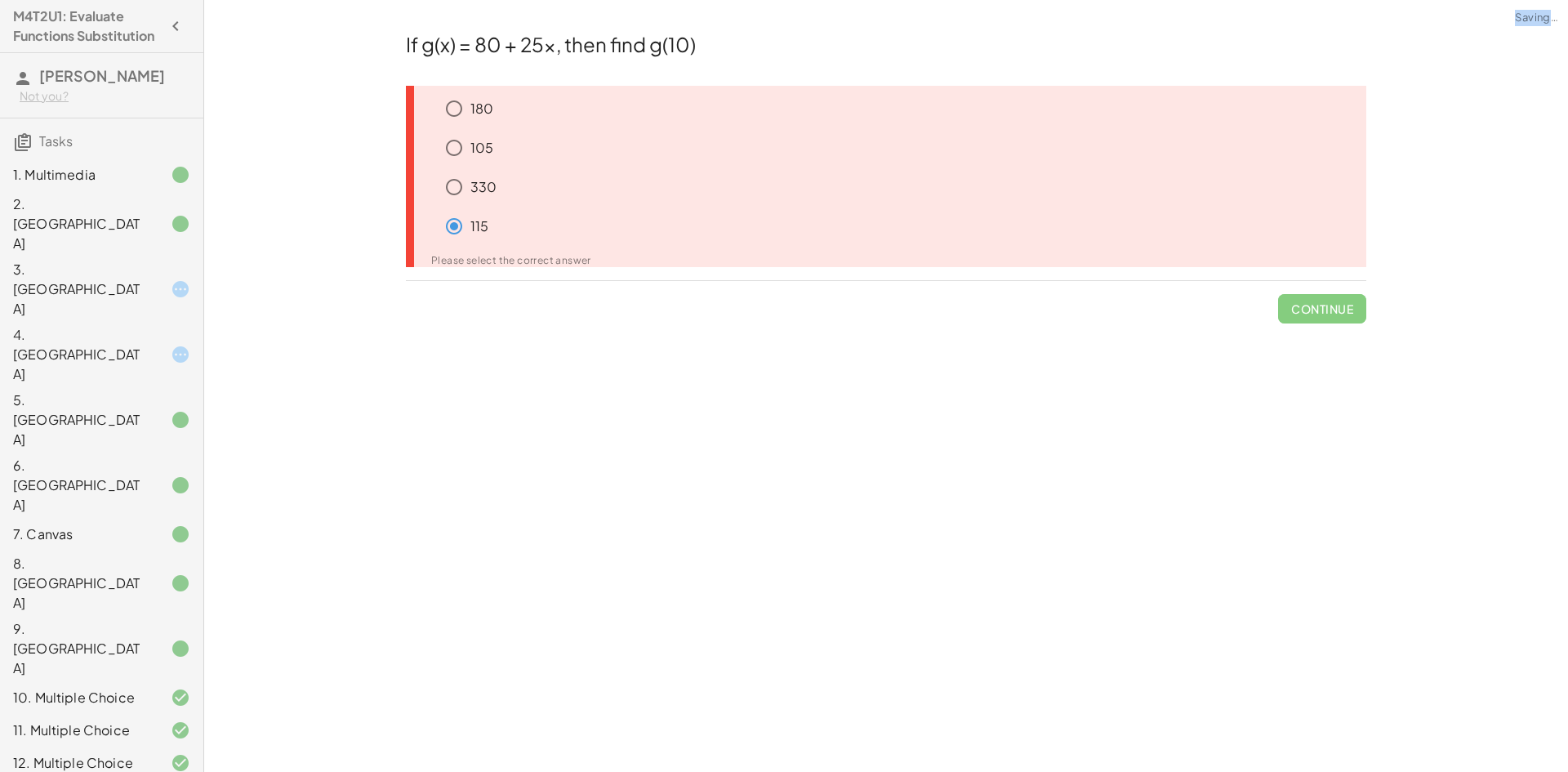
click at [1311, 290] on span "Continue" at bounding box center [1321, 302] width 88 height 43
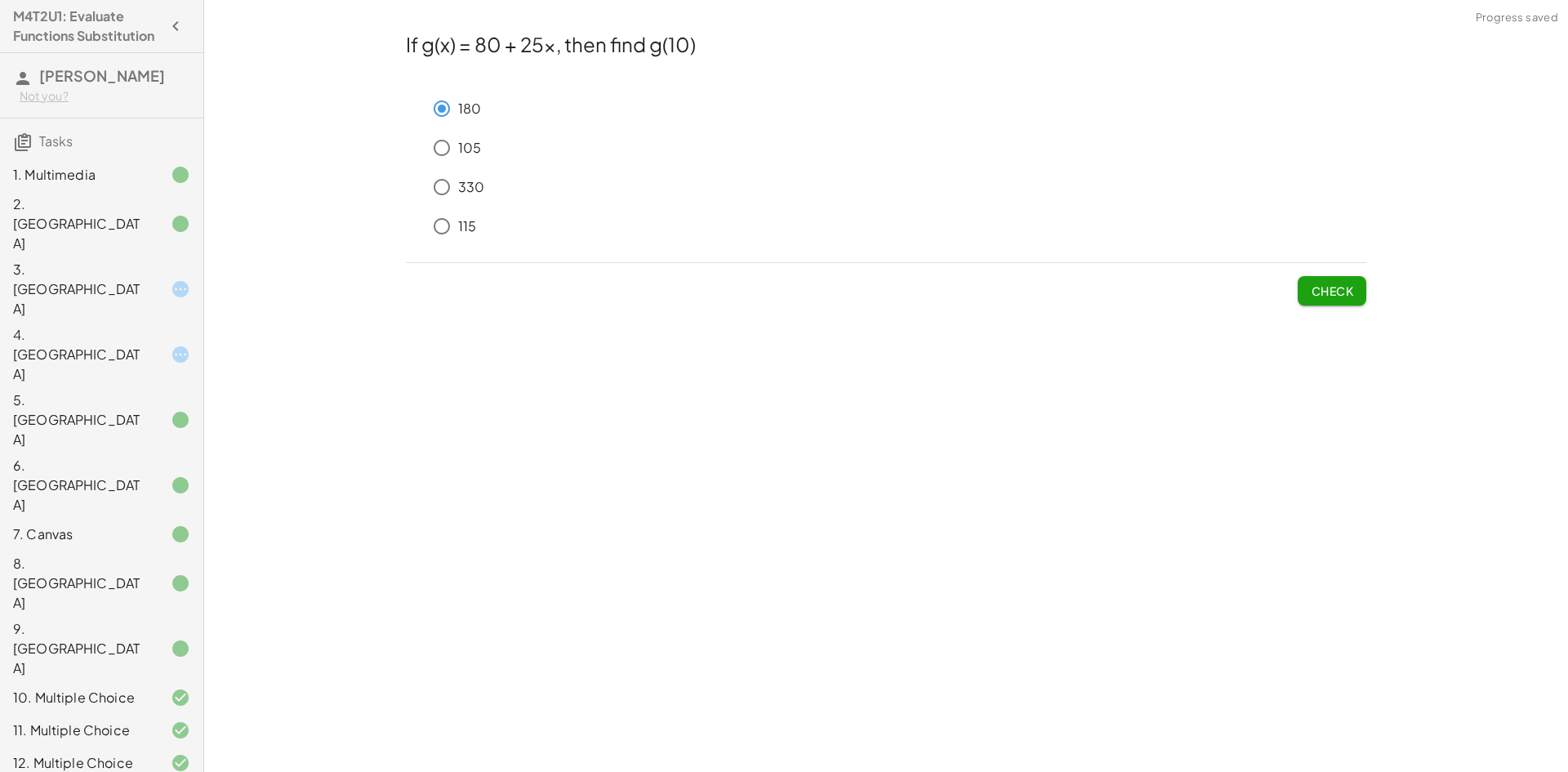
click at [1334, 299] on button "Check" at bounding box center [1332, 291] width 69 height 30
click at [1298, 299] on button "Check" at bounding box center [1332, 291] width 69 height 30
click at [1355, 285] on button "Check" at bounding box center [1332, 291] width 69 height 30
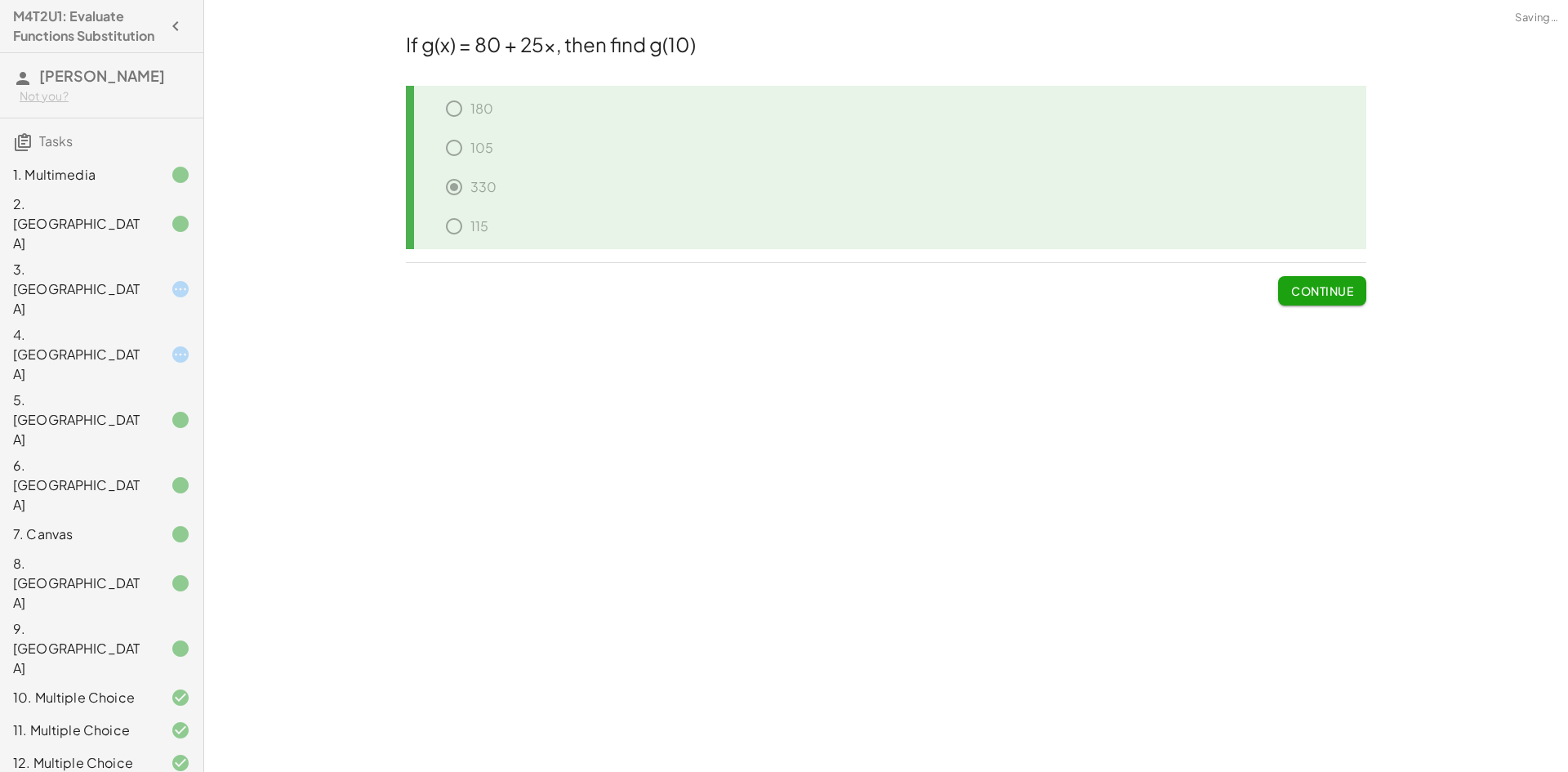
click at [1352, 288] on span "Continue" at bounding box center [1321, 291] width 62 height 15
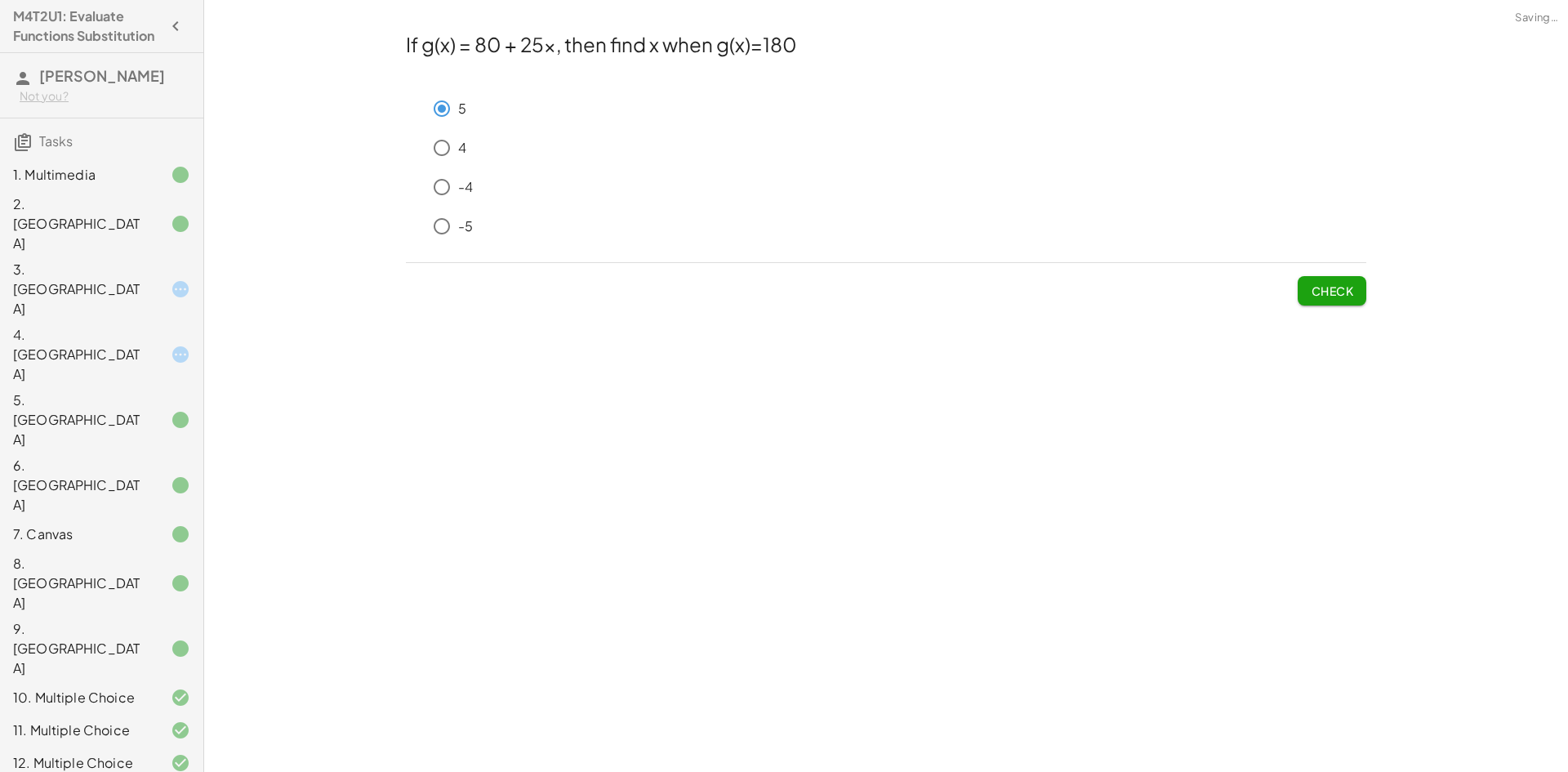
click at [1311, 283] on button "Check" at bounding box center [1332, 291] width 69 height 30
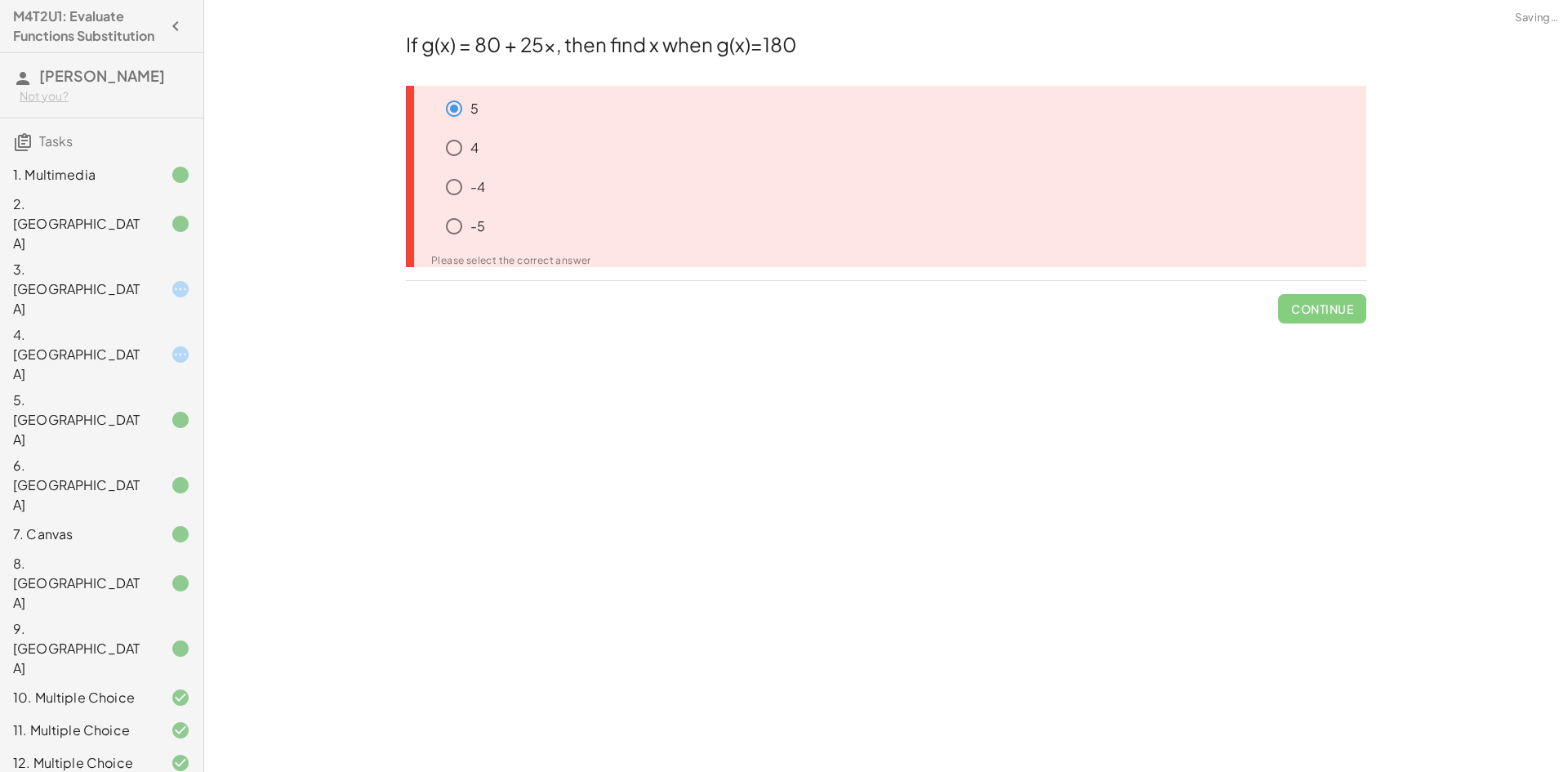
click at [1317, 286] on span "Continue" at bounding box center [1321, 302] width 88 height 43
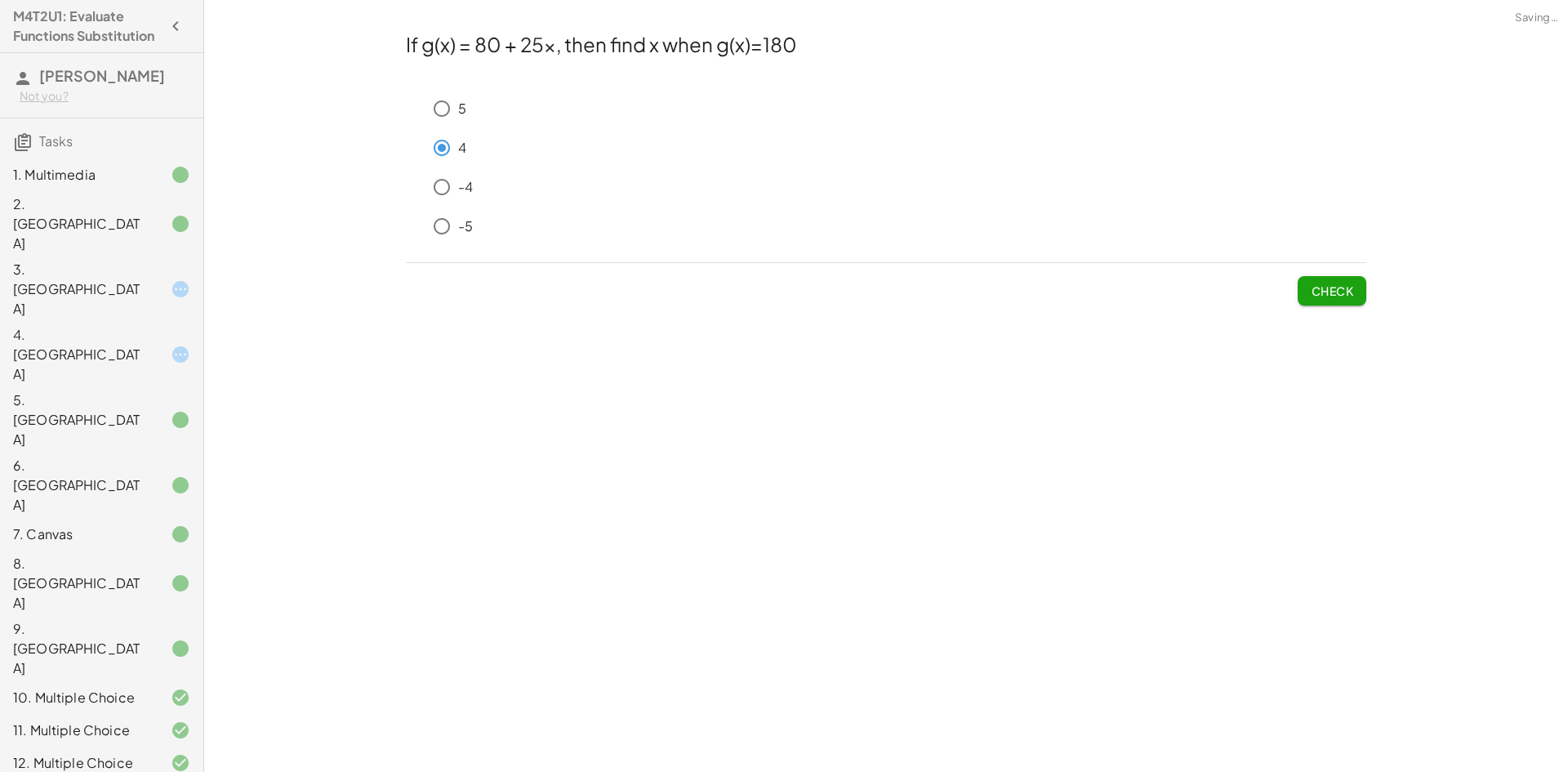
click at [1303, 292] on button "Check" at bounding box center [1332, 291] width 69 height 30
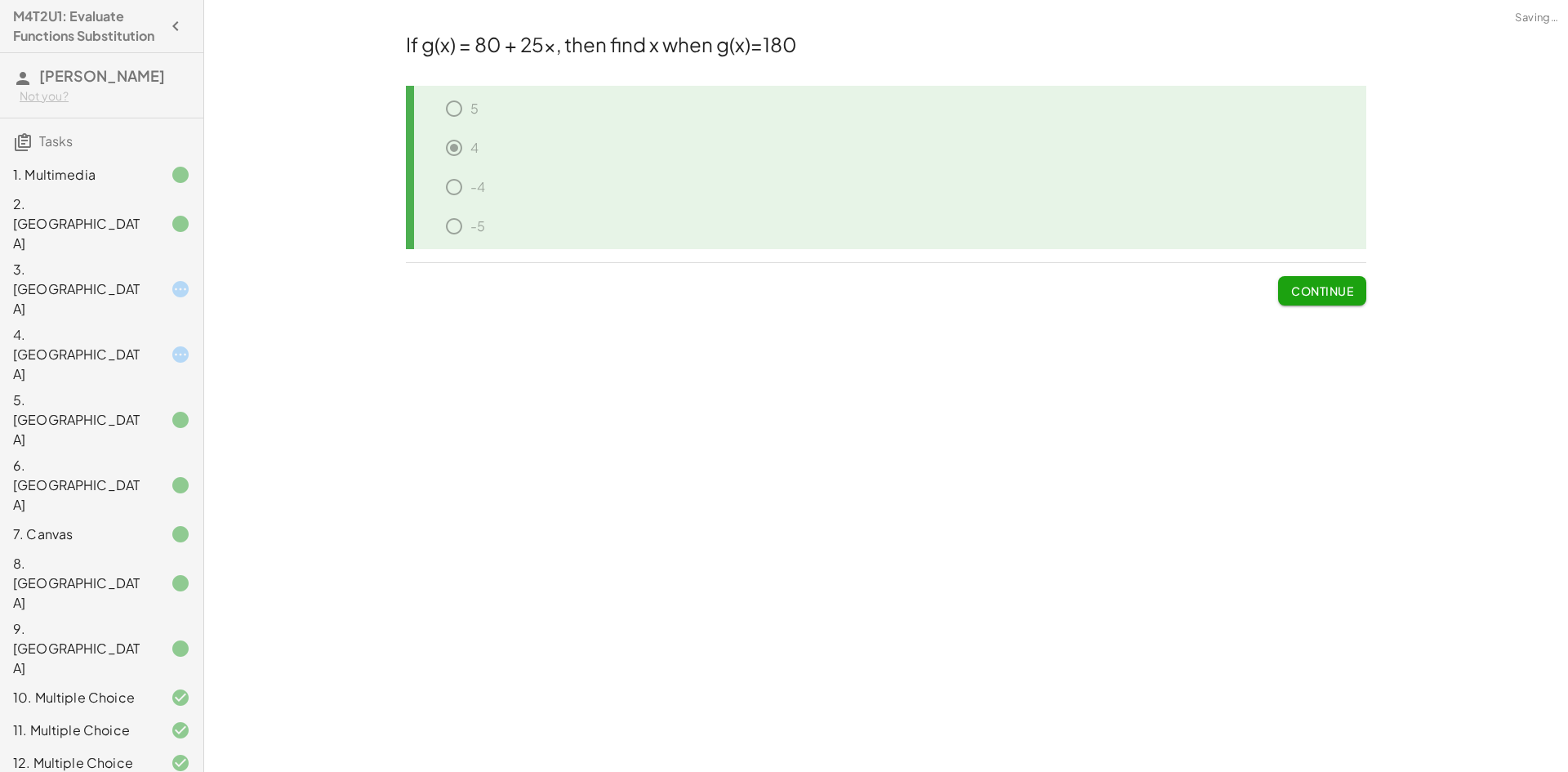
click at [1317, 293] on span "Continue" at bounding box center [1321, 291] width 62 height 15
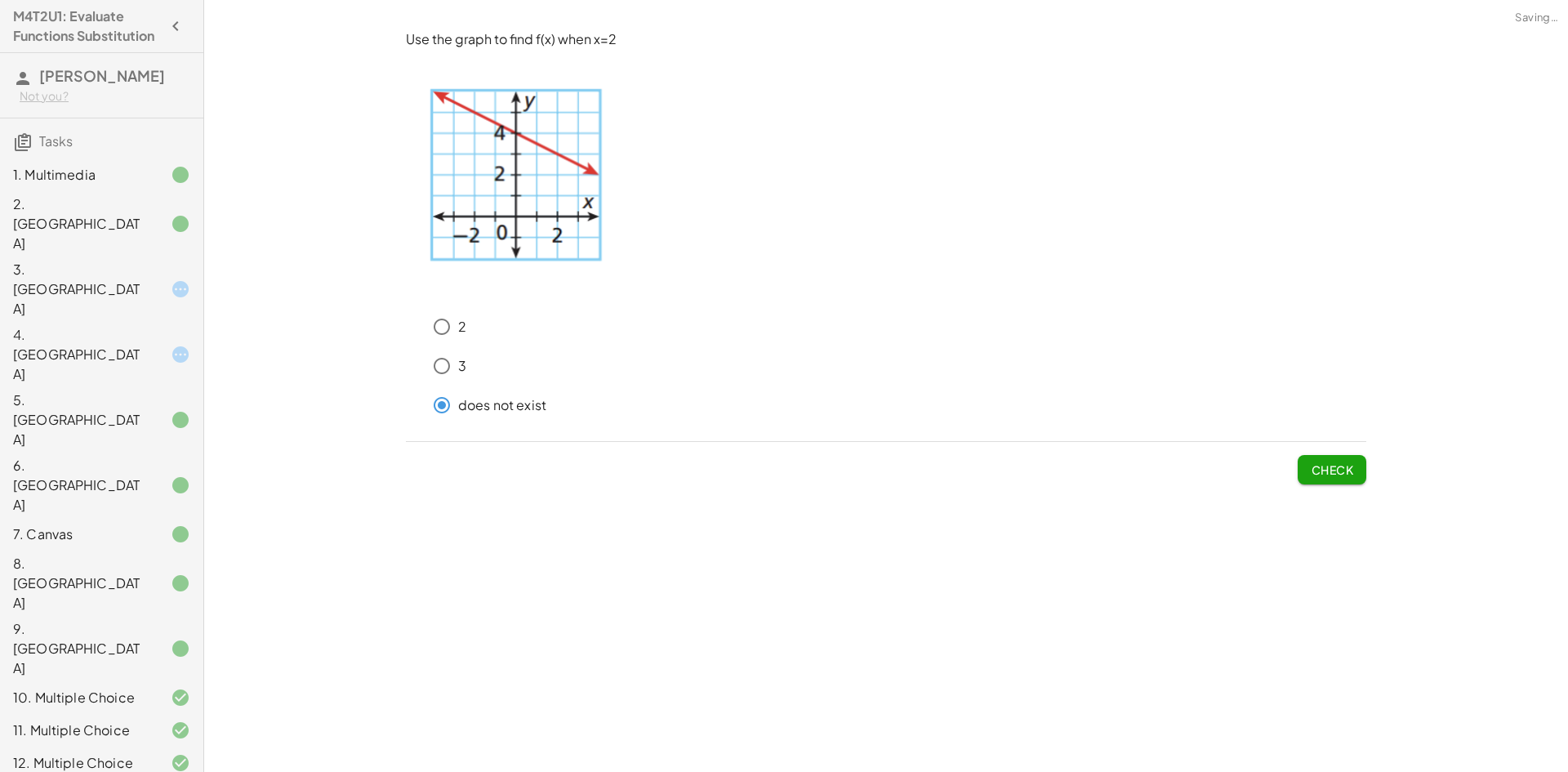
click at [1319, 477] on span "Check" at bounding box center [1332, 470] width 43 height 15
click at [1350, 469] on span "Check" at bounding box center [1332, 470] width 43 height 15
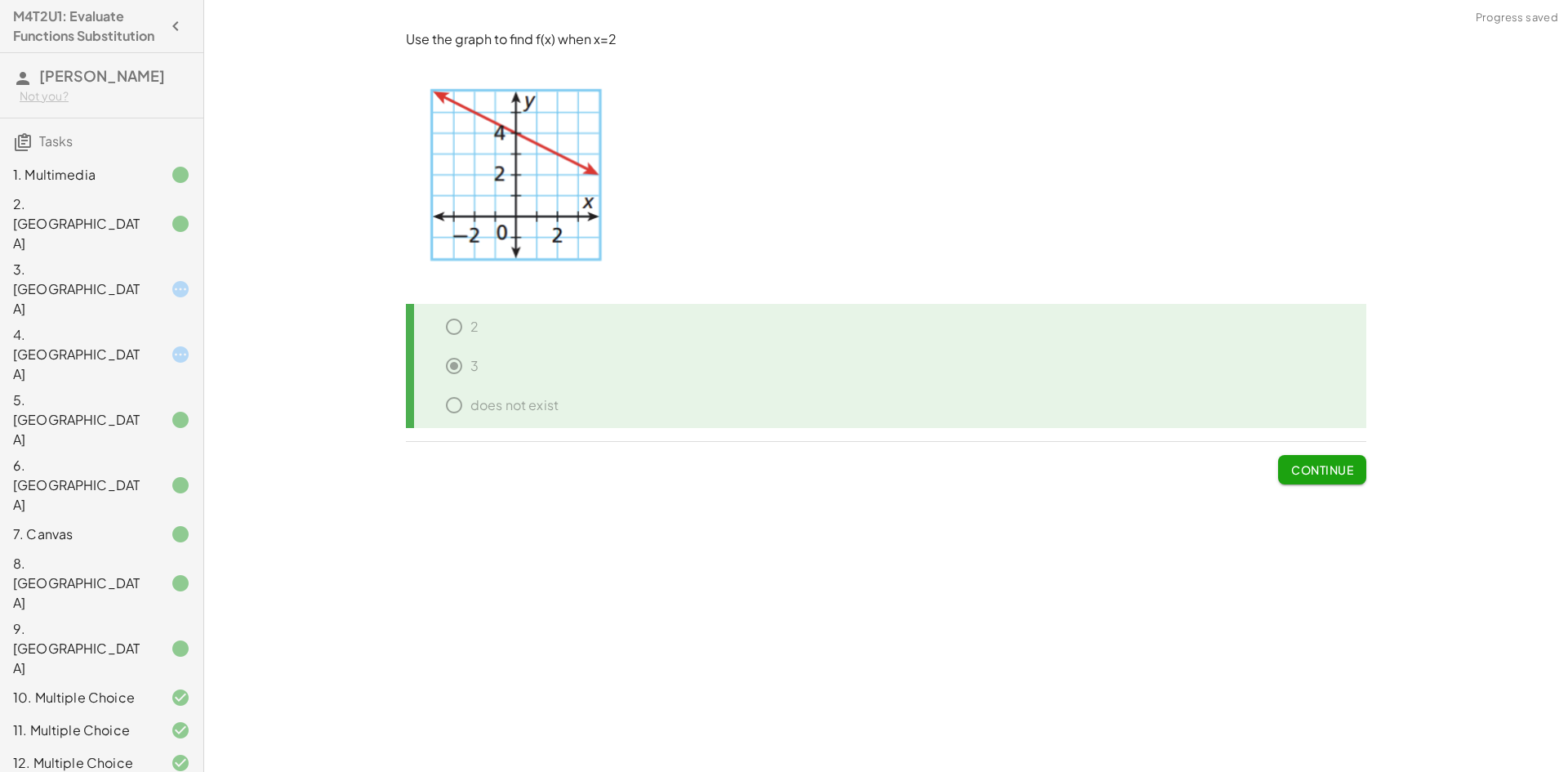
click at [1364, 468] on button "Continue" at bounding box center [1321, 470] width 88 height 30
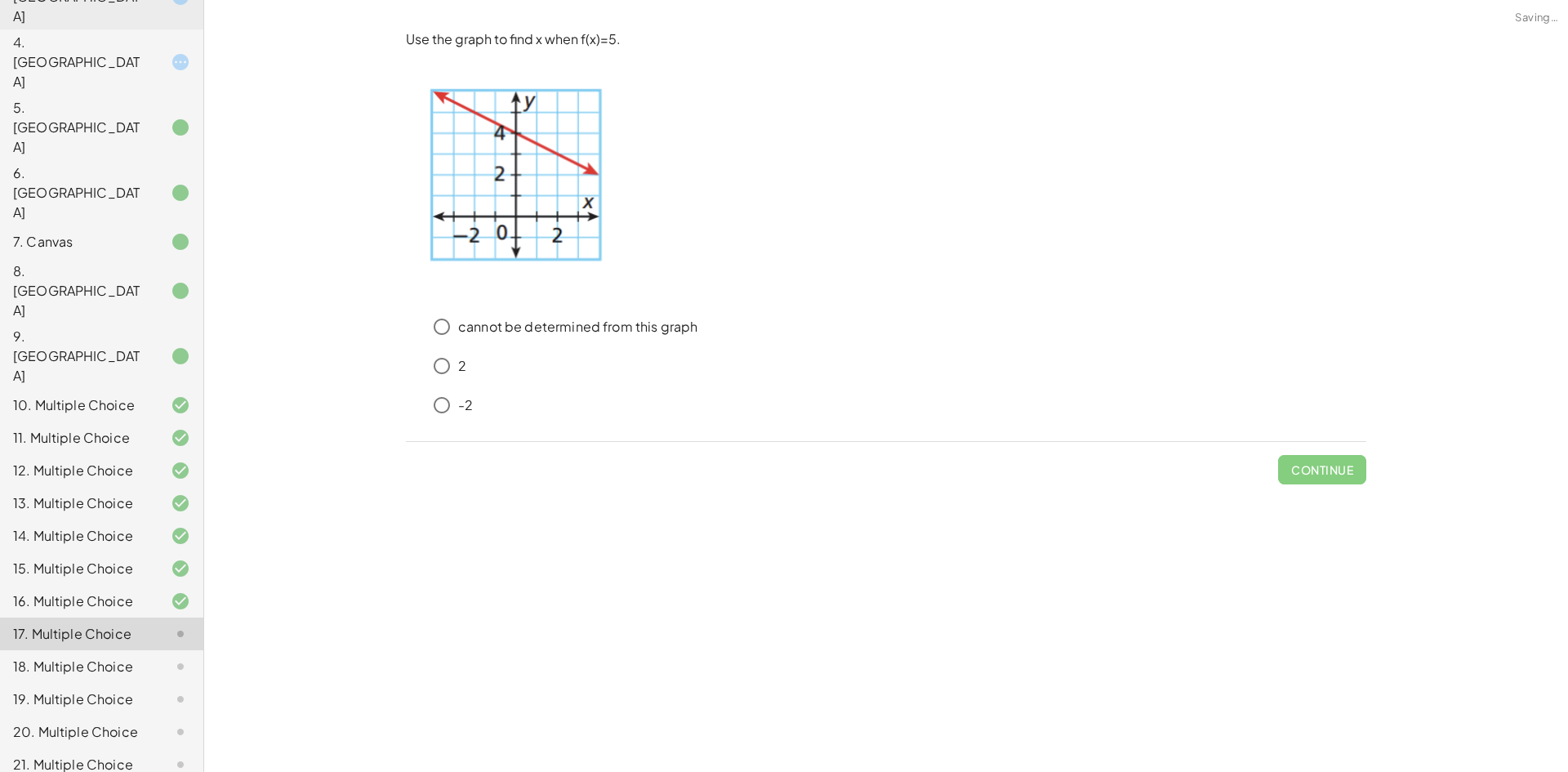
scroll to position [308, 0]
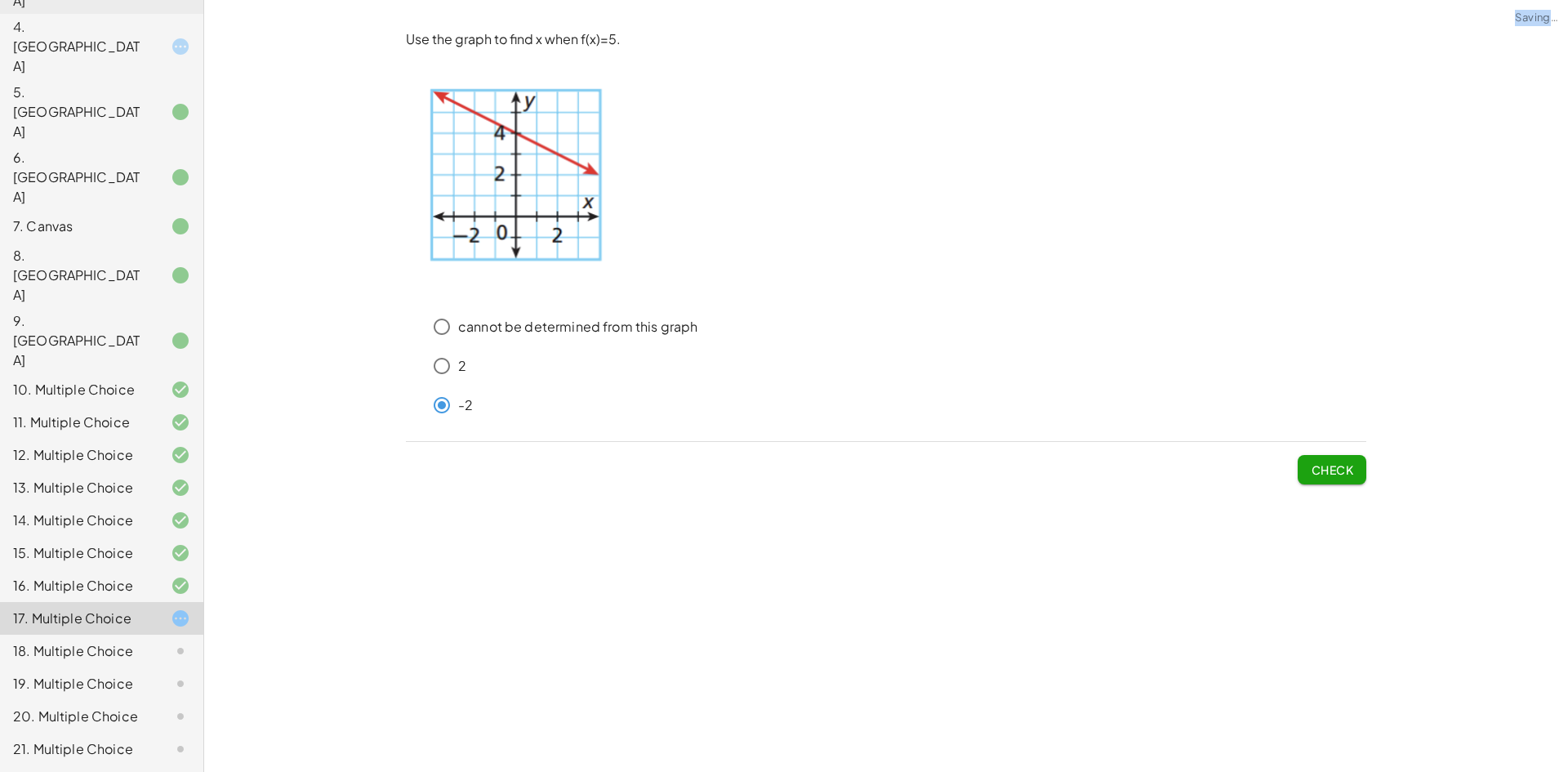
click at [1296, 471] on div "Check" at bounding box center [886, 463] width 960 height 43
click at [1309, 473] on button "Check" at bounding box center [1332, 470] width 69 height 30
click at [1318, 471] on span "Submit Changes" at bounding box center [1300, 470] width 106 height 15
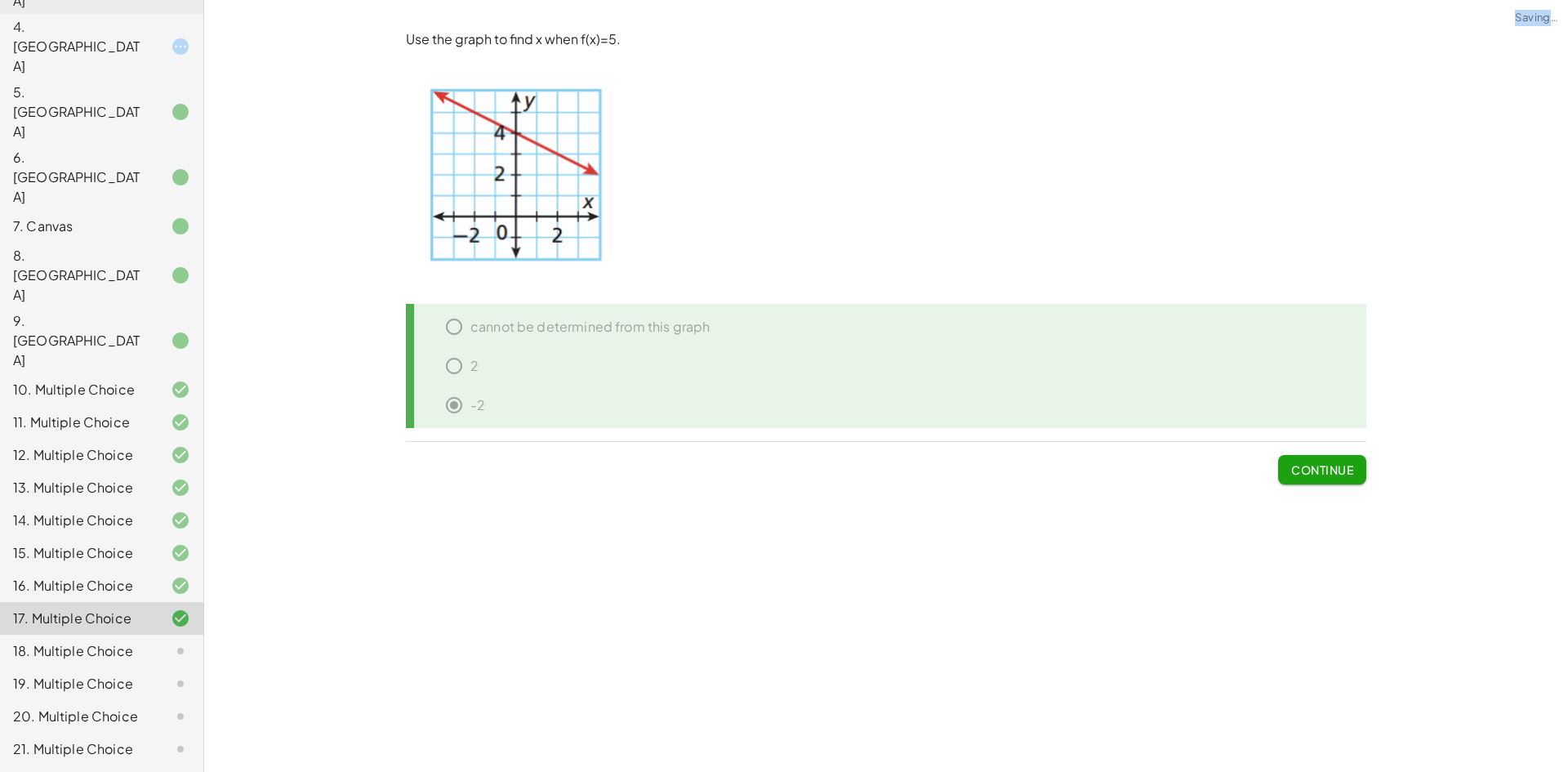
click at [1343, 466] on span "Continue" at bounding box center [1321, 470] width 62 height 15
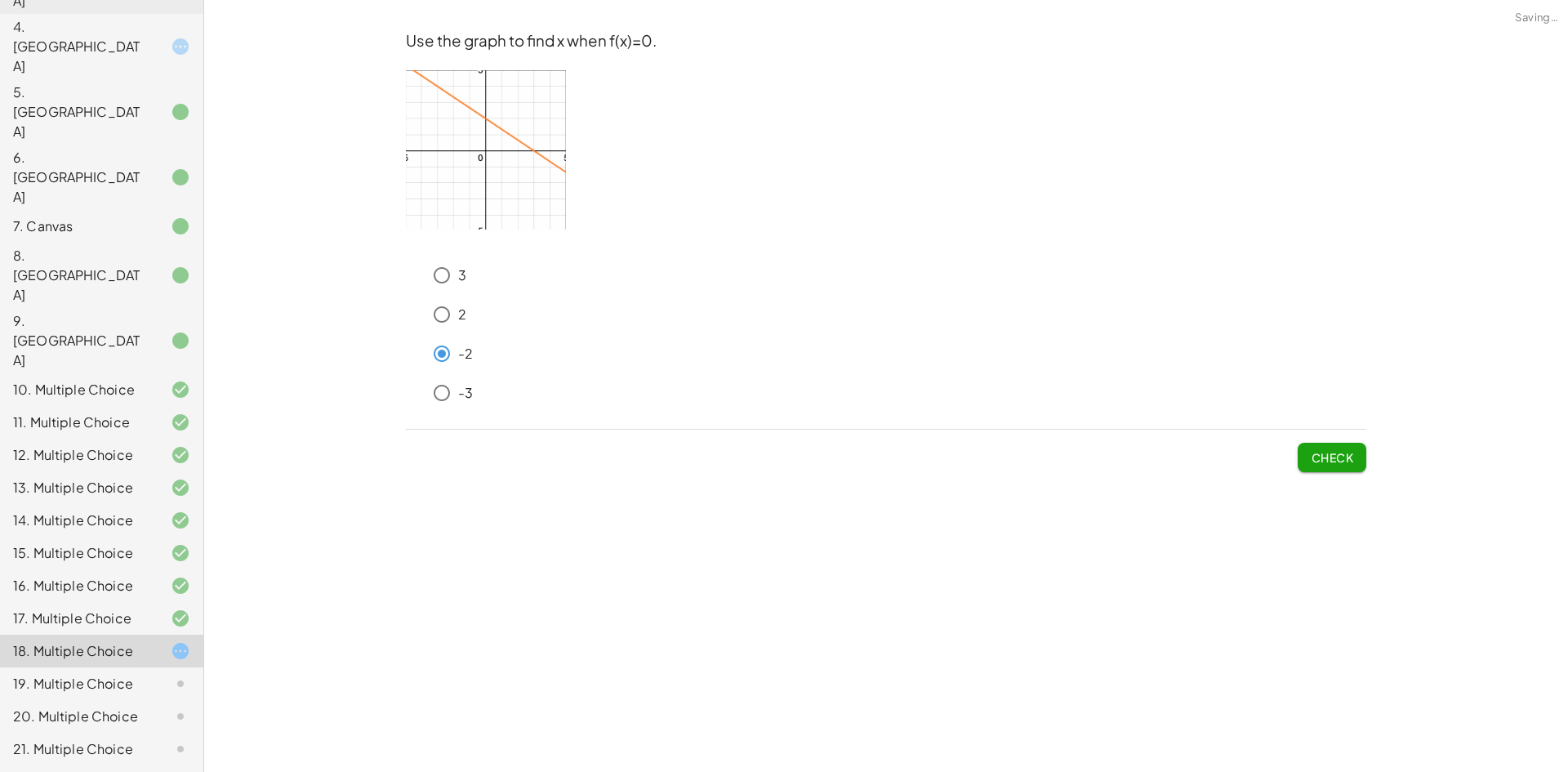
click at [1351, 465] on button "Check" at bounding box center [1332, 458] width 69 height 30
click at [1351, 465] on span "Check" at bounding box center [1332, 451] width 69 height 43
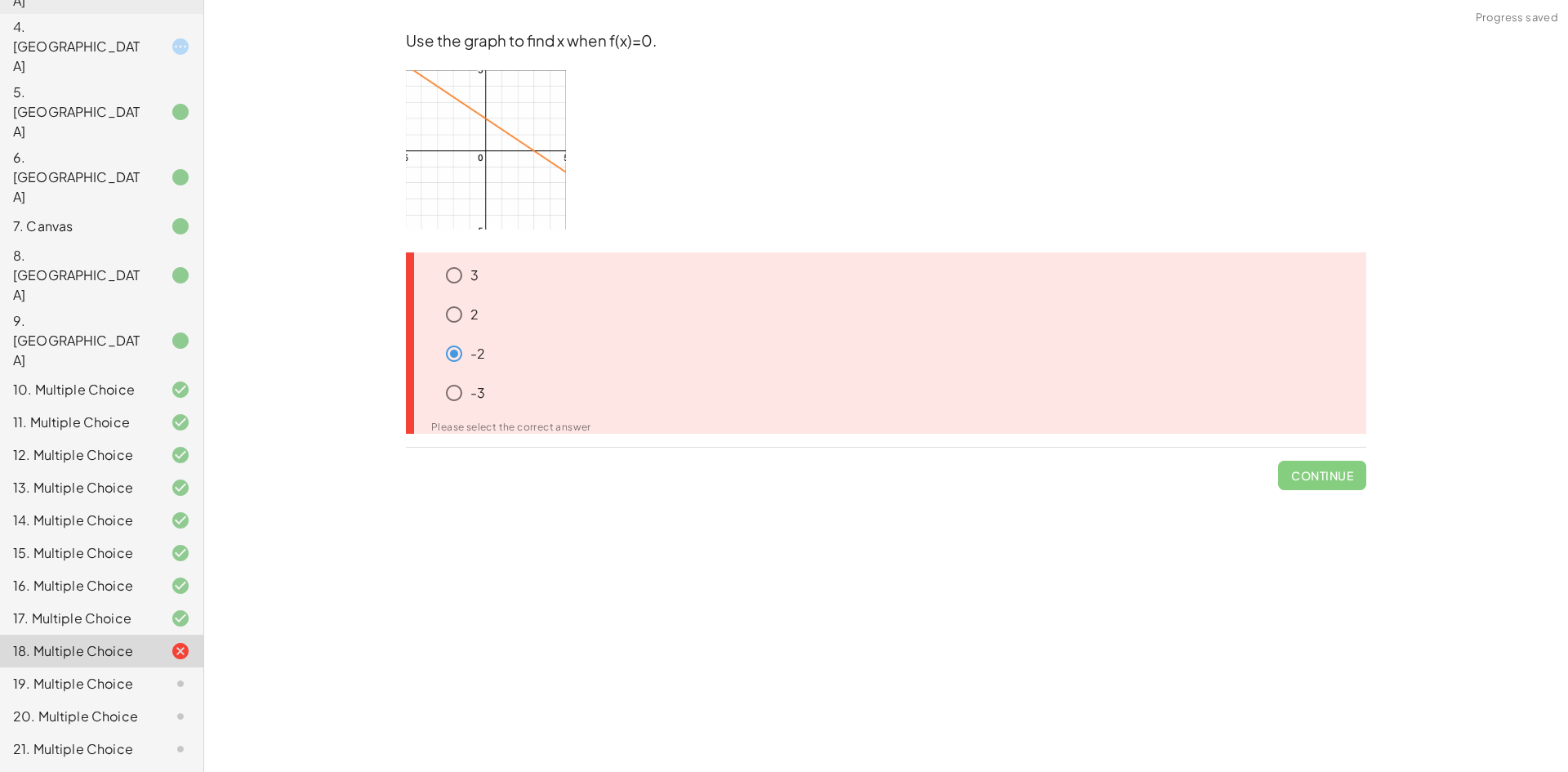
click at [484, 384] on p "-3" at bounding box center [478, 393] width 15 height 19
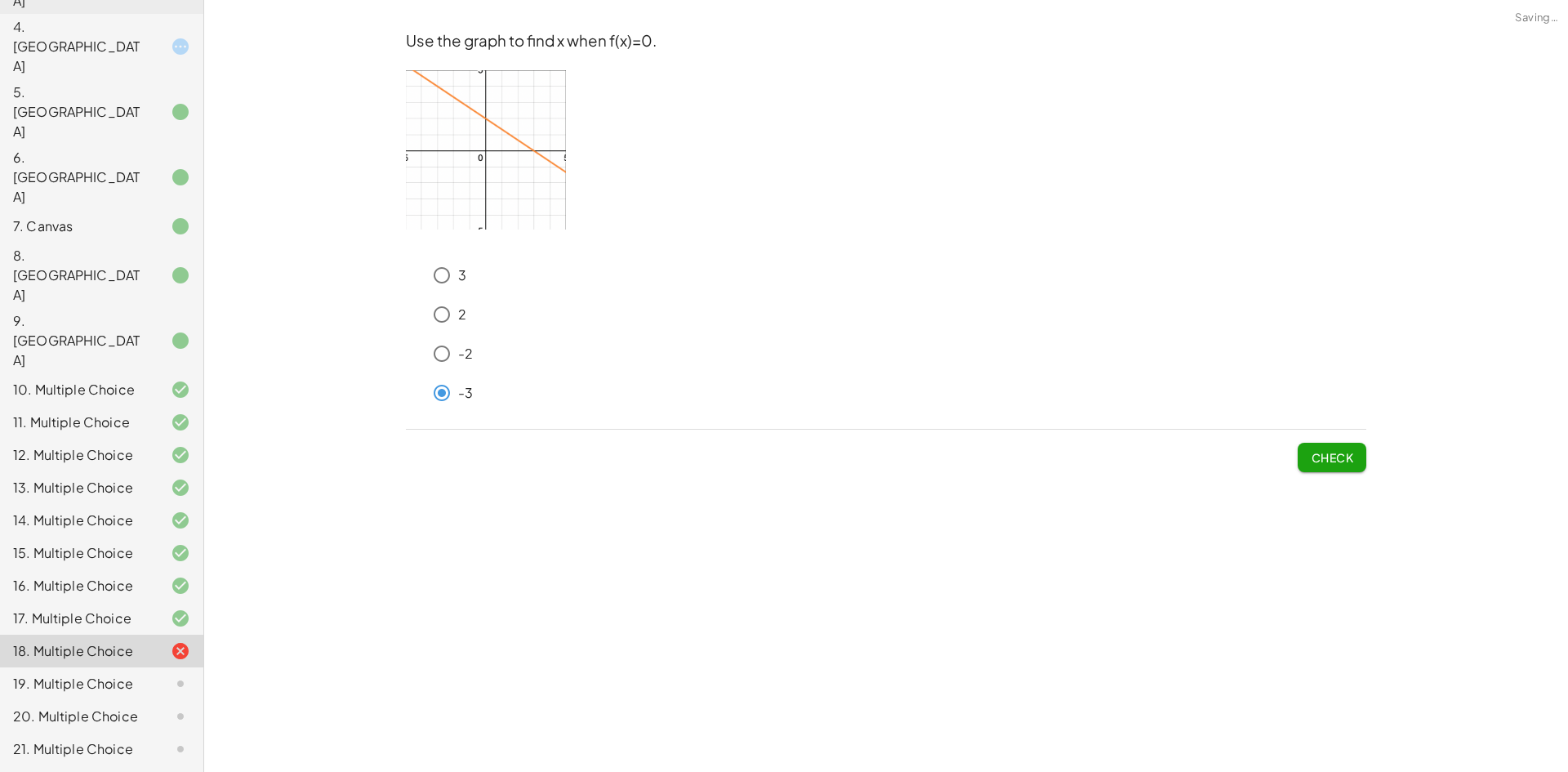
click at [1347, 446] on button "Check" at bounding box center [1332, 458] width 69 height 30
click at [1301, 439] on span "Check" at bounding box center [1332, 451] width 69 height 43
click at [1311, 451] on span "Check" at bounding box center [1332, 458] width 43 height 15
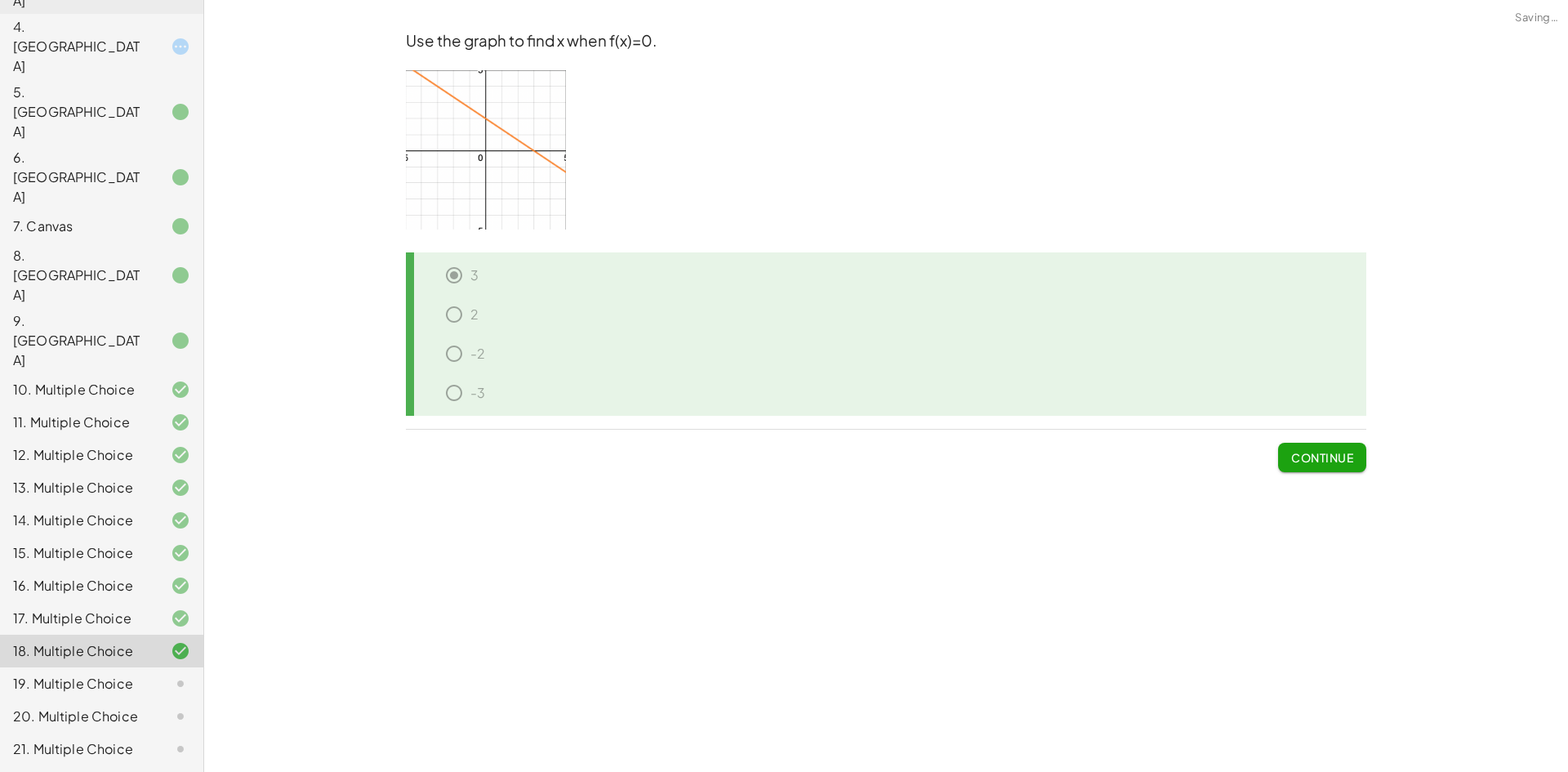
click at [1311, 452] on span "Continue" at bounding box center [1321, 458] width 62 height 15
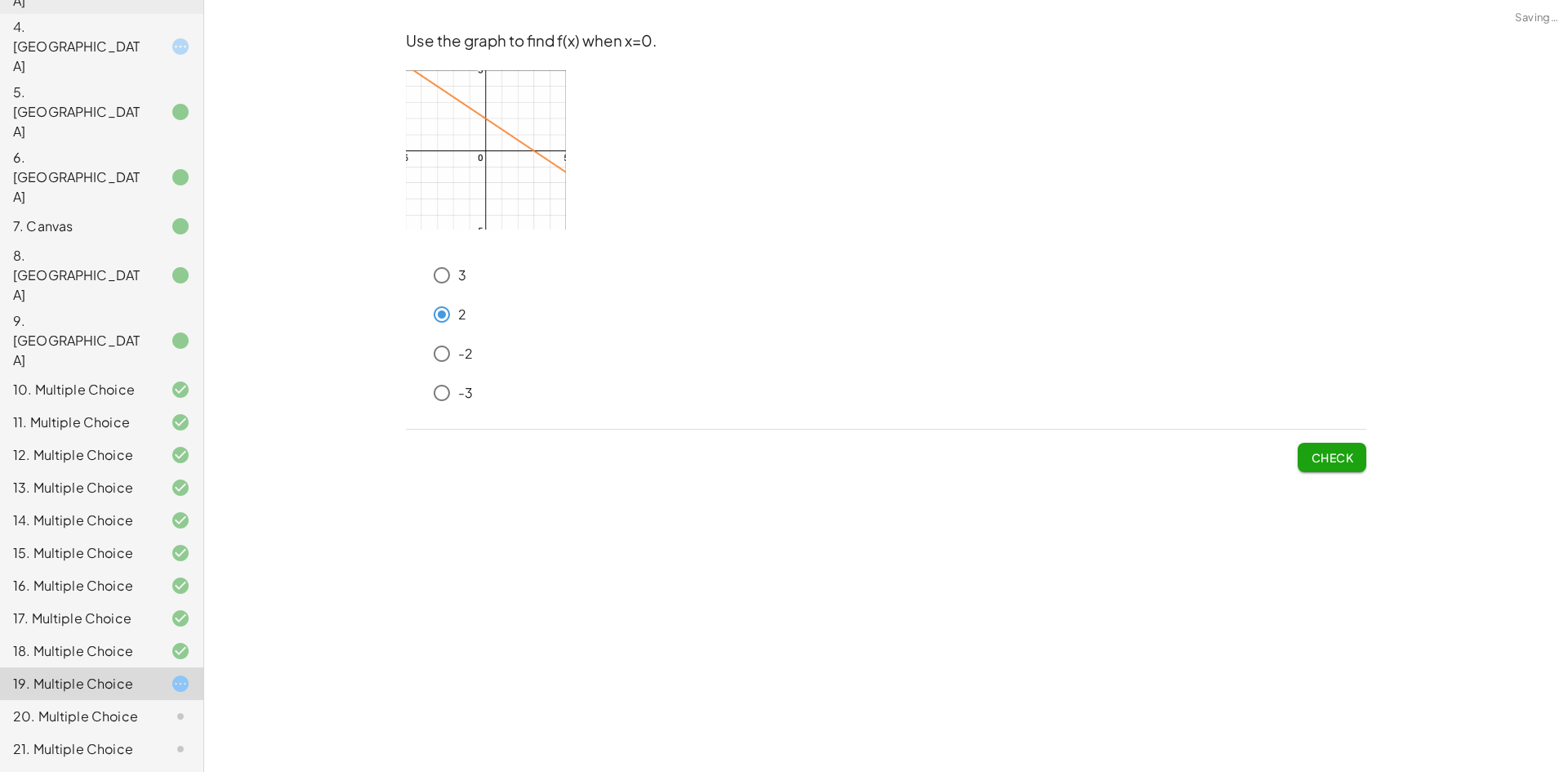
click at [1361, 454] on button "Check" at bounding box center [1332, 458] width 69 height 30
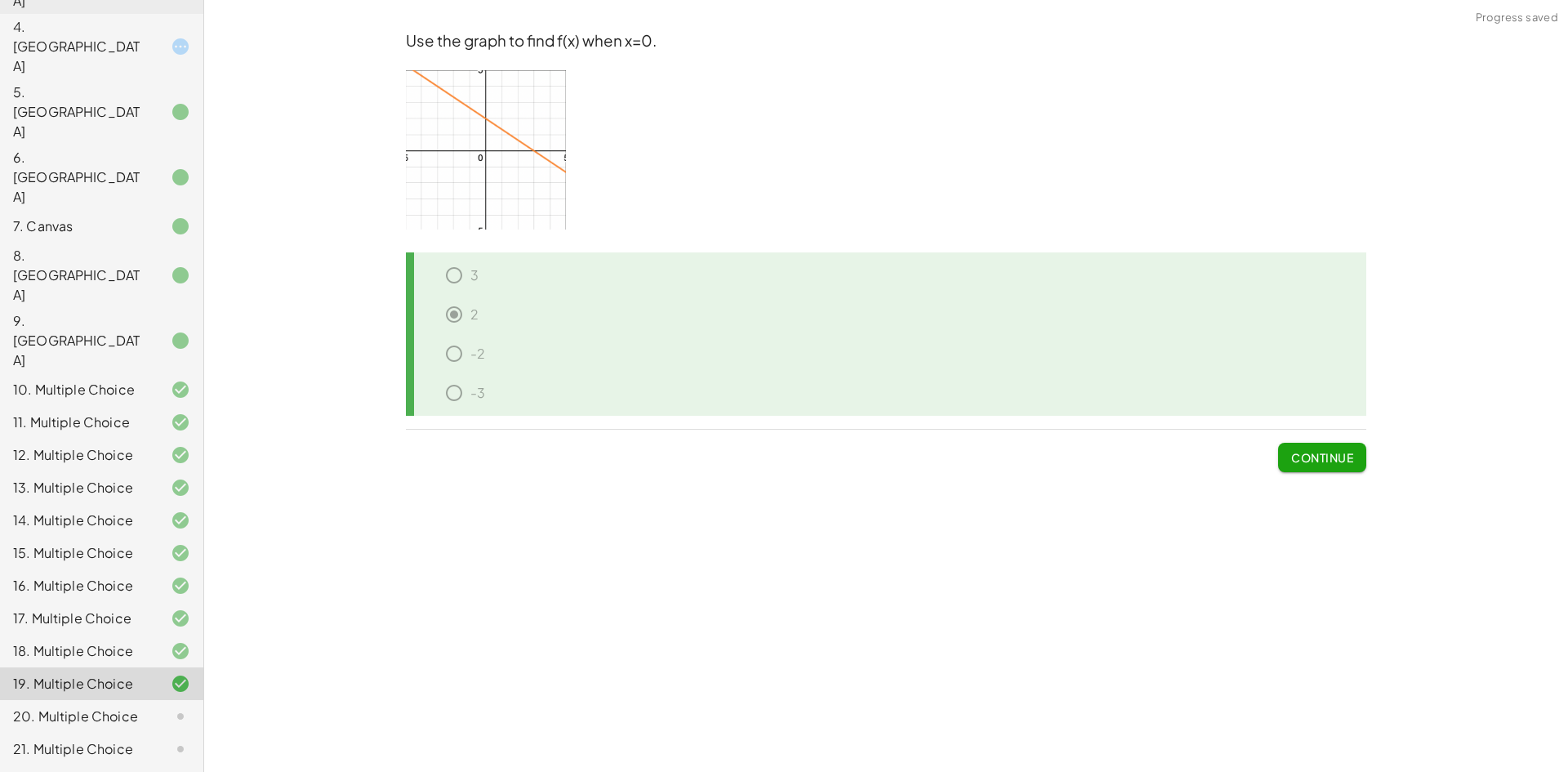
click at [1335, 455] on span "Continue" at bounding box center [1321, 458] width 62 height 15
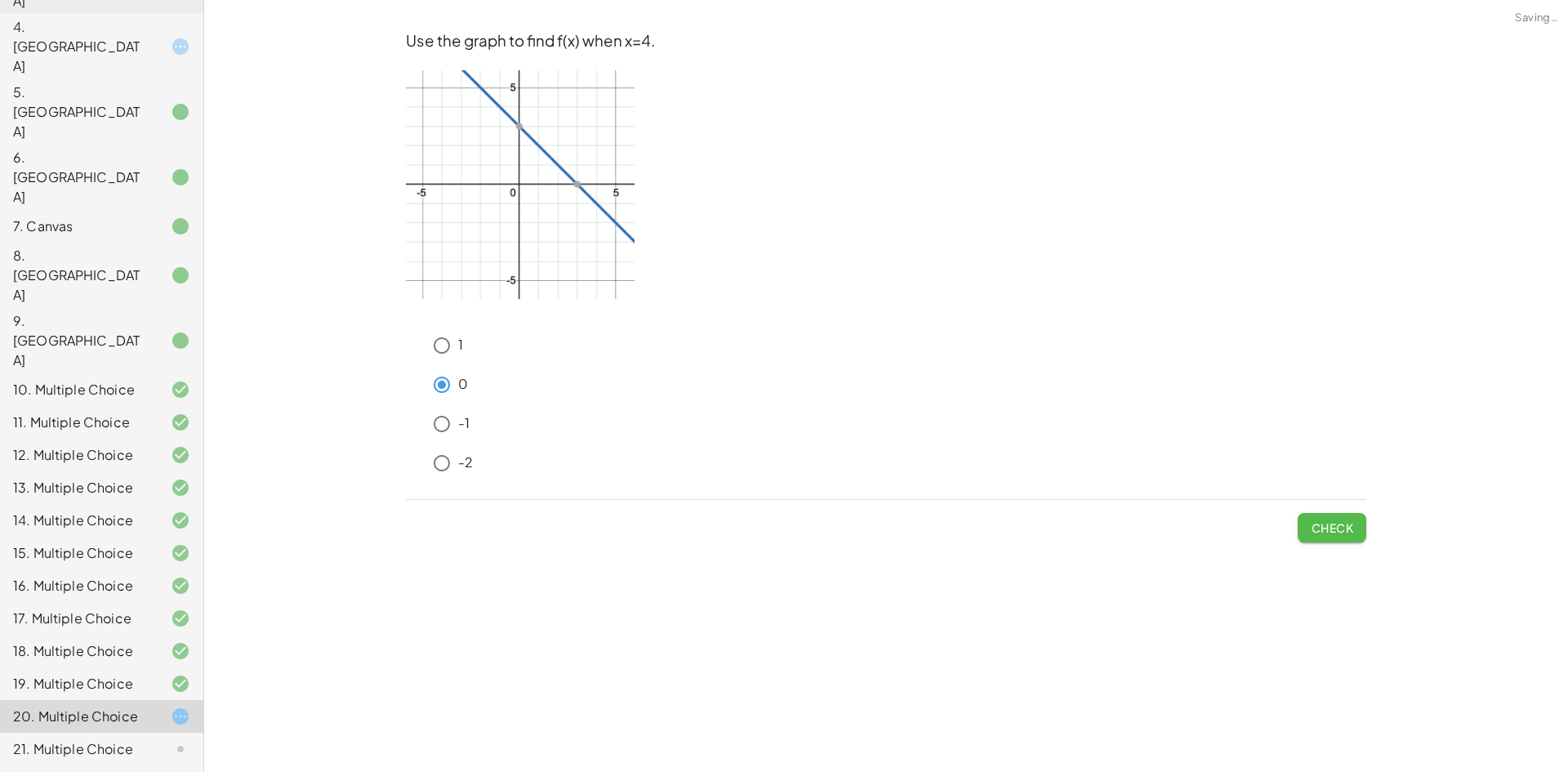
click at [1321, 521] on span "Check" at bounding box center [1332, 527] width 43 height 15
click at [1324, 521] on span "Check" at bounding box center [1332, 527] width 43 height 15
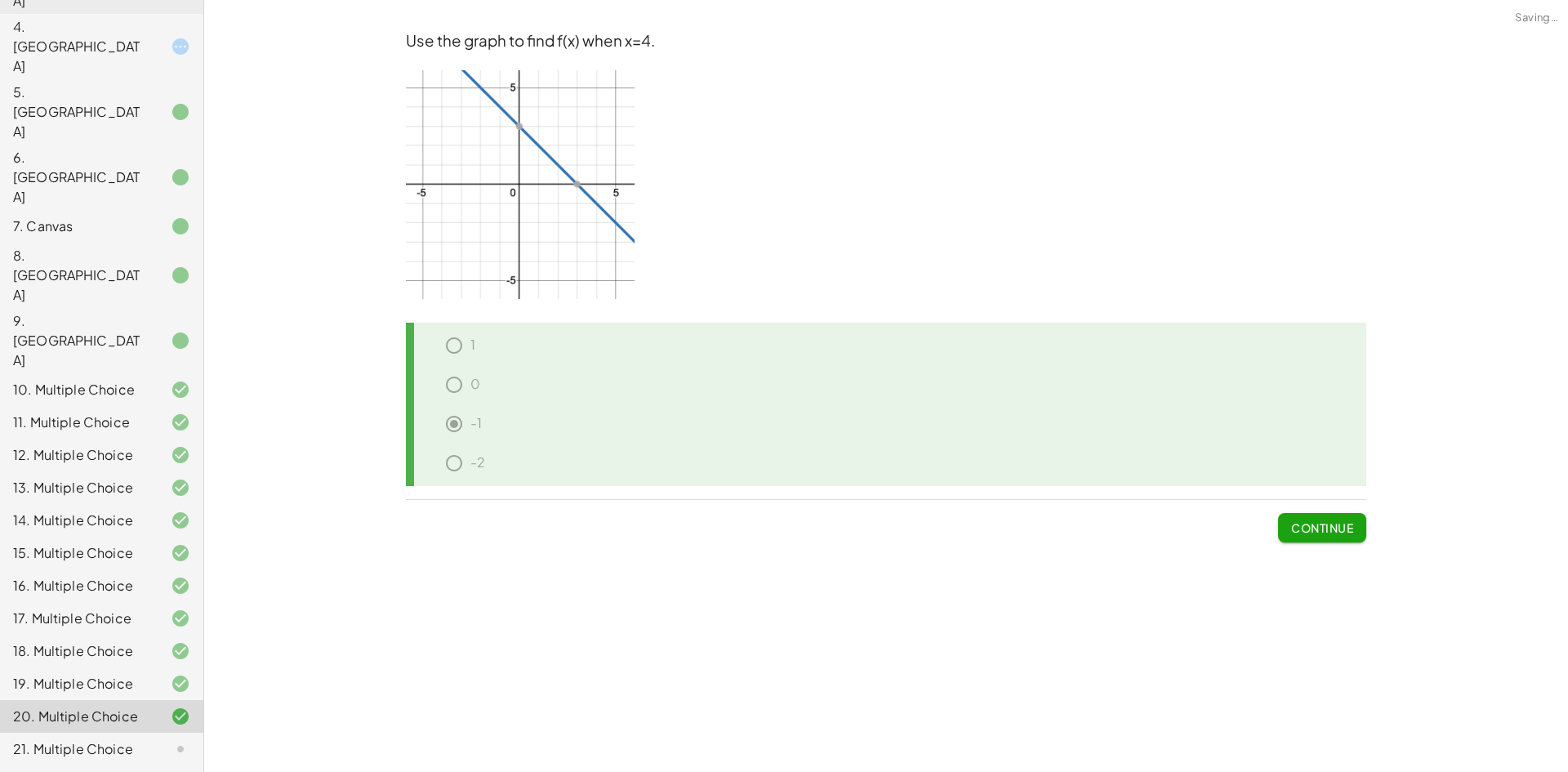
click at [1326, 524] on span "Continue" at bounding box center [1321, 527] width 62 height 15
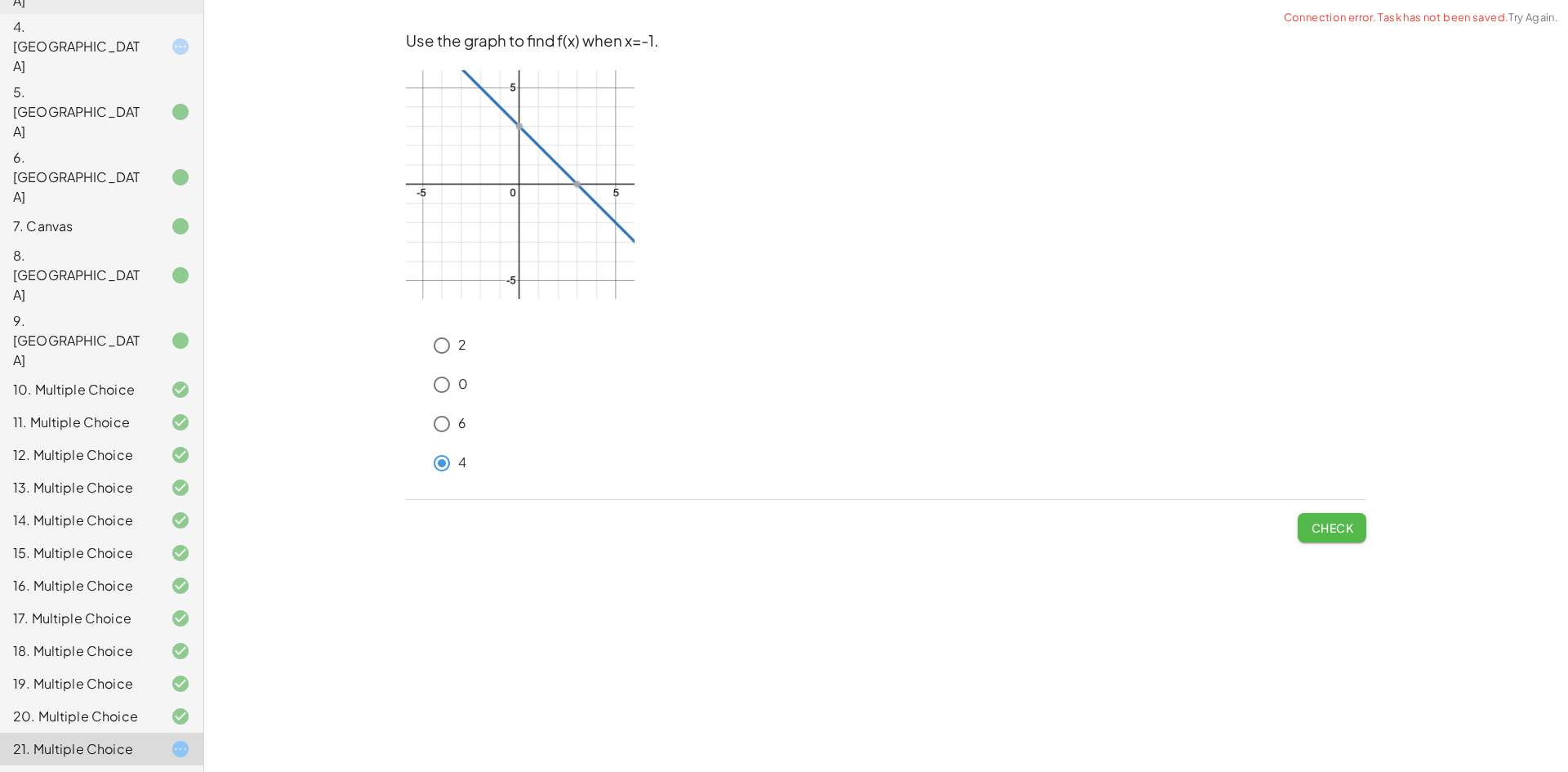
click at [1335, 525] on span "Check" at bounding box center [1332, 527] width 43 height 15
click at [1335, 529] on span "Submit Changes" at bounding box center [1300, 527] width 106 height 15
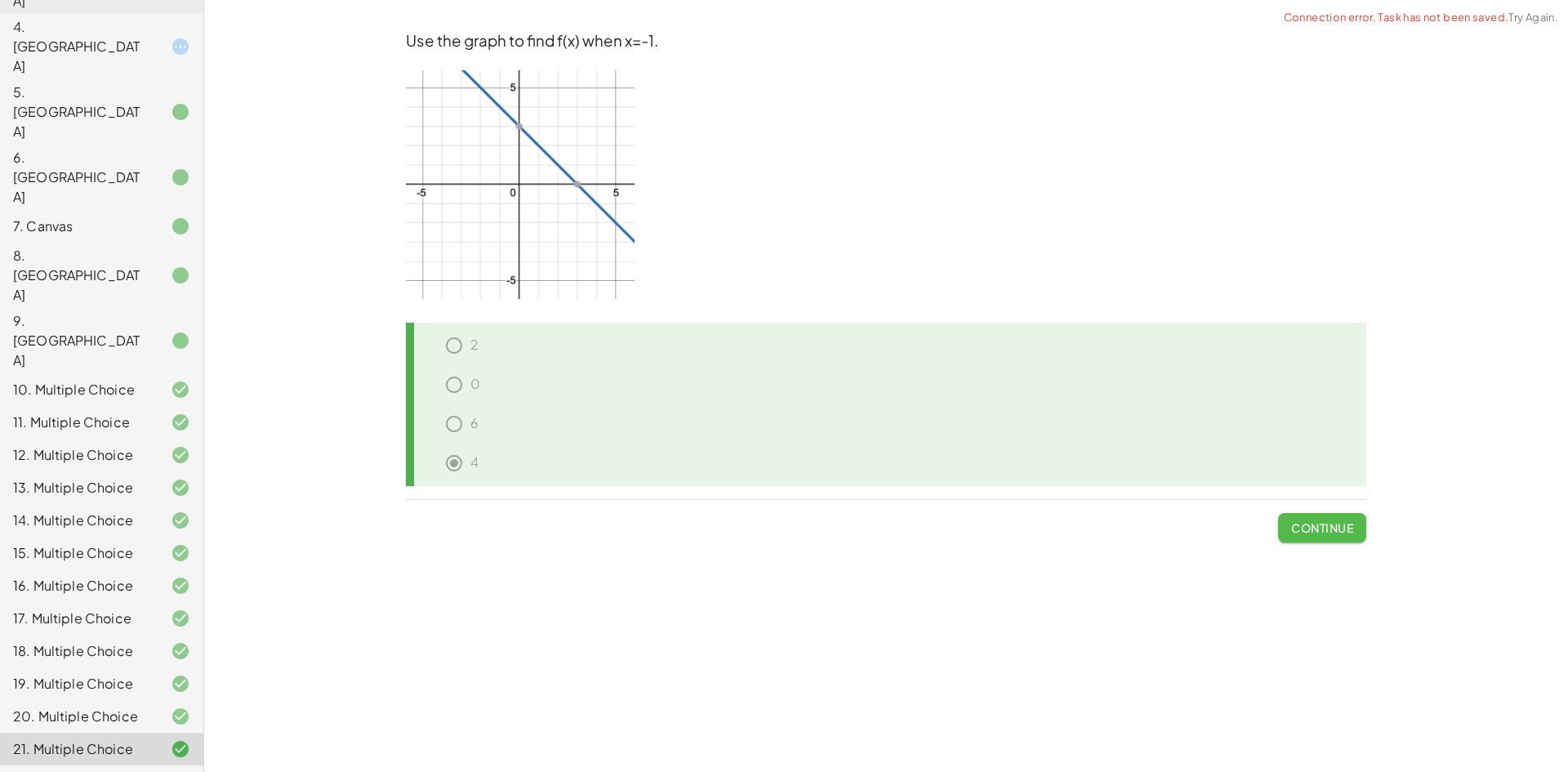
click at [1308, 521] on span "Continue" at bounding box center [1321, 527] width 62 height 15
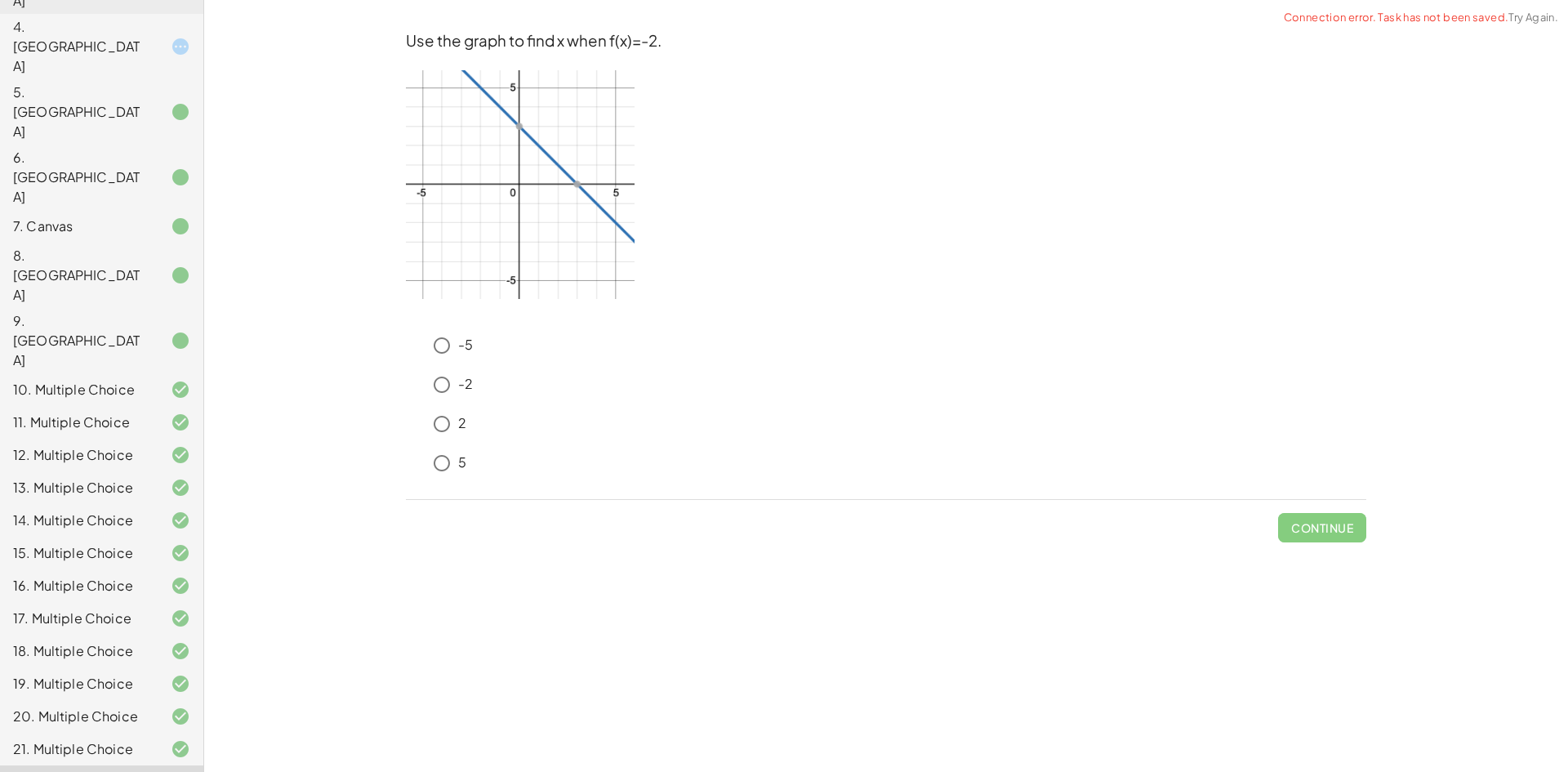
click at [462, 353] on p "-5" at bounding box center [465, 345] width 15 height 19
click at [1345, 529] on span "Check" at bounding box center [1332, 527] width 43 height 15
click at [1346, 529] on span "Check" at bounding box center [1332, 527] width 43 height 15
click at [1324, 514] on button "Check" at bounding box center [1332, 527] width 69 height 30
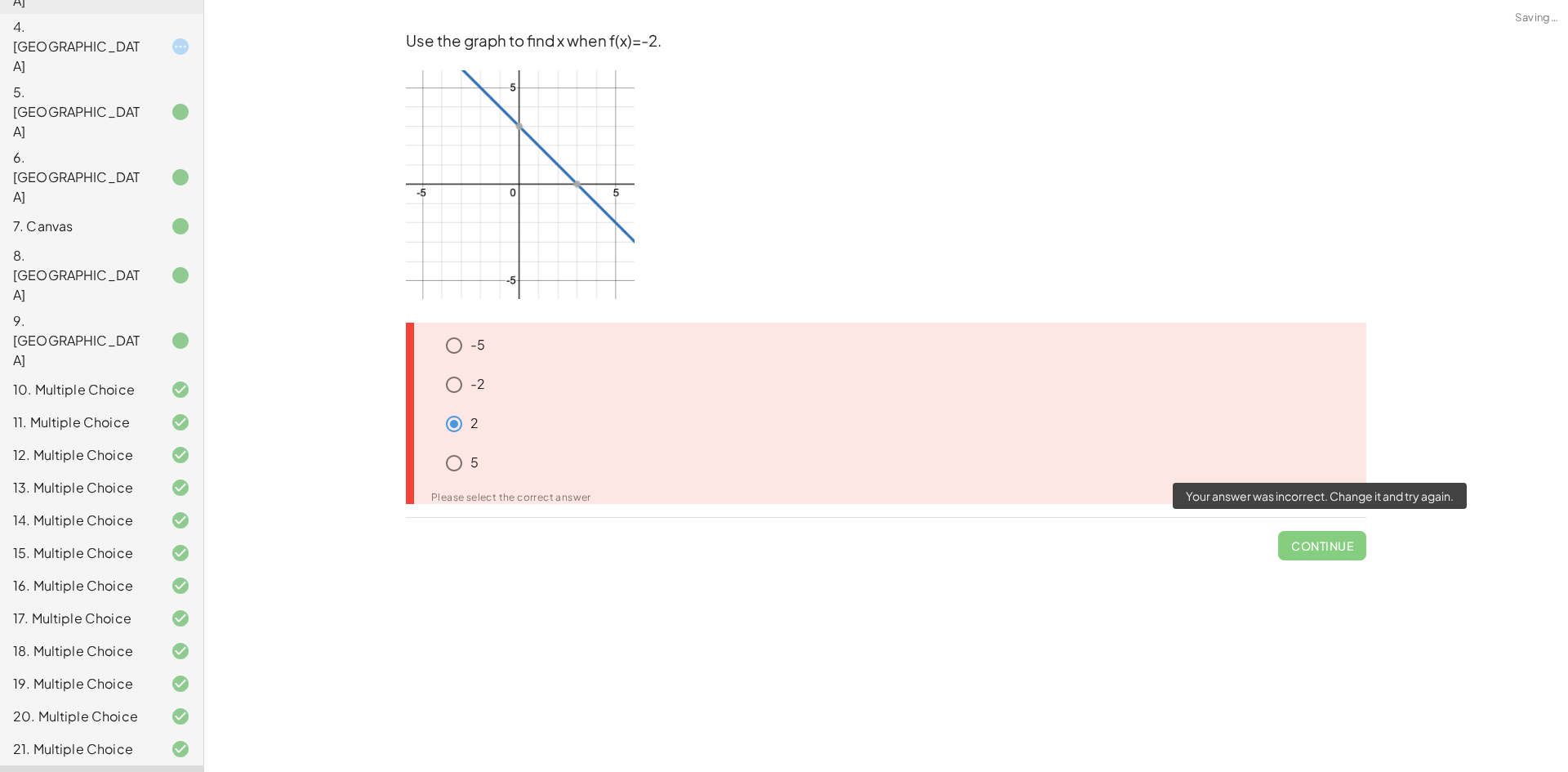
click at [1333, 527] on span "Continue" at bounding box center [1321, 539] width 88 height 43
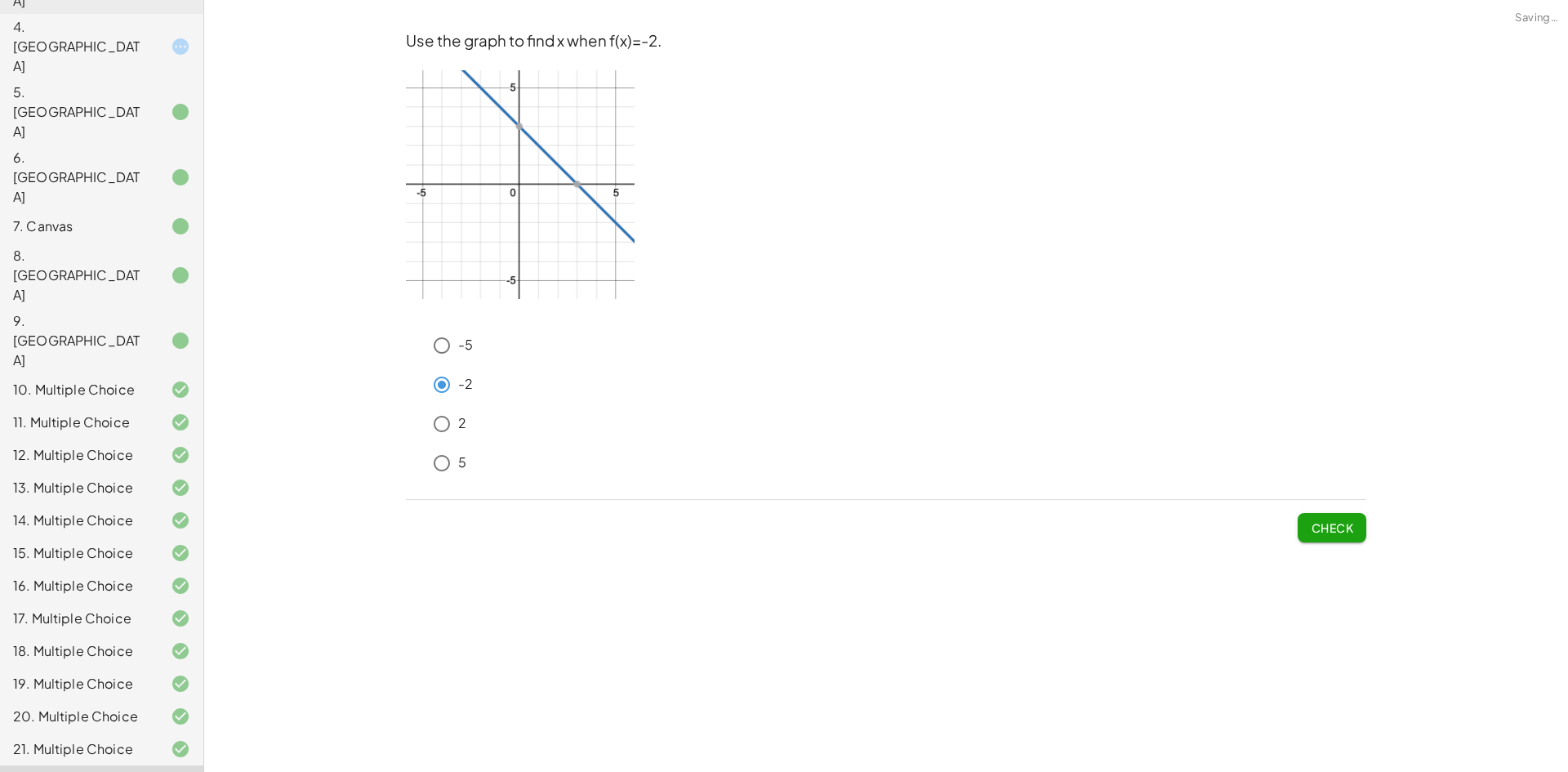
click at [1317, 535] on button "Check" at bounding box center [1332, 527] width 69 height 30
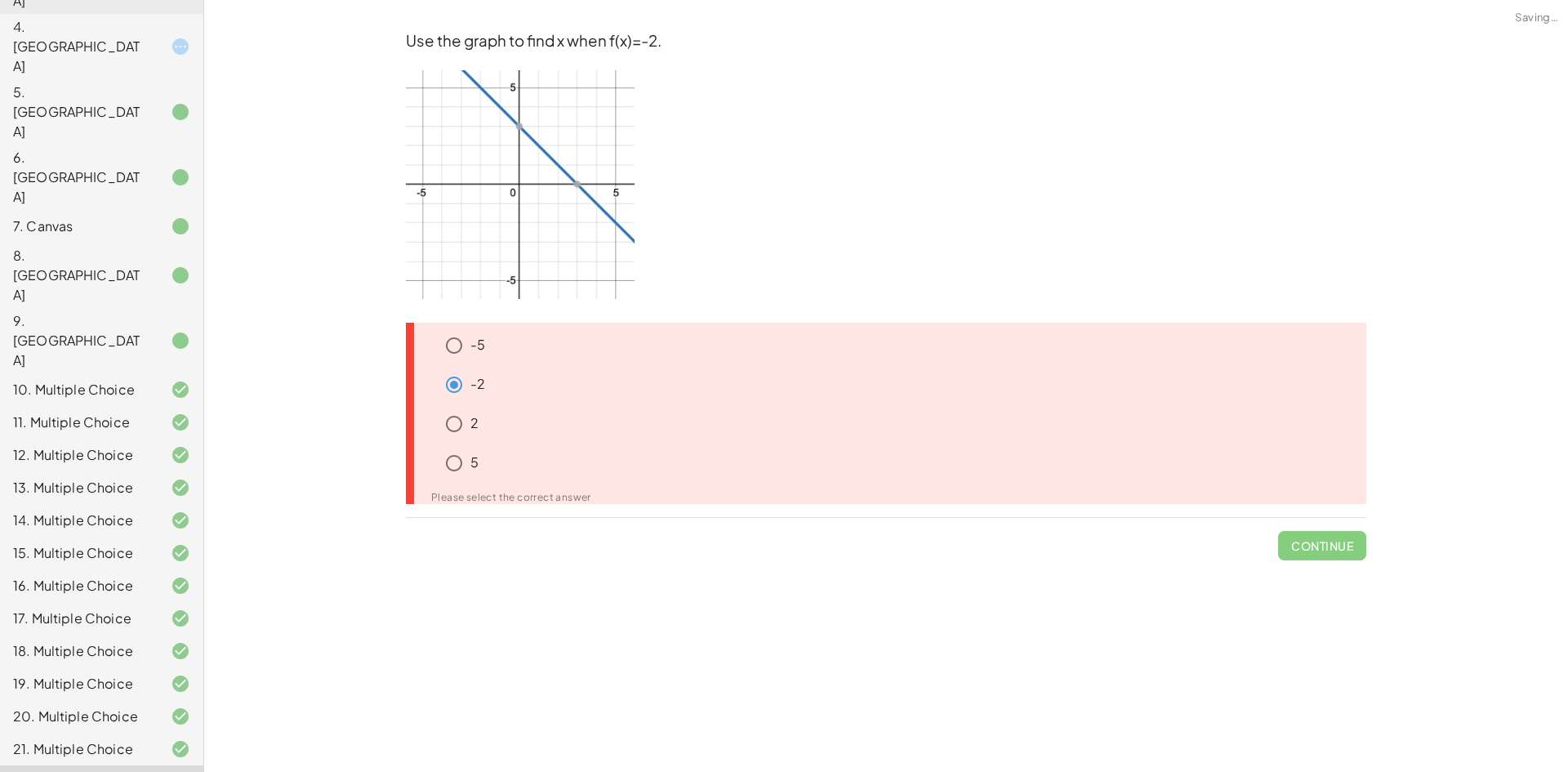
click at [1309, 553] on span "Continue" at bounding box center [1321, 539] width 88 height 43
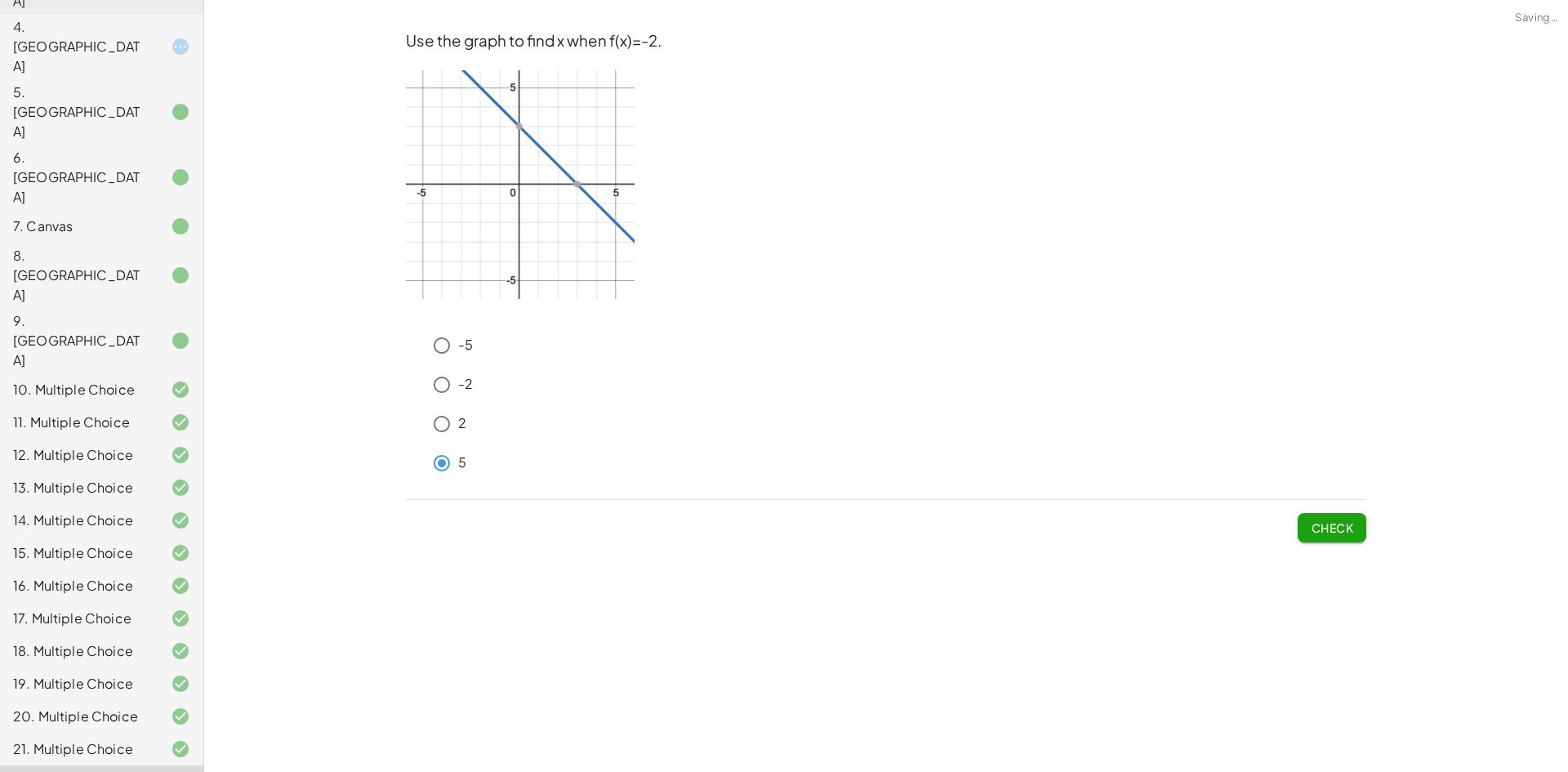
click at [1303, 525] on button "Check" at bounding box center [1332, 527] width 69 height 30
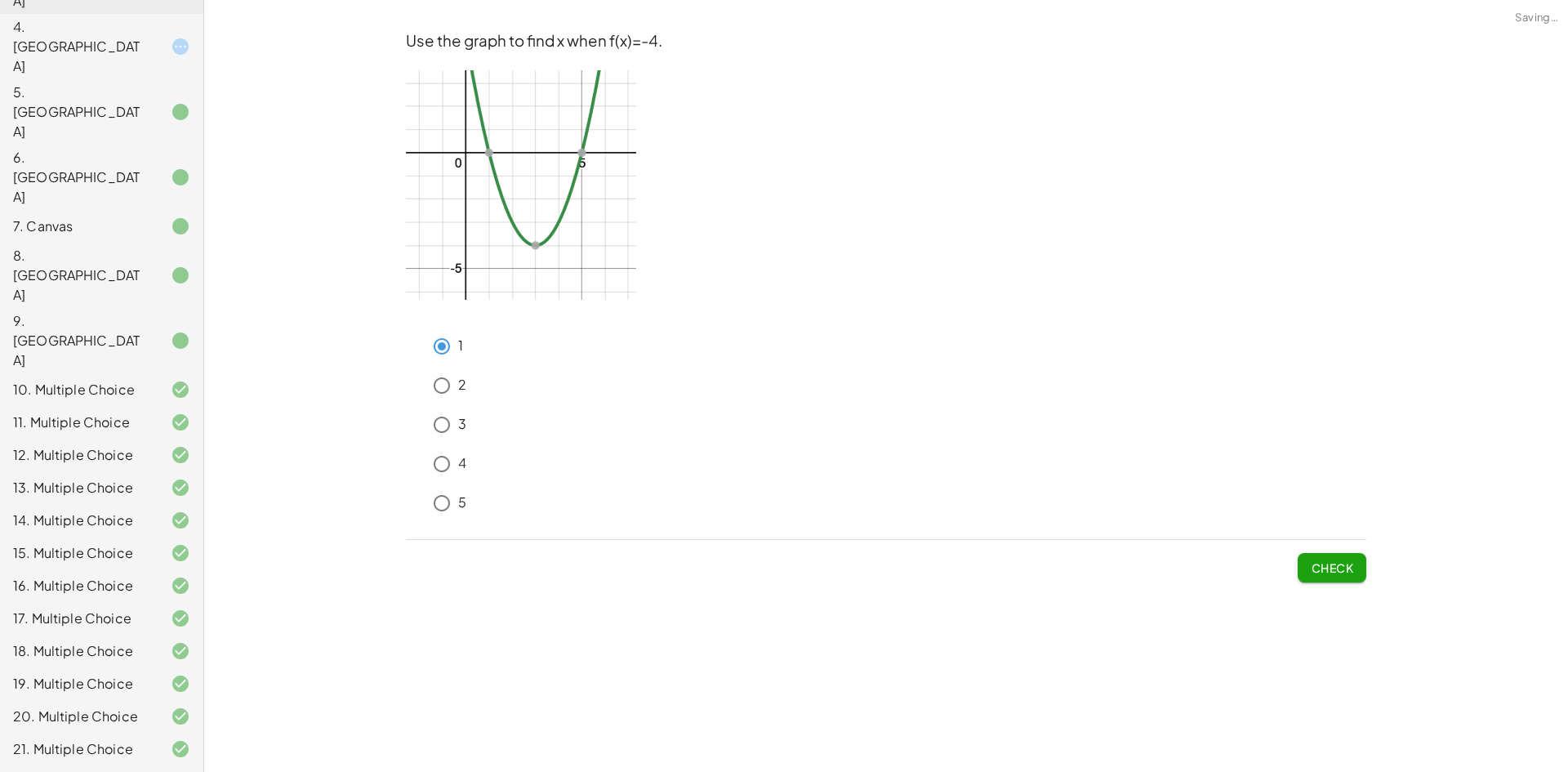
click at [1345, 576] on button "Check" at bounding box center [1332, 568] width 69 height 30
click at [1332, 571] on span "Check" at bounding box center [1332, 568] width 43 height 15
click at [462, 429] on p "3" at bounding box center [462, 424] width 8 height 19
click at [1349, 581] on button "Check" at bounding box center [1332, 568] width 69 height 30
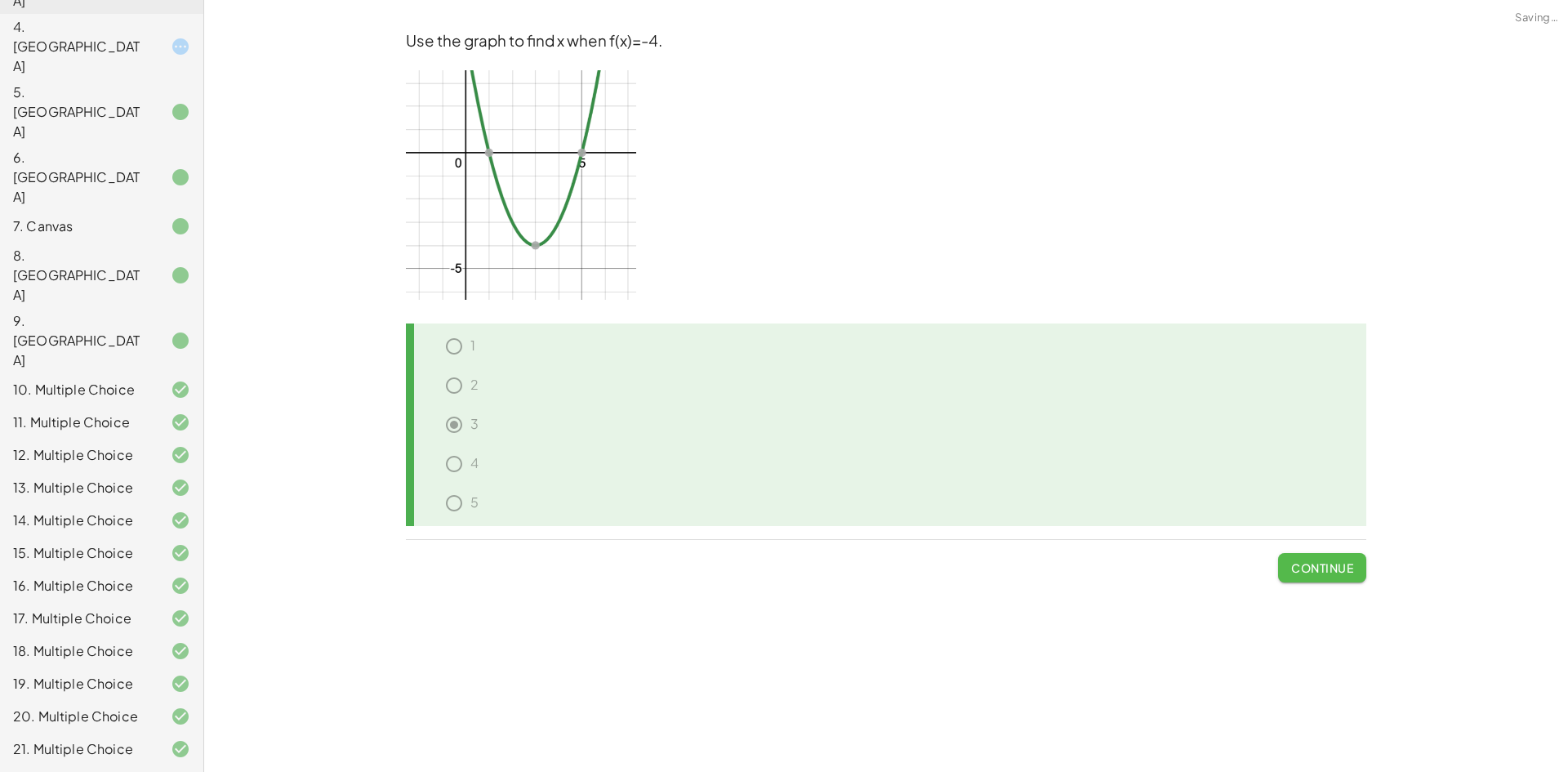
click at [1360, 572] on button "Continue" at bounding box center [1321, 568] width 88 height 30
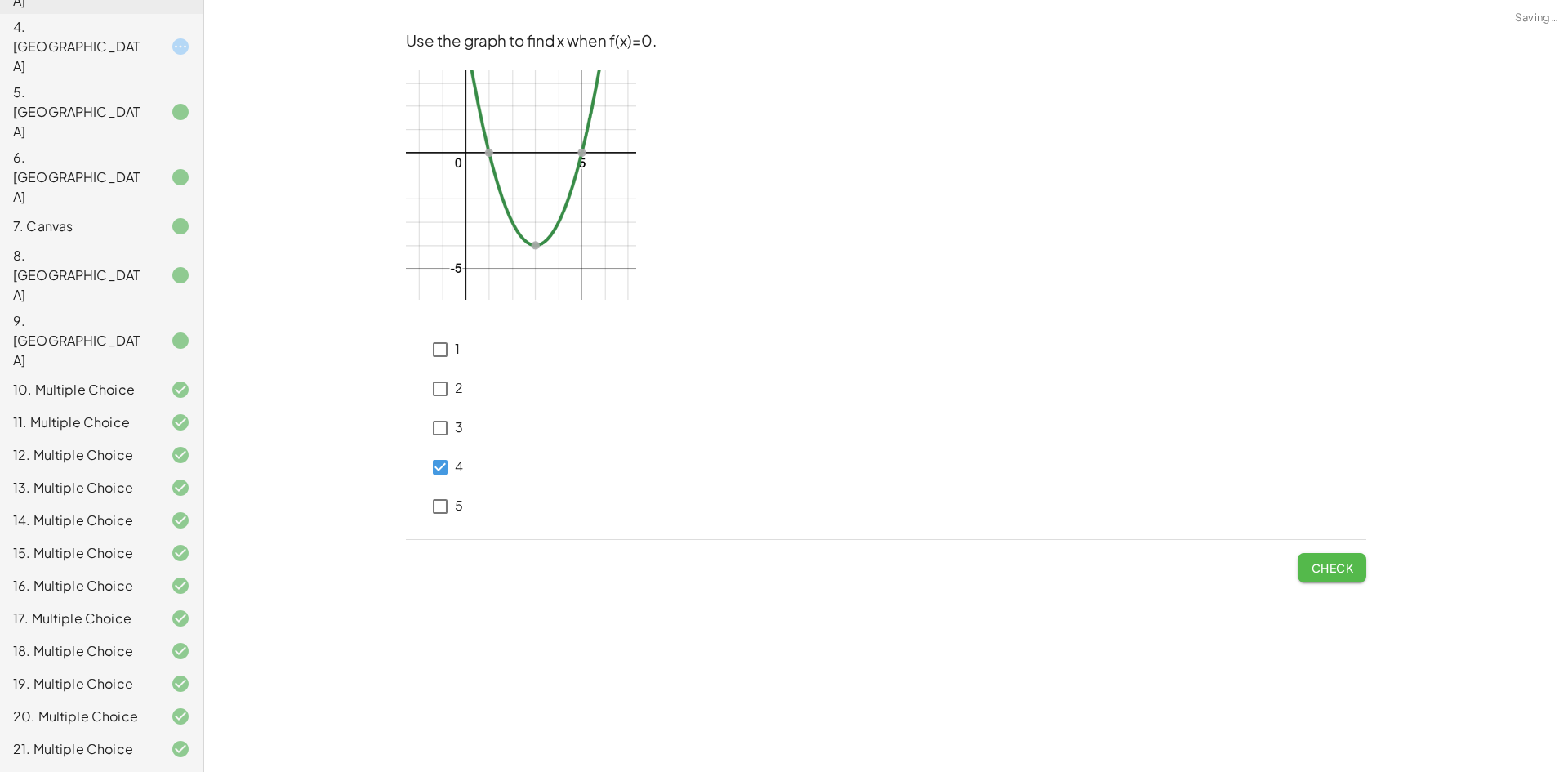
click at [1305, 563] on button "Check" at bounding box center [1332, 568] width 69 height 30
click at [1321, 565] on span "Check" at bounding box center [1332, 568] width 43 height 15
click at [1339, 571] on span "Check" at bounding box center [1332, 568] width 43 height 15
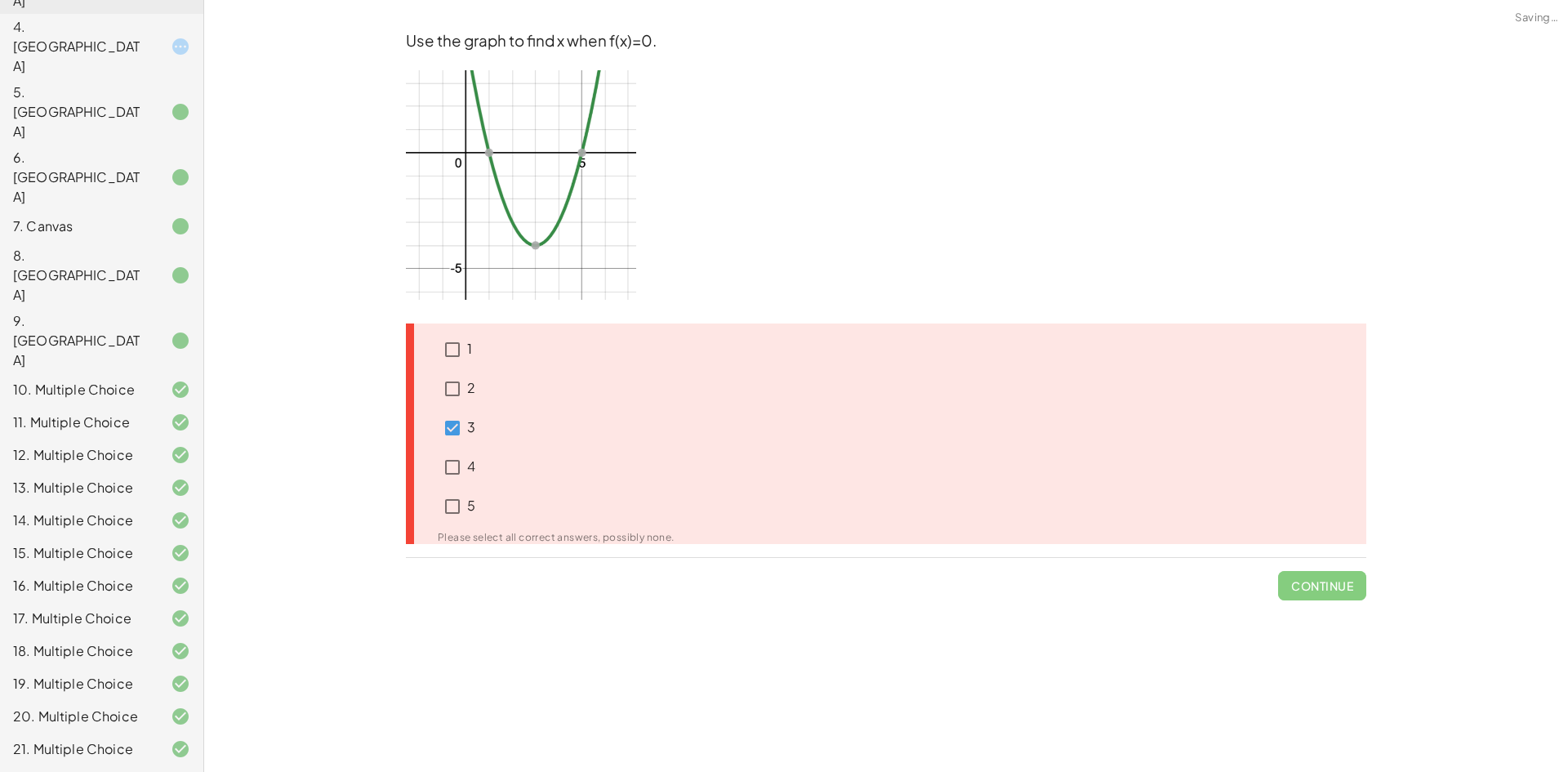
click at [1337, 573] on span "Continue" at bounding box center [1321, 579] width 88 height 43
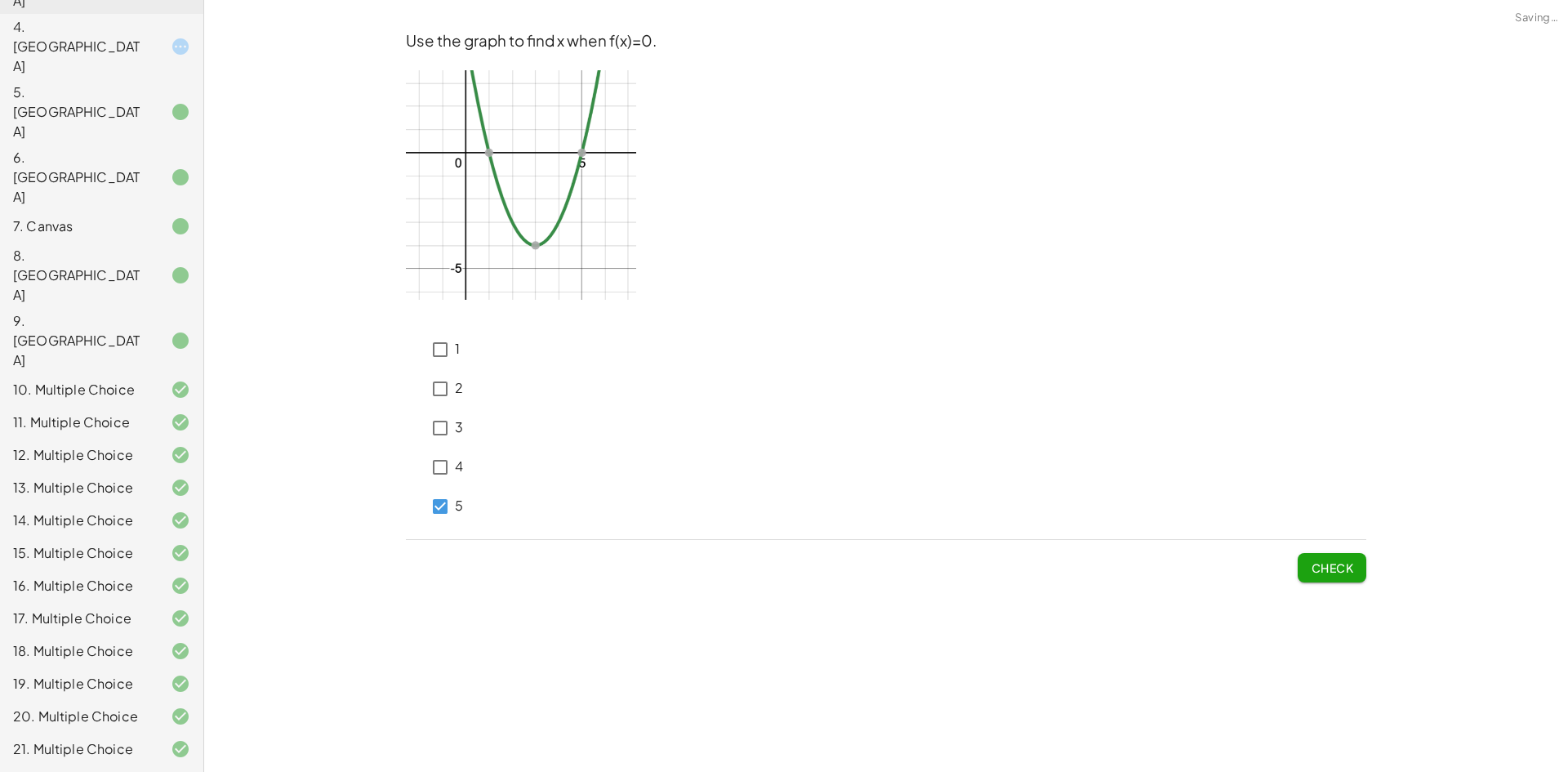
click at [1353, 568] on button "Check" at bounding box center [1332, 568] width 69 height 30
click at [1355, 567] on button "Check" at bounding box center [1332, 568] width 69 height 30
click at [0, 0] on div "Use the graph to find x when f(x)=0. 1 2 3 4 5 Check" at bounding box center [0, 0] width 0 height 0
click at [1338, 573] on span "Check" at bounding box center [1332, 568] width 43 height 15
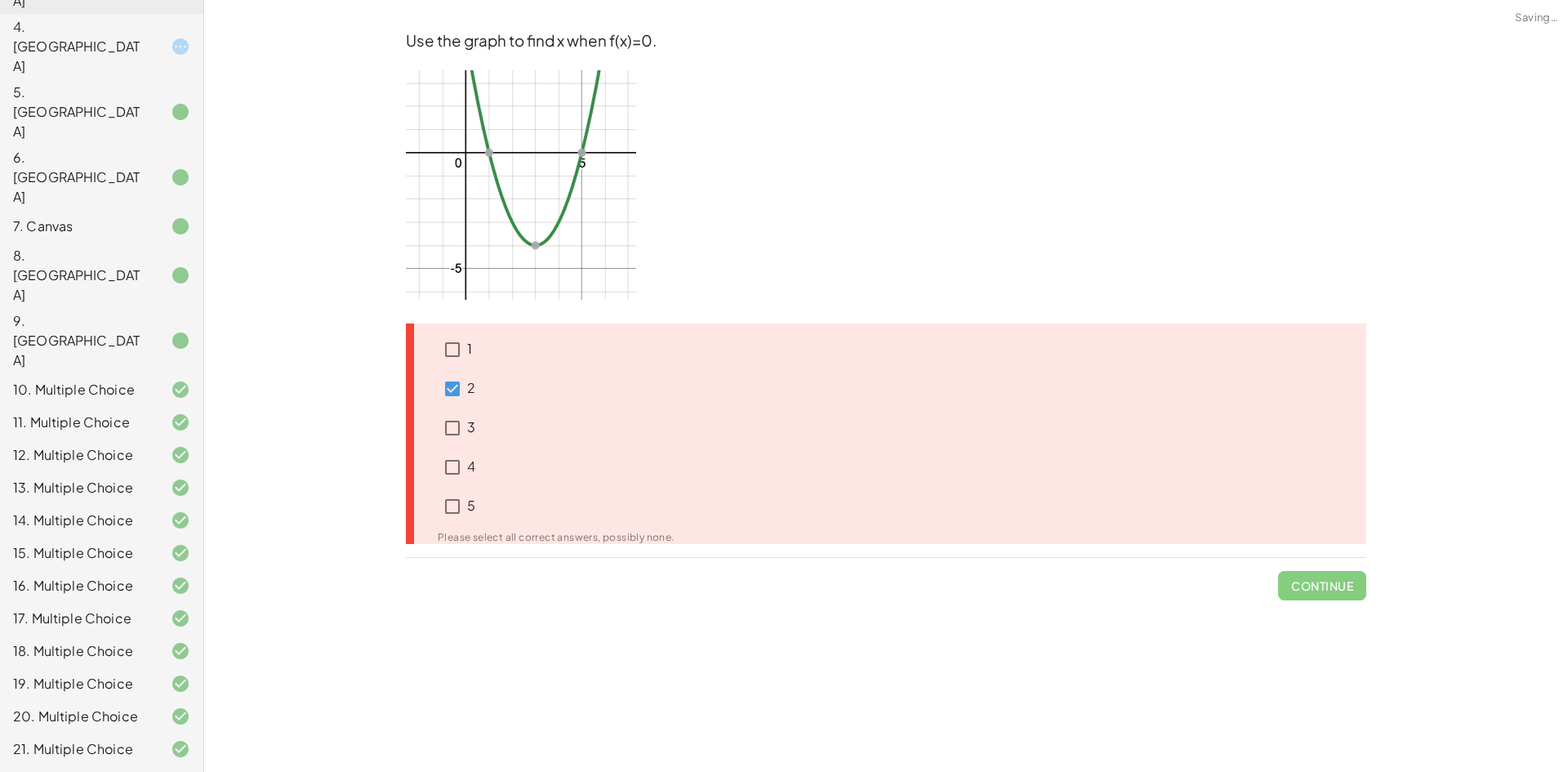
click at [1333, 574] on span "Continue" at bounding box center [1321, 579] width 88 height 43
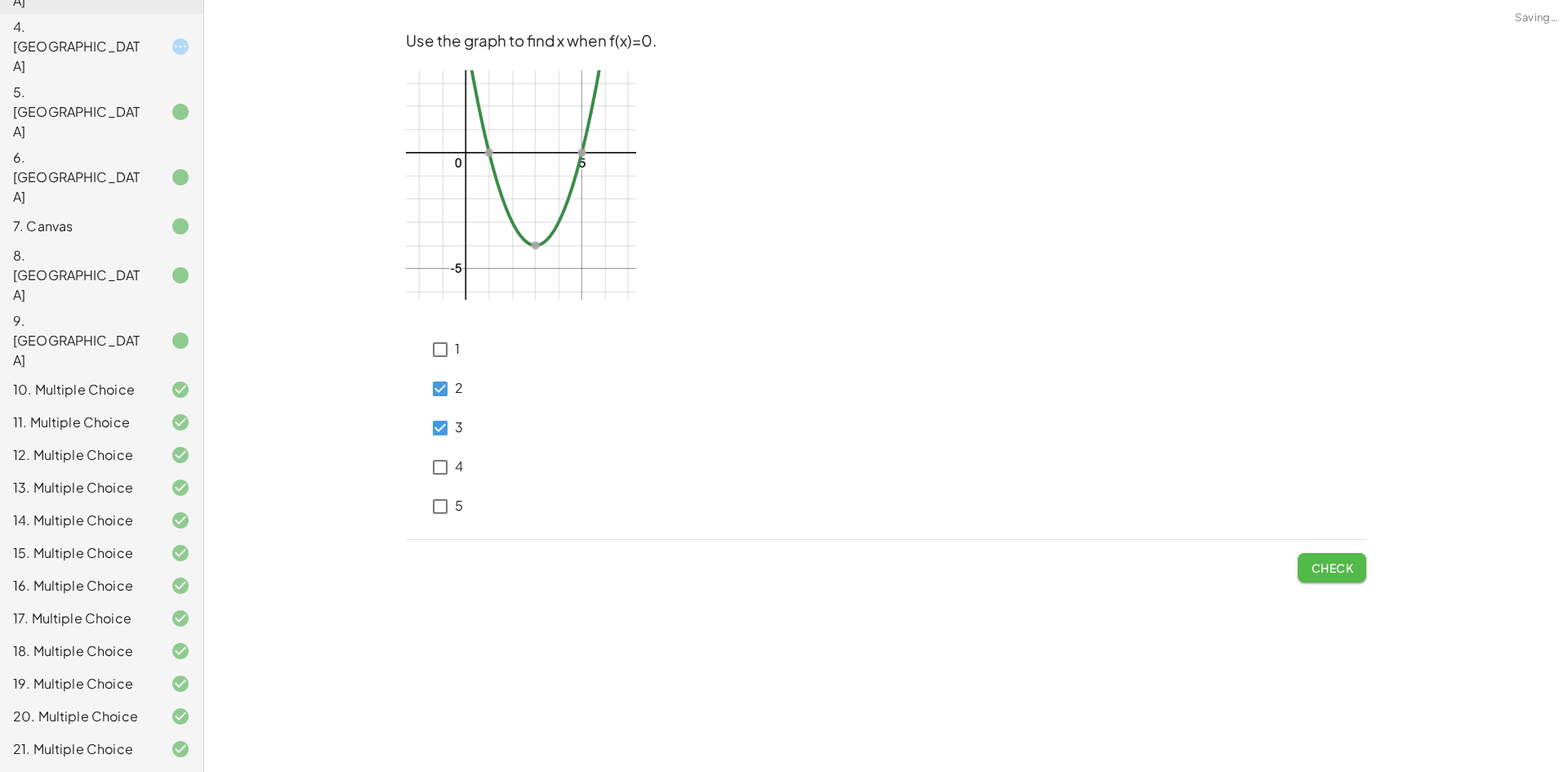
click at [1346, 572] on span "Check" at bounding box center [1332, 568] width 43 height 15
click at [462, 506] on p "5" at bounding box center [459, 506] width 8 height 19
click at [1329, 561] on span "Check" at bounding box center [1332, 568] width 43 height 15
click at [1313, 561] on span "Check" at bounding box center [1332, 568] width 43 height 15
click at [1338, 571] on span "Check" at bounding box center [1332, 568] width 43 height 15
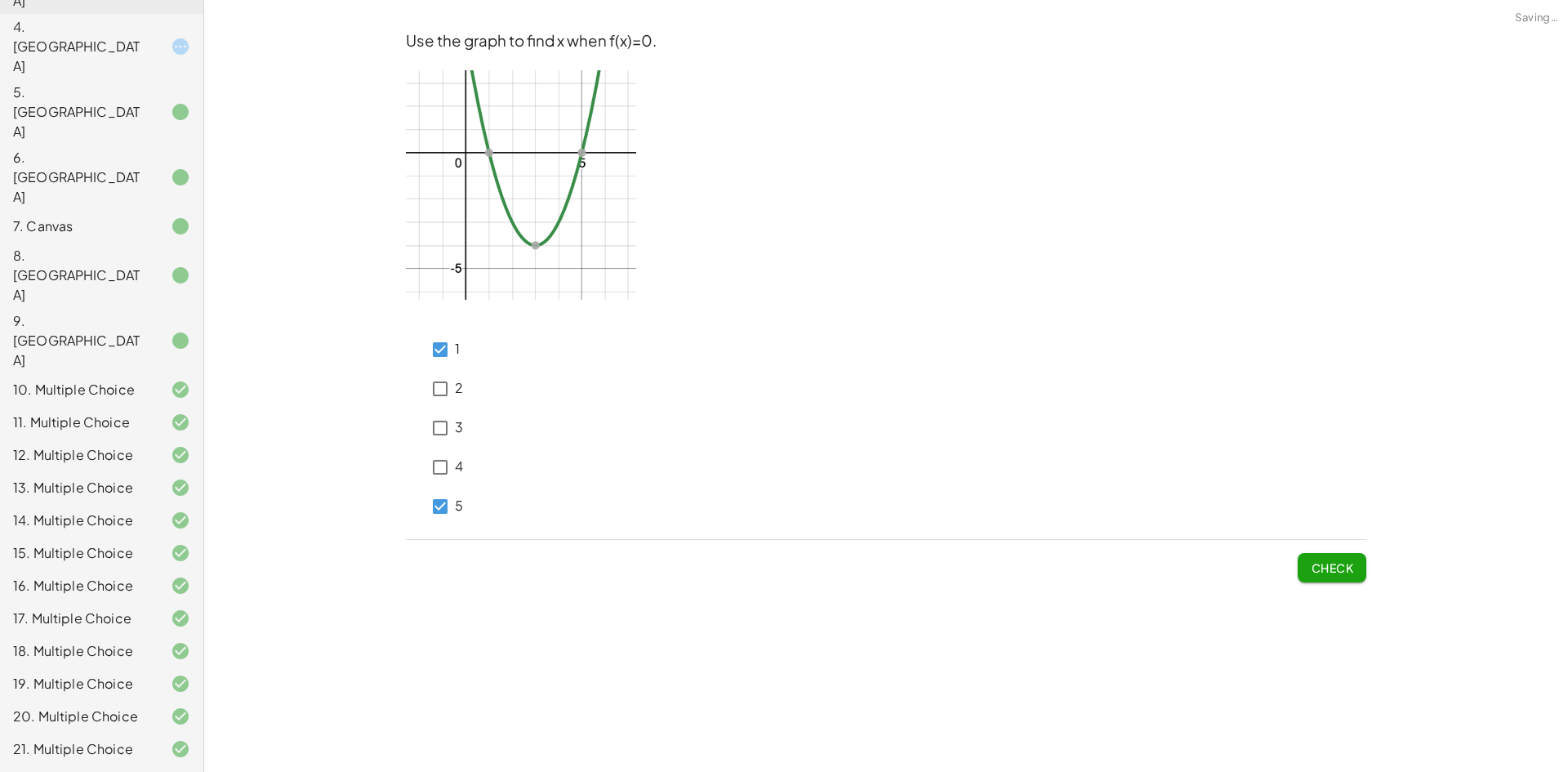
click at [1350, 576] on button "Check" at bounding box center [1332, 568] width 69 height 30
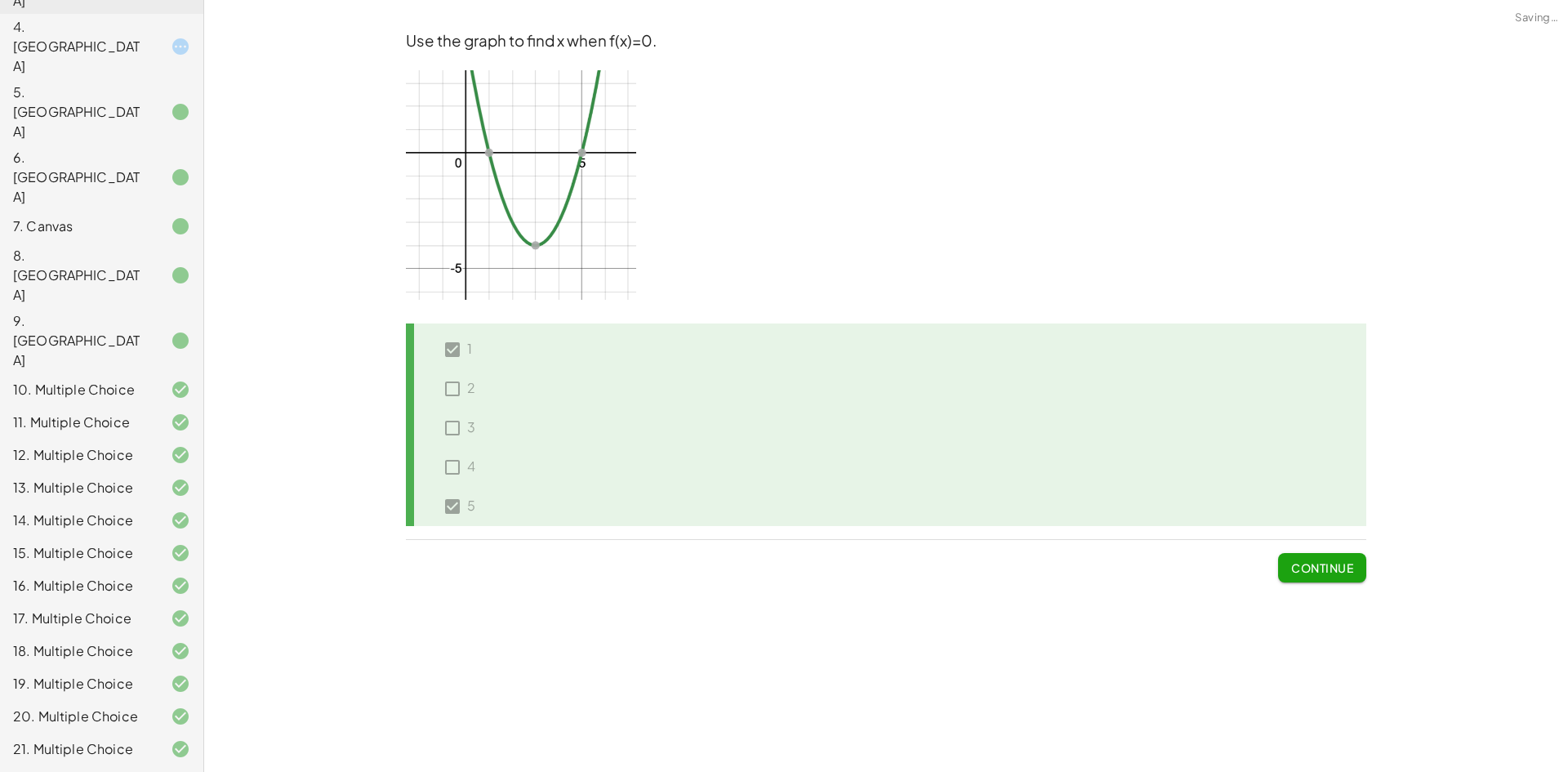
click at [1350, 576] on button "Continue" at bounding box center [1321, 568] width 88 height 30
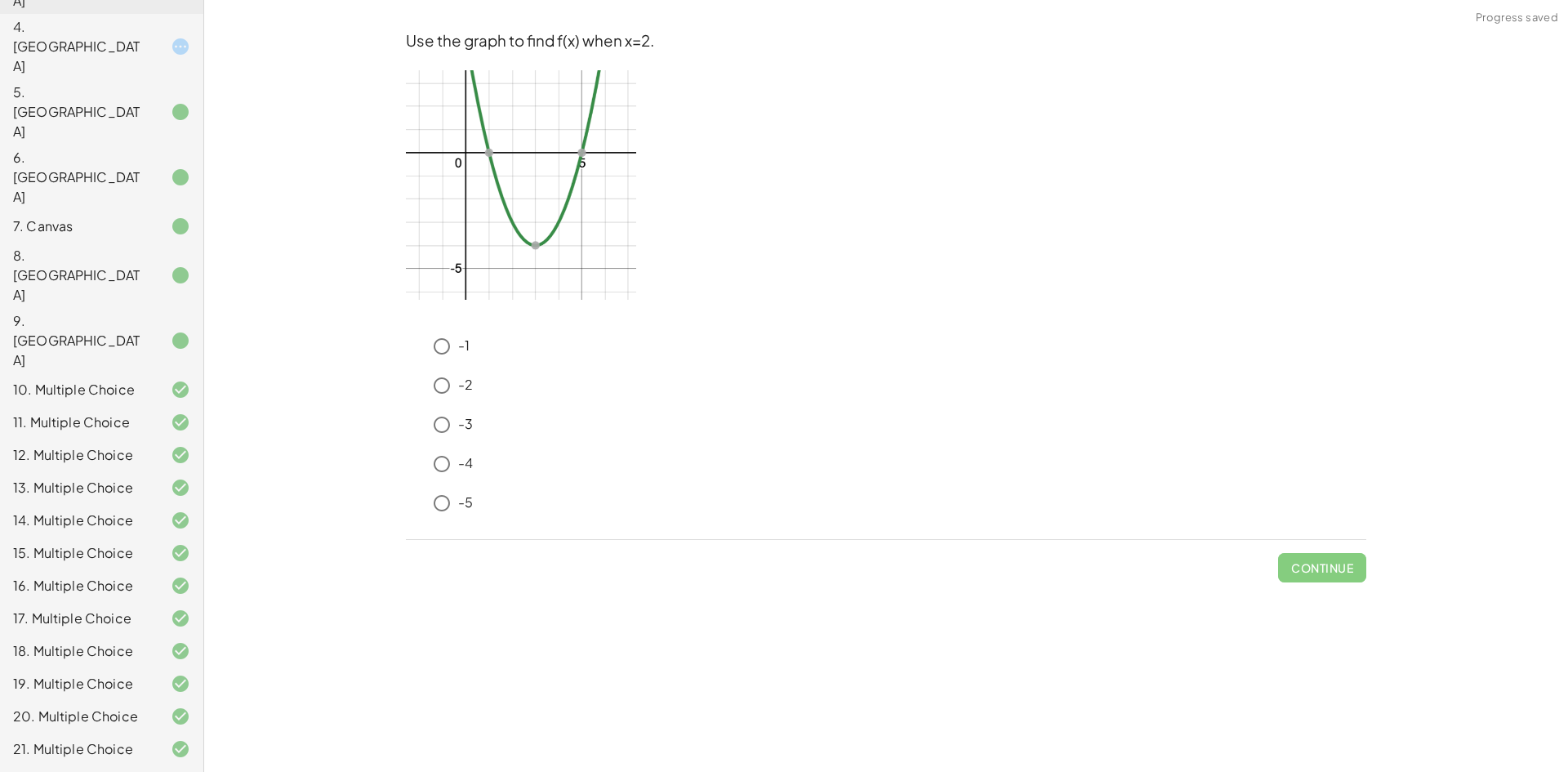
click at [458, 457] on p "-4" at bounding box center [465, 463] width 15 height 19
click at [1324, 576] on button "Check" at bounding box center [1332, 568] width 69 height 30
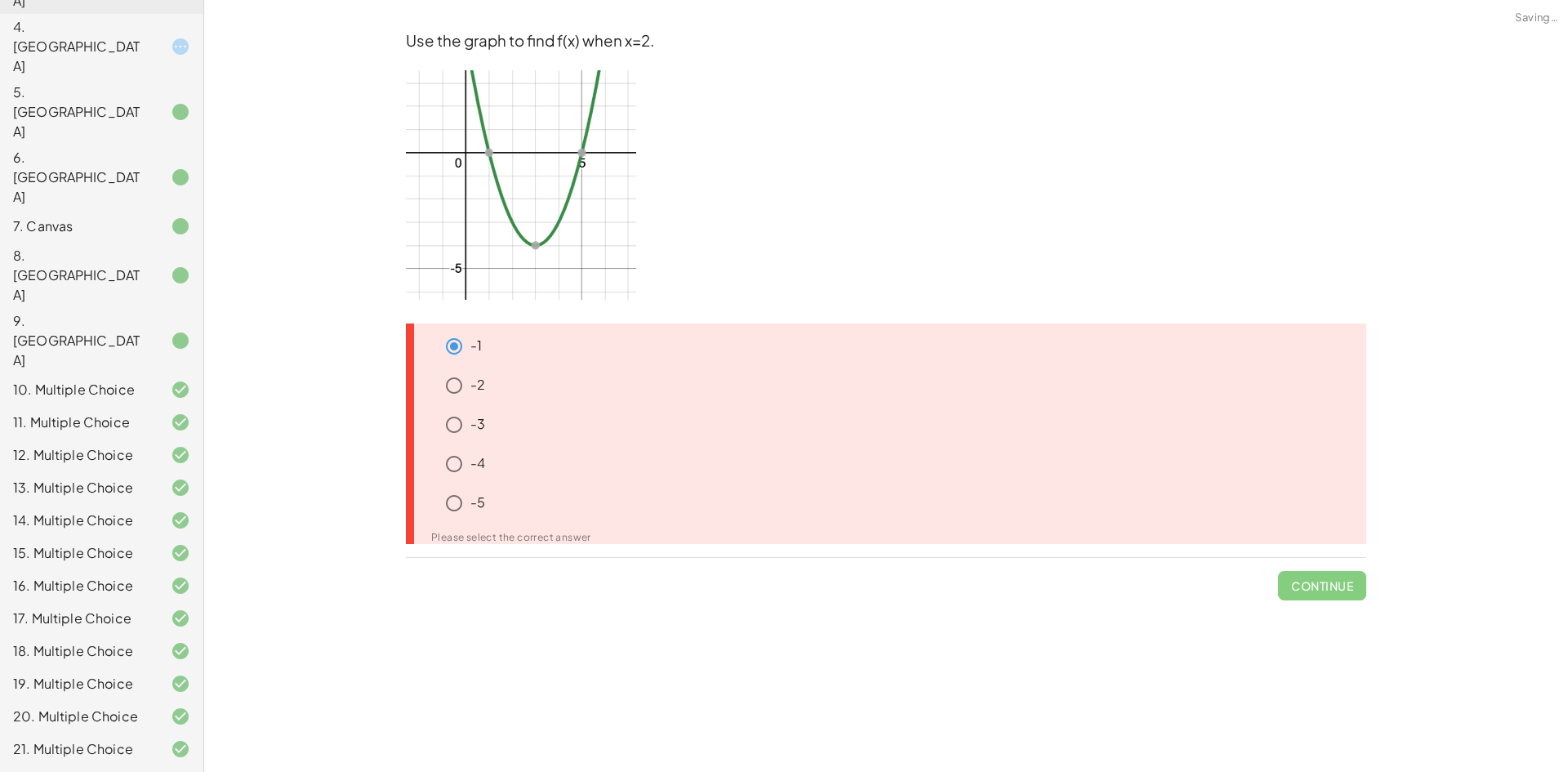
click at [436, 463] on icon at bounding box center [427, 457] width 19 height 19
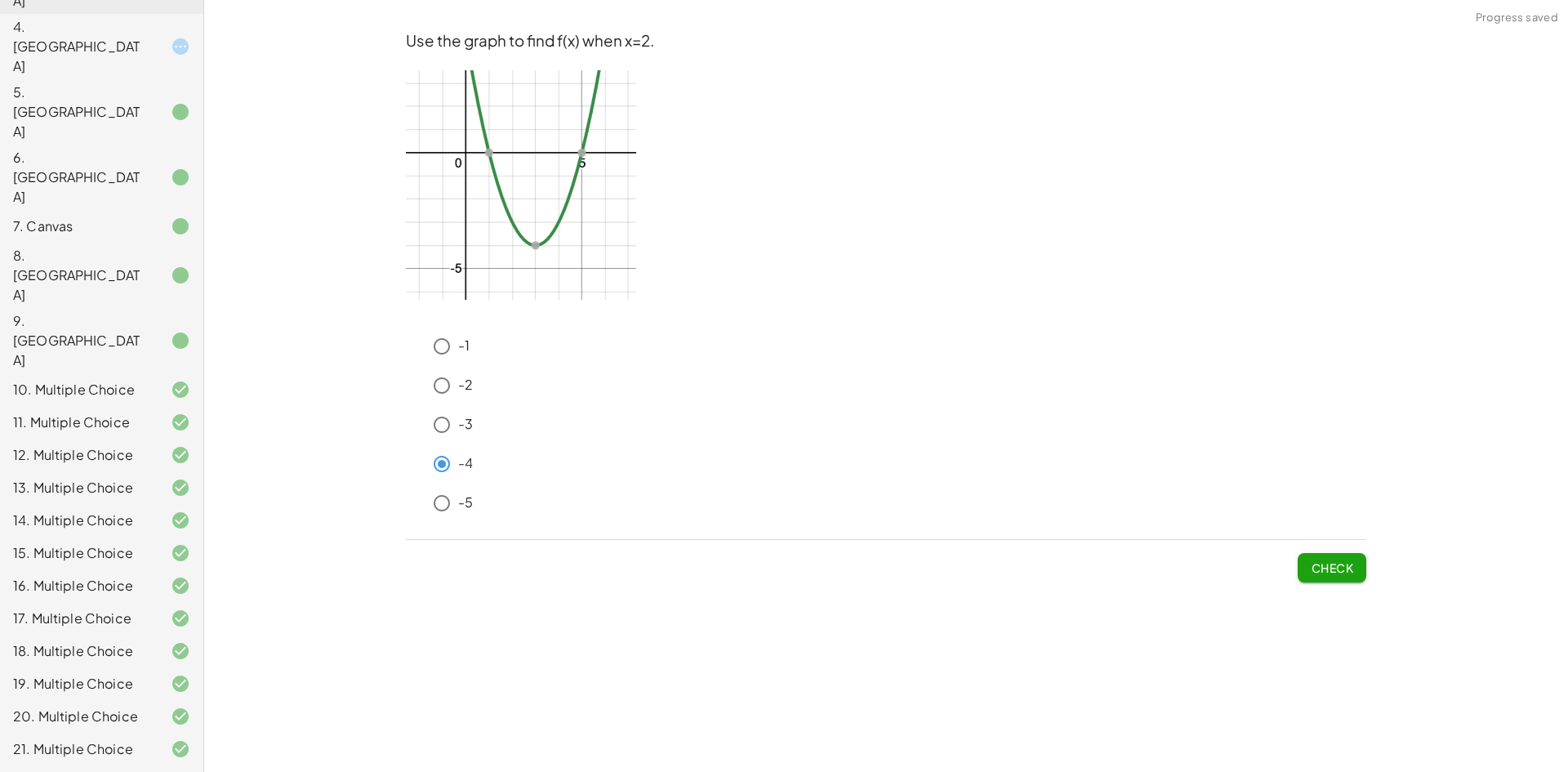
click at [1312, 563] on span "Check" at bounding box center [1332, 568] width 43 height 15
click at [1316, 568] on span "Check" at bounding box center [1332, 568] width 43 height 15
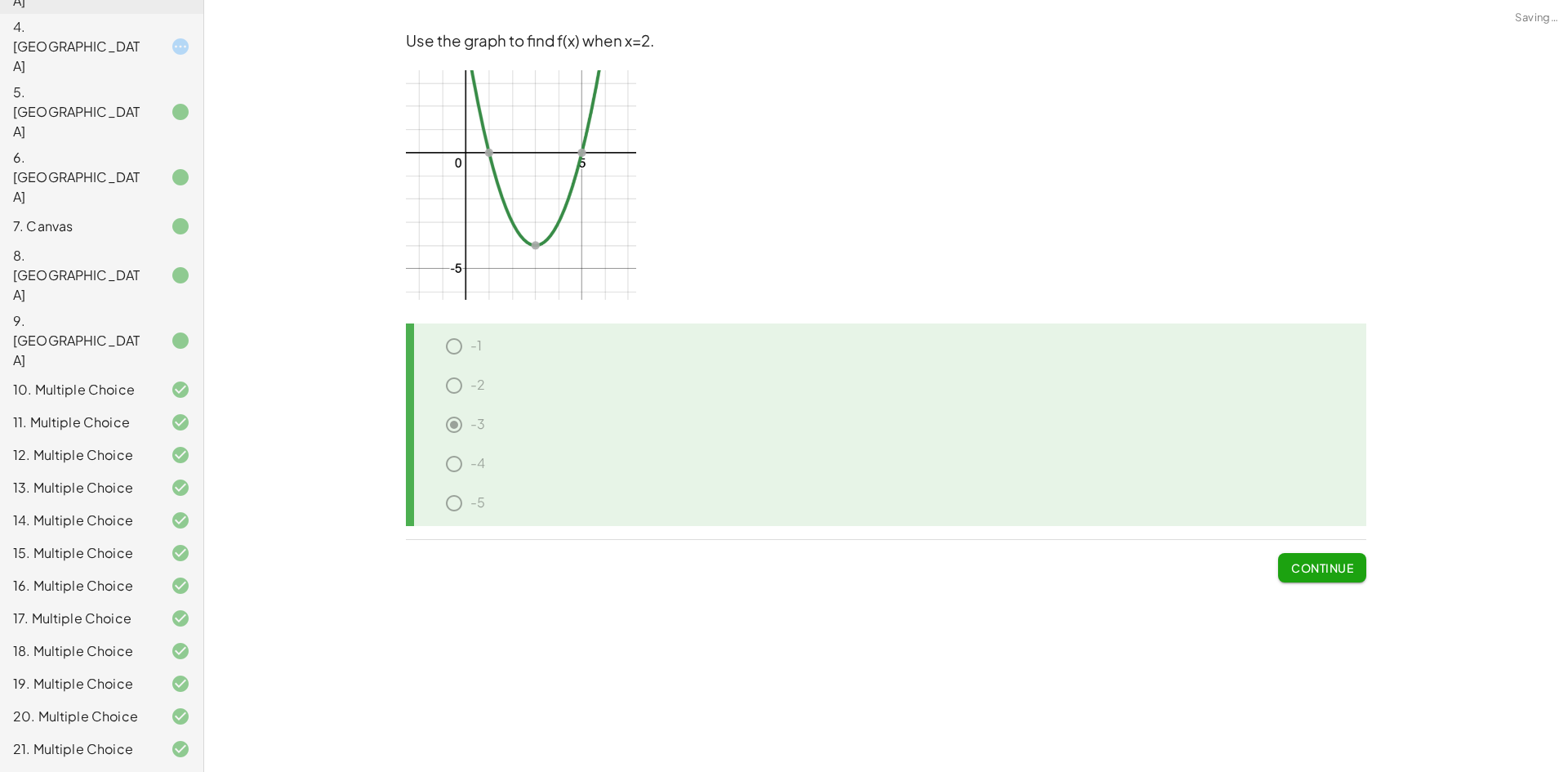
click at [1310, 575] on button "Continue" at bounding box center [1321, 568] width 88 height 30
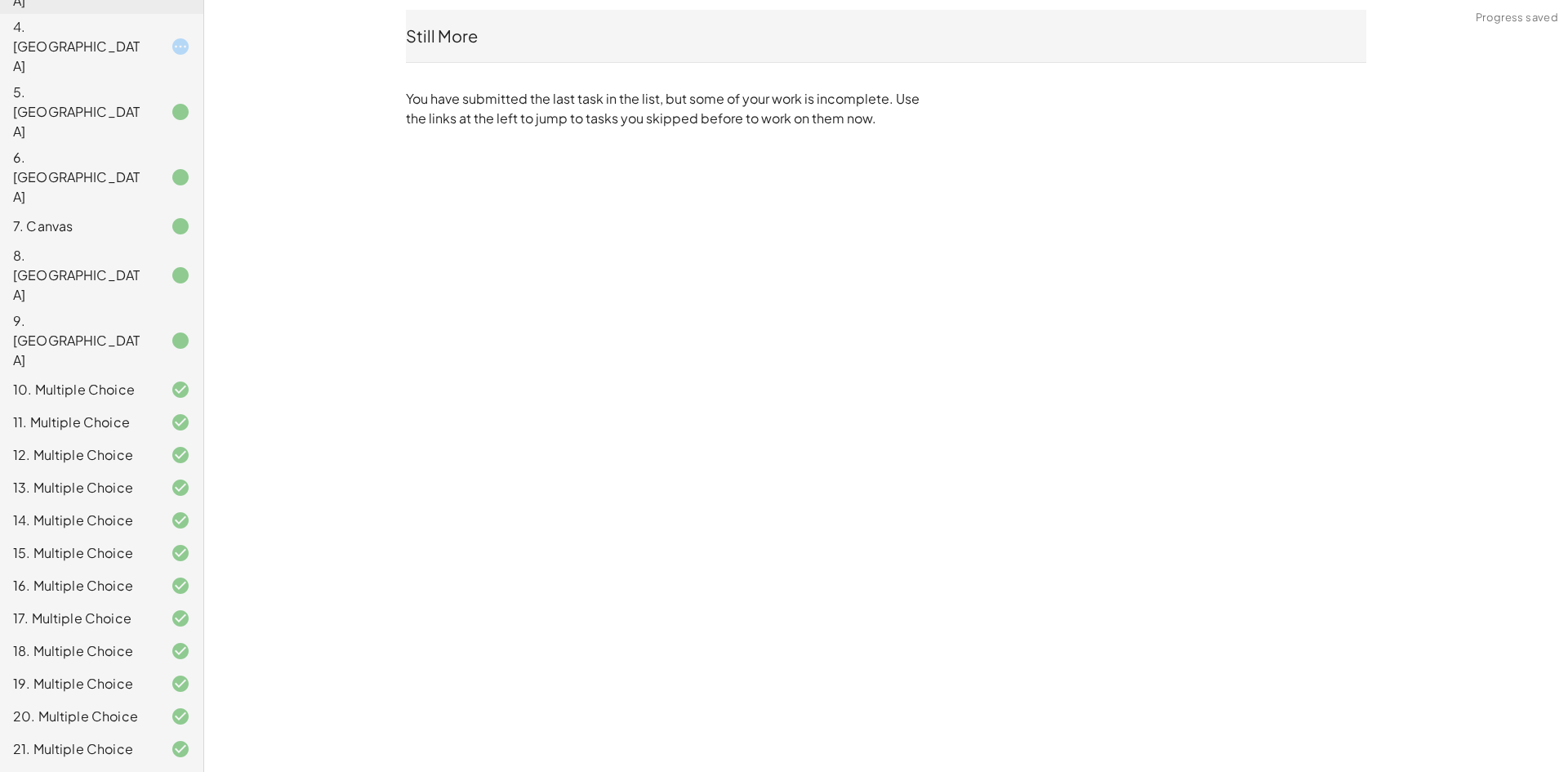
drag, startPoint x: 205, startPoint y: 261, endPoint x: 209, endPoint y: 221, distance: 40.2
click at [0, 0] on div "M4T2U1: Evaluate Functions Substitution [PERSON_NAME] S Not you? Tasks 1. Multi…" at bounding box center [0, 0] width 0 height 0
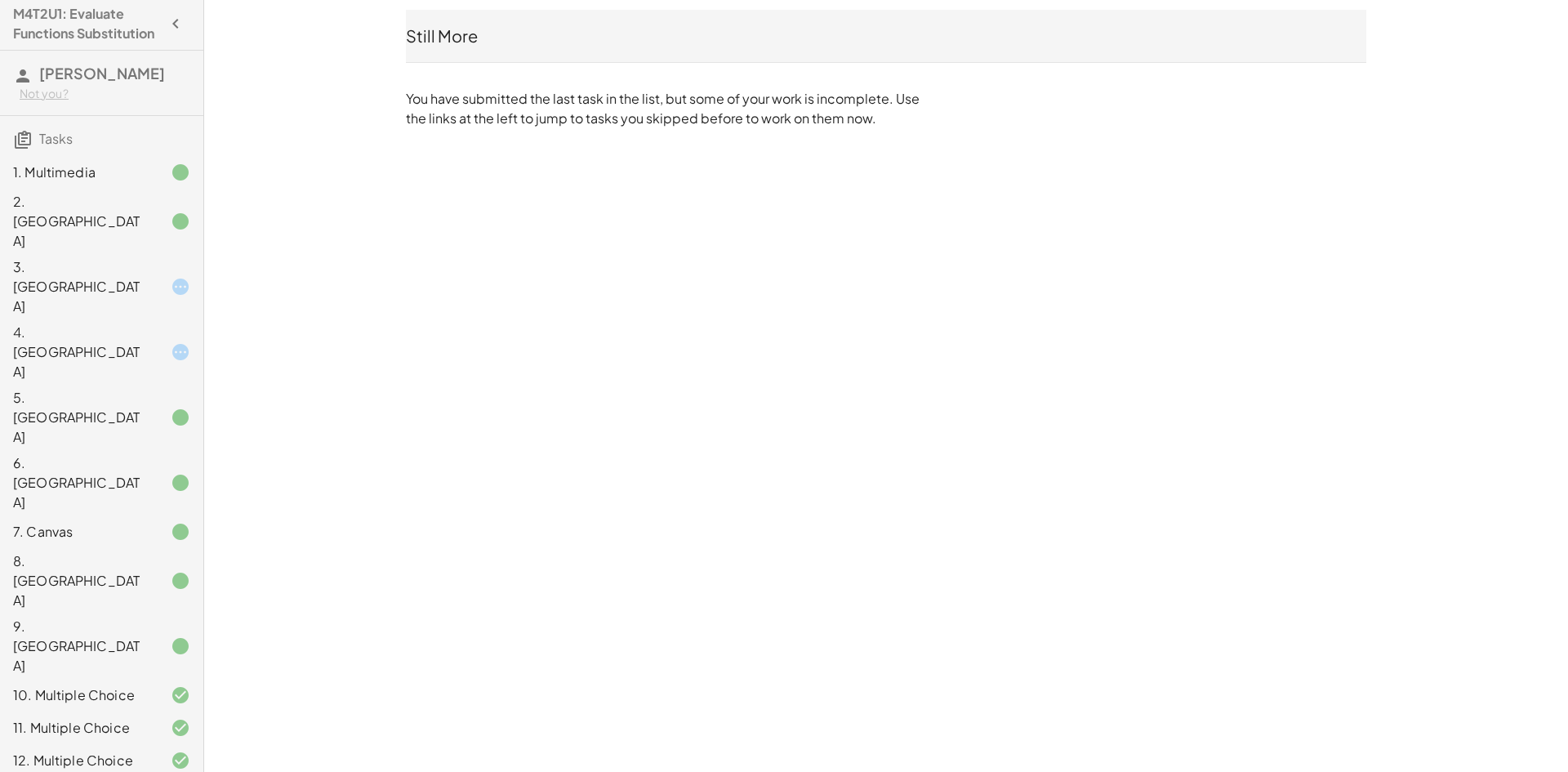
scroll to position [0, 0]
click at [136, 387] on div "3. [GEOGRAPHIC_DATA]" at bounding box center [101, 420] width 203 height 65
click at [109, 244] on div "1. Multimedia 2. Canvas 3. Canvas 4. Canvas 5. Canvas 6. Canvas 7. Canvas 8. Ca…" at bounding box center [101, 681] width 203 height 1058
click at [79, 259] on div "3. [GEOGRAPHIC_DATA]" at bounding box center [79, 288] width 132 height 58
click at [74, 325] on div "4. [GEOGRAPHIC_DATA]" at bounding box center [79, 354] width 132 height 58
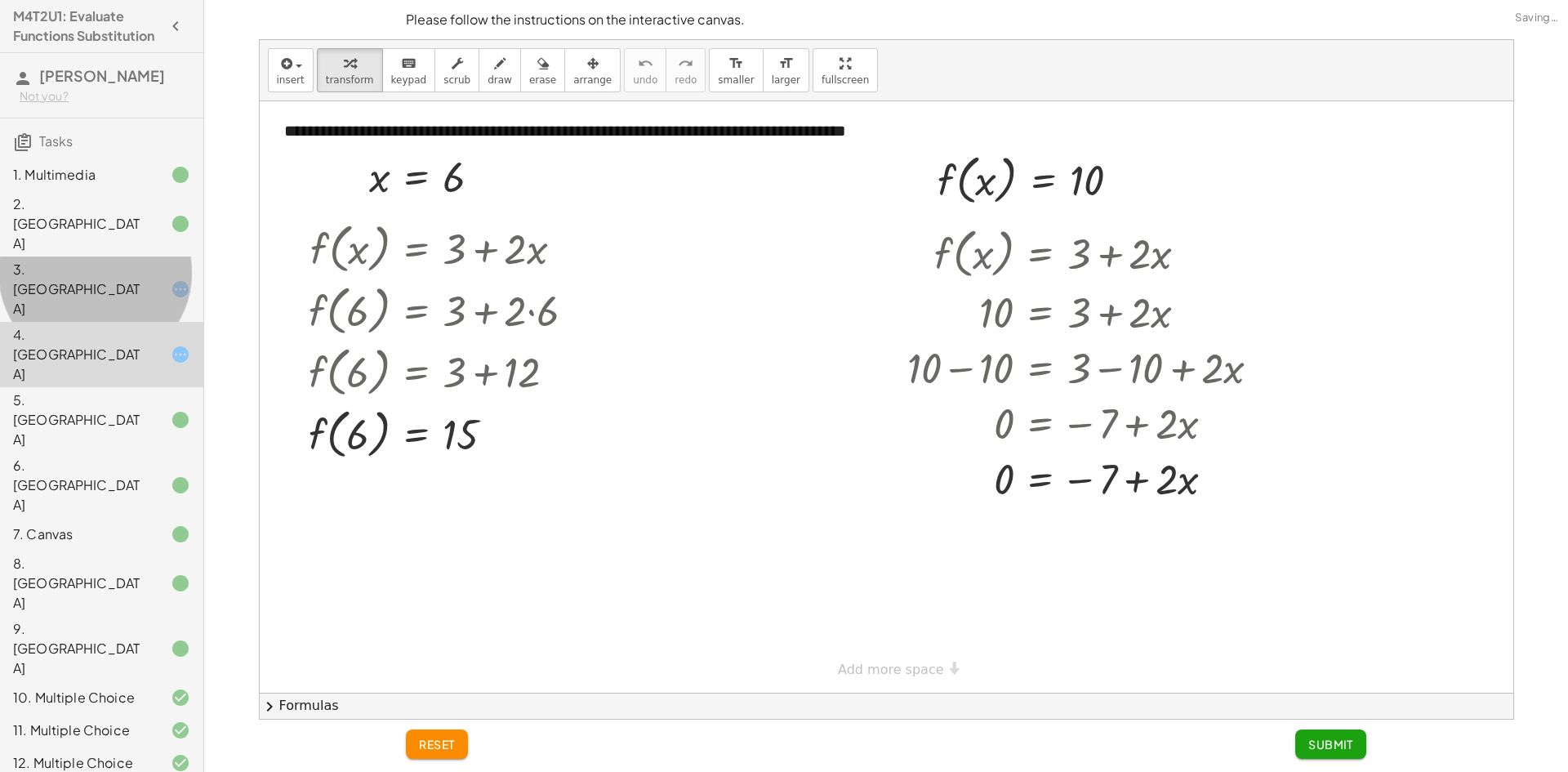
click at [74, 325] on div "4. [GEOGRAPHIC_DATA]" at bounding box center [79, 354] width 132 height 58
click at [102, 387] on div "3. [GEOGRAPHIC_DATA]" at bounding box center [101, 420] width 203 height 65
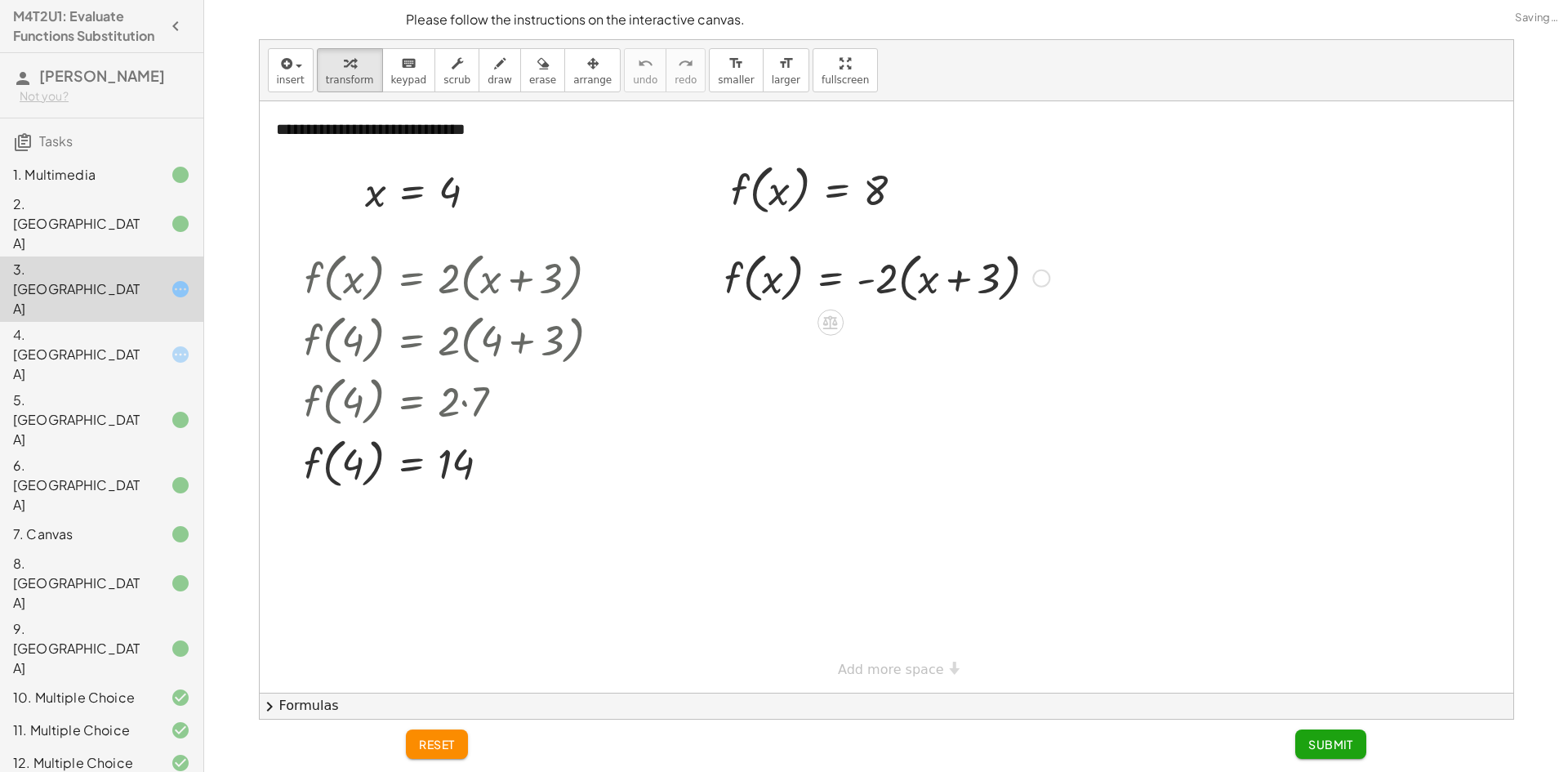
click at [954, 276] on div at bounding box center [887, 276] width 341 height 62
drag, startPoint x: 894, startPoint y: 287, endPoint x: 866, endPoint y: 282, distance: 28.4
click at [866, 282] on div at bounding box center [887, 276] width 341 height 62
click at [0, 0] on div at bounding box center [0, 0] width 0 height 0
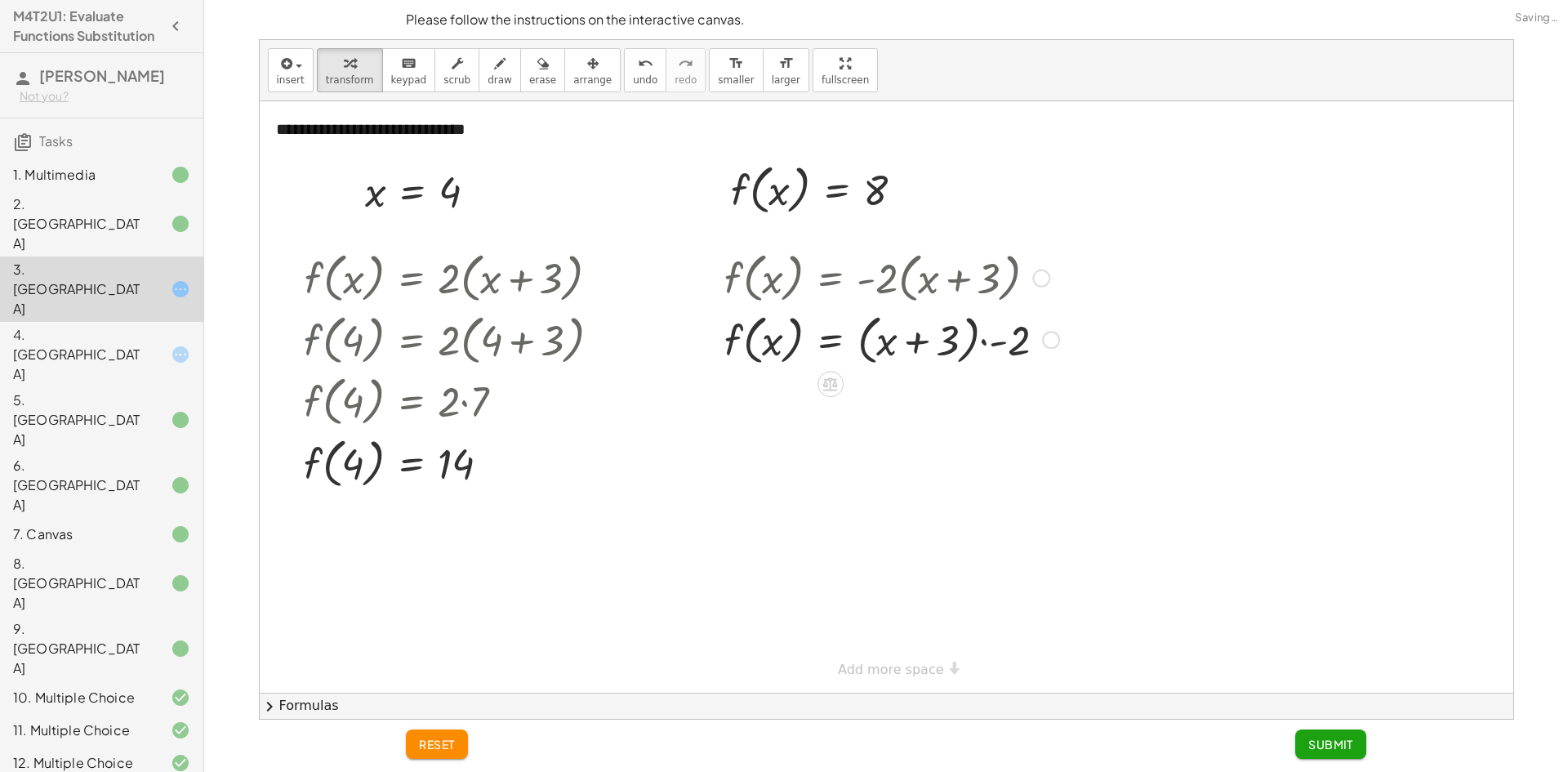
click at [997, 340] on div at bounding box center [891, 338] width 351 height 62
click at [985, 343] on div at bounding box center [887, 338] width 341 height 62
click at [1018, 340] on div at bounding box center [896, 338] width 360 height 62
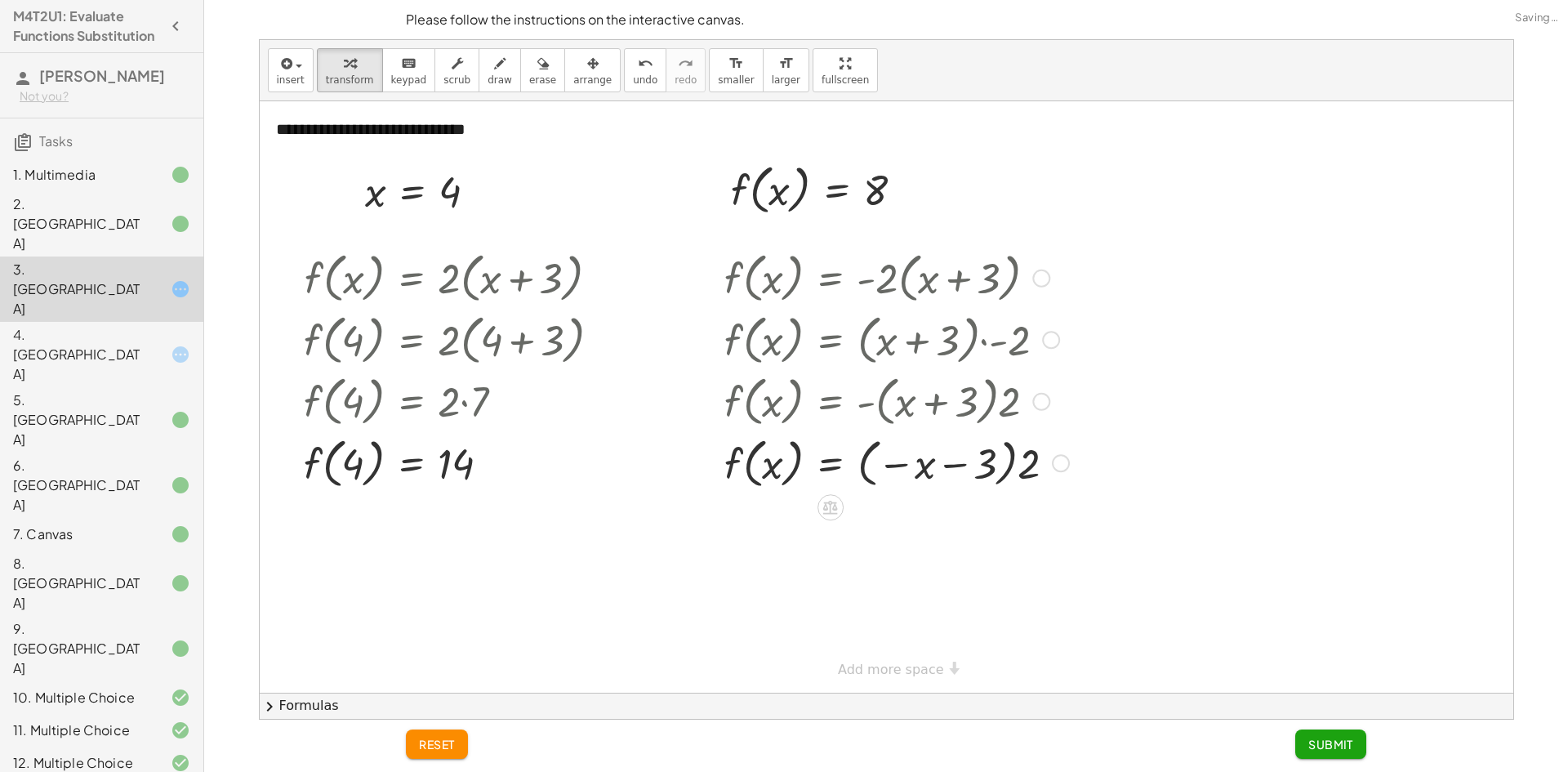
click at [980, 453] on div at bounding box center [896, 462] width 360 height 62
click at [959, 465] on div at bounding box center [896, 462] width 360 height 62
drag, startPoint x: 774, startPoint y: 465, endPoint x: 799, endPoint y: 462, distance: 25.2
click at [799, 463] on div at bounding box center [896, 462] width 360 height 62
click at [638, 66] on icon "undo" at bounding box center [645, 63] width 16 height 19
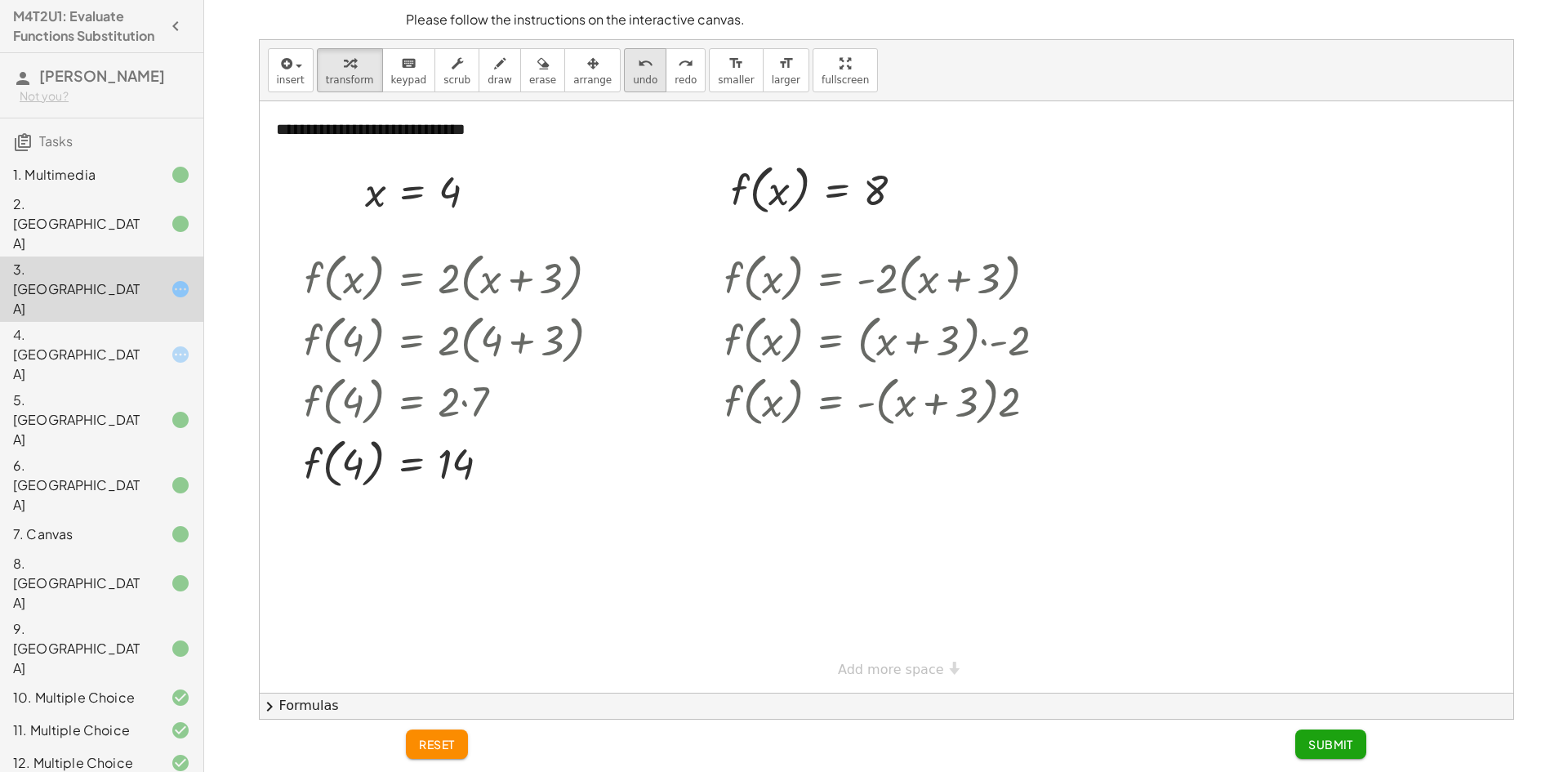
click at [638, 66] on icon "undo" at bounding box center [645, 63] width 16 height 19
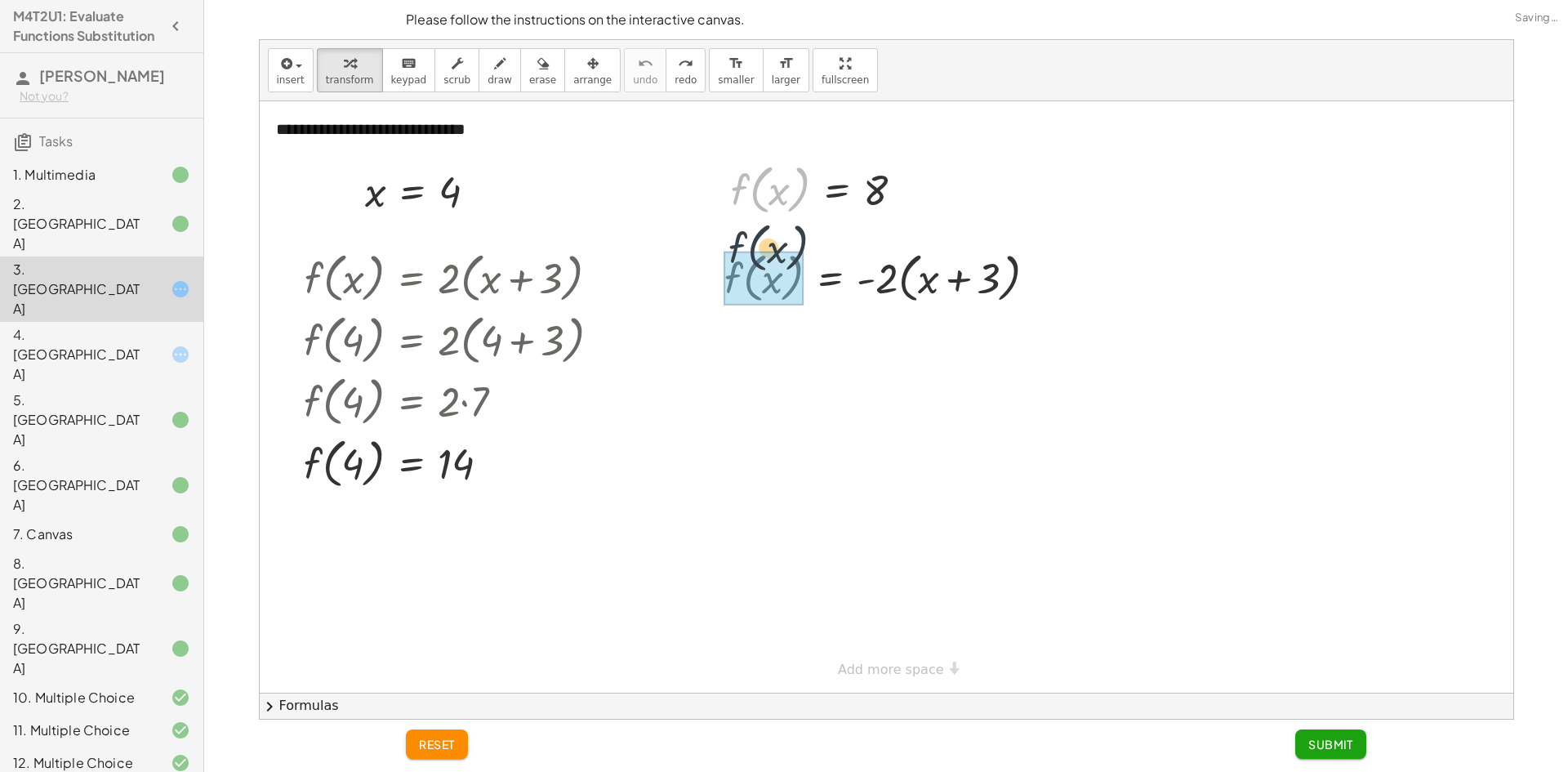
drag, startPoint x: 736, startPoint y: 195, endPoint x: 736, endPoint y: 265, distance: 70.0
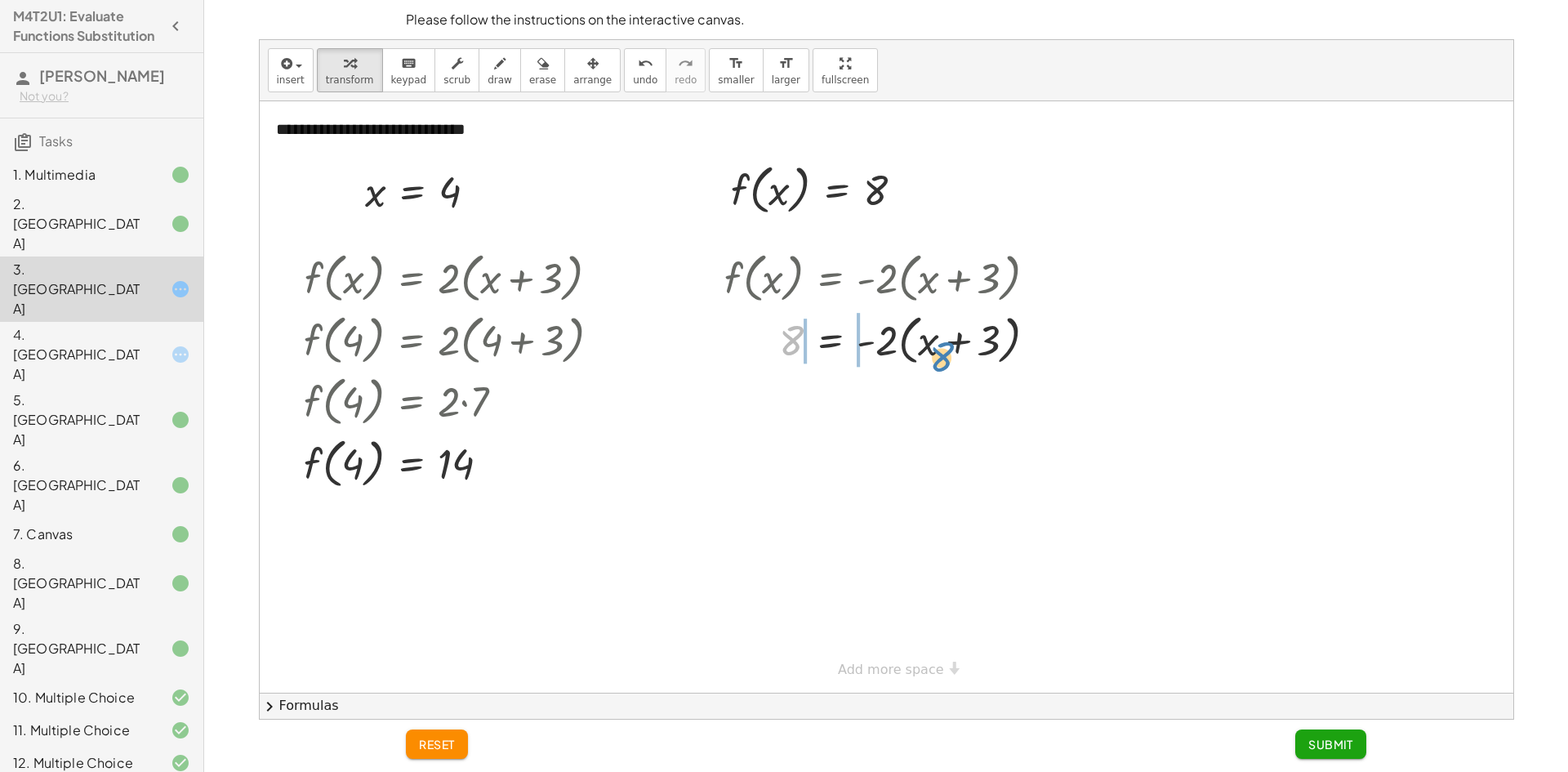
drag, startPoint x: 798, startPoint y: 346, endPoint x: 930, endPoint y: 361, distance: 132.8
click at [930, 361] on div at bounding box center [887, 338] width 341 height 62
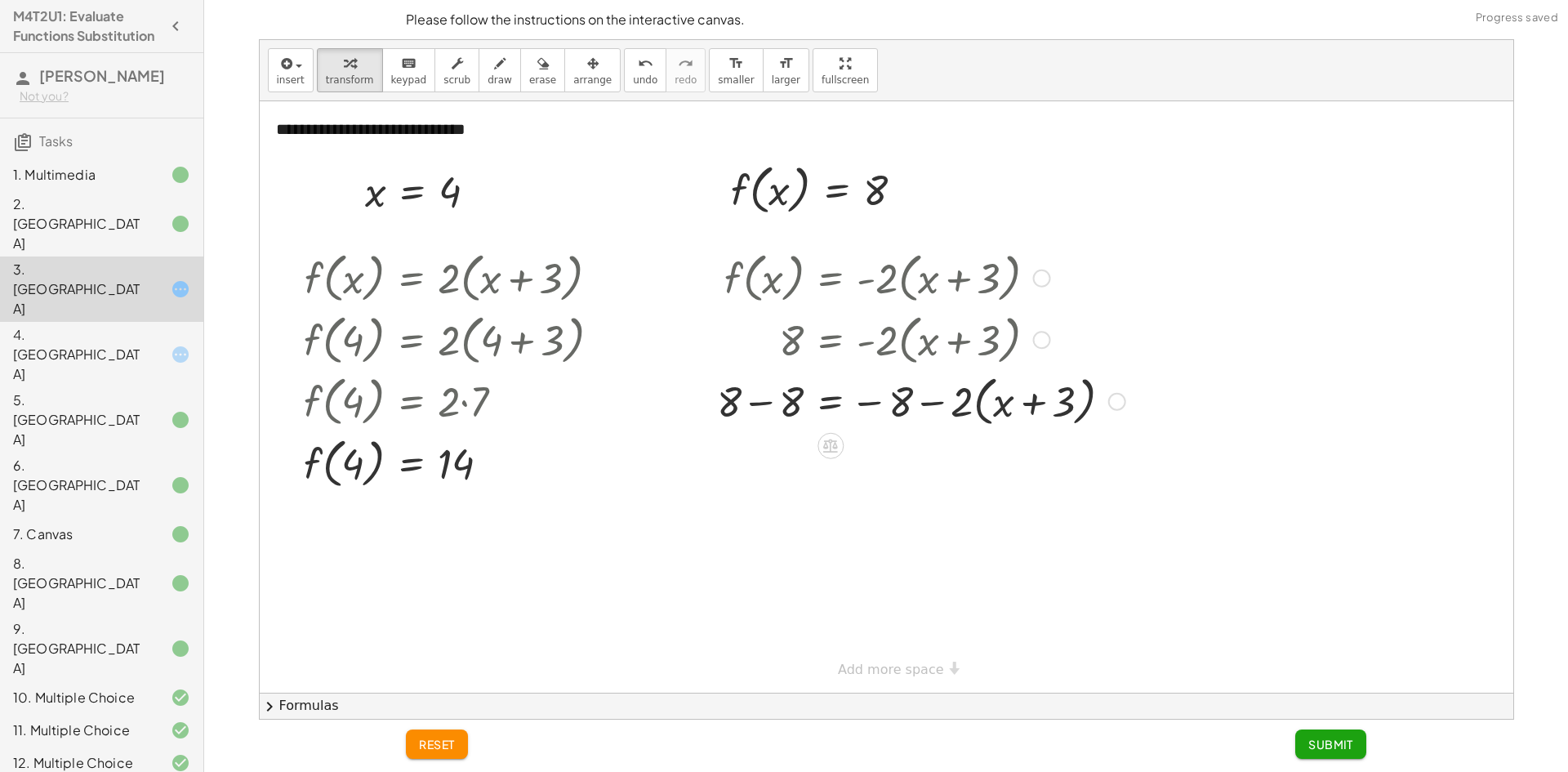
click at [770, 399] on div at bounding box center [921, 399] width 424 height 62
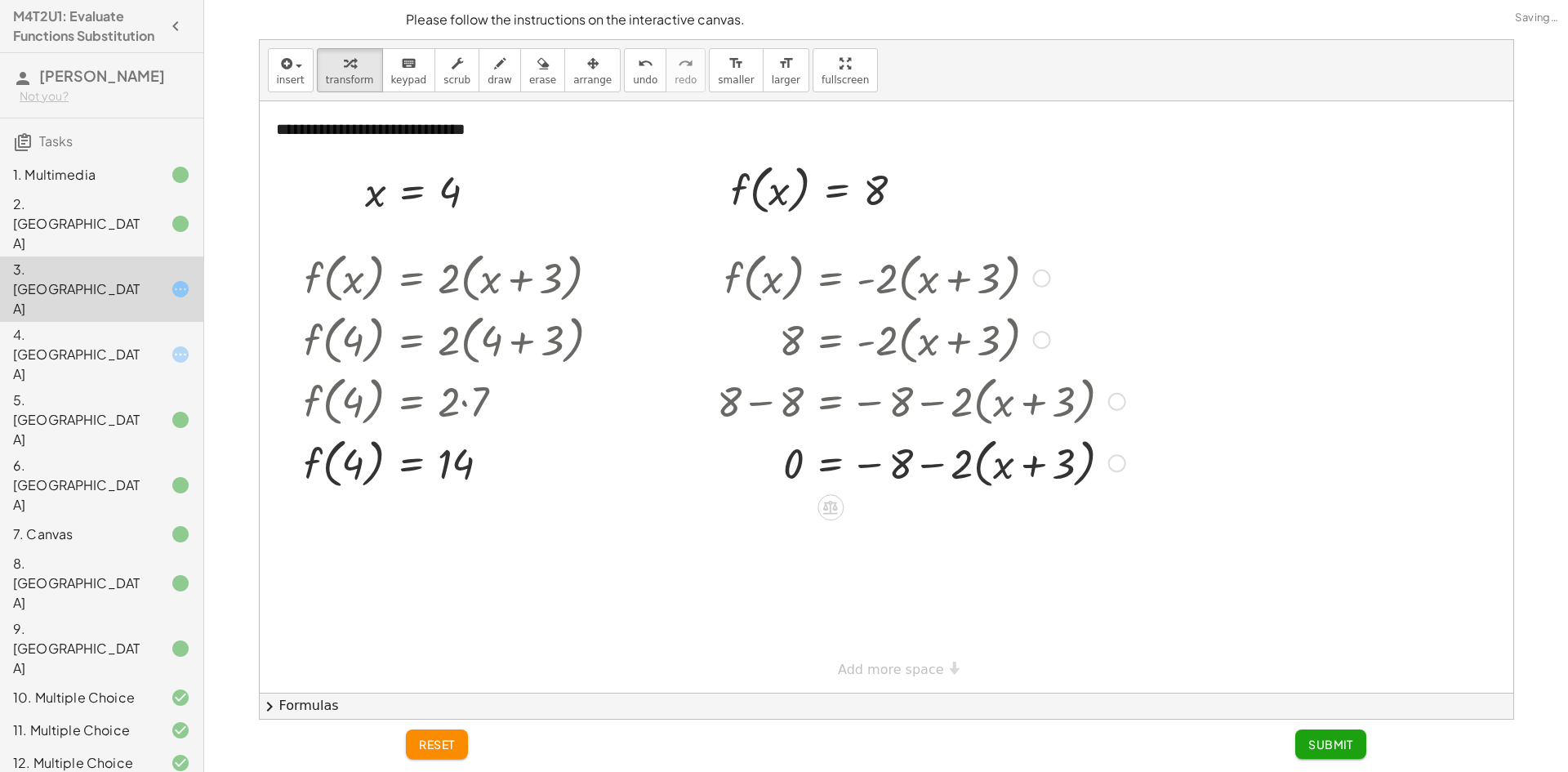
click at [885, 472] on div at bounding box center [921, 462] width 424 height 62
click at [871, 465] on div at bounding box center [921, 462] width 424 height 62
drag, startPoint x: 874, startPoint y: 465, endPoint x: 930, endPoint y: 470, distance: 56.2
click at [930, 470] on div at bounding box center [921, 462] width 424 height 62
click at [921, 533] on div at bounding box center [923, 523] width 429 height 59
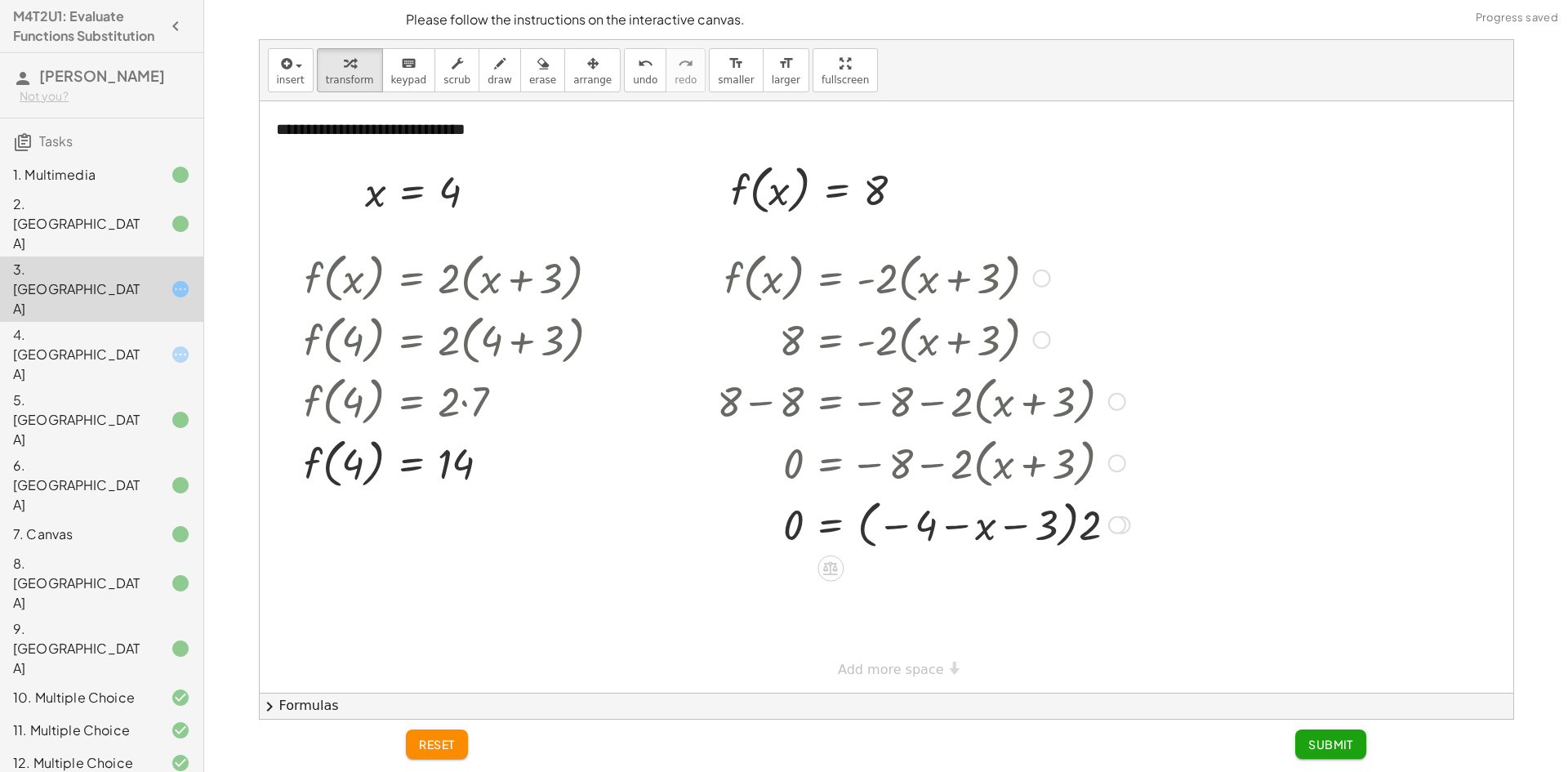
click at [908, 529] on div at bounding box center [923, 523] width 429 height 59
drag, startPoint x: 897, startPoint y: 526, endPoint x: 1075, endPoint y: 533, distance: 178.1
click at [917, 525] on div at bounding box center [923, 523] width 429 height 59
click at [1055, 524] on div at bounding box center [923, 523] width 429 height 59
click at [1089, 526] on div at bounding box center [923, 523] width 429 height 59
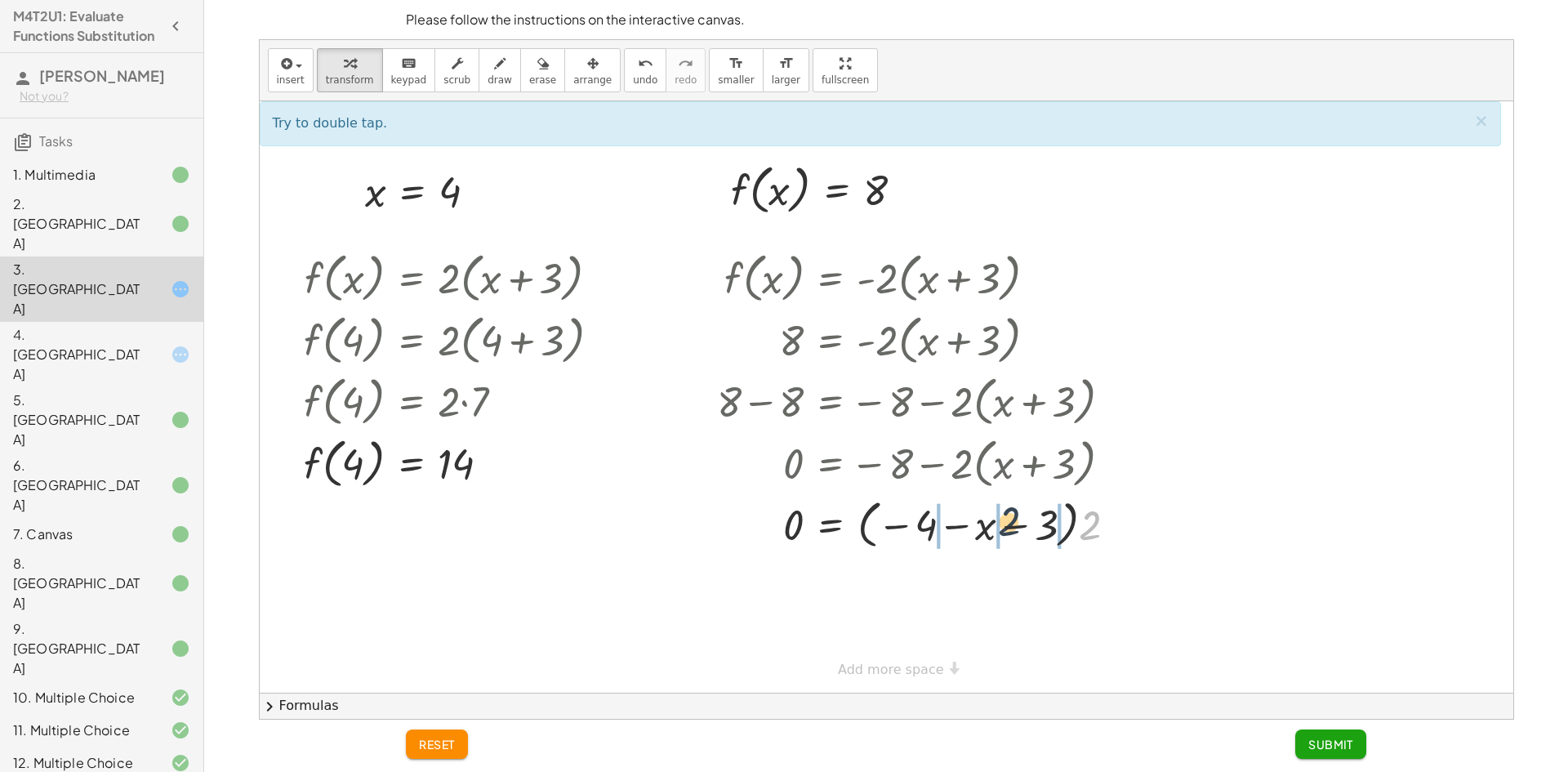
drag, startPoint x: 1088, startPoint y: 526, endPoint x: 1007, endPoint y: 523, distance: 81.1
click at [1007, 523] on div at bounding box center [923, 523] width 429 height 59
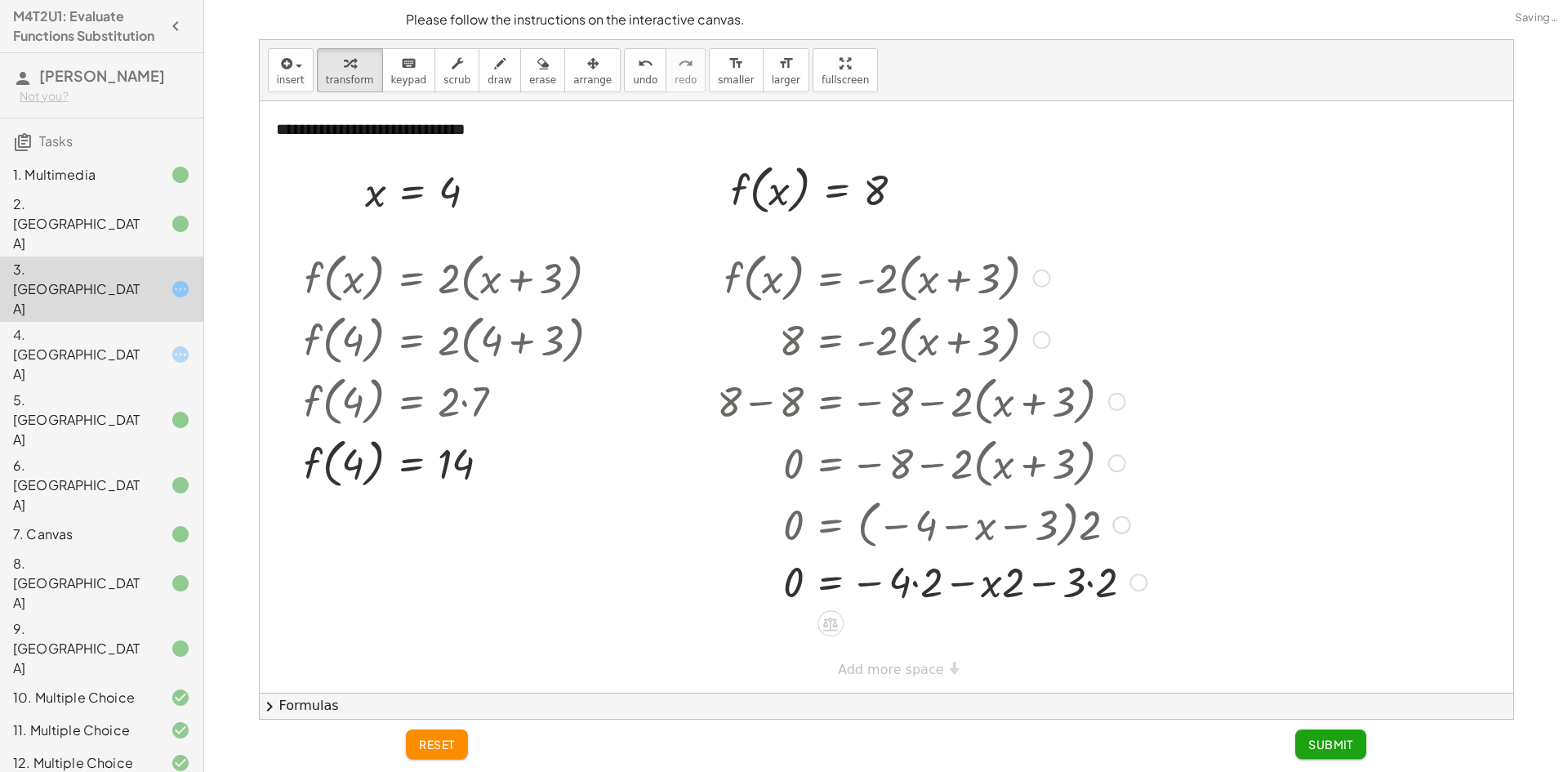
click at [931, 582] on div at bounding box center [931, 581] width 446 height 56
click at [830, 278] on div "f ( , x ) = · - 2 · ( + x + 3 ) 8 = · - 2 · ( + x + 3 ) + 8 − 8 = − 8 − · 2 · (…" at bounding box center [830, 278] width 0 height 0
click at [982, 631] on div at bounding box center [931, 637] width 446 height 56
click at [1067, 642] on div at bounding box center [931, 637] width 446 height 56
click at [1022, 647] on div at bounding box center [931, 637] width 446 height 56
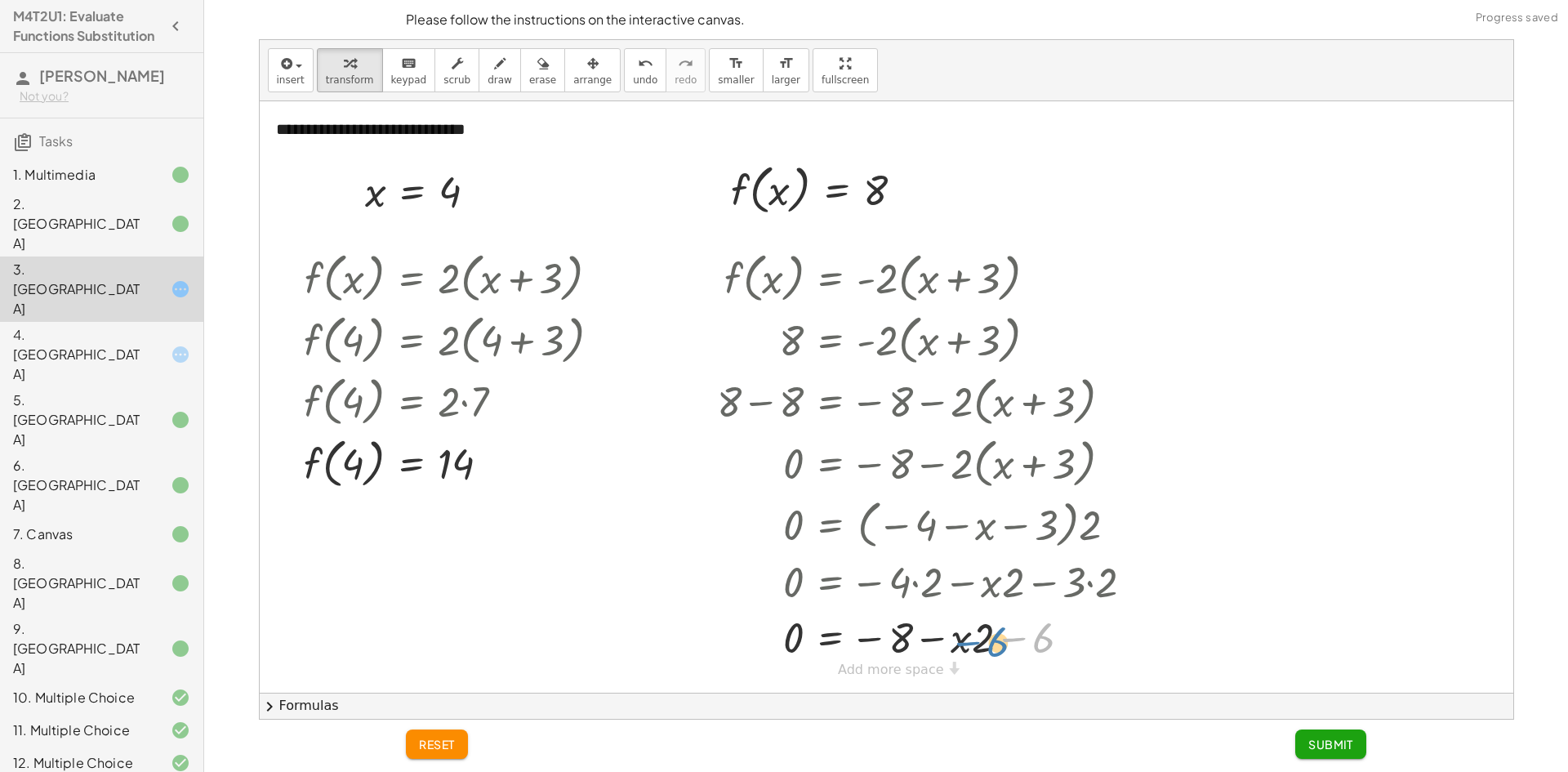
drag, startPoint x: 1015, startPoint y: 636, endPoint x: 971, endPoint y: 639, distance: 44.1
click at [971, 639] on div at bounding box center [931, 637] width 446 height 56
drag, startPoint x: 1031, startPoint y: 640, endPoint x: 1007, endPoint y: 639, distance: 24.0
click at [1075, 642] on div at bounding box center [931, 637] width 446 height 56
click at [1032, 640] on div at bounding box center [931, 637] width 446 height 56
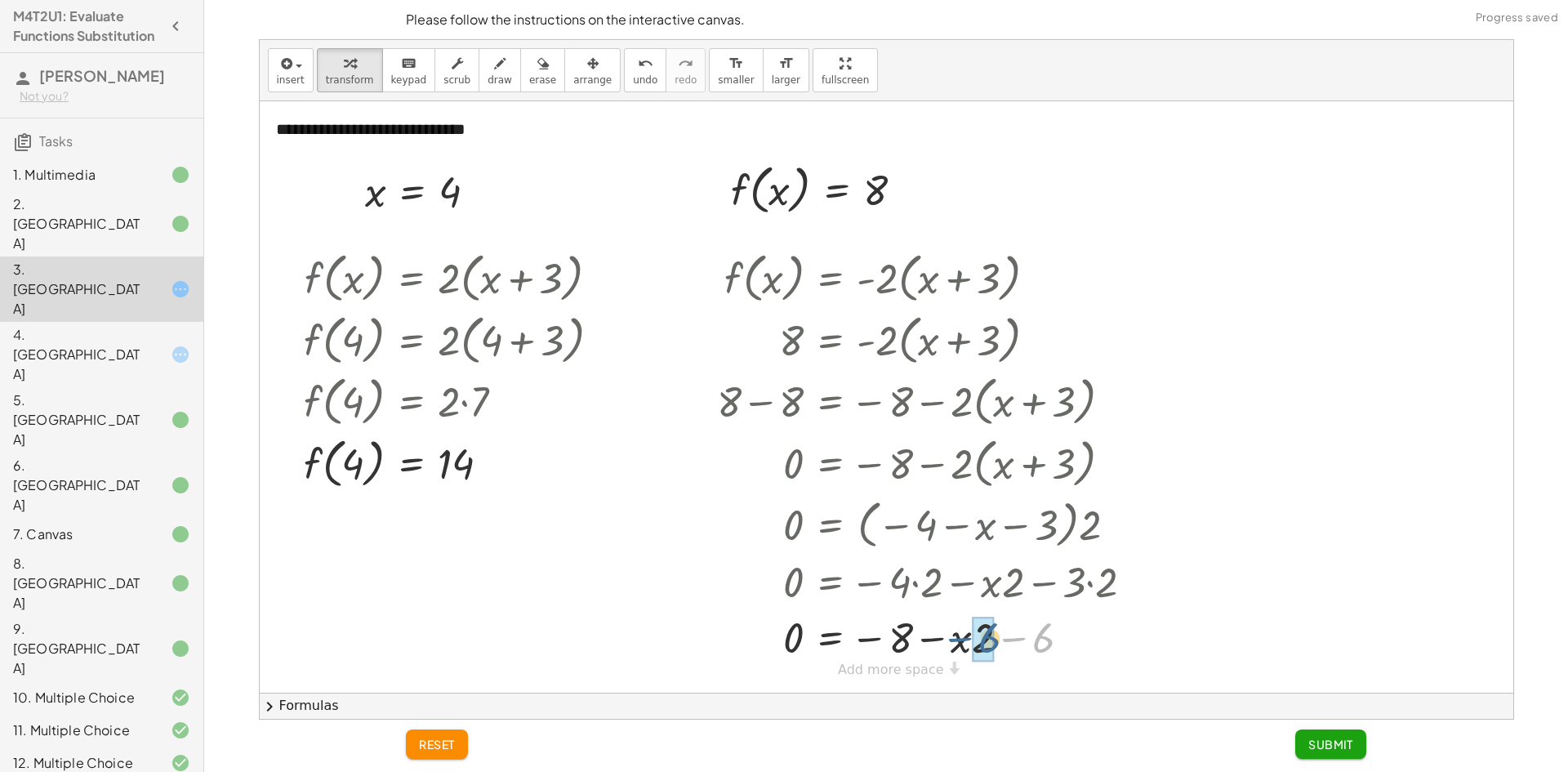
drag, startPoint x: 1043, startPoint y: 643, endPoint x: 988, endPoint y: 643, distance: 55.0
click at [1060, 648] on div at bounding box center [940, 637] width 462 height 59
click at [1069, 640] on div at bounding box center [940, 637] width 462 height 59
drag, startPoint x: 1070, startPoint y: 639, endPoint x: 939, endPoint y: 639, distance: 131.0
click at [939, 639] on div at bounding box center [940, 637] width 462 height 59
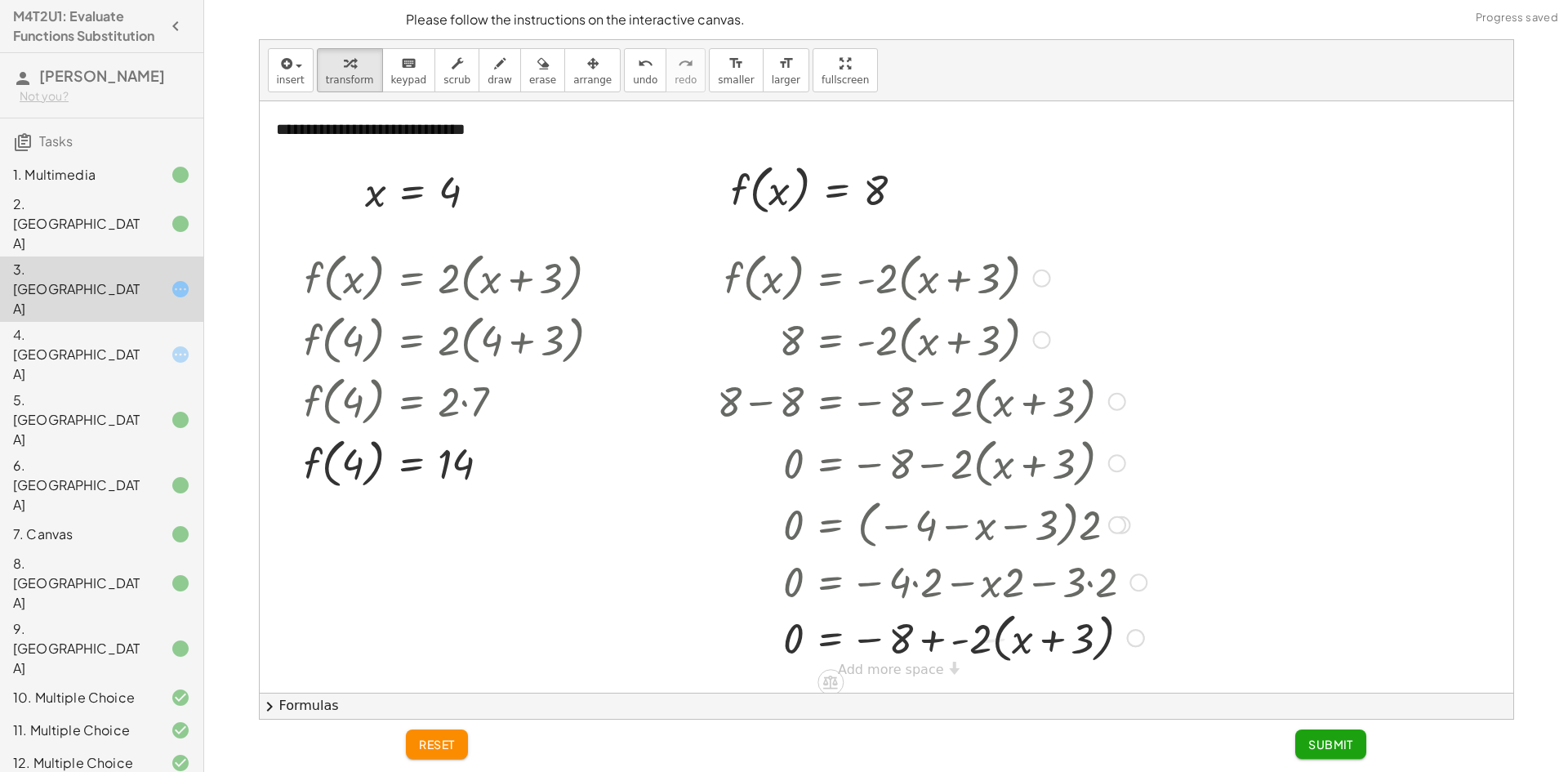
click at [950, 637] on div at bounding box center [931, 637] width 446 height 62
click at [939, 640] on div at bounding box center [931, 637] width 446 height 62
click at [928, 639] on div at bounding box center [931, 637] width 446 height 62
drag, startPoint x: 902, startPoint y: 638, endPoint x: 973, endPoint y: 647, distance: 71.6
drag, startPoint x: 900, startPoint y: 637, endPoint x: 912, endPoint y: 641, distance: 12.6
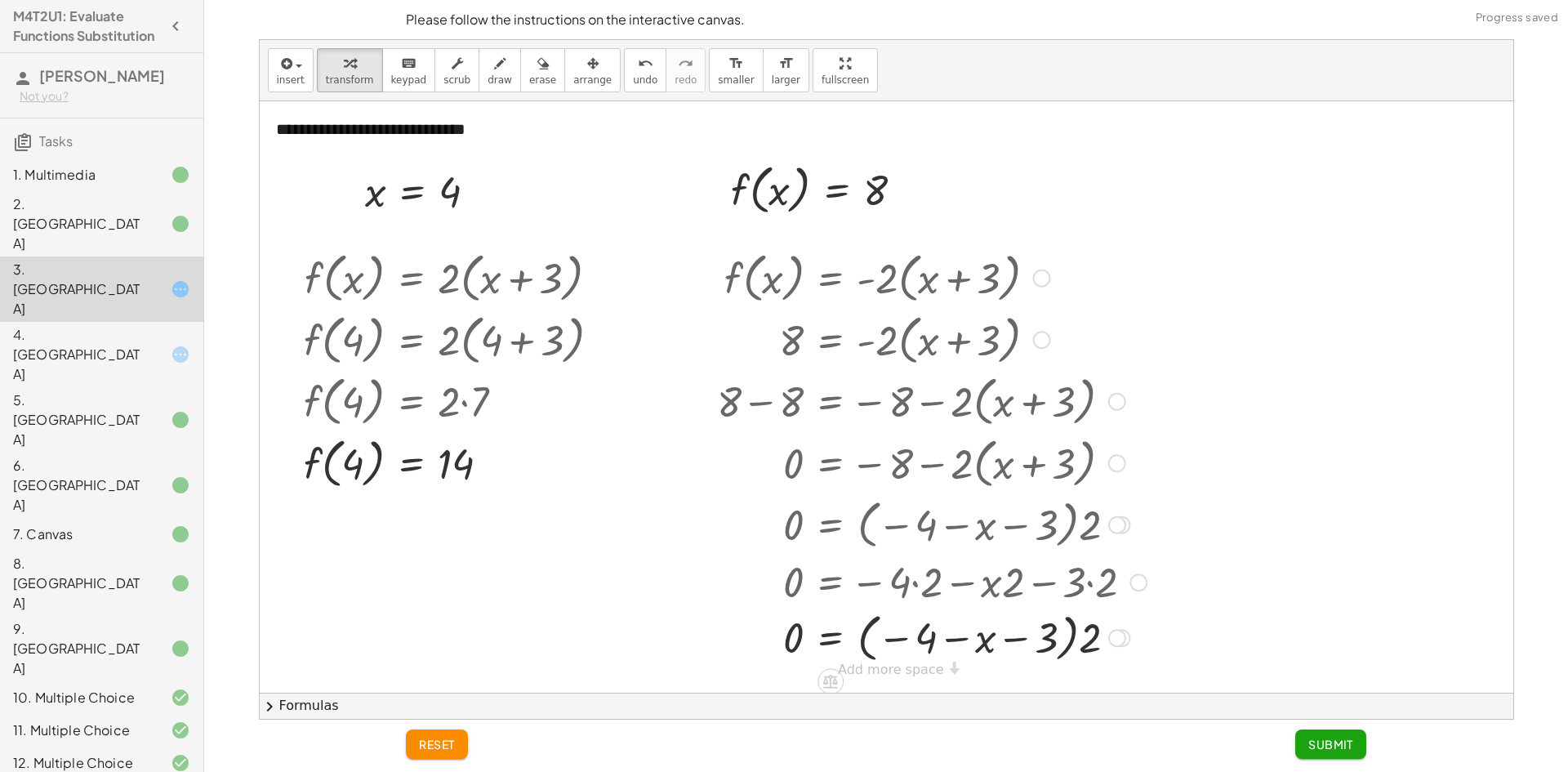
click at [902, 638] on div at bounding box center [931, 637] width 446 height 59
drag, startPoint x: 912, startPoint y: 641, endPoint x: 994, endPoint y: 640, distance: 82.0
click at [914, 642] on div at bounding box center [931, 637] width 446 height 59
click at [994, 640] on div at bounding box center [931, 637] width 446 height 59
click at [1025, 644] on div at bounding box center [931, 637] width 446 height 59
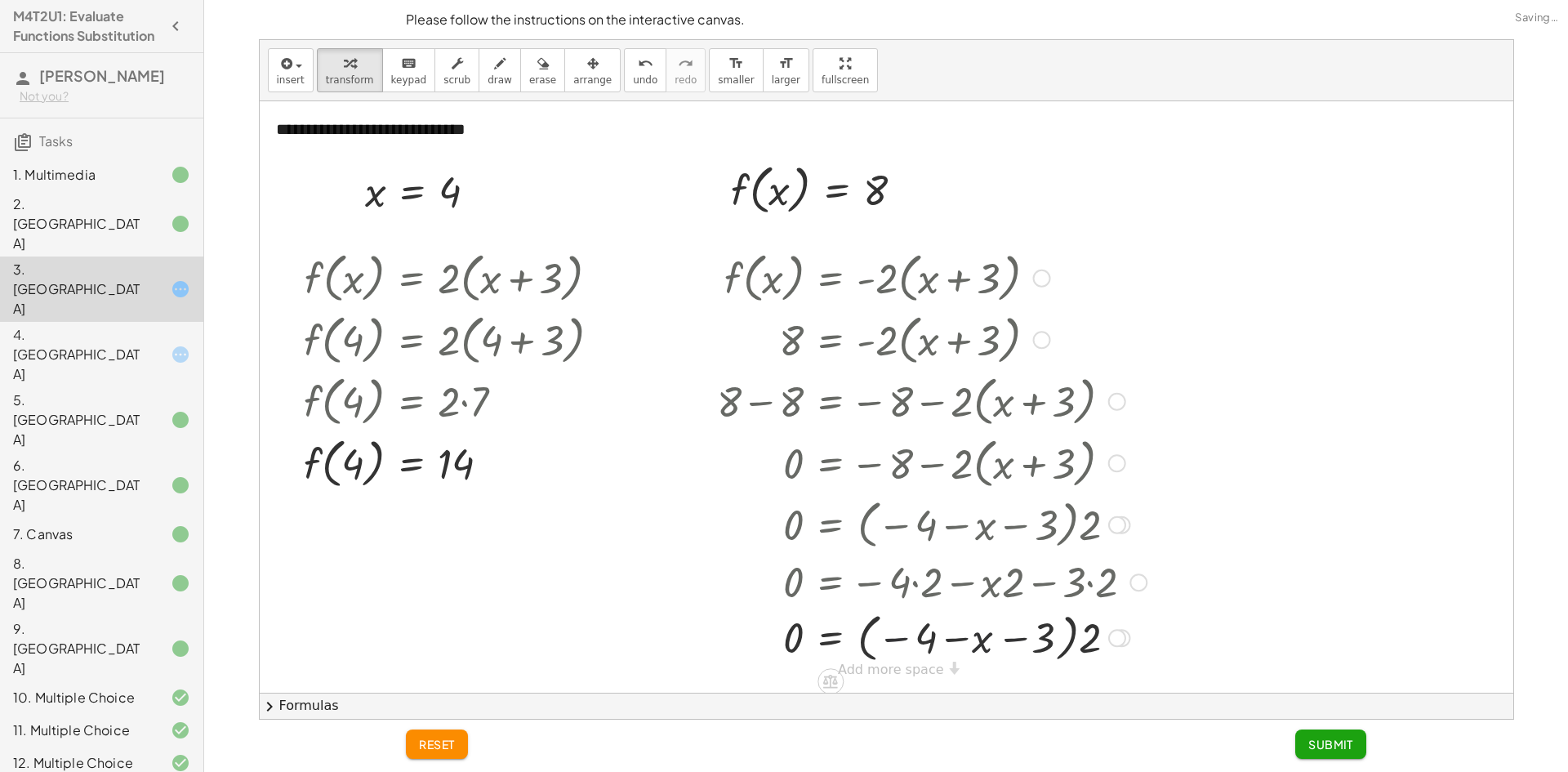
drag, startPoint x: 1063, startPoint y: 645, endPoint x: 1090, endPoint y: 644, distance: 27.0
click at [1068, 645] on div at bounding box center [931, 637] width 446 height 59
click at [1090, 644] on div at bounding box center [931, 637] width 446 height 59
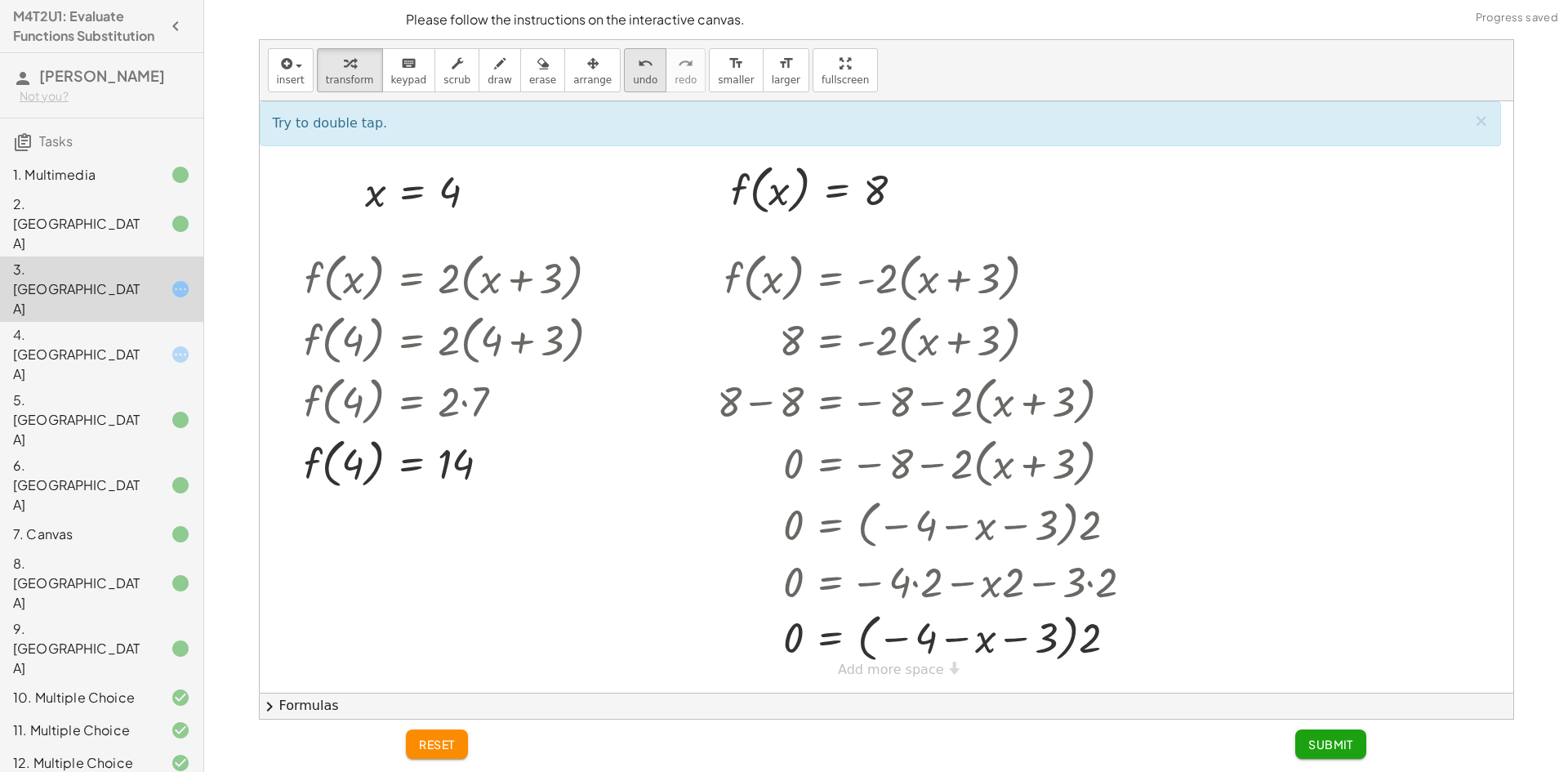
click at [638, 69] on icon "undo" at bounding box center [645, 63] width 16 height 19
click at [631, 64] on button "undo undo" at bounding box center [645, 70] width 43 height 44
click at [631, 65] on button "undo undo" at bounding box center [645, 70] width 43 height 44
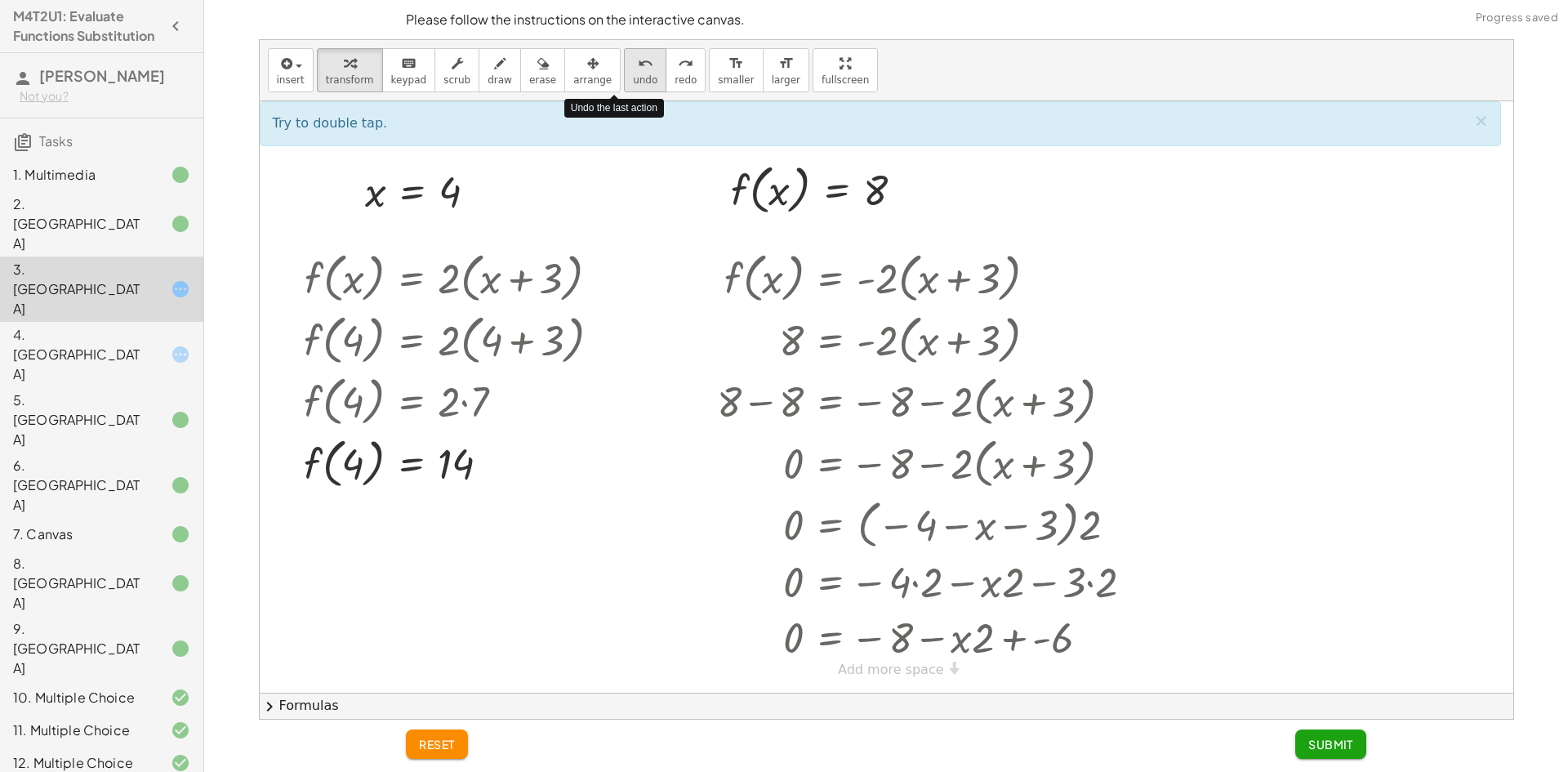
click at [631, 67] on button "undo undo" at bounding box center [645, 70] width 43 height 44
drag, startPoint x: 631, startPoint y: 69, endPoint x: 630, endPoint y: 87, distance: 18.0
click at [630, 87] on button "undo undo" at bounding box center [645, 70] width 43 height 44
click at [635, 129] on div "Try to double tap. ×" at bounding box center [879, 123] width 1241 height 44
click at [635, 139] on div "Try to double tap. ×" at bounding box center [879, 123] width 1241 height 44
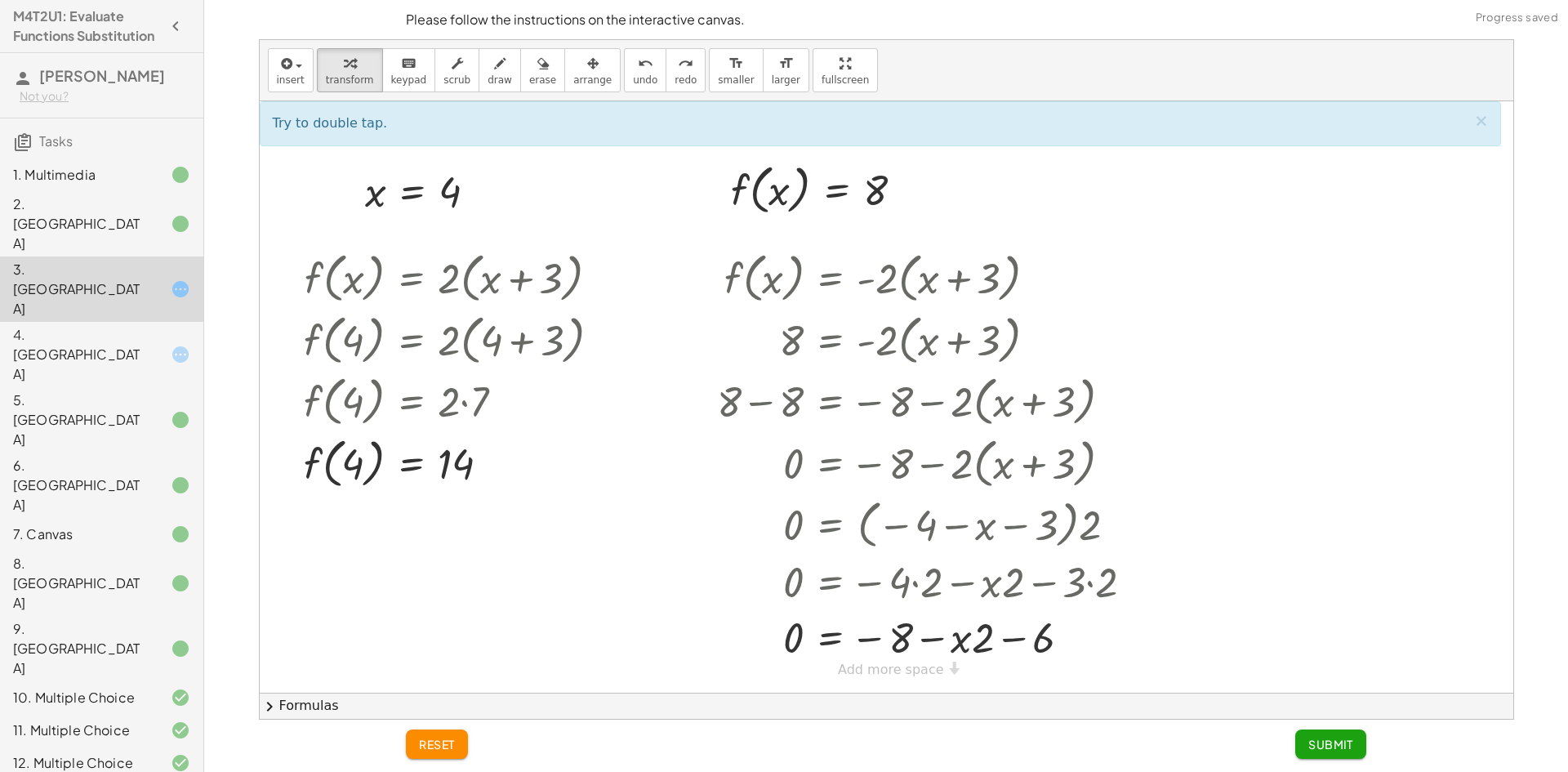
click at [633, 147] on div "**********" at bounding box center [679, 129] width 841 height 57
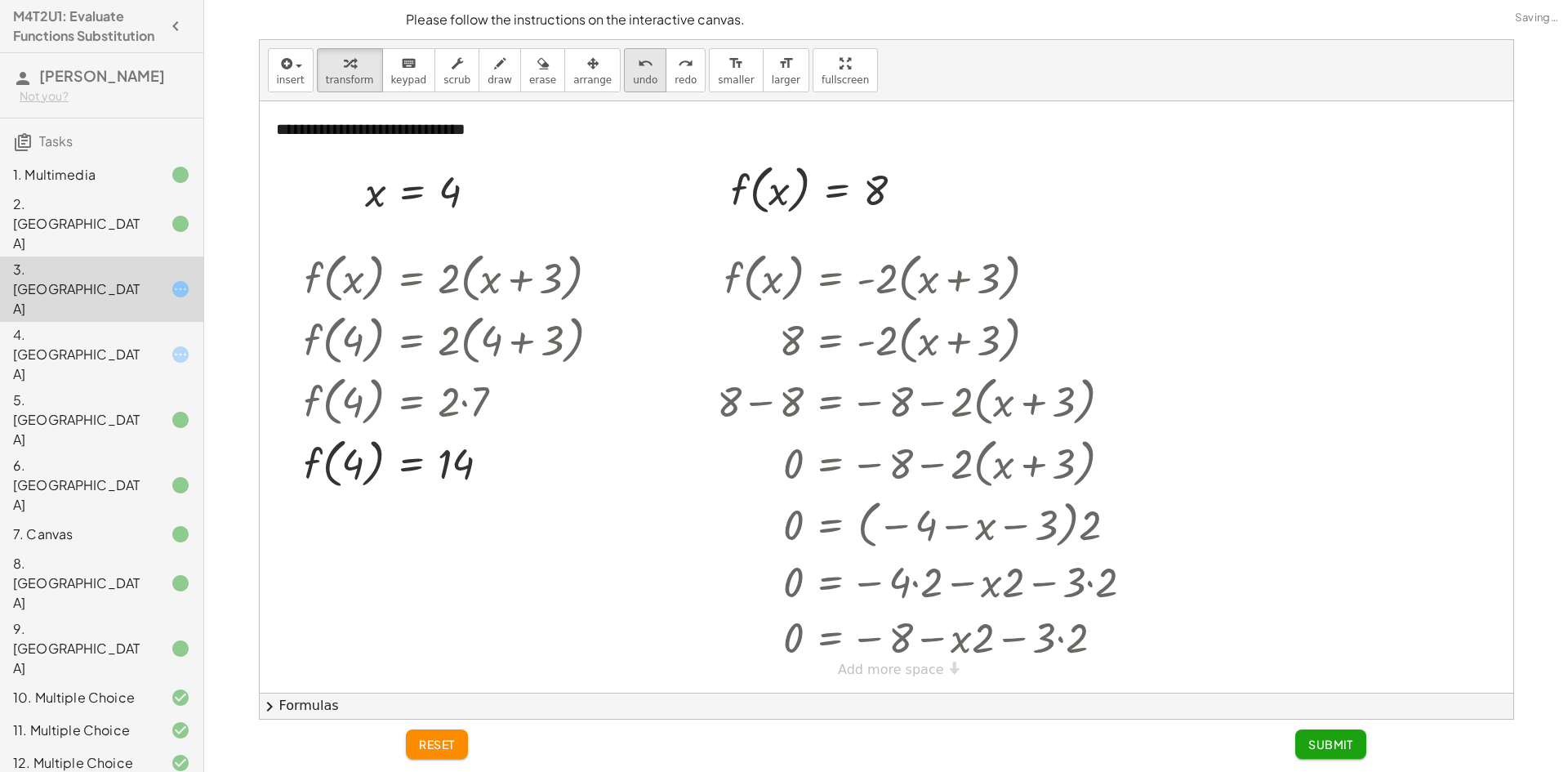
click at [633, 64] on div "undo" at bounding box center [645, 62] width 24 height 19
click at [633, 65] on div "undo" at bounding box center [645, 62] width 24 height 19
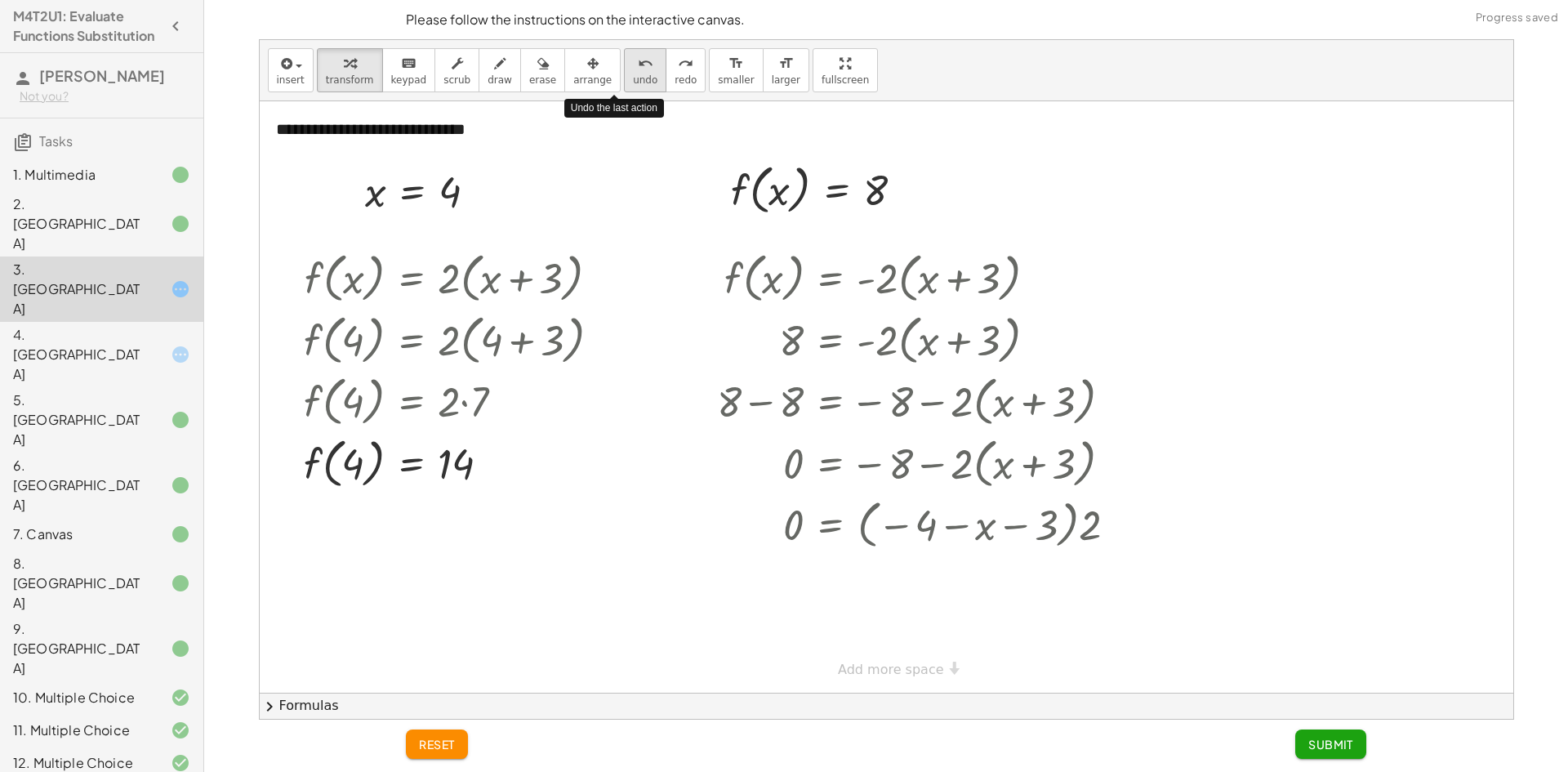
click at [638, 63] on icon "undo" at bounding box center [645, 63] width 16 height 19
click at [633, 66] on div "undo" at bounding box center [645, 62] width 24 height 19
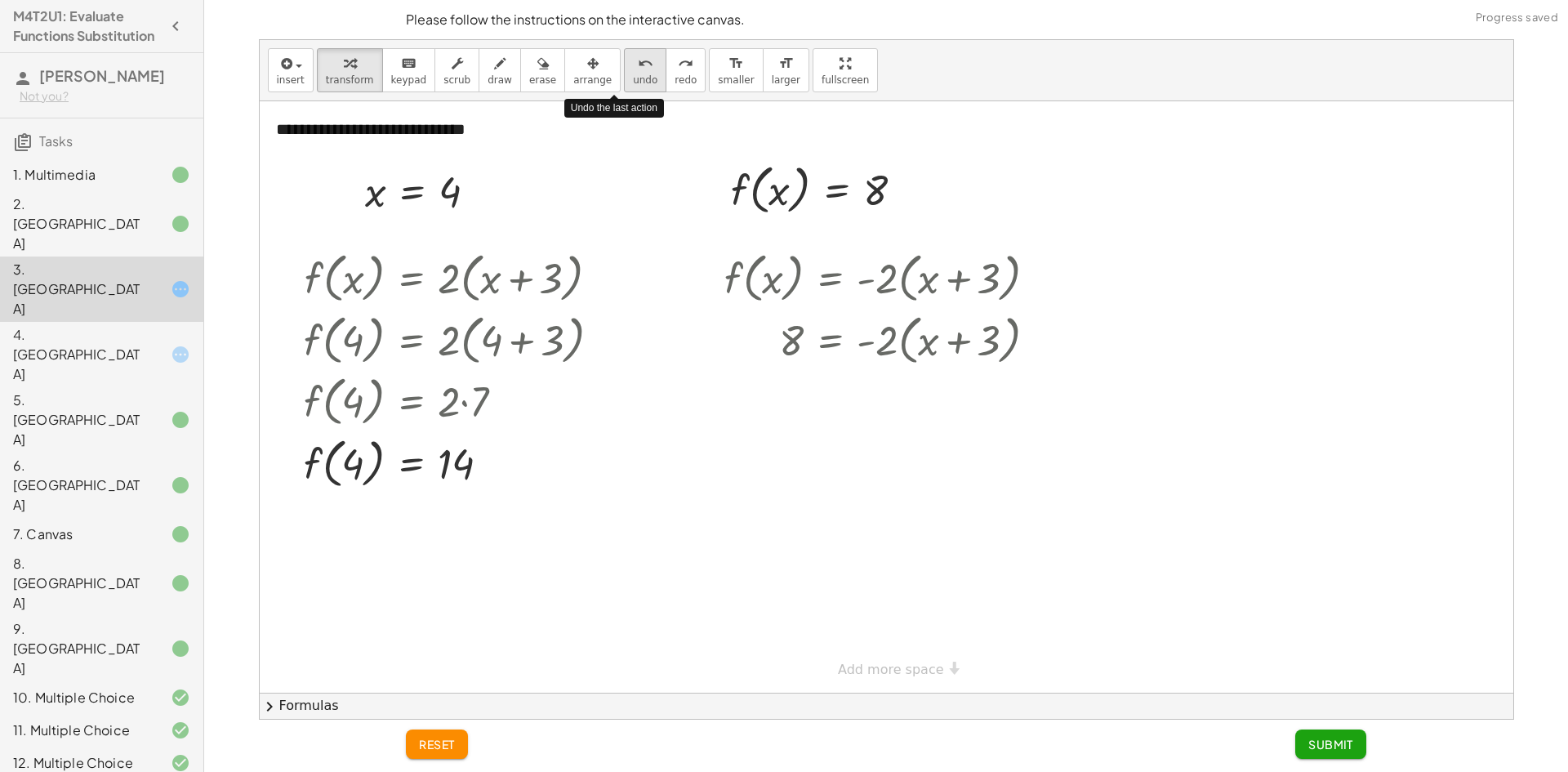
click at [633, 68] on div "undo" at bounding box center [645, 62] width 24 height 19
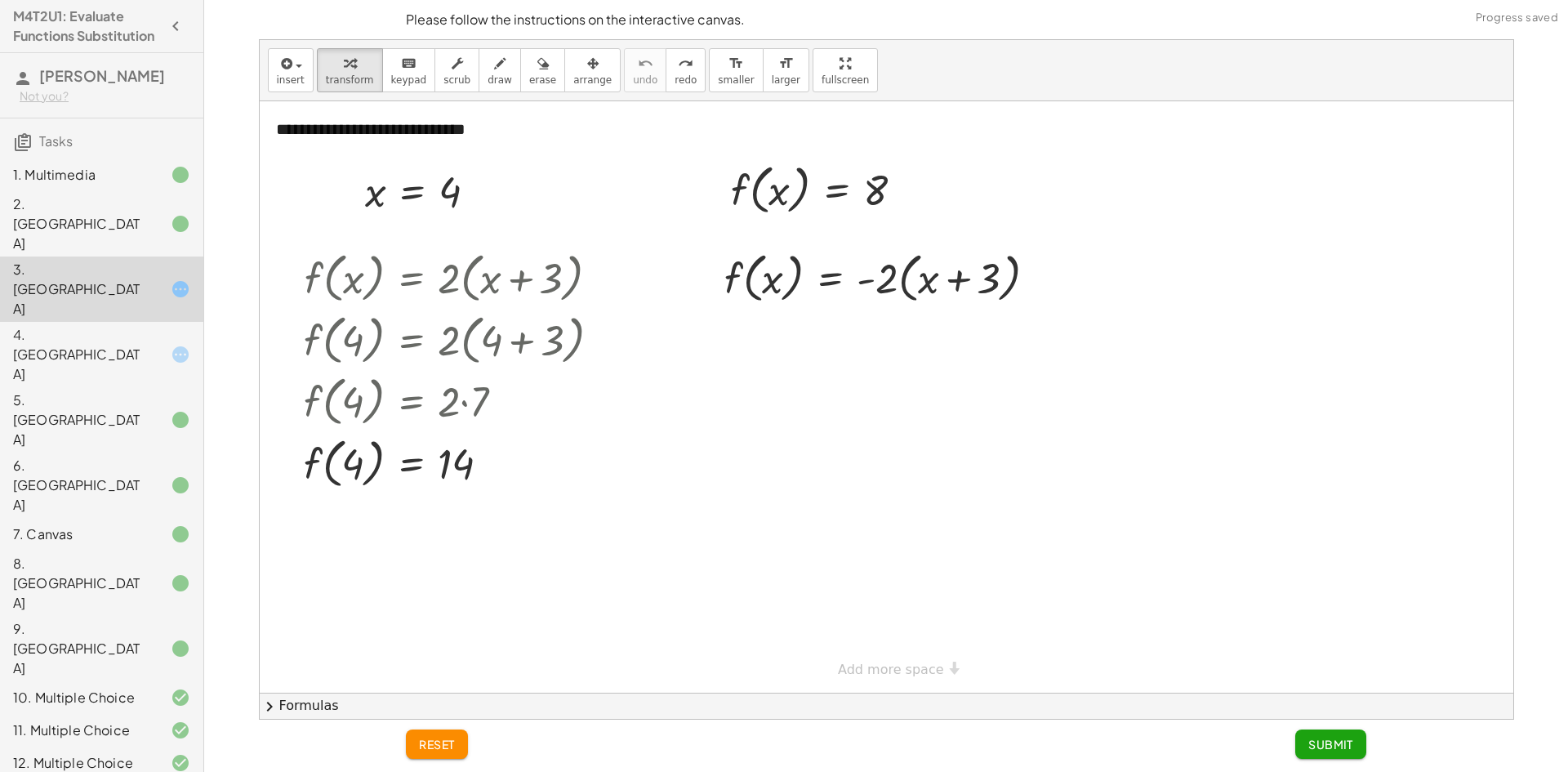
click at [148, 452] on div "4. [GEOGRAPHIC_DATA]" at bounding box center [101, 485] width 203 height 65
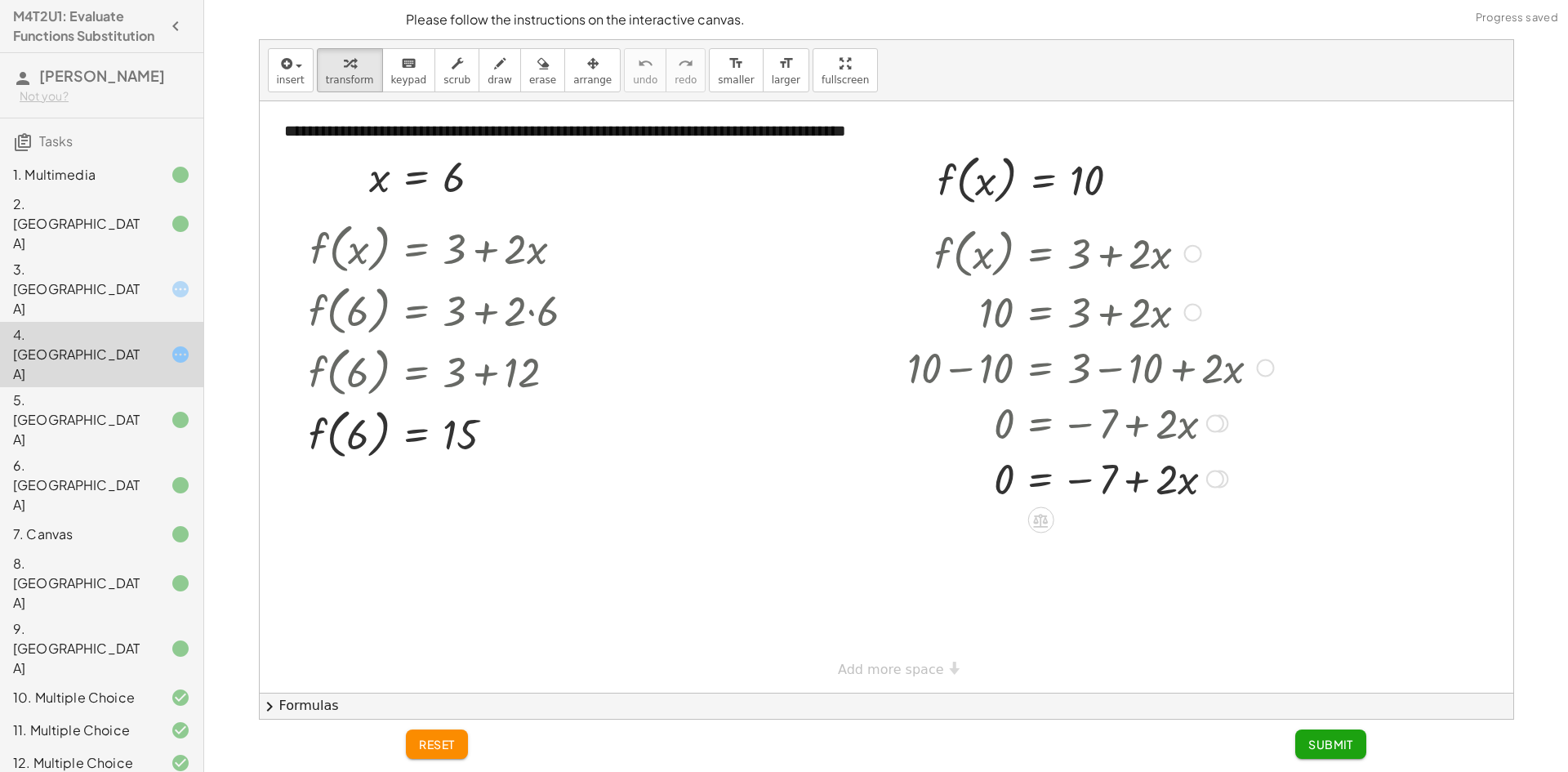
click at [1138, 483] on div at bounding box center [1090, 478] width 383 height 56
drag, startPoint x: 1082, startPoint y: 485, endPoint x: 1207, endPoint y: 493, distance: 125.3
click at [1207, 493] on div at bounding box center [1090, 478] width 383 height 56
click at [1208, 543] on div at bounding box center [1096, 533] width 396 height 56
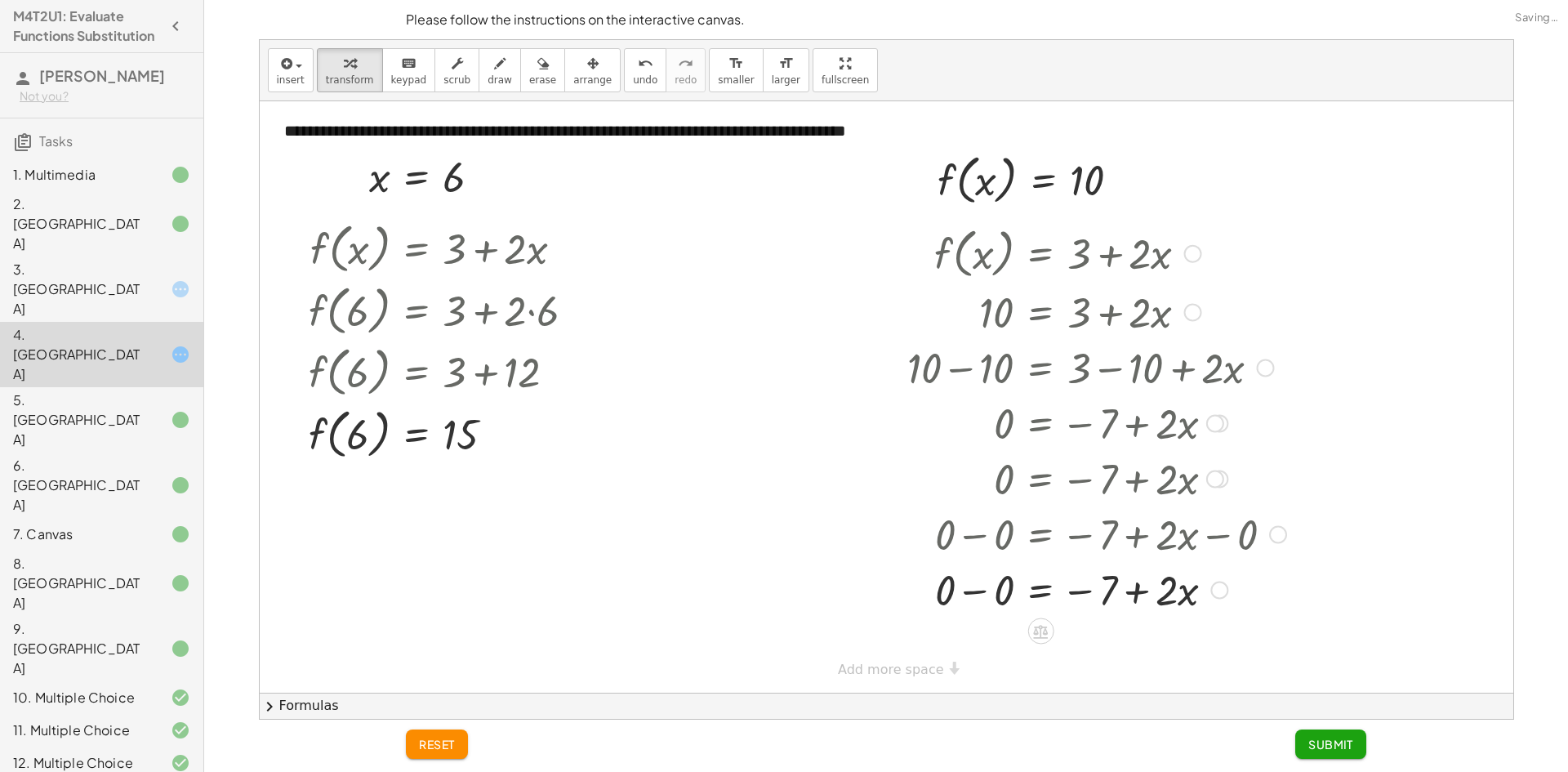
click at [980, 596] on div at bounding box center [1096, 588] width 396 height 56
click at [638, 70] on icon "undo" at bounding box center [645, 63] width 16 height 19
click at [633, 74] on span "undo" at bounding box center [645, 80] width 24 height 11
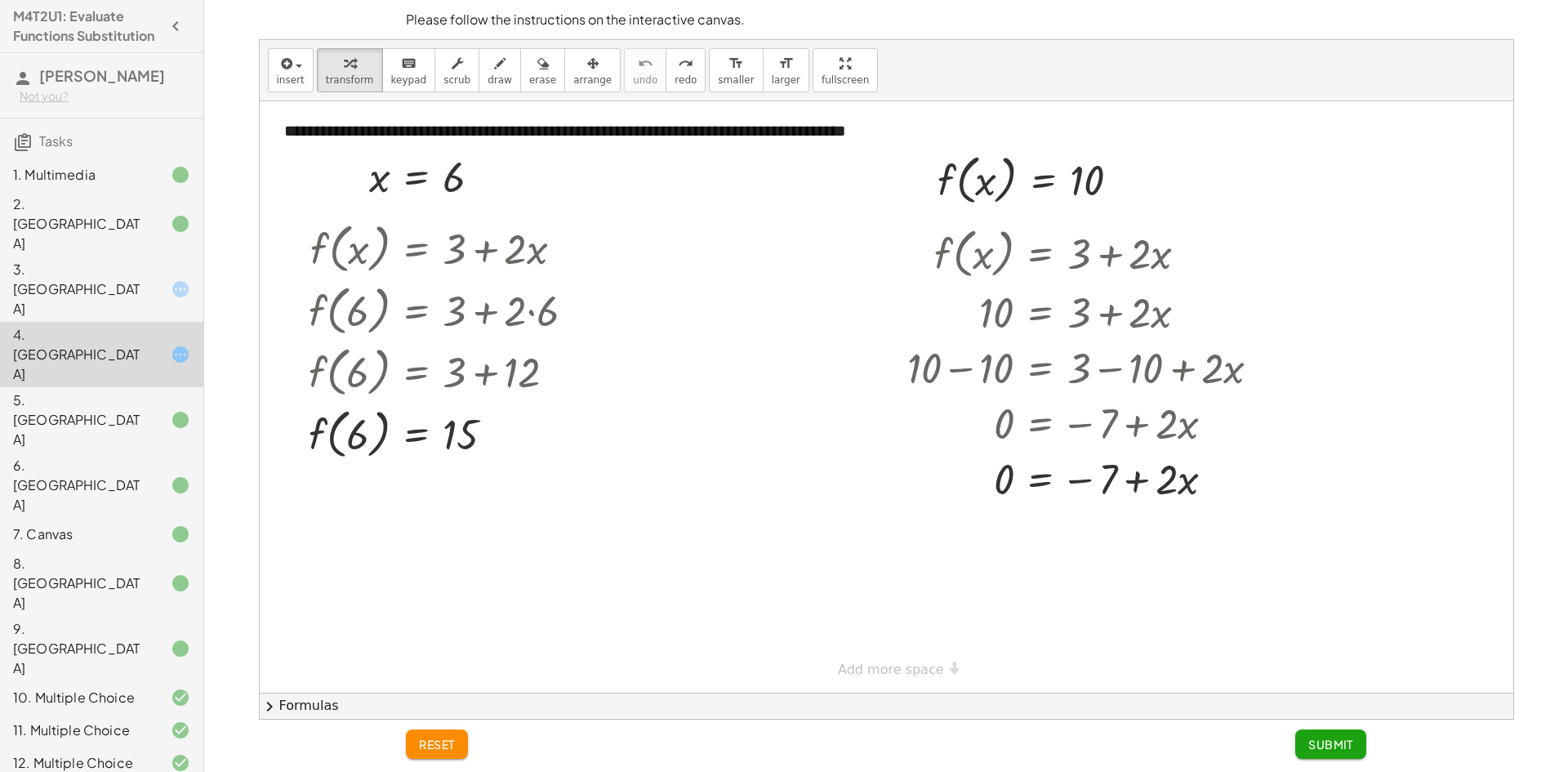
click at [450, 751] on span "reset" at bounding box center [436, 744] width 36 height 15
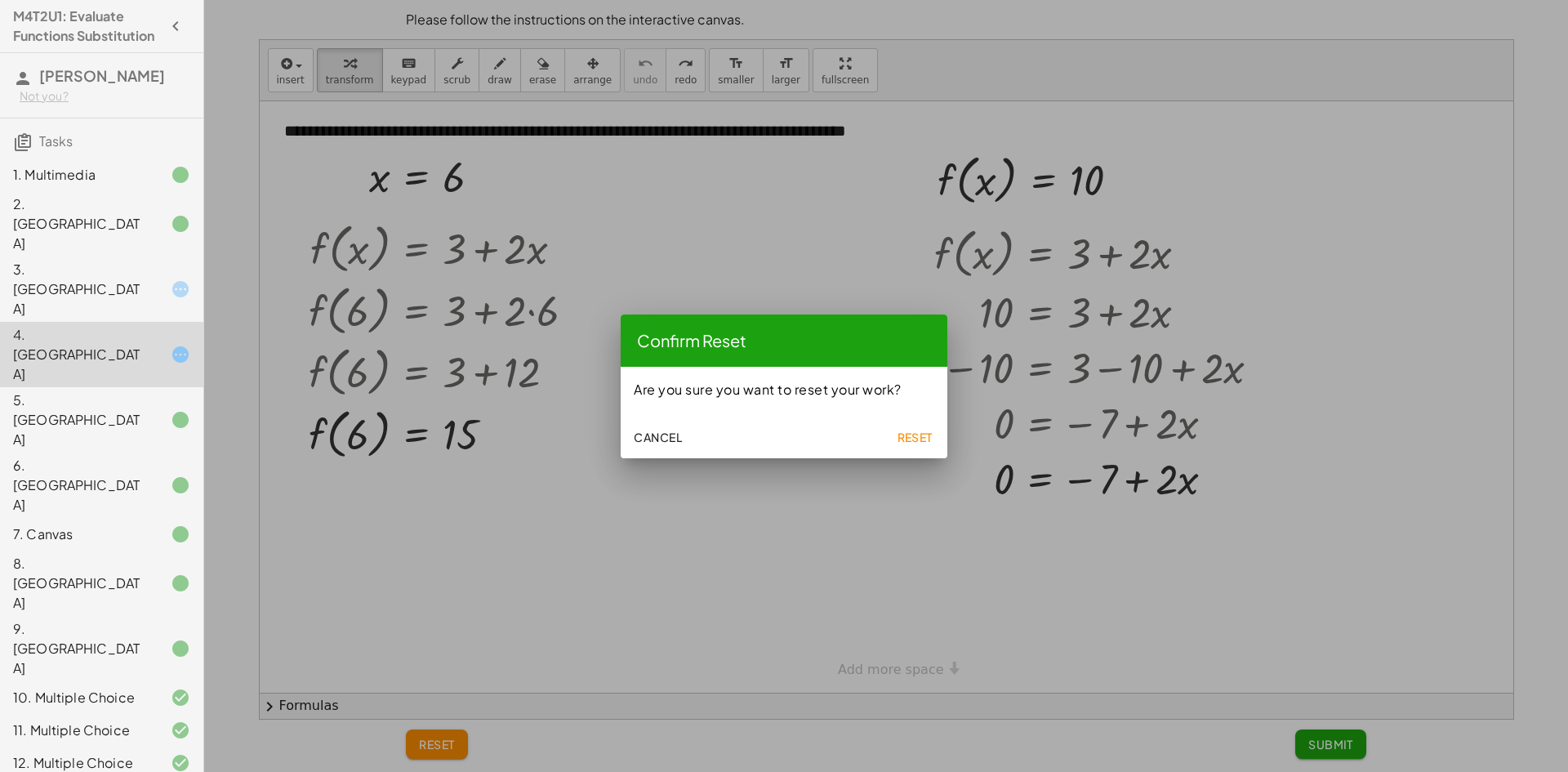
click at [911, 437] on span "Reset" at bounding box center [915, 437] width 36 height 15
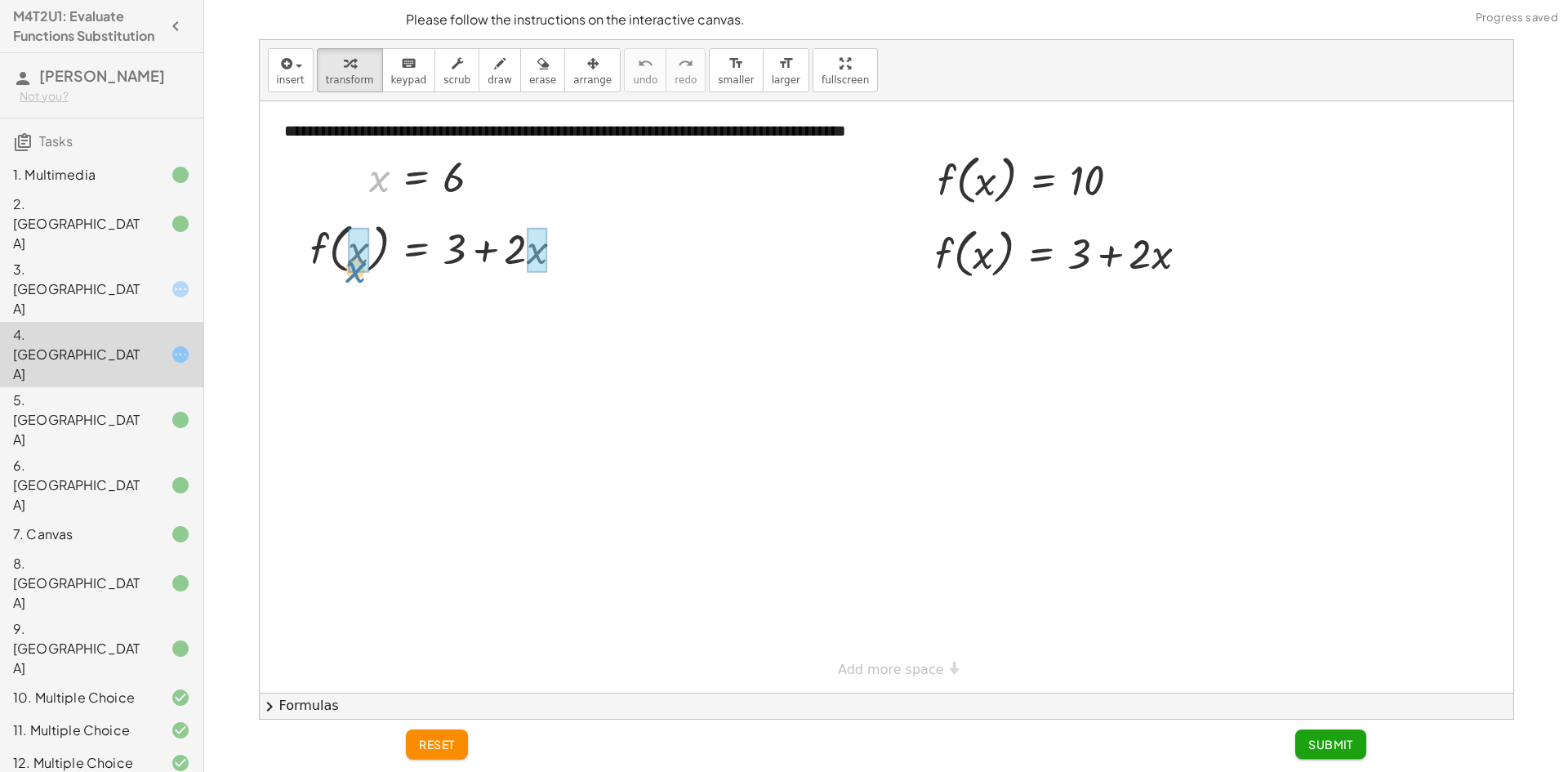
drag, startPoint x: 375, startPoint y: 178, endPoint x: 351, endPoint y: 269, distance: 94.1
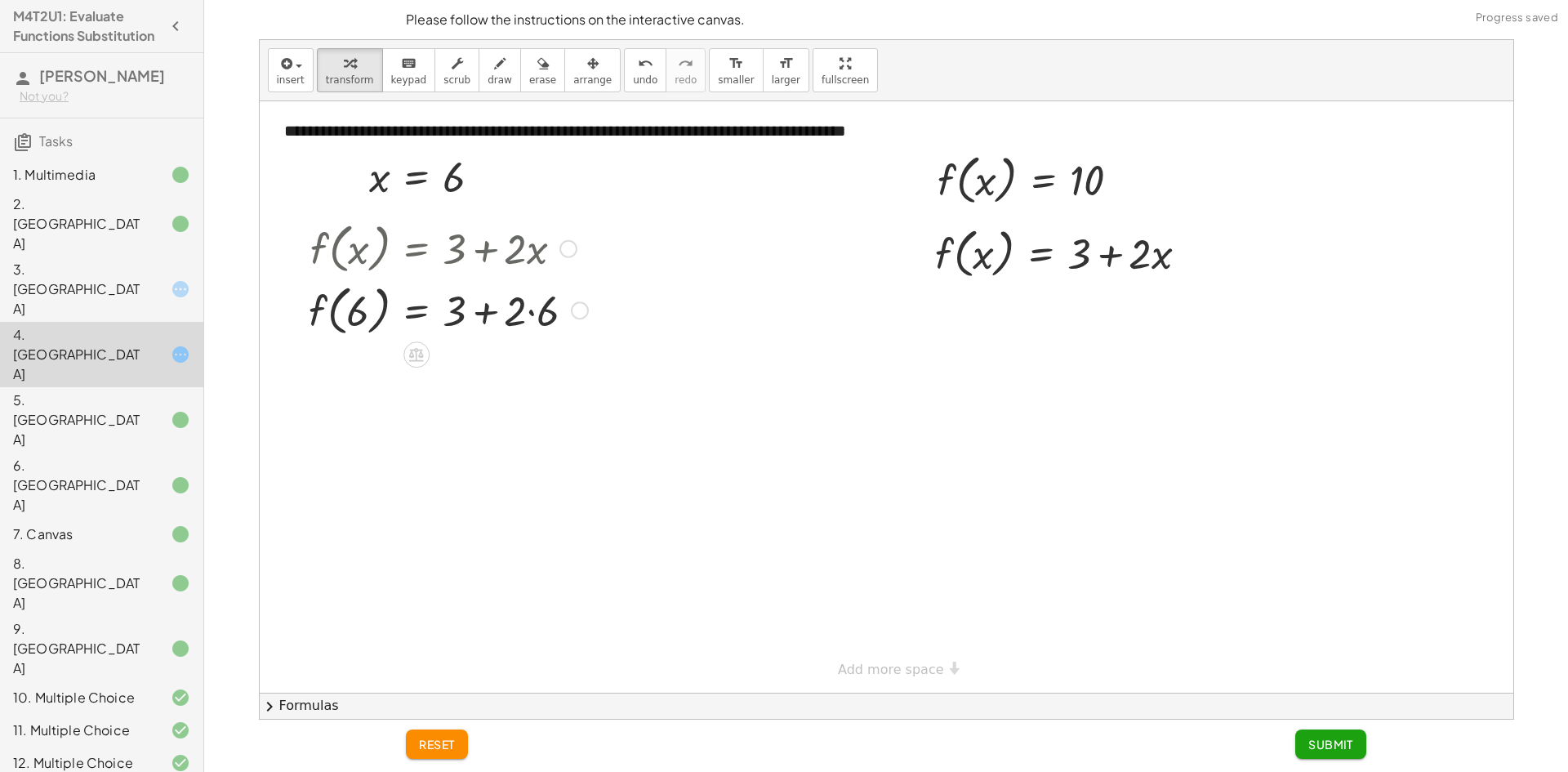
click at [528, 313] on div at bounding box center [448, 309] width 296 height 62
click at [482, 373] on div at bounding box center [448, 371] width 296 height 62
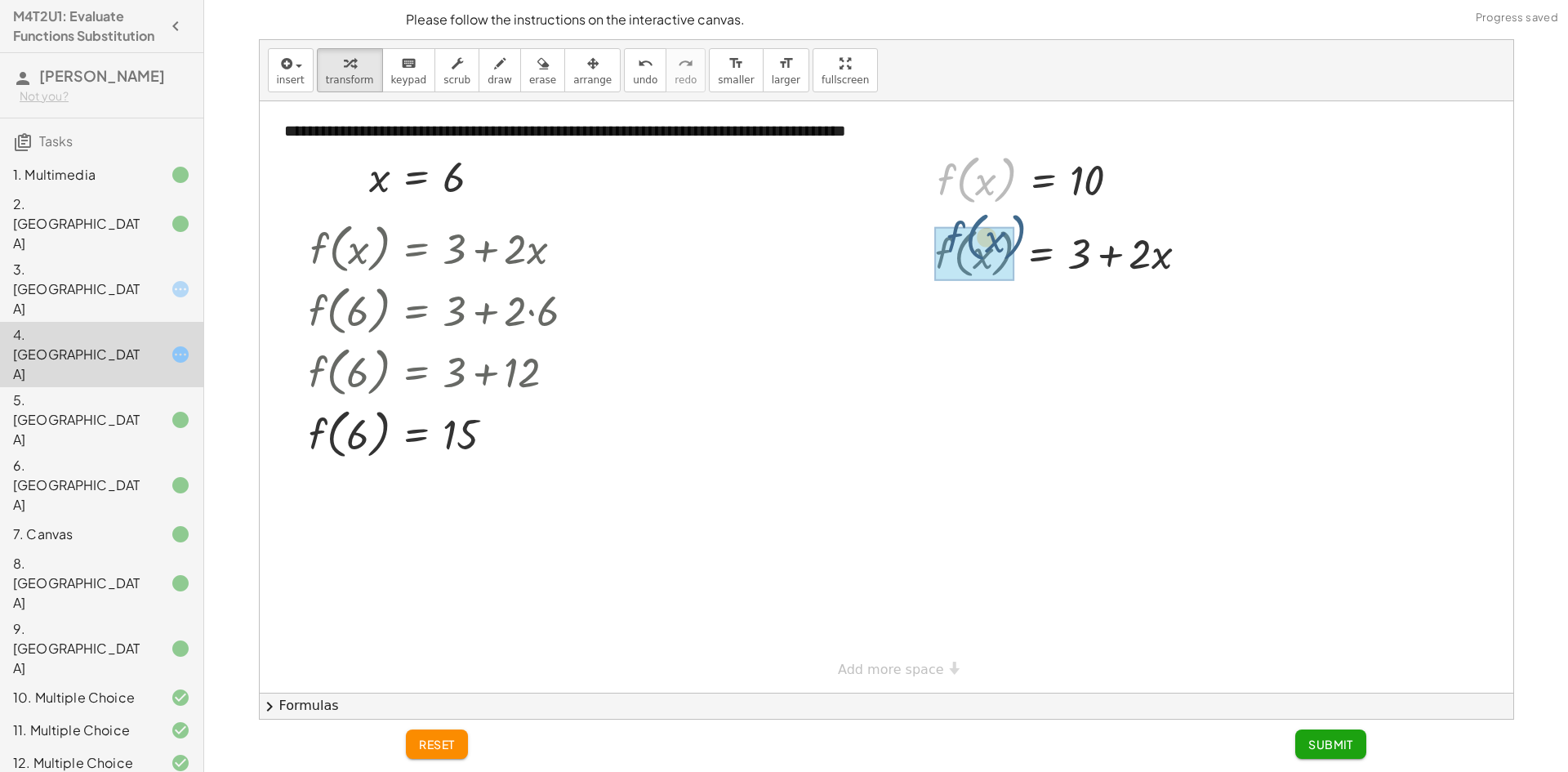
drag, startPoint x: 963, startPoint y: 196, endPoint x: 967, endPoint y: 261, distance: 65.1
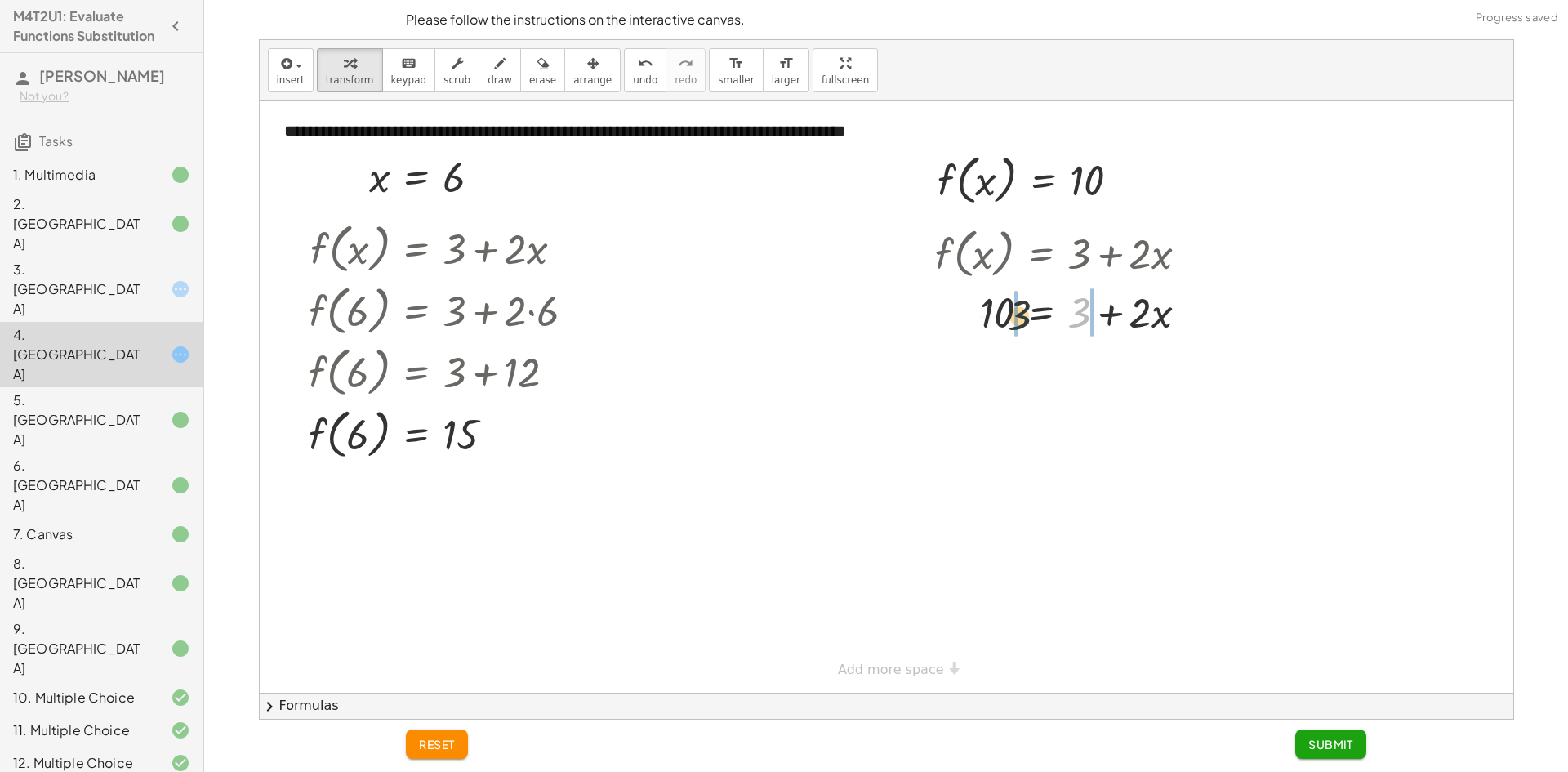
drag, startPoint x: 1083, startPoint y: 313, endPoint x: 1020, endPoint y: 317, distance: 63.1
click at [1020, 317] on div at bounding box center [1068, 311] width 283 height 56
click at [969, 370] on div at bounding box center [1091, 367] width 360 height 56
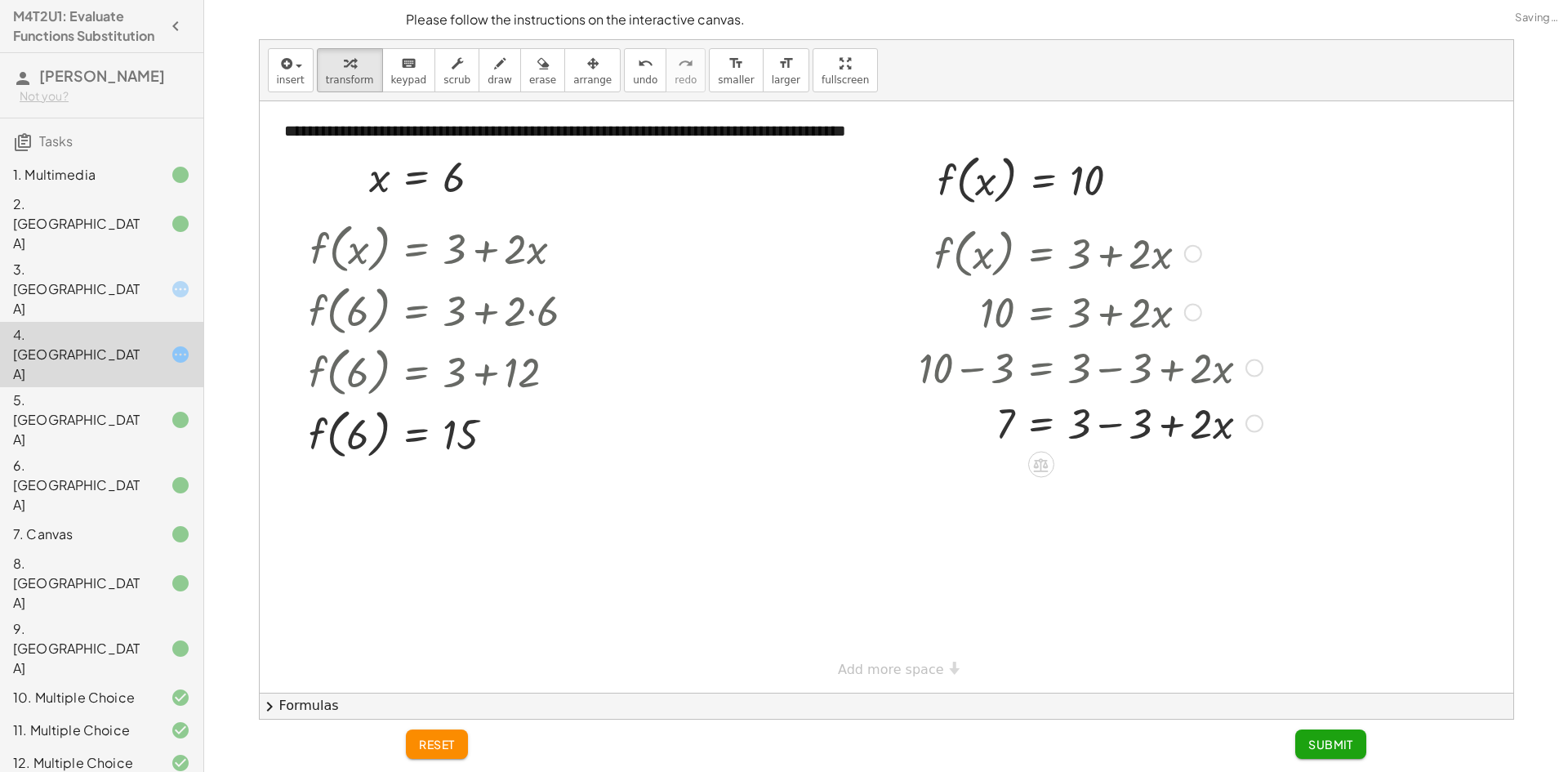
click at [1106, 427] on div at bounding box center [1091, 423] width 360 height 56
drag, startPoint x: 1075, startPoint y: 437, endPoint x: 1007, endPoint y: 457, distance: 70.9
click at [1007, 457] on div "**********" at bounding box center [886, 397] width 1254 height 591
click at [1093, 488] on div at bounding box center [1091, 490] width 360 height 82
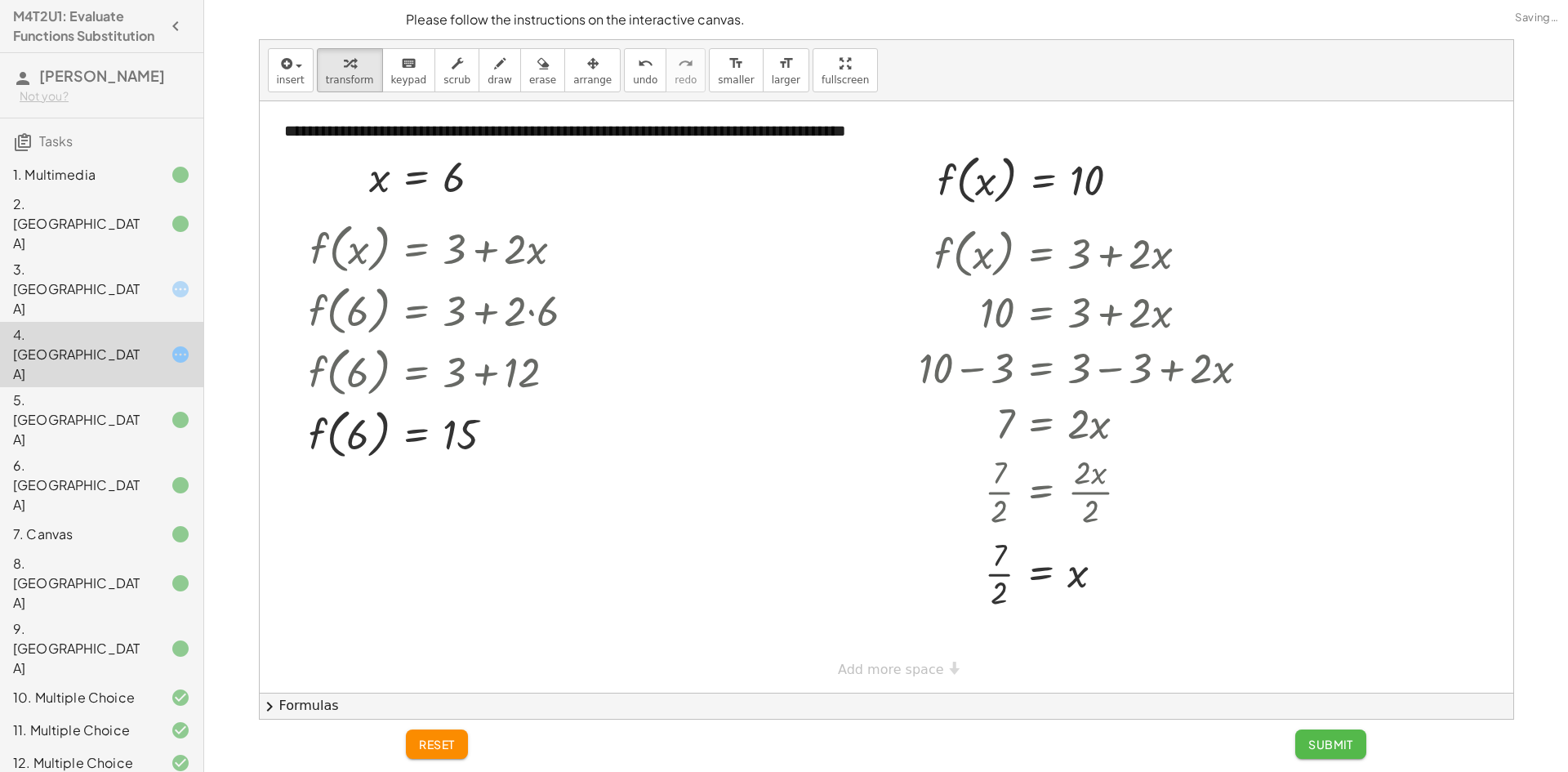
click at [1335, 744] on span "Submit" at bounding box center [1331, 744] width 44 height 15
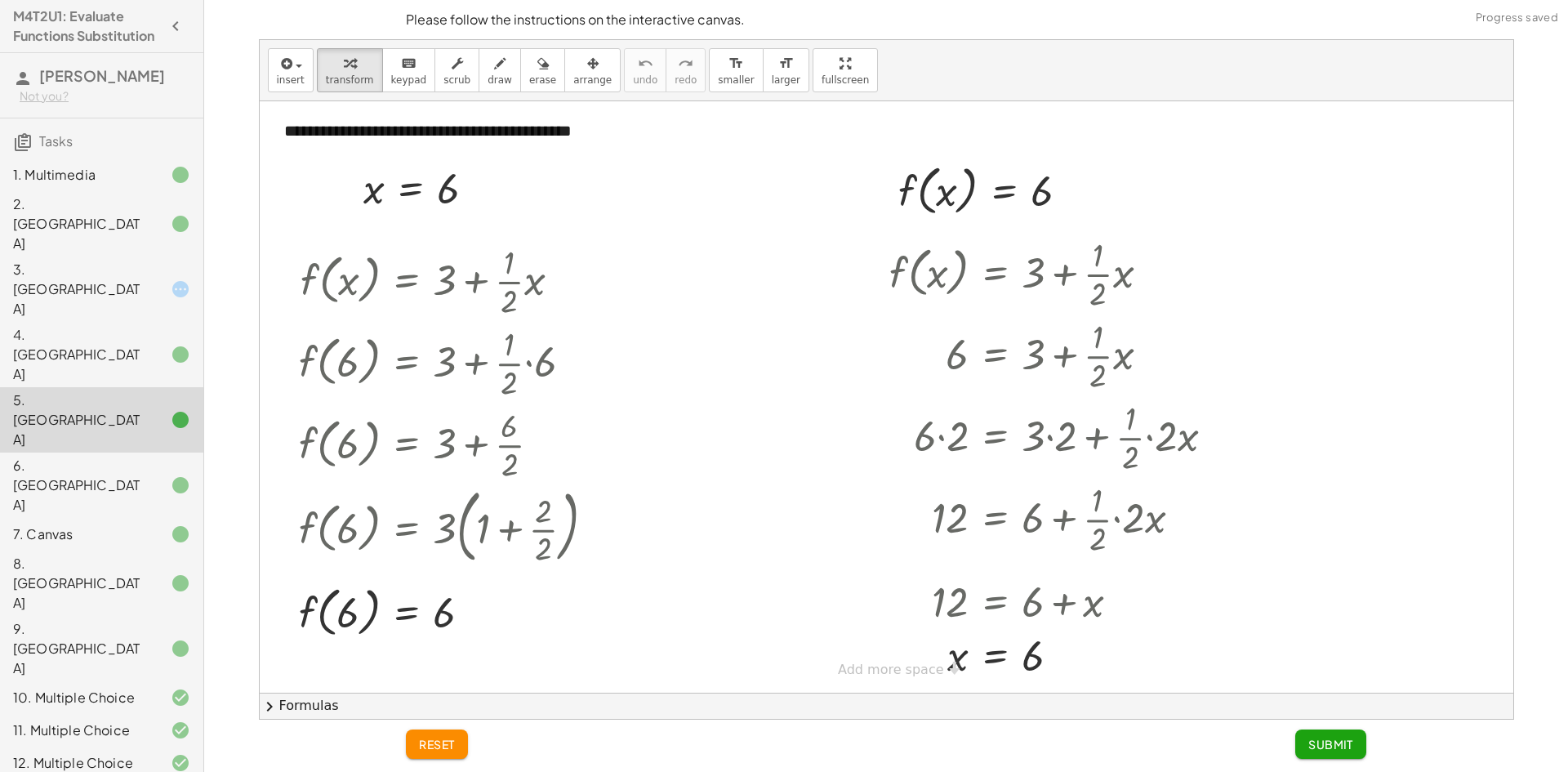
click at [64, 265] on div "3. [GEOGRAPHIC_DATA]" at bounding box center [79, 288] width 132 height 58
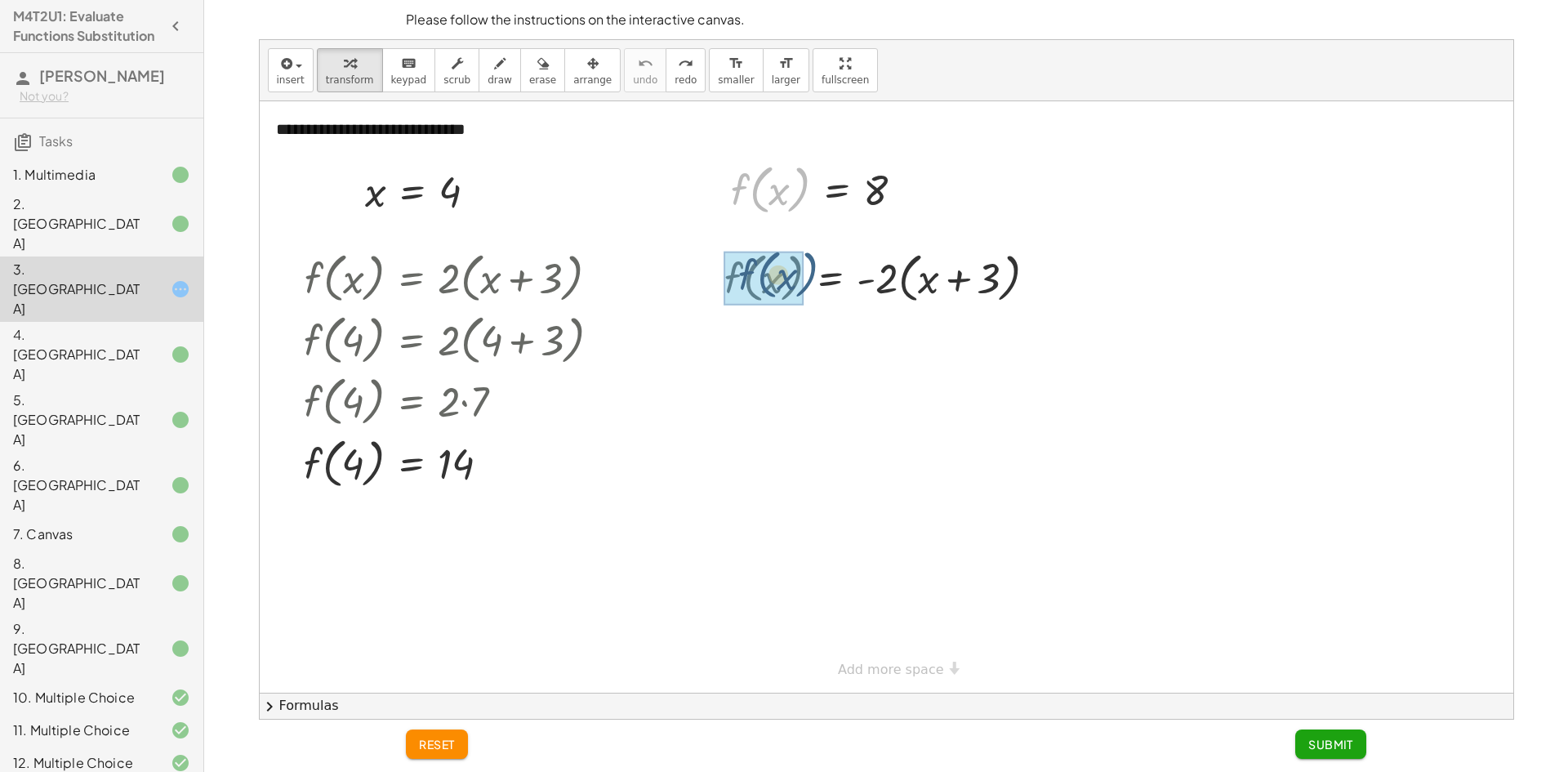
drag, startPoint x: 757, startPoint y: 203, endPoint x: 762, endPoint y: 292, distance: 89.1
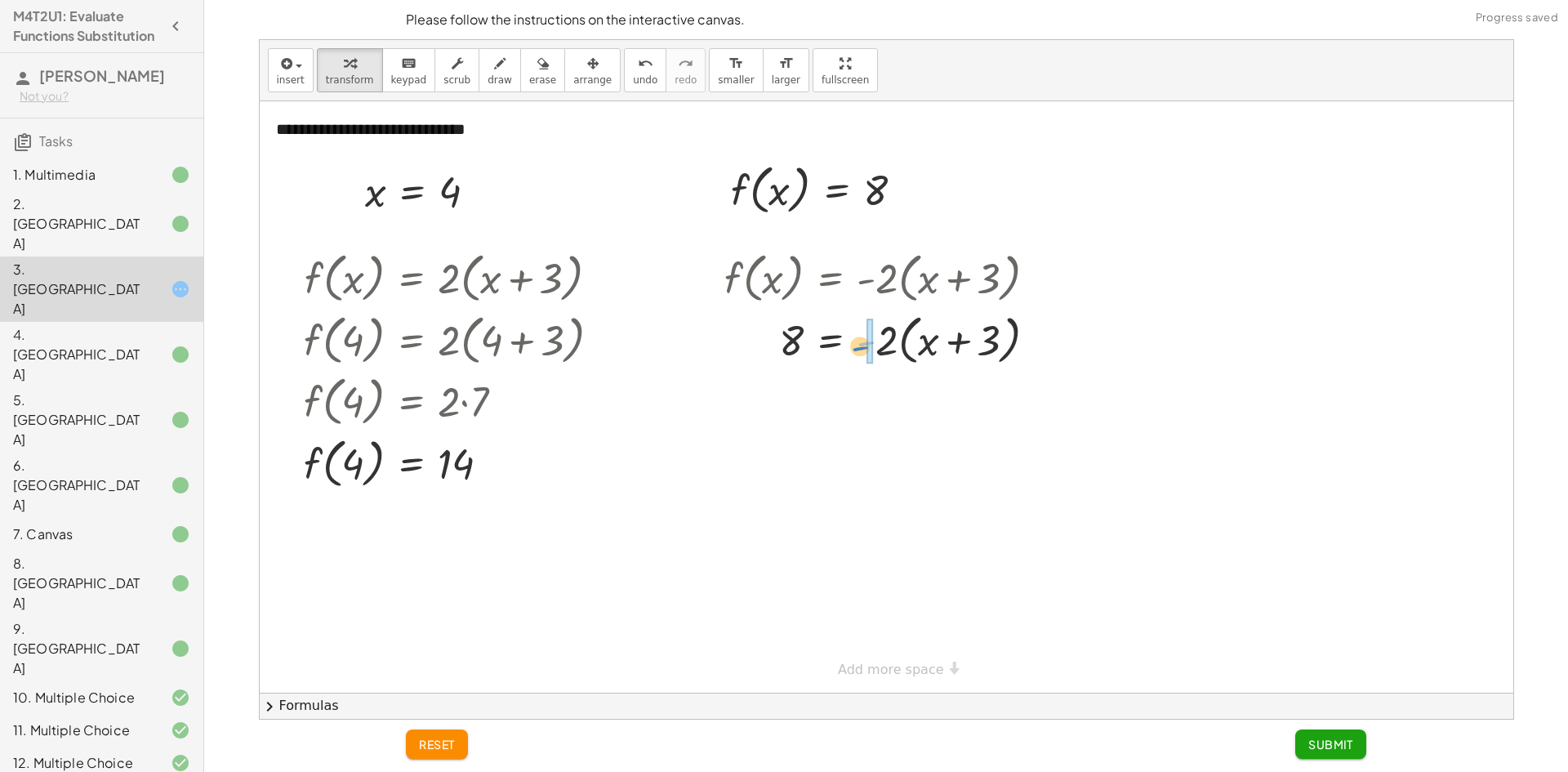
click at [863, 348] on div at bounding box center [887, 338] width 341 height 62
click at [891, 403] on div at bounding box center [899, 399] width 365 height 62
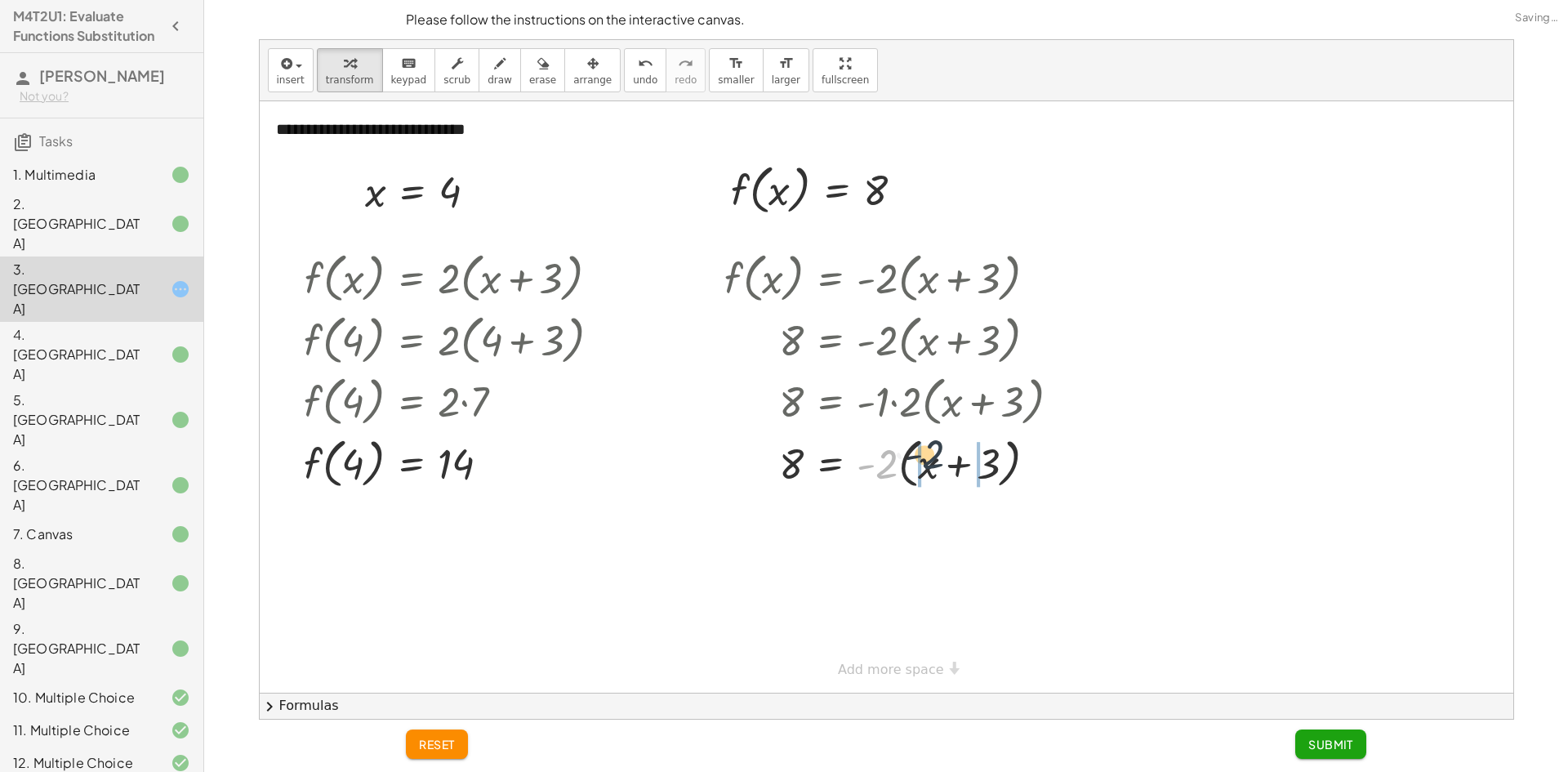
drag, startPoint x: 885, startPoint y: 464, endPoint x: 935, endPoint y: 460, distance: 50.2
click at [935, 460] on div at bounding box center [899, 462] width 365 height 62
click at [997, 525] on div at bounding box center [899, 520] width 365 height 56
click at [977, 525] on div at bounding box center [899, 520] width 365 height 56
click at [995, 521] on div at bounding box center [899, 520] width 365 height 56
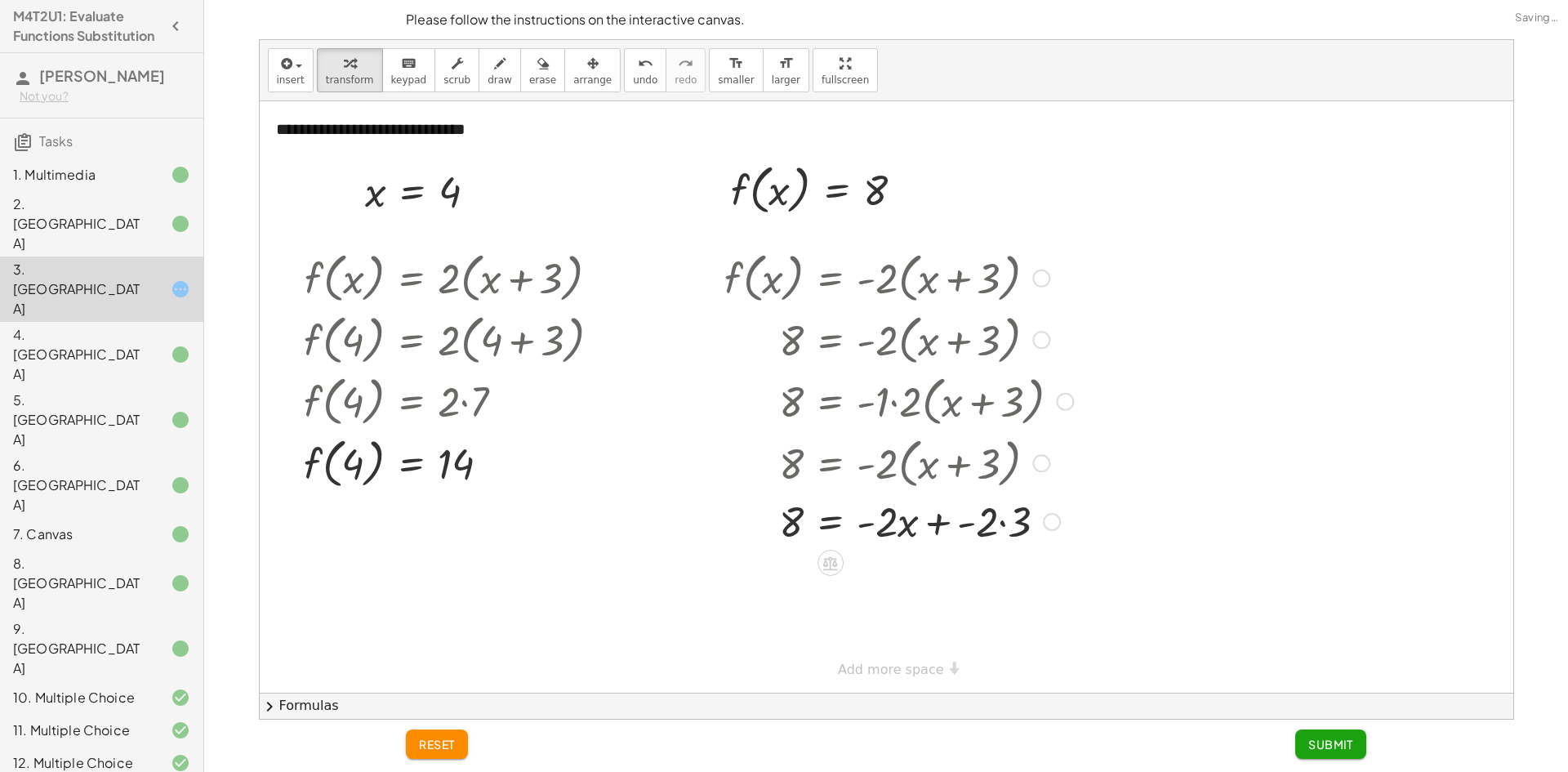
click at [1002, 523] on div at bounding box center [899, 520] width 365 height 56
drag, startPoint x: 953, startPoint y: 581, endPoint x: 804, endPoint y: 579, distance: 149.0
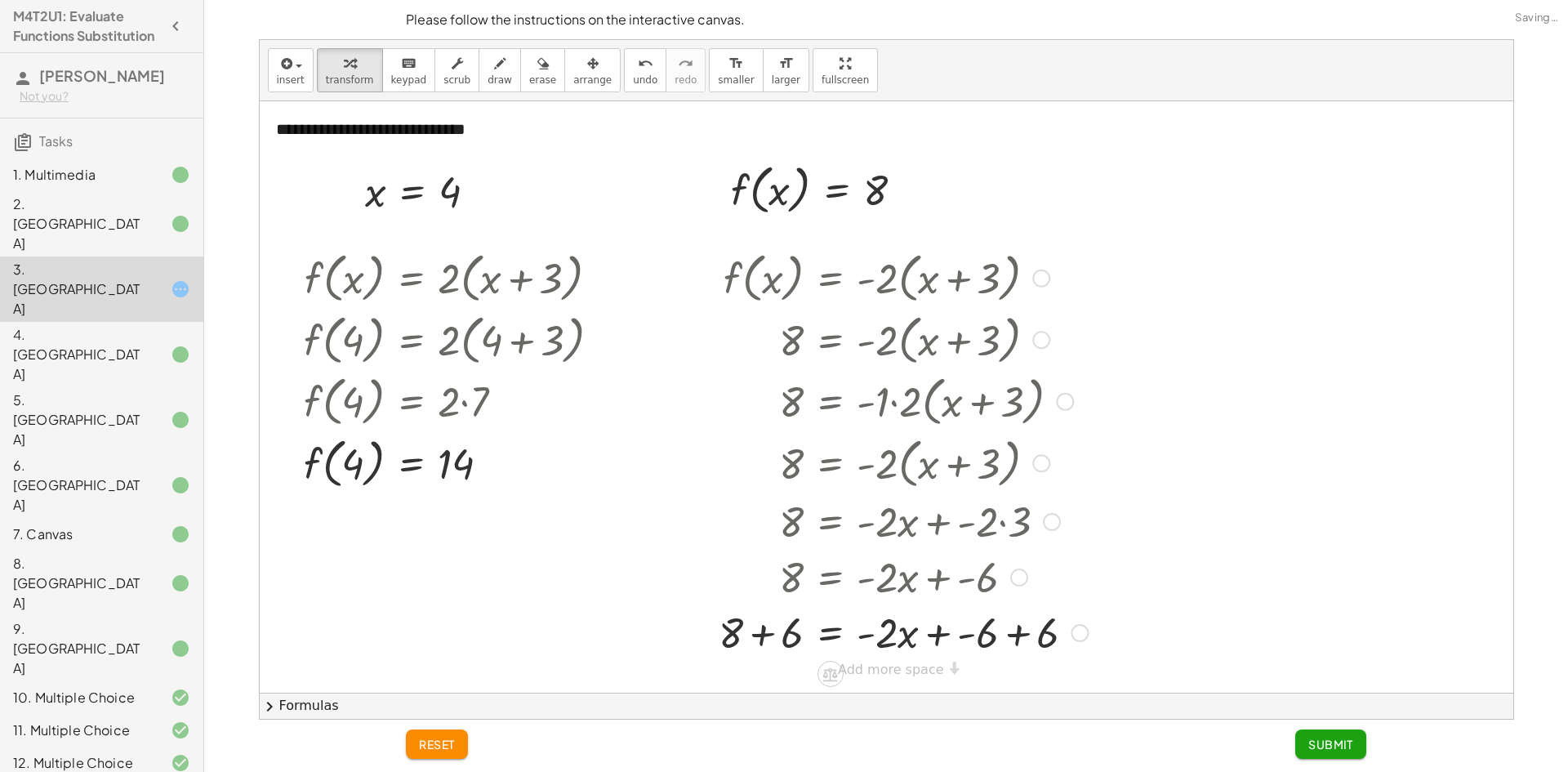
click at [765, 629] on div at bounding box center [904, 631] width 386 height 56
click at [1014, 641] on div at bounding box center [906, 631] width 381 height 56
click at [874, 637] on div at bounding box center [899, 631] width 365 height 56
drag, startPoint x: 886, startPoint y: 633, endPoint x: 801, endPoint y: 646, distance: 86.0
click at [801, 646] on div at bounding box center [899, 631] width 365 height 56
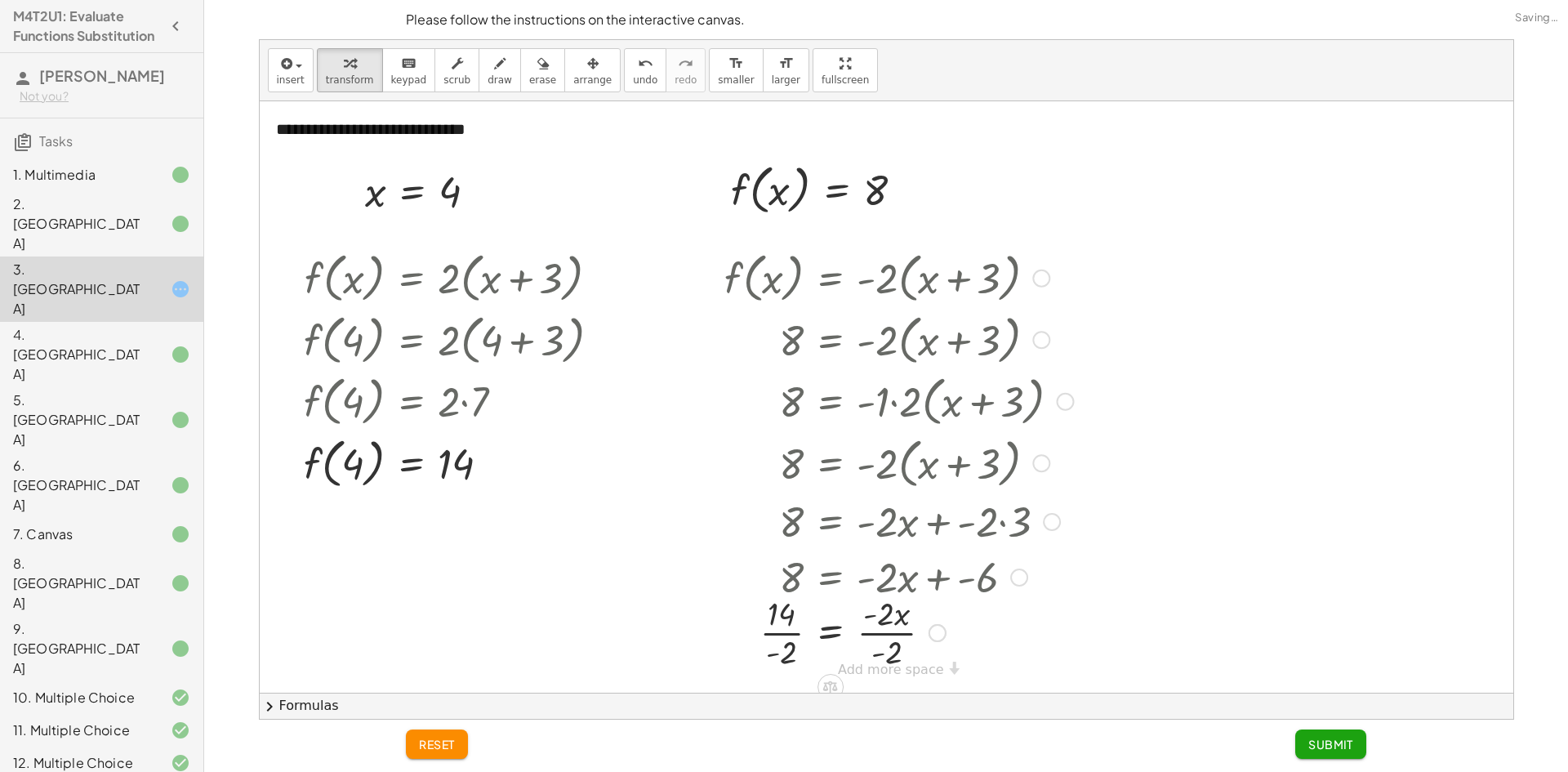
click at [774, 636] on div at bounding box center [899, 631] width 365 height 82
click at [883, 639] on div at bounding box center [899, 631] width 365 height 82
click at [1332, 740] on span "Submit" at bounding box center [1331, 744] width 44 height 15
